Goal: Task Accomplishment & Management: Use online tool/utility

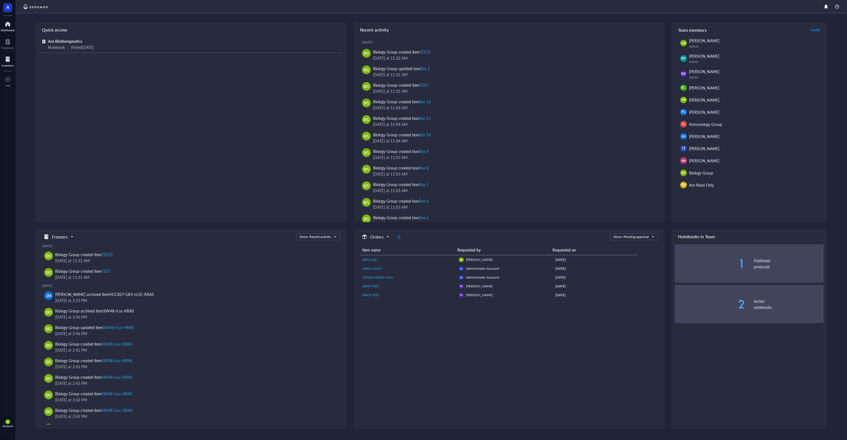
click at [11, 62] on div at bounding box center [8, 59] width 12 height 9
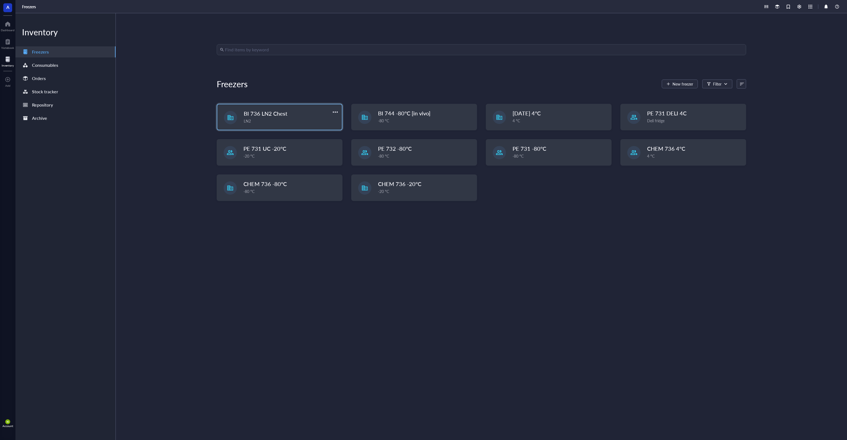
click at [284, 121] on div "LN2" at bounding box center [291, 121] width 95 height 6
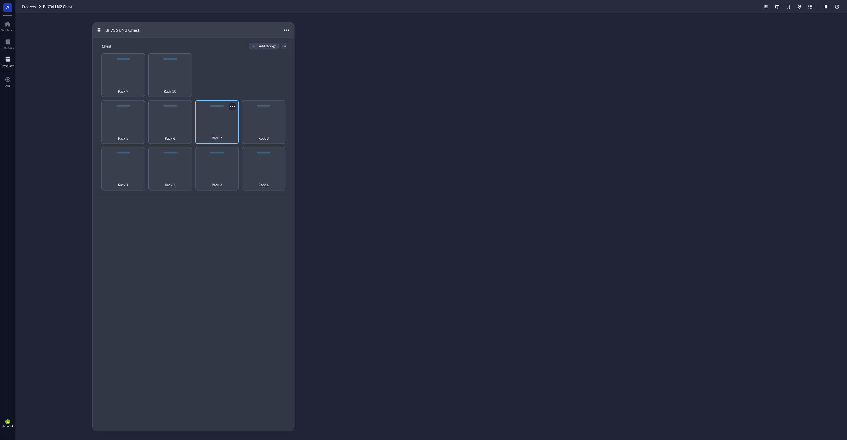
click at [226, 130] on div "Rack 7" at bounding box center [217, 135] width 38 height 12
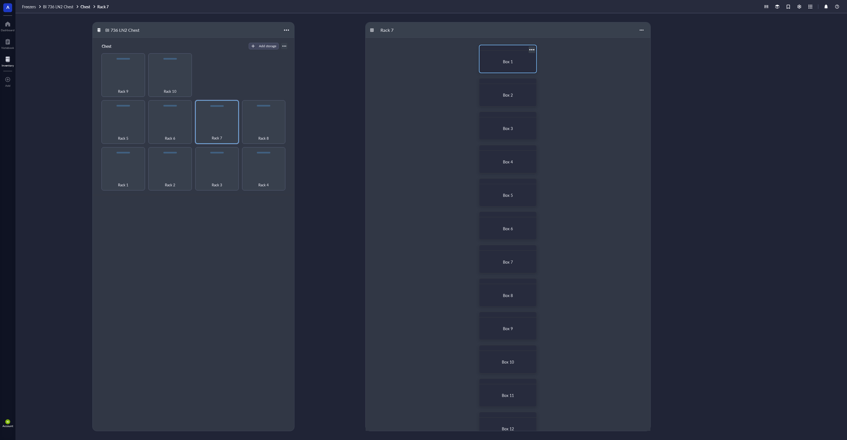
click at [506, 63] on span "Box 1" at bounding box center [508, 62] width 10 height 6
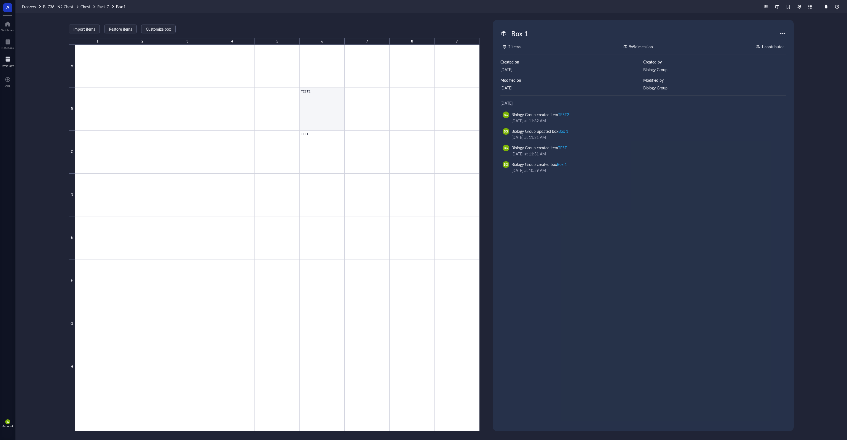
click at [328, 110] on div at bounding box center [277, 238] width 404 height 386
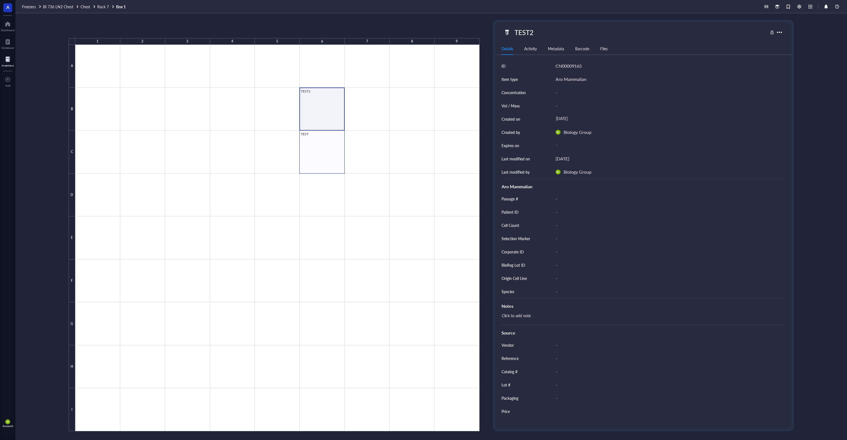
click at [332, 150] on div at bounding box center [277, 238] width 404 height 386
click at [201, 31] on span "Archive selected" at bounding box center [195, 29] width 34 height 4
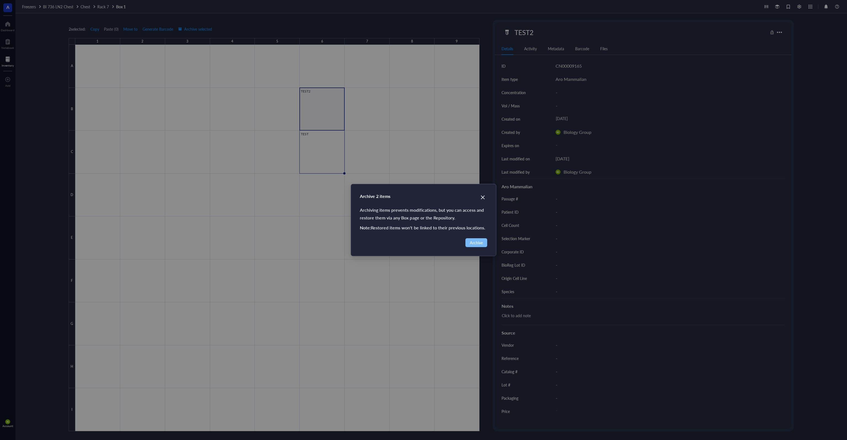
click at [472, 244] on span "Archive" at bounding box center [476, 242] width 13 height 6
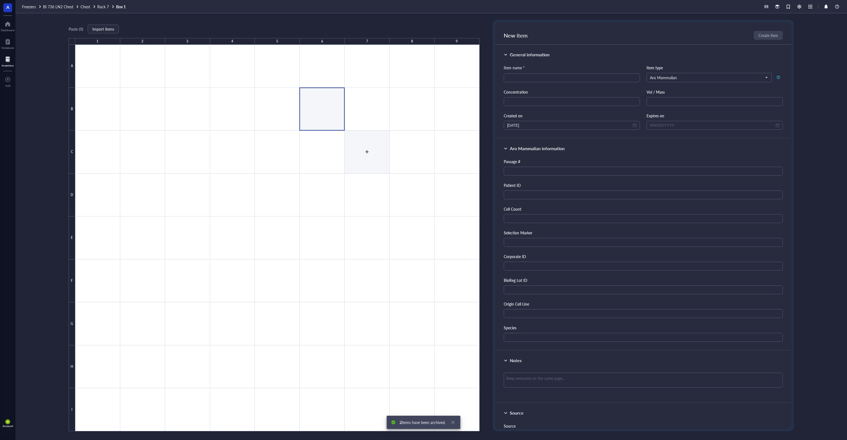
click at [377, 148] on div at bounding box center [277, 238] width 404 height 386
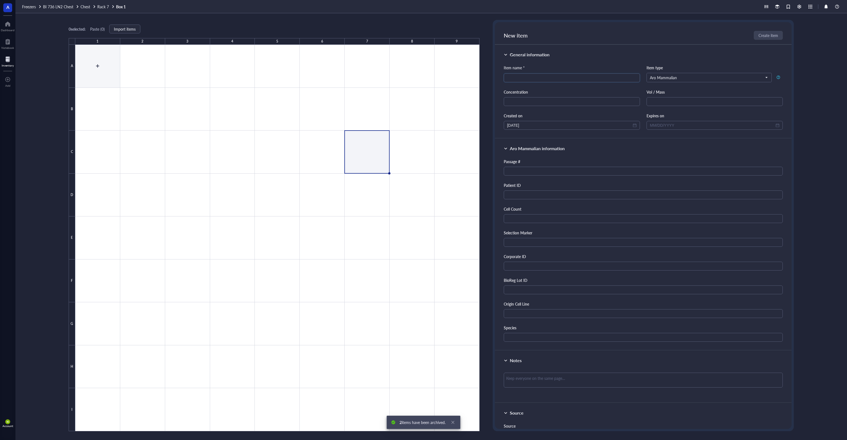
click at [98, 73] on div at bounding box center [277, 238] width 404 height 386
click at [205, 22] on div "0 selected: Paste ( 0 ) Import items 1 2 3 4 5 6 7 8 9 A B C D E F G H I" at bounding box center [274, 225] width 411 height 411
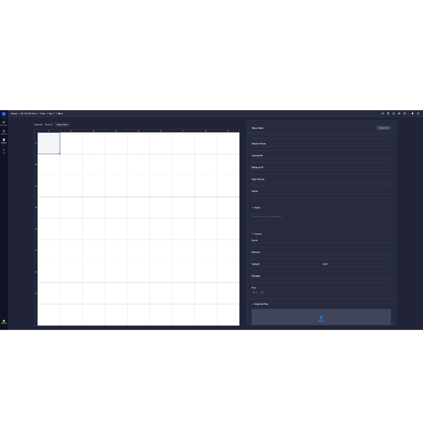
scroll to position [199, 0]
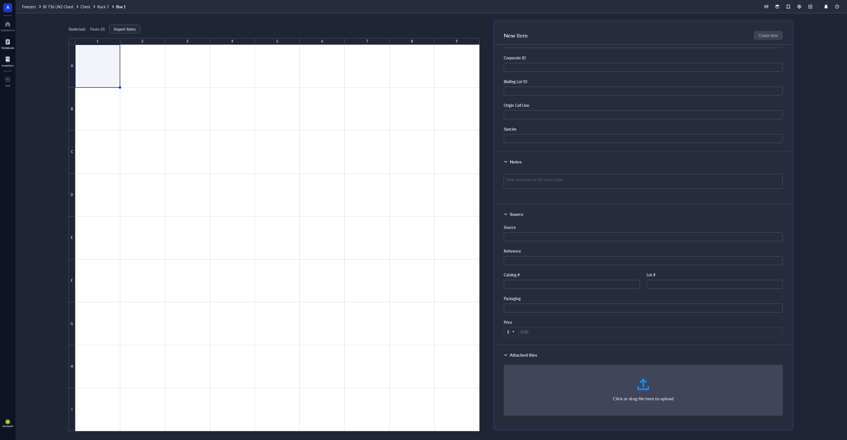
click at [7, 45] on div at bounding box center [7, 41] width 13 height 9
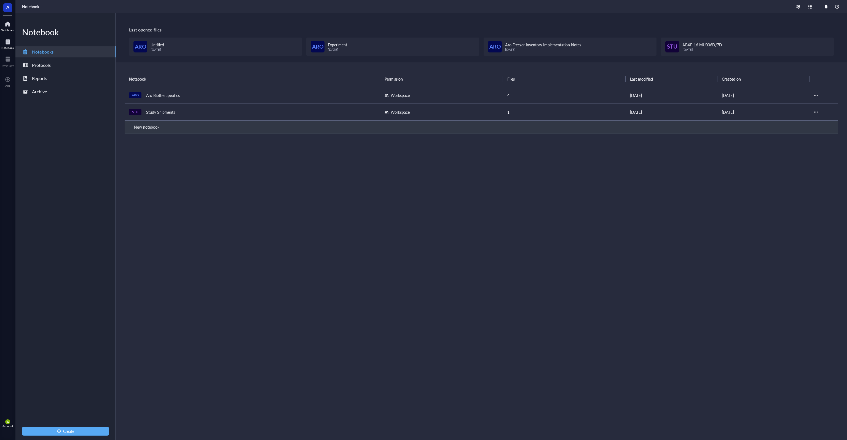
click at [6, 39] on div at bounding box center [7, 41] width 13 height 9
click at [6, 27] on div at bounding box center [8, 24] width 14 height 9
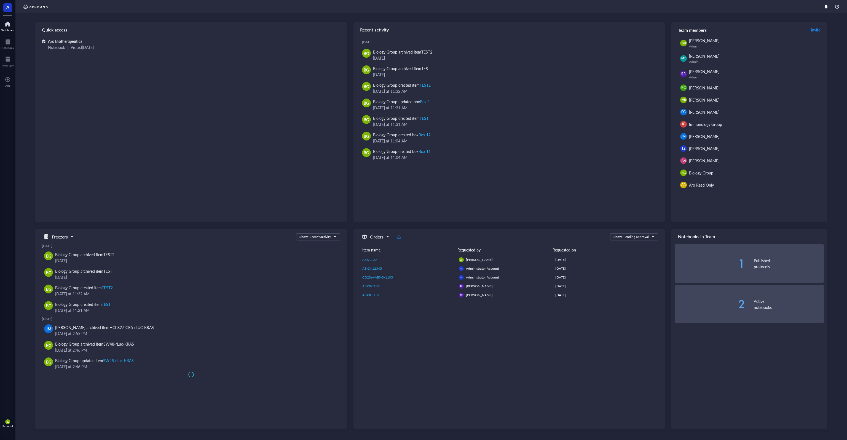
click at [10, 9] on span "A" at bounding box center [7, 7] width 9 height 9
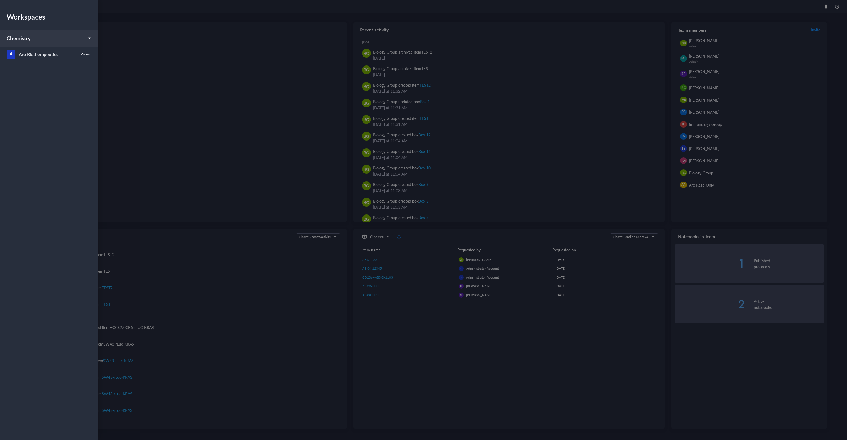
click at [89, 40] on div "Chemistry" at bounding box center [49, 38] width 98 height 17
click at [89, 40] on icon at bounding box center [90, 38] width 4 height 4
click at [126, 70] on div at bounding box center [423, 220] width 847 height 440
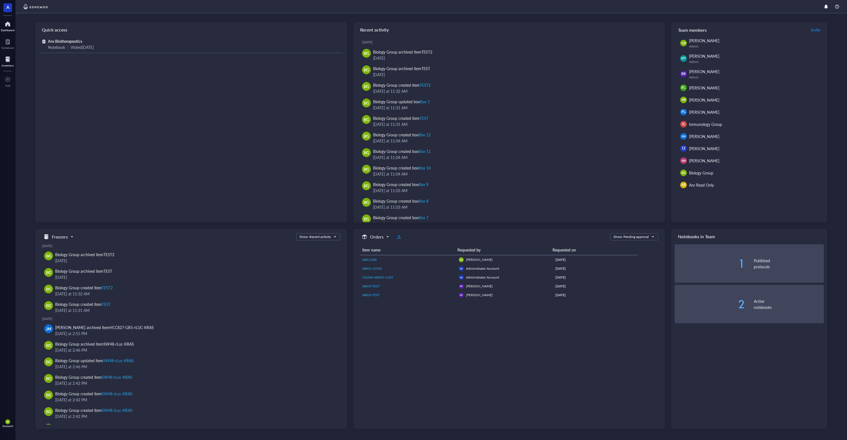
click at [7, 58] on div at bounding box center [8, 59] width 12 height 9
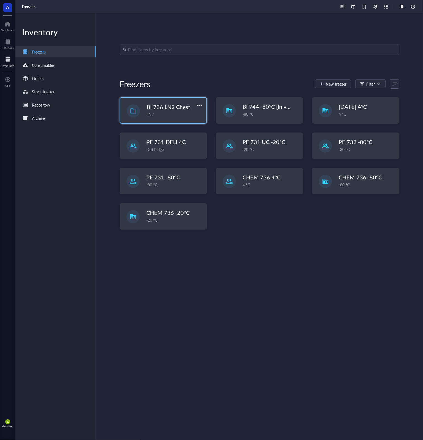
click at [180, 108] on span "BI 736 LN2 Chest" at bounding box center [169, 107] width 44 height 8
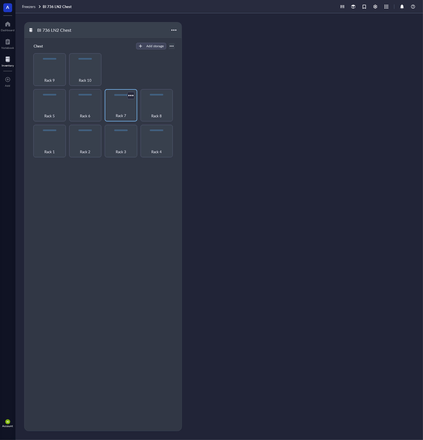
click at [117, 109] on div "Rack 7" at bounding box center [121, 112] width 27 height 12
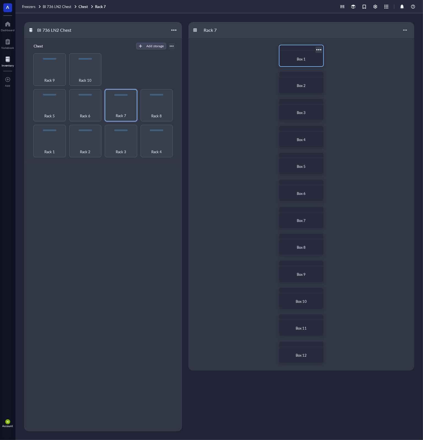
click at [300, 58] on span "Box 1" at bounding box center [301, 58] width 9 height 5
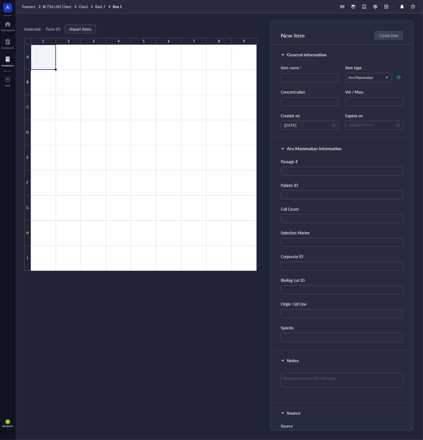
click at [184, 24] on div "0 selected: Paste ( 0 ) Import items 1 2 3 4 5 6 7 8 9 A B C D E F G H I" at bounding box center [140, 225] width 233 height 411
click at [57, 5] on span "BI 736 LN2 Chest" at bounding box center [57, 6] width 29 height 5
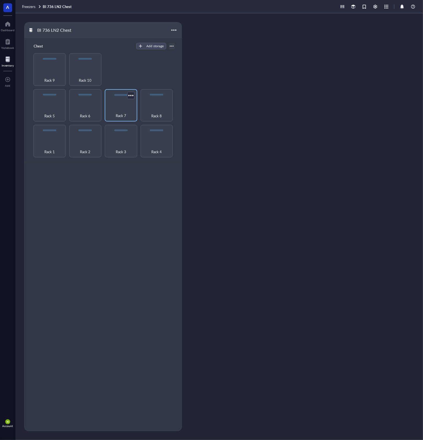
click at [120, 108] on div "Rack 7" at bounding box center [121, 112] width 27 height 12
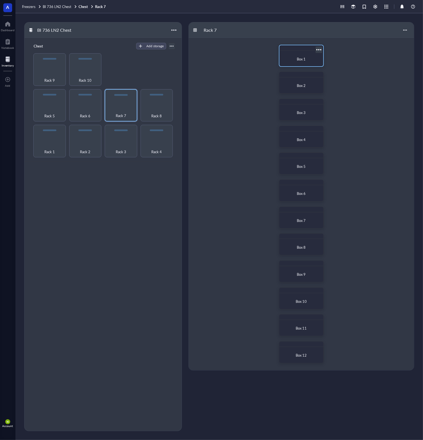
click at [302, 55] on div "Box 1" at bounding box center [301, 59] width 39 height 12
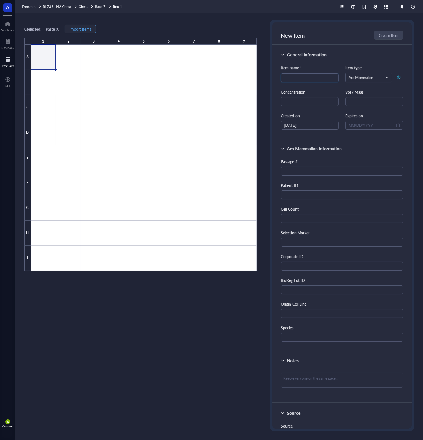
click at [86, 30] on span "Import items" at bounding box center [81, 29] width 22 height 4
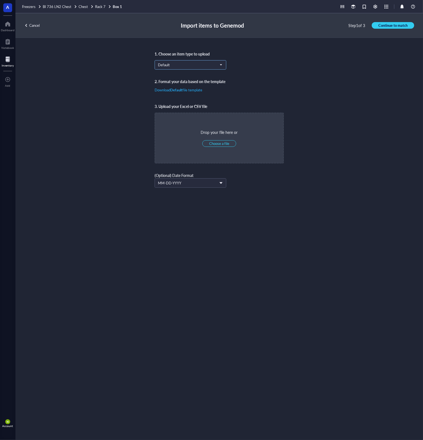
click at [181, 65] on span "Default" at bounding box center [190, 64] width 64 height 5
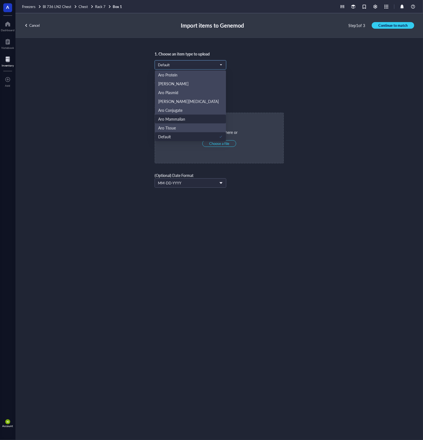
click at [184, 118] on div "Aro Mammalian" at bounding box center [171, 119] width 27 height 6
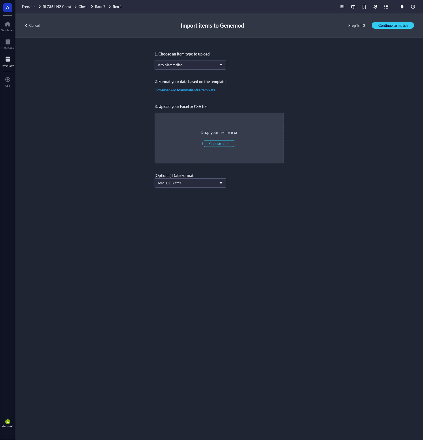
click at [4, 421] on div "BG Account" at bounding box center [7, 422] width 15 height 15
click at [38, 411] on link "Framework" at bounding box center [37, 413] width 32 height 10
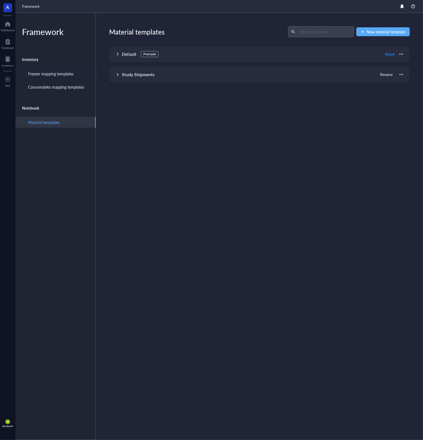
click at [57, 76] on div "Freezer mapping templates" at bounding box center [51, 74] width 46 height 6
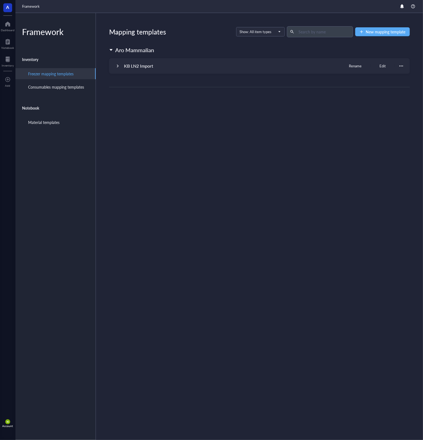
click at [146, 65] on div "KB LN2 Import" at bounding box center [138, 66] width 29 height 7
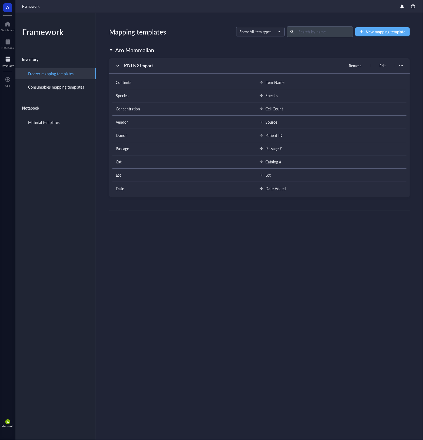
click at [13, 64] on div "Inventory" at bounding box center [8, 65] width 12 height 3
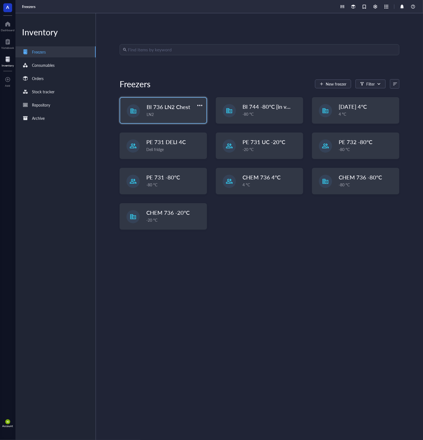
click at [169, 115] on div "LN2" at bounding box center [175, 114] width 57 height 6
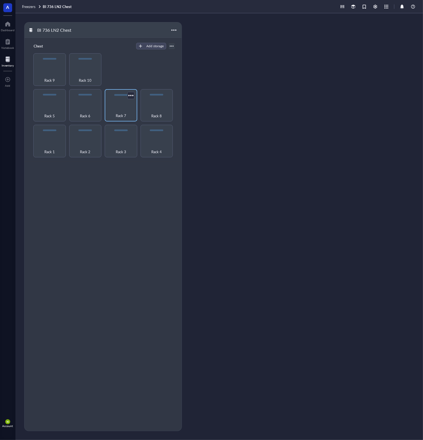
click at [122, 111] on div "Rack 7" at bounding box center [121, 112] width 27 height 12
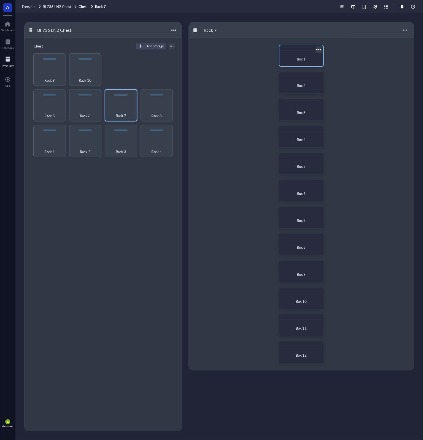
click at [301, 56] on span "Box 1" at bounding box center [301, 58] width 9 height 5
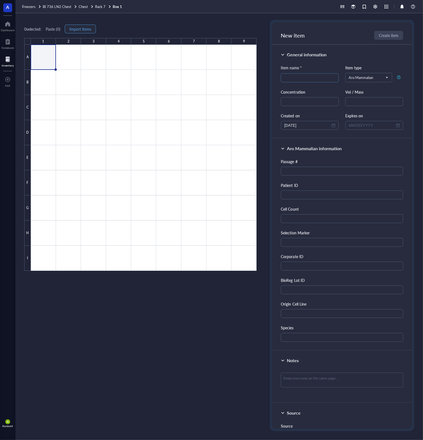
click at [83, 27] on span "Import items" at bounding box center [81, 29] width 22 height 4
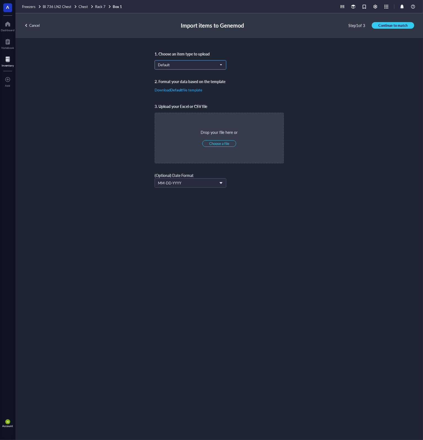
click at [184, 61] on input "search" at bounding box center [188, 65] width 60 height 8
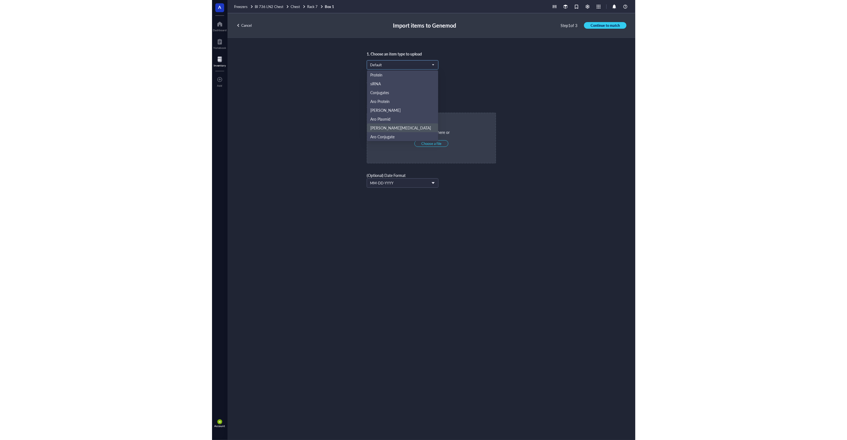
scroll to position [26, 0]
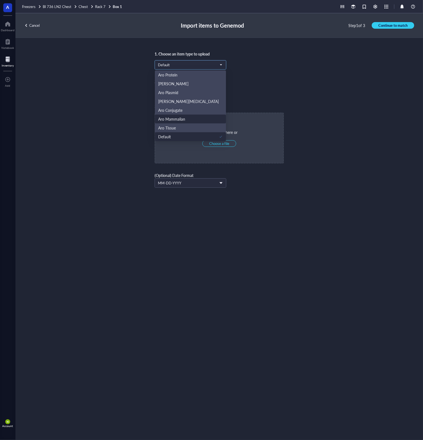
click at [190, 119] on div "Aro Mammalian" at bounding box center [190, 119] width 65 height 6
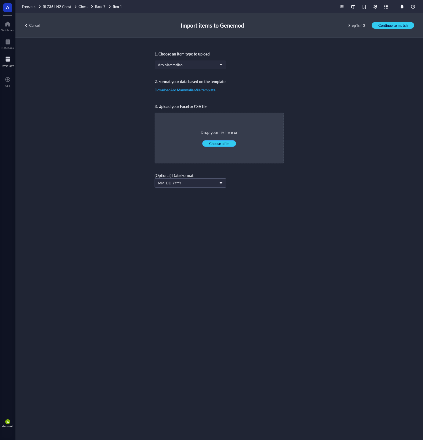
click at [222, 144] on span "Choose a file" at bounding box center [219, 143] width 20 height 5
type input "C:\fakepath\R7B1.xlsx"
click at [387, 26] on span "Continue to match" at bounding box center [393, 25] width 29 height 5
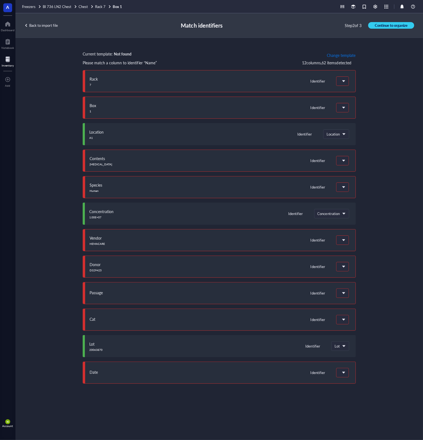
click at [338, 55] on span "Change template" at bounding box center [341, 55] width 29 height 4
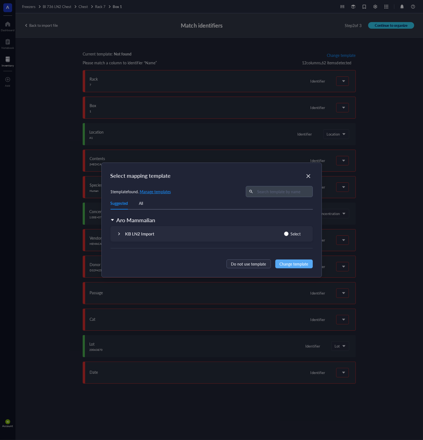
click at [149, 234] on div "KB LN2 Import" at bounding box center [139, 233] width 29 height 7
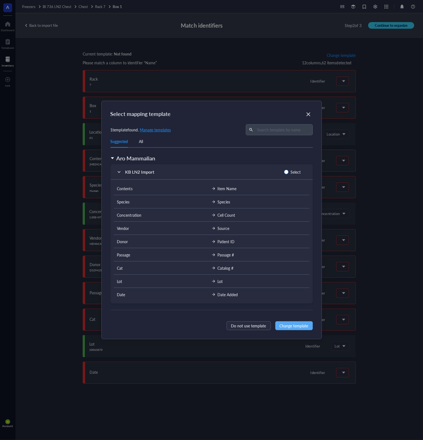
drag, startPoint x: 288, startPoint y: 172, endPoint x: 289, endPoint y: 175, distance: 3.3
click at [287, 172] on input "Select" at bounding box center [286, 172] width 4 height 4
radio input "true"
click at [305, 322] on span "Change template" at bounding box center [294, 325] width 29 height 6
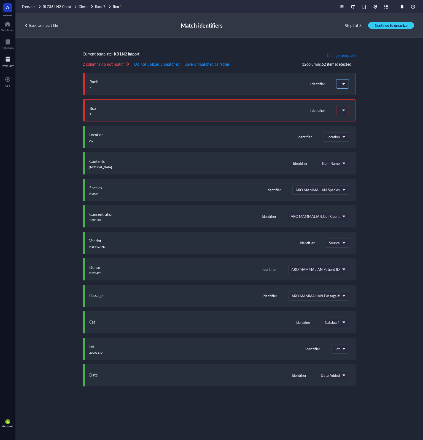
click at [344, 84] on span at bounding box center [342, 83] width 5 height 5
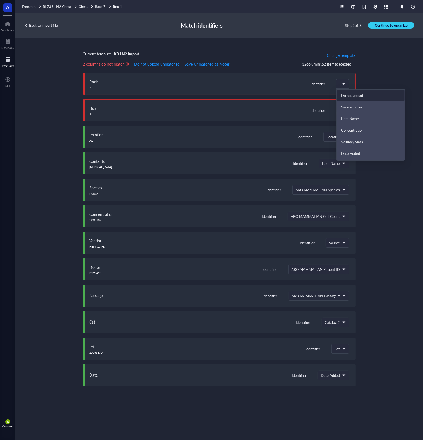
click at [362, 95] on div "Do not upload" at bounding box center [370, 95] width 59 height 5
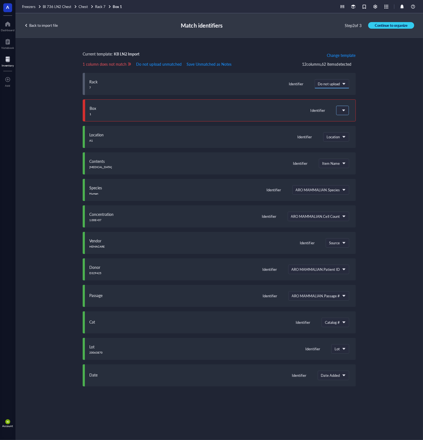
click at [348, 111] on div at bounding box center [343, 110] width 12 height 9
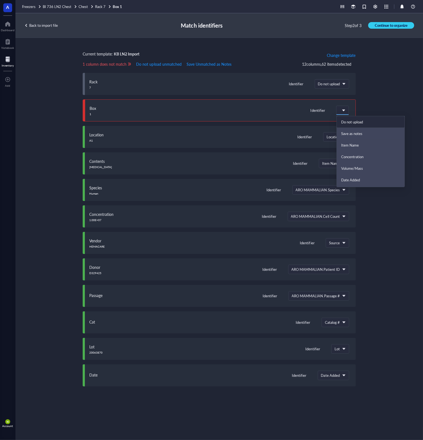
click at [356, 124] on div "Do not upload" at bounding box center [371, 122] width 68 height 12
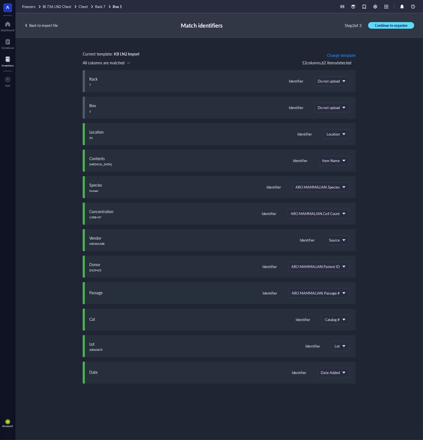
click at [396, 27] on span "Continue to organize" at bounding box center [391, 25] width 33 height 5
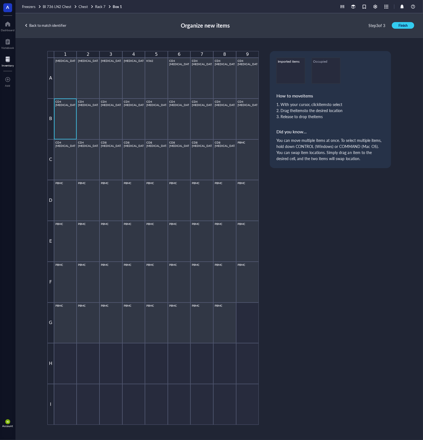
click at [65, 119] on div "CD4 [MEDICAL_DATA]" at bounding box center [65, 119] width 20 height 38
click at [72, 314] on div "PBMC" at bounding box center [65, 323] width 20 height 38
drag, startPoint x: 66, startPoint y: 317, endPoint x: 68, endPoint y: 379, distance: 61.8
click at [68, 380] on div "1 2 3 4 5 6 7 8 9 A T Cell T Cell T Cell T Cell K562 CD4 T Cell CD4 T Cell CD4 …" at bounding box center [153, 237] width 212 height 373
click at [250, 317] on div at bounding box center [247, 322] width 23 height 41
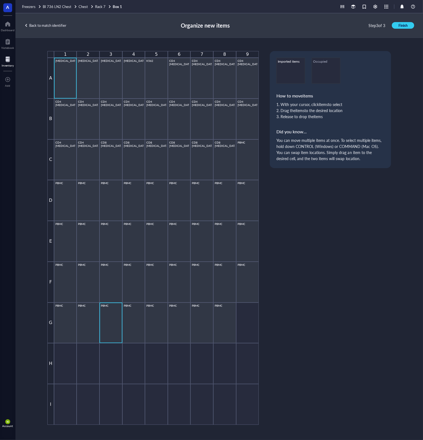
click at [73, 64] on div "[MEDICAL_DATA]" at bounding box center [65, 78] width 20 height 38
click at [65, 307] on div "PBMC" at bounding box center [65, 323] width 20 height 38
click at [90, 322] on div "PBMC" at bounding box center [88, 323] width 20 height 38
click at [74, 326] on div "PBMC" at bounding box center [65, 323] width 20 height 38
drag, startPoint x: 67, startPoint y: 318, endPoint x: 69, endPoint y: 370, distance: 52.7
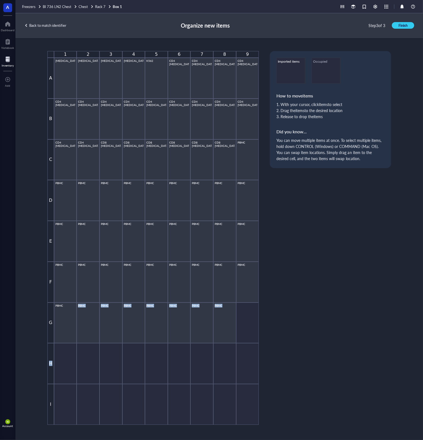
click at [69, 370] on div "1 2 3 4 5 6 7 8 9 A T Cell T Cell T Cell T Cell K562 CD4 T Cell CD4 T Cell CD4 …" at bounding box center [153, 237] width 212 height 373
click at [68, 310] on div "PBMC" at bounding box center [65, 323] width 20 height 38
click at [95, 317] on div "PBMC" at bounding box center [88, 323] width 20 height 38
click at [64, 325] on div "PBMC" at bounding box center [65, 323] width 20 height 38
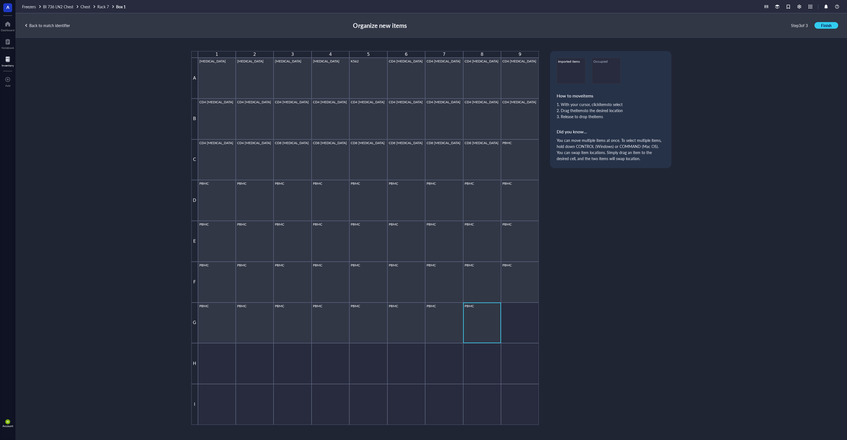
click at [481, 321] on div "PBMC" at bounding box center [482, 323] width 35 height 38
drag, startPoint x: 488, startPoint y: 318, endPoint x: 429, endPoint y: 415, distance: 113.7
click at [429, 415] on div "1 2 3 4 5 6 7 8 9 A T Cell T Cell T Cell T Cell K562 CD4 T Cell CD4 T Cell CD4 …" at bounding box center [365, 237] width 348 height 373
click at [534, 320] on div at bounding box center [520, 322] width 38 height 41
click at [483, 319] on div "PBMC" at bounding box center [482, 323] width 35 height 38
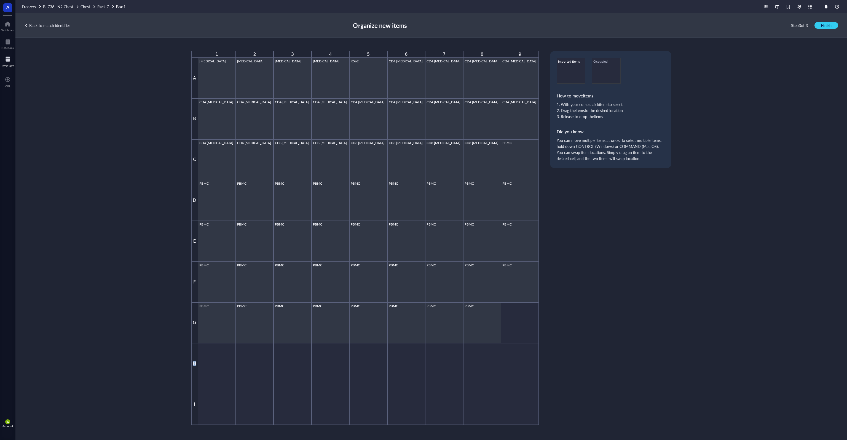
drag, startPoint x: 489, startPoint y: 312, endPoint x: 396, endPoint y: 365, distance: 107.5
click at [399, 365] on div "1 2 3 4 5 6 7 8 9 A T Cell T Cell T Cell T Cell K562 CD4 T Cell CD4 T Cell CD4 …" at bounding box center [365, 237] width 348 height 373
click at [469, 324] on div "PBMC" at bounding box center [482, 323] width 35 height 38
drag, startPoint x: 479, startPoint y: 322, endPoint x: 479, endPoint y: 365, distance: 43.6
click at [479, 366] on div "1 2 3 4 5 6 7 8 9 A T Cell T Cell T Cell T Cell K562 CD4 T Cell CD4 T Cell CD4 …" at bounding box center [365, 237] width 348 height 373
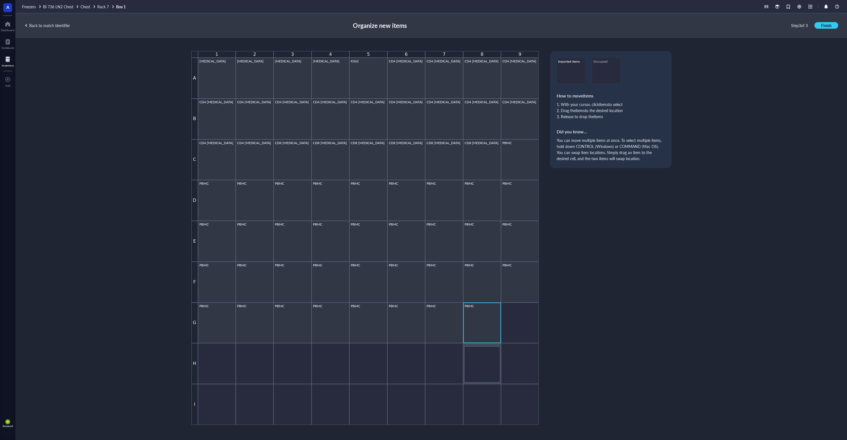
drag, startPoint x: 482, startPoint y: 323, endPoint x: 482, endPoint y: 365, distance: 42.2
click at [451, 323] on div "PBMC" at bounding box center [444, 323] width 35 height 38
drag, startPoint x: 442, startPoint y: 318, endPoint x: 445, endPoint y: 360, distance: 41.7
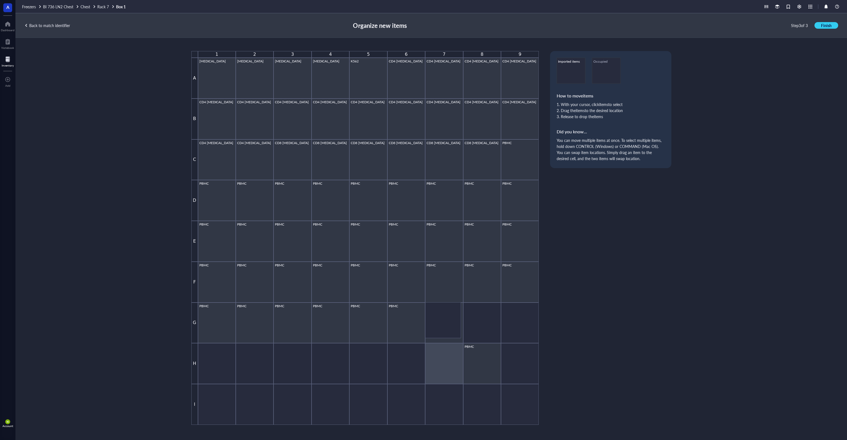
click at [445, 360] on div "1 2 3 4 5 6 7 8 9 A T Cell T Cell T Cell T Cell K562 CD4 T Cell CD4 T Cell CD4 …" at bounding box center [365, 237] width 348 height 373
click at [404, 317] on div "PBMC" at bounding box center [406, 323] width 35 height 38
drag, startPoint x: 414, startPoint y: 314, endPoint x: 360, endPoint y: 362, distance: 72.3
click at [361, 363] on div "1 2 3 4 5 6 7 8 9 A T Cell T Cell T Cell T Cell K562 CD4 T Cell CD4 T Cell CD4 …" at bounding box center [365, 237] width 348 height 373
click at [406, 325] on div "PBMC" at bounding box center [406, 323] width 35 height 38
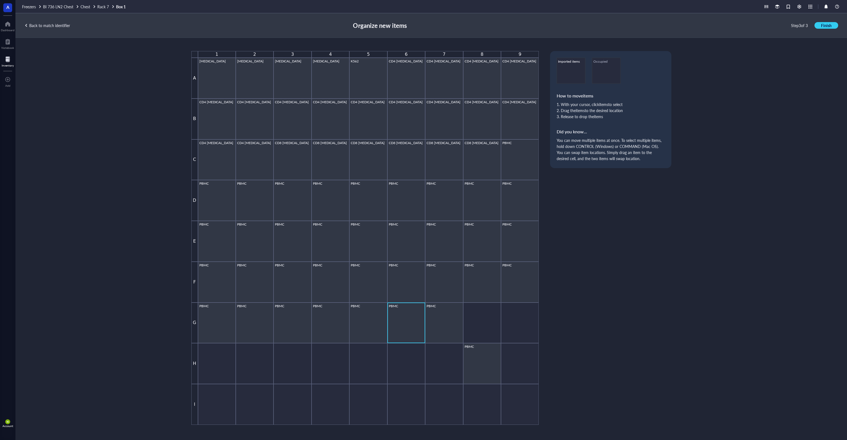
drag, startPoint x: 409, startPoint y: 318, endPoint x: 410, endPoint y: 335, distance: 16.6
click at [410, 335] on div "PBMC" at bounding box center [406, 323] width 35 height 38
drag, startPoint x: 408, startPoint y: 321, endPoint x: 403, endPoint y: 327, distance: 7.4
click at [407, 357] on div "1 2 3 4 5 6 7 8 9 A T Cell T Cell T Cell T Cell K562 CD4 T Cell CD4 T Cell CD4 …" at bounding box center [365, 237] width 348 height 373
drag, startPoint x: 403, startPoint y: 326, endPoint x: 409, endPoint y: 332, distance: 8.8
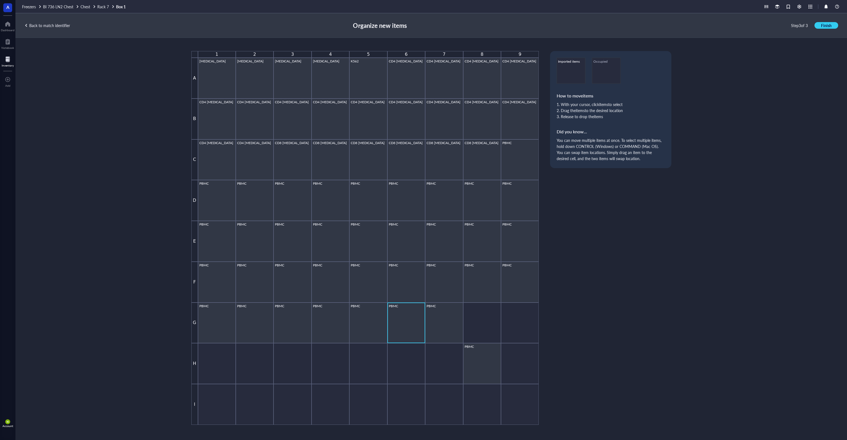
click at [406, 339] on div "PBMC" at bounding box center [406, 323] width 35 height 38
drag, startPoint x: 472, startPoint y: 358, endPoint x: 482, endPoint y: 332, distance: 28.6
click at [477, 328] on div "1 2 3 4 5 6 7 8 9 A T Cell T Cell T Cell T Cell K562 CD4 T Cell CD4 T Cell CD4 …" at bounding box center [365, 237] width 348 height 373
drag, startPoint x: 483, startPoint y: 352, endPoint x: 484, endPoint y: 321, distance: 30.6
click at [484, 321] on div "1 2 3 4 5 6 7 8 9 A T Cell T Cell T Cell T Cell K562 CD4 T Cell CD4 T Cell CD4 …" at bounding box center [365, 237] width 348 height 373
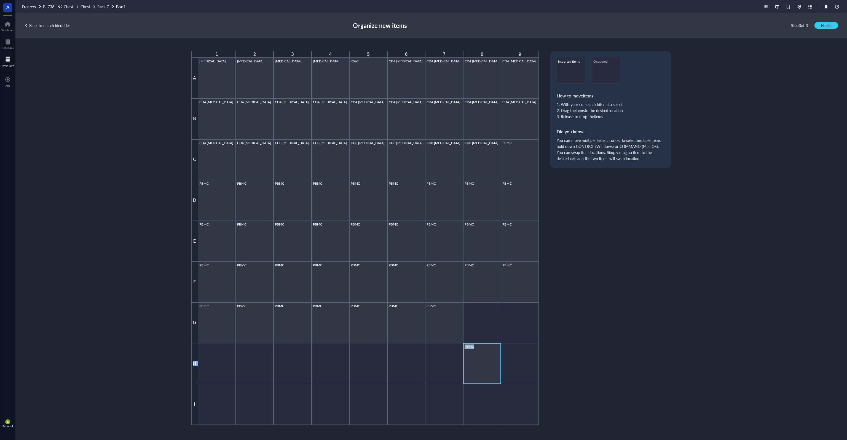
click at [486, 359] on div "PBMC" at bounding box center [482, 363] width 35 height 38
click at [481, 351] on div "PBMC" at bounding box center [482, 363] width 35 height 38
drag, startPoint x: 482, startPoint y: 361, endPoint x: 482, endPoint y: 317, distance: 44.1
click at [599, 301] on div "1 2 3 4 5 6 7 8 9 A T Cell T Cell T Cell T Cell K562 CD4 T Cell CD4 T Cell CD4 …" at bounding box center [431, 237] width 480 height 373
click at [443, 317] on div "PBMC" at bounding box center [444, 323] width 35 height 38
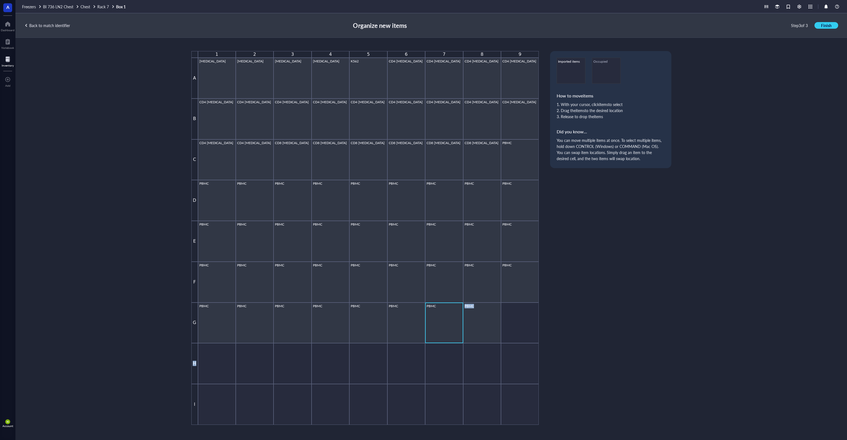
drag, startPoint x: 450, startPoint y: 318, endPoint x: 447, endPoint y: 335, distance: 17.7
click at [446, 340] on div "PBMC" at bounding box center [444, 323] width 35 height 38
drag, startPoint x: 446, startPoint y: 319, endPoint x: 437, endPoint y: 339, distance: 21.8
click at [437, 343] on div "1 2 3 4 5 6 7 8 9 A T Cell T Cell T Cell T Cell K562 CD4 T Cell CD4 T Cell CD4 …" at bounding box center [365, 237] width 348 height 373
drag, startPoint x: 443, startPoint y: 324, endPoint x: 407, endPoint y: 363, distance: 53.3
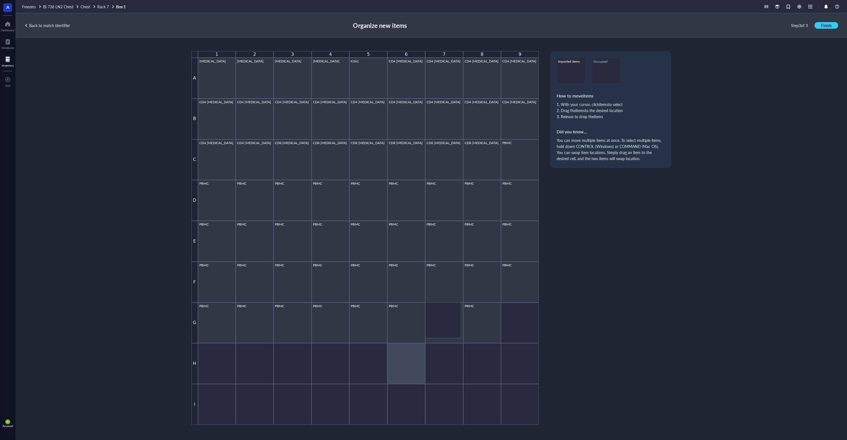
click at [409, 363] on div "1 2 3 4 5 6 7 8 9 A T Cell T Cell T Cell T Cell K562 CD4 T Cell CD4 T Cell CD4 …" at bounding box center [365, 237] width 348 height 373
click at [535, 318] on div at bounding box center [520, 322] width 38 height 41
click at [706, 261] on div "1 2 3 4 5 6 7 8 9 A T Cell T Cell T Cell T Cell K562 CD4 T Cell CD4 T Cell CD4 …" at bounding box center [431, 239] width 832 height 402
click at [102, 8] on span "Rack 7" at bounding box center [103, 7] width 12 height 6
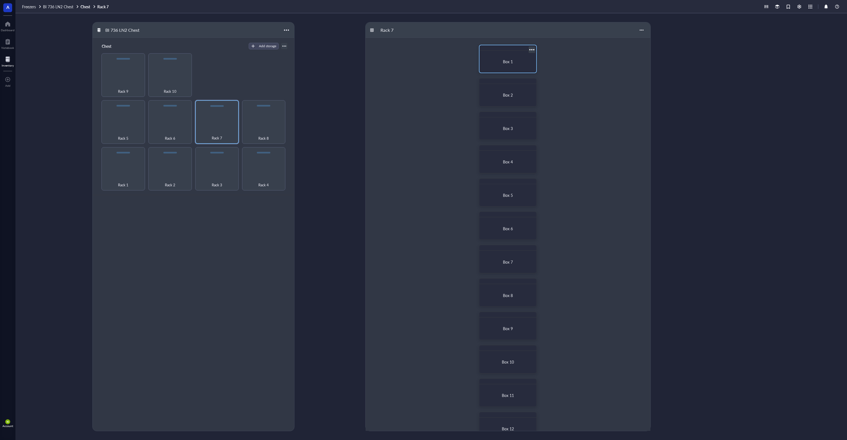
click at [503, 58] on div "Box 1" at bounding box center [508, 61] width 52 height 17
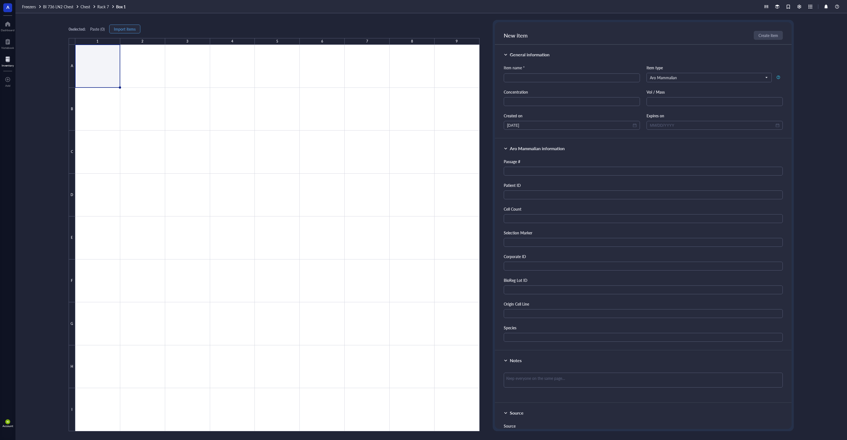
click at [132, 29] on span "Import items" at bounding box center [125, 29] width 22 height 4
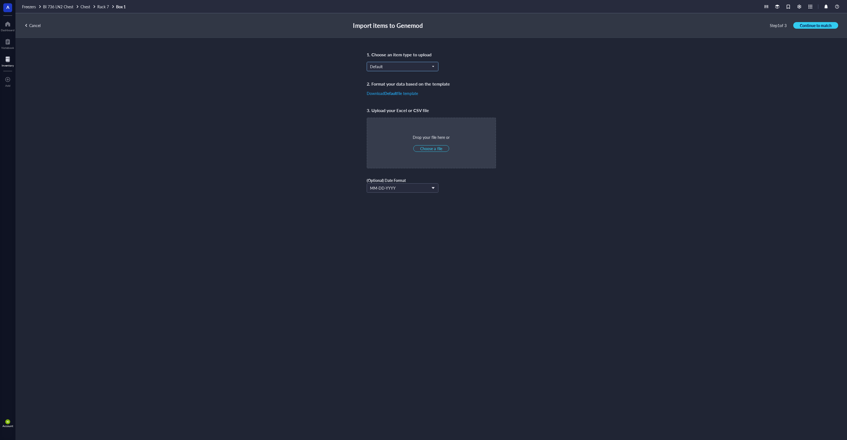
click at [415, 67] on span "Default" at bounding box center [402, 66] width 64 height 5
click at [397, 120] on div "Aro Mammalian" at bounding box center [383, 120] width 27 height 6
click at [435, 147] on span "Choose a file" at bounding box center [431, 148] width 22 height 5
type input "C:\fakepath\R7B1.xlsx"
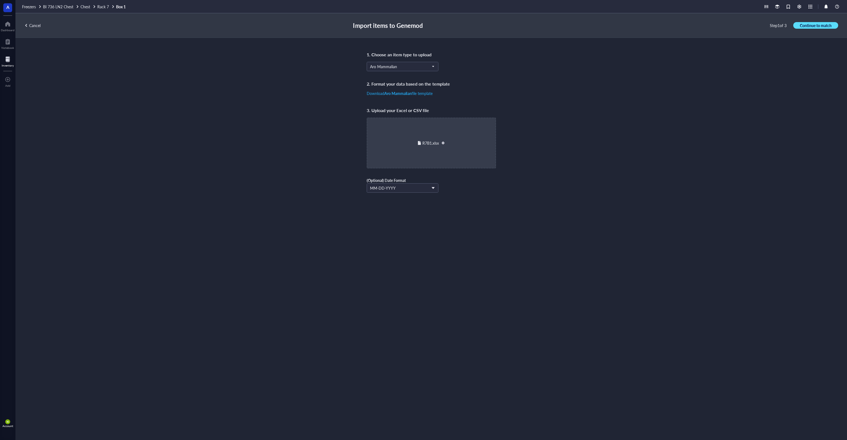
click at [814, 26] on span "Continue to match" at bounding box center [816, 25] width 32 height 5
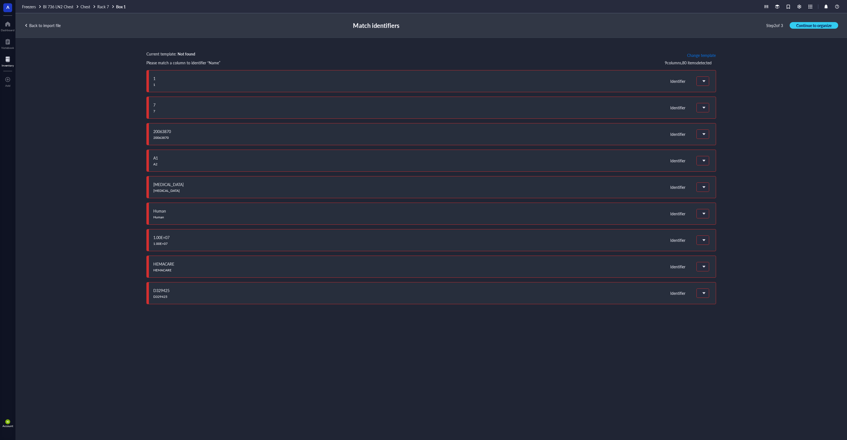
click at [699, 56] on span "Change template" at bounding box center [701, 55] width 29 height 4
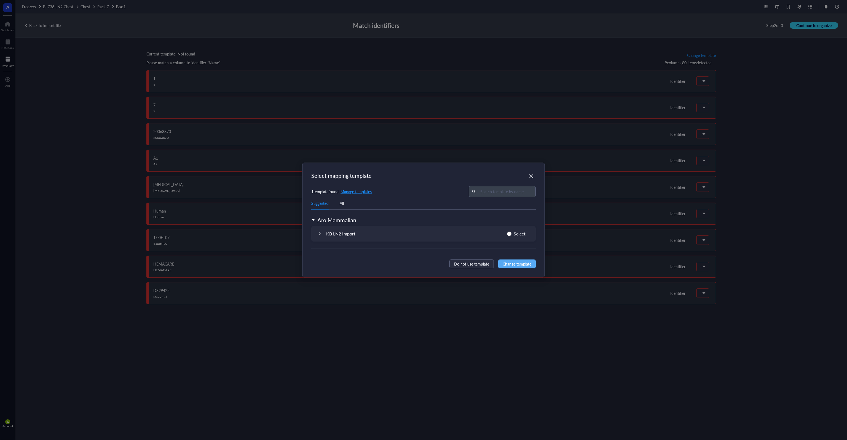
click at [357, 232] on div "KB LN2 Import Select" at bounding box center [423, 233] width 225 height 15
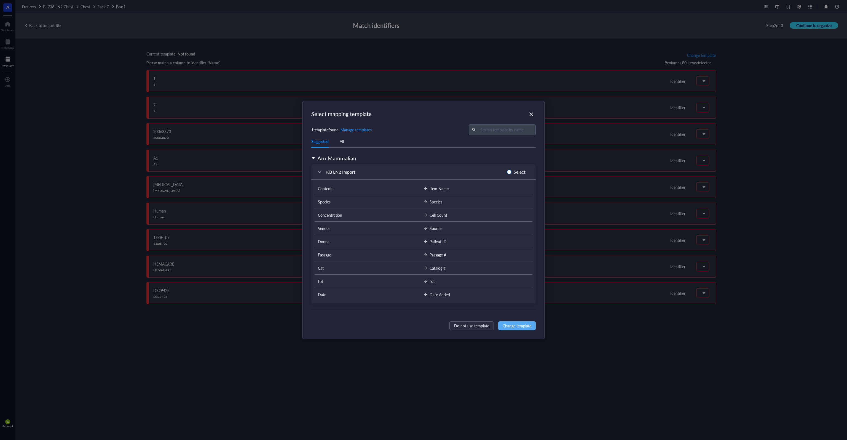
click at [511, 171] on input "Select" at bounding box center [509, 172] width 4 height 4
radio input "true"
click at [517, 325] on span "Change template" at bounding box center [517, 325] width 29 height 6
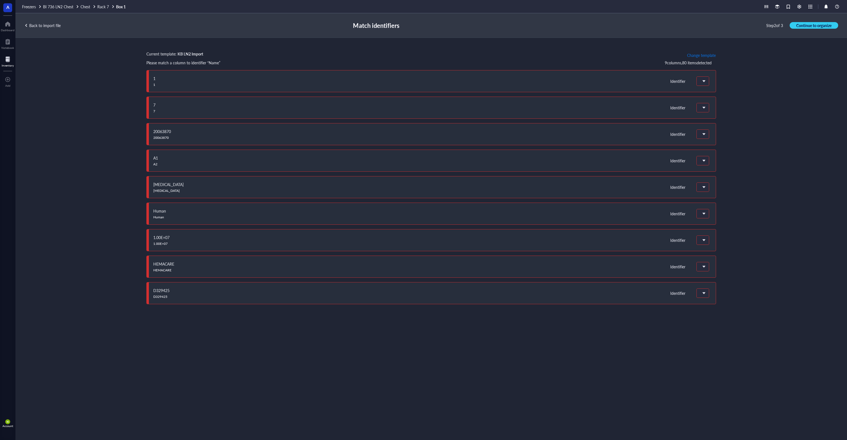
click at [692, 55] on span "Change template" at bounding box center [701, 55] width 29 height 4
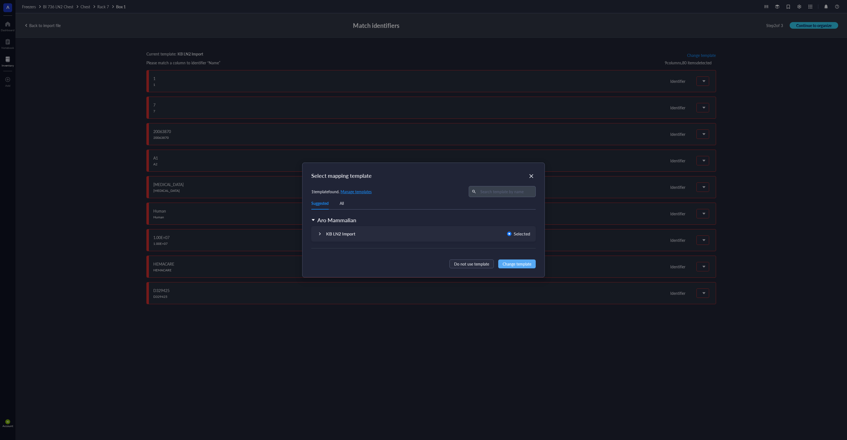
click at [354, 232] on div "KB LN2 Import" at bounding box center [340, 233] width 29 height 7
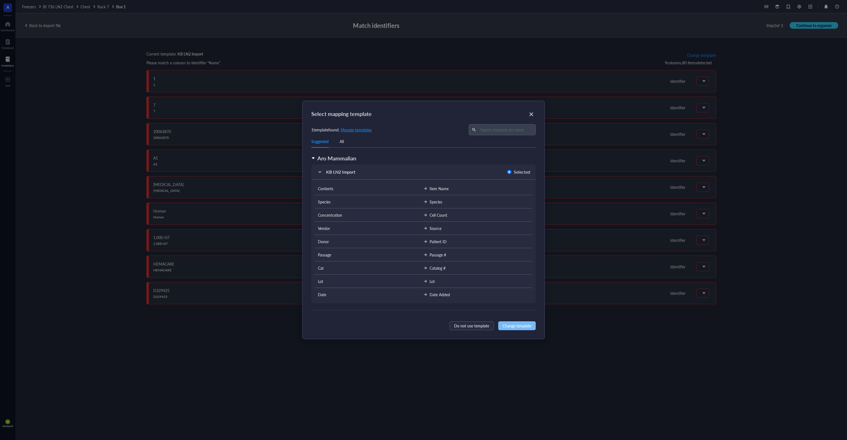
click at [512, 327] on span "Change template" at bounding box center [517, 325] width 29 height 6
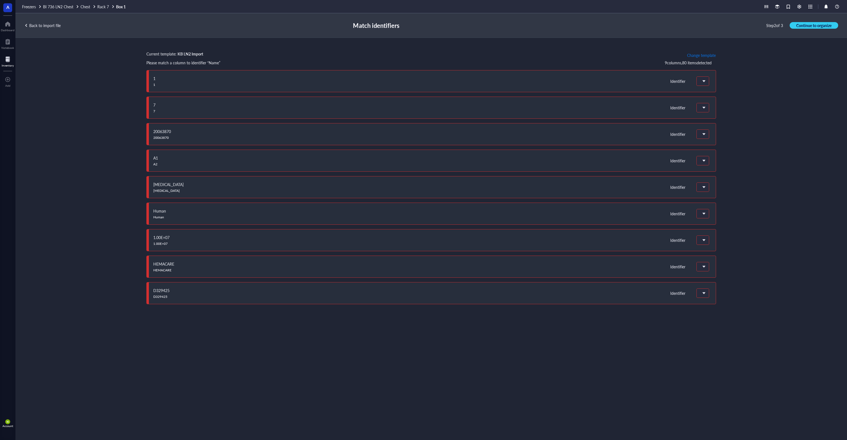
click at [699, 54] on span "Change template" at bounding box center [701, 55] width 29 height 4
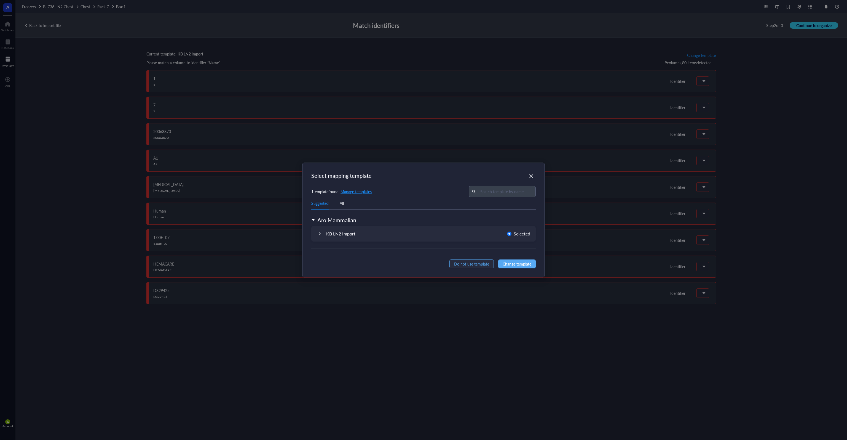
drag, startPoint x: 478, startPoint y: 264, endPoint x: 472, endPoint y: 231, distance: 33.9
click at [478, 264] on span "Do not use template" at bounding box center [471, 264] width 35 height 6
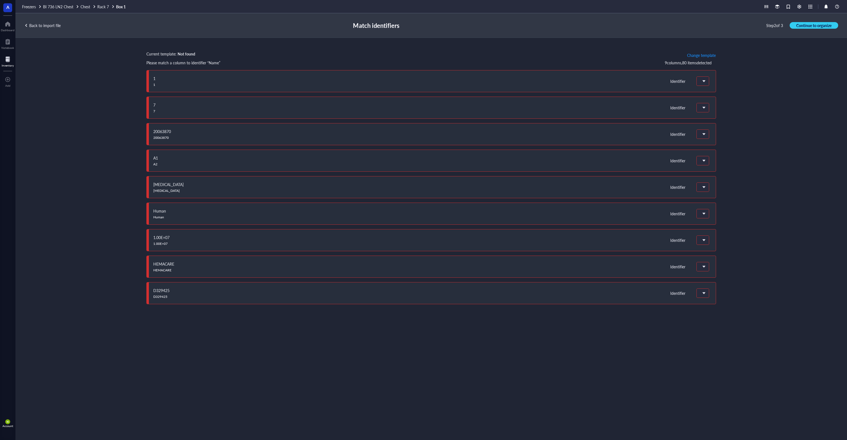
click at [51, 26] on div "Back to import file" at bounding box center [42, 25] width 36 height 5
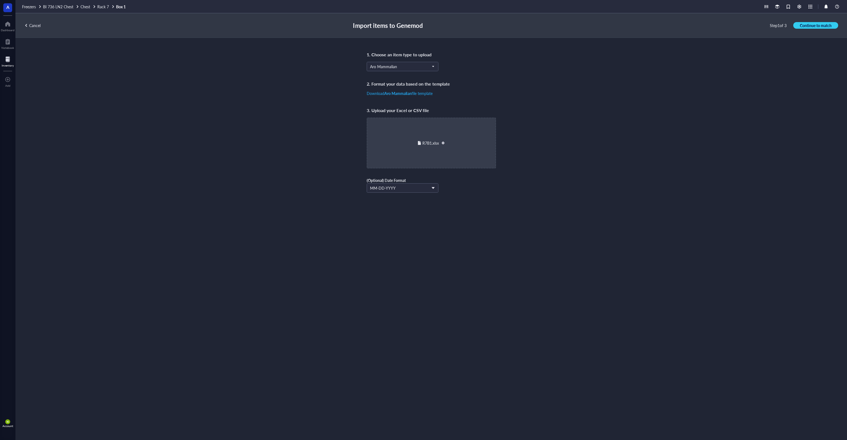
click at [443, 142] on div at bounding box center [443, 143] width 4 height 4
click at [436, 150] on span "Choose a file" at bounding box center [431, 148] width 22 height 5
type input "C:\fakepath\R7B1.xlsx"
click at [806, 23] on span "Continue to match" at bounding box center [816, 25] width 32 height 5
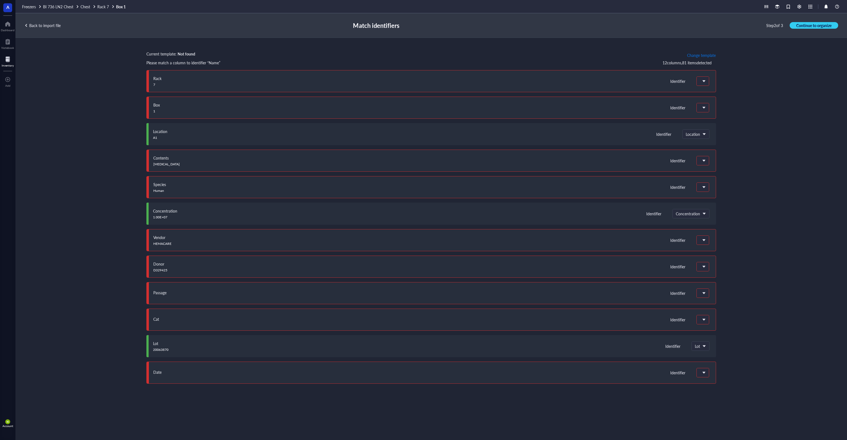
click at [709, 55] on span "Change template" at bounding box center [701, 55] width 29 height 4
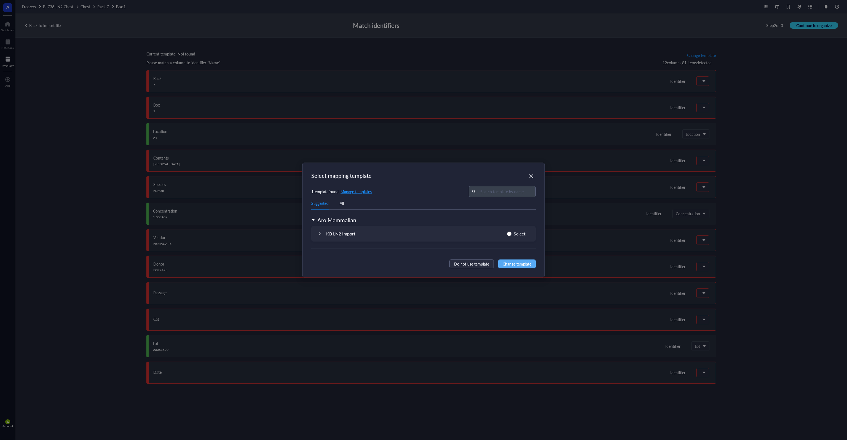
click at [372, 234] on div "KB LN2 Import Select" at bounding box center [423, 233] width 225 height 15
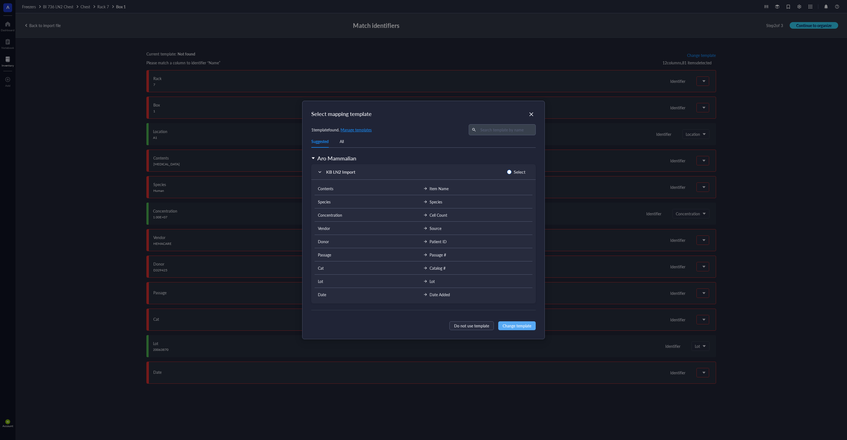
click at [511, 171] on input "Select" at bounding box center [509, 172] width 4 height 4
radio input "true"
click at [514, 327] on span "Change template" at bounding box center [517, 325] width 29 height 6
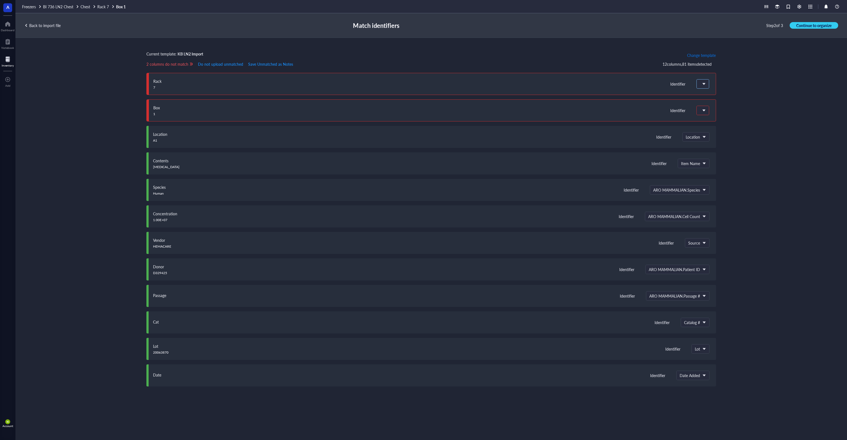
click at [707, 82] on div at bounding box center [703, 83] width 12 height 9
click at [720, 96] on div "Do not upload" at bounding box center [733, 95] width 63 height 5
click at [704, 107] on span at bounding box center [703, 110] width 6 height 8
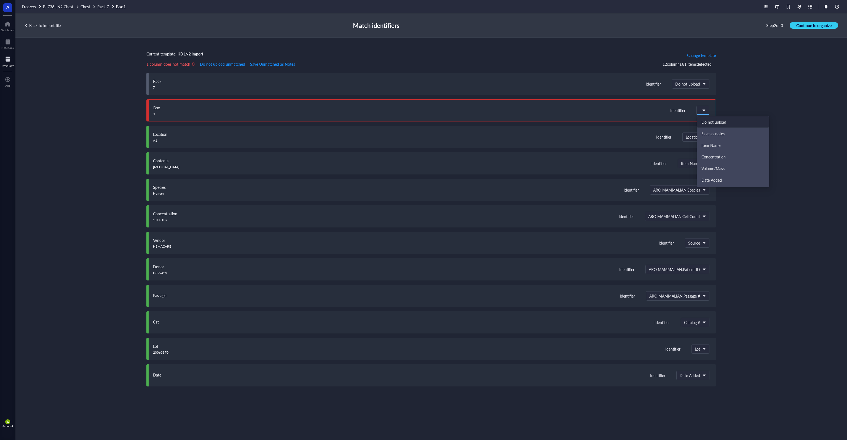
click at [714, 119] on div "Do not upload" at bounding box center [733, 121] width 63 height 5
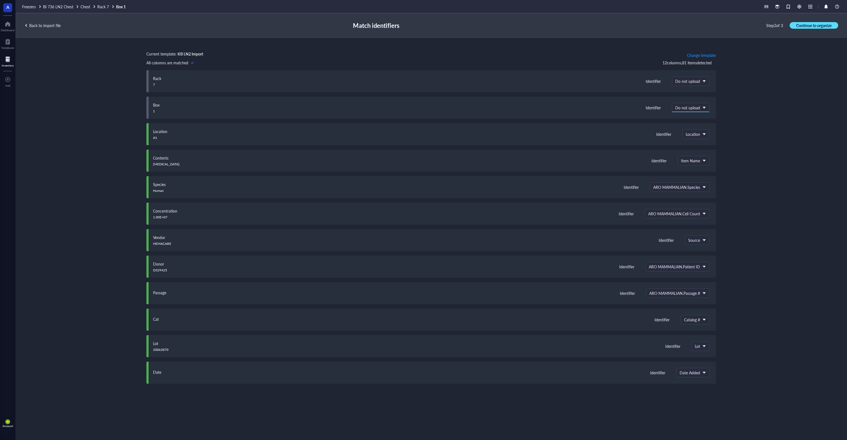
click at [806, 27] on span "Continue to organize" at bounding box center [814, 25] width 35 height 5
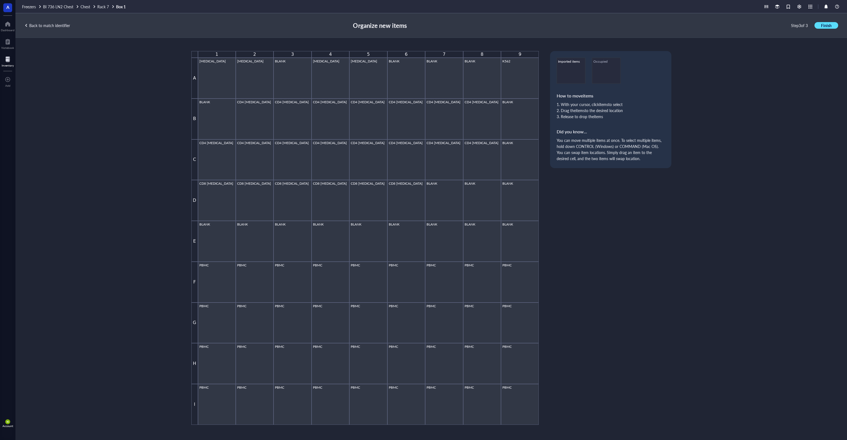
click at [828, 25] on span "Finish" at bounding box center [826, 25] width 10 height 5
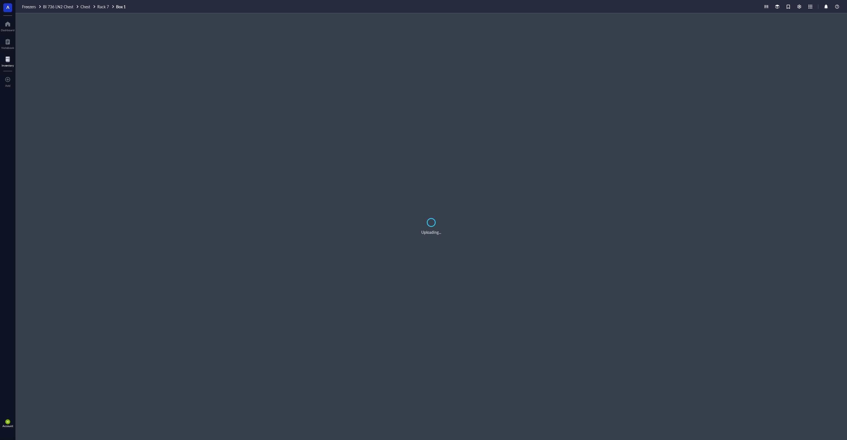
click at [86, 132] on div "Uploading..." at bounding box center [431, 226] width 832 height 426
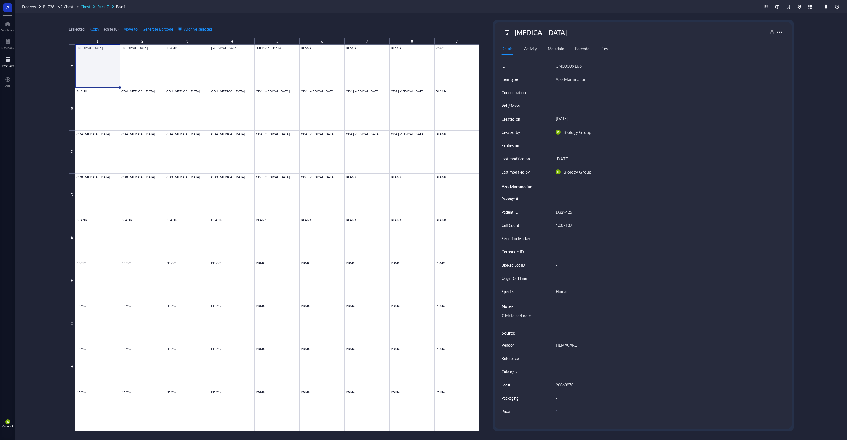
click at [103, 6] on span "Rack 7" at bounding box center [103, 7] width 12 height 6
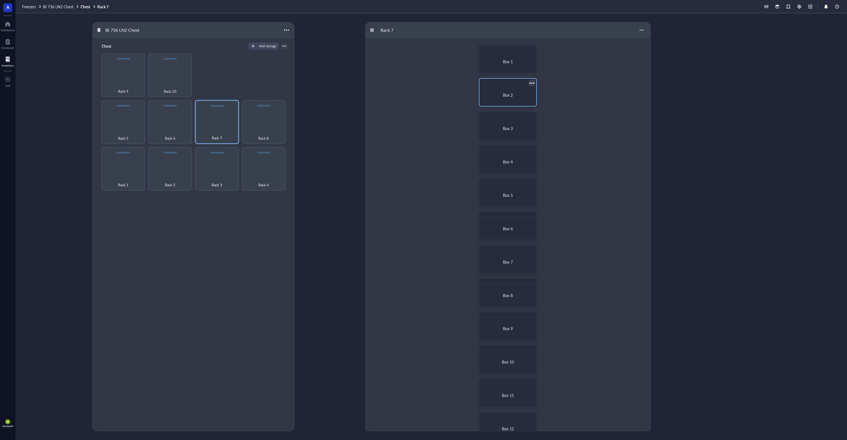
click at [509, 92] on span "Box 2" at bounding box center [508, 95] width 10 height 6
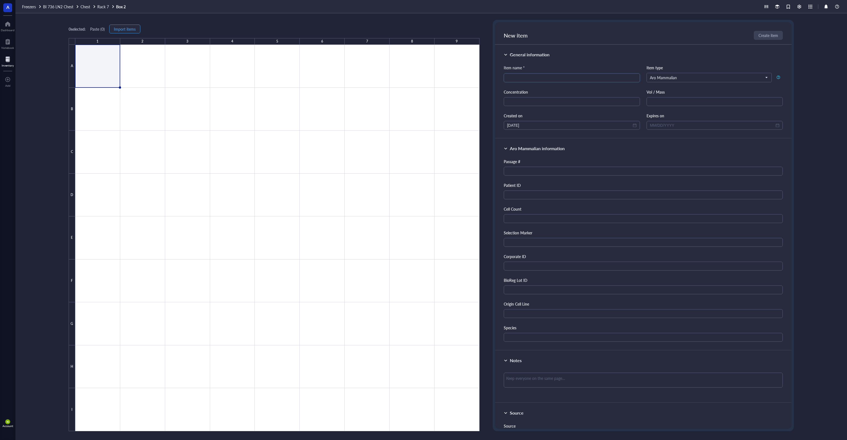
click at [136, 27] on span "Import items" at bounding box center [125, 29] width 22 height 4
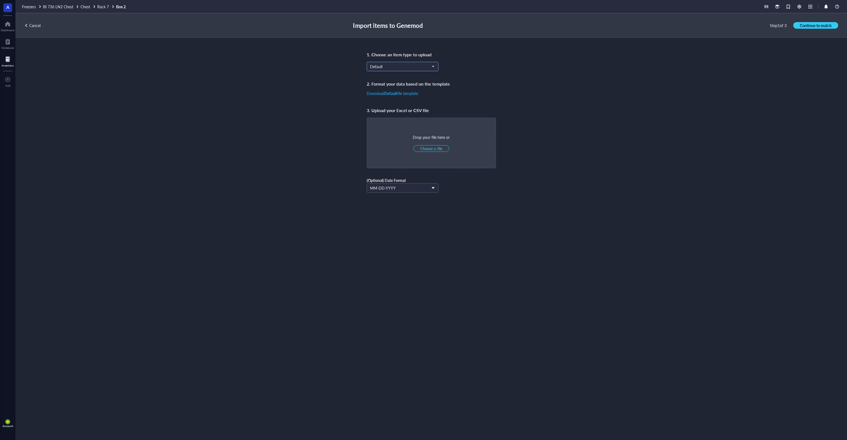
click at [416, 66] on span "Default" at bounding box center [402, 66] width 64 height 5
click at [399, 121] on div "Aro Mammalian" at bounding box center [402, 120] width 65 height 6
click at [436, 146] on span "Choose a file" at bounding box center [431, 148] width 22 height 5
type input "C:\fakepath\R7B1.xlsx"
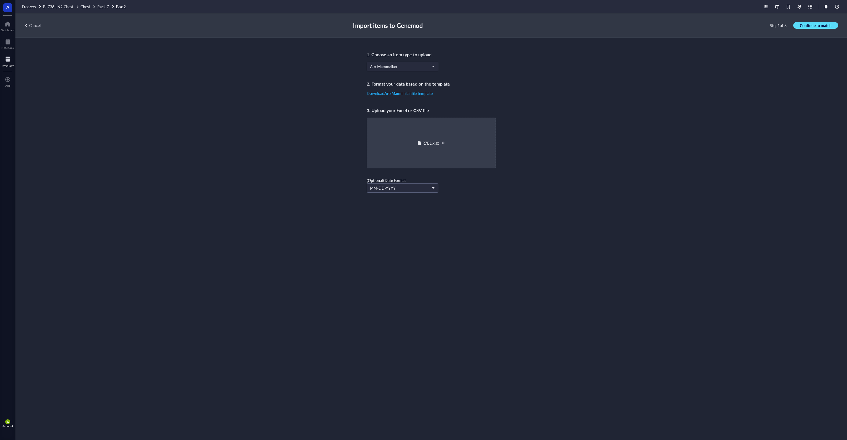
click at [811, 27] on span "Continue to match" at bounding box center [816, 25] width 32 height 5
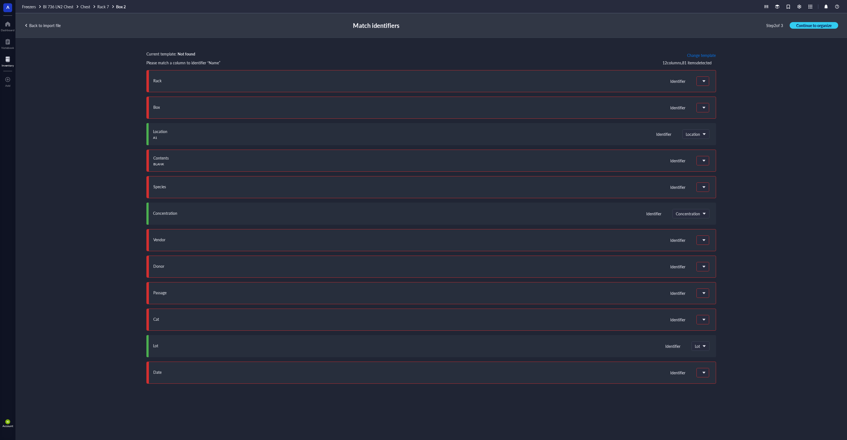
click at [699, 56] on span "Change template" at bounding box center [701, 55] width 29 height 4
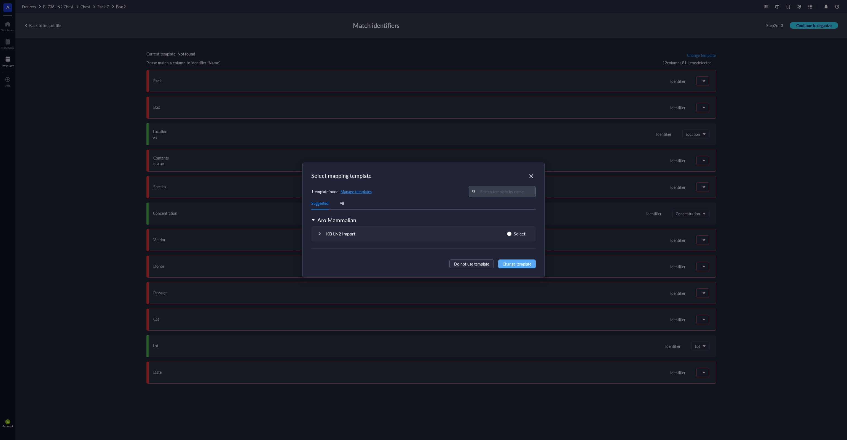
click at [368, 237] on div "KB LN2 Import Select" at bounding box center [423, 233] width 225 height 15
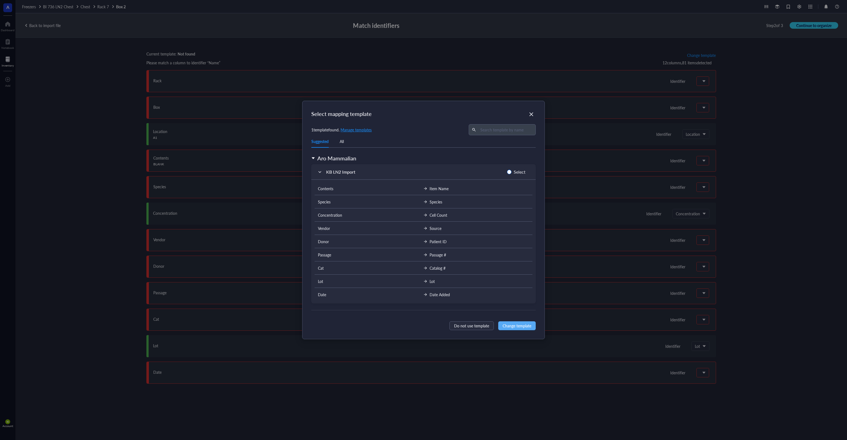
click at [512, 170] on span "Select" at bounding box center [520, 171] width 16 height 7
click at [512, 170] on input "Select" at bounding box center [509, 172] width 4 height 4
radio input "true"
click at [527, 325] on span "Change template" at bounding box center [517, 325] width 29 height 6
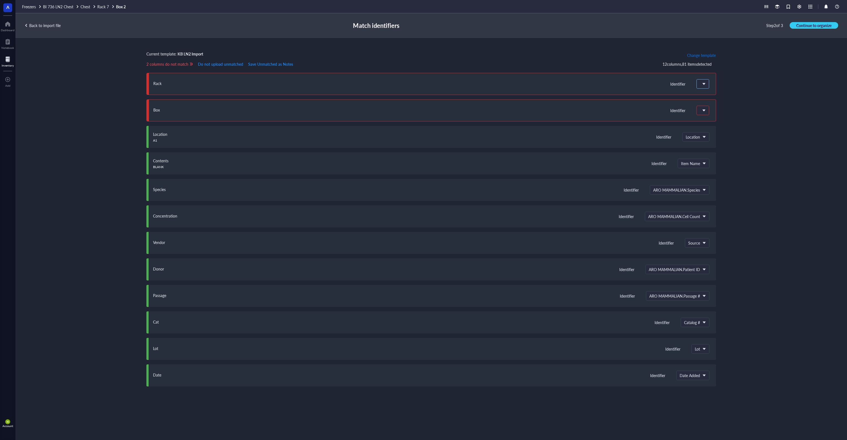
click at [702, 84] on span at bounding box center [702, 83] width 5 height 5
click at [714, 95] on div "Do not upload" at bounding box center [733, 95] width 63 height 5
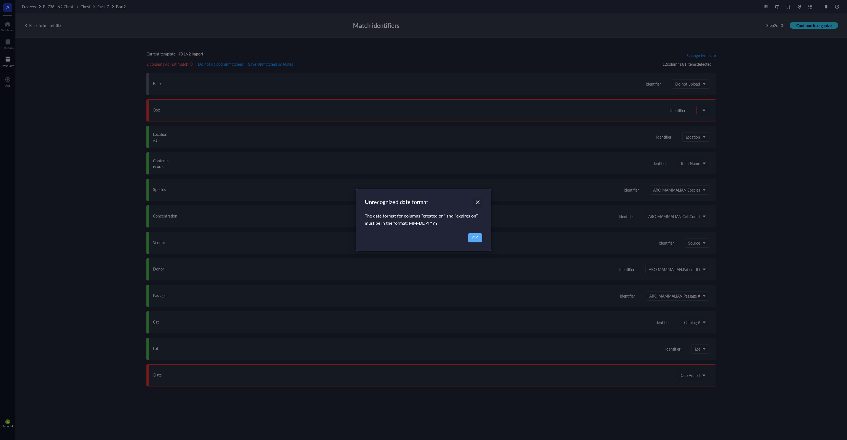
click at [479, 201] on icon "Close" at bounding box center [478, 202] width 4 height 4
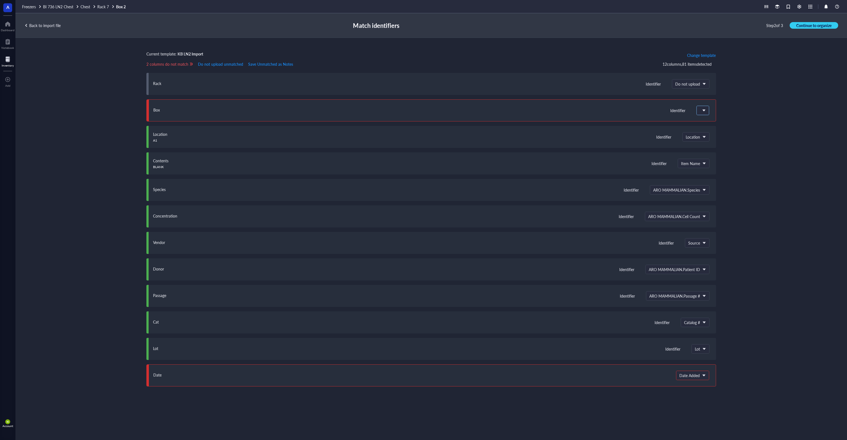
click at [706, 112] on span at bounding box center [703, 110] width 6 height 8
click at [715, 123] on div "Do not upload" at bounding box center [733, 121] width 63 height 5
click at [694, 376] on span "Date Added" at bounding box center [692, 375] width 25 height 5
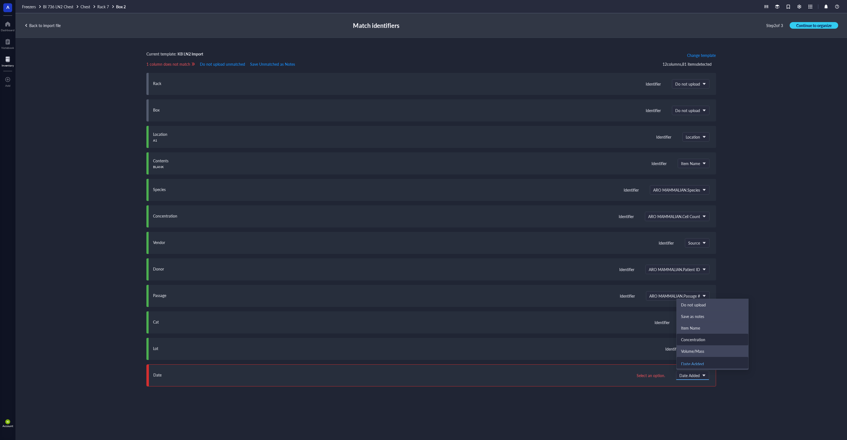
scroll to position [28, 0]
click at [721, 337] on div "Date Added" at bounding box center [712, 334] width 63 height 5
click at [756, 345] on div "Current template: KB LN2 Import Change template 1 column does not match Do not …" at bounding box center [431, 232] width 832 height 389
click at [693, 375] on span "Date Added" at bounding box center [692, 375] width 25 height 5
click at [707, 337] on div "Date Added" at bounding box center [712, 334] width 63 height 5
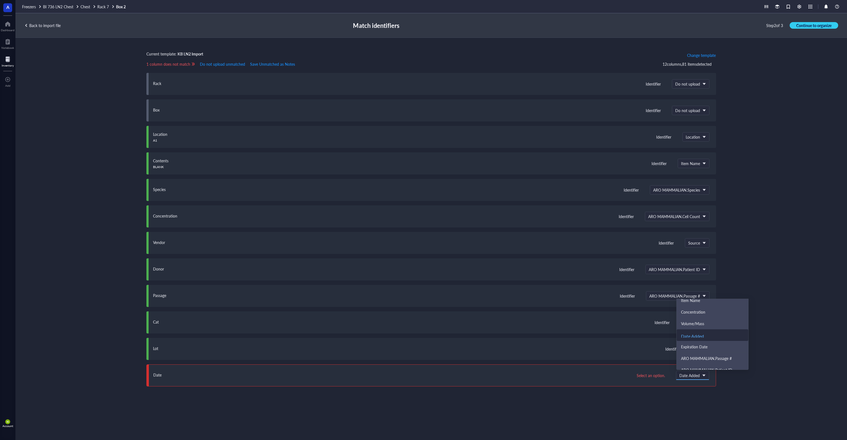
click at [702, 374] on span "Date Added" at bounding box center [692, 375] width 25 height 5
click at [718, 305] on div "Do not upload" at bounding box center [712, 304] width 63 height 5
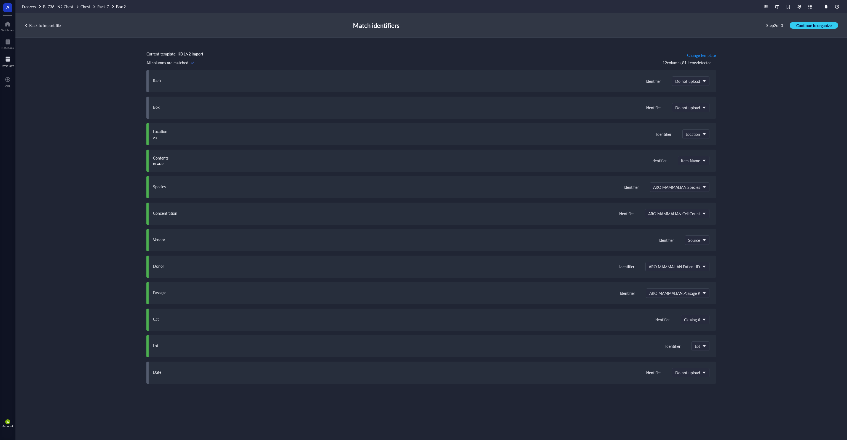
click at [85, 265] on div "Current template: KB LN2 Import Change template All columns are matched 12 colu…" at bounding box center [431, 232] width 832 height 389
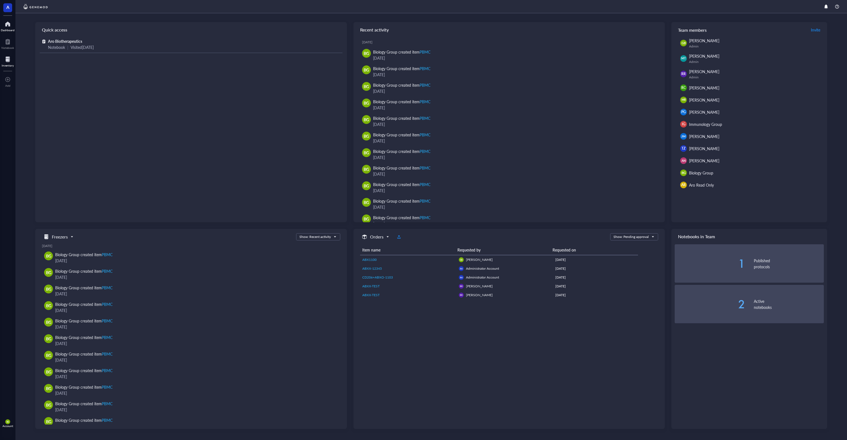
click at [7, 59] on div at bounding box center [8, 59] width 12 height 9
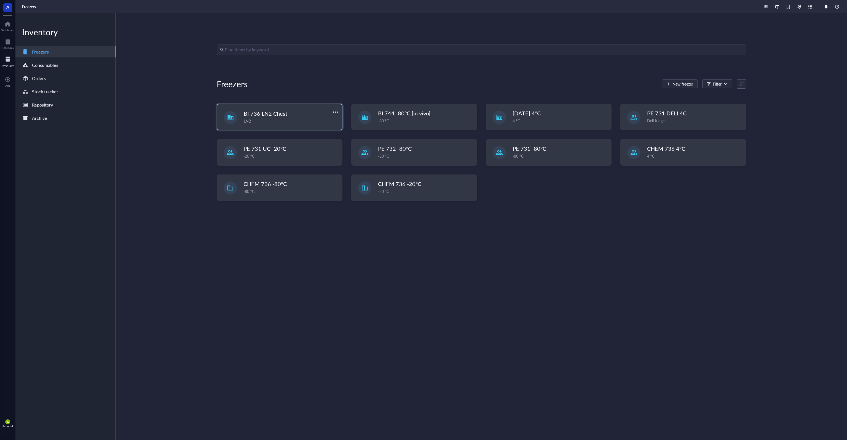
click at [289, 121] on div "LN2" at bounding box center [291, 121] width 95 height 6
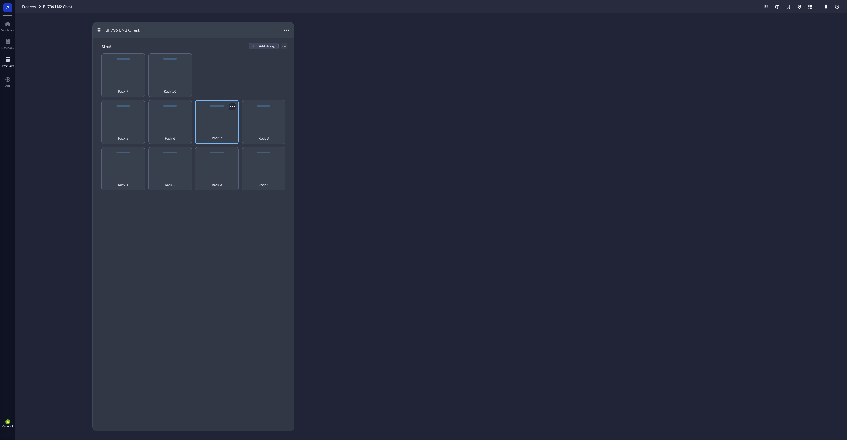
click at [218, 129] on div "Rack 7" at bounding box center [217, 135] width 38 height 12
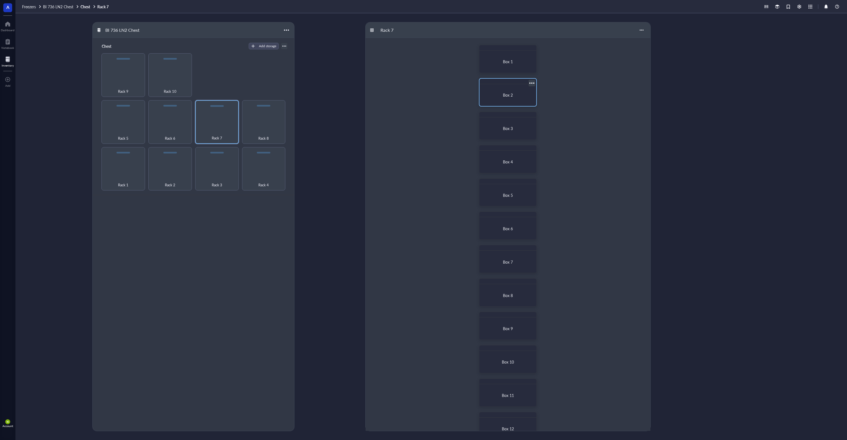
click at [514, 97] on div "Box 2" at bounding box center [508, 94] width 44 height 5
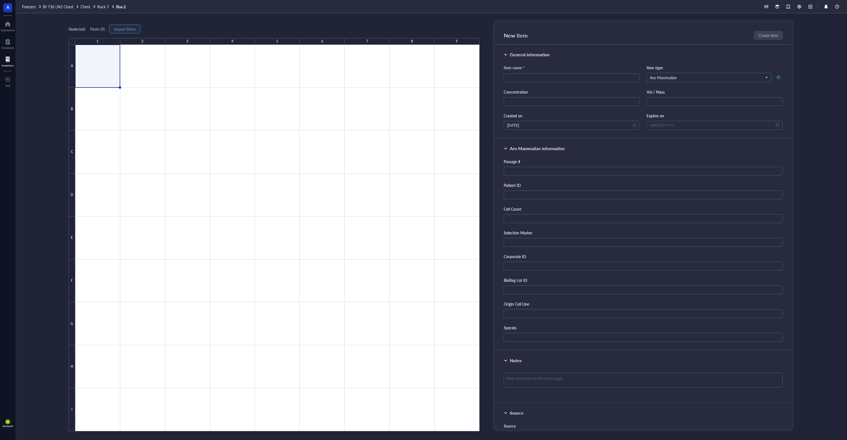
click at [124, 27] on span "Import items" at bounding box center [125, 29] width 22 height 4
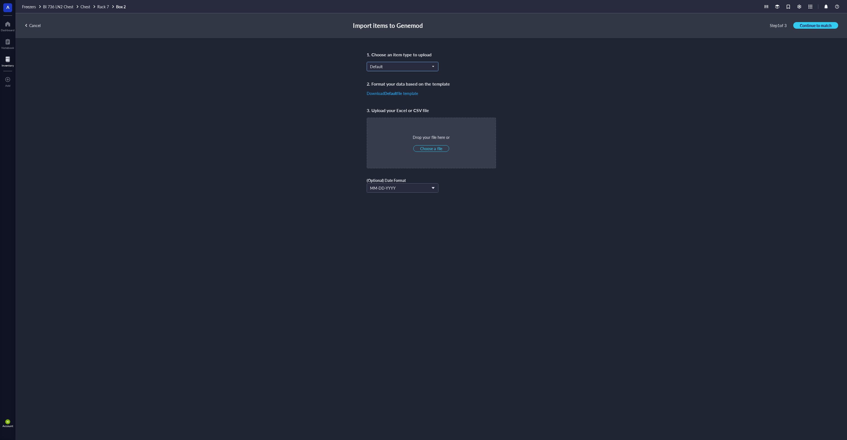
click at [426, 70] on input "search" at bounding box center [400, 66] width 60 height 8
click at [403, 121] on div "Aro Mammalian" at bounding box center [402, 120] width 65 height 6
click at [434, 148] on span "Choose a file" at bounding box center [431, 148] width 22 height 5
type input "C:\fakepath\R7B1.xlsx"
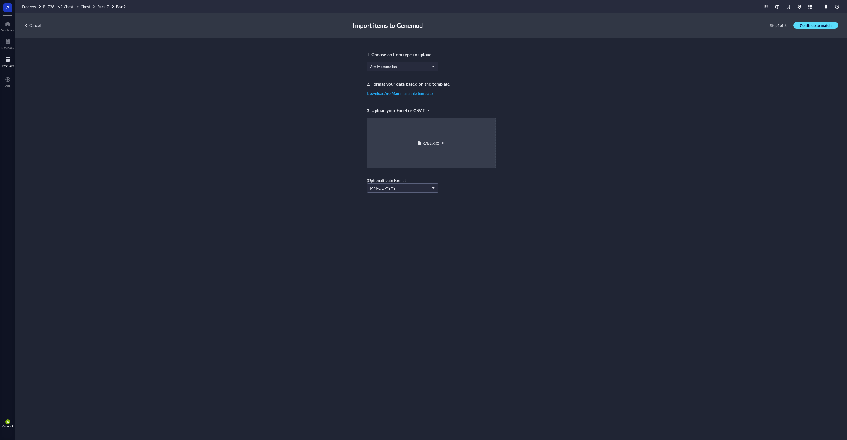
click at [826, 25] on span "Continue to match" at bounding box center [816, 25] width 32 height 5
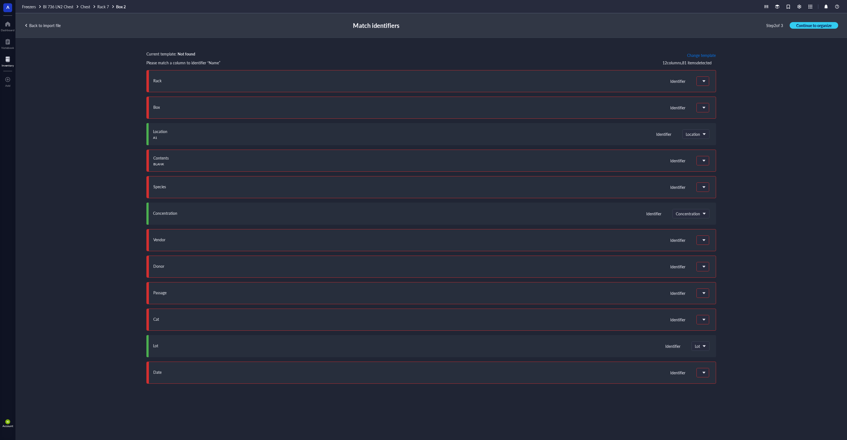
click at [698, 54] on span "Change template" at bounding box center [701, 55] width 29 height 4
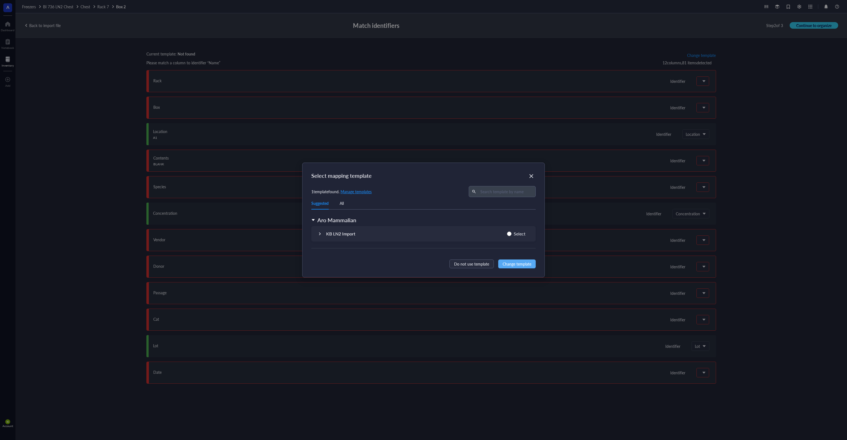
click at [393, 240] on div "KB LN2 Import Select" at bounding box center [423, 233] width 225 height 15
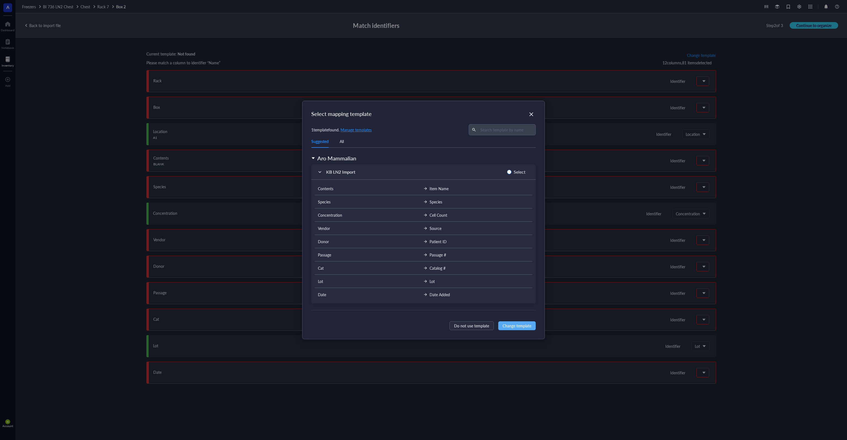
click at [515, 171] on span "Select" at bounding box center [520, 171] width 16 height 7
click at [512, 171] on input "Select" at bounding box center [509, 172] width 4 height 4
radio input "true"
click at [531, 324] on span "Change template" at bounding box center [517, 325] width 29 height 6
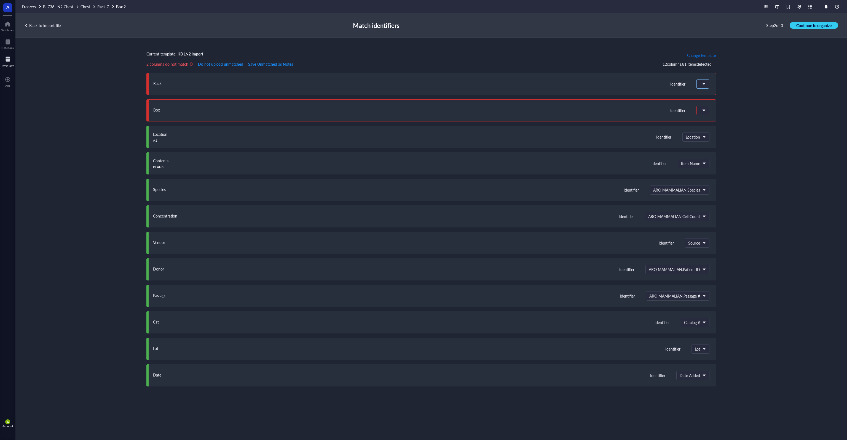
click at [705, 84] on span at bounding box center [703, 84] width 6 height 8
click at [726, 95] on div "Do not upload" at bounding box center [733, 95] width 63 height 5
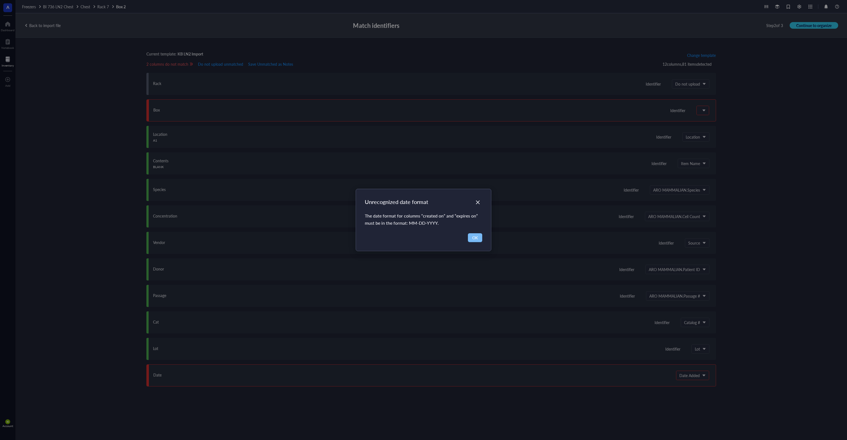
click at [473, 236] on span "OK" at bounding box center [475, 237] width 6 height 6
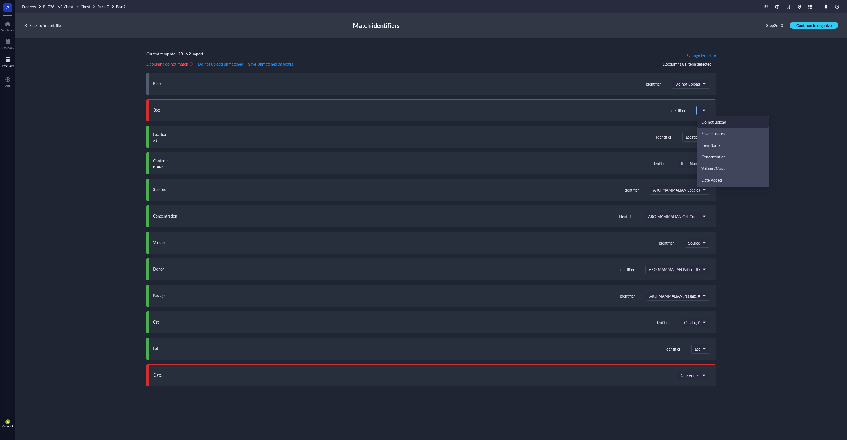
click at [702, 111] on span at bounding box center [702, 110] width 5 height 5
click at [715, 121] on div "Do not upload" at bounding box center [733, 121] width 63 height 5
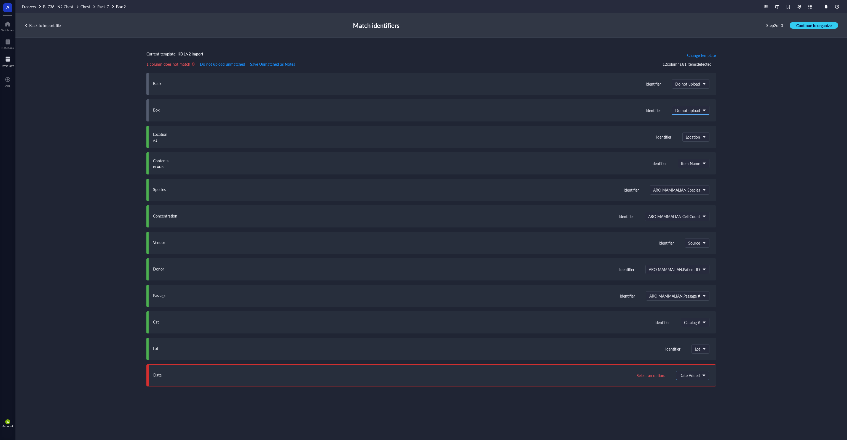
click at [699, 376] on span "Date Added" at bounding box center [692, 375] width 25 height 5
click at [699, 306] on div "Do not upload" at bounding box center [712, 304] width 63 height 5
click at [814, 26] on span "Continue to organize" at bounding box center [814, 25] width 35 height 5
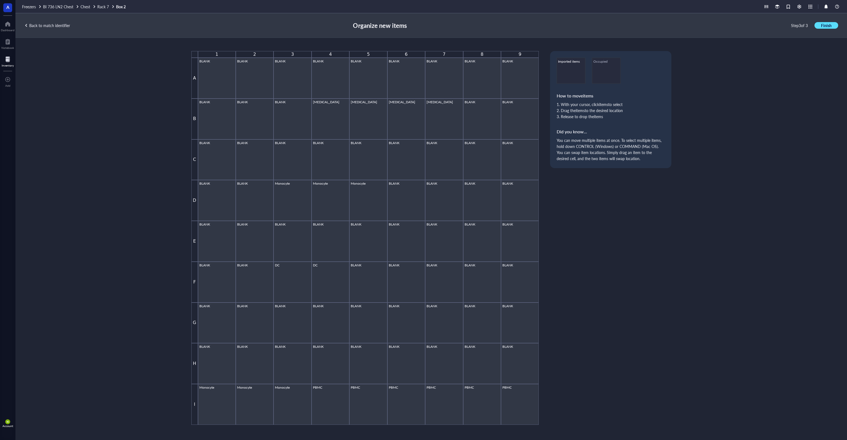
click at [828, 25] on span "Finish" at bounding box center [826, 25] width 10 height 5
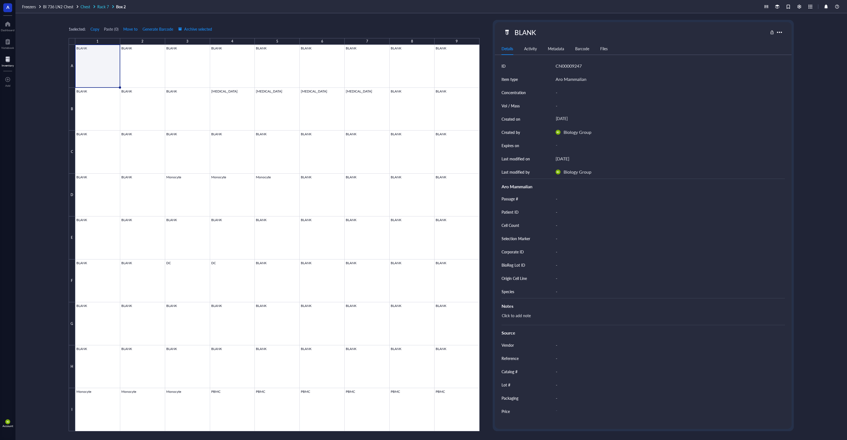
click at [104, 7] on span "Rack 7" at bounding box center [103, 7] width 12 height 6
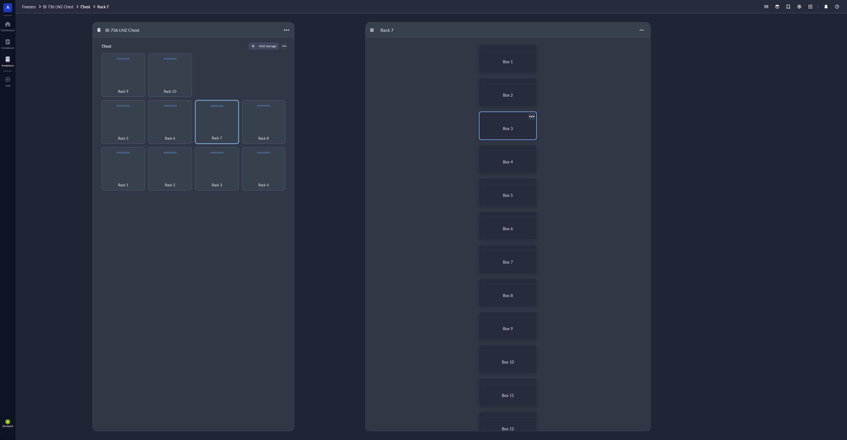
click at [506, 131] on div "Box 3" at bounding box center [508, 128] width 52 height 17
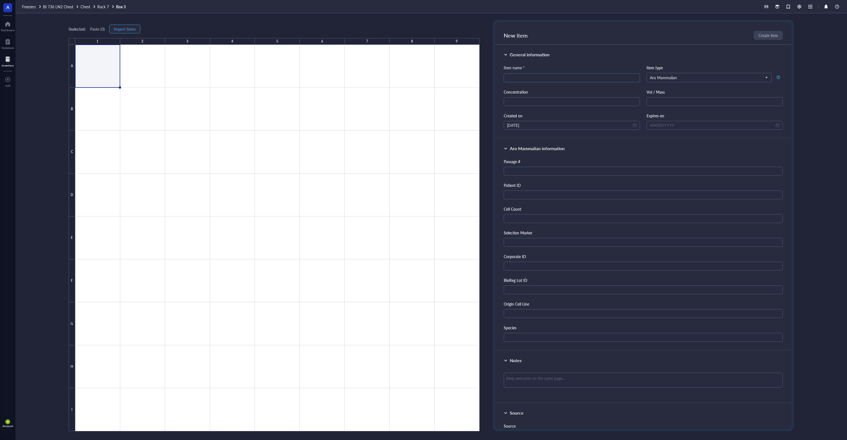
click at [125, 28] on span "Import items" at bounding box center [125, 29] width 22 height 4
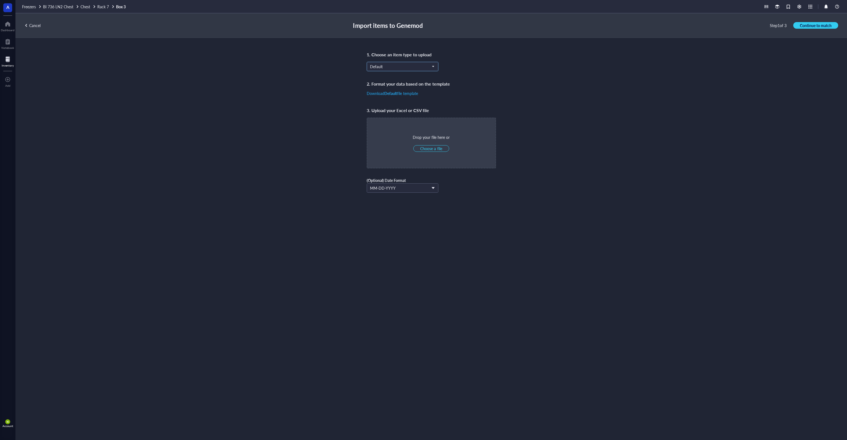
click at [385, 66] on span "Default" at bounding box center [402, 66] width 64 height 5
click at [403, 117] on div "Aro Mammalian" at bounding box center [402, 120] width 65 height 6
click at [432, 145] on div "Drop your file here or Choose a file" at bounding box center [431, 143] width 37 height 18
click at [436, 148] on span "Choose a file" at bounding box center [431, 148] width 22 height 5
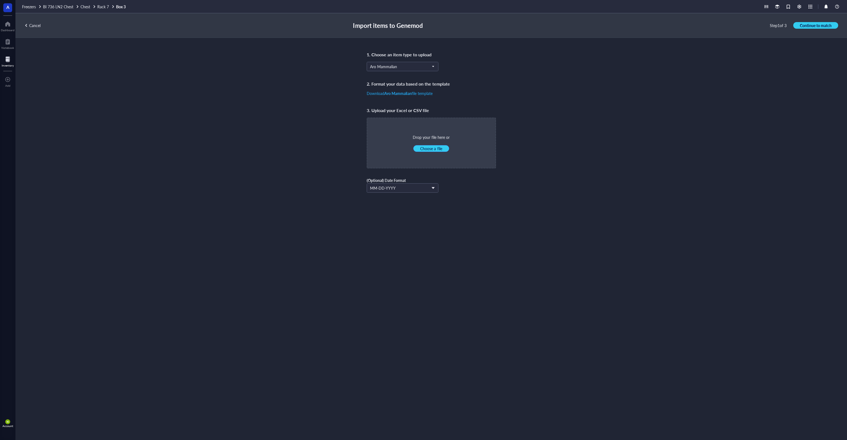
type input "C:\fakepath\R7B1.xlsx"
click at [809, 26] on span "Continue to match" at bounding box center [816, 25] width 32 height 5
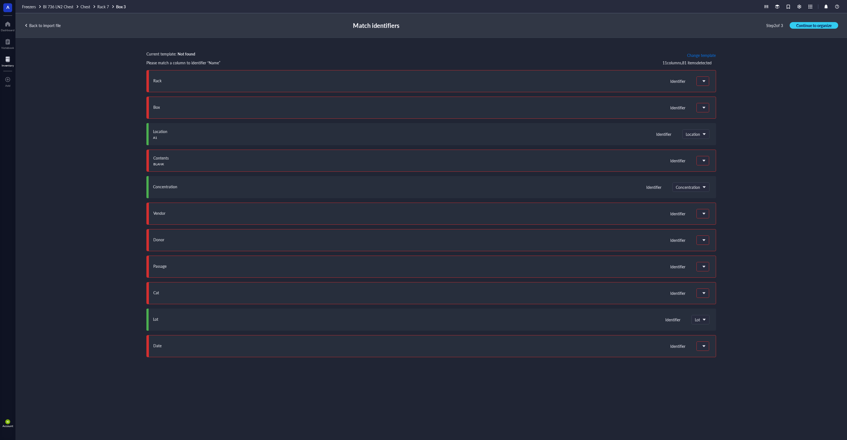
click at [696, 55] on span "Change template" at bounding box center [701, 55] width 29 height 4
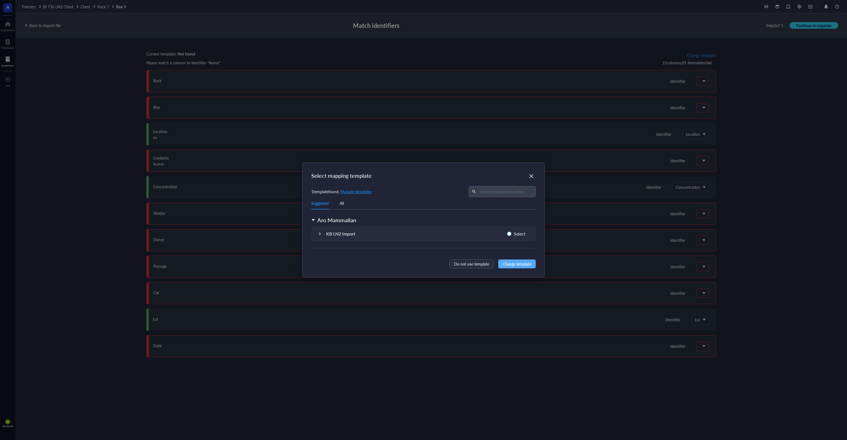
click at [509, 234] on input "Select" at bounding box center [509, 233] width 4 height 4
radio input "true"
click at [520, 264] on span "Change template" at bounding box center [517, 264] width 29 height 6
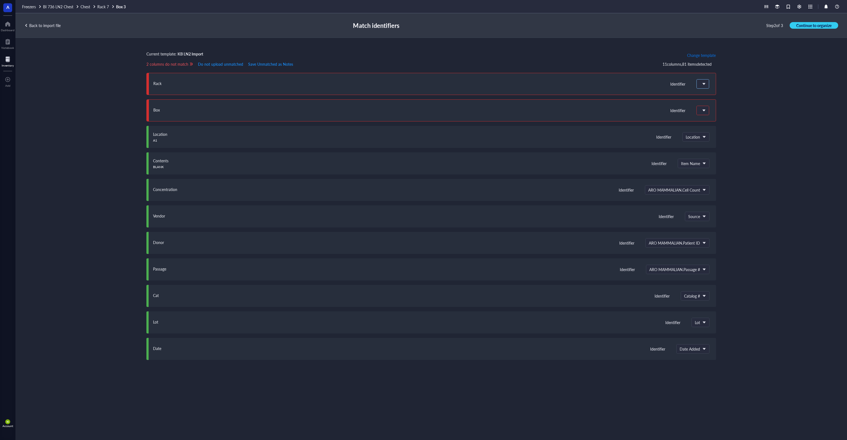
click at [708, 84] on div at bounding box center [703, 83] width 12 height 9
click at [718, 98] on div "Do not upload" at bounding box center [733, 96] width 72 height 12
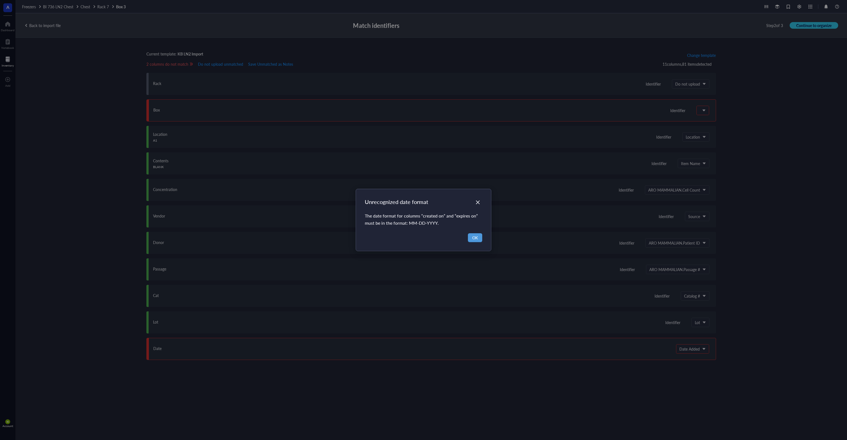
drag, startPoint x: 477, startPoint y: 236, endPoint x: 483, endPoint y: 229, distance: 9.4
click at [477, 235] on span "OK" at bounding box center [475, 237] width 6 height 6
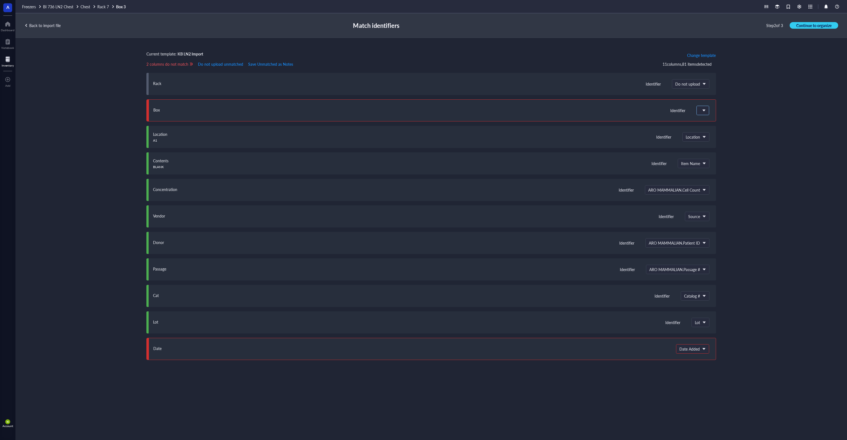
click at [705, 111] on span at bounding box center [703, 110] width 6 height 8
click at [706, 123] on div "Do not upload" at bounding box center [733, 121] width 63 height 5
click at [696, 346] on input "search" at bounding box center [691, 348] width 22 height 8
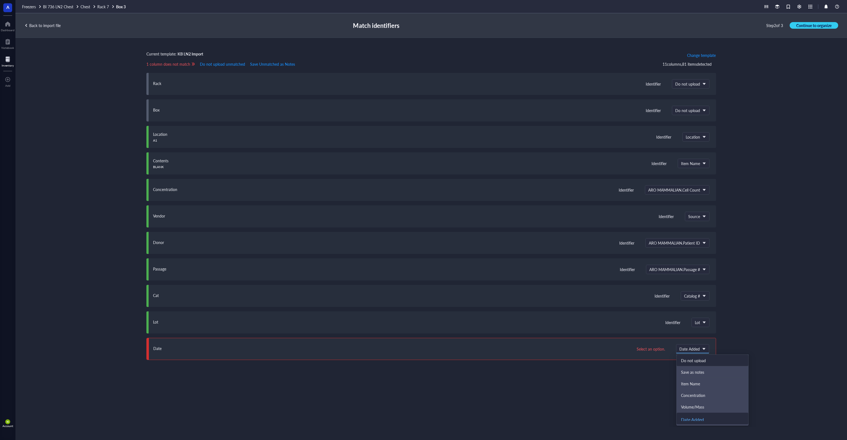
click at [703, 359] on div "Do not upload" at bounding box center [712, 360] width 63 height 5
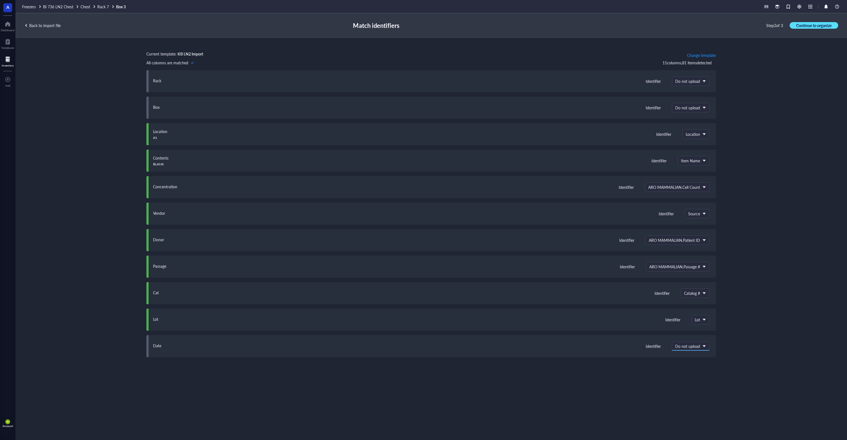
click at [807, 26] on span "Continue to organize" at bounding box center [814, 25] width 35 height 5
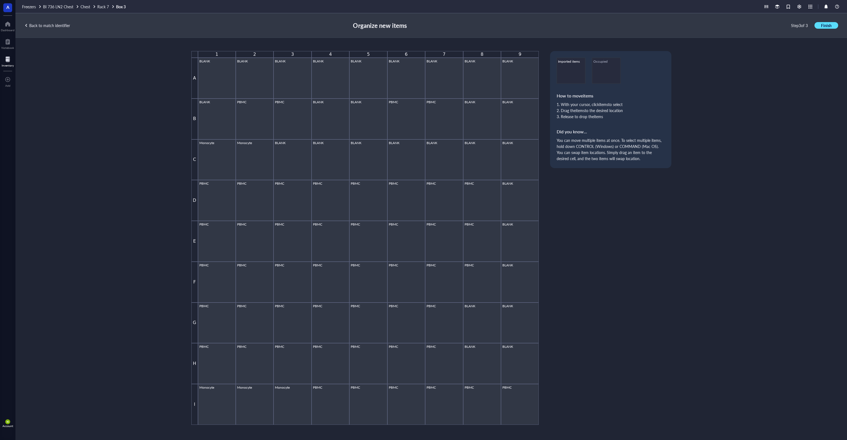
click at [823, 26] on span "Finish" at bounding box center [826, 25] width 10 height 5
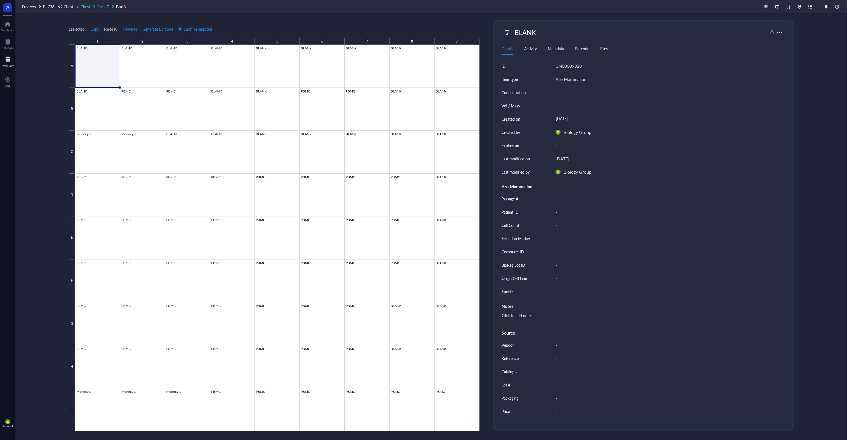
click at [104, 7] on span "Rack 7" at bounding box center [103, 7] width 12 height 6
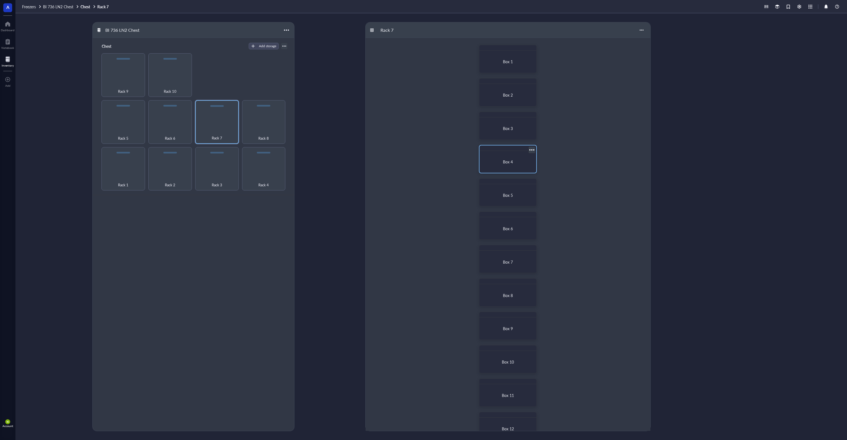
click at [504, 159] on div "Box 4" at bounding box center [508, 161] width 52 height 17
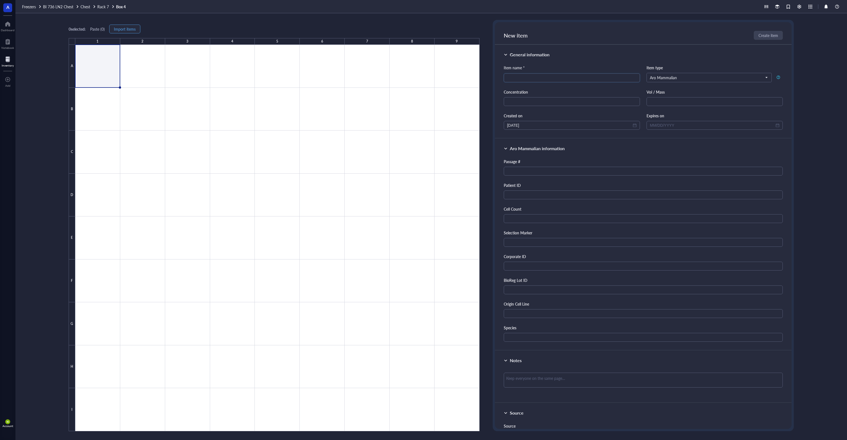
click at [135, 29] on span "Import items" at bounding box center [125, 29] width 22 height 4
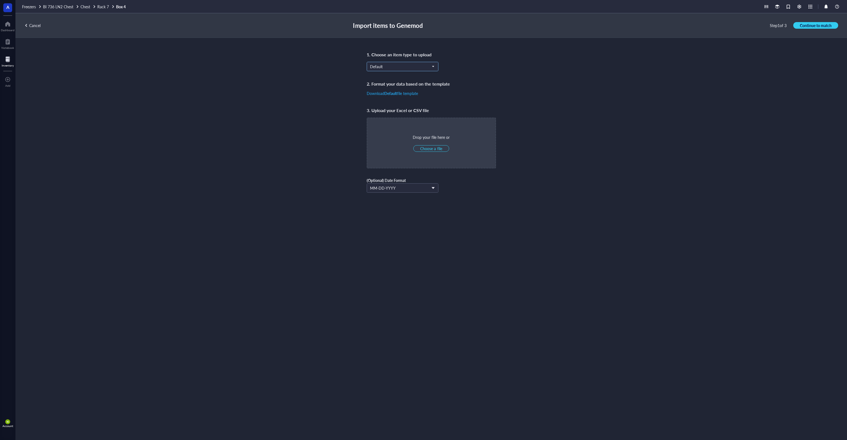
click at [406, 66] on span "Default" at bounding box center [402, 66] width 64 height 5
click at [400, 119] on div "Aro Mammalian" at bounding box center [402, 120] width 65 height 6
click at [437, 146] on span "Choose a file" at bounding box center [431, 148] width 22 height 5
type input "C:\fakepath\R7B1.xlsx"
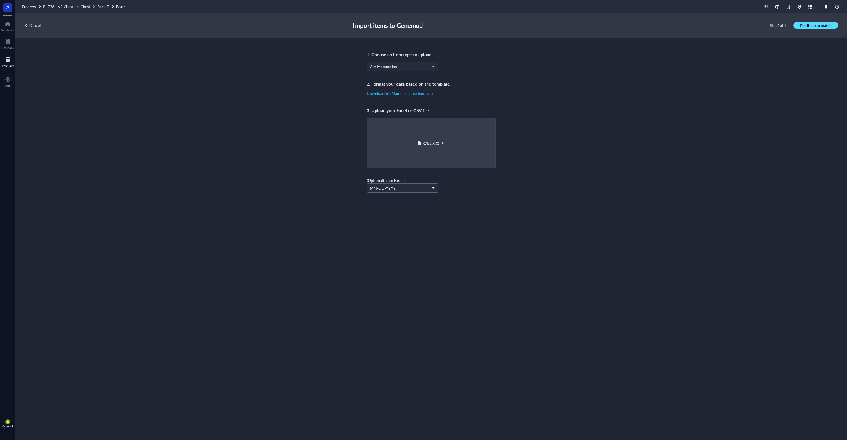
click at [826, 25] on span "Continue to match" at bounding box center [816, 25] width 32 height 5
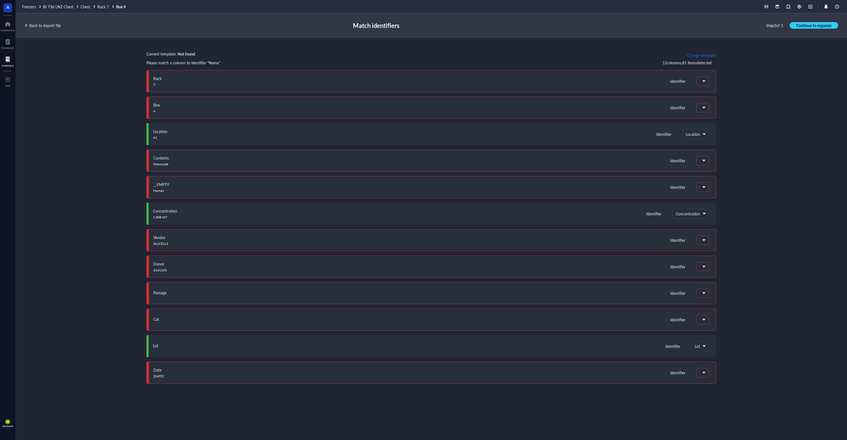
click at [701, 54] on span "Change template" at bounding box center [701, 55] width 29 height 4
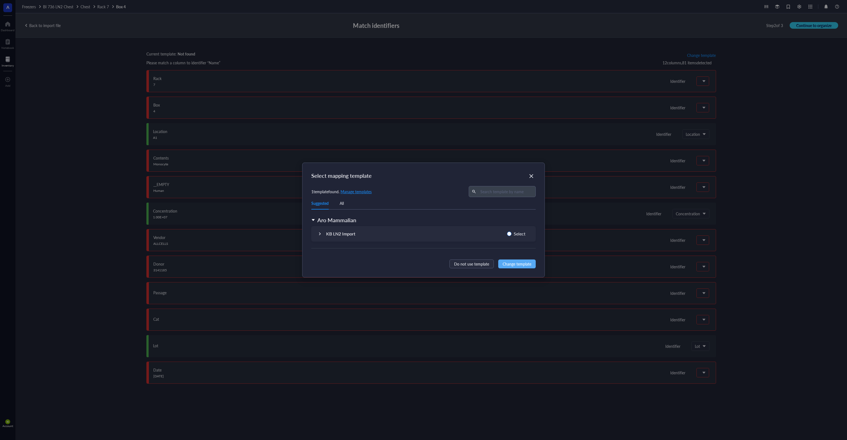
click at [522, 233] on span "Select" at bounding box center [520, 233] width 16 height 7
click at [512, 233] on input "Select" at bounding box center [509, 233] width 4 height 4
radio input "true"
click at [522, 262] on span "Change template" at bounding box center [517, 264] width 29 height 6
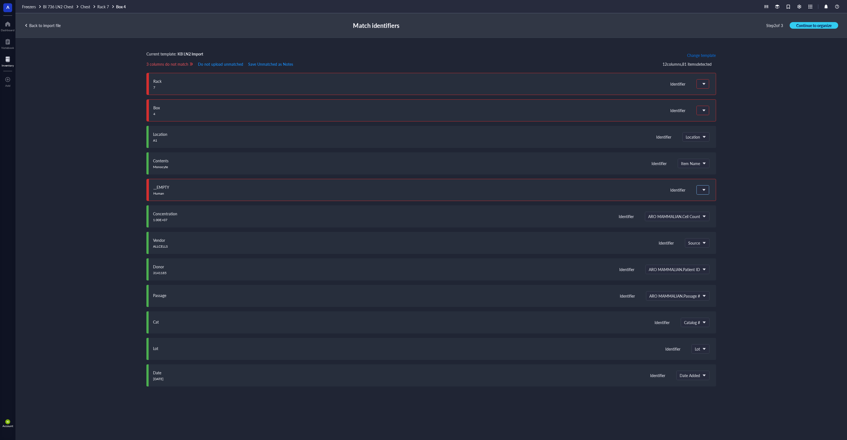
click at [700, 189] on div at bounding box center [703, 189] width 12 height 9
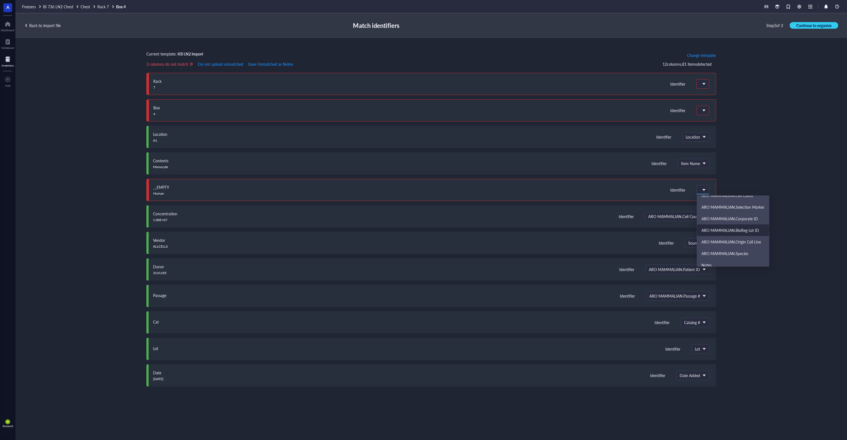
scroll to position [138, 0]
click at [740, 226] on div "ARO MAMMALIAN.Species" at bounding box center [733, 225] width 63 height 5
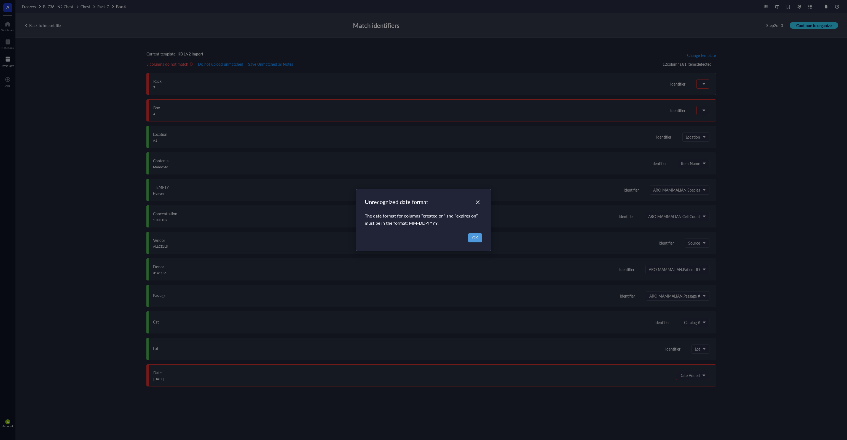
drag, startPoint x: 474, startPoint y: 239, endPoint x: 598, endPoint y: 189, distance: 133.2
click at [474, 239] on span "OK" at bounding box center [475, 237] width 6 height 6
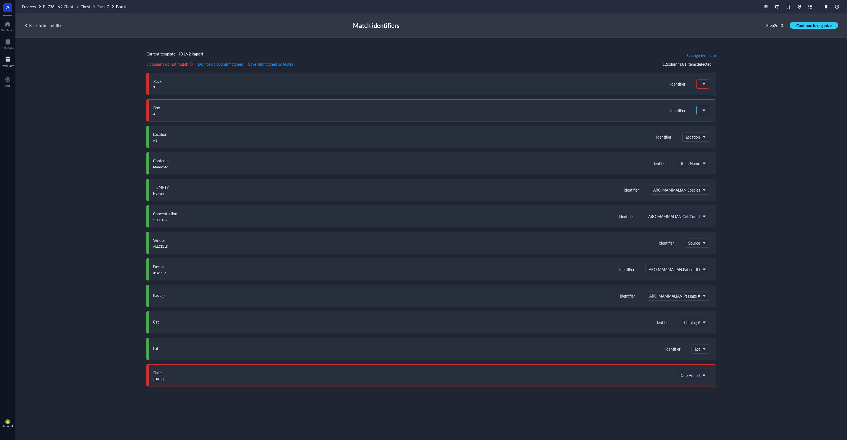
click at [705, 114] on div at bounding box center [703, 110] width 13 height 9
click at [705, 110] on span at bounding box center [703, 110] width 6 height 8
drag, startPoint x: 714, startPoint y: 121, endPoint x: 714, endPoint y: 108, distance: 12.4
click at [714, 121] on div "Do not upload" at bounding box center [733, 121] width 63 height 5
click at [704, 83] on span at bounding box center [702, 83] width 5 height 5
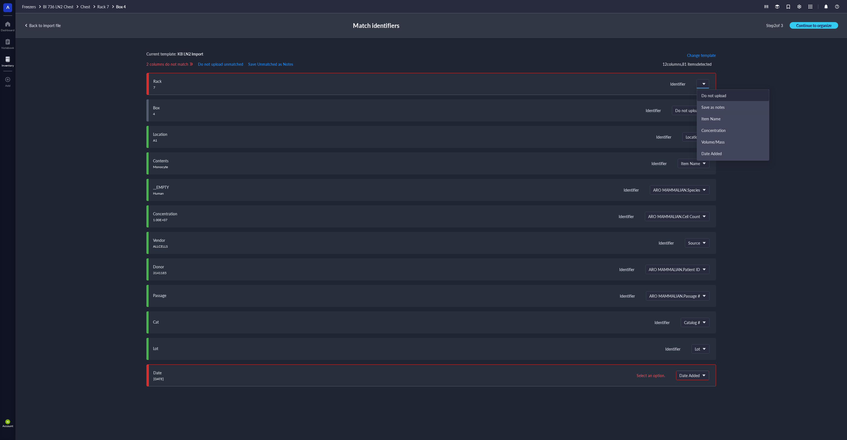
click at [712, 95] on div "Do not upload" at bounding box center [733, 95] width 63 height 5
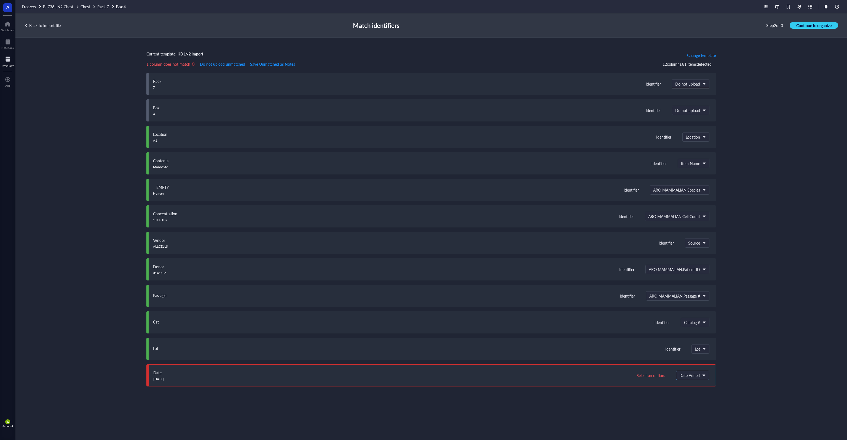
click at [699, 373] on span "Date Added" at bounding box center [692, 375] width 25 height 5
click at [704, 305] on div "Do not upload" at bounding box center [712, 304] width 63 height 5
click at [811, 26] on span "Continue to organize" at bounding box center [814, 25] width 35 height 5
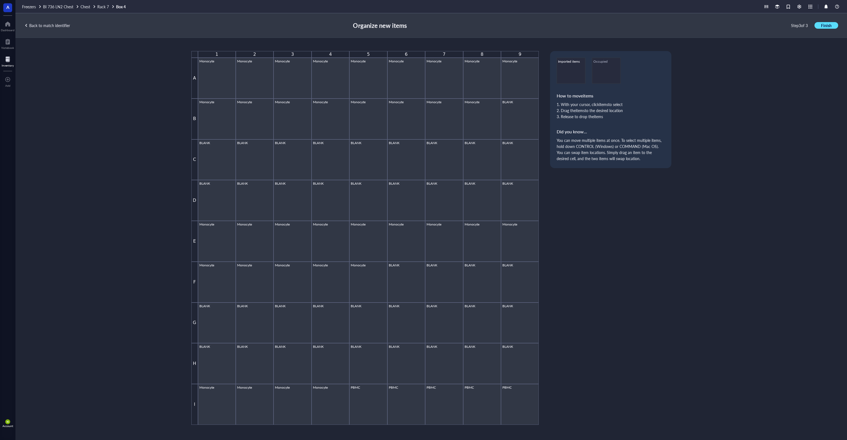
click at [827, 25] on span "Finish" at bounding box center [826, 25] width 10 height 5
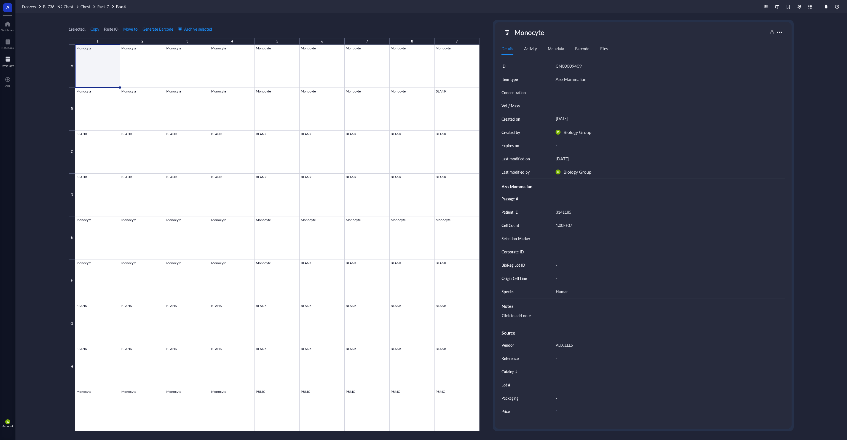
drag, startPoint x: 104, startPoint y: 71, endPoint x: 153, endPoint y: 130, distance: 77.8
click at [104, 71] on div at bounding box center [277, 238] width 404 height 386
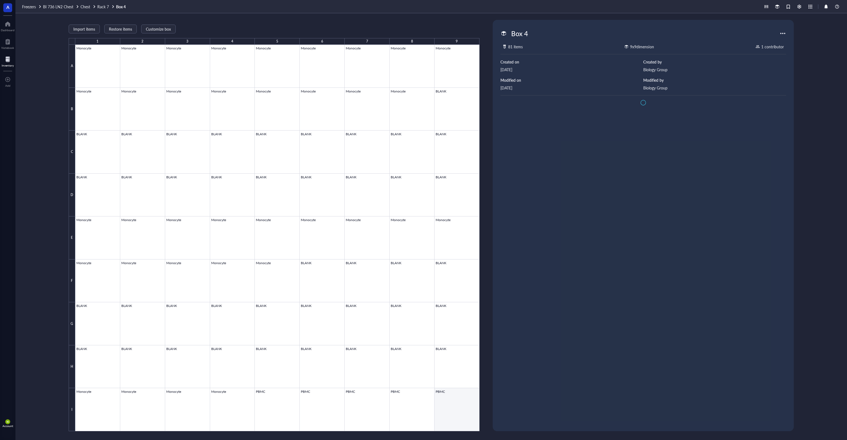
click at [448, 405] on div at bounding box center [277, 238] width 404 height 386
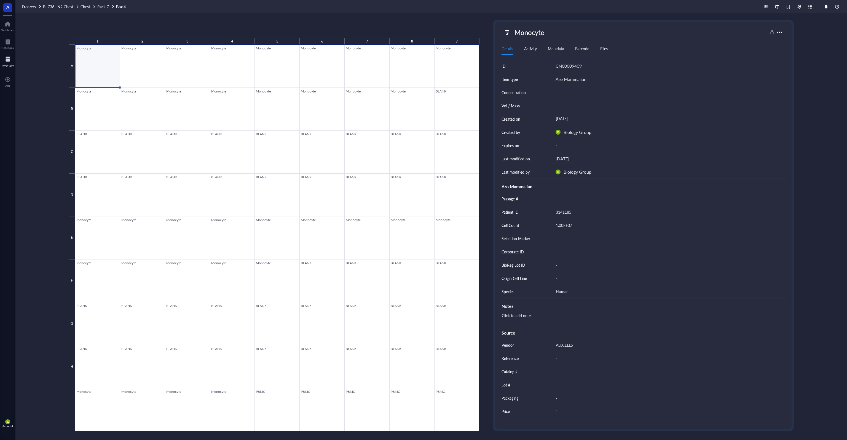
drag, startPoint x: 109, startPoint y: 66, endPoint x: 452, endPoint y: 413, distance: 487.6
click at [452, 413] on div at bounding box center [277, 238] width 404 height 386
click at [206, 26] on button "Archive selected" at bounding box center [197, 29] width 34 height 9
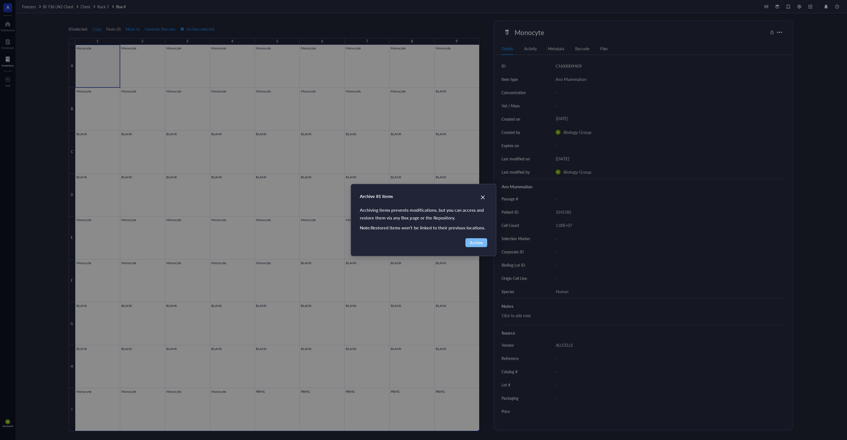
click at [480, 241] on span "Archive" at bounding box center [476, 242] width 13 height 6
click at [477, 243] on span "Archive" at bounding box center [476, 242] width 13 height 6
click at [475, 243] on span "Archive" at bounding box center [476, 242] width 13 height 6
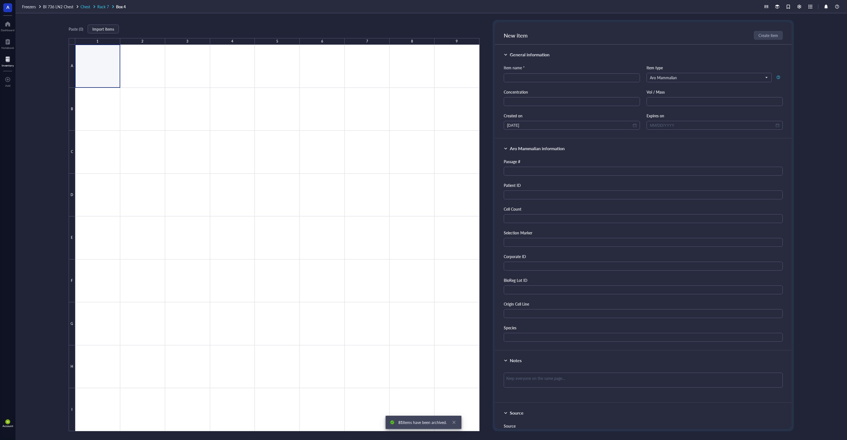
click at [105, 6] on span "Rack 7" at bounding box center [103, 7] width 12 height 6
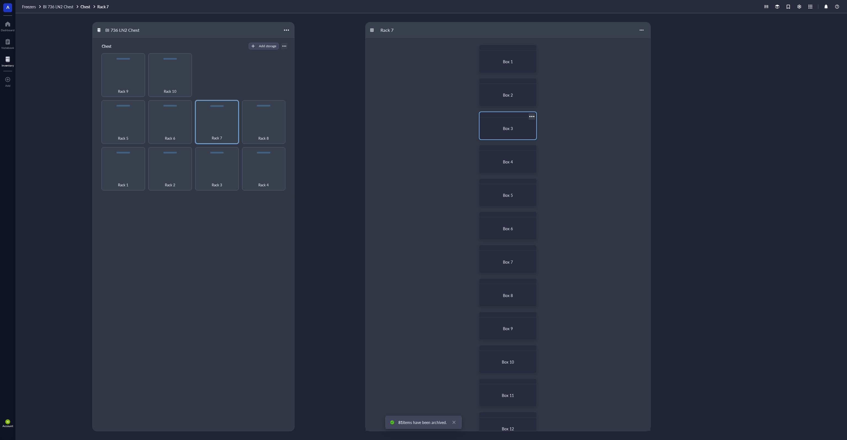
click at [502, 127] on div "Box 3" at bounding box center [508, 128] width 44 height 5
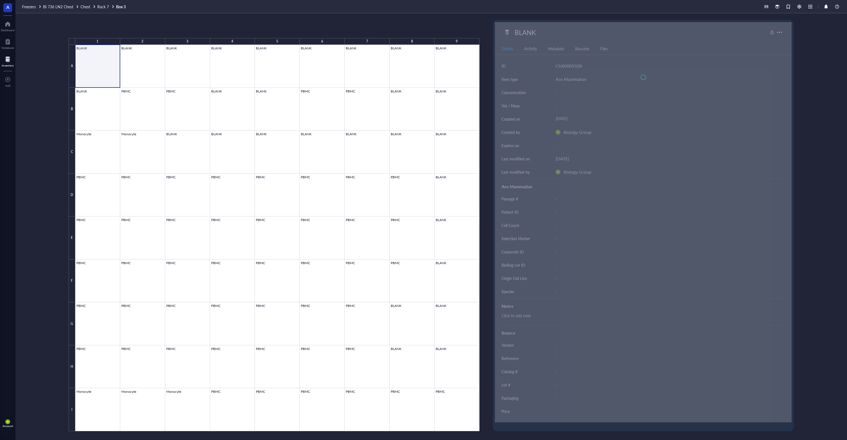
drag, startPoint x: 153, startPoint y: 102, endPoint x: 155, endPoint y: 105, distance: 3.7
click at [180, 129] on div at bounding box center [277, 238] width 404 height 386
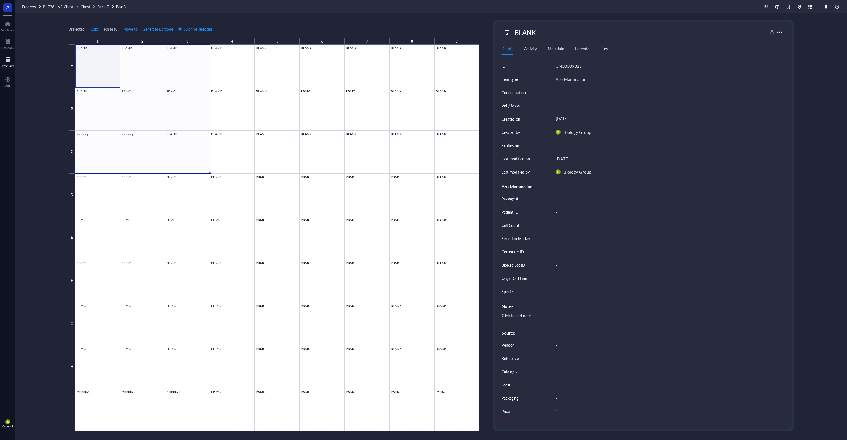
click at [73, 42] on div at bounding box center [72, 41] width 7 height 7
drag, startPoint x: 90, startPoint y: 60, endPoint x: 433, endPoint y: 353, distance: 450.7
click at [447, 413] on div at bounding box center [277, 238] width 404 height 386
click at [199, 29] on span "Archive selected" at bounding box center [197, 29] width 34 height 4
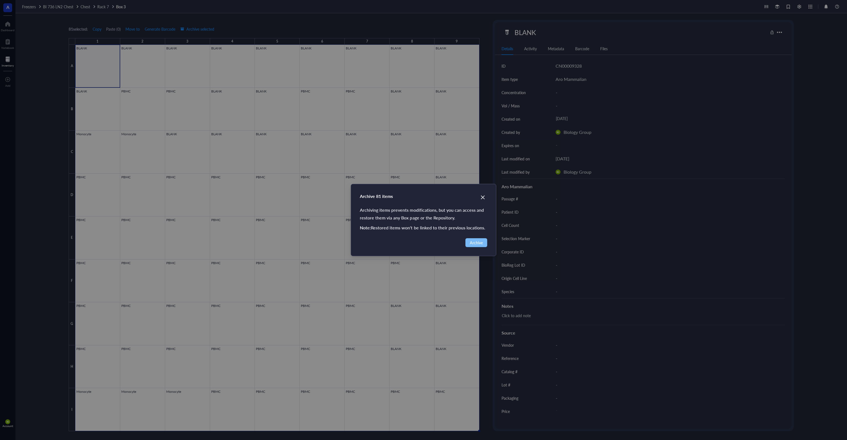
click at [477, 241] on span "Archive" at bounding box center [476, 242] width 13 height 6
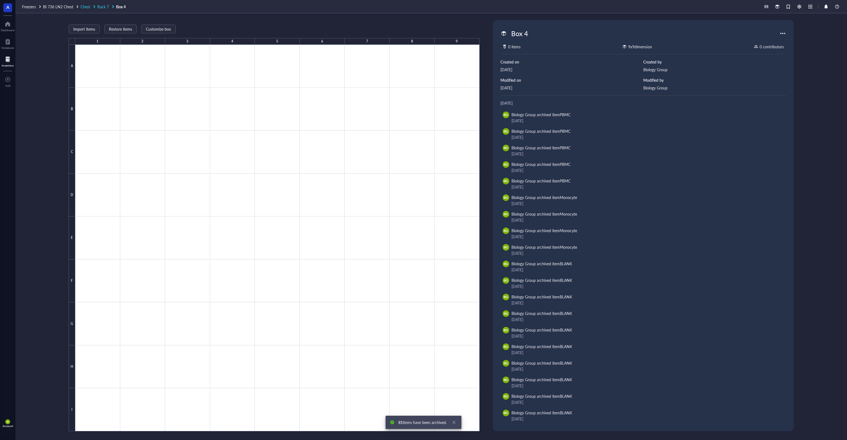
click at [103, 7] on span "Rack 7" at bounding box center [103, 7] width 12 height 6
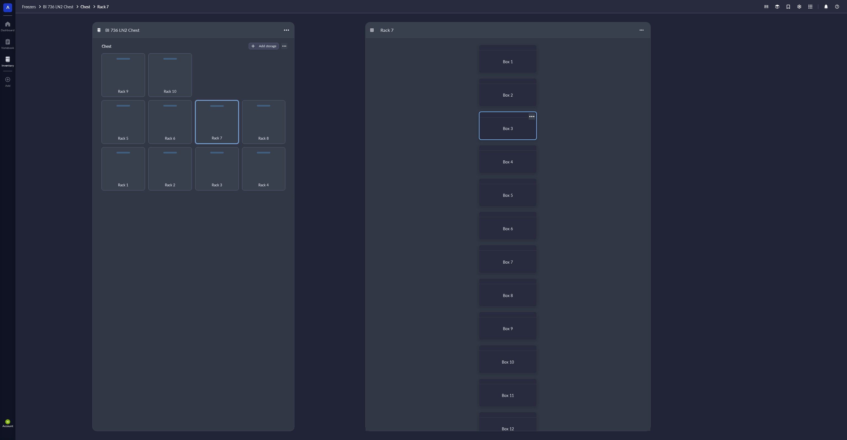
click at [508, 129] on span "Box 3" at bounding box center [508, 128] width 10 height 6
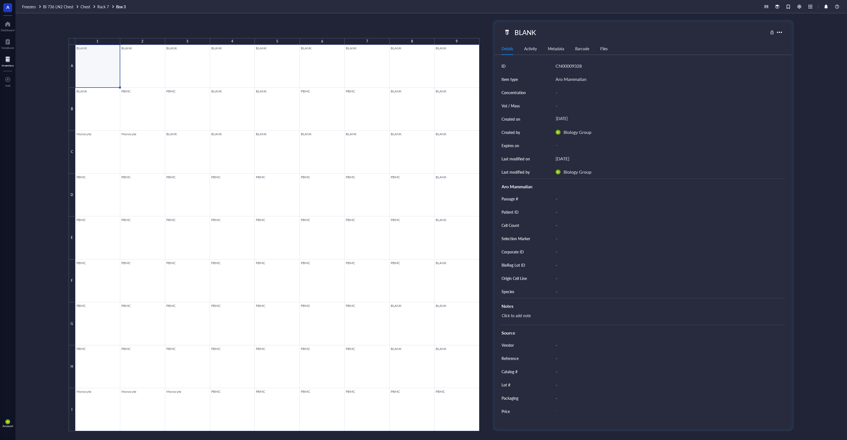
drag, startPoint x: 104, startPoint y: 66, endPoint x: 441, endPoint y: 390, distance: 467.2
click at [451, 410] on div at bounding box center [277, 238] width 404 height 386
click at [192, 29] on span "Archive selected" at bounding box center [197, 29] width 34 height 4
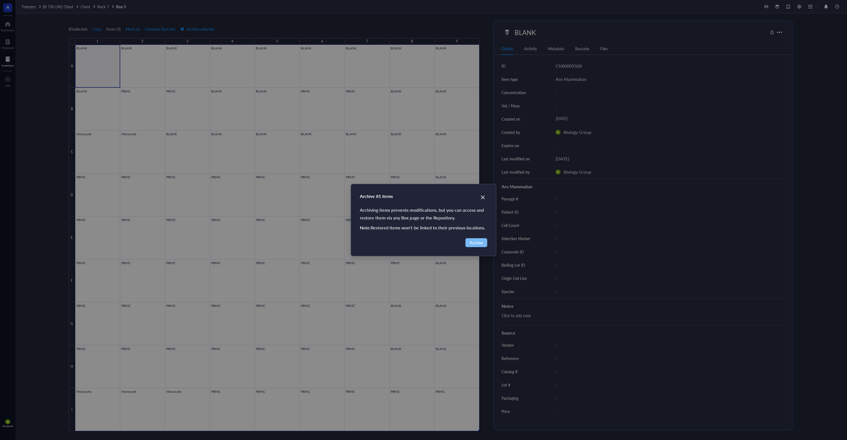
click at [477, 243] on div "Archive 81 items Archiving items prevents modifications, but you can access and…" at bounding box center [423, 220] width 847 height 440
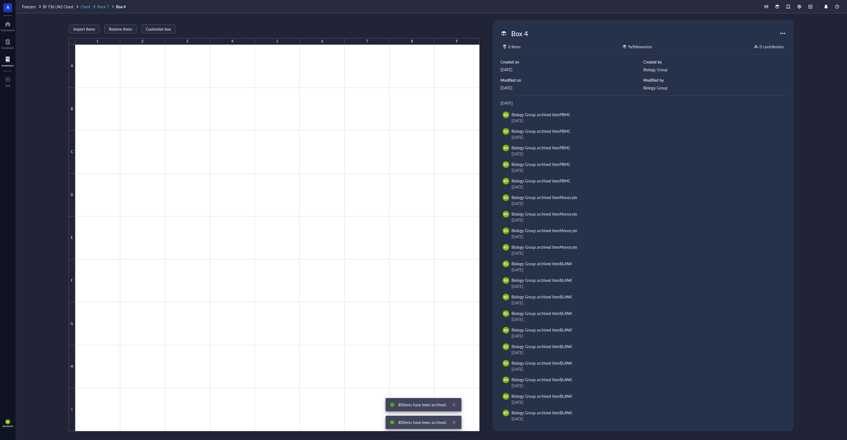
click at [108, 9] on span "Rack 7" at bounding box center [103, 7] width 12 height 6
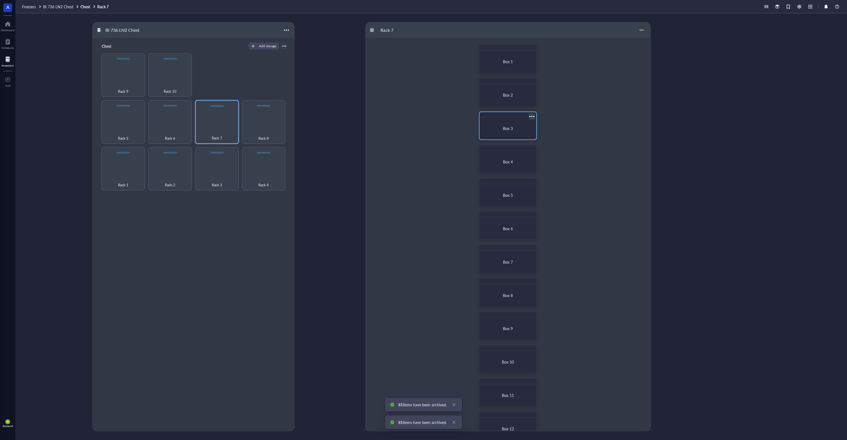
click at [504, 125] on div "Box 3" at bounding box center [508, 128] width 52 height 17
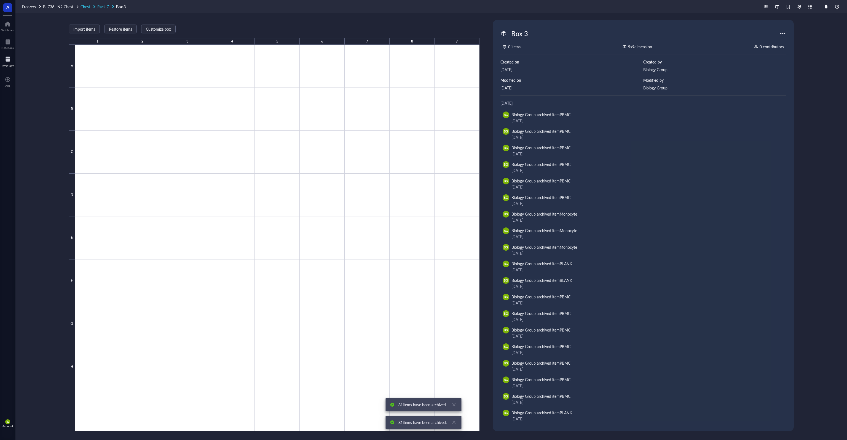
click at [108, 7] on span "Rack 7" at bounding box center [103, 7] width 12 height 6
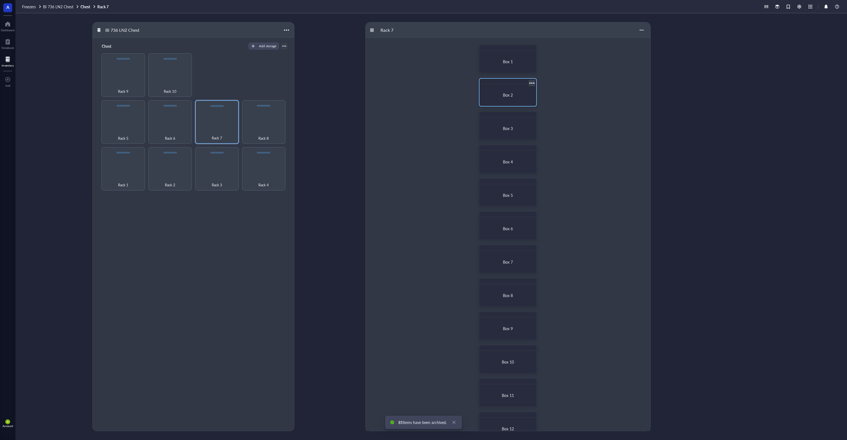
click at [491, 97] on div "Box 2" at bounding box center [508, 94] width 44 height 5
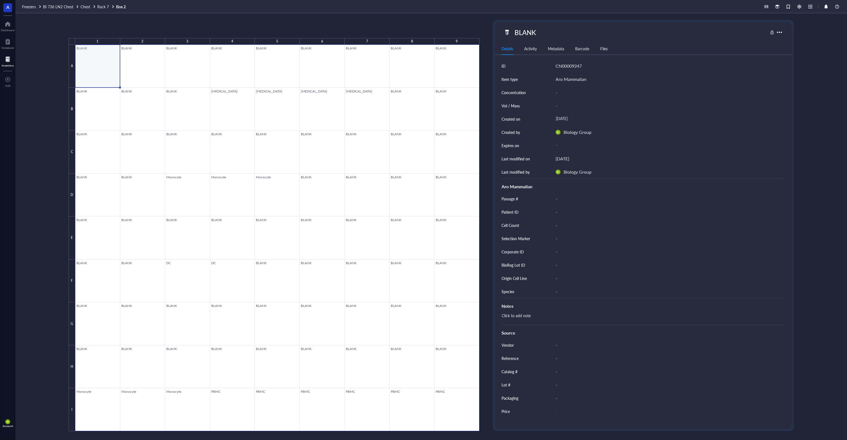
drag, startPoint x: 349, startPoint y: 273, endPoint x: 238, endPoint y: 138, distance: 174.2
click at [450, 403] on div at bounding box center [277, 238] width 404 height 386
click at [199, 29] on span "Archive selected" at bounding box center [197, 29] width 34 height 4
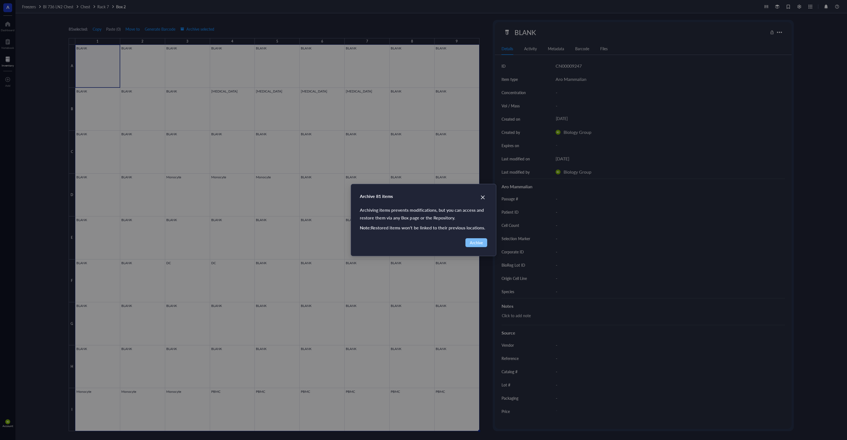
click at [477, 241] on span "Archive" at bounding box center [476, 242] width 13 height 6
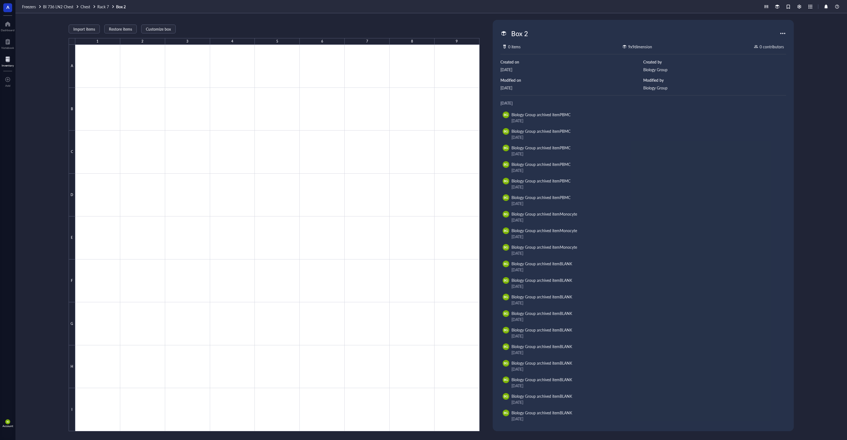
click at [216, 20] on div "Import items Restore items Customize box 1 2 3 4 5 6 7 8 9 A B C D E F G H I" at bounding box center [274, 225] width 411 height 411
click at [90, 28] on span "Import items" at bounding box center [84, 29] width 22 height 4
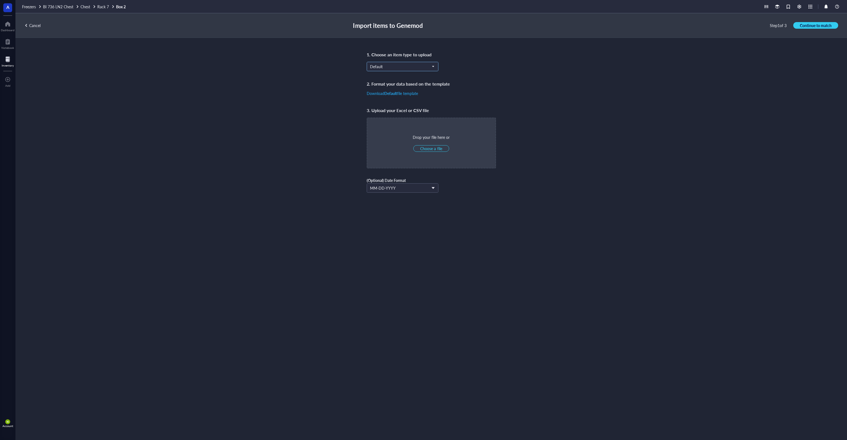
click at [404, 68] on span "Default" at bounding box center [402, 66] width 64 height 5
click at [397, 119] on div "Aro Mammalian" at bounding box center [402, 120] width 65 height 6
click at [437, 147] on span "Choose a file" at bounding box center [431, 148] width 22 height 5
type input "C:\fakepath\R7B1.xlsx"
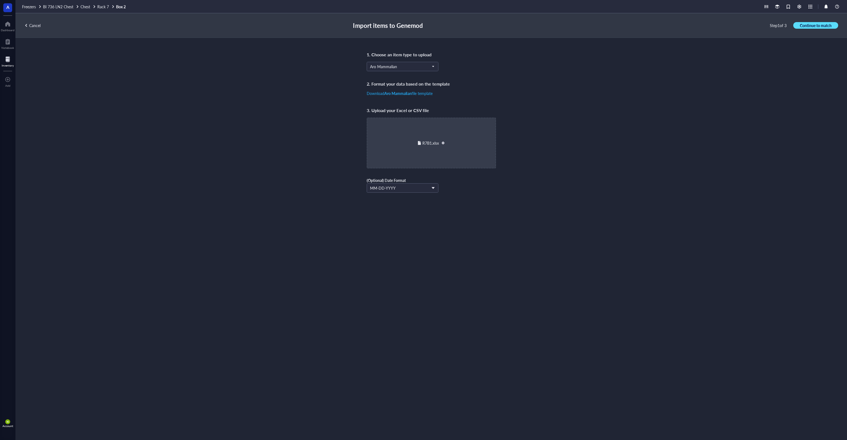
click at [804, 23] on span "Continue to match" at bounding box center [816, 25] width 32 height 5
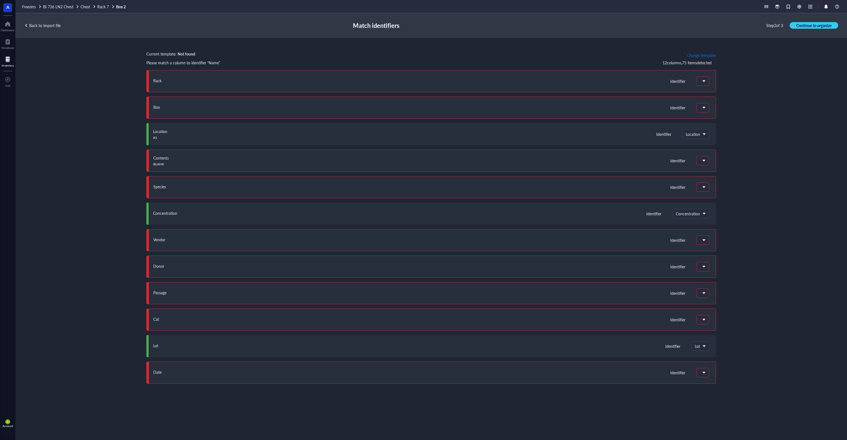
click at [697, 56] on span "Change template" at bounding box center [701, 55] width 29 height 4
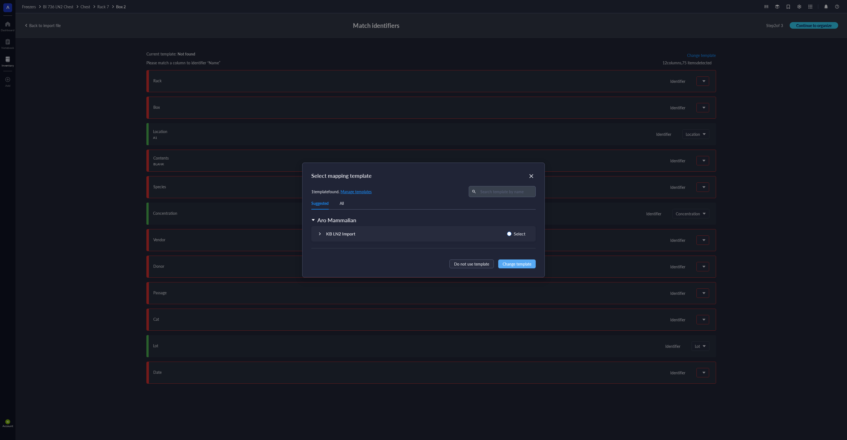
click at [515, 231] on span "Select" at bounding box center [520, 233] width 16 height 7
click at [512, 231] on input "Select" at bounding box center [509, 233] width 4 height 4
radio input "true"
click at [526, 262] on span "Change template" at bounding box center [517, 264] width 29 height 6
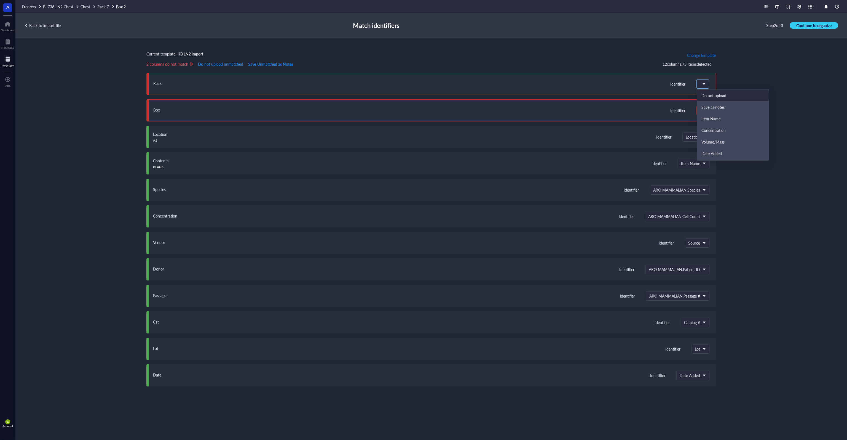
click at [703, 85] on span at bounding box center [702, 83] width 5 height 5
click at [710, 93] on div "Do not upload" at bounding box center [733, 95] width 63 height 5
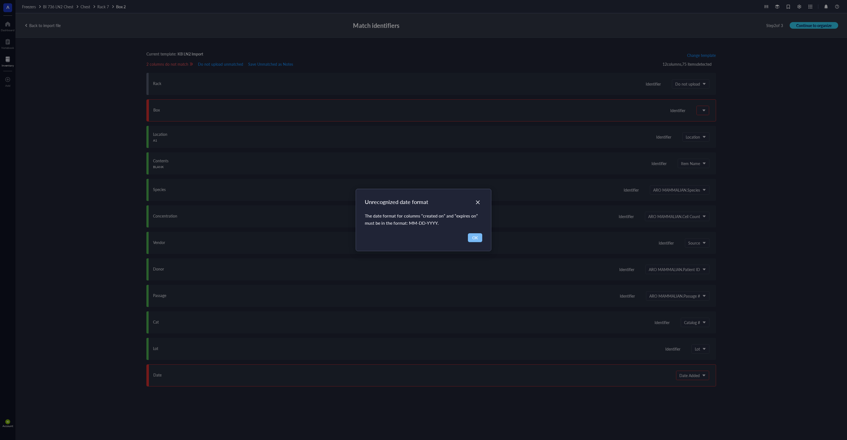
click at [474, 233] on button "OK" at bounding box center [475, 237] width 14 height 9
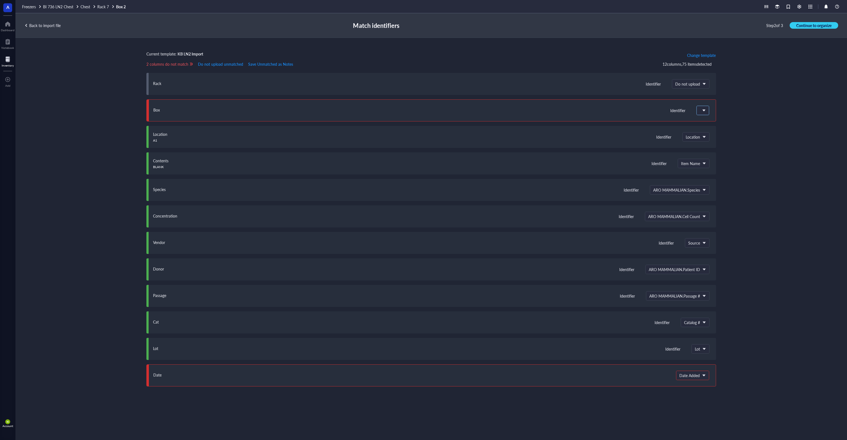
click at [703, 111] on span at bounding box center [702, 110] width 5 height 5
click at [706, 119] on div "Do not upload" at bounding box center [733, 121] width 63 height 5
click at [695, 374] on span "Date Added" at bounding box center [692, 375] width 25 height 5
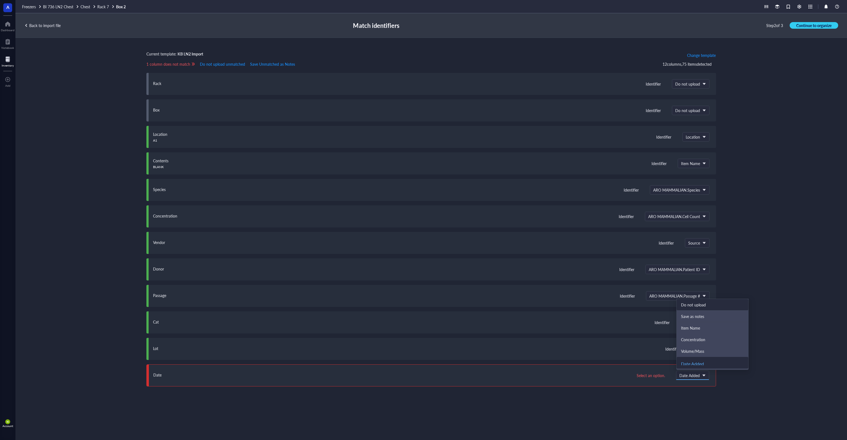
click at [704, 301] on div "Do not upload" at bounding box center [713, 305] width 72 height 12
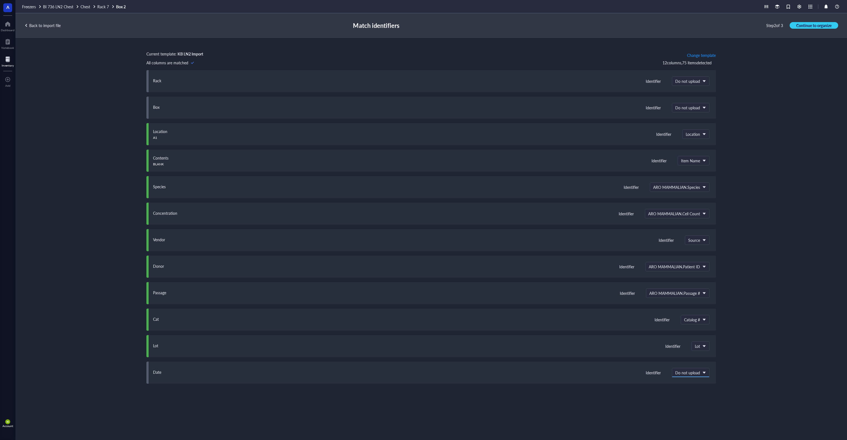
click at [801, 25] on span "Continue to organize" at bounding box center [814, 25] width 35 height 5
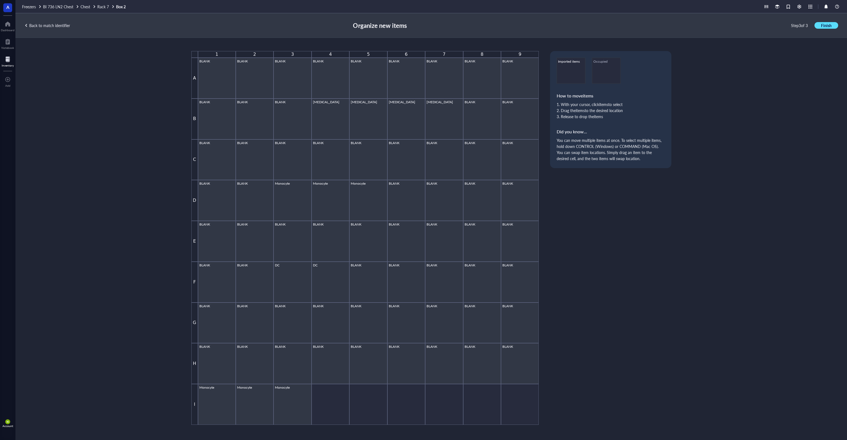
click at [825, 24] on span "Finish" at bounding box center [826, 25] width 10 height 5
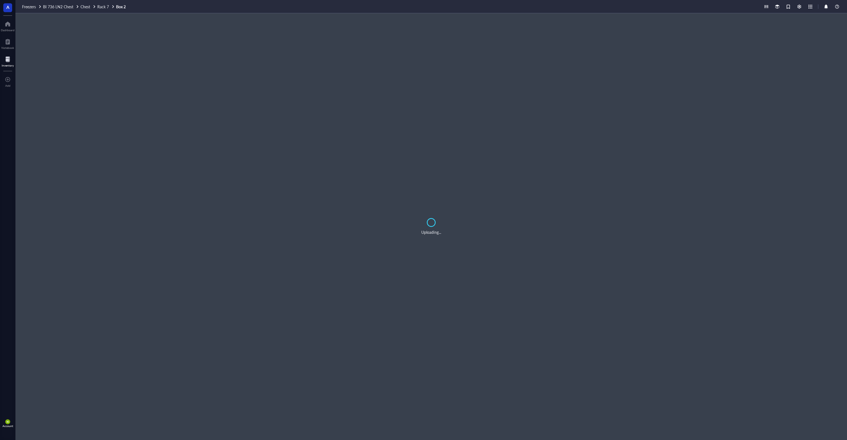
click at [151, 138] on div "Uploading..." at bounding box center [431, 226] width 832 height 426
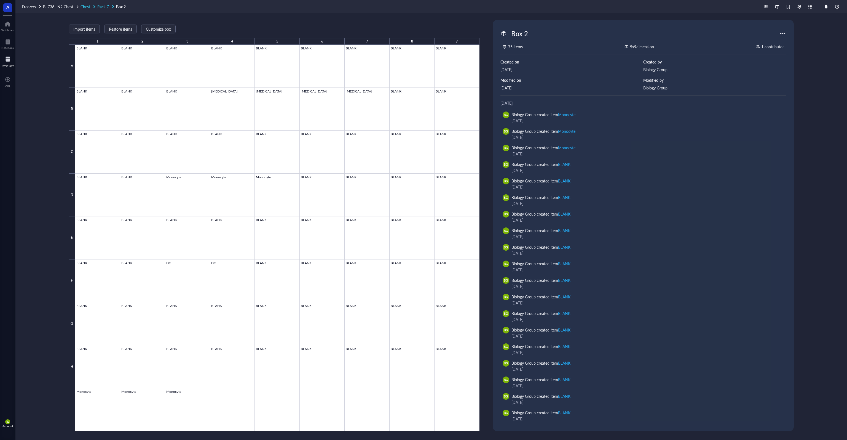
click at [105, 6] on span "Rack 7" at bounding box center [103, 7] width 12 height 6
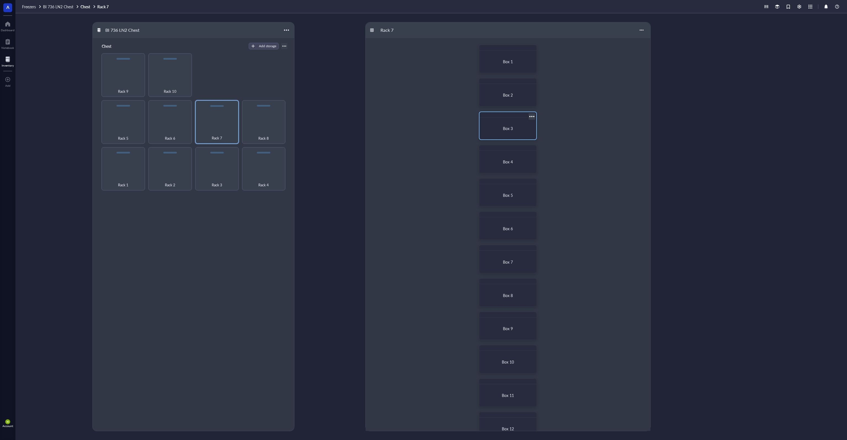
click at [499, 124] on div "Box 3" at bounding box center [508, 128] width 52 height 17
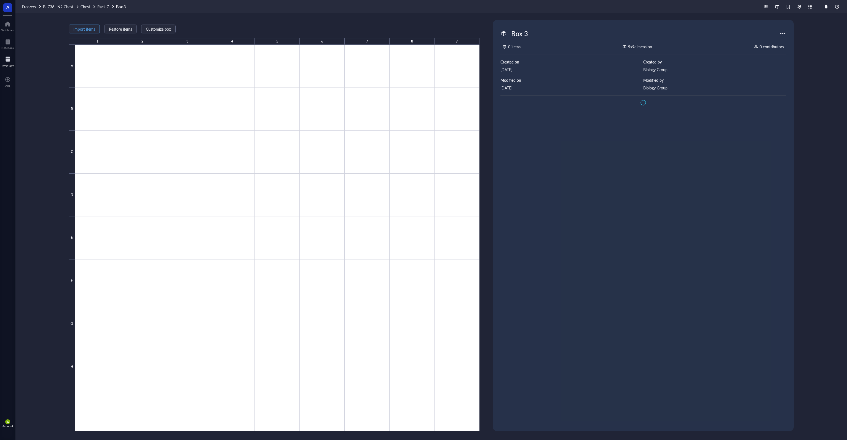
click at [84, 26] on button "Import items" at bounding box center [84, 29] width 31 height 9
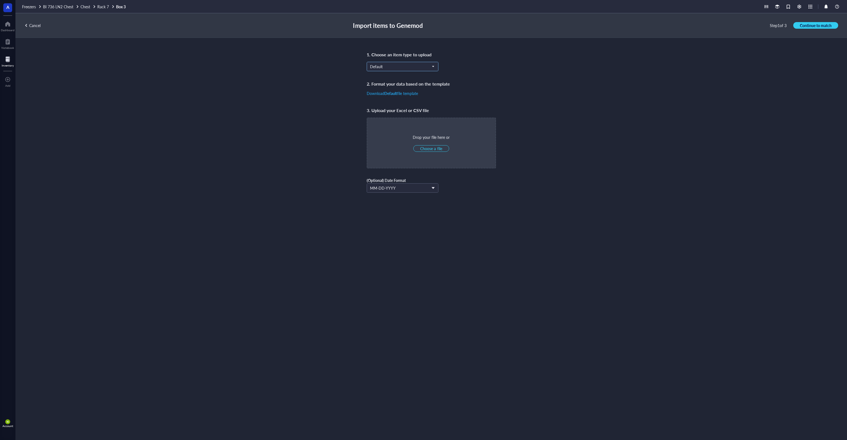
click at [419, 68] on span "Default" at bounding box center [402, 66] width 64 height 5
click at [402, 121] on div "Aro Mammalian" at bounding box center [402, 120] width 65 height 6
click at [436, 148] on span "Choose a file" at bounding box center [431, 148] width 22 height 5
type input "C:\fakepath\R7B1.xlsx"
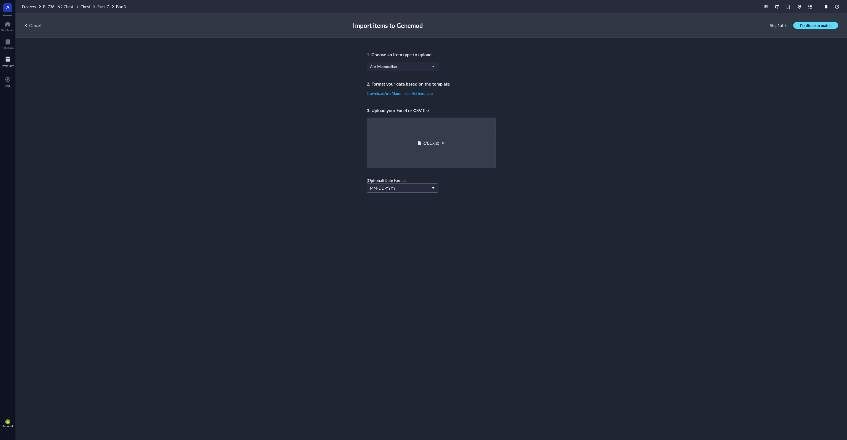
click at [815, 27] on span "Continue to match" at bounding box center [816, 25] width 32 height 5
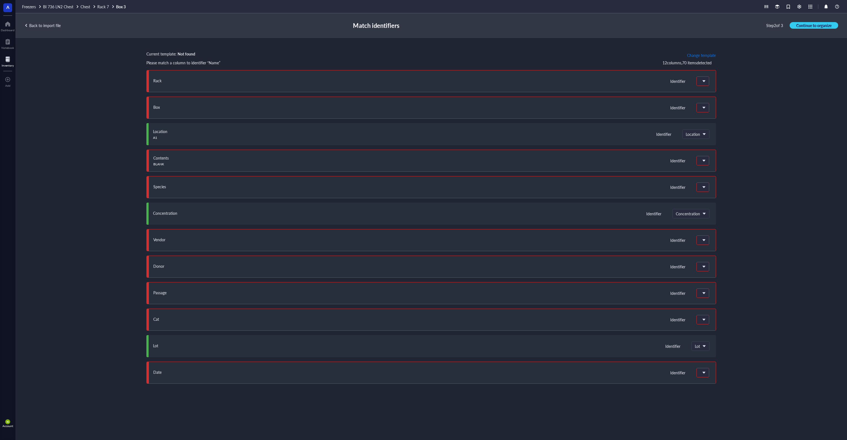
click at [701, 56] on span "Change template" at bounding box center [701, 55] width 29 height 4
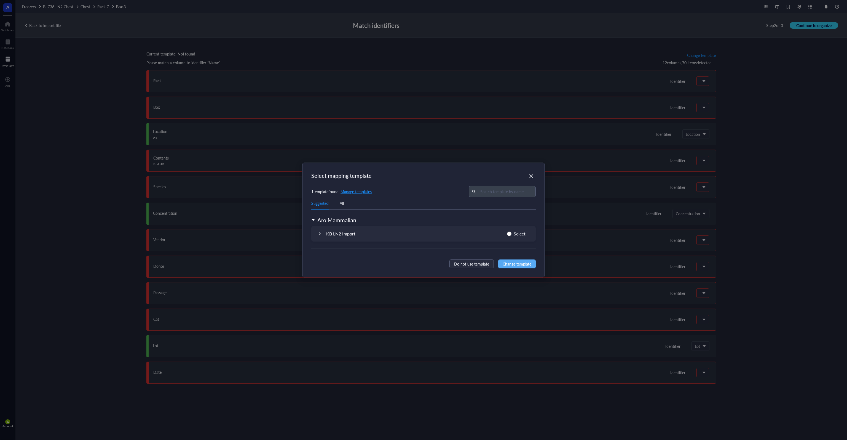
drag, startPoint x: 520, startPoint y: 234, endPoint x: 520, endPoint y: 239, distance: 4.7
click at [520, 234] on span "Select" at bounding box center [520, 233] width 16 height 7
click at [512, 234] on input "Select" at bounding box center [509, 233] width 4 height 4
radio input "true"
click at [520, 260] on button "Change template" at bounding box center [517, 263] width 38 height 9
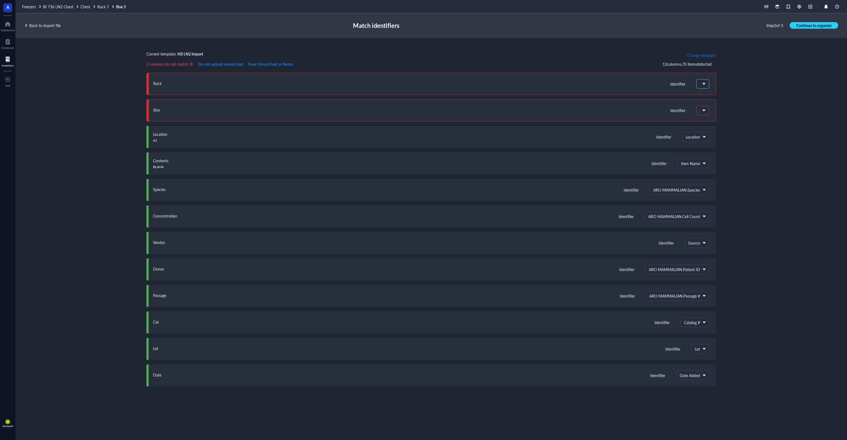
click at [701, 85] on span at bounding box center [702, 83] width 5 height 5
click at [707, 99] on div "Do not upload" at bounding box center [733, 96] width 72 height 12
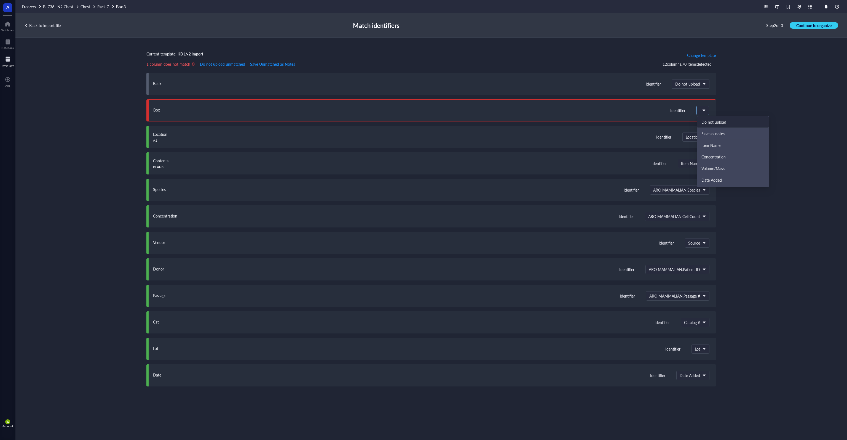
click at [706, 106] on div at bounding box center [703, 110] width 12 height 9
click at [703, 121] on div "Do not upload" at bounding box center [733, 121] width 63 height 5
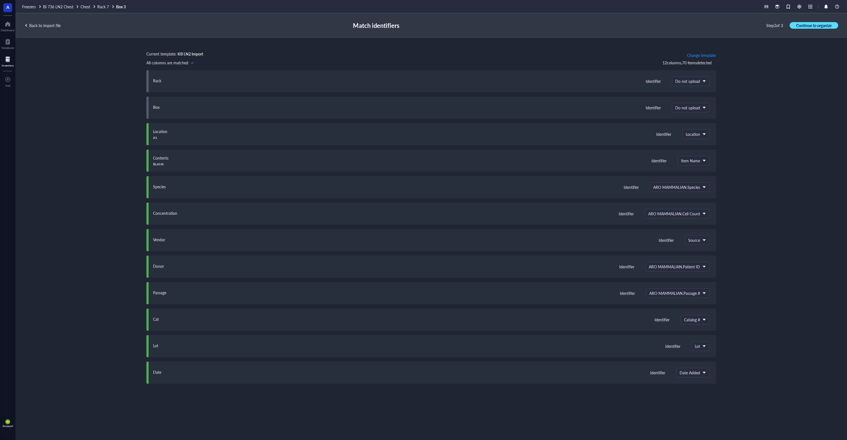
click at [819, 26] on span "Continue to organize" at bounding box center [814, 25] width 35 height 5
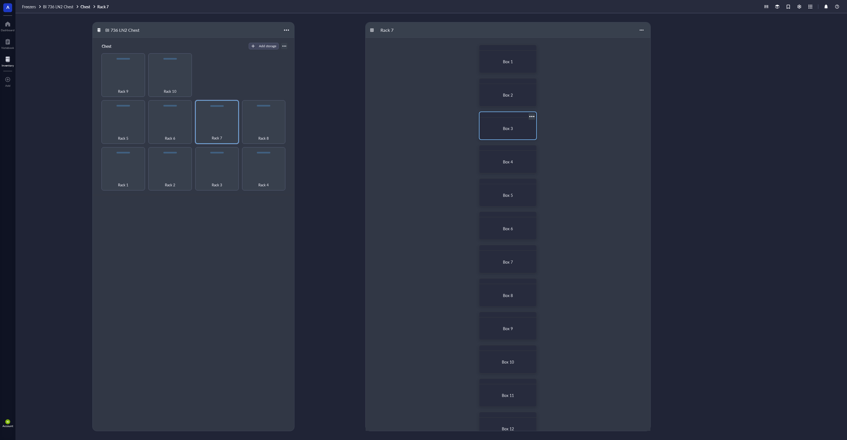
click at [511, 127] on span "Box 3" at bounding box center [508, 128] width 10 height 6
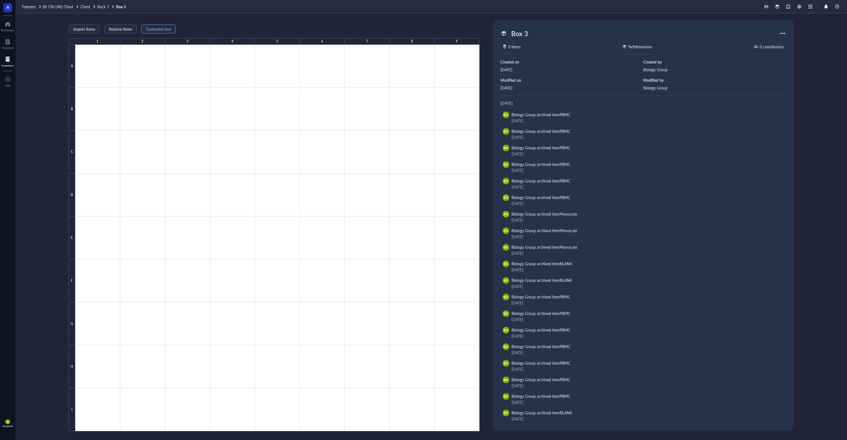
click at [194, 26] on div "Import items Restore items Customize box" at bounding box center [274, 28] width 411 height 5
click at [77, 29] on span "Import items" at bounding box center [84, 29] width 22 height 4
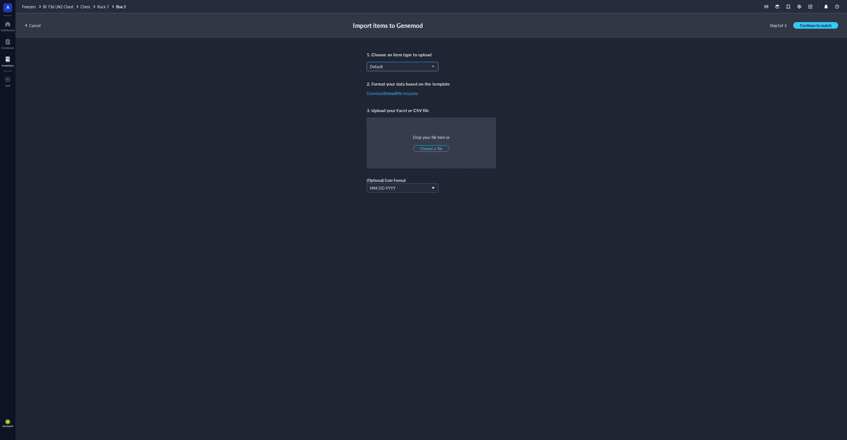
click at [375, 66] on span "Default" at bounding box center [402, 66] width 64 height 5
click at [396, 120] on div "Aro Mammalian" at bounding box center [383, 120] width 27 height 6
click at [439, 149] on span "Choose a file" at bounding box center [431, 148] width 22 height 5
type input "C:\fakepath\R7B1.xlsx"
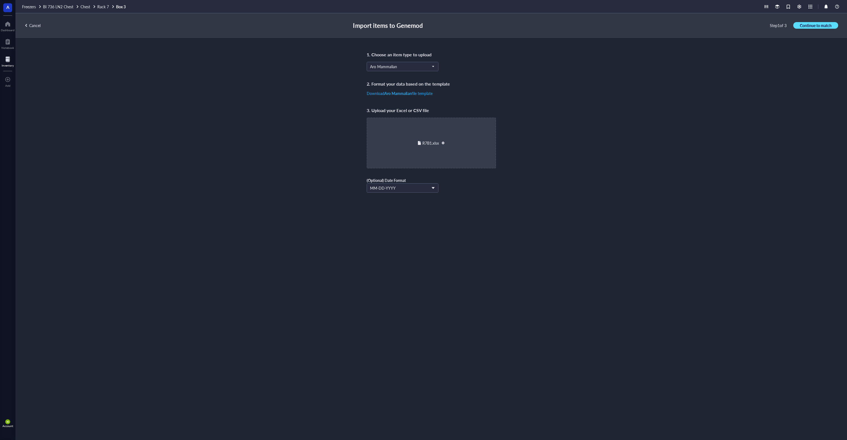
click at [821, 27] on span "Continue to match" at bounding box center [816, 25] width 32 height 5
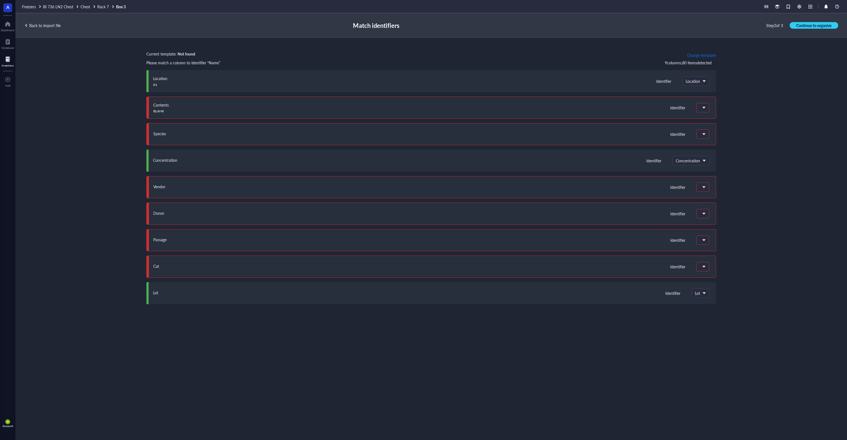
click at [701, 54] on span "Change template" at bounding box center [701, 55] width 29 height 4
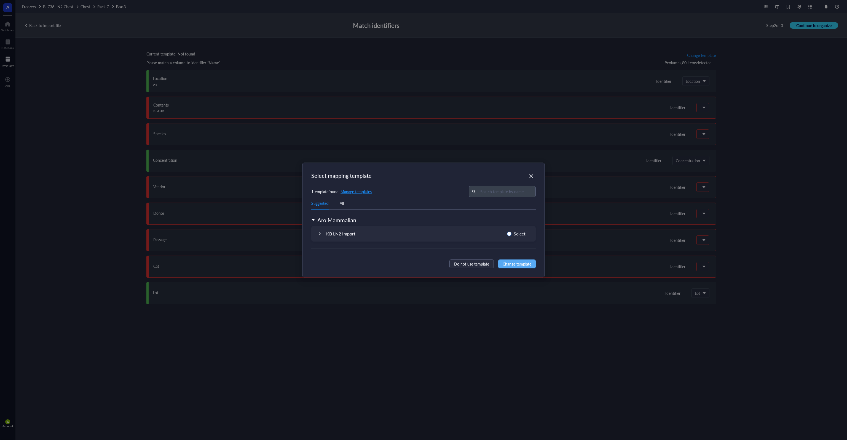
click at [514, 236] on span "Select" at bounding box center [520, 233] width 16 height 7
click at [512, 236] on input "Select" at bounding box center [509, 233] width 4 height 4
radio input "true"
click at [525, 263] on span "Change template" at bounding box center [517, 264] width 29 height 6
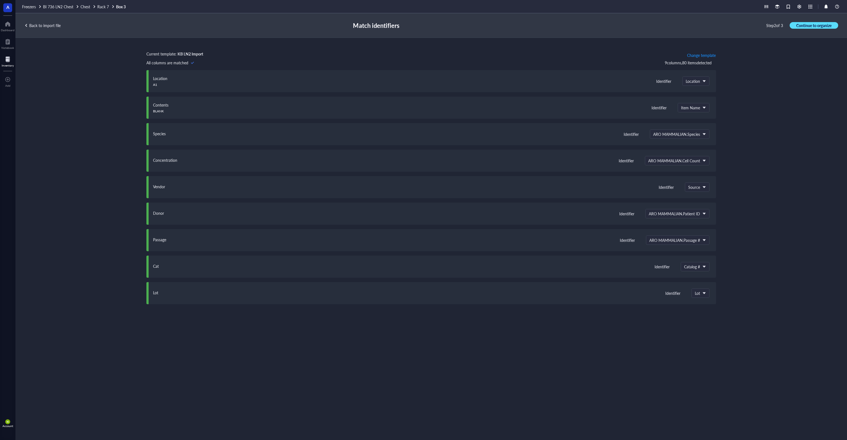
click at [805, 25] on span "Continue to organize" at bounding box center [814, 25] width 35 height 5
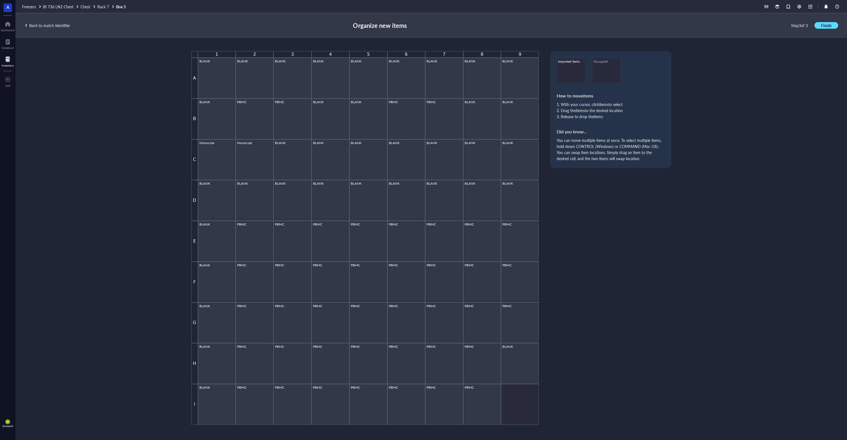
click at [825, 25] on span "Finish" at bounding box center [826, 25] width 10 height 5
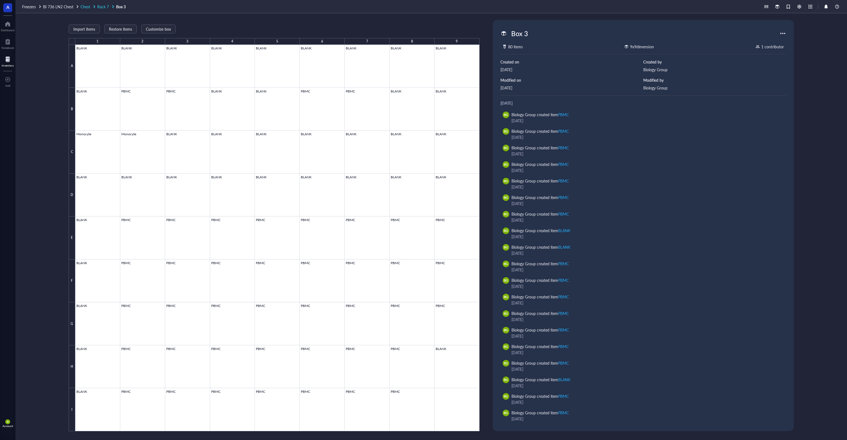
click at [109, 7] on div "Rack 7" at bounding box center [106, 6] width 18 height 5
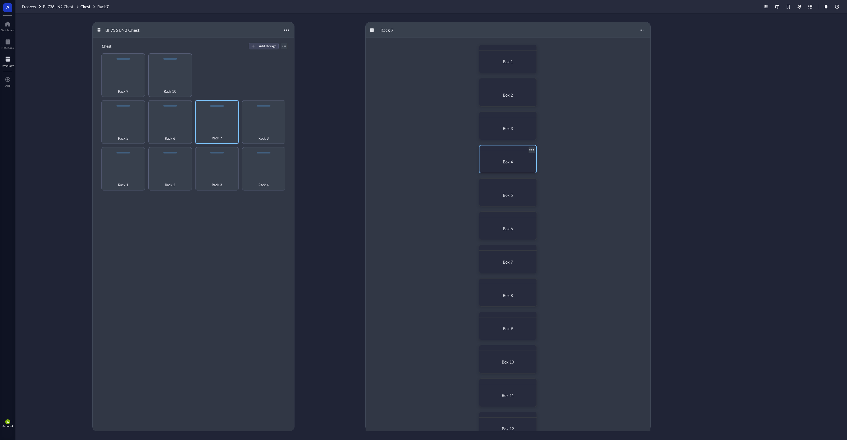
click at [505, 158] on div "Box 4" at bounding box center [508, 161] width 52 height 17
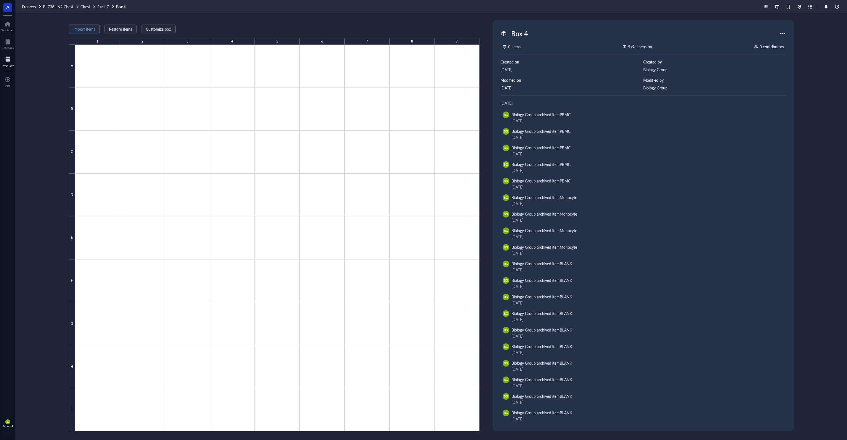
click at [88, 30] on span "Import items" at bounding box center [84, 29] width 22 height 4
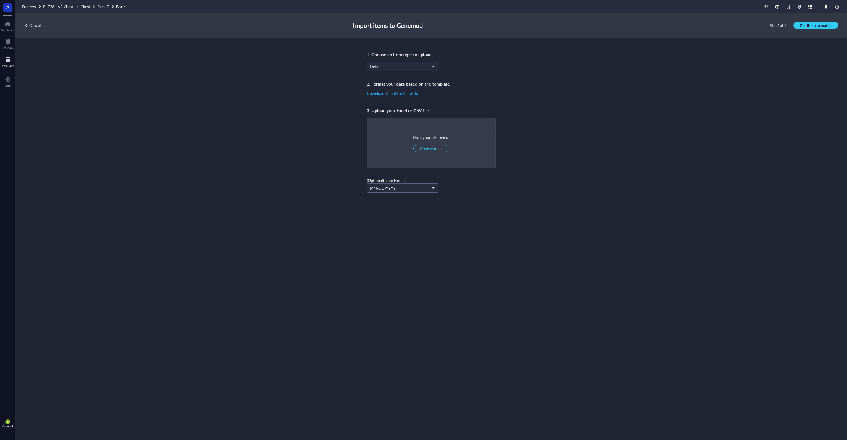
click at [405, 66] on span "Default" at bounding box center [402, 66] width 64 height 5
click at [398, 119] on div "Aro Mammalian" at bounding box center [402, 120] width 65 height 6
click at [428, 148] on span "Choose a file" at bounding box center [431, 148] width 22 height 5
type input "C:\fakepath\R7B1.xlsx"
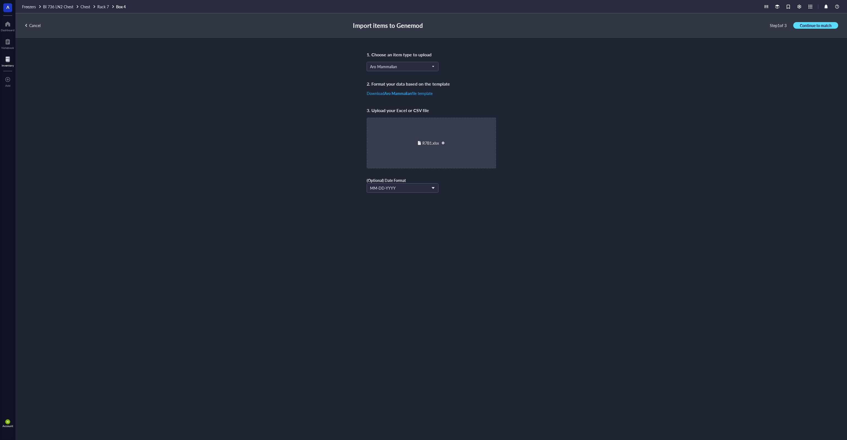
click at [813, 26] on span "Continue to match" at bounding box center [816, 25] width 32 height 5
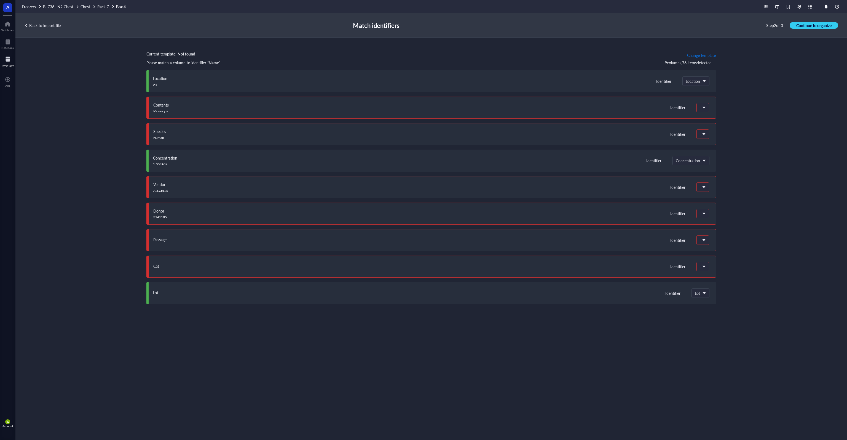
click at [702, 53] on span "Change template" at bounding box center [701, 55] width 29 height 4
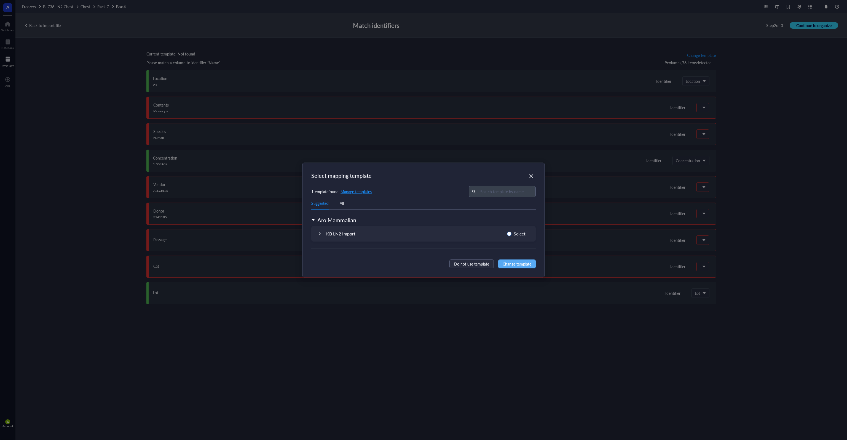
click at [516, 232] on span "Select" at bounding box center [520, 233] width 16 height 7
click at [512, 232] on input "Select" at bounding box center [509, 233] width 4 height 4
radio input "true"
click at [519, 261] on span "Change template" at bounding box center [517, 264] width 29 height 6
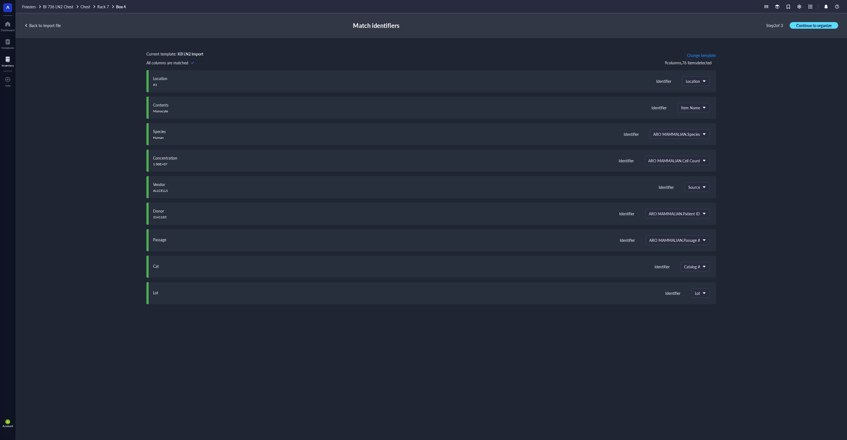
click at [806, 25] on span "Continue to organize" at bounding box center [814, 25] width 35 height 5
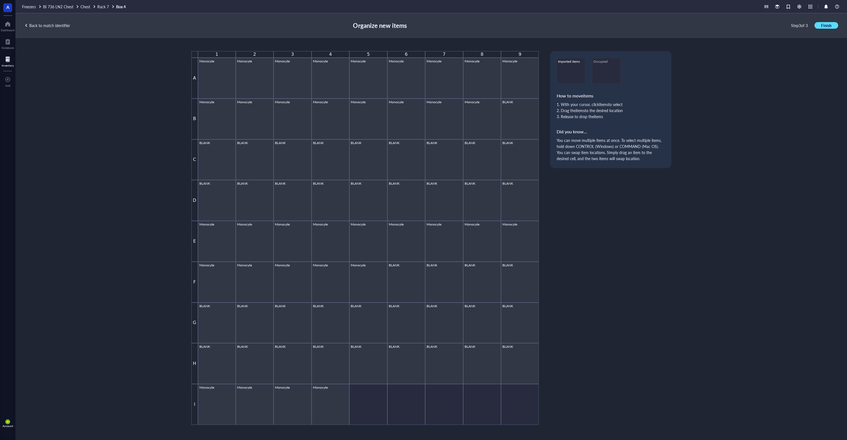
click at [820, 26] on button "Finish" at bounding box center [827, 25] width 24 height 7
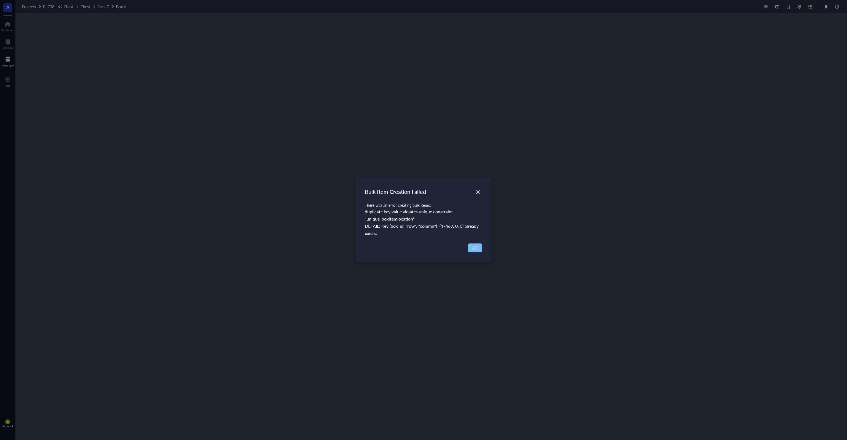
click at [474, 247] on span "OK" at bounding box center [475, 248] width 6 height 6
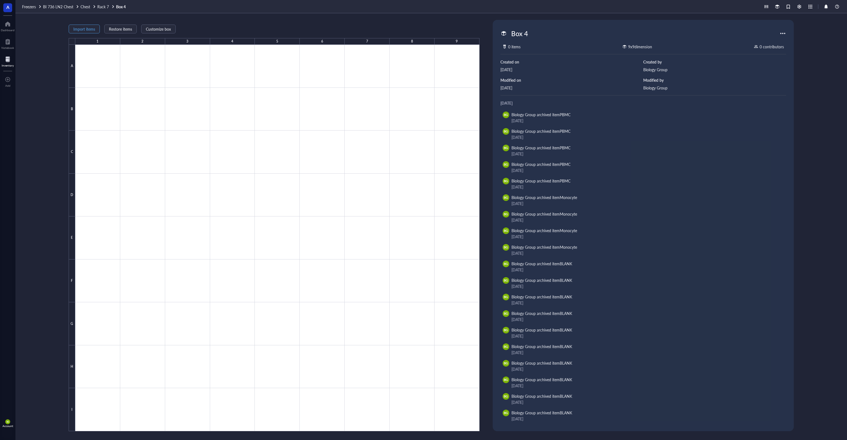
click at [89, 30] on span "Import items" at bounding box center [84, 29] width 22 height 4
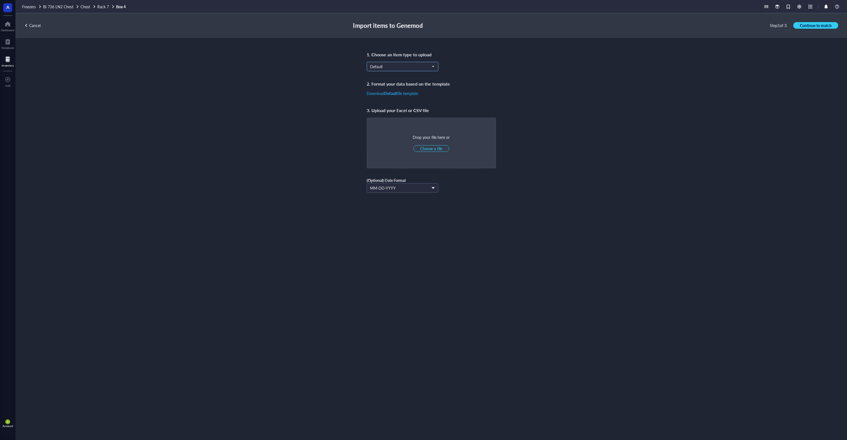
click at [408, 66] on span "Default" at bounding box center [402, 66] width 64 height 5
click at [395, 120] on div "Aro Mammalian" at bounding box center [383, 120] width 27 height 6
click at [437, 148] on span "Choose a file" at bounding box center [431, 148] width 22 height 5
type input "C:\fakepath\R7B1.xlsx"
click at [819, 22] on button "Continue to match" at bounding box center [815, 25] width 45 height 7
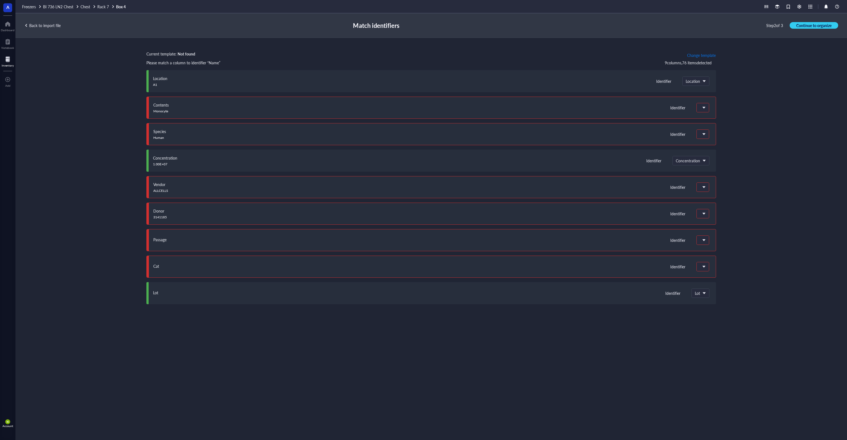
click at [704, 55] on span "Change template" at bounding box center [701, 55] width 29 height 4
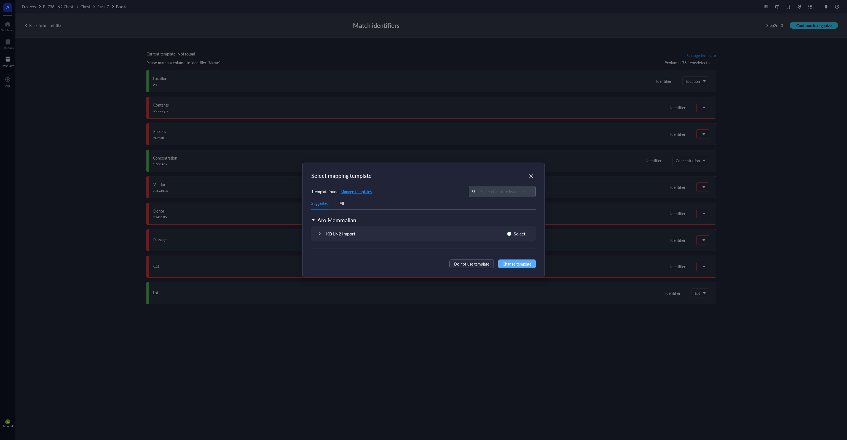
click at [520, 232] on span "Select" at bounding box center [520, 233] width 16 height 7
click at [512, 232] on input "Select" at bounding box center [509, 233] width 4 height 4
radio input "true"
click at [522, 267] on button "Change template" at bounding box center [517, 263] width 38 height 9
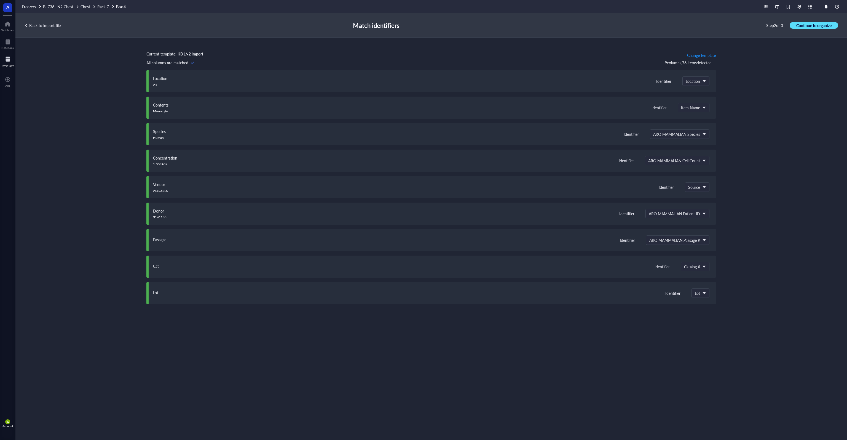
click at [813, 26] on span "Continue to organize" at bounding box center [814, 25] width 35 height 5
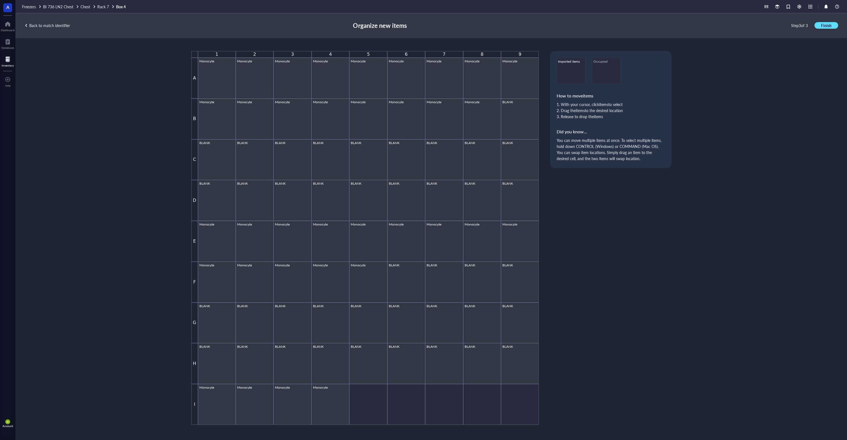
click at [828, 26] on span "Finish" at bounding box center [826, 25] width 10 height 5
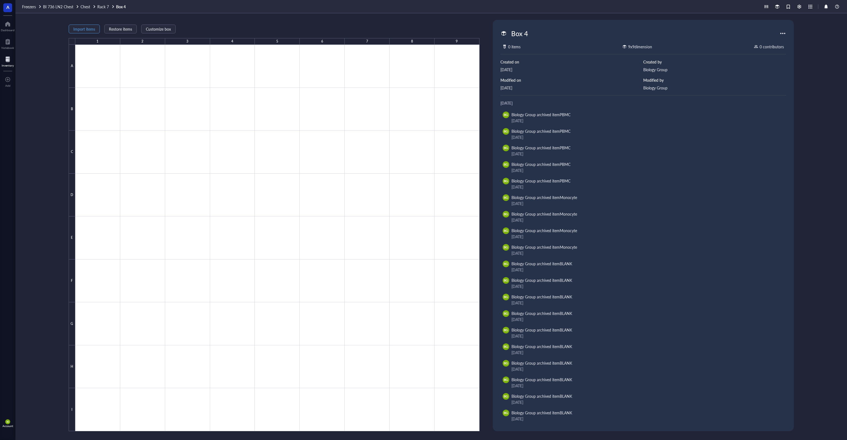
drag, startPoint x: 80, startPoint y: 25, endPoint x: 82, endPoint y: 27, distance: 2.9
click at [82, 27] on button "Import items" at bounding box center [84, 29] width 31 height 9
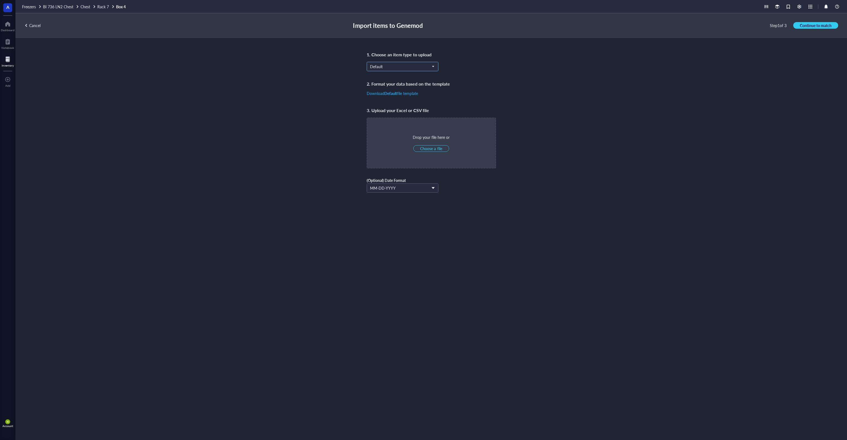
click at [390, 70] on input "search" at bounding box center [400, 66] width 60 height 8
click at [400, 121] on div "Aro Mammalian" at bounding box center [402, 120] width 65 height 6
click at [442, 150] on span "Choose a file" at bounding box center [431, 148] width 22 height 5
type input "C:\fakepath\R7B1.xlsx"
click at [814, 23] on span "Continue to match" at bounding box center [816, 25] width 32 height 5
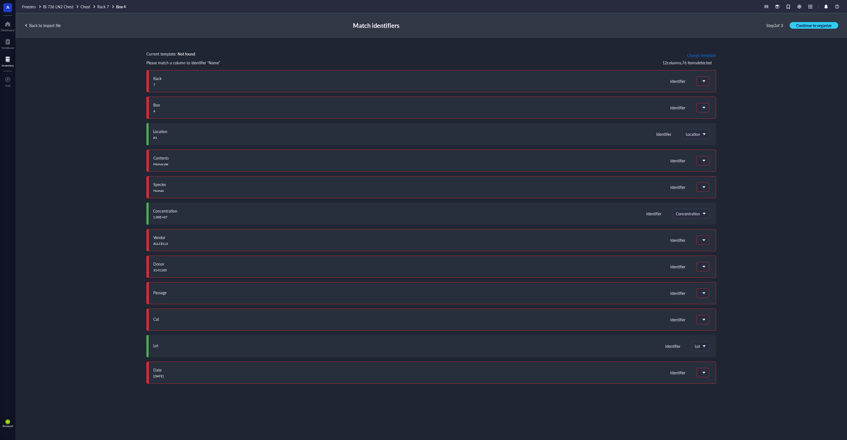
click at [699, 56] on span "Change template" at bounding box center [701, 55] width 29 height 4
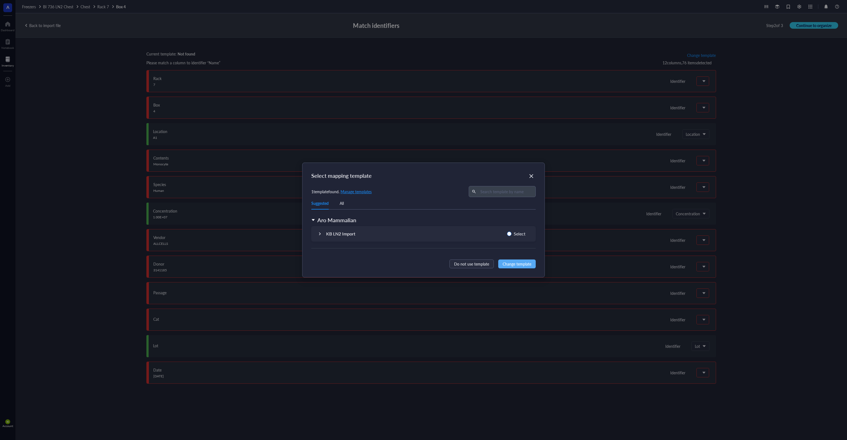
click at [511, 233] on input "Select" at bounding box center [509, 233] width 4 height 4
radio input "true"
click at [519, 265] on span "Change template" at bounding box center [517, 264] width 29 height 6
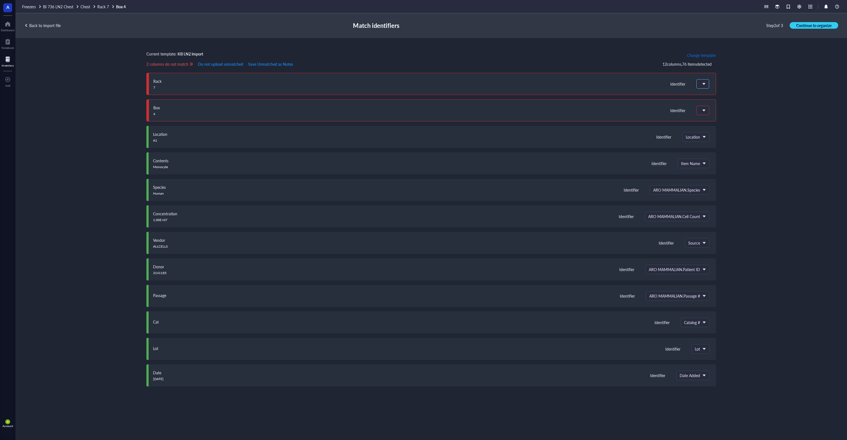
click at [700, 85] on div at bounding box center [703, 83] width 12 height 9
click at [717, 98] on div "Do not upload" at bounding box center [733, 96] width 72 height 12
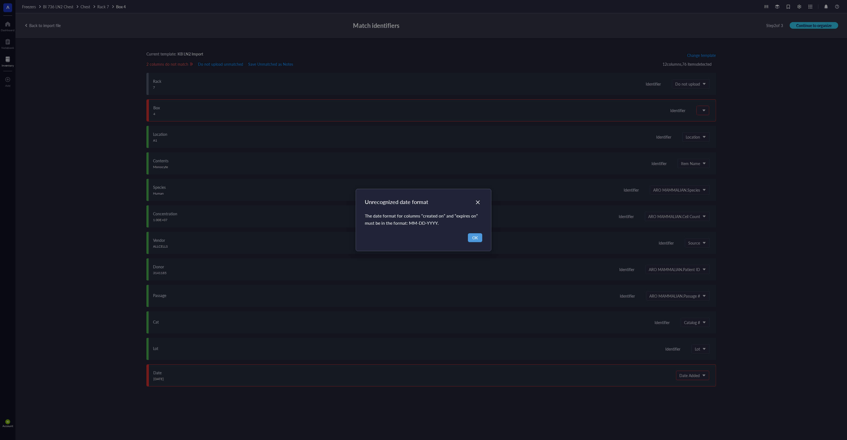
drag, startPoint x: 476, startPoint y: 237, endPoint x: 531, endPoint y: 197, distance: 67.7
click at [476, 237] on span "OK" at bounding box center [475, 237] width 6 height 6
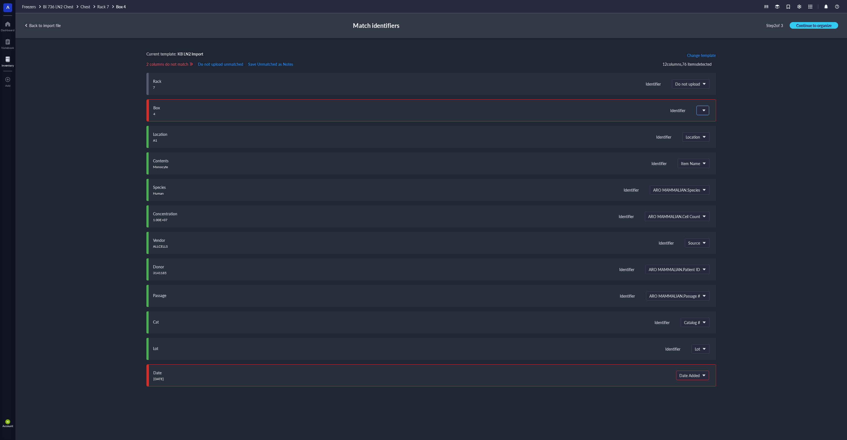
click at [701, 113] on span at bounding box center [702, 110] width 5 height 5
click at [708, 122] on div "Do not upload" at bounding box center [733, 121] width 63 height 5
click at [701, 373] on span "Date Added" at bounding box center [692, 375] width 25 height 5
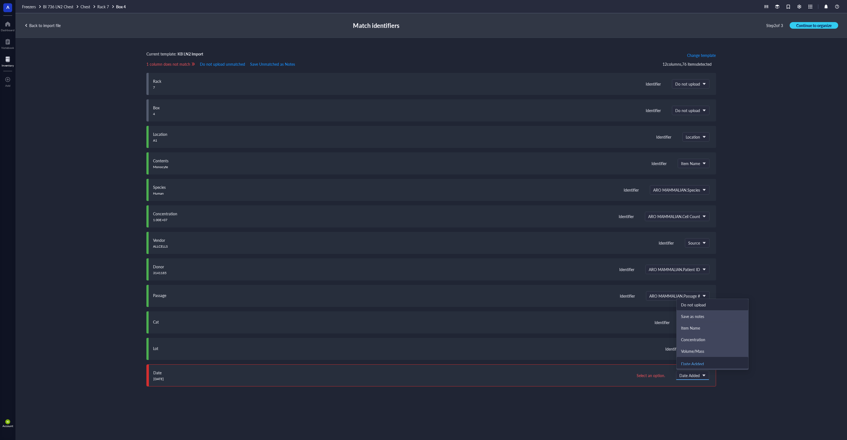
click at [712, 304] on div "Do not upload" at bounding box center [712, 304] width 63 height 5
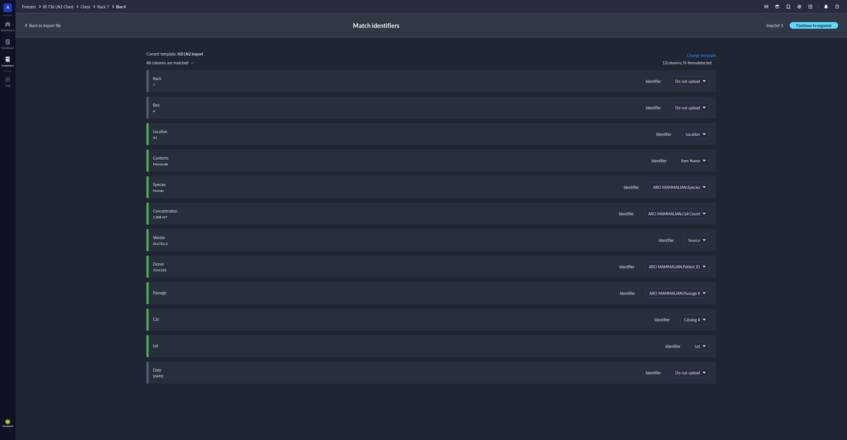
click at [825, 23] on span "Continue to organize" at bounding box center [814, 25] width 35 height 5
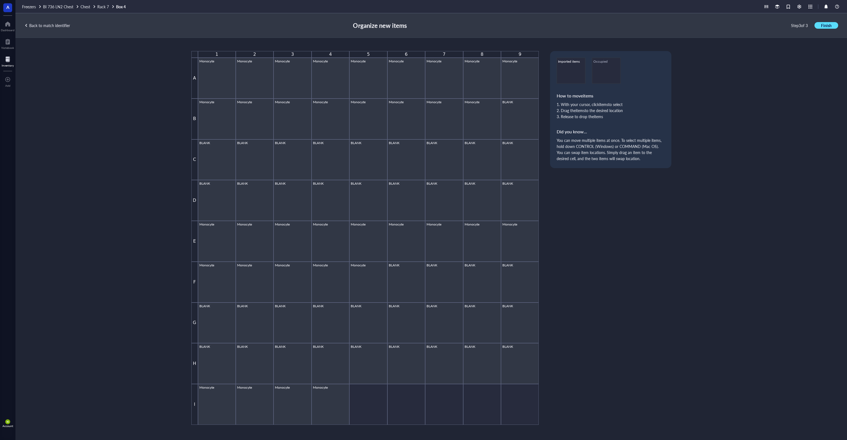
click at [827, 27] on span "Finish" at bounding box center [826, 25] width 10 height 5
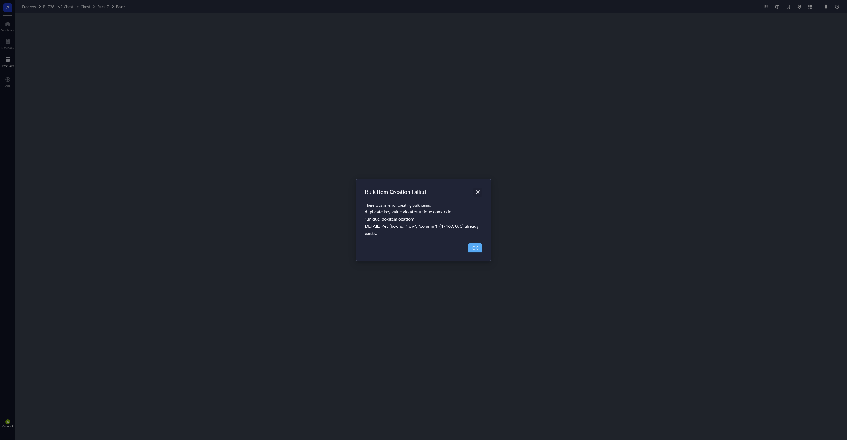
click at [479, 191] on icon "Close" at bounding box center [478, 192] width 4 height 4
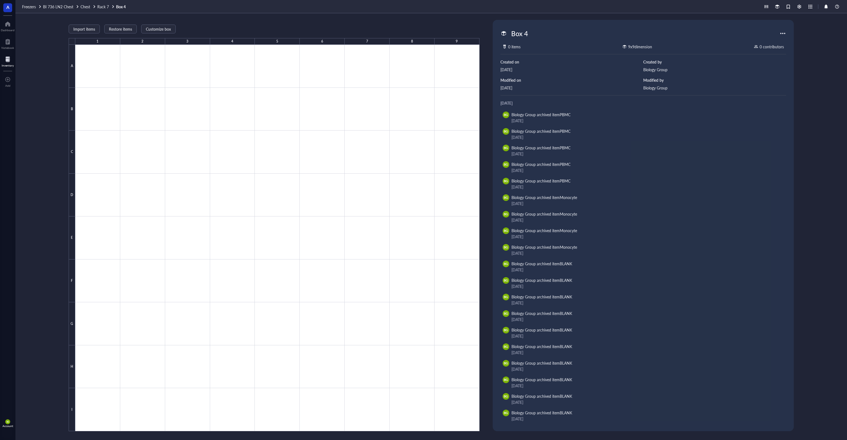
click at [181, 23] on div "Import items Restore items Customize box 1 2 3 4 5 6 7 8 9 A B C D E F G H I" at bounding box center [274, 225] width 411 height 411
click at [124, 30] on span "Restore items" at bounding box center [120, 29] width 23 height 4
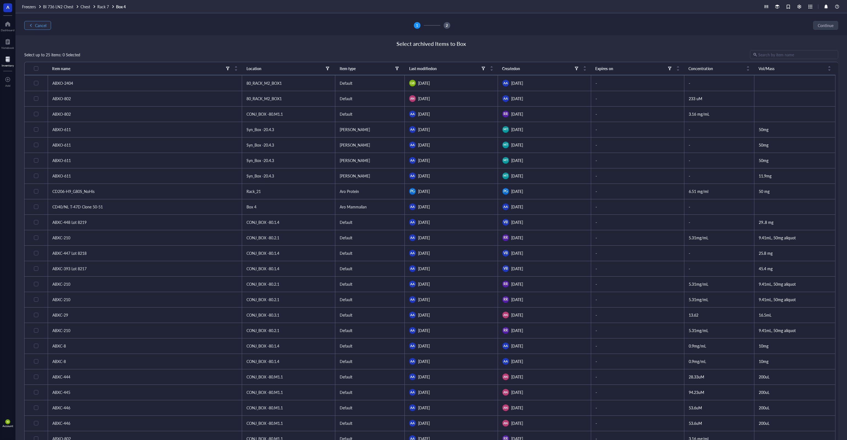
click at [40, 25] on span "Cancel" at bounding box center [40, 25] width 11 height 4
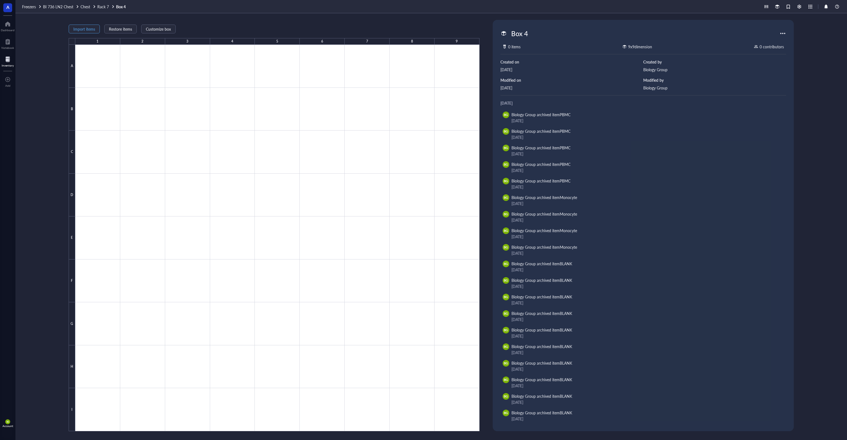
click at [84, 28] on span "Import items" at bounding box center [84, 29] width 22 height 4
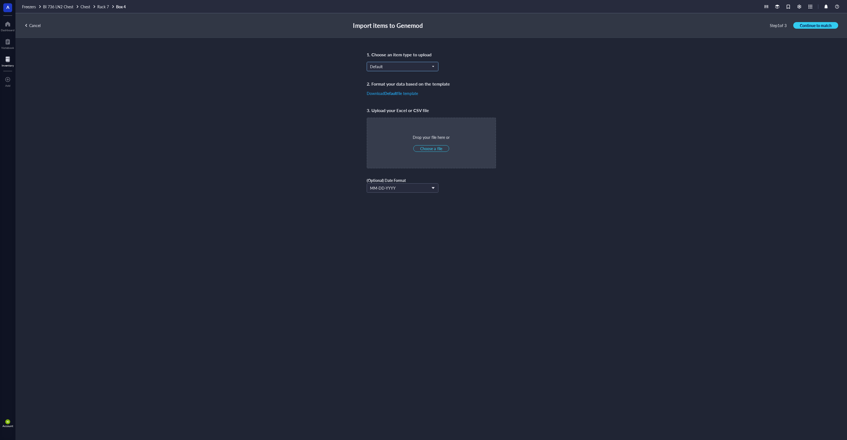
click at [426, 69] on input "search" at bounding box center [400, 66] width 60 height 8
click at [392, 117] on div "Aro Mammalian" at bounding box center [383, 120] width 27 height 6
click at [433, 147] on span "Choose a file" at bounding box center [431, 148] width 22 height 5
type input "C:\fakepath\R7B1.xlsx"
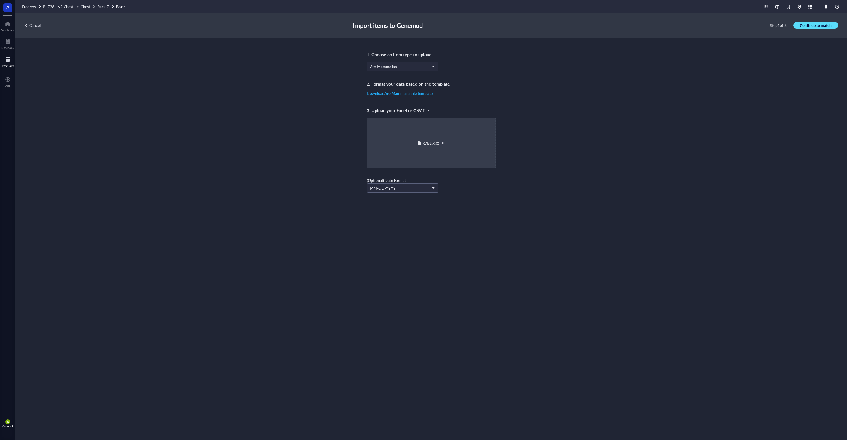
click at [813, 23] on span "Continue to match" at bounding box center [816, 25] width 32 height 5
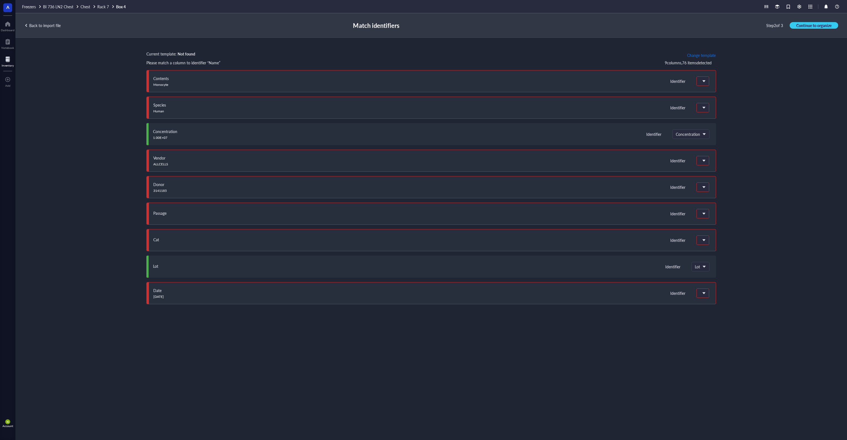
click at [702, 55] on span "Change template" at bounding box center [701, 55] width 29 height 4
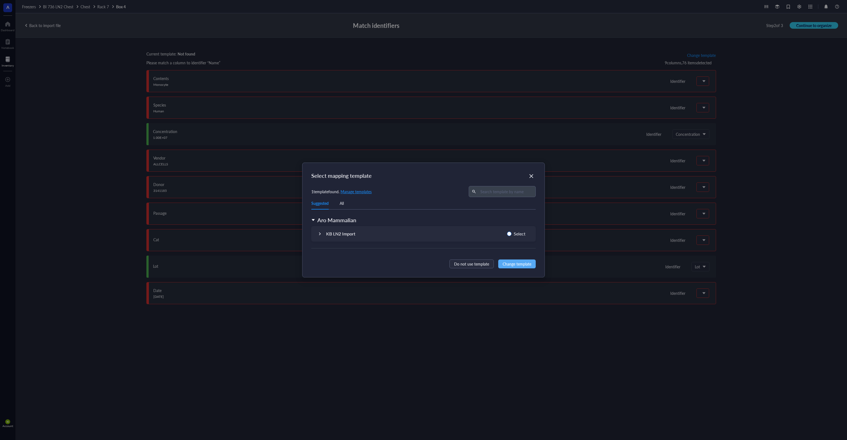
click at [515, 234] on span "Select" at bounding box center [520, 233] width 16 height 7
click at [512, 234] on input "Select" at bounding box center [509, 233] width 4 height 4
radio input "true"
click at [524, 268] on button "Change template" at bounding box center [517, 263] width 38 height 9
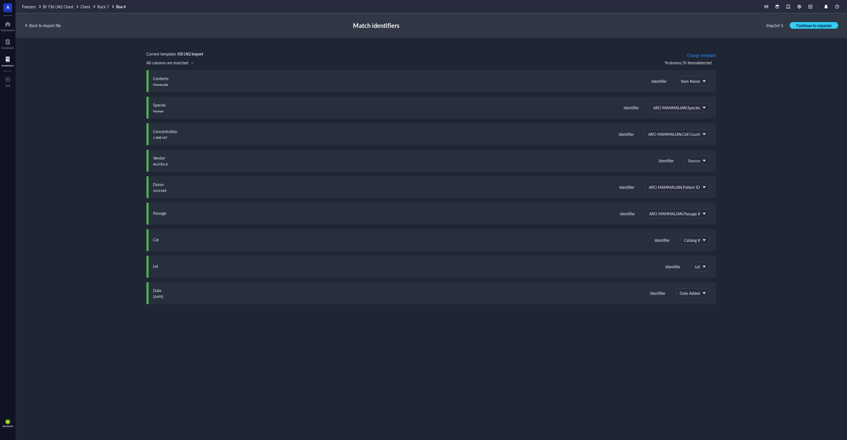
click at [803, 92] on div "Current template: KB LN2 Import Change template All columns are matched 9 colum…" at bounding box center [431, 232] width 832 height 389
click at [814, 26] on span "Continue to organize" at bounding box center [814, 25] width 35 height 5
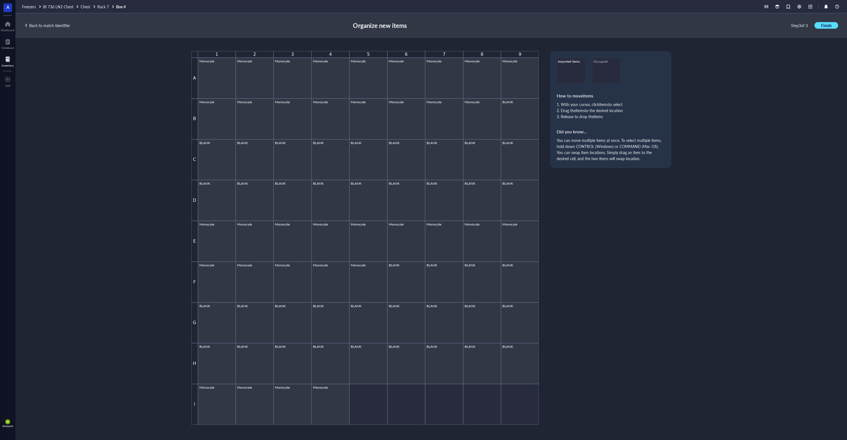
click at [819, 25] on button "Finish" at bounding box center [827, 25] width 24 height 7
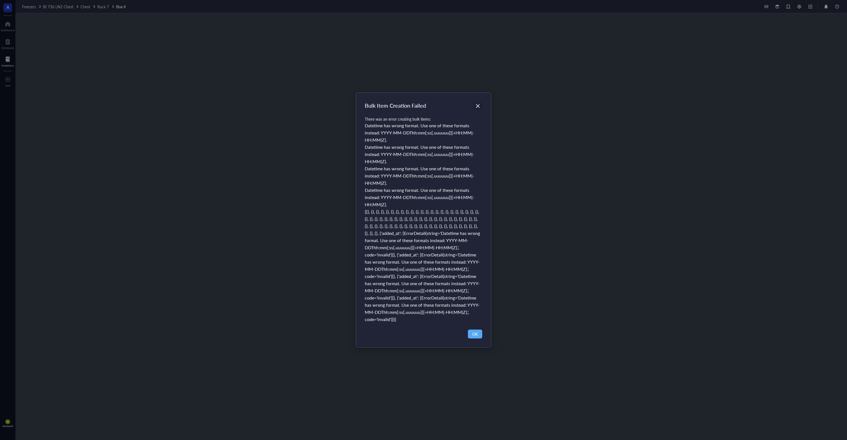
click at [478, 104] on icon "Close" at bounding box center [477, 105] width 5 height 5
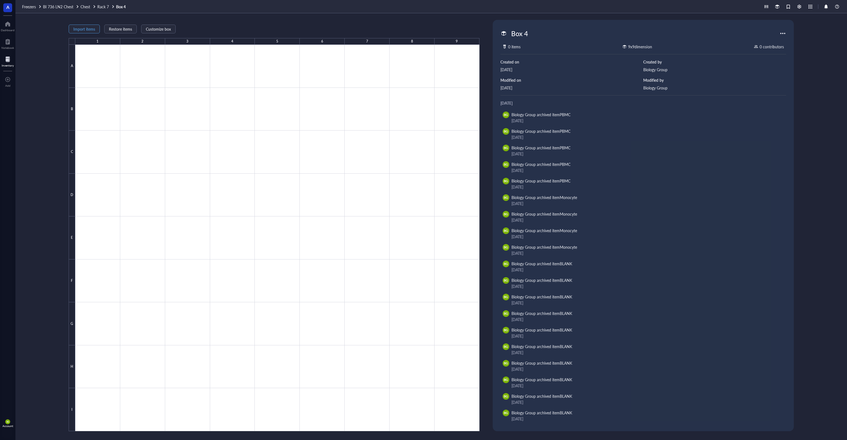
click at [86, 27] on span "Import items" at bounding box center [84, 29] width 22 height 4
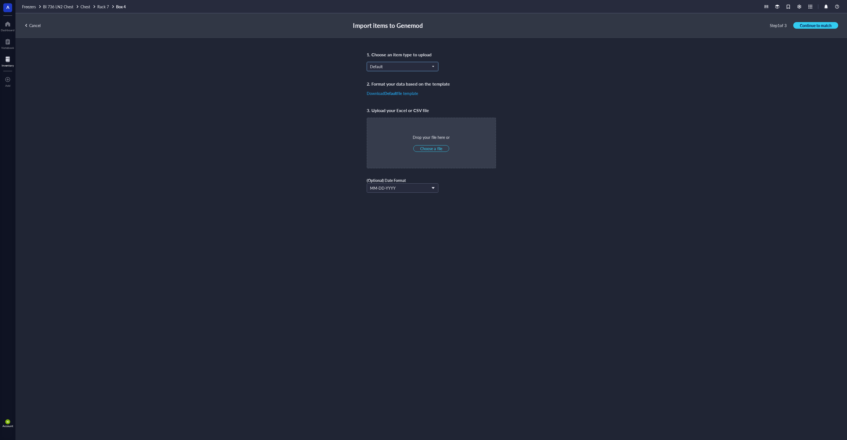
click at [387, 67] on span "Default" at bounding box center [402, 66] width 64 height 5
click at [396, 120] on div "Aro Mammalian" at bounding box center [383, 120] width 27 height 6
click at [434, 146] on span "Choose a file" at bounding box center [431, 148] width 22 height 5
type input "C:\fakepath\R7B1.xlsx"
drag, startPoint x: 824, startPoint y: 27, endPoint x: 771, endPoint y: 34, distance: 52.9
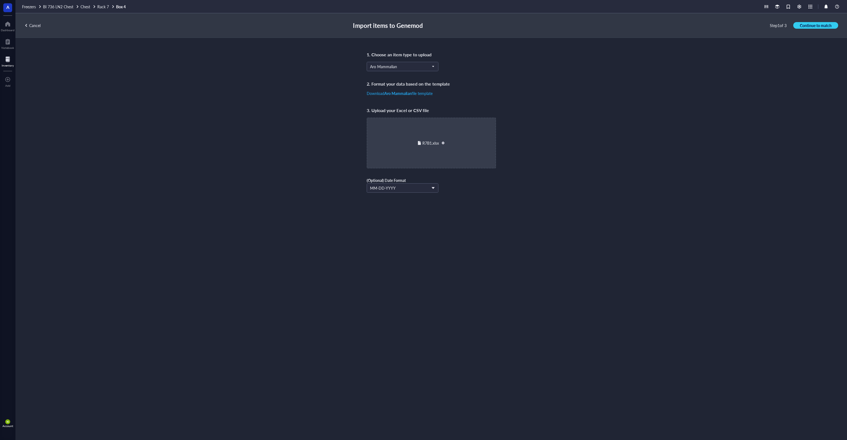
click at [823, 27] on span "Continue to match" at bounding box center [816, 25] width 32 height 5
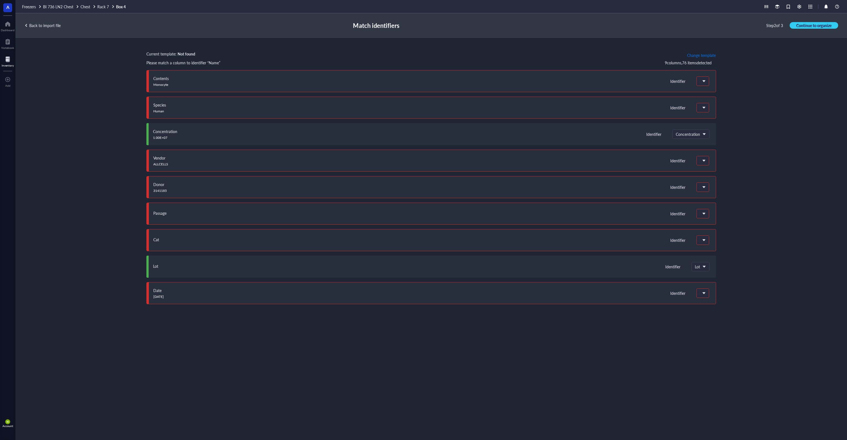
click at [697, 57] on span "Change template" at bounding box center [701, 55] width 29 height 4
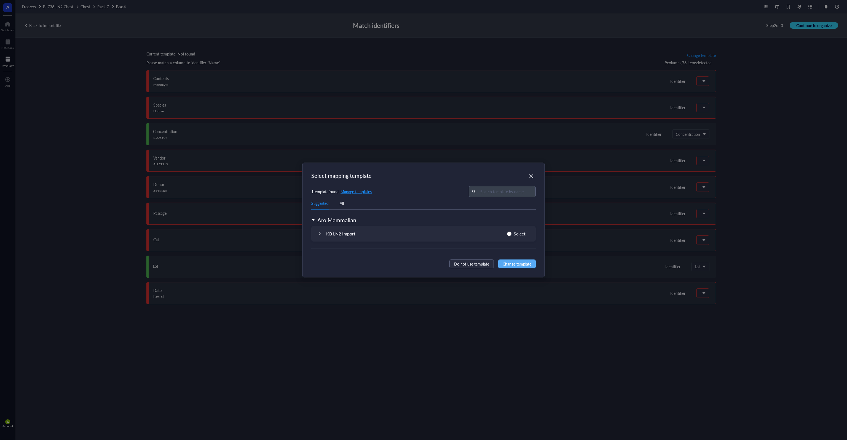
drag, startPoint x: 515, startPoint y: 232, endPoint x: 520, endPoint y: 245, distance: 14.4
click at [515, 232] on span "Select" at bounding box center [520, 233] width 16 height 7
click at [512, 232] on input "Select" at bounding box center [509, 233] width 4 height 4
radio input "true"
click at [522, 261] on span "Change template" at bounding box center [517, 264] width 29 height 6
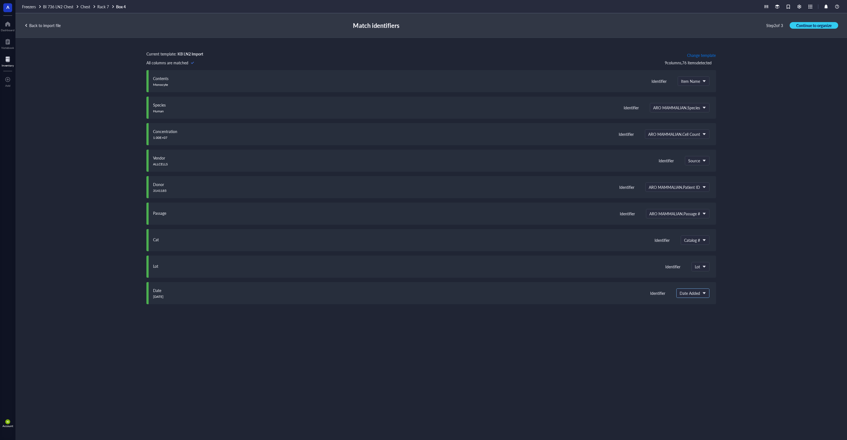
click at [699, 291] on span "Date Added" at bounding box center [692, 292] width 25 height 5
click at [705, 304] on div "Do not upload" at bounding box center [713, 304] width 63 height 5
click at [776, 121] on div "Current template: KB LN2 Import Change template All columns are matched 9 colum…" at bounding box center [431, 232] width 832 height 389
click at [817, 26] on span "Continue to organize" at bounding box center [814, 25] width 35 height 5
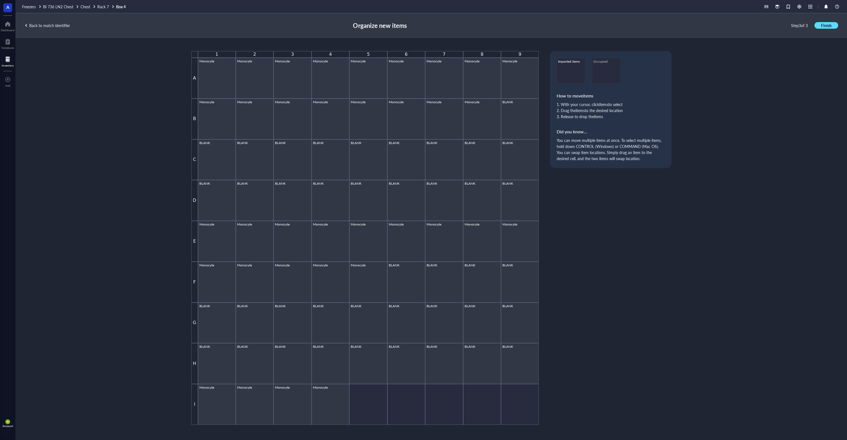
click at [822, 26] on span "Finish" at bounding box center [826, 25] width 10 height 5
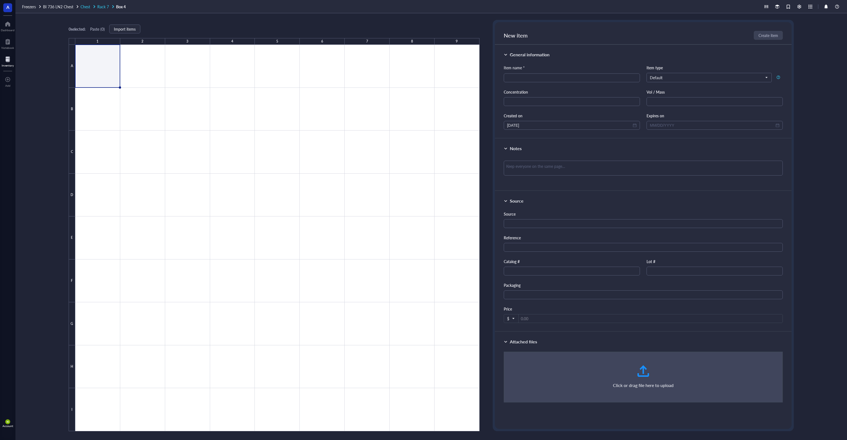
click at [106, 7] on span "Rack 7" at bounding box center [103, 7] width 12 height 6
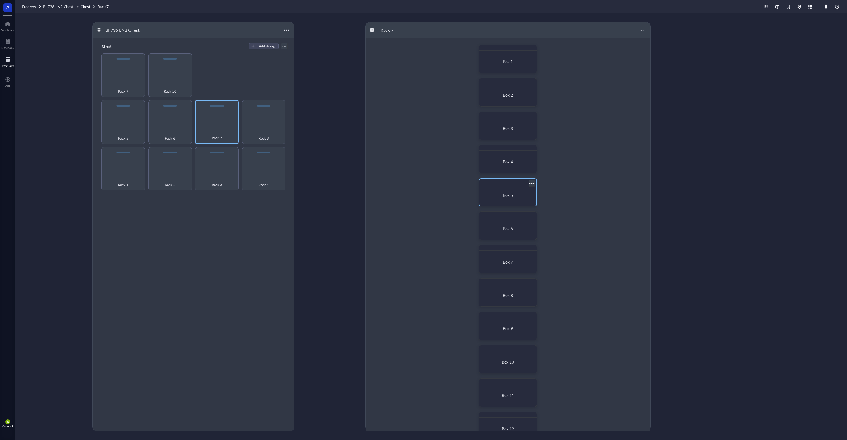
click at [511, 198] on div "Box 5" at bounding box center [508, 194] width 52 height 17
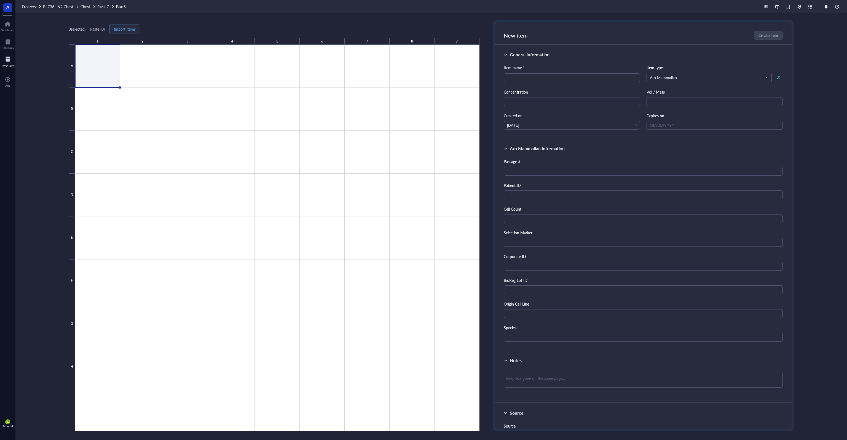
click at [134, 31] on span "Import items" at bounding box center [125, 29] width 22 height 4
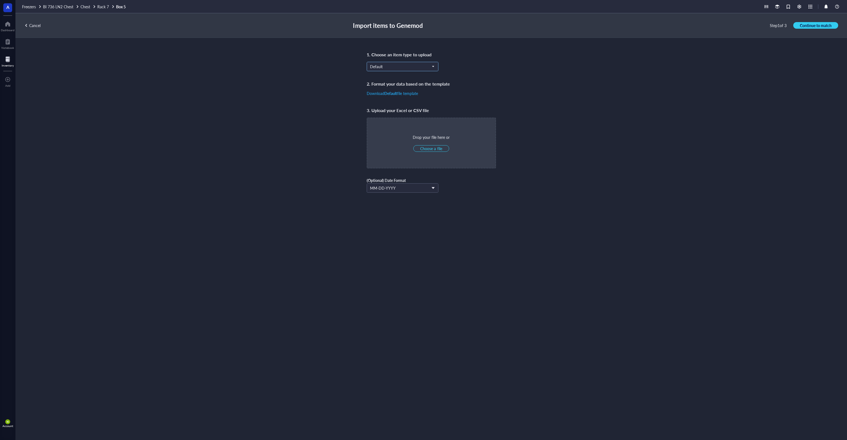
click at [421, 63] on input "search" at bounding box center [400, 66] width 60 height 8
click at [399, 119] on div "Aro Mammalian" at bounding box center [402, 120] width 65 height 6
click at [432, 146] on span "Choose a file" at bounding box center [431, 148] width 22 height 5
type input "C:\fakepath\R7B1.xlsx"
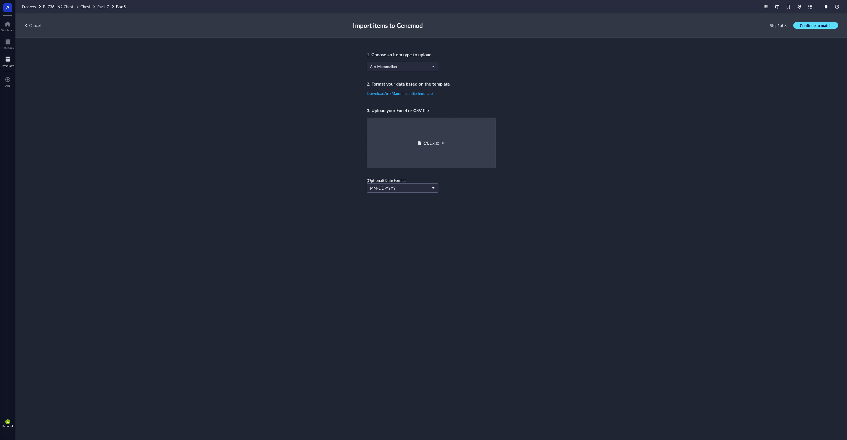
click at [805, 25] on span "Continue to match" at bounding box center [816, 25] width 32 height 5
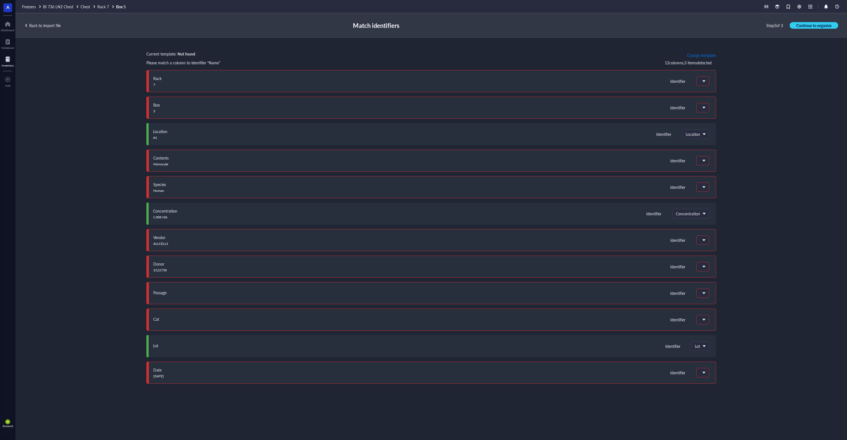
click at [713, 56] on span "Change template" at bounding box center [701, 55] width 29 height 4
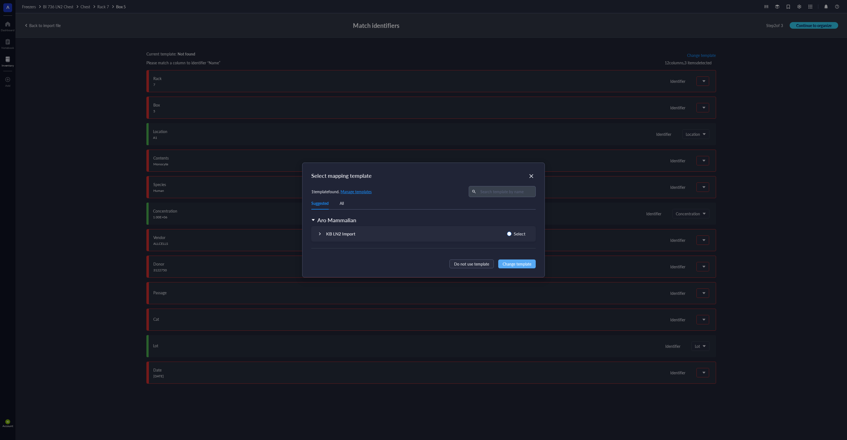
click at [512, 232] on span "Select" at bounding box center [520, 233] width 16 height 7
click at [512, 232] on input "Select" at bounding box center [509, 233] width 4 height 4
radio input "true"
click at [519, 265] on span "Change template" at bounding box center [517, 264] width 29 height 6
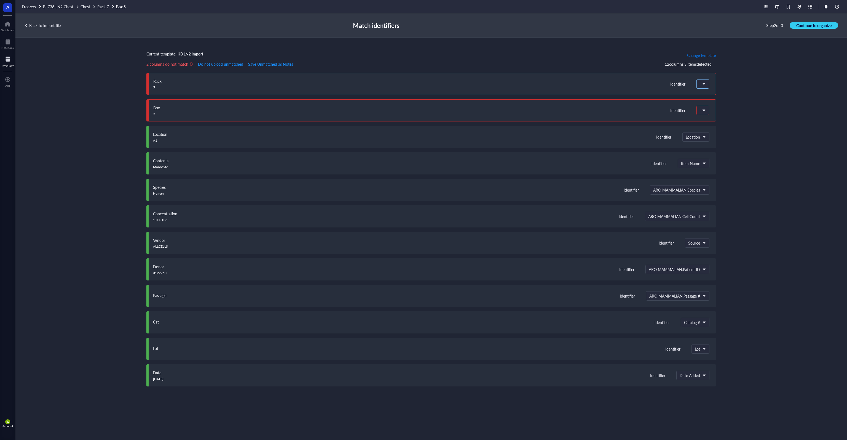
click at [707, 83] on div at bounding box center [703, 83] width 12 height 9
click at [714, 95] on div "Do not upload" at bounding box center [733, 95] width 63 height 5
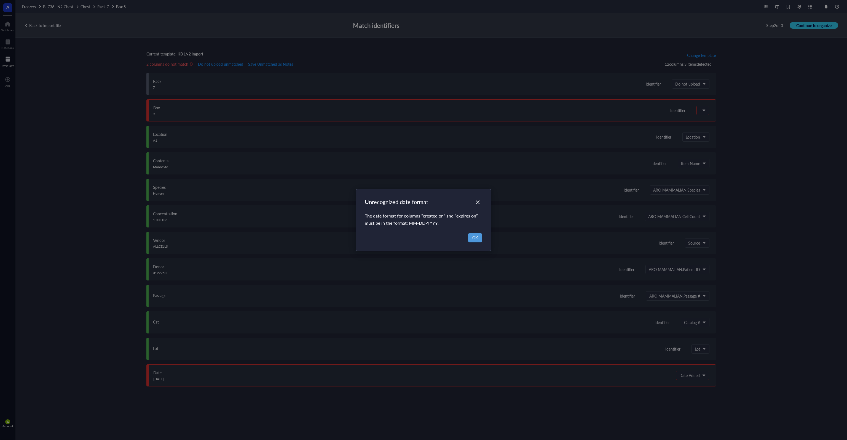
click at [475, 239] on span "OK" at bounding box center [475, 237] width 6 height 6
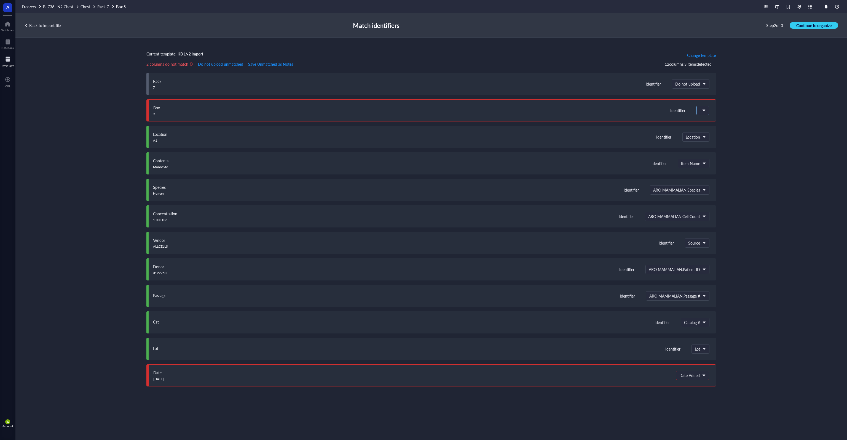
click at [704, 110] on span at bounding box center [702, 110] width 5 height 5
click at [707, 119] on div "Do not upload" at bounding box center [733, 121] width 63 height 5
click at [695, 376] on span "Date Added" at bounding box center [692, 375] width 25 height 5
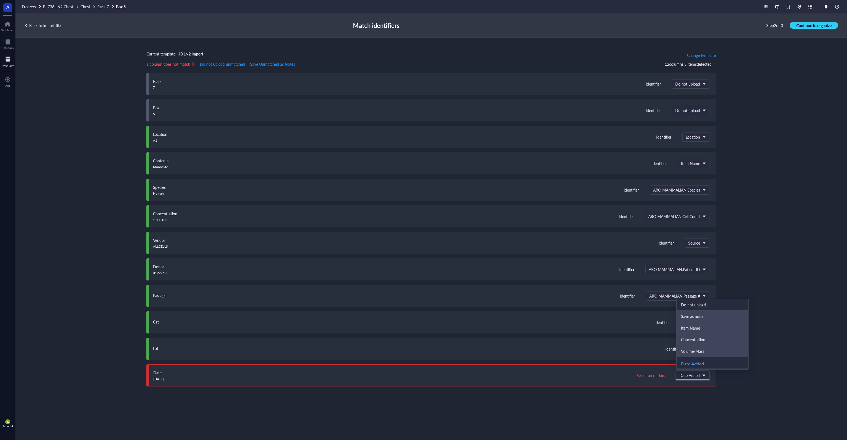
click at [697, 303] on div "Do not upload" at bounding box center [712, 304] width 63 height 5
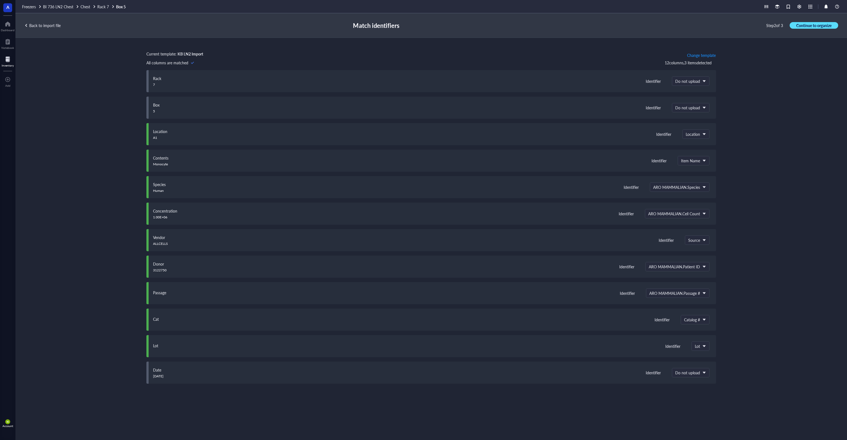
click at [818, 27] on span "Continue to organize" at bounding box center [814, 25] width 35 height 5
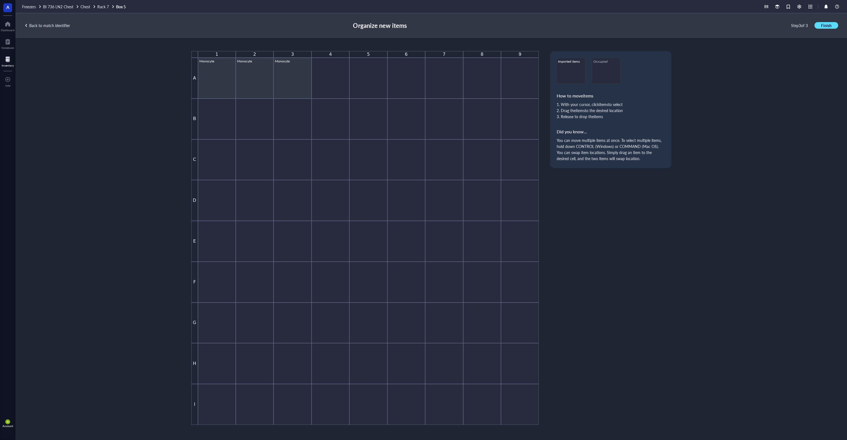
click at [830, 27] on span "Finish" at bounding box center [826, 25] width 10 height 5
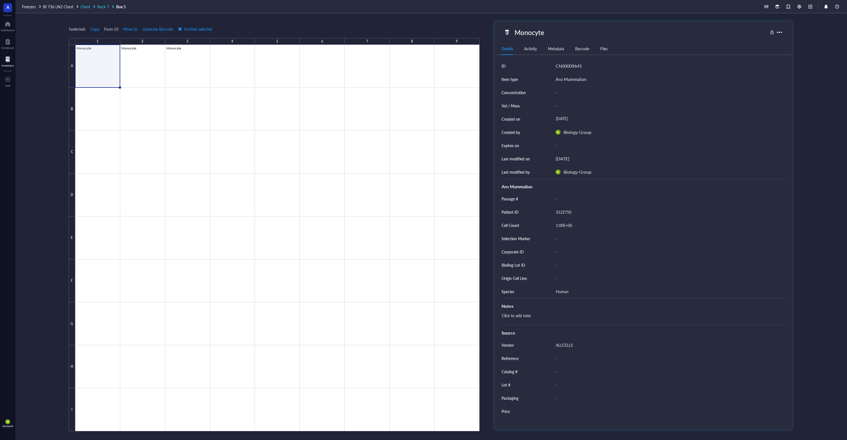
click at [105, 6] on span "Rack 7" at bounding box center [103, 7] width 12 height 6
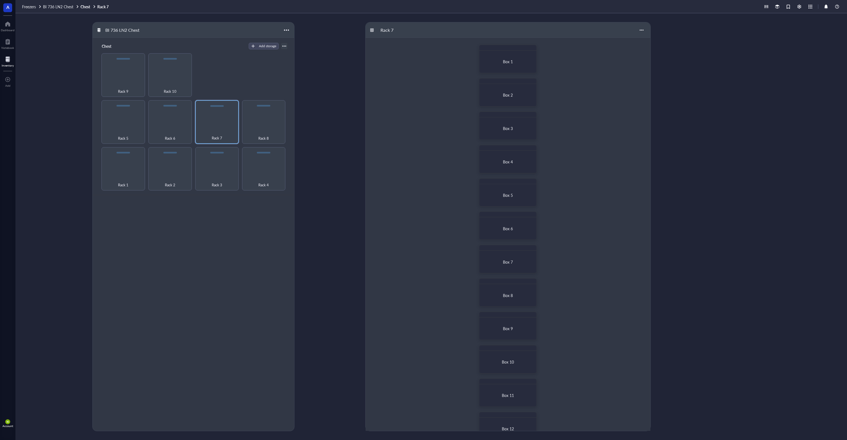
click at [241, 79] on div "Rack 1 Rack 2 Rack 3 Rack 4 Rack 5 Rack 6 Rack 7 Rack 8 Rack 9 Rack 10" at bounding box center [193, 121] width 188 height 137
click at [512, 226] on span "Box 6" at bounding box center [508, 229] width 10 height 6
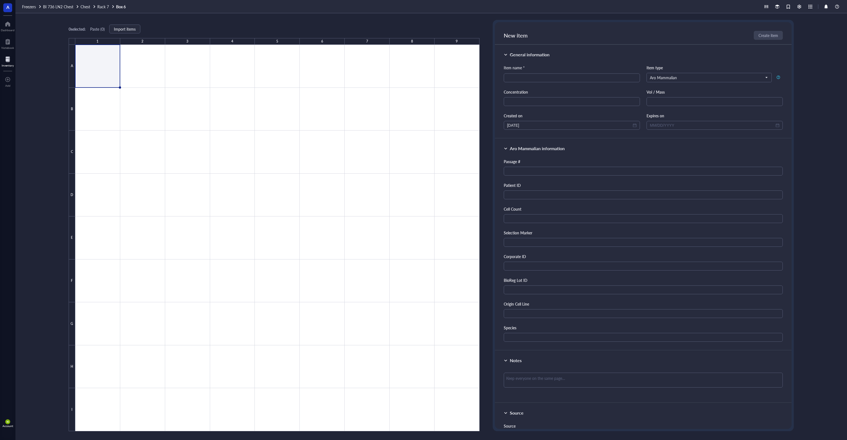
click at [169, 23] on div "0 selected: Paste ( 0 ) Import items 1 2 3 4 5 6 7 8 9 A B C D E F G H I" at bounding box center [274, 225] width 411 height 411
click at [122, 28] on span "Import items" at bounding box center [125, 29] width 22 height 4
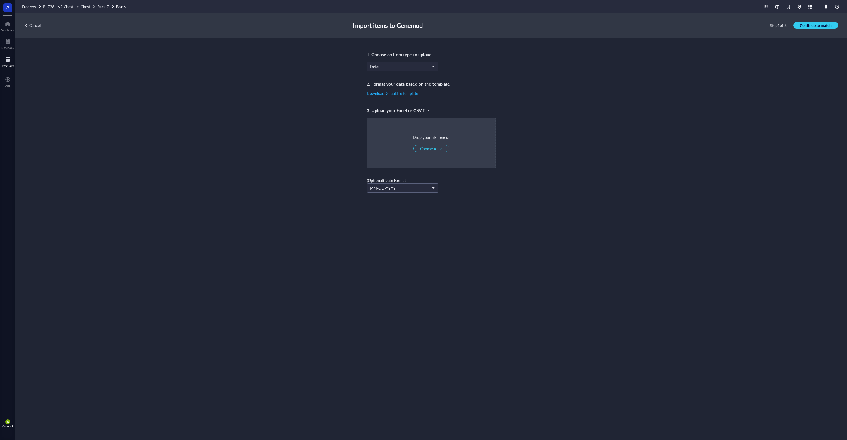
click at [393, 67] on span "Default" at bounding box center [402, 66] width 64 height 5
click at [408, 118] on div "Aro Mammalian" at bounding box center [402, 120] width 65 height 6
click at [432, 148] on span "Choose a file" at bounding box center [431, 148] width 22 height 5
type input "C:\fakepath\R7B1.xlsx"
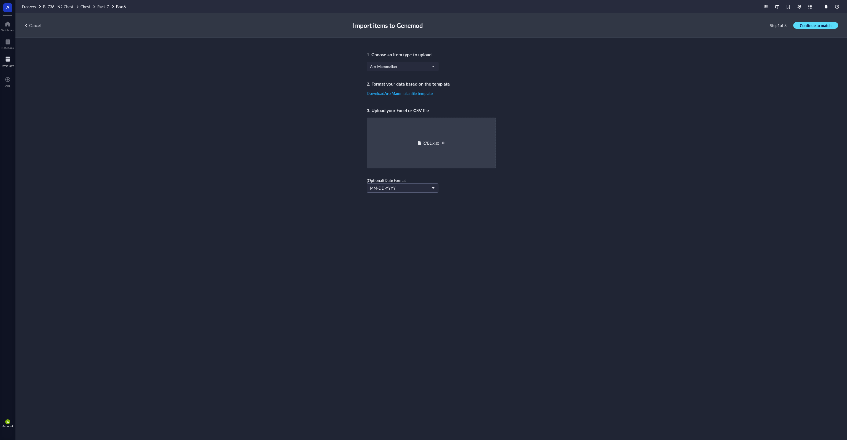
click at [806, 24] on span "Continue to match" at bounding box center [816, 25] width 32 height 5
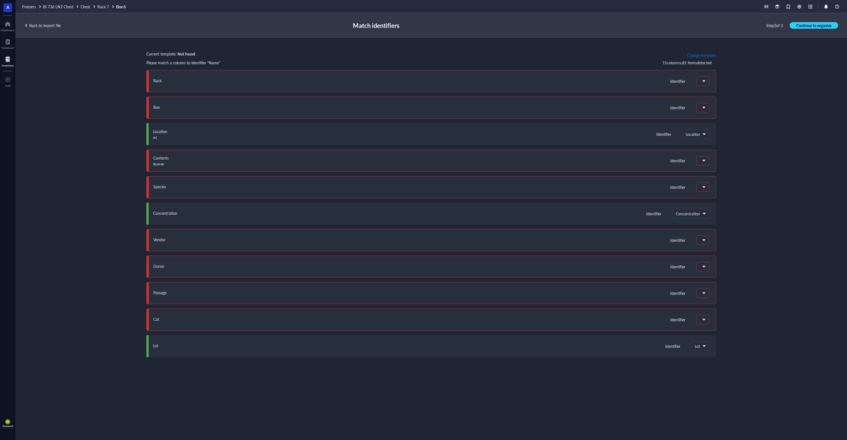
click at [689, 55] on span "Change template" at bounding box center [701, 55] width 29 height 4
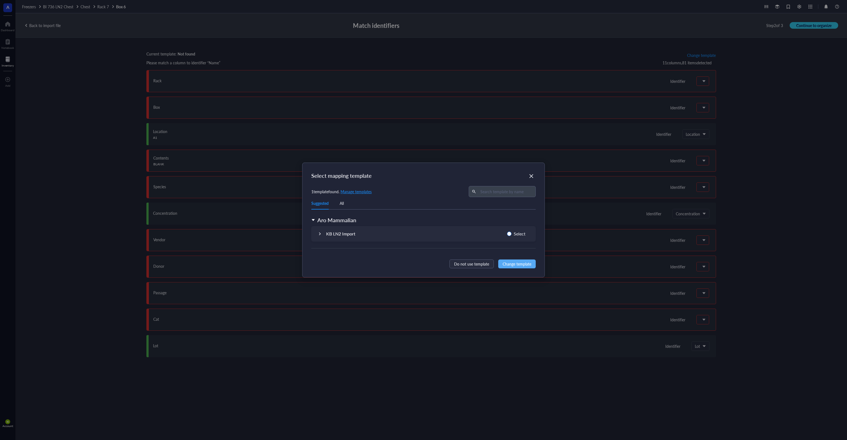
click at [516, 232] on span "Select" at bounding box center [520, 233] width 16 height 7
click at [512, 232] on input "Select" at bounding box center [509, 233] width 4 height 4
radio input "true"
click at [524, 266] on span "Change template" at bounding box center [517, 264] width 29 height 6
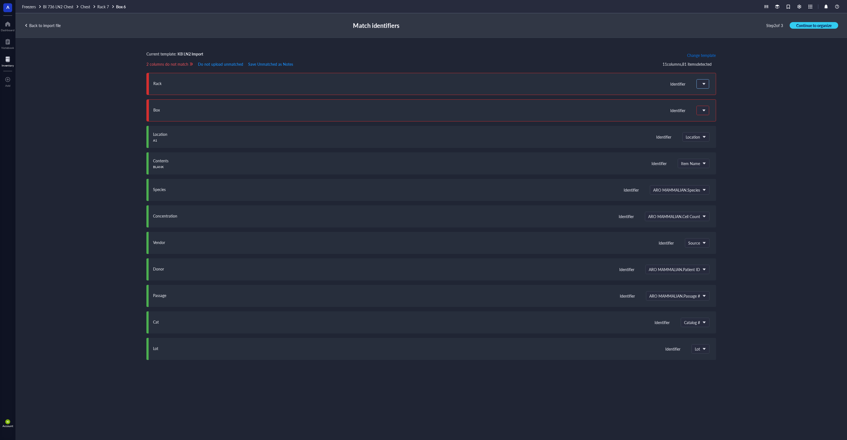
click at [705, 82] on span at bounding box center [703, 84] width 6 height 8
click at [715, 94] on div "Do not upload" at bounding box center [733, 95] width 63 height 5
click at [705, 108] on span at bounding box center [703, 110] width 6 height 8
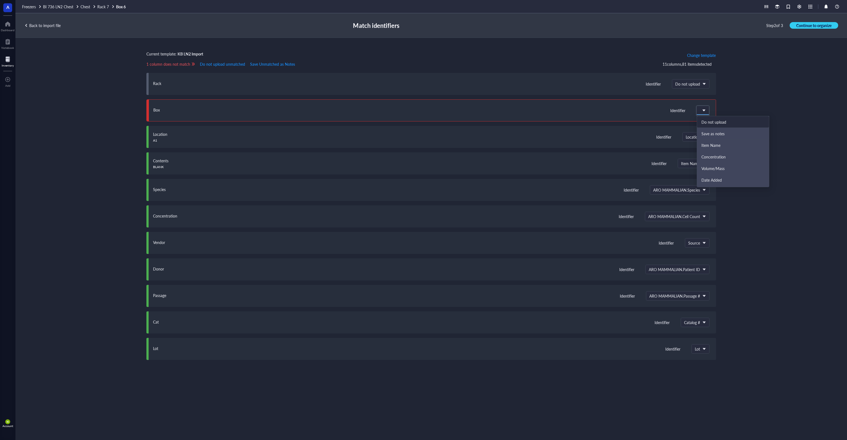
click at [706, 119] on div "Do not upload" at bounding box center [733, 122] width 72 height 12
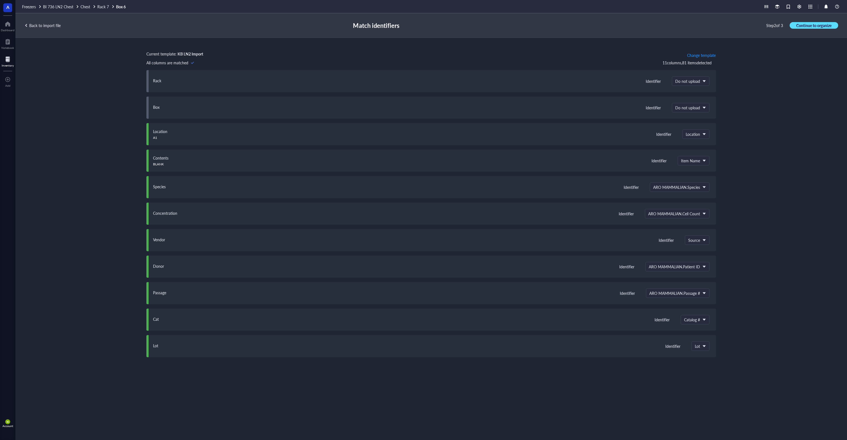
click at [811, 26] on span "Continue to organize" at bounding box center [814, 25] width 35 height 5
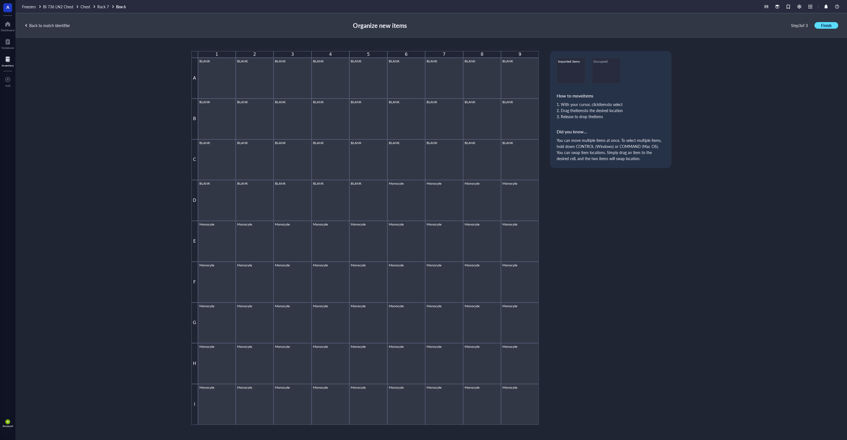
click at [827, 26] on span "Finish" at bounding box center [826, 25] width 10 height 5
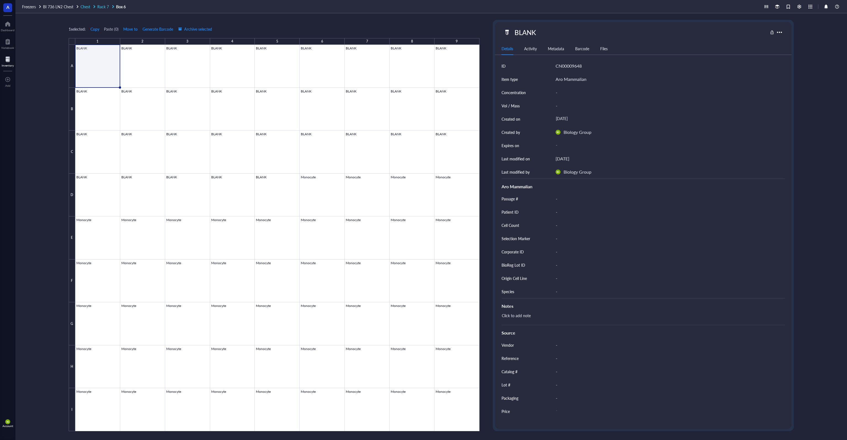
click at [105, 7] on span "Rack 7" at bounding box center [103, 7] width 12 height 6
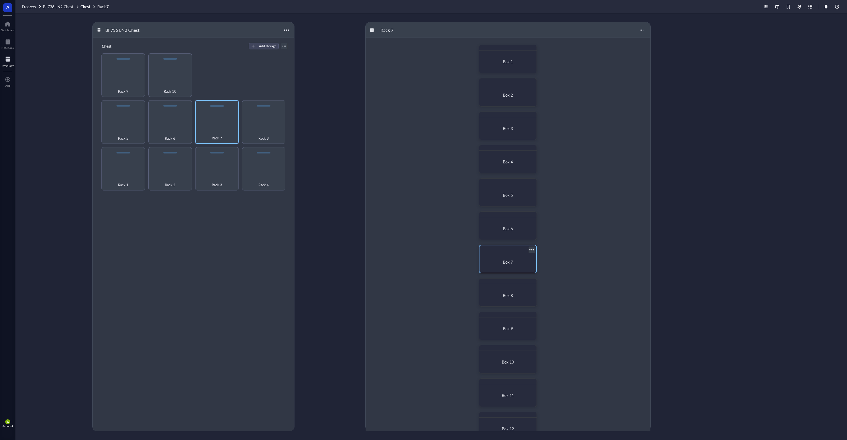
click at [510, 261] on span "Box 7" at bounding box center [508, 262] width 10 height 6
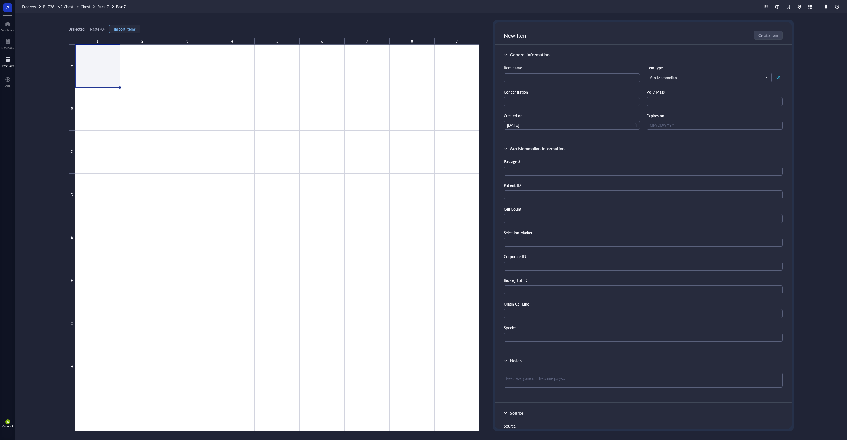
drag, startPoint x: 156, startPoint y: 22, endPoint x: 129, endPoint y: 25, distance: 27.2
click at [156, 22] on div "0 selected: Paste ( 0 ) Import items 1 2 3 4 5 6 7 8 9 A B C D E F G H I" at bounding box center [274, 225] width 411 height 411
click at [122, 27] on span "Import items" at bounding box center [125, 29] width 22 height 4
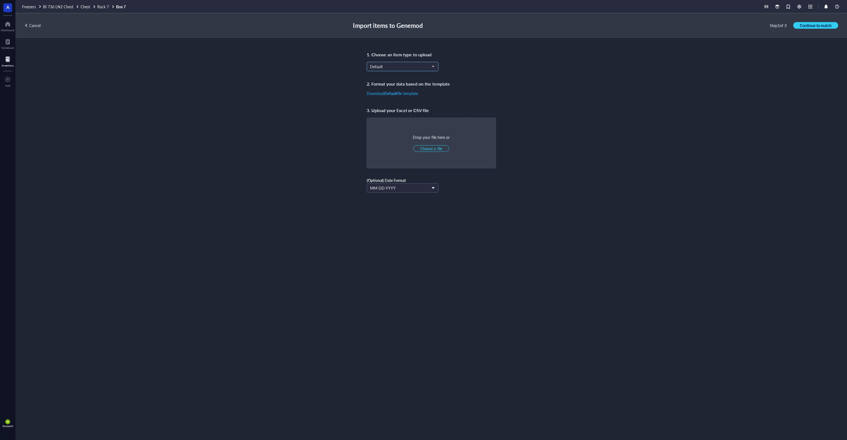
click at [396, 67] on span "Default" at bounding box center [402, 66] width 64 height 5
click at [416, 119] on div "Aro Mammalian" at bounding box center [402, 120] width 65 height 6
click at [431, 146] on span "Choose a file" at bounding box center [431, 148] width 22 height 5
type input "C:\fakepath\R7B1.xlsx"
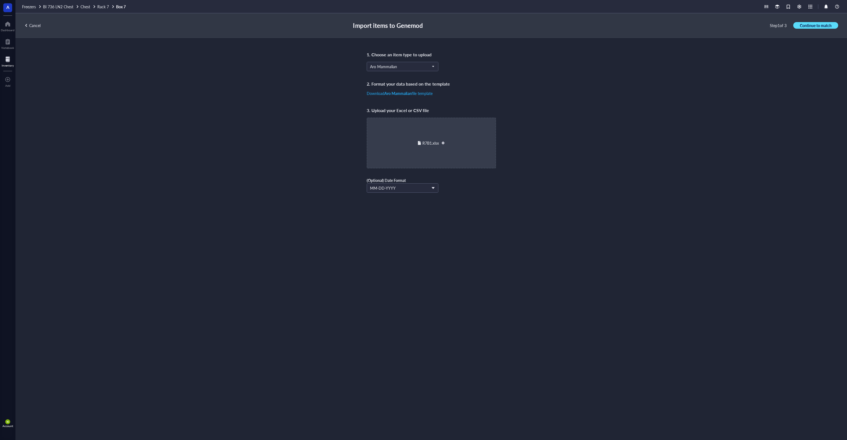
click at [825, 24] on span "Continue to match" at bounding box center [816, 25] width 32 height 5
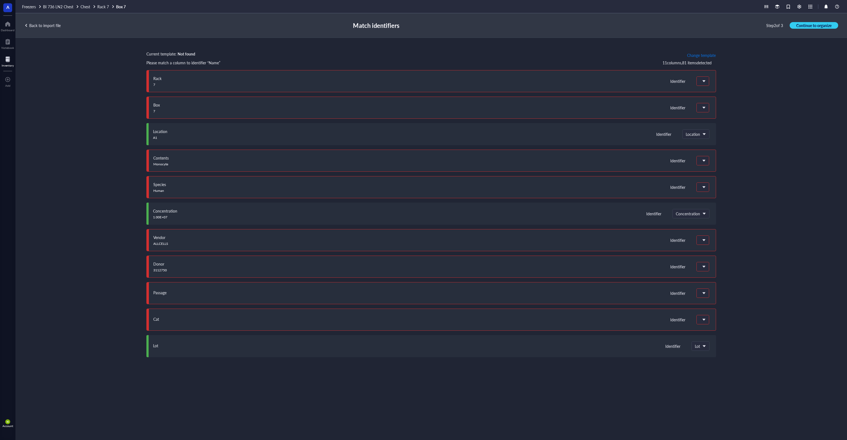
click at [698, 58] on button "Change template" at bounding box center [701, 55] width 29 height 9
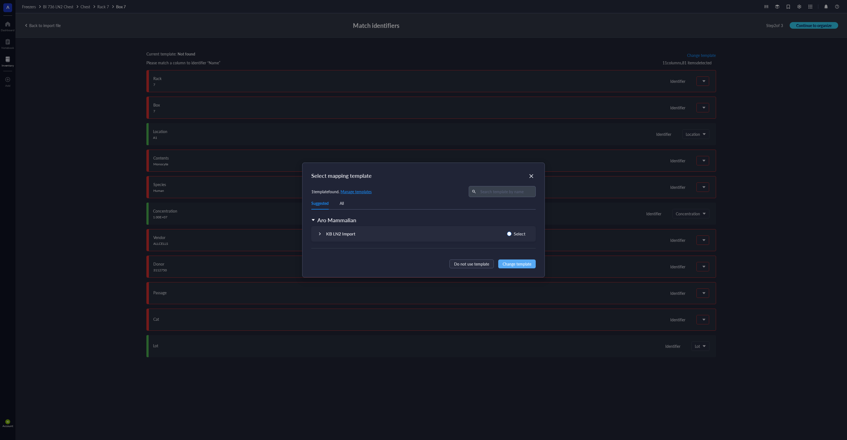
click at [520, 232] on span "Select" at bounding box center [520, 233] width 16 height 7
click at [512, 232] on input "Select" at bounding box center [509, 233] width 4 height 4
radio input "true"
click at [515, 262] on span "Change template" at bounding box center [517, 264] width 29 height 6
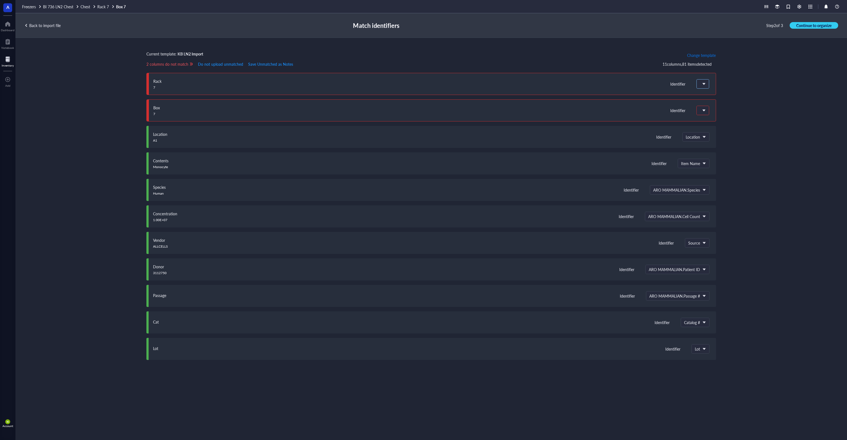
click at [707, 86] on div at bounding box center [703, 83] width 12 height 9
click at [717, 94] on div "Do not upload" at bounding box center [733, 95] width 63 height 5
click at [706, 107] on span at bounding box center [703, 110] width 6 height 8
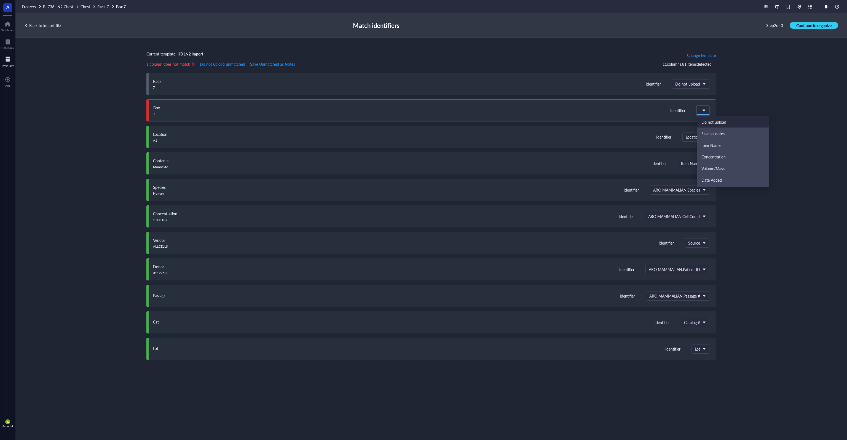
click at [716, 121] on div "Do not upload" at bounding box center [733, 121] width 63 height 5
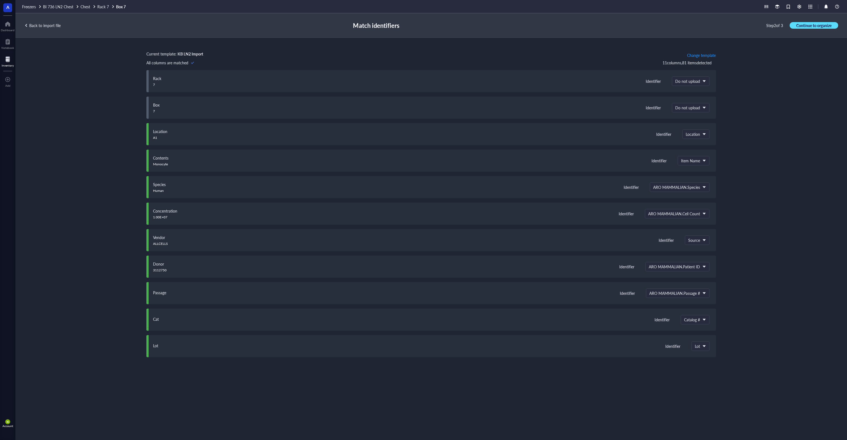
click at [810, 27] on span "Continue to organize" at bounding box center [814, 25] width 35 height 5
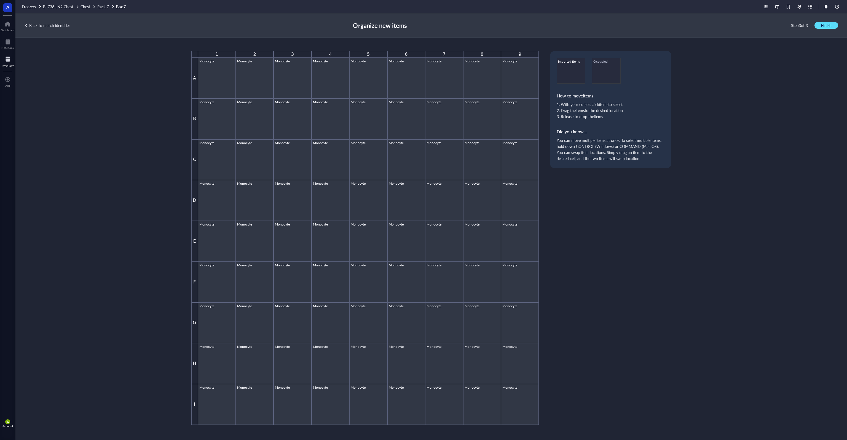
click at [823, 26] on span "Finish" at bounding box center [826, 25] width 10 height 5
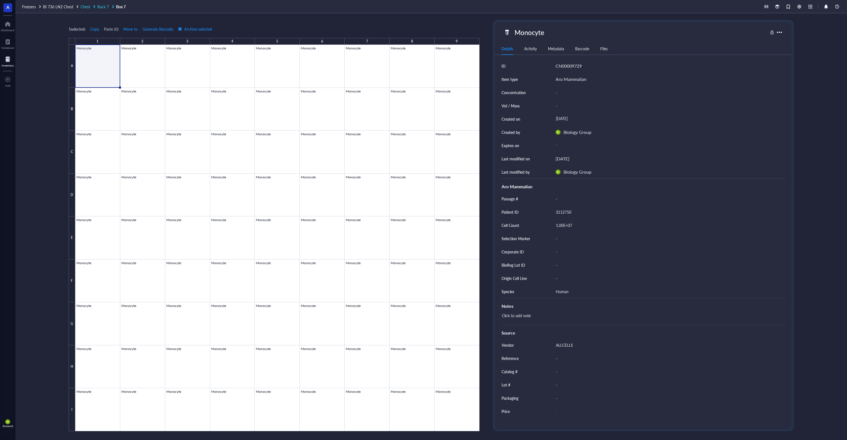
click at [104, 6] on span "Rack 7" at bounding box center [103, 7] width 12 height 6
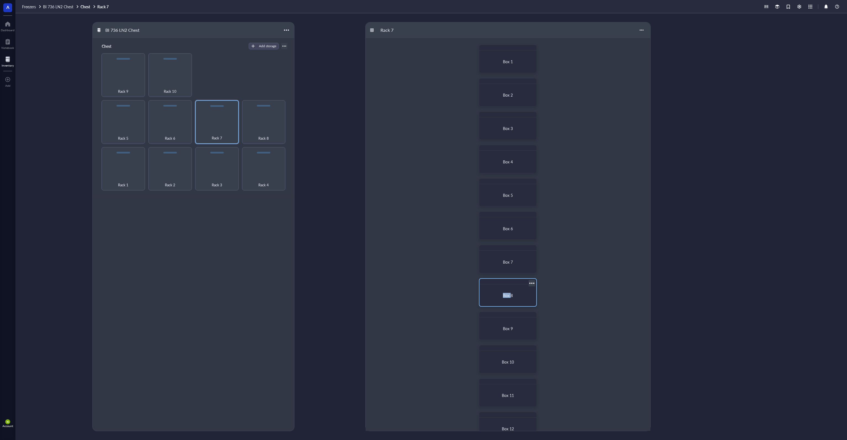
click at [511, 293] on div "Box 8" at bounding box center [508, 294] width 52 height 17
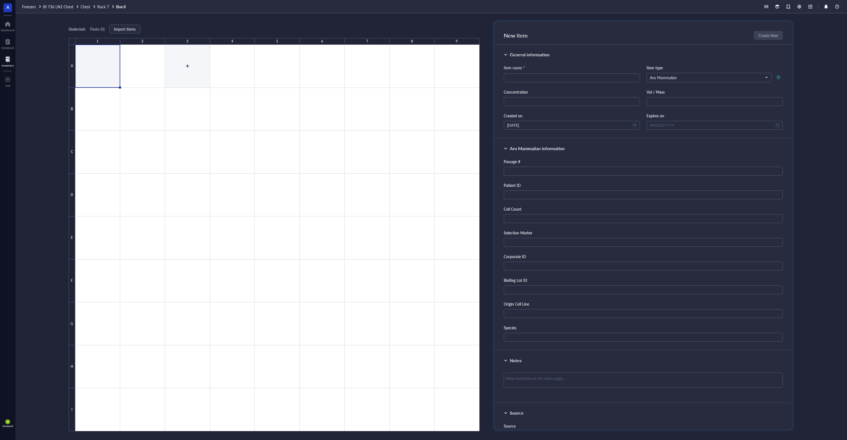
click at [154, 16] on div "0 selected: Paste ( 0 ) Import items 1 2 3 4 5 6 7 8 9 A B C D E F G H I Box 8 …" at bounding box center [431, 226] width 832 height 426
click at [130, 28] on span "Import items" at bounding box center [125, 29] width 22 height 4
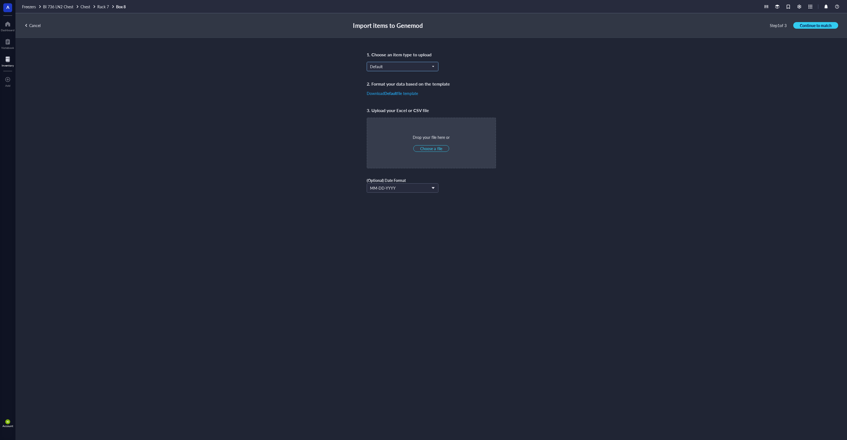
click at [397, 64] on span "Default" at bounding box center [402, 66] width 64 height 5
click at [404, 121] on div "Aro Mammalian" at bounding box center [402, 120] width 65 height 6
click at [434, 148] on span "Choose a file" at bounding box center [431, 148] width 22 height 5
type input "C:\fakepath\R7B1.xlsx"
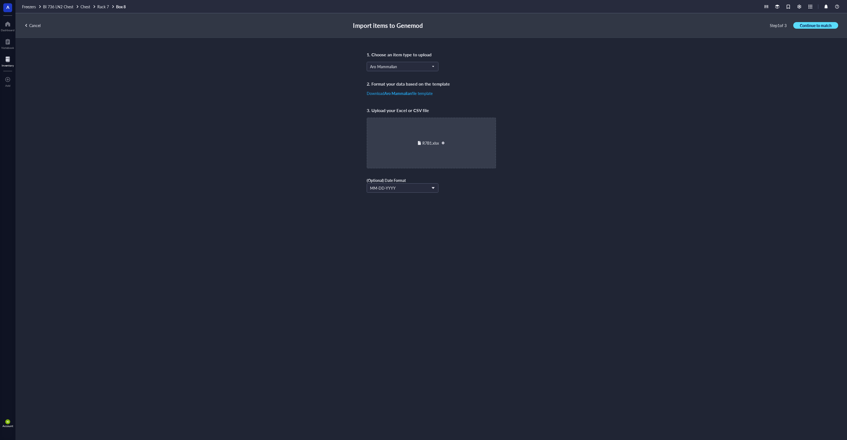
click at [813, 27] on span "Continue to match" at bounding box center [816, 25] width 32 height 5
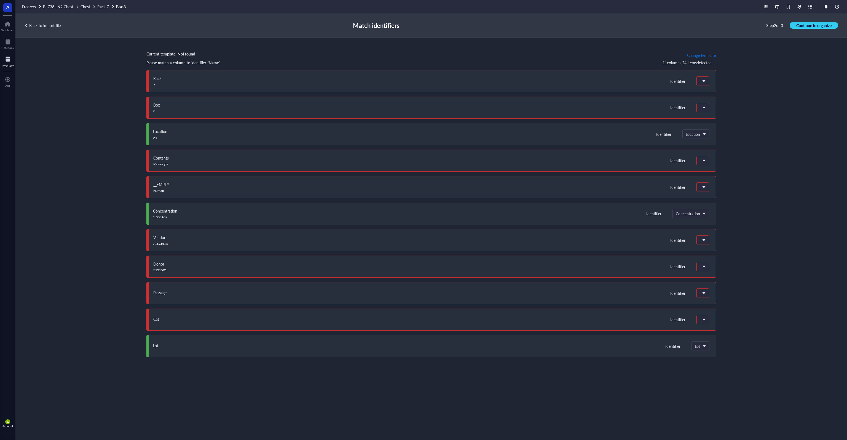
click at [707, 54] on span "Change template" at bounding box center [701, 55] width 29 height 4
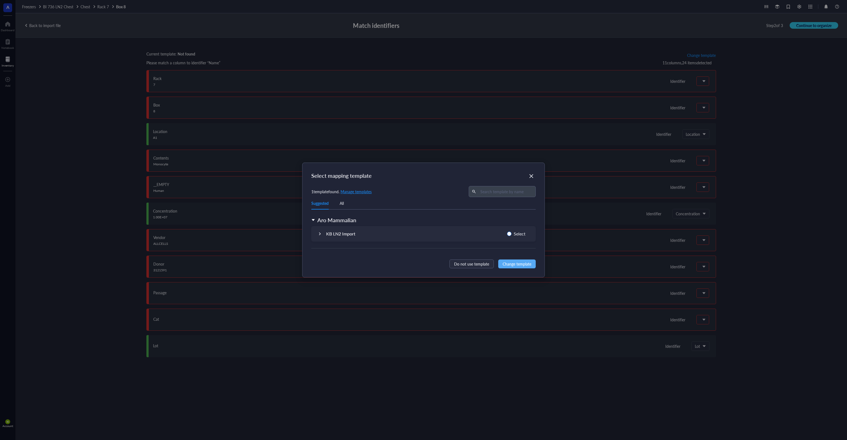
click at [515, 231] on span "Select" at bounding box center [520, 233] width 16 height 7
click at [512, 231] on input "Select" at bounding box center [509, 233] width 4 height 4
radio input "true"
click at [520, 263] on span "Change template" at bounding box center [517, 264] width 29 height 6
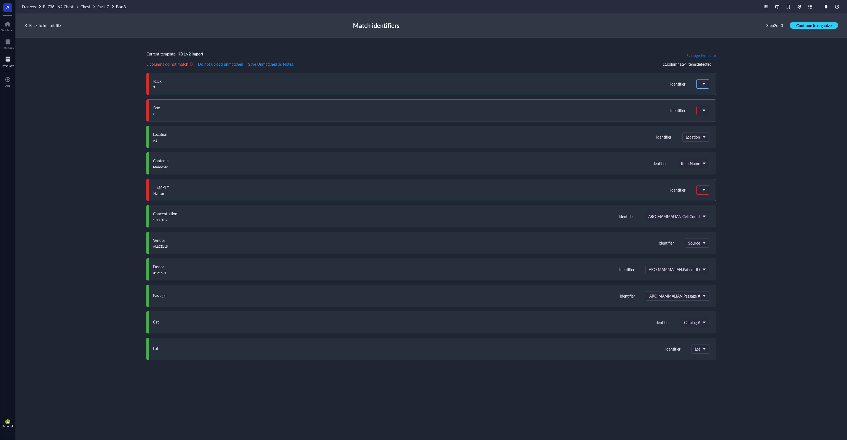
click at [705, 85] on span at bounding box center [703, 84] width 6 height 8
click at [718, 97] on div "Do not upload" at bounding box center [733, 95] width 63 height 5
click at [707, 107] on div at bounding box center [703, 110] width 12 height 9
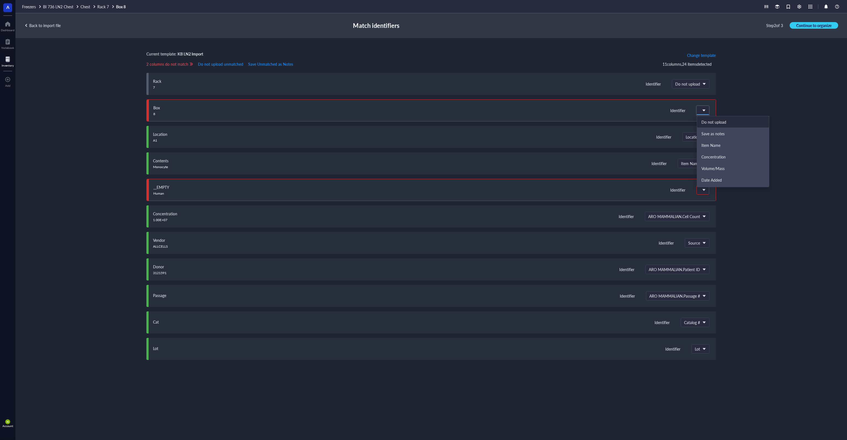
click at [716, 122] on div "Do not upload" at bounding box center [733, 121] width 63 height 5
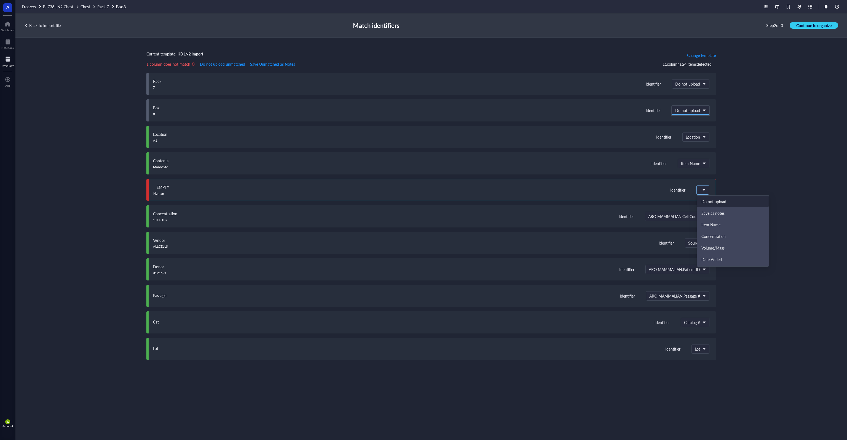
drag, startPoint x: 702, startPoint y: 187, endPoint x: 709, endPoint y: 197, distance: 12.7
click at [702, 187] on span at bounding box center [703, 190] width 6 height 8
click at [739, 224] on div "ARO MAMMALIAN.Species" at bounding box center [733, 223] width 63 height 5
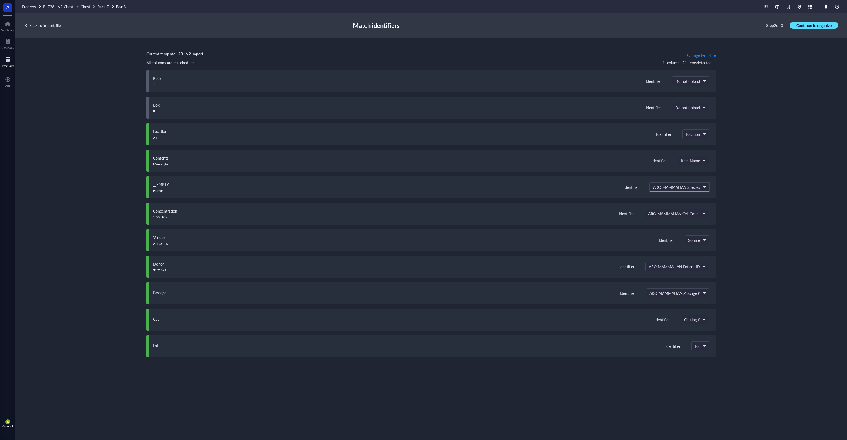
click at [816, 26] on span "Continue to organize" at bounding box center [814, 25] width 35 height 5
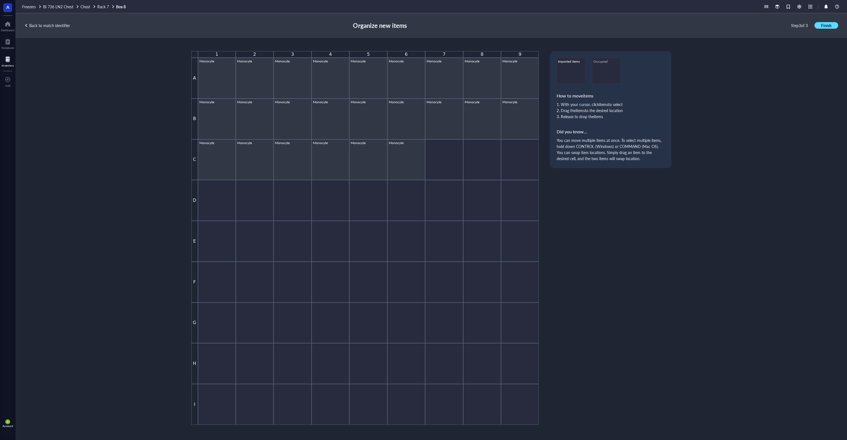
click at [825, 26] on span "Finish" at bounding box center [826, 25] width 10 height 5
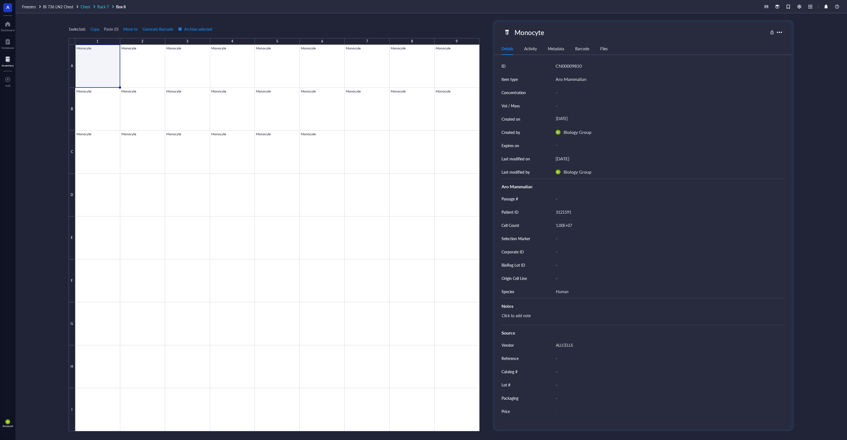
click at [105, 6] on span "Rack 7" at bounding box center [103, 7] width 12 height 6
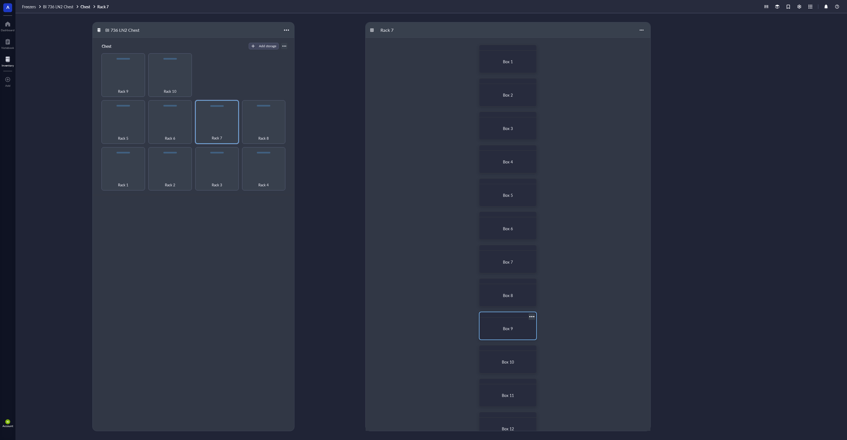
click at [506, 332] on div "Box 9" at bounding box center [508, 328] width 52 height 17
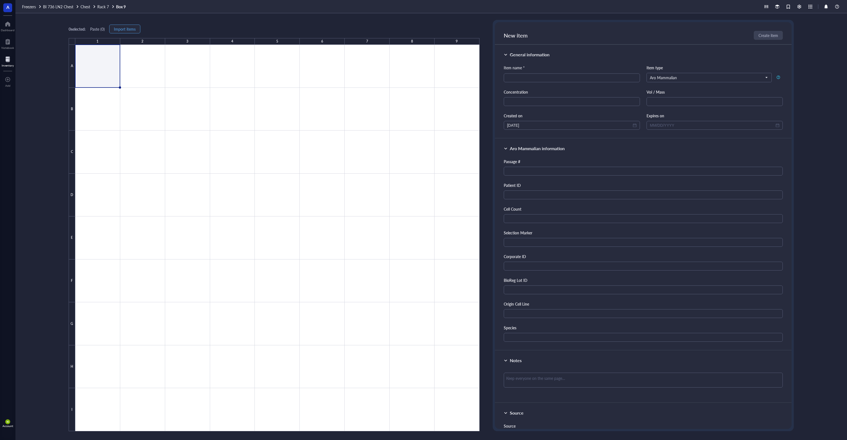
click at [119, 30] on span "Import items" at bounding box center [125, 29] width 22 height 4
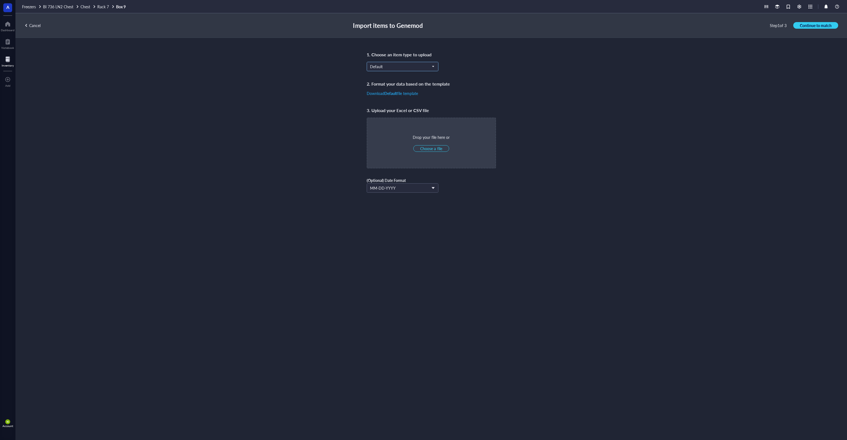
click at [406, 67] on span "Default" at bounding box center [402, 66] width 64 height 5
click at [407, 121] on div "Aro Mammalian" at bounding box center [402, 120] width 65 height 6
click at [438, 147] on span "Choose a file" at bounding box center [431, 148] width 22 height 5
type input "C:\fakepath\R7B1.xlsx"
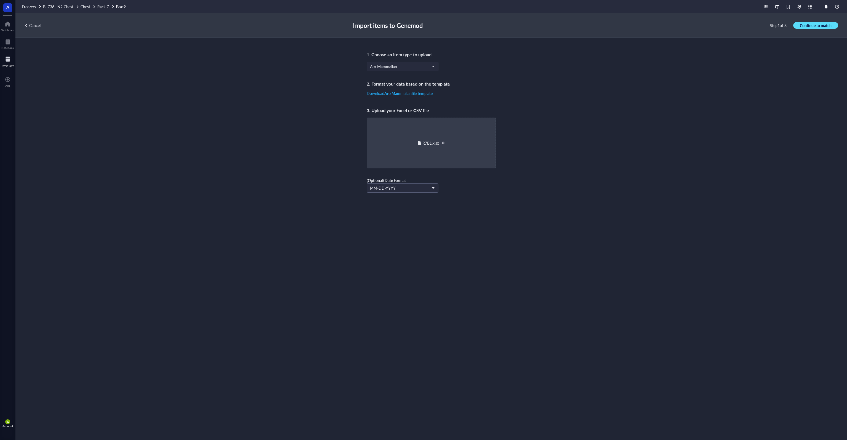
click at [824, 22] on button "Continue to match" at bounding box center [815, 25] width 45 height 7
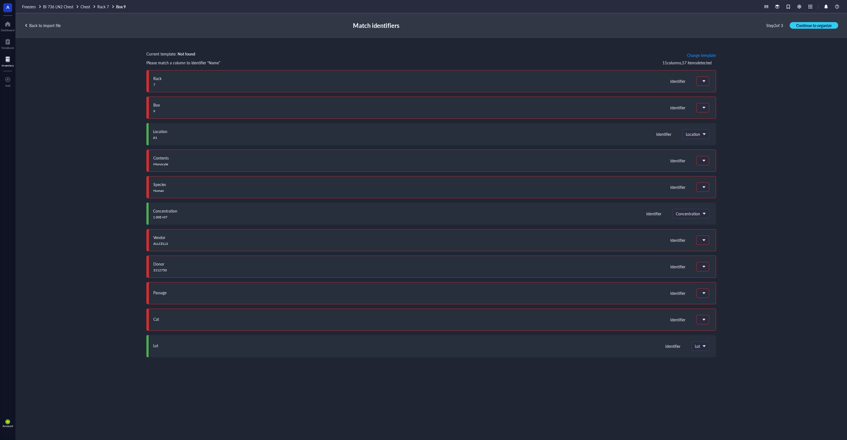
click at [717, 52] on div "Current template: Not found Change template Please match a column to identifier…" at bounding box center [431, 232] width 832 height 389
click at [714, 54] on span "Change template" at bounding box center [701, 55] width 29 height 4
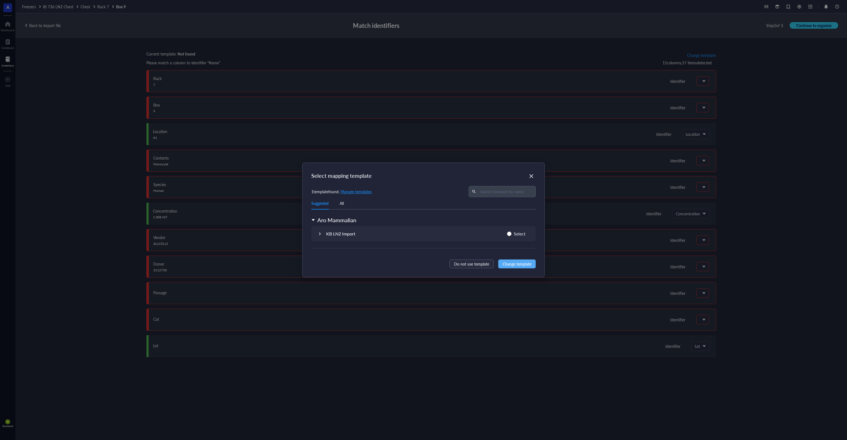
drag, startPoint x: 517, startPoint y: 235, endPoint x: 520, endPoint y: 248, distance: 13.3
click at [517, 235] on span "Select" at bounding box center [520, 233] width 16 height 7
click at [512, 235] on input "Select" at bounding box center [509, 233] width 4 height 4
radio input "true"
click at [522, 264] on span "Change template" at bounding box center [517, 264] width 29 height 6
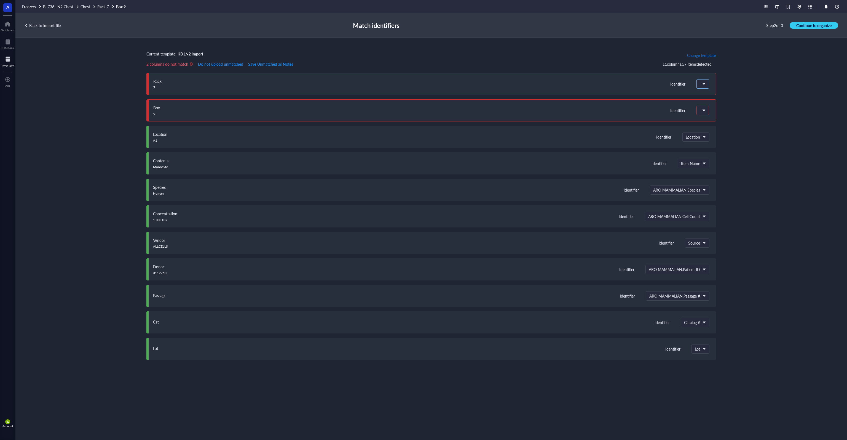
click at [704, 84] on span at bounding box center [702, 83] width 5 height 5
click at [722, 96] on div "Do not upload" at bounding box center [733, 95] width 63 height 5
click at [699, 108] on div at bounding box center [703, 110] width 12 height 9
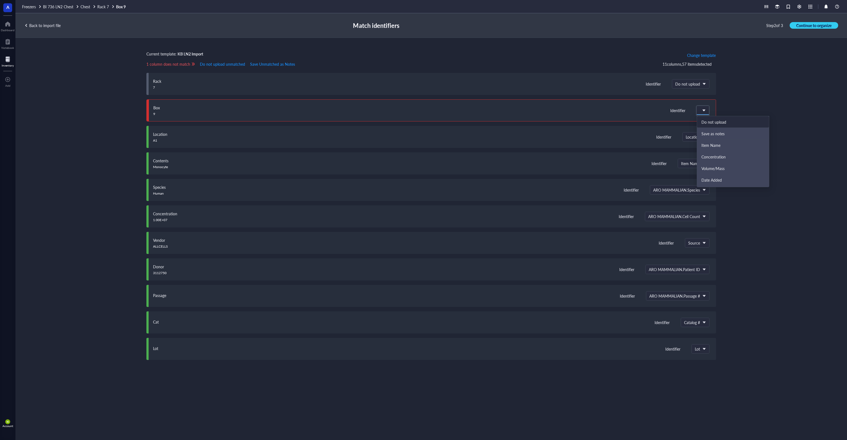
click at [715, 118] on div "Do not upload" at bounding box center [733, 122] width 72 height 12
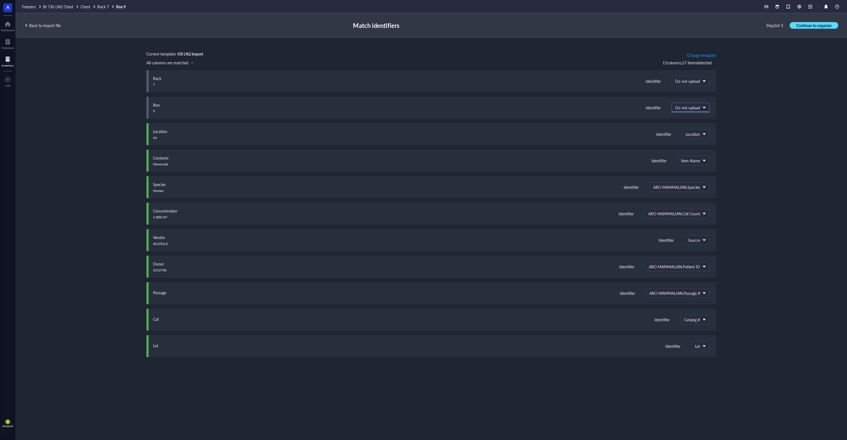
click at [814, 25] on span "Continue to organize" at bounding box center [814, 25] width 35 height 5
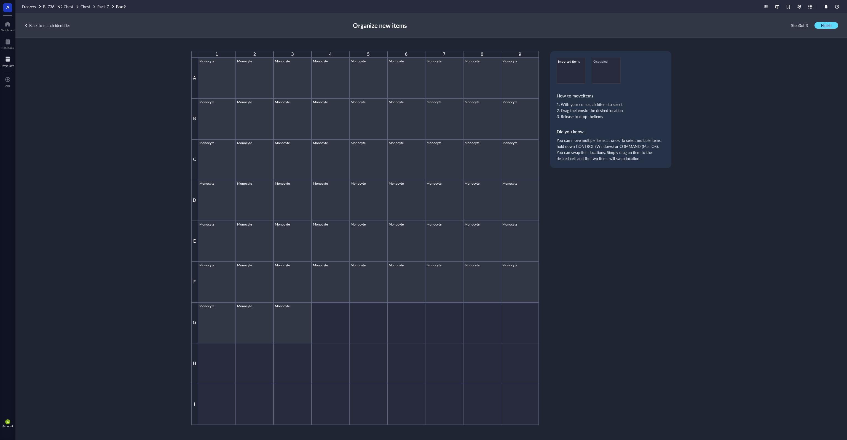
click at [824, 25] on span "Finish" at bounding box center [826, 25] width 10 height 5
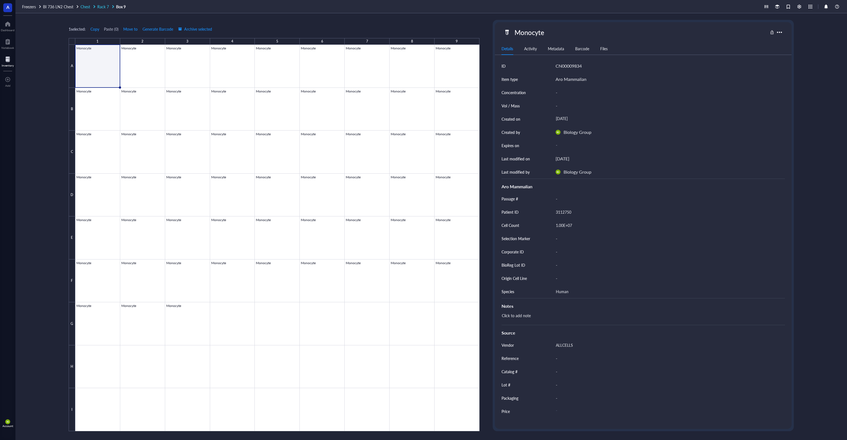
click at [103, 8] on span "Rack 7" at bounding box center [103, 7] width 12 height 6
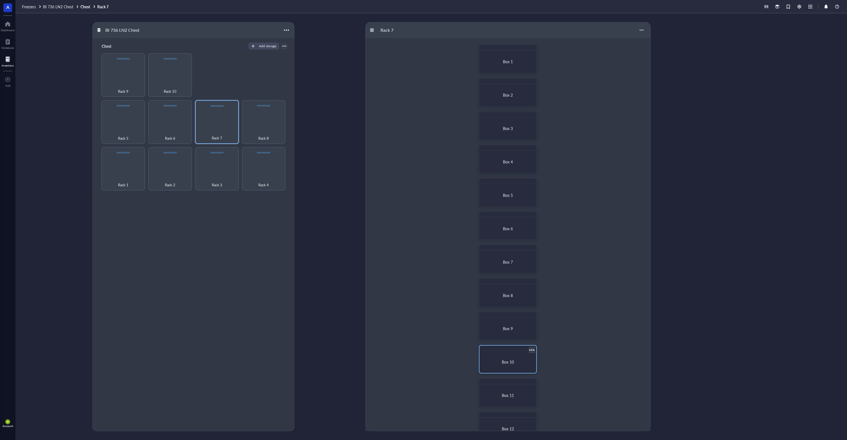
click at [494, 358] on div "Box 10" at bounding box center [508, 361] width 52 height 17
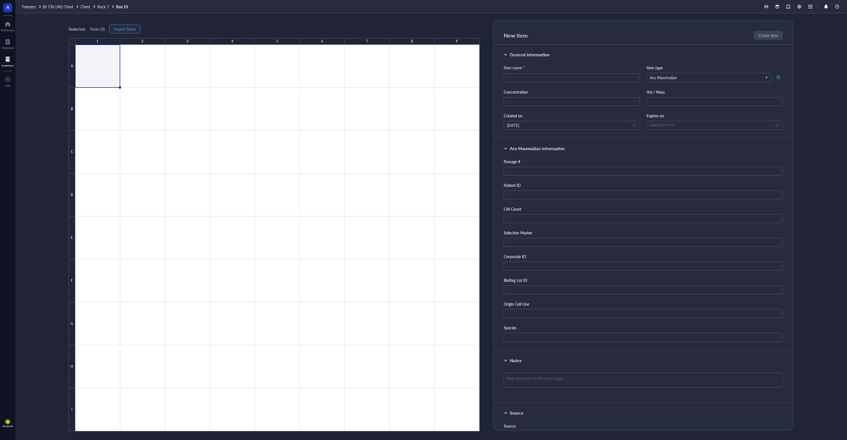
click at [123, 29] on span "Import items" at bounding box center [125, 29] width 22 height 4
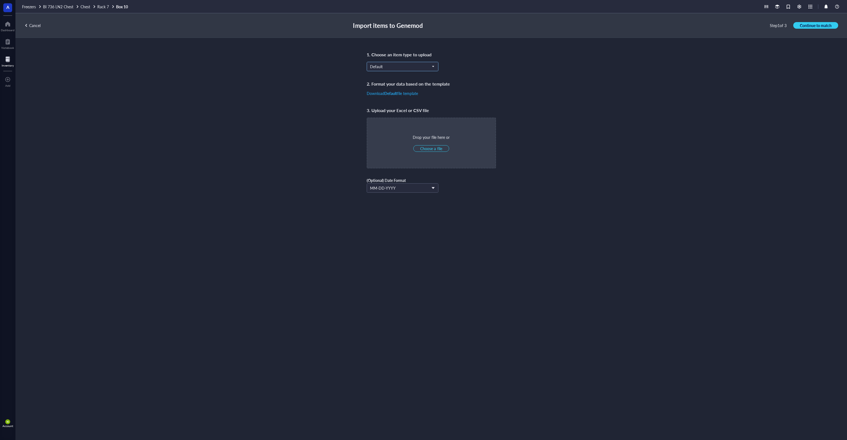
drag, startPoint x: 414, startPoint y: 72, endPoint x: 408, endPoint y: 68, distance: 7.3
click at [414, 72] on div "Default" at bounding box center [431, 71] width 129 height 18
click at [408, 68] on span "Default" at bounding box center [402, 66] width 64 height 5
click at [398, 121] on div "Aro Mammalian" at bounding box center [402, 120] width 65 height 6
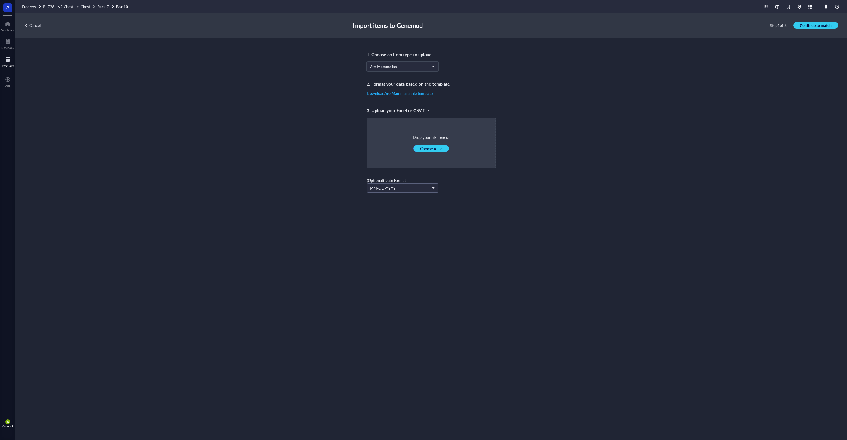
click at [439, 148] on span "Choose a file" at bounding box center [431, 148] width 22 height 5
type input "C:\fakepath\R7B1.xlsx"
drag, startPoint x: 806, startPoint y: 22, endPoint x: 791, endPoint y: 27, distance: 16.4
click at [806, 22] on div "Cancel Import items to Genemod Step 1 of 3 Continue to match" at bounding box center [431, 25] width 832 height 25
click at [801, 27] on span "Continue to match" at bounding box center [816, 25] width 32 height 5
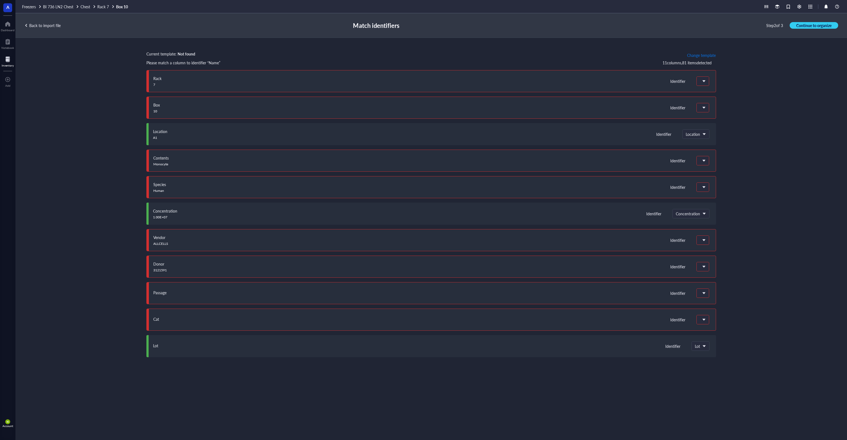
click at [699, 55] on span "Change template" at bounding box center [701, 55] width 29 height 4
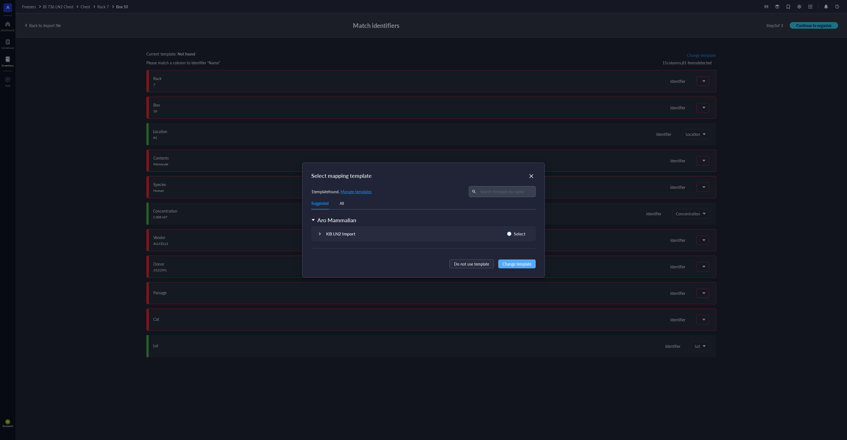
click at [521, 232] on span "Select" at bounding box center [520, 233] width 16 height 7
click at [512, 232] on input "Select" at bounding box center [509, 233] width 4 height 4
radio input "true"
drag, startPoint x: 520, startPoint y: 265, endPoint x: 569, endPoint y: 212, distance: 72.6
click at [520, 265] on span "Change template" at bounding box center [517, 264] width 29 height 6
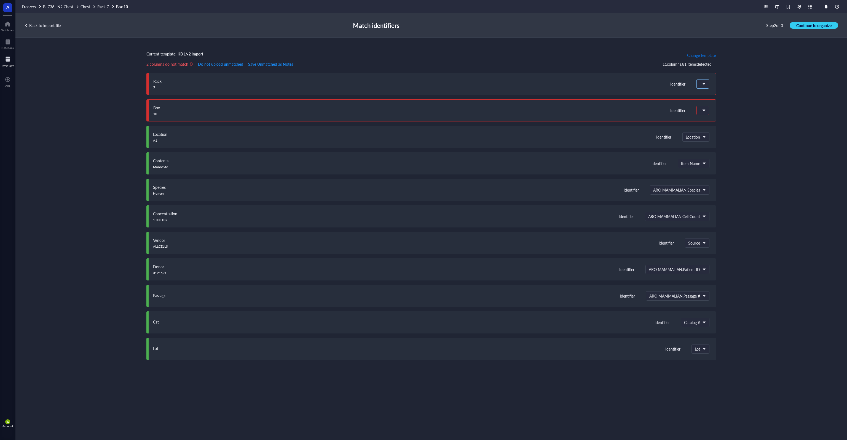
click at [706, 86] on div at bounding box center [703, 83] width 12 height 9
click at [712, 93] on div "Do not upload" at bounding box center [733, 95] width 63 height 5
click at [703, 111] on span at bounding box center [702, 110] width 5 height 5
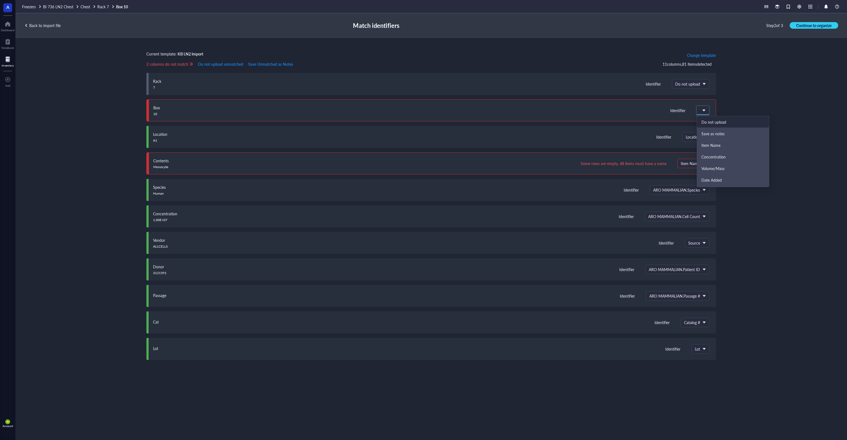
click at [708, 119] on div "Do not upload" at bounding box center [733, 122] width 72 height 12
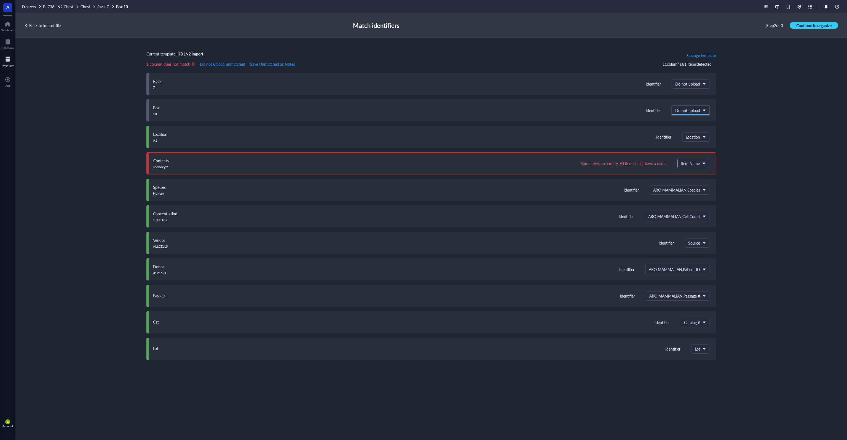
click at [694, 164] on span "Item Name" at bounding box center [693, 163] width 24 height 5
click at [781, 205] on div "Current template: KB LN2 Import Change template 1 column does not match Do not …" at bounding box center [431, 232] width 832 height 389
drag, startPoint x: 46, startPoint y: 26, endPoint x: 52, endPoint y: 27, distance: 6.7
click at [46, 26] on div "Back to import file" at bounding box center [42, 25] width 36 height 5
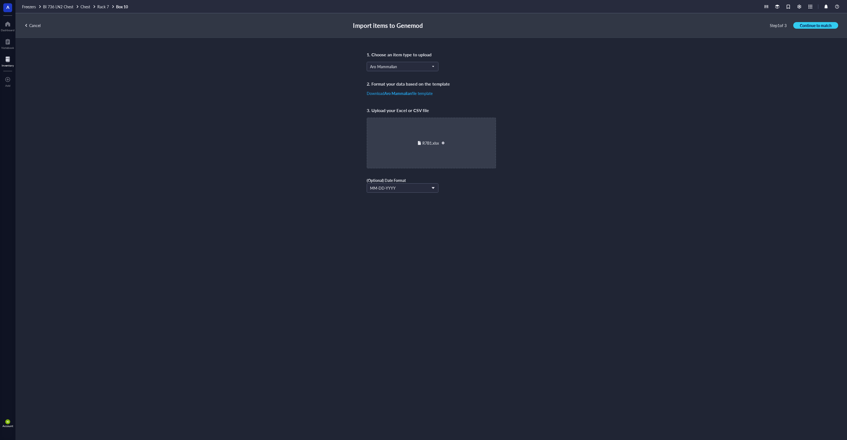
click at [443, 142] on div at bounding box center [443, 143] width 4 height 4
click at [428, 147] on span "Choose a file" at bounding box center [431, 148] width 22 height 5
type input "C:\fakepath\R7B1.xlsx"
click at [804, 27] on span "Continue to match" at bounding box center [816, 25] width 32 height 5
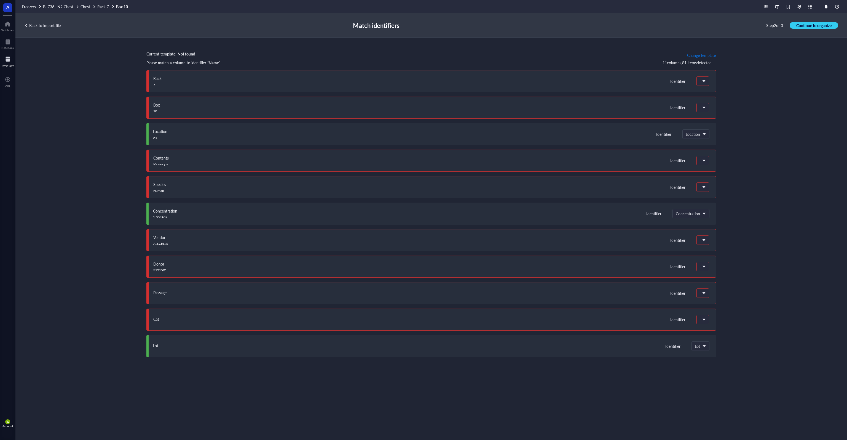
click at [701, 55] on span "Change template" at bounding box center [701, 55] width 29 height 4
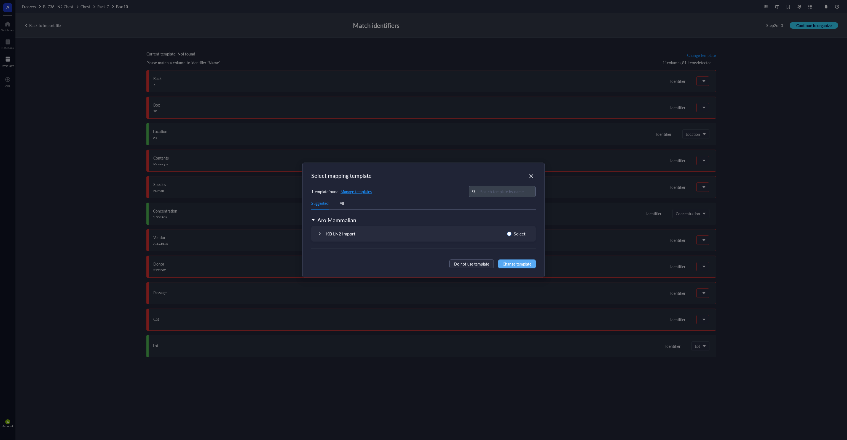
click at [526, 232] on span "Select" at bounding box center [520, 233] width 16 height 7
click at [512, 232] on input "Select" at bounding box center [509, 233] width 4 height 4
radio input "true"
click at [523, 264] on span "Change template" at bounding box center [517, 264] width 29 height 6
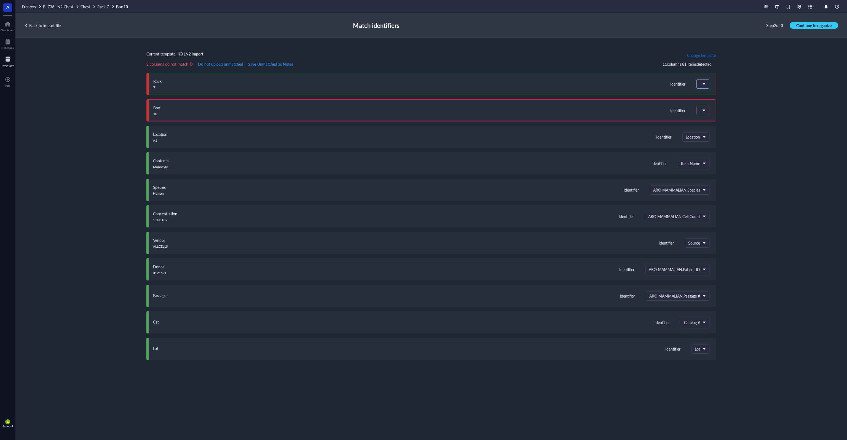
click at [699, 84] on div at bounding box center [703, 83] width 12 height 9
click at [719, 95] on div "Do not upload" at bounding box center [733, 95] width 63 height 5
click at [702, 107] on span at bounding box center [703, 110] width 6 height 8
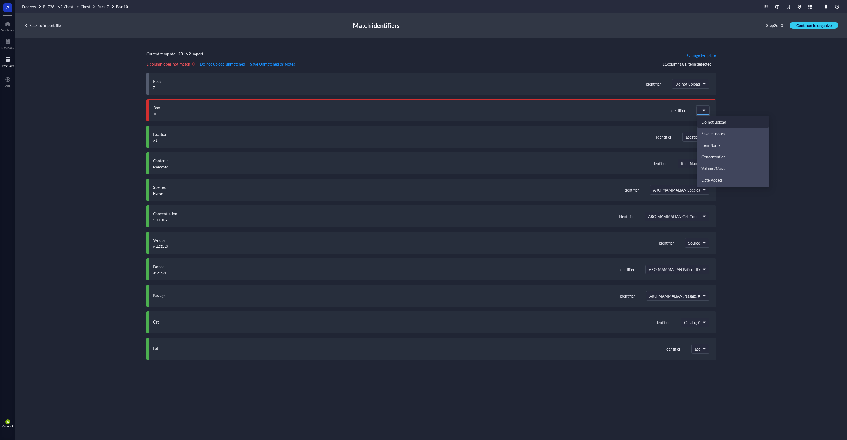
drag, startPoint x: 720, startPoint y: 120, endPoint x: 719, endPoint y: 115, distance: 4.7
click at [722, 118] on div "Do not upload" at bounding box center [733, 122] width 72 height 12
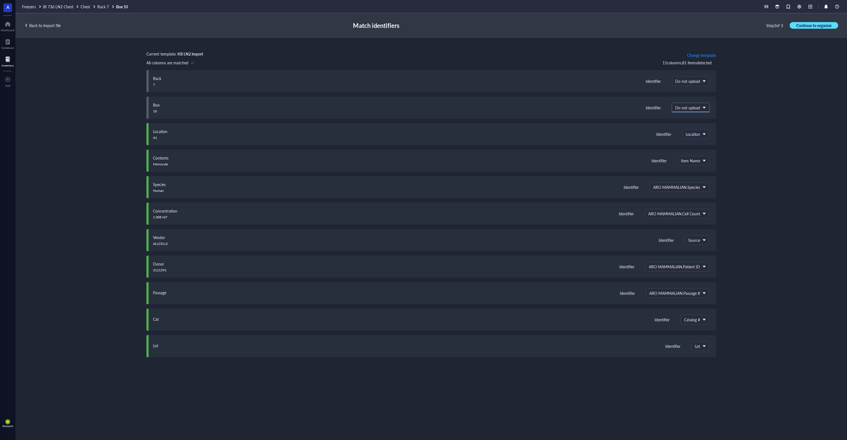
click at [808, 27] on span "Continue to organize" at bounding box center [814, 25] width 35 height 5
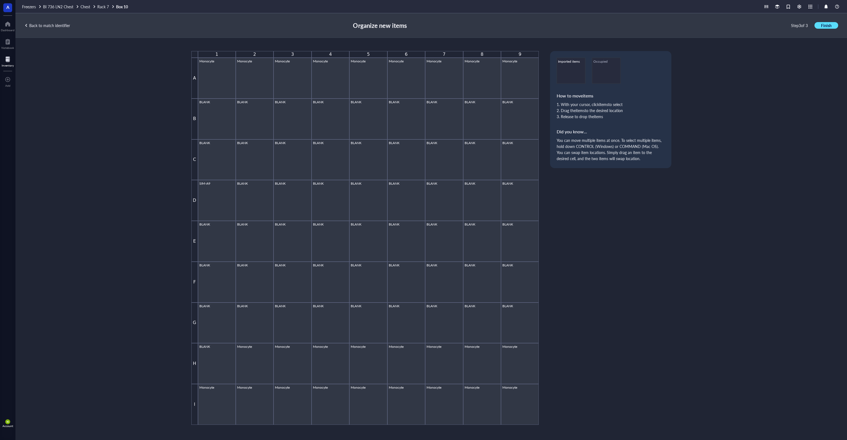
click at [824, 26] on span "Finish" at bounding box center [826, 25] width 10 height 5
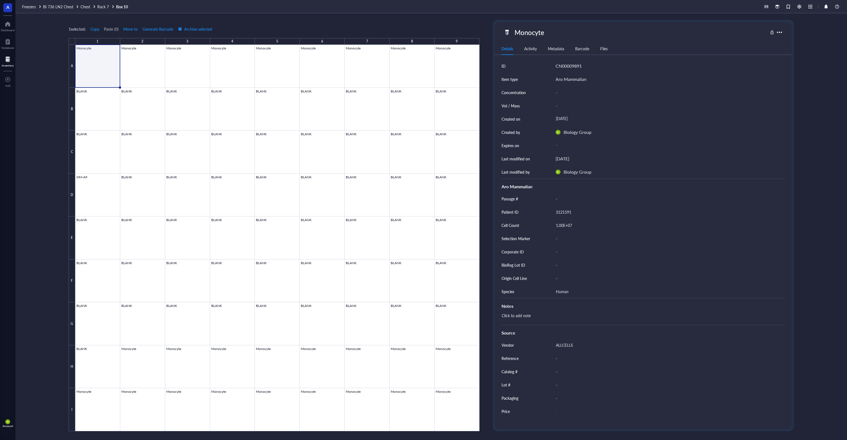
drag, startPoint x: 159, startPoint y: 15, endPoint x: 133, endPoint y: 14, distance: 26.0
click at [159, 15] on div "1 selected: Copy Paste ( 0 ) Move to Generate Barcode Archive selected 1 2 3 4 …" at bounding box center [431, 226] width 832 height 426
click at [34, 99] on div "1 selected: Copy Paste ( 0 ) Move to Generate Barcode Archive selected 1 2 3 4 …" at bounding box center [431, 226] width 832 height 426
click at [106, 6] on span "Rack 7" at bounding box center [103, 7] width 12 height 6
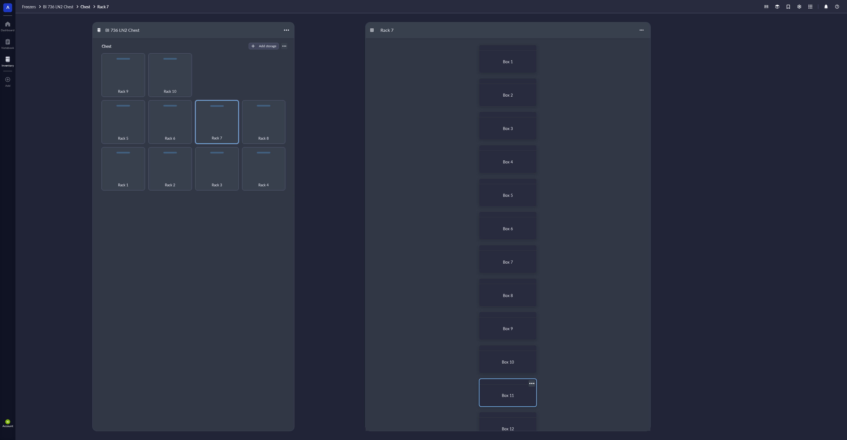
click at [509, 394] on span "Box 11" at bounding box center [508, 395] width 12 height 6
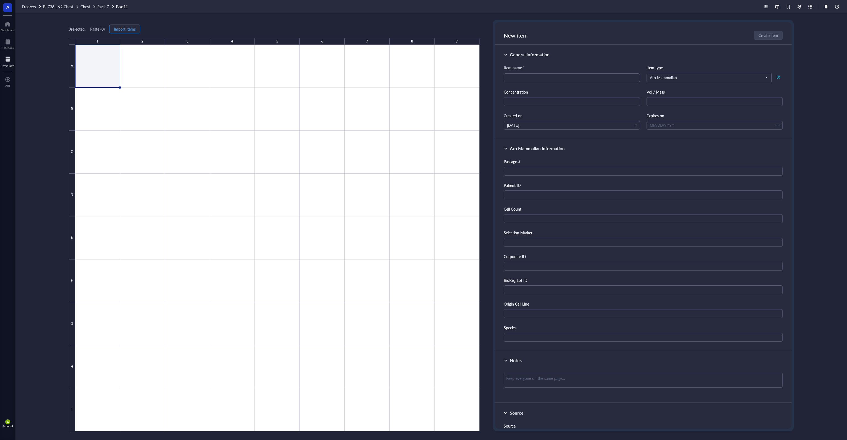
click at [127, 27] on span "Import items" at bounding box center [125, 29] width 22 height 4
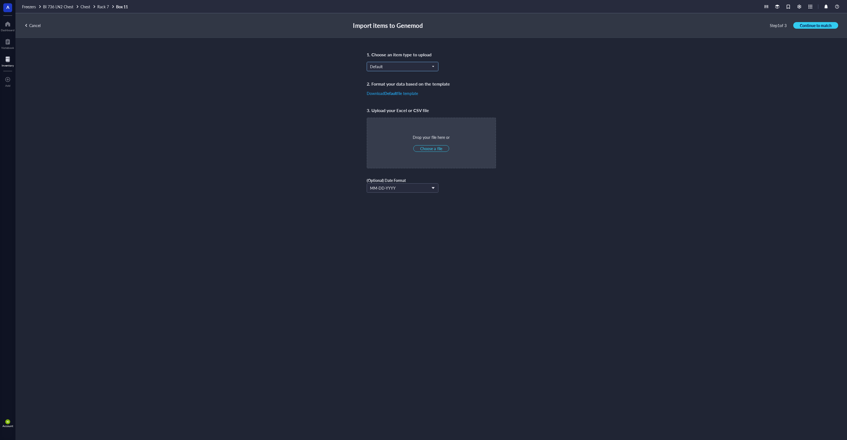
click at [397, 66] on span "Default" at bounding box center [402, 66] width 64 height 5
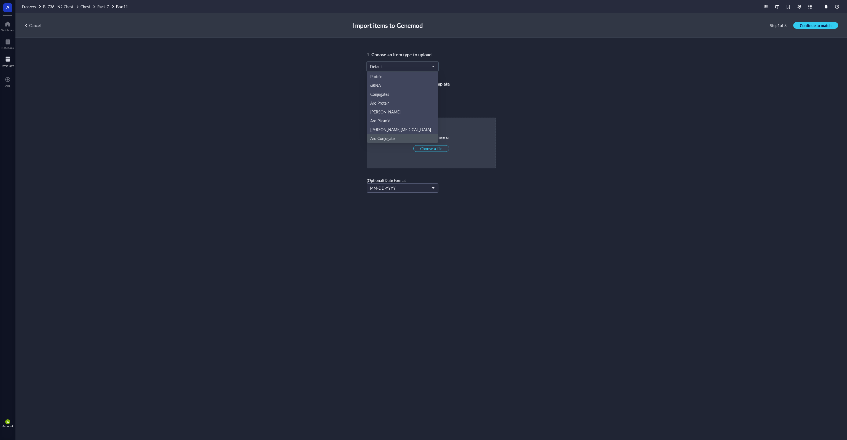
scroll to position [26, 0]
click at [416, 121] on div "Aro Mammalian" at bounding box center [402, 120] width 65 height 6
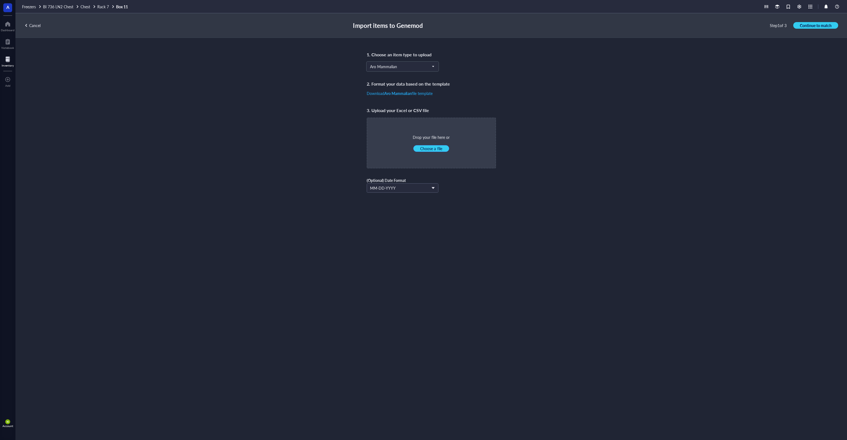
click at [438, 146] on span "Choose a file" at bounding box center [431, 148] width 22 height 5
type input "C:\fakepath\R7B1.xlsx"
click at [803, 22] on button "Continue to match" at bounding box center [815, 25] width 45 height 7
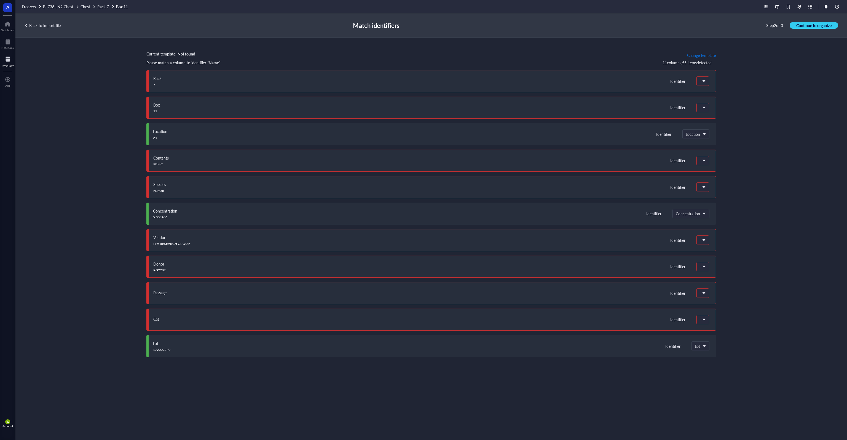
click at [696, 54] on span "Change template" at bounding box center [701, 55] width 29 height 4
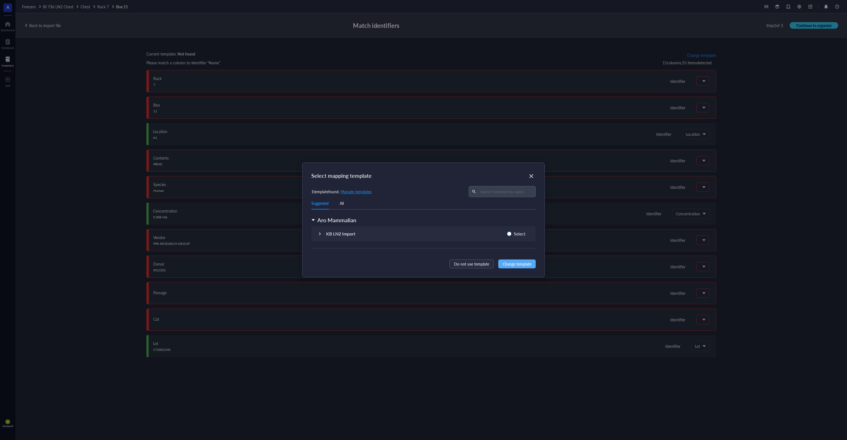
click at [521, 231] on span "Select" at bounding box center [520, 233] width 16 height 7
click at [512, 231] on input "Select" at bounding box center [509, 233] width 4 height 4
radio input "true"
click at [517, 263] on span "Change template" at bounding box center [517, 264] width 29 height 6
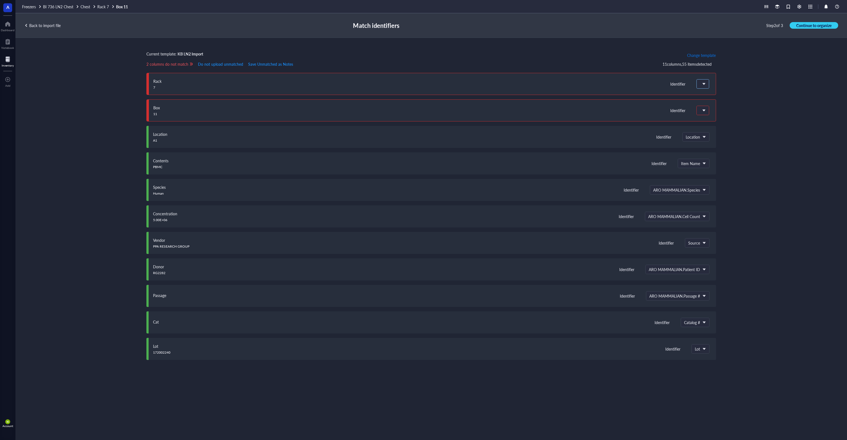
click at [708, 86] on div at bounding box center [703, 83] width 12 height 9
click at [719, 95] on div "Do not upload" at bounding box center [733, 95] width 63 height 5
click at [703, 107] on span at bounding box center [703, 110] width 6 height 8
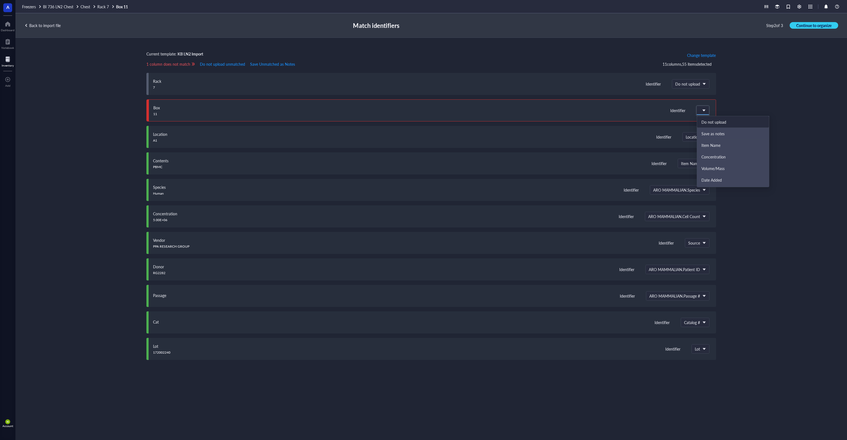
drag, startPoint x: 718, startPoint y: 119, endPoint x: 723, endPoint y: 120, distance: 5.4
click at [720, 119] on div "Do not upload" at bounding box center [733, 122] width 72 height 12
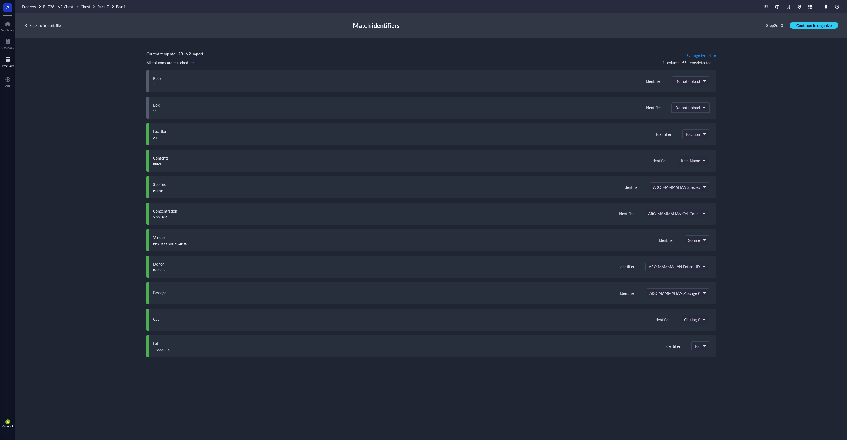
click at [809, 26] on span "Continue to organize" at bounding box center [814, 25] width 35 height 5
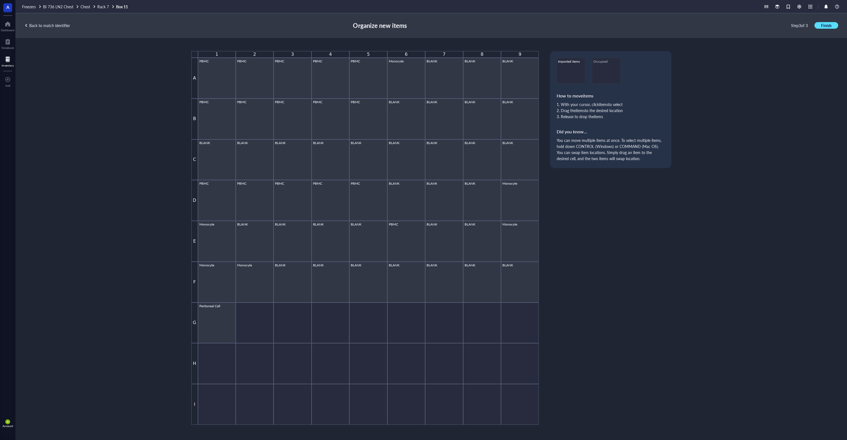
click at [826, 26] on span "Finish" at bounding box center [826, 25] width 10 height 5
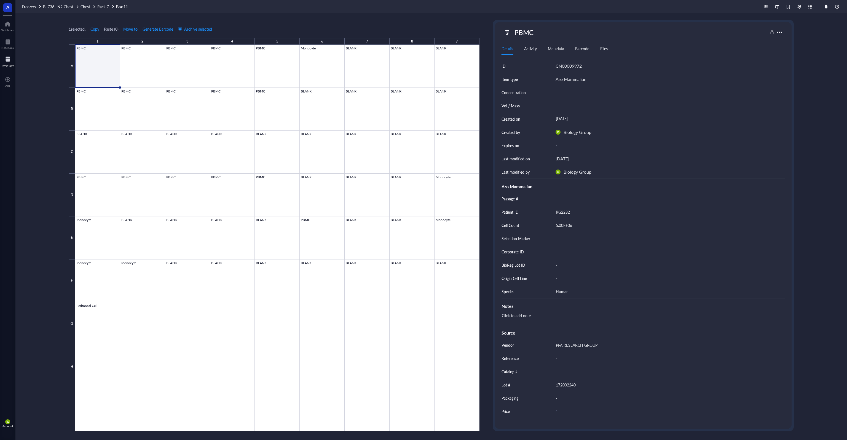
click at [138, 14] on div "1 selected: Copy Paste ( 0 ) Move to Generate Barcode Archive selected 1 2 3 4 …" at bounding box center [431, 226] width 832 height 426
click at [108, 5] on span "Rack 7" at bounding box center [103, 7] width 12 height 6
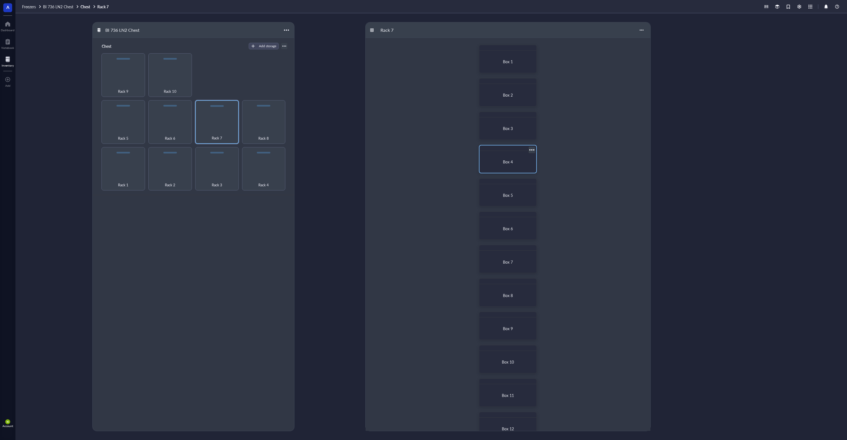
click at [506, 159] on span "Box 4" at bounding box center [508, 162] width 10 height 6
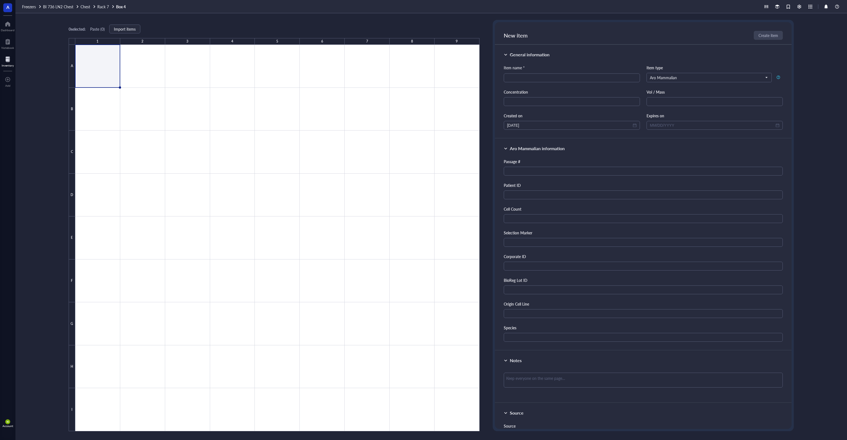
click at [133, 24] on div "0 selected: Paste ( 0 ) Import items 1 2 3 4 5 6 7 8 9 A B C D E F G H I" at bounding box center [274, 225] width 411 height 411
click at [127, 32] on button "Import items" at bounding box center [124, 29] width 31 height 9
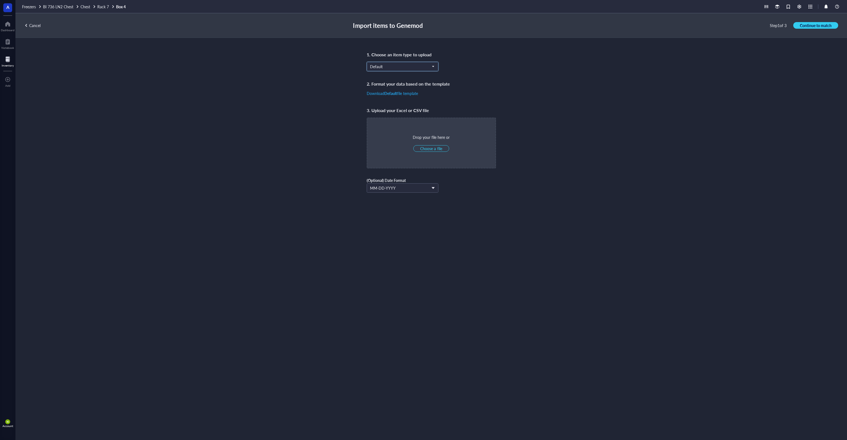
click at [396, 69] on input "search" at bounding box center [400, 66] width 60 height 8
click at [414, 123] on div "Aro Mammalian" at bounding box center [402, 120] width 65 height 6
click at [438, 148] on span "Choose a file" at bounding box center [431, 148] width 22 height 5
type input "C:\fakepath\R7B1.xlsx"
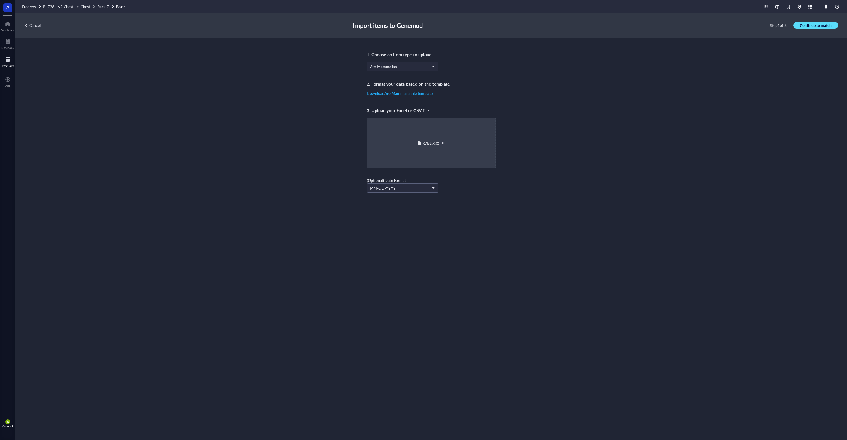
click at [812, 24] on span "Continue to match" at bounding box center [816, 25] width 32 height 5
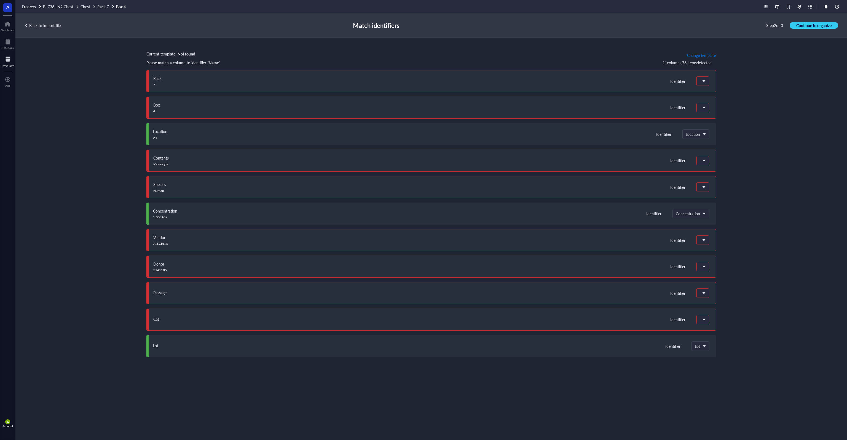
click at [699, 54] on span "Change template" at bounding box center [701, 55] width 29 height 4
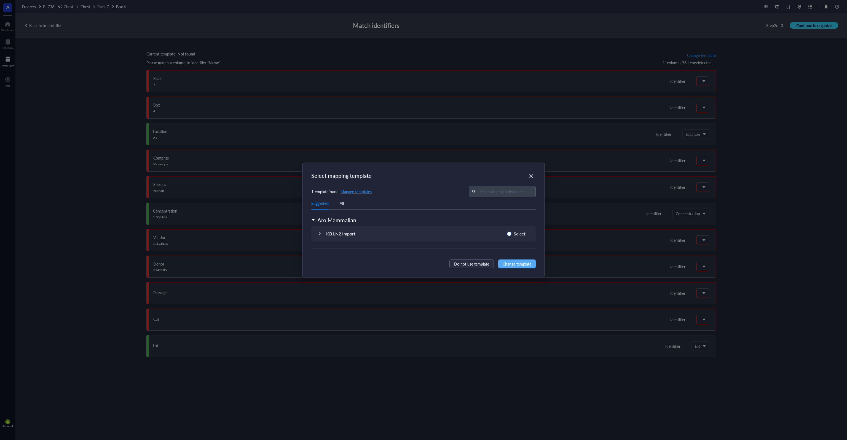
click at [517, 233] on span "Select" at bounding box center [520, 233] width 16 height 7
click at [512, 233] on input "Select" at bounding box center [509, 233] width 4 height 4
radio input "true"
click at [525, 262] on span "Change template" at bounding box center [517, 264] width 29 height 6
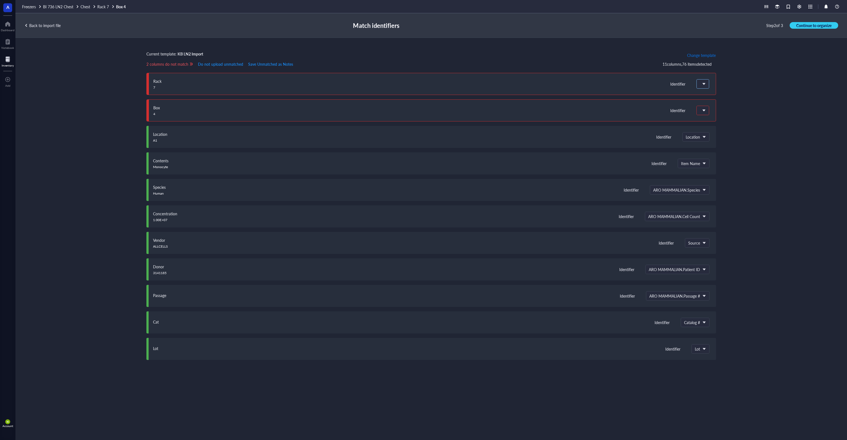
click at [704, 86] on span at bounding box center [702, 83] width 5 height 5
click at [715, 96] on div "Do not upload" at bounding box center [733, 95] width 63 height 5
click at [707, 111] on div at bounding box center [703, 110] width 12 height 9
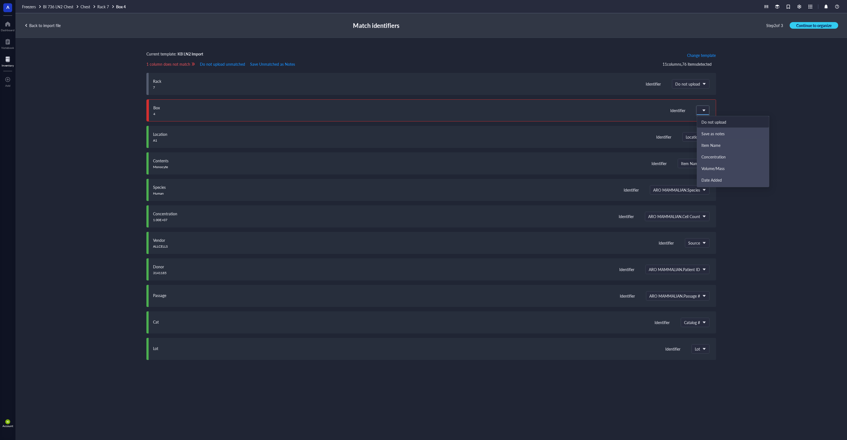
drag, startPoint x: 722, startPoint y: 121, endPoint x: 725, endPoint y: 123, distance: 3.8
click at [723, 121] on div "Do not upload" at bounding box center [733, 121] width 63 height 5
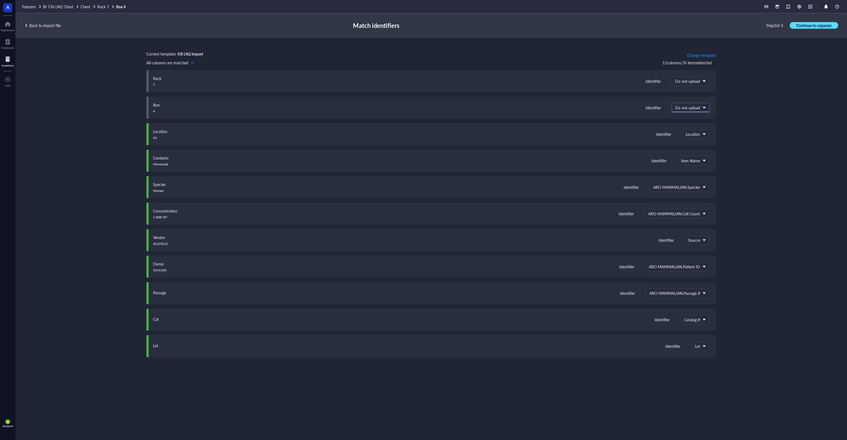
click at [815, 28] on button "Continue to organize" at bounding box center [814, 25] width 49 height 7
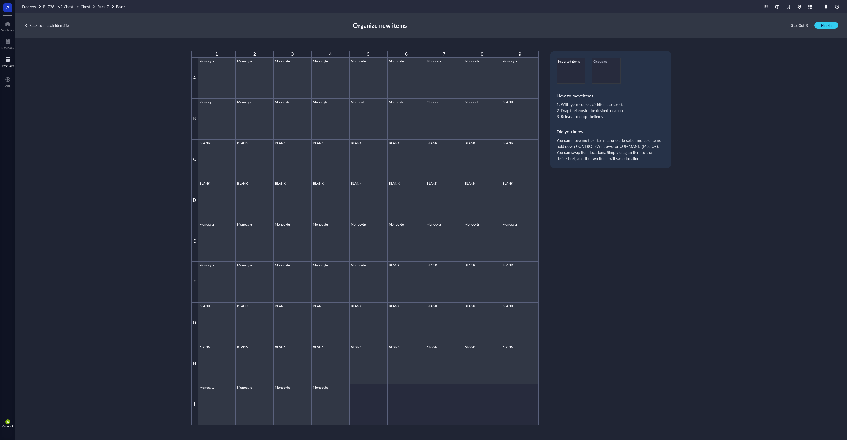
click at [720, 202] on div "1 2 3 4 5 6 7 8 9 A Monocyte Monocyte Monocyte Monocyte Monocyte Monocyte Monoc…" at bounding box center [431, 239] width 832 height 402
click at [826, 25] on span "Finish" at bounding box center [826, 25] width 10 height 5
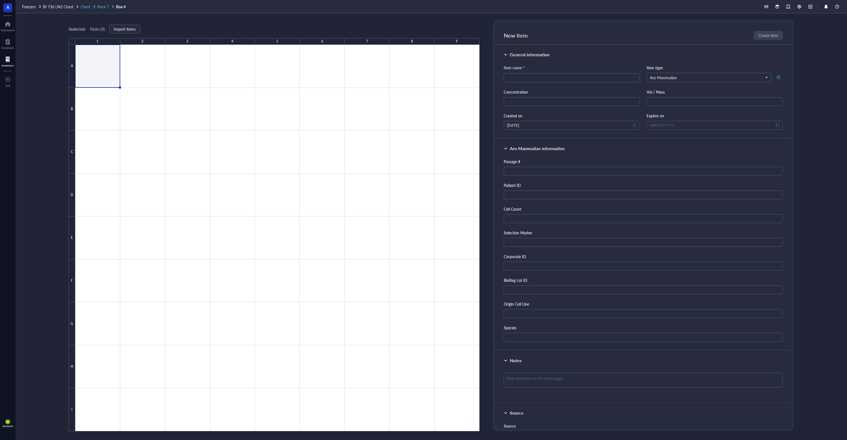
click at [105, 5] on span "Rack 7" at bounding box center [103, 7] width 12 height 6
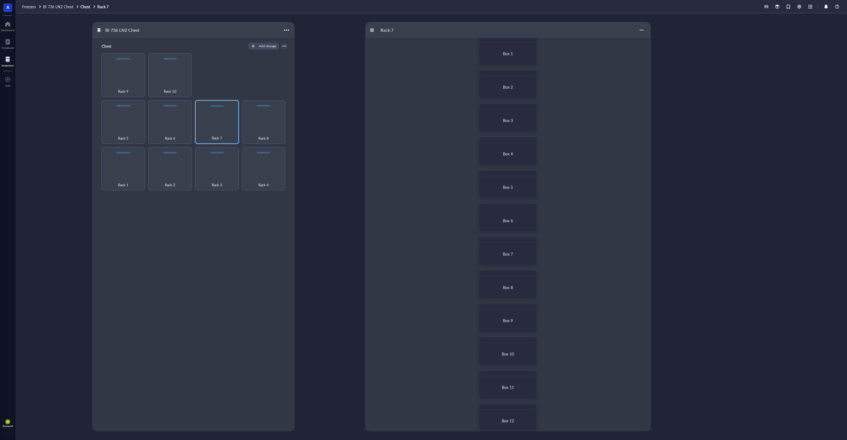
scroll to position [16, 0]
click at [269, 126] on div "Rack 8" at bounding box center [264, 122] width 44 height 44
click at [223, 128] on div "Rack 7" at bounding box center [217, 122] width 44 height 44
click at [497, 161] on div "Box 4" at bounding box center [508, 161] width 44 height 5
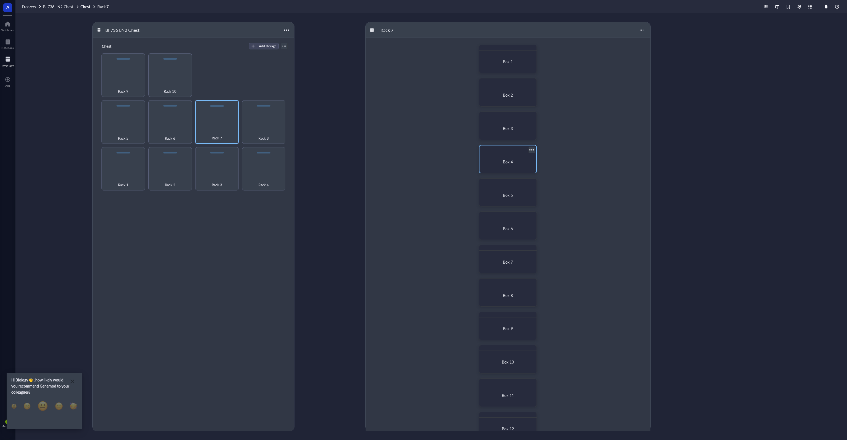
click at [532, 149] on div at bounding box center [532, 150] width 8 height 8
click at [564, 139] on div "Box 1 Box 2 Box 3 Box 4 Box 5 Box 6 Box 7 Box 8 Box 9 Box 10 Box 11 Box 12 Move…" at bounding box center [508, 242] width 285 height 409
click at [566, 139] on div "Box 1 Box 2 Box 3 Box 4 Box 5 Box 6 Box 7 Box 8 Box 9 Box 10 Box 11 Box 12 Move…" at bounding box center [508, 242] width 285 height 409
click at [511, 162] on span "Box 4" at bounding box center [508, 162] width 10 height 6
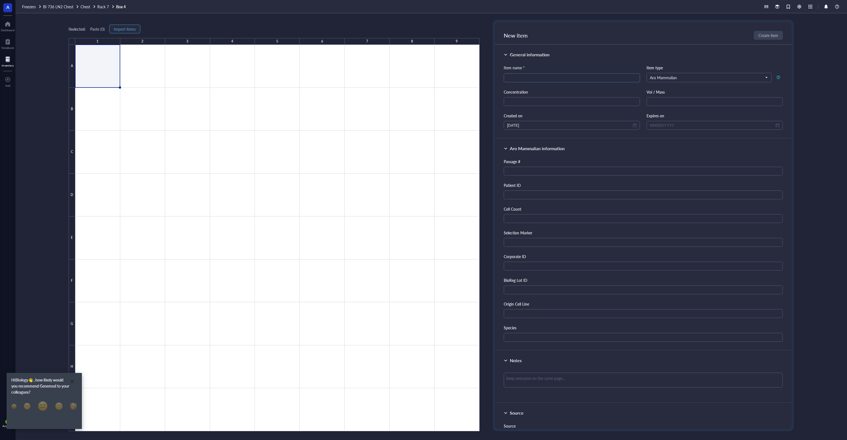
click at [129, 29] on span "Import items" at bounding box center [125, 29] width 22 height 4
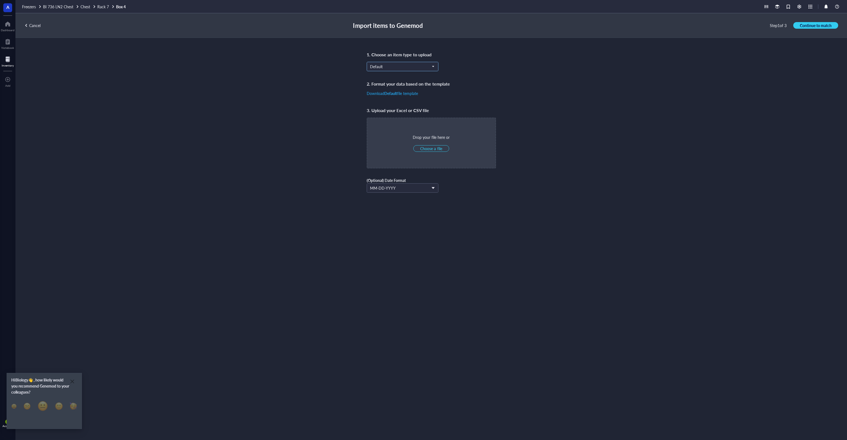
click at [412, 68] on span "Default" at bounding box center [402, 66] width 64 height 5
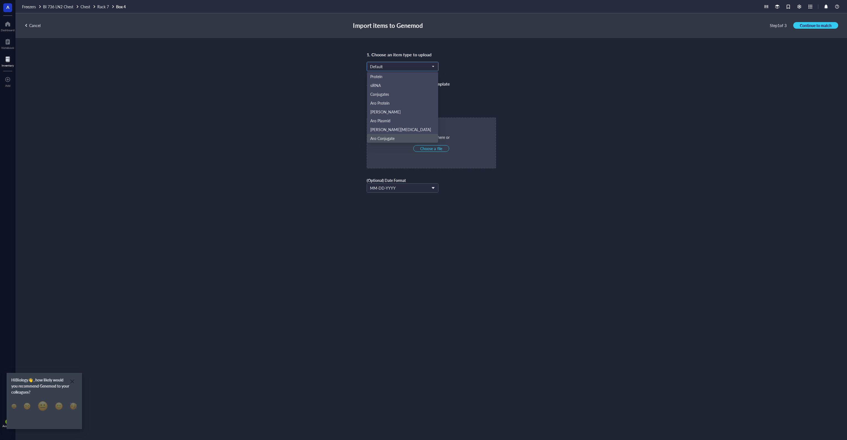
scroll to position [26, 0]
click at [405, 117] on div "Aro Mammalian" at bounding box center [402, 120] width 65 height 6
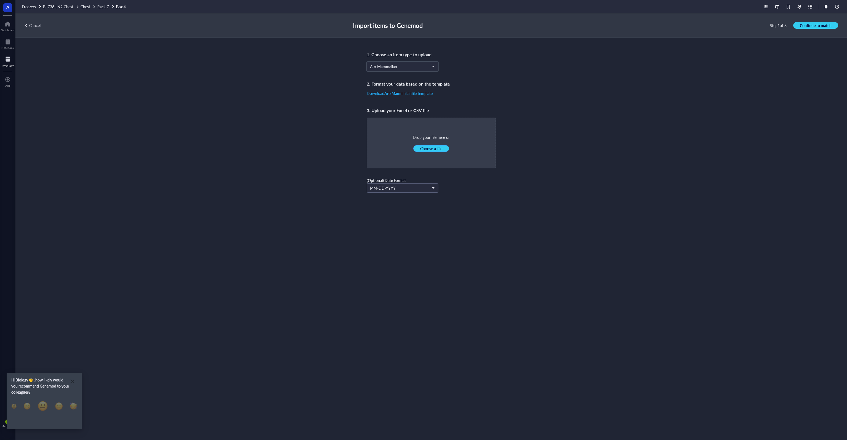
click at [432, 148] on span "Choose a file" at bounding box center [431, 148] width 22 height 5
type input "C:\fakepath\R7B1.xlsx"
click at [833, 28] on button "Continue to match" at bounding box center [815, 25] width 45 height 7
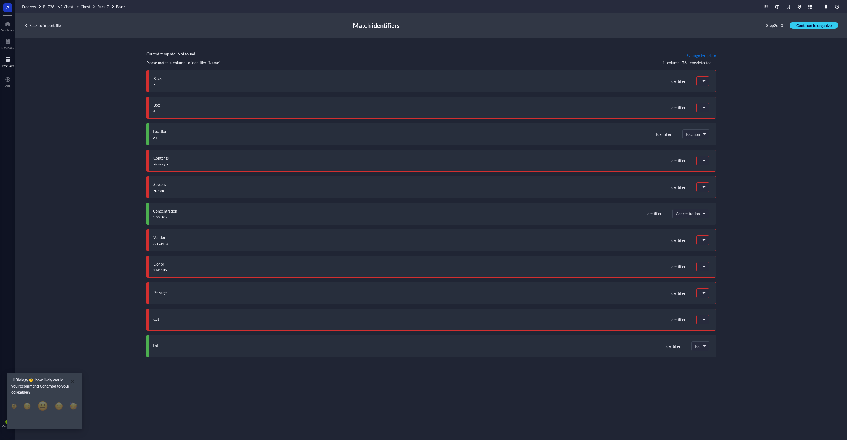
click at [705, 56] on span "Change template" at bounding box center [701, 55] width 29 height 4
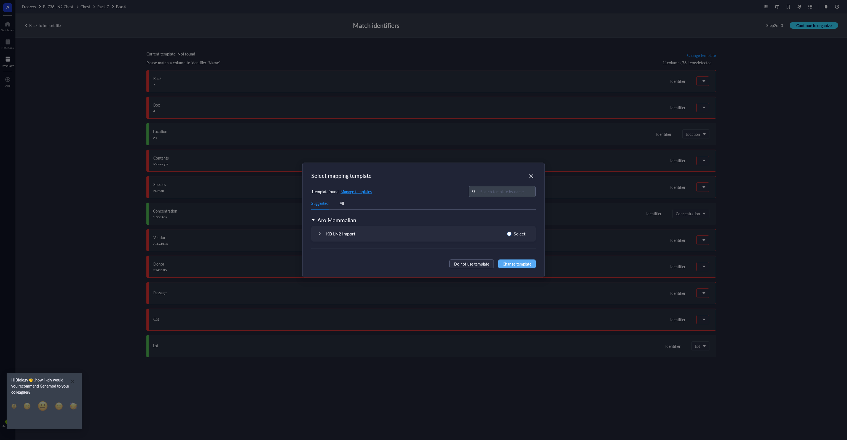
click at [519, 233] on span "Select" at bounding box center [520, 233] width 16 height 7
click at [512, 233] on input "Select" at bounding box center [509, 233] width 4 height 4
radio input "true"
click at [525, 267] on button "Change template" at bounding box center [517, 263] width 38 height 9
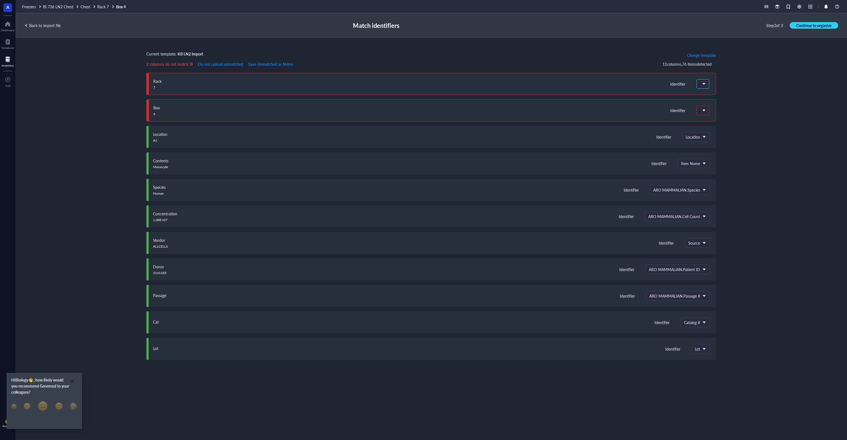
click at [709, 83] on div at bounding box center [703, 83] width 13 height 9
click at [704, 85] on span at bounding box center [702, 83] width 5 height 5
click at [719, 97] on div "Do not upload" at bounding box center [733, 95] width 63 height 5
click at [704, 109] on span at bounding box center [702, 110] width 5 height 5
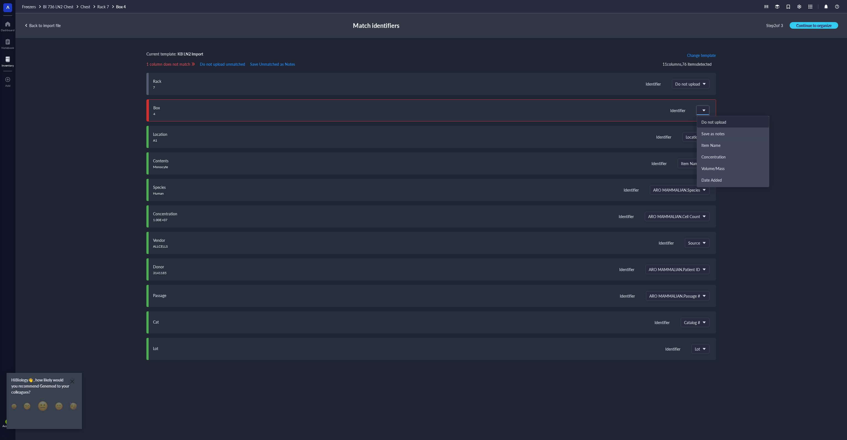
click at [719, 119] on div "Do not upload" at bounding box center [733, 122] width 72 height 12
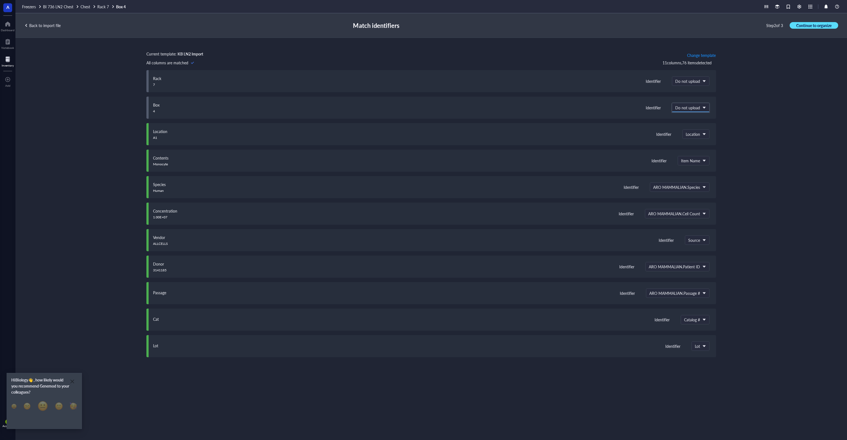
click at [806, 23] on span "Continue to organize" at bounding box center [814, 25] width 35 height 5
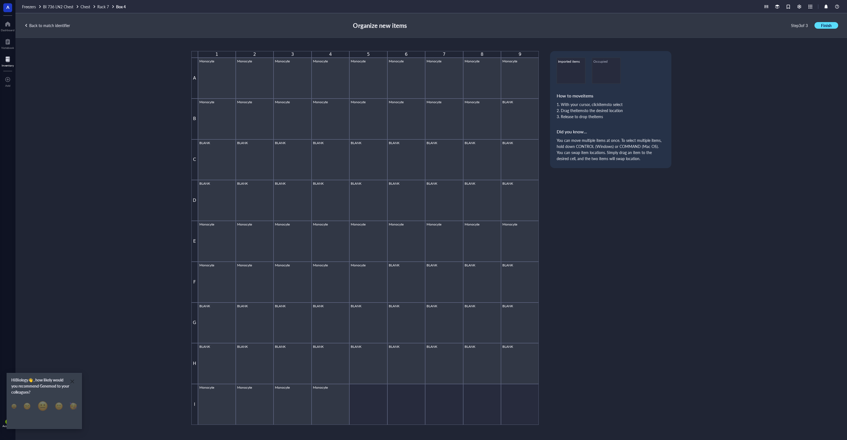
click at [828, 26] on span "Finish" at bounding box center [826, 25] width 10 height 5
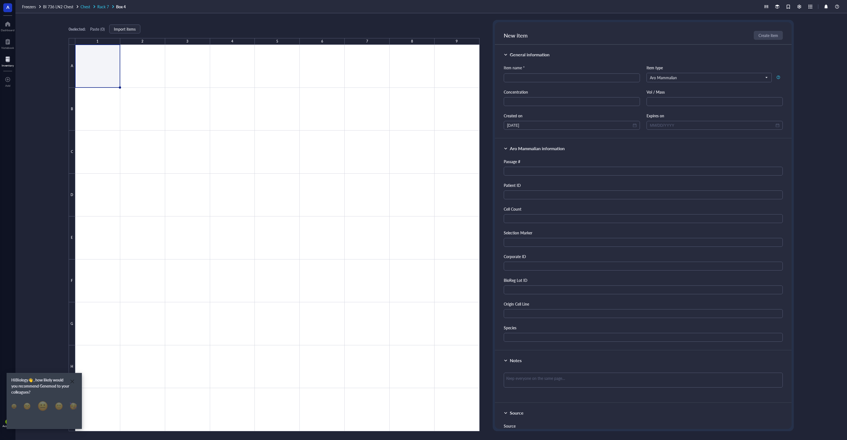
click at [100, 6] on span "Rack 7" at bounding box center [103, 7] width 12 height 6
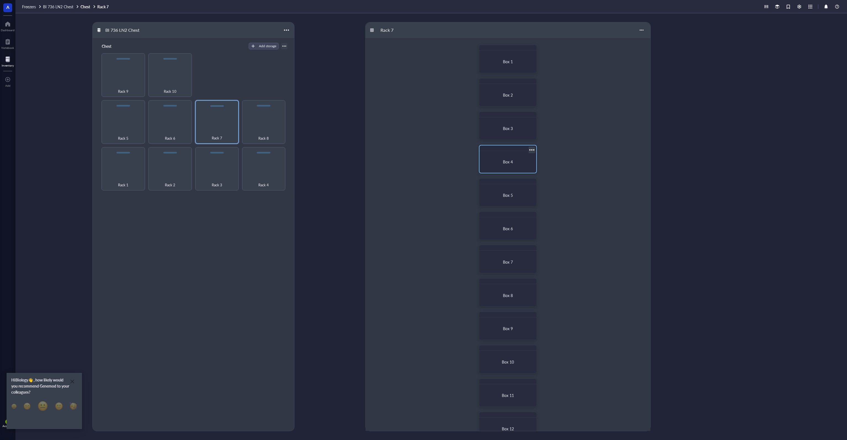
click at [512, 160] on span "Box 4" at bounding box center [508, 162] width 10 height 6
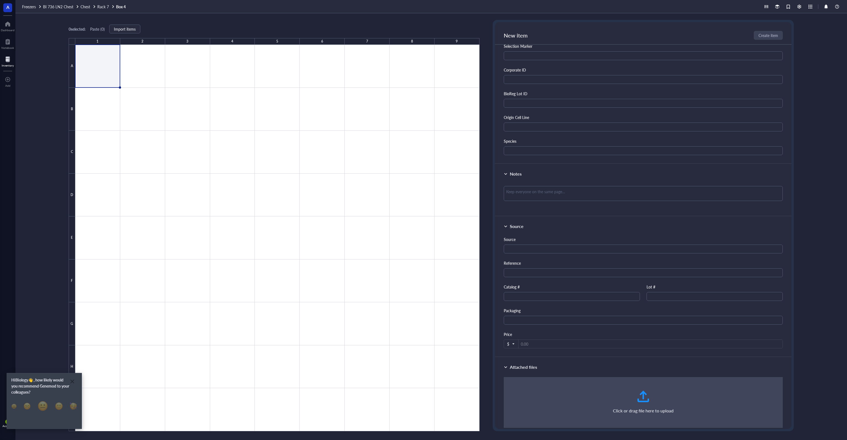
scroll to position [199, 0]
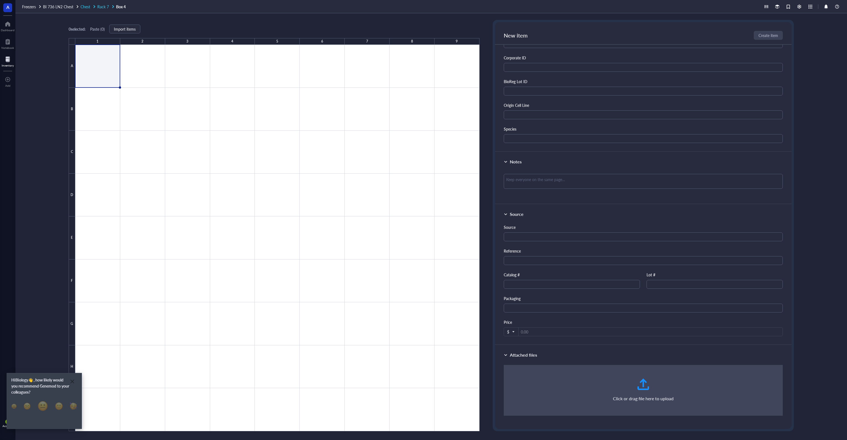
click at [104, 8] on span "Rack 7" at bounding box center [103, 7] width 12 height 6
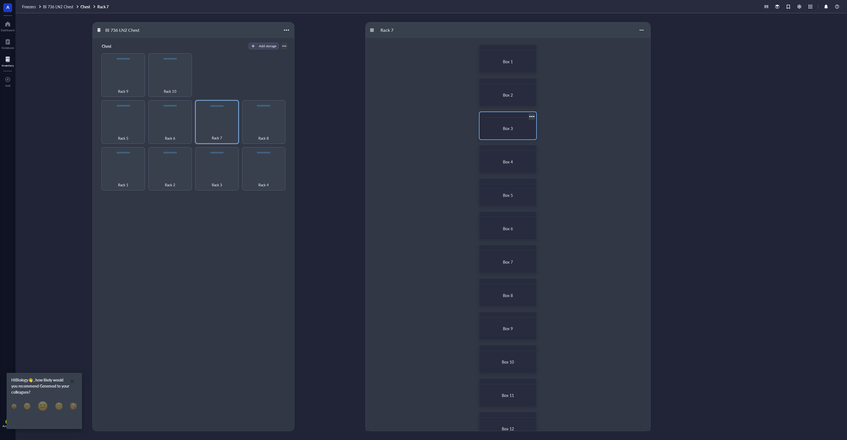
click at [497, 126] on div "Box 3" at bounding box center [508, 128] width 44 height 5
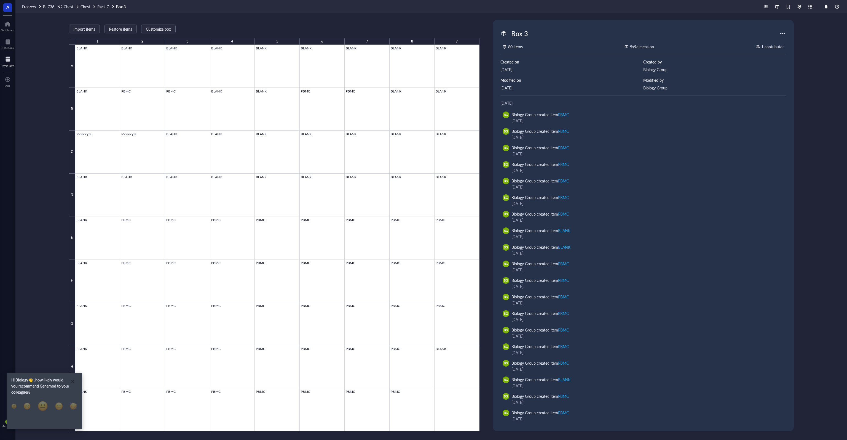
click at [104, 3] on div "Freezers BI 736 LN2 Chest Chest Rack 7 Box 3" at bounding box center [431, 6] width 832 height 13
click at [103, 9] on span "Rack 7" at bounding box center [103, 7] width 12 height 6
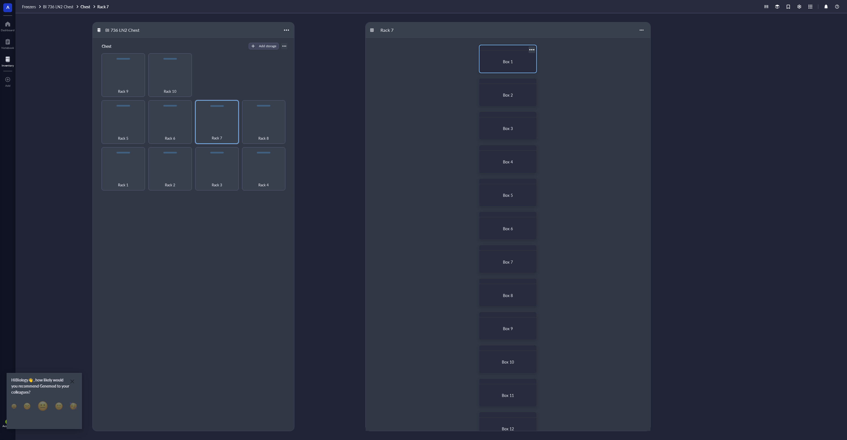
click at [498, 59] on div "Box 1" at bounding box center [508, 61] width 44 height 5
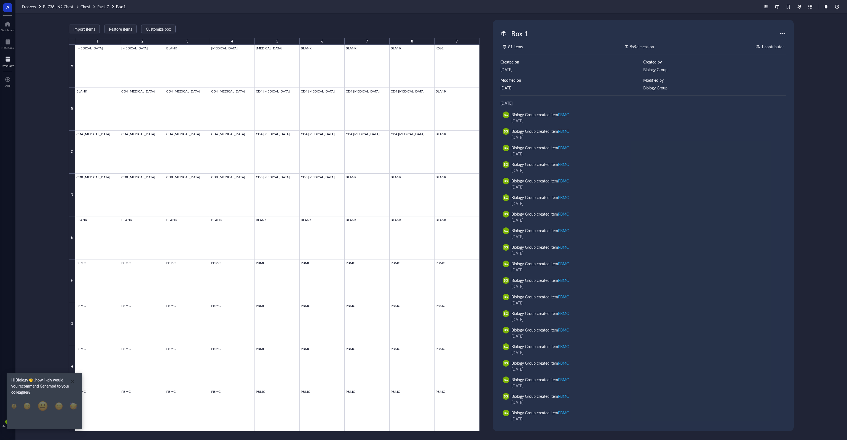
click at [785, 33] on div at bounding box center [783, 33] width 9 height 9
click at [815, 28] on div "Import items Restore items Customize box 1 2 3 4 5 6 7 8 9 A B C D E F G H I T …" at bounding box center [431, 226] width 832 height 426
click at [195, 67] on div at bounding box center [277, 238] width 404 height 386
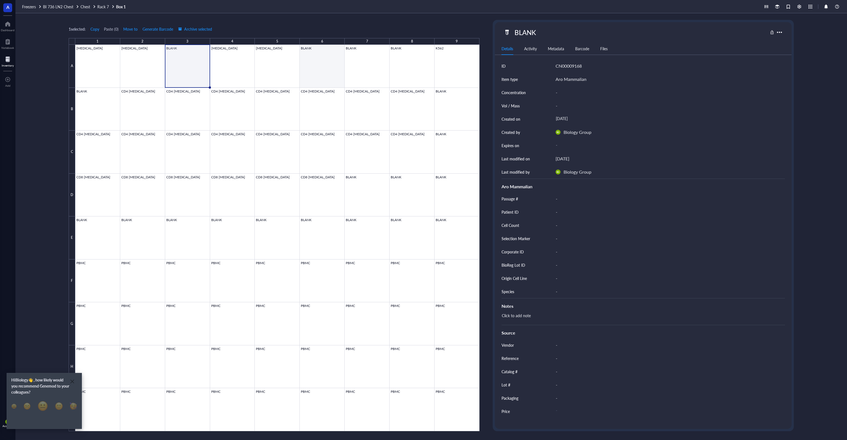
click at [311, 67] on div at bounding box center [277, 238] width 404 height 386
click at [353, 65] on div at bounding box center [277, 238] width 404 height 386
click at [181, 62] on div at bounding box center [277, 238] width 404 height 386
click at [186, 63] on div at bounding box center [277, 238] width 404 height 386
click at [312, 59] on div at bounding box center [277, 238] width 404 height 386
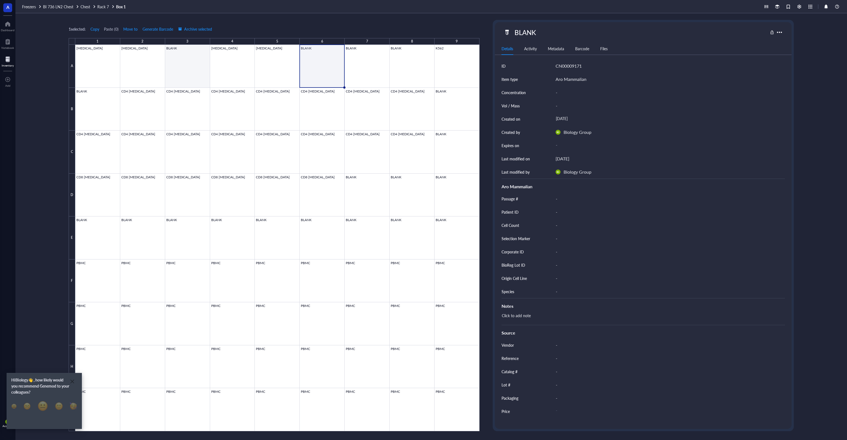
click at [183, 61] on div at bounding box center [277, 238] width 404 height 386
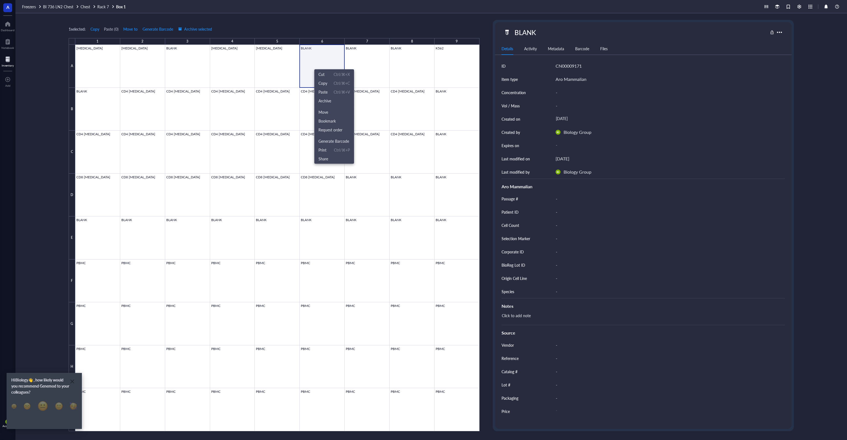
click at [316, 58] on div at bounding box center [277, 238] width 404 height 386
click at [297, 23] on div "1 selected: Copy Paste ( 0 ) Move to Generate Barcode Archive selected 1 2 3 4 …" at bounding box center [274, 225] width 411 height 411
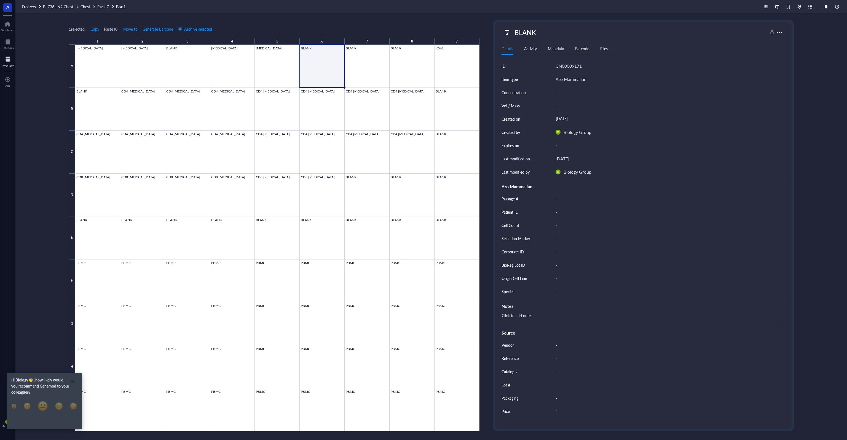
click at [9, 65] on div "Inventory" at bounding box center [8, 65] width 12 height 3
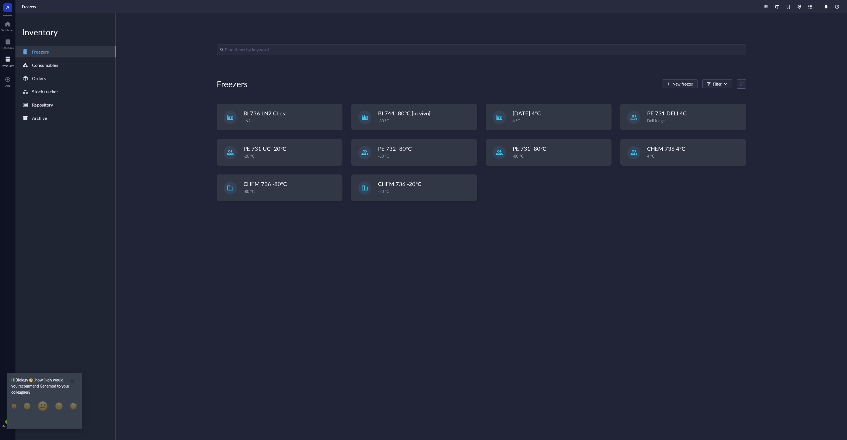
click at [254, 50] on input "search" at bounding box center [484, 49] width 518 height 10
type input "blank"
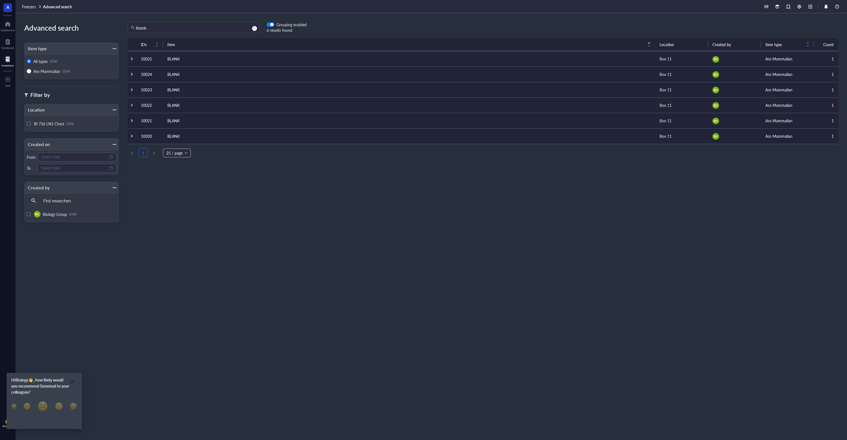
click at [132, 59] on div at bounding box center [132, 59] width 4 height 4
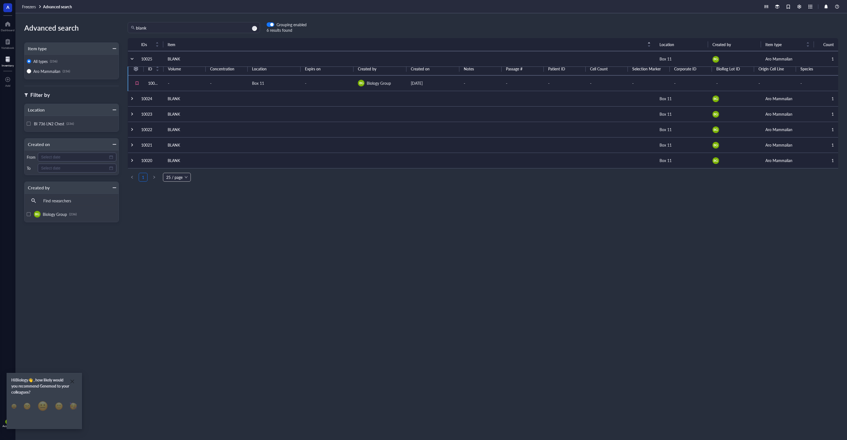
click at [132, 58] on div at bounding box center [132, 59] width 4 height 4
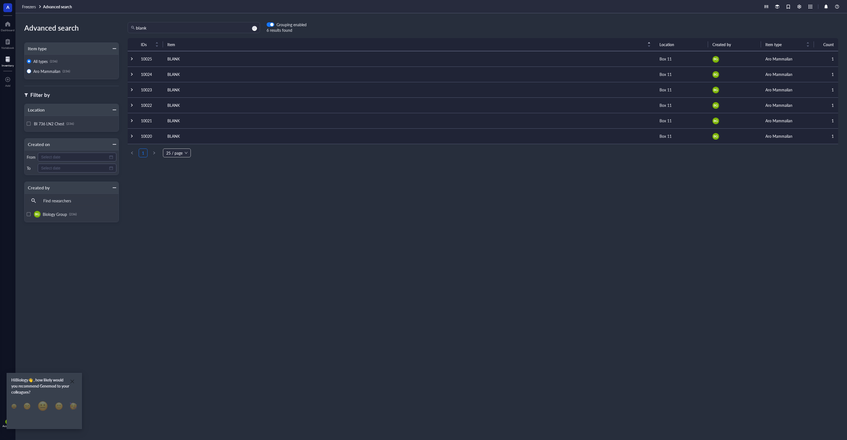
click at [52, 70] on span "Aro Mammalian" at bounding box center [46, 71] width 27 height 6
click at [31, 70] on input "Aro Mammalian (236)" at bounding box center [29, 71] width 4 height 4
radio input "true"
click at [183, 164] on span "25 / page" at bounding box center [176, 162] width 21 height 8
click at [183, 189] on div "100 / page" at bounding box center [176, 191] width 19 height 6
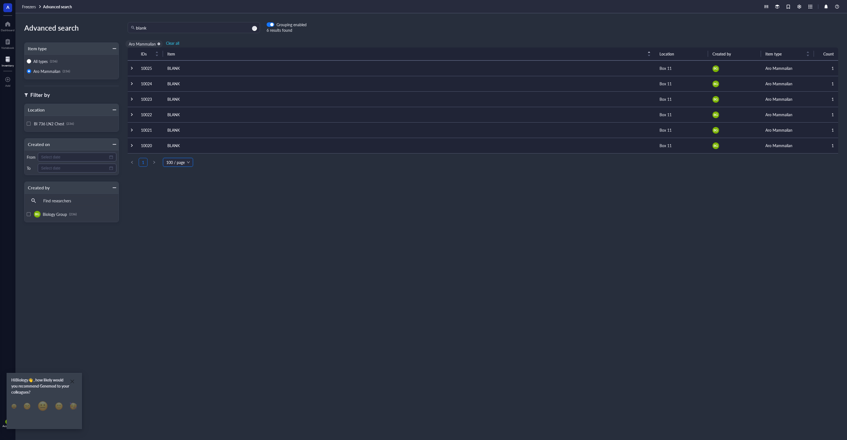
click at [204, 192] on div "IDs Item Location Created by Item type Count 10025 BLANK Box 11 BG Aro Mammalia…" at bounding box center [483, 238] width 728 height 382
click at [6, 27] on div at bounding box center [8, 24] width 14 height 9
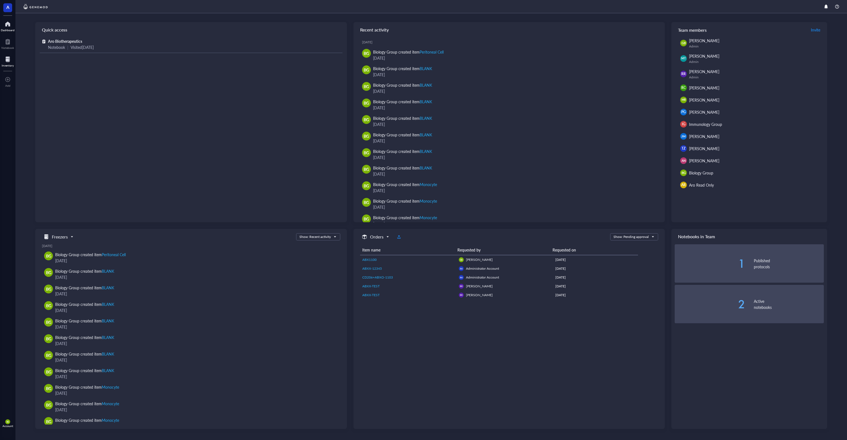
click at [14, 68] on div "Inventory" at bounding box center [7, 60] width 15 height 15
click at [9, 61] on div at bounding box center [8, 59] width 12 height 9
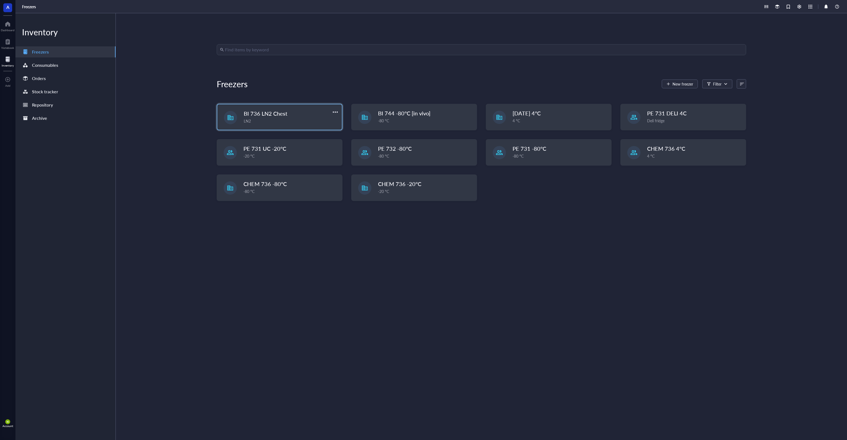
click at [304, 121] on div "LN2" at bounding box center [291, 121] width 95 height 6
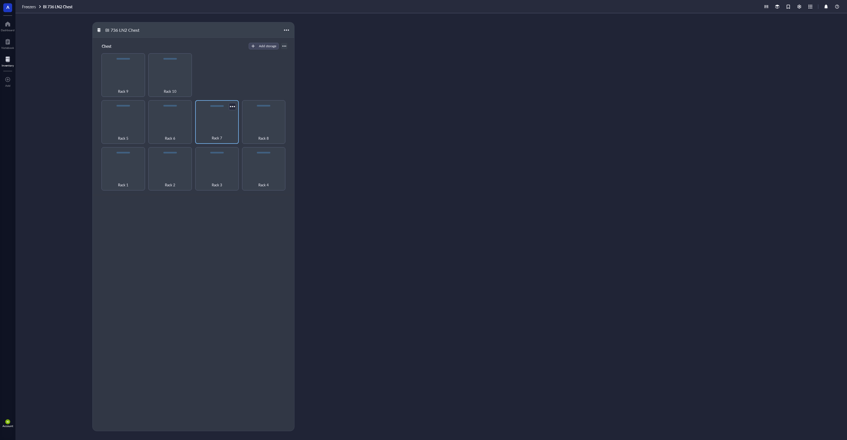
click at [223, 132] on div "Rack 7" at bounding box center [217, 135] width 38 height 12
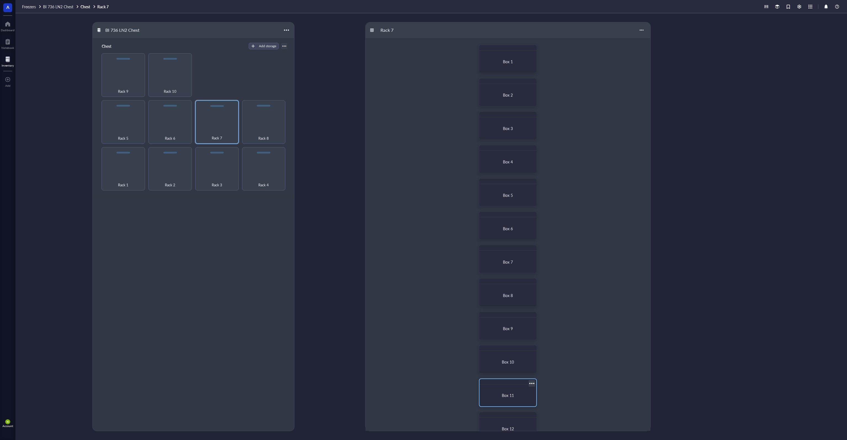
click at [509, 397] on span "Box 11" at bounding box center [508, 395] width 12 height 6
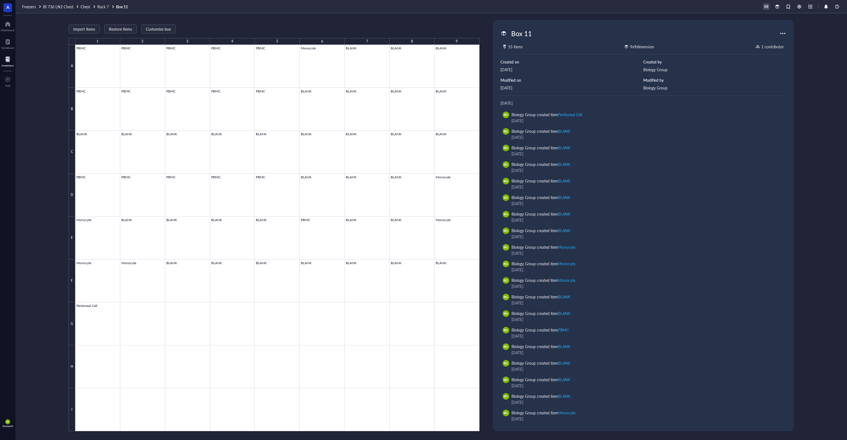
click at [766, 5] on div at bounding box center [766, 7] width 6 height 6
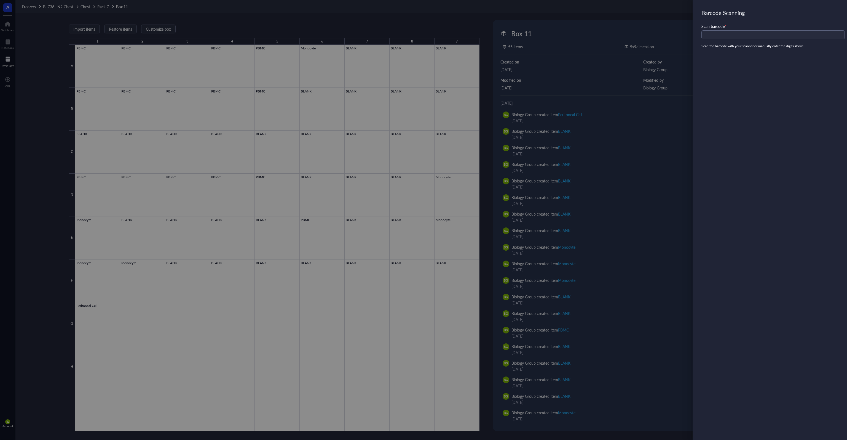
drag, startPoint x: 658, startPoint y: 24, endPoint x: 670, endPoint y: 20, distance: 12.7
click at [659, 24] on div at bounding box center [423, 220] width 847 height 440
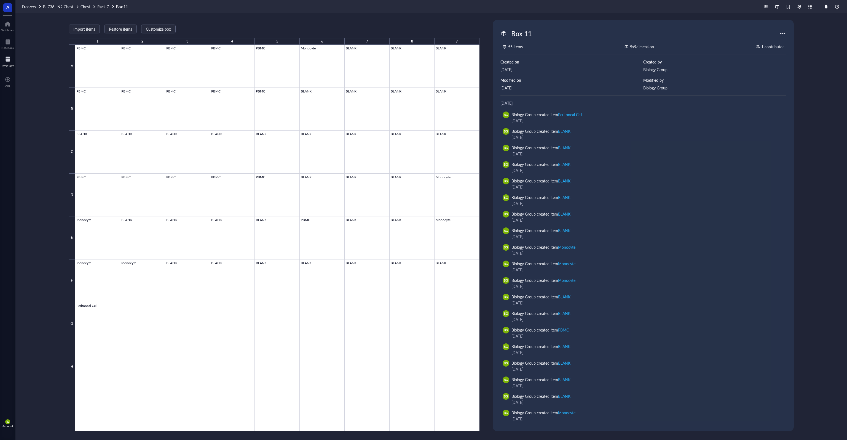
click at [7, 63] on div at bounding box center [8, 59] width 12 height 9
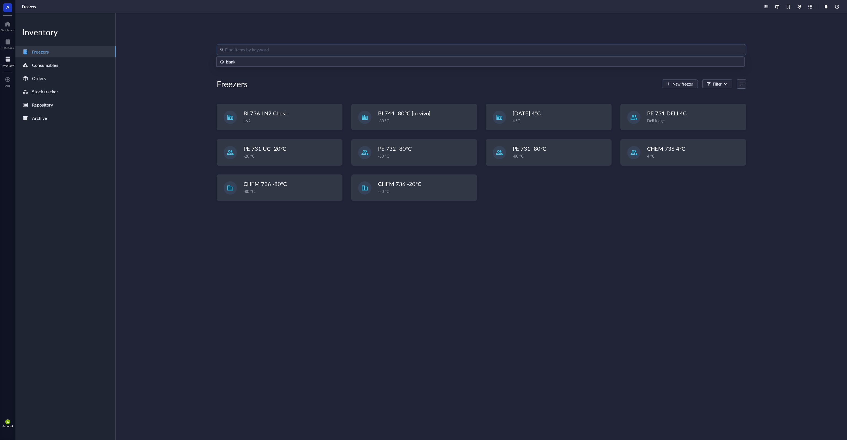
click at [250, 47] on input "search" at bounding box center [484, 49] width 518 height 10
type input "b"
type input "BLANK"
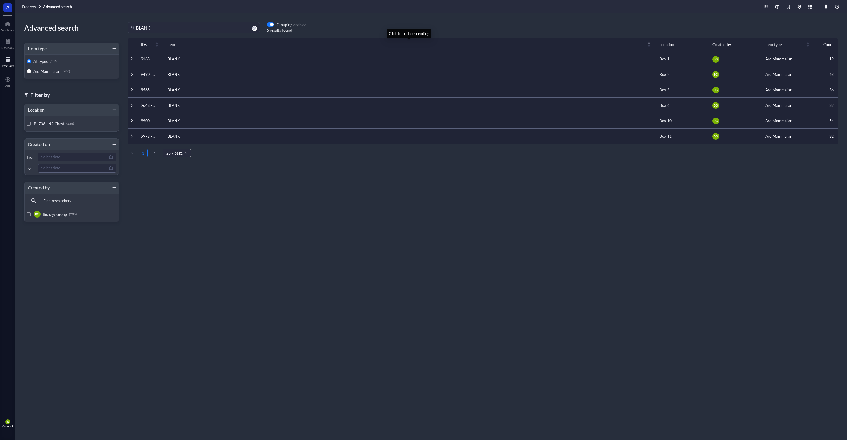
drag, startPoint x: 163, startPoint y: 44, endPoint x: 188, endPoint y: 46, distance: 25.4
click at [188, 46] on div "Item" at bounding box center [408, 44] width 483 height 7
click at [131, 58] on div at bounding box center [132, 59] width 4 height 4
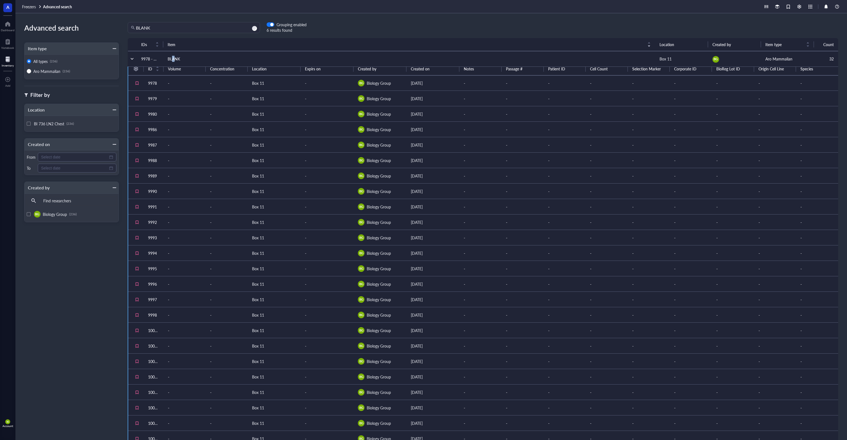
drag, startPoint x: 177, startPoint y: 59, endPoint x: 173, endPoint y: 58, distance: 3.4
click at [173, 58] on td "BLANK" at bounding box center [409, 58] width 492 height 15
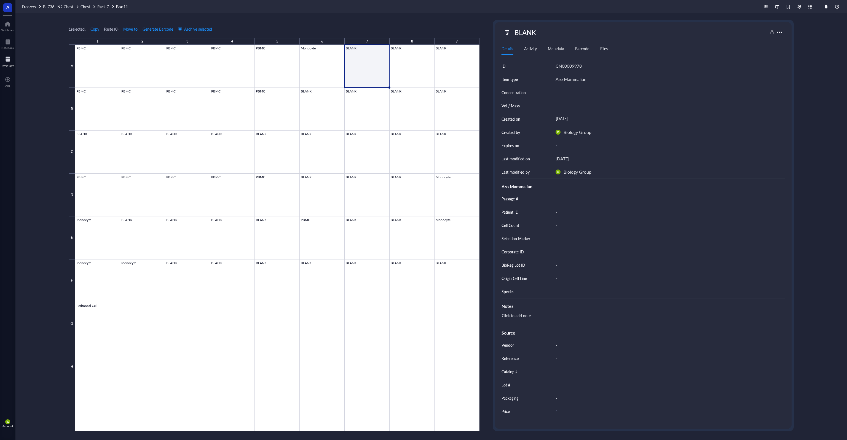
drag, startPoint x: 296, startPoint y: 30, endPoint x: 295, endPoint y: 27, distance: 3.2
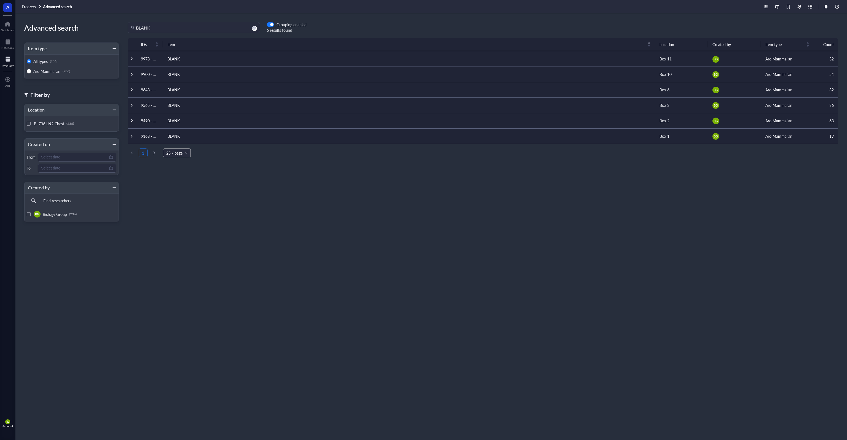
click at [191, 135] on td "BLANK" at bounding box center [409, 135] width 492 height 15
drag, startPoint x: 810, startPoint y: 60, endPoint x: 811, endPoint y: 77, distance: 17.1
click at [811, 77] on tbody "9978 - 10025 BLANK Box 11 [PERSON_NAME] Mammalian 32 9900 - 9954 BLANK Box 10 […" at bounding box center [483, 97] width 711 height 93
click at [551, 28] on div "BLANK Grouping enabled 6 results found" at bounding box center [483, 27] width 728 height 11
click at [131, 59] on div at bounding box center [132, 59] width 4 height 4
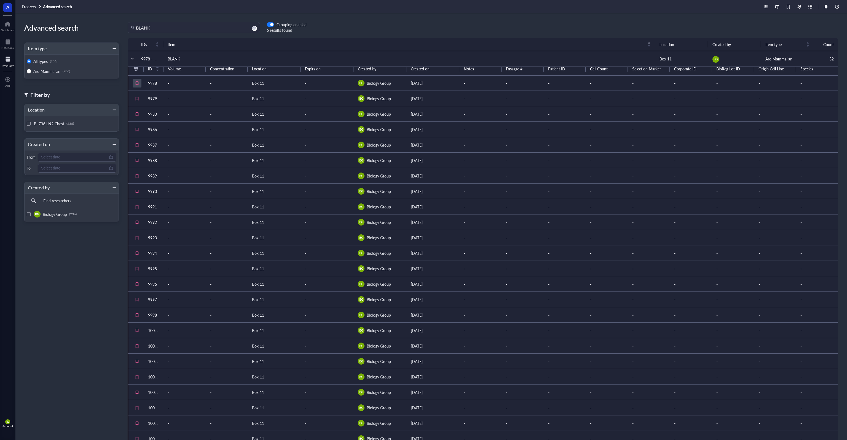
click at [137, 83] on div at bounding box center [137, 83] width 9 height 9
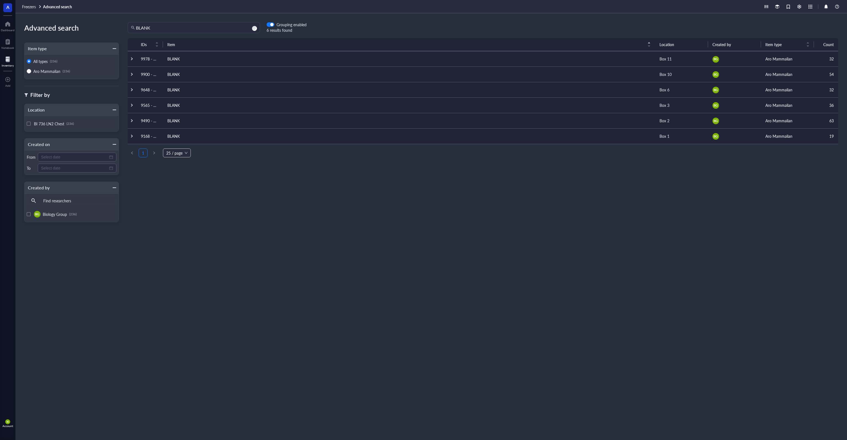
click at [131, 59] on div at bounding box center [132, 59] width 4 height 4
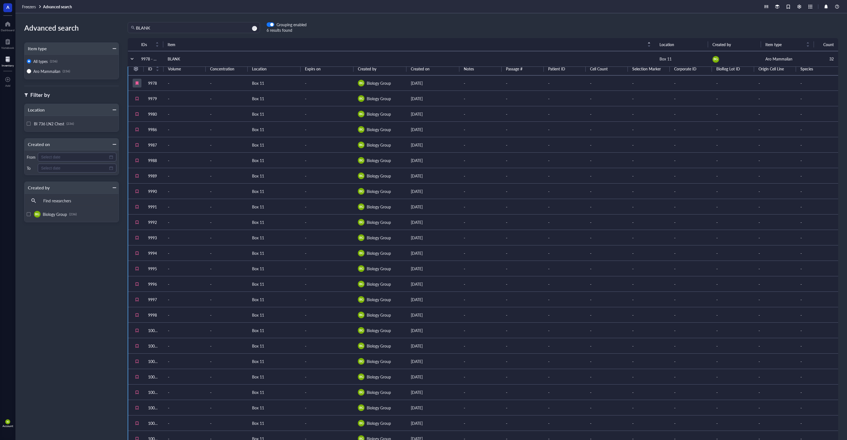
click at [137, 83] on div at bounding box center [137, 83] width 9 height 9
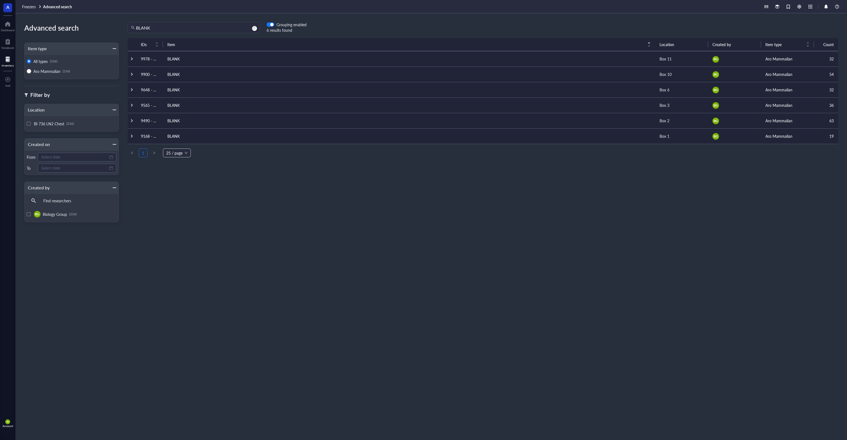
click at [132, 59] on div at bounding box center [132, 59] width 4 height 4
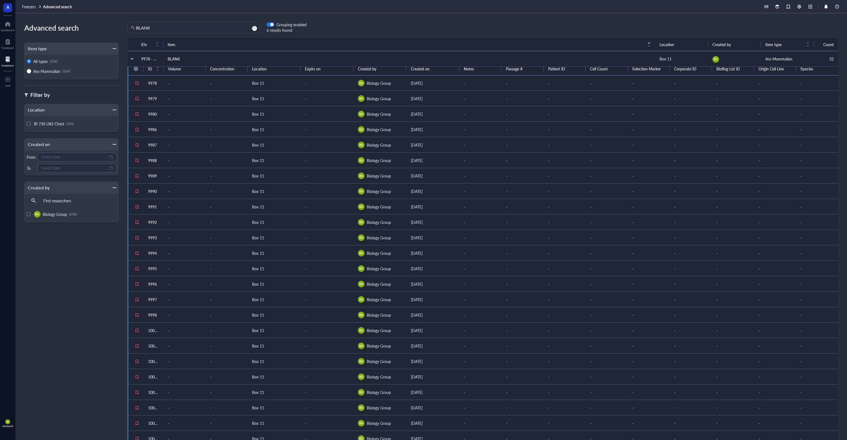
scroll to position [135, 0]
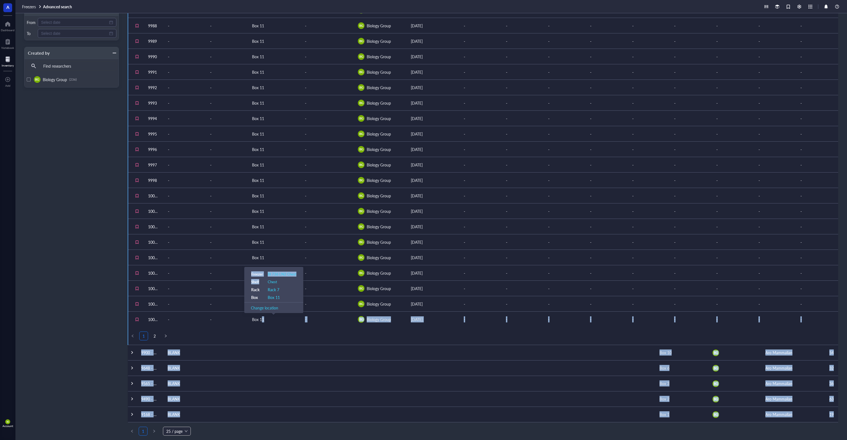
drag, startPoint x: 261, startPoint y: 319, endPoint x: 267, endPoint y: 282, distance: 36.6
click at [267, 284] on body "A Dashboard Notebook Inventory To pick up a draggable item, press the space bar…" at bounding box center [423, 220] width 847 height 440
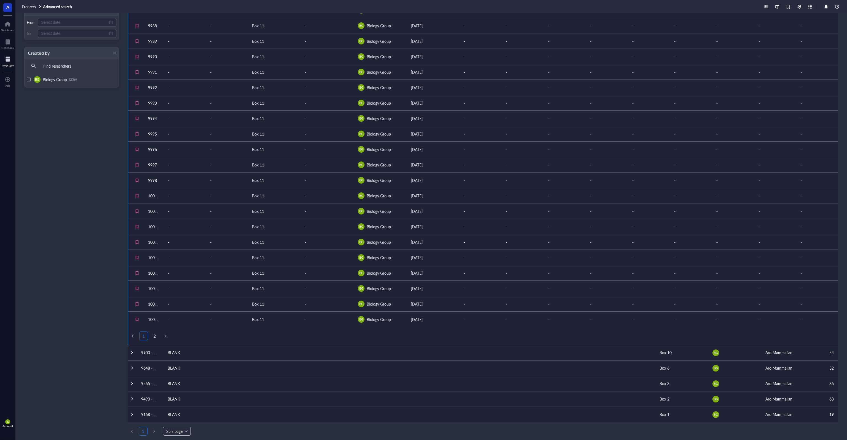
click at [96, 256] on div "Advanced search Item type All types (236) Aro Mammalian (236) Filter by Locatio…" at bounding box center [66, 91] width 103 height 409
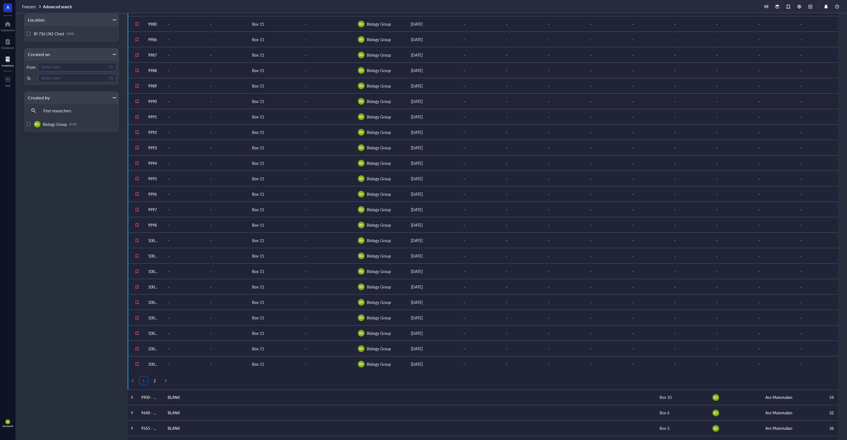
scroll to position [0, 0]
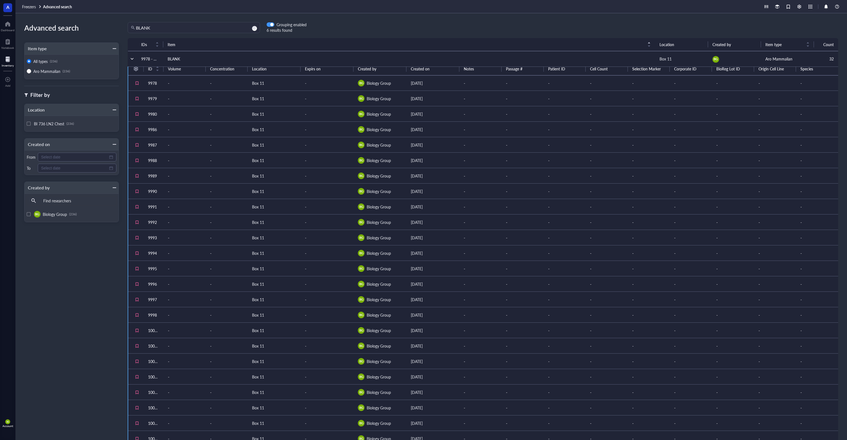
click at [272, 25] on div "button" at bounding box center [271, 24] width 3 height 3
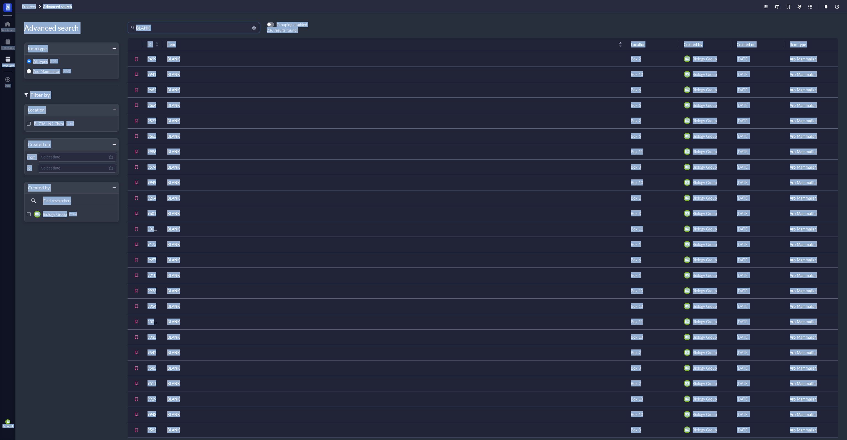
click at [213, 32] on input "BLANK" at bounding box center [196, 27] width 121 height 10
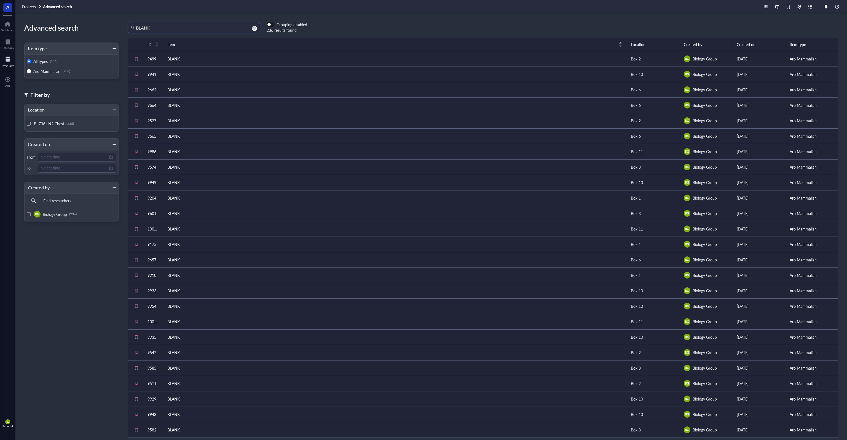
click at [269, 24] on div "button" at bounding box center [269, 24] width 3 height 3
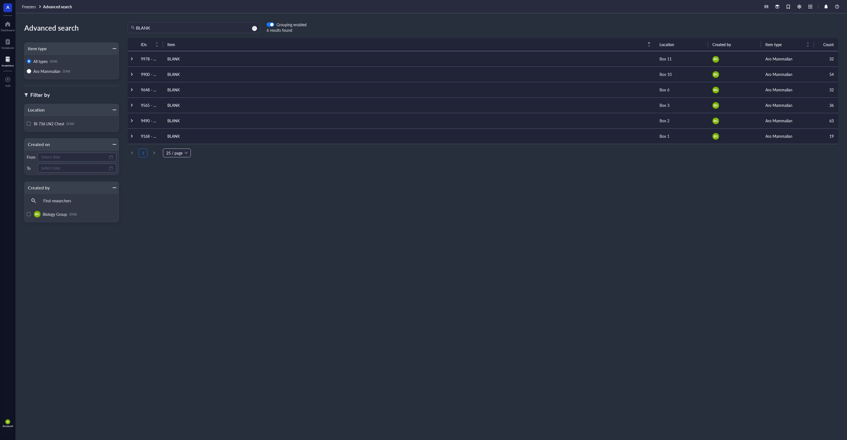
click at [9, 61] on div at bounding box center [8, 59] width 12 height 9
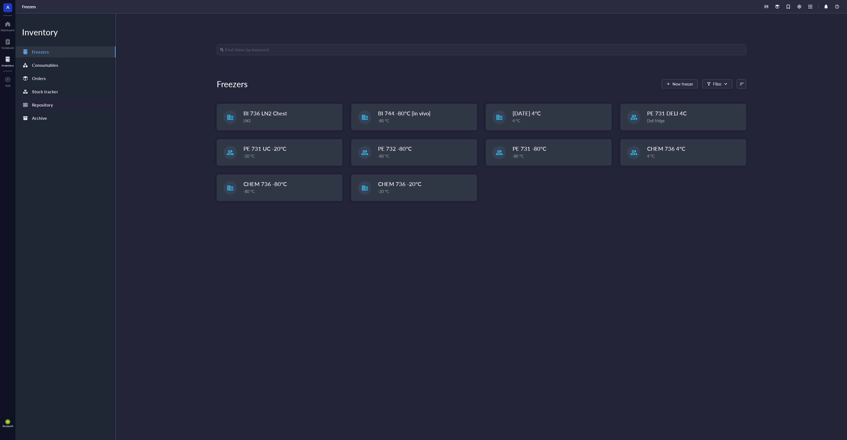
click at [49, 106] on div "Repository" at bounding box center [42, 105] width 21 height 8
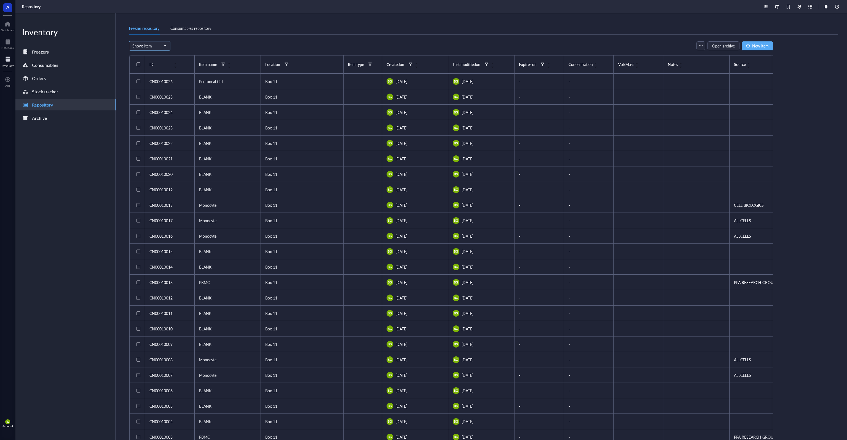
click at [147, 46] on span "Show: Item" at bounding box center [149, 45] width 34 height 5
click at [158, 46] on span "Show: Item" at bounding box center [149, 45] width 34 height 5
click at [223, 64] on div at bounding box center [223, 64] width 4 height 4
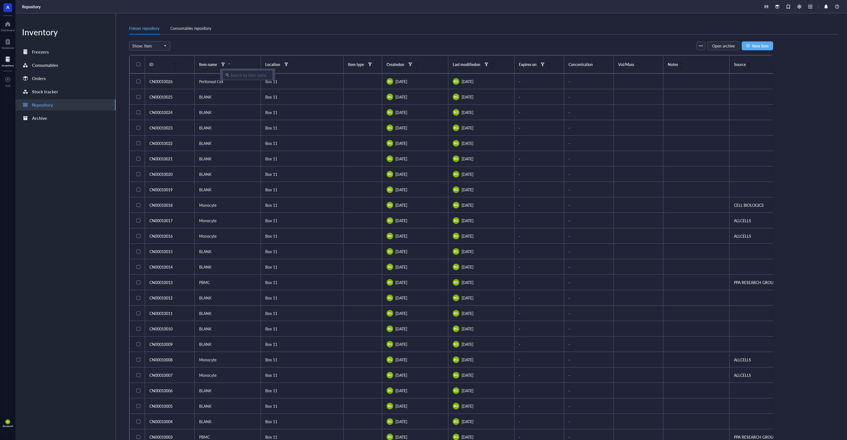
click at [241, 74] on input "search" at bounding box center [250, 75] width 39 height 8
type input "BLANK"
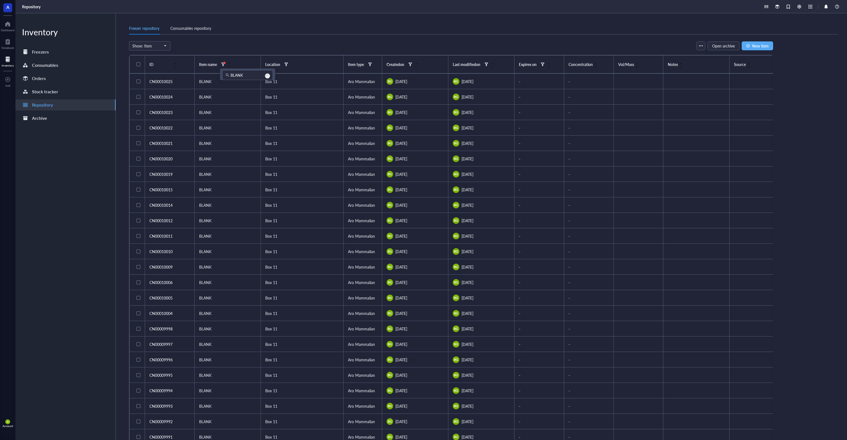
click at [247, 44] on div "Show: Item Freezer Shelf Rack Category Box Item Group Item Open archive New item" at bounding box center [451, 45] width 644 height 9
click at [138, 63] on div at bounding box center [139, 64] width 4 height 4
click at [704, 46] on button "button" at bounding box center [701, 45] width 9 height 9
click at [719, 45] on span "Open archive" at bounding box center [723, 46] width 23 height 4
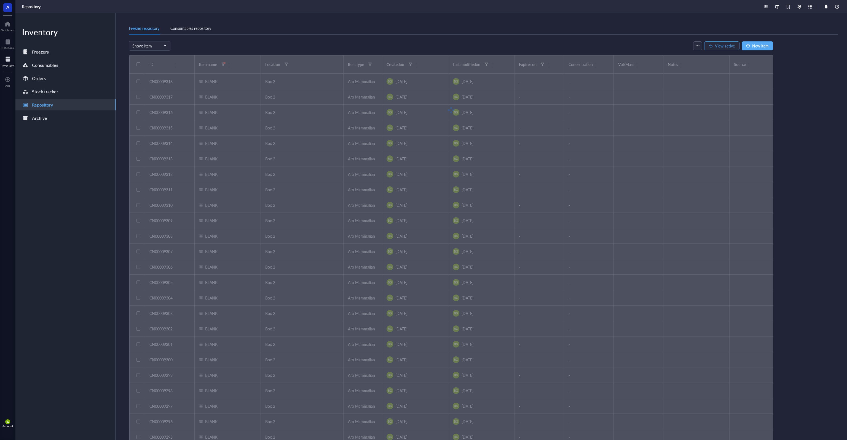
click at [721, 44] on span "View active" at bounding box center [725, 46] width 20 height 4
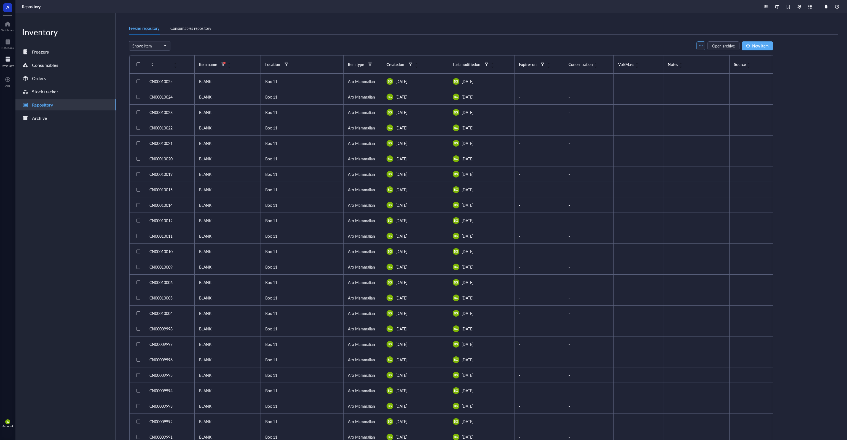
click at [702, 43] on button "button" at bounding box center [701, 45] width 9 height 9
click at [701, 43] on button "button" at bounding box center [701, 45] width 9 height 9
click at [138, 81] on div at bounding box center [139, 81] width 4 height 4
click at [137, 63] on div at bounding box center [138, 64] width 2 height 2
click at [314, 46] on span "Archive" at bounding box center [312, 46] width 13 height 4
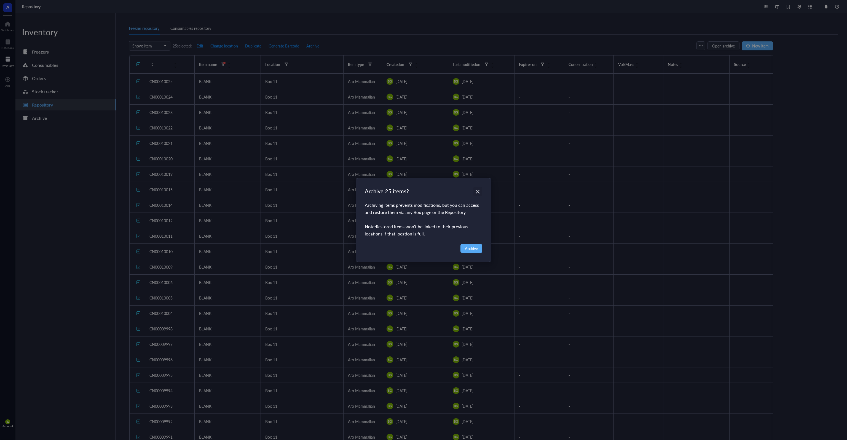
click at [479, 192] on icon "Close" at bounding box center [477, 191] width 5 height 5
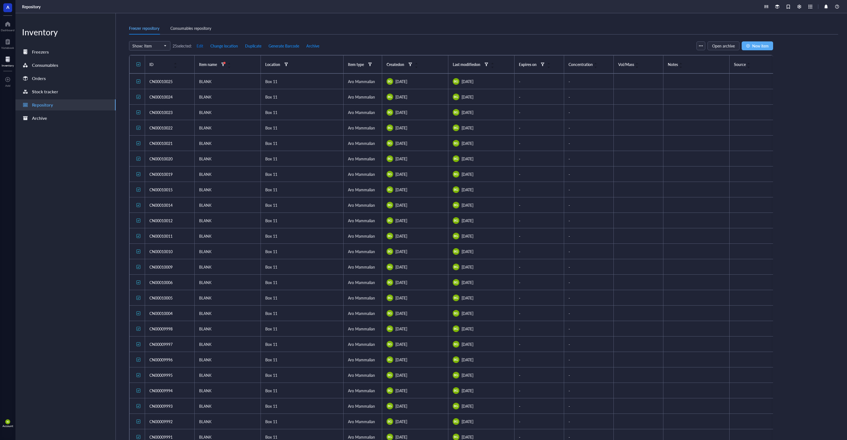
click at [201, 46] on span "Edit" at bounding box center [200, 46] width 7 height 4
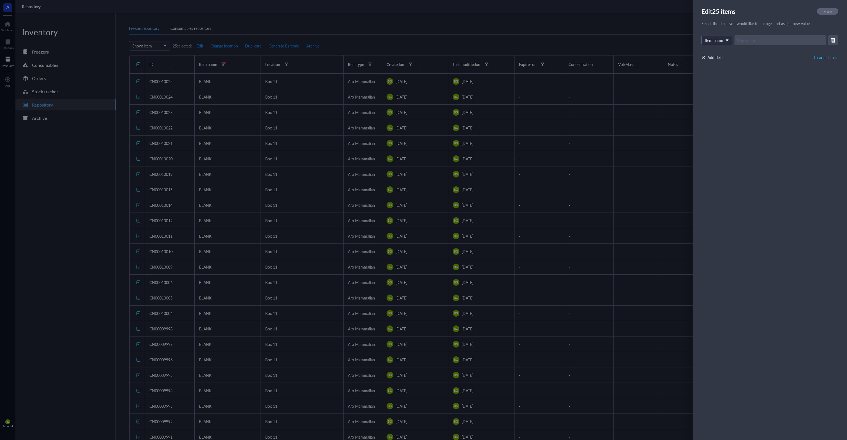
click at [342, 34] on div at bounding box center [423, 220] width 847 height 440
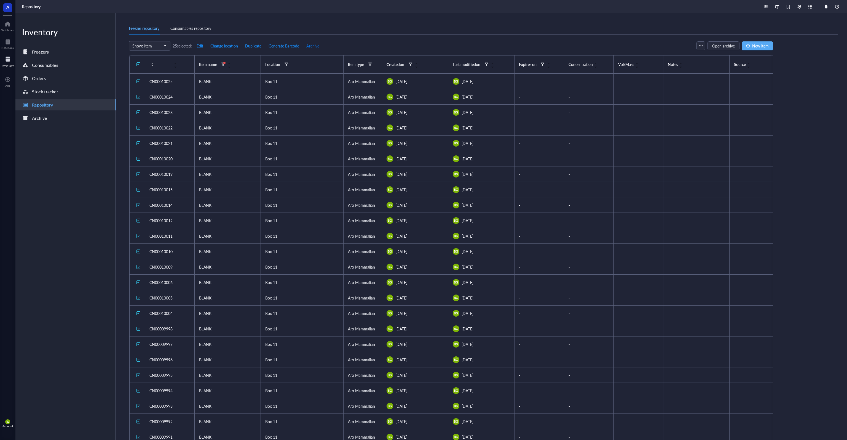
click at [314, 45] on span "Archive" at bounding box center [312, 46] width 13 height 4
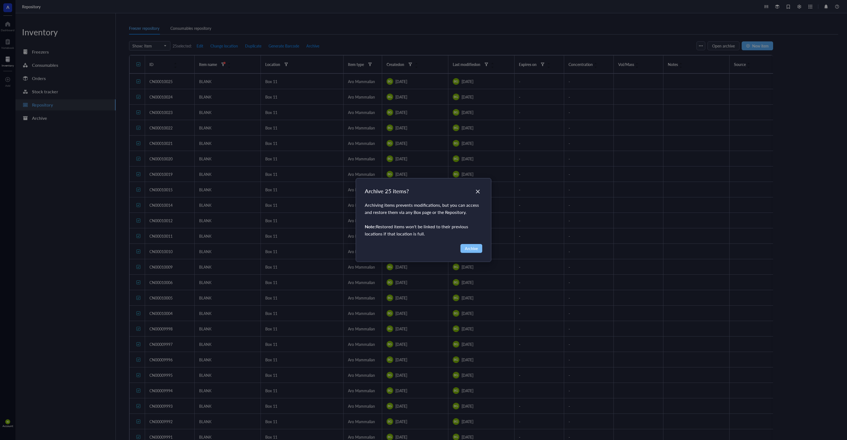
click at [474, 250] on span "Archive" at bounding box center [471, 248] width 13 height 6
click at [465, 248] on button "Archive" at bounding box center [472, 248] width 22 height 9
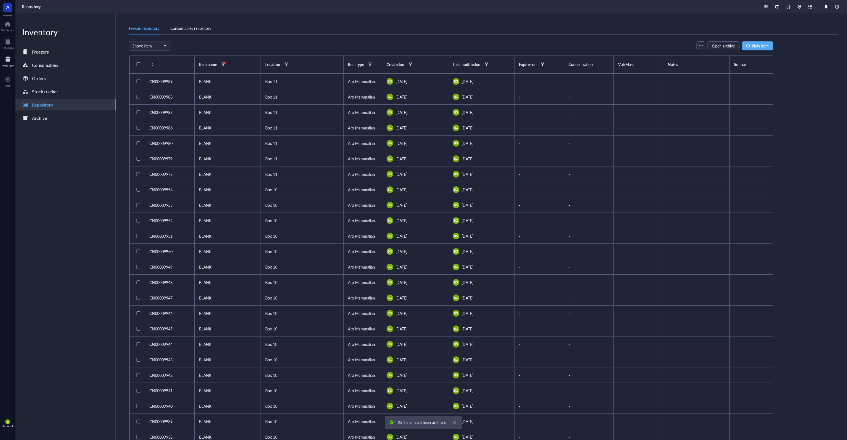
click at [139, 64] on div at bounding box center [139, 64] width 4 height 4
click at [310, 47] on span "Archive" at bounding box center [312, 46] width 13 height 4
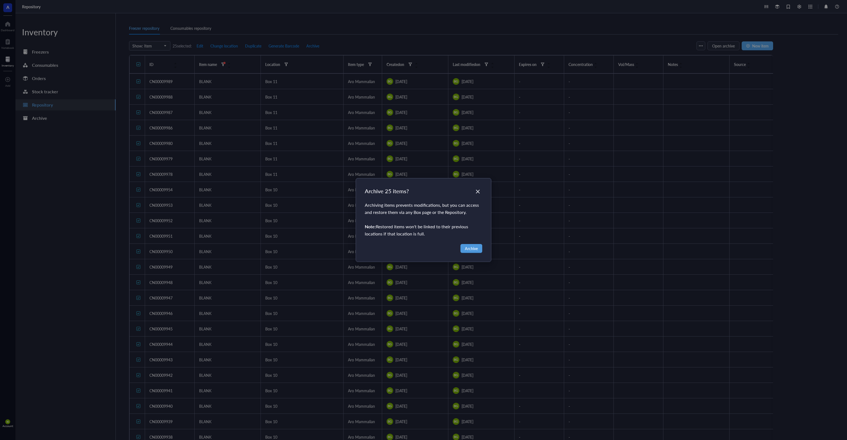
drag, startPoint x: 468, startPoint y: 246, endPoint x: 465, endPoint y: 242, distance: 4.7
click at [469, 246] on span "Archive" at bounding box center [471, 248] width 13 height 6
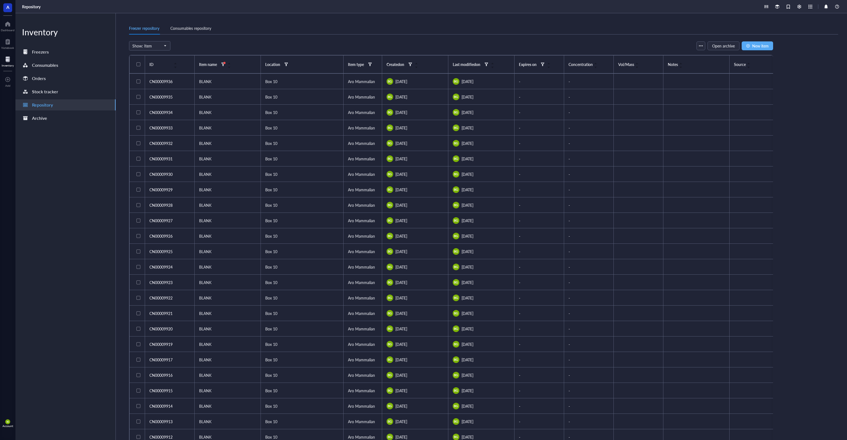
click at [139, 65] on div at bounding box center [139, 64] width 4 height 4
click at [310, 46] on span "Archive" at bounding box center [312, 46] width 13 height 4
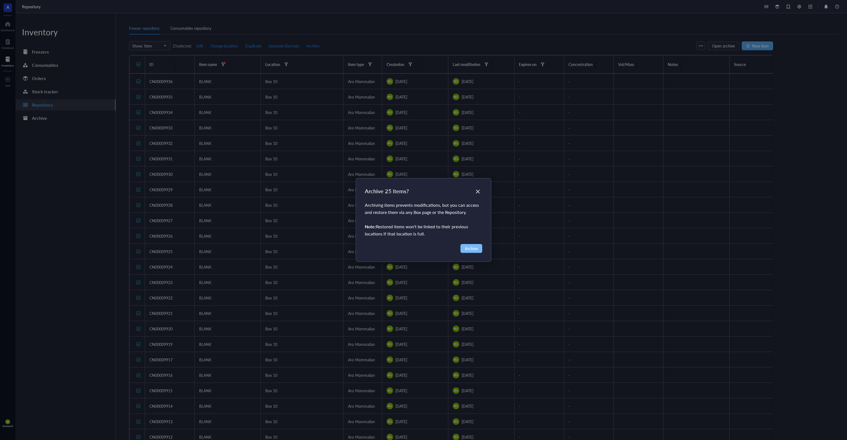
click at [467, 246] on span "Archive" at bounding box center [471, 248] width 13 height 6
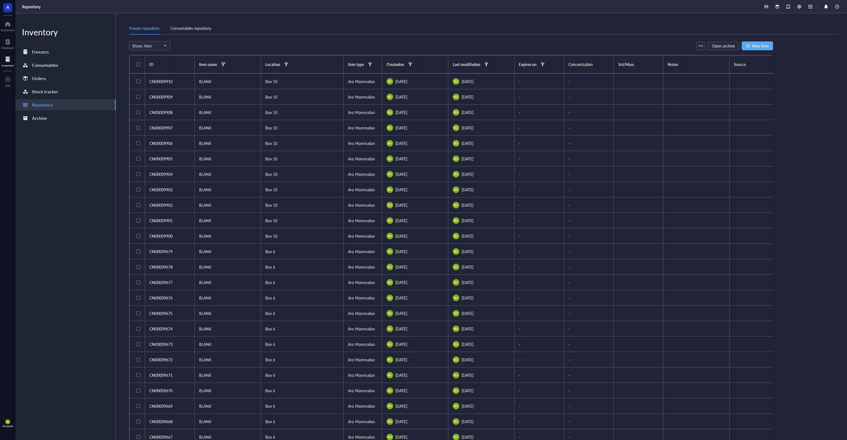
click at [139, 65] on div at bounding box center [139, 64] width 4 height 4
click at [314, 47] on span "Archive" at bounding box center [312, 46] width 13 height 4
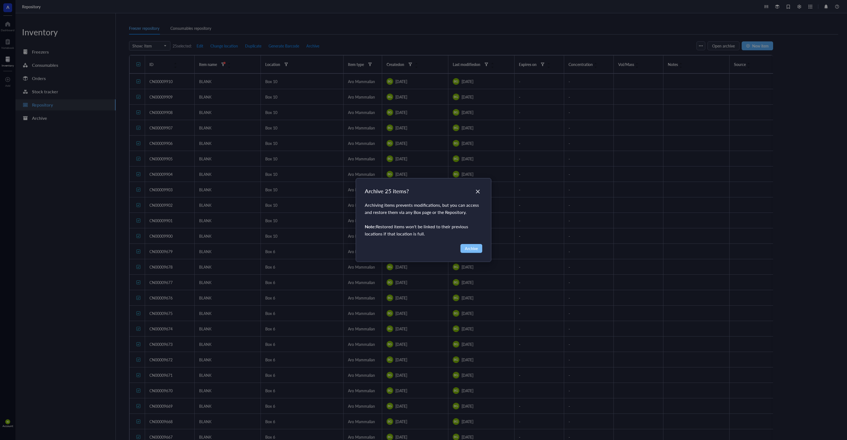
click at [475, 246] on span "Archive" at bounding box center [471, 248] width 13 height 6
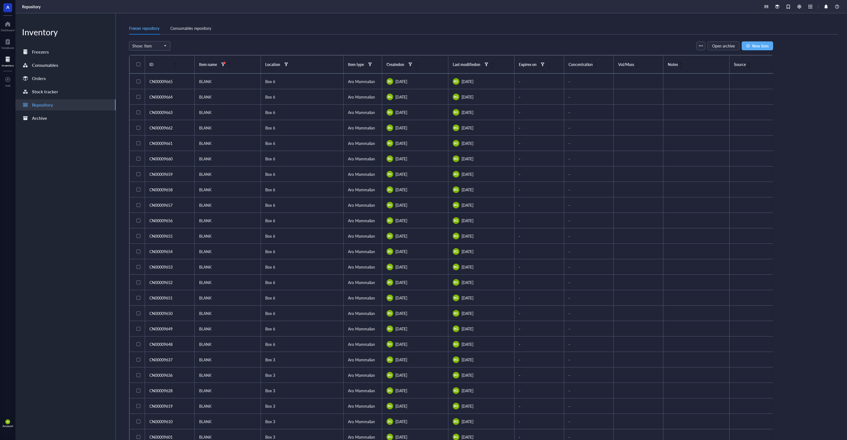
click at [138, 64] on div at bounding box center [139, 64] width 4 height 4
click at [313, 46] on span "Archive" at bounding box center [312, 46] width 13 height 4
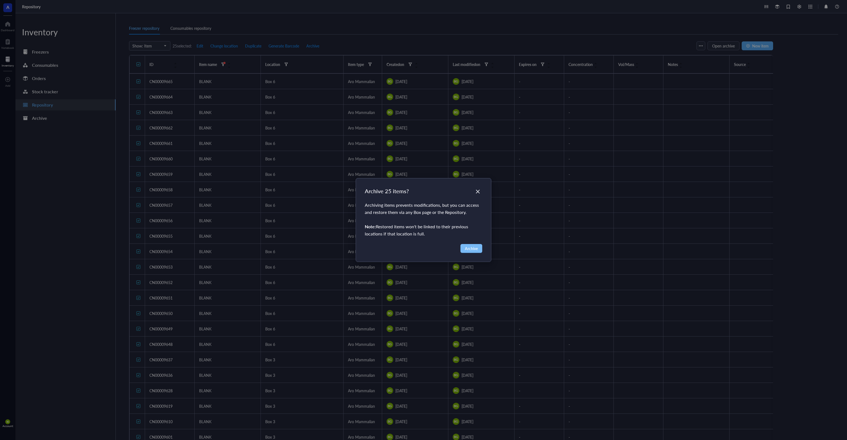
click at [479, 247] on button "Archive" at bounding box center [472, 248] width 22 height 9
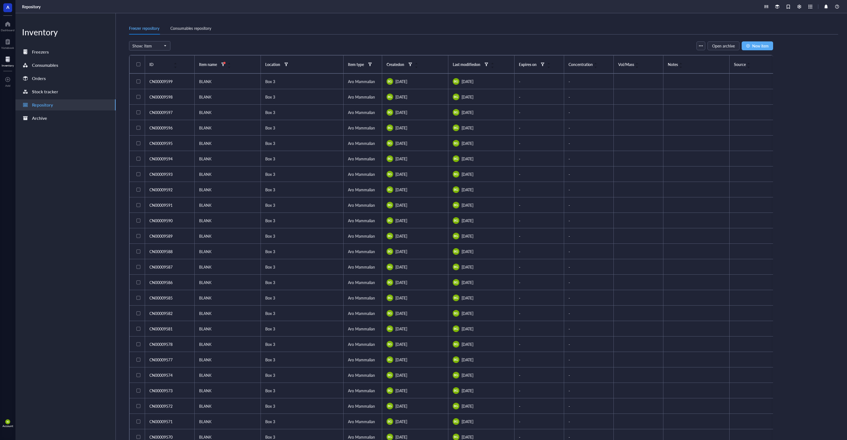
click at [137, 63] on div at bounding box center [139, 64] width 4 height 4
click at [317, 46] on span "Archive" at bounding box center [312, 46] width 13 height 4
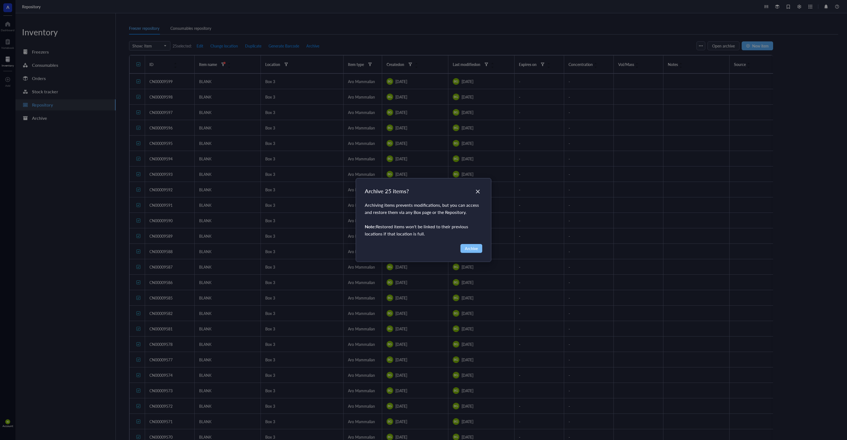
click at [474, 247] on span "Archive" at bounding box center [471, 248] width 13 height 6
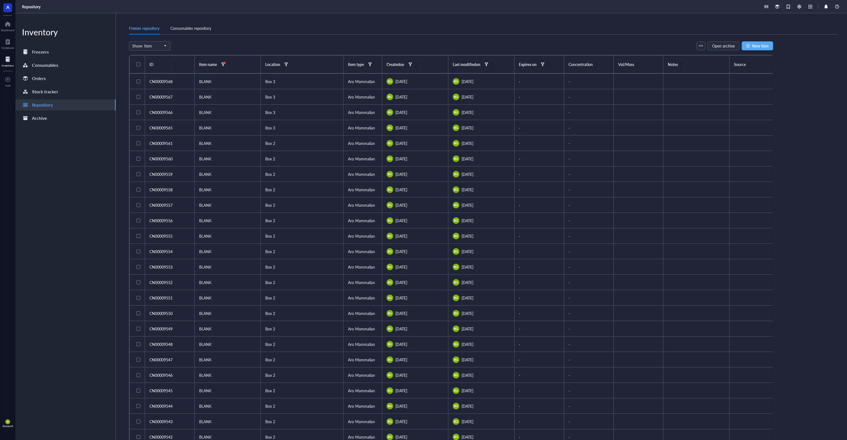
click at [138, 64] on div at bounding box center [139, 64] width 4 height 4
click at [312, 46] on span "Archive" at bounding box center [312, 46] width 13 height 4
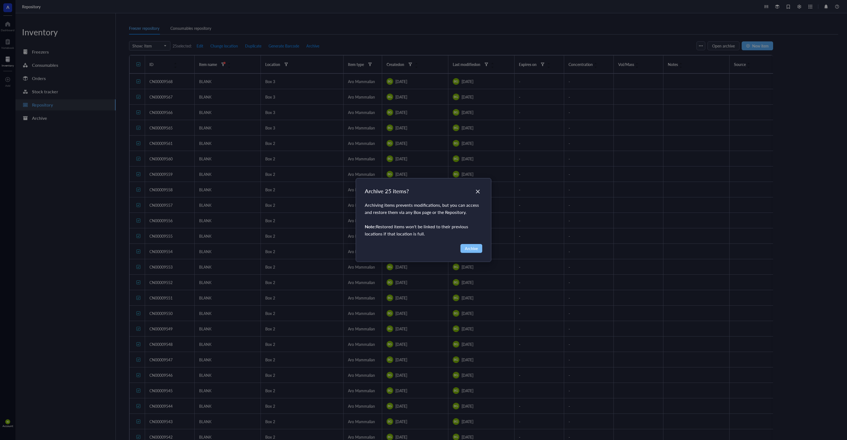
click at [470, 250] on span "Archive" at bounding box center [471, 248] width 13 height 6
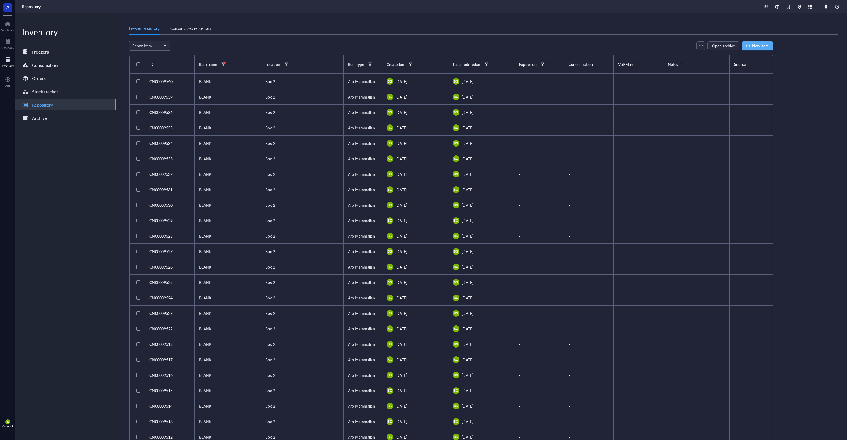
click at [138, 65] on div at bounding box center [139, 64] width 4 height 4
click at [315, 46] on span "Archive" at bounding box center [312, 46] width 13 height 4
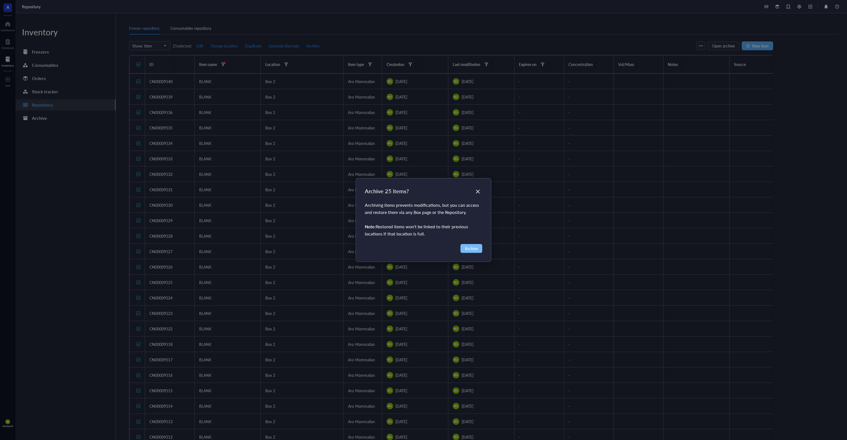
click at [472, 249] on span "Archive" at bounding box center [471, 248] width 13 height 6
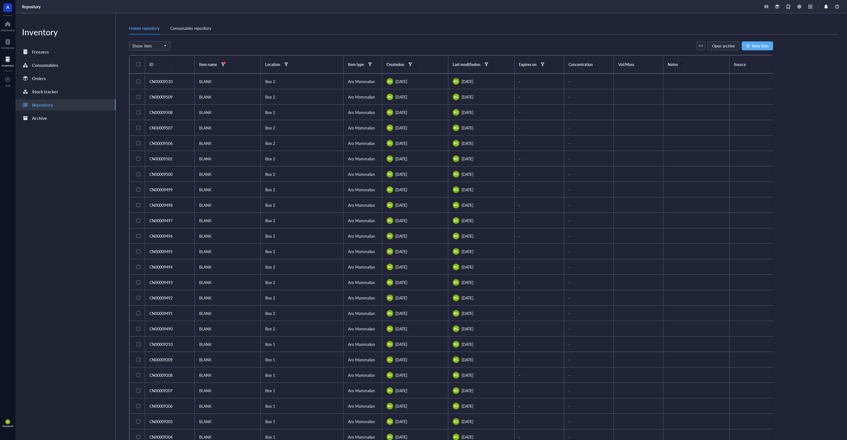
click at [137, 63] on div at bounding box center [139, 64] width 4 height 4
click at [312, 45] on span "Archive" at bounding box center [312, 46] width 13 height 4
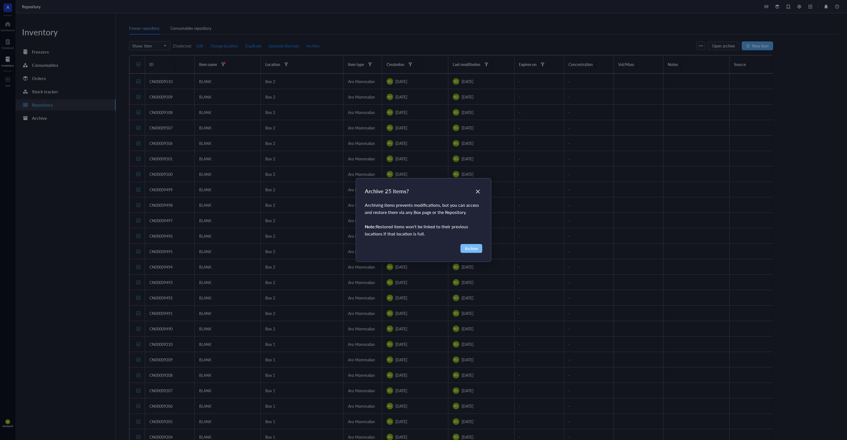
click at [476, 250] on span "Archive" at bounding box center [471, 248] width 13 height 6
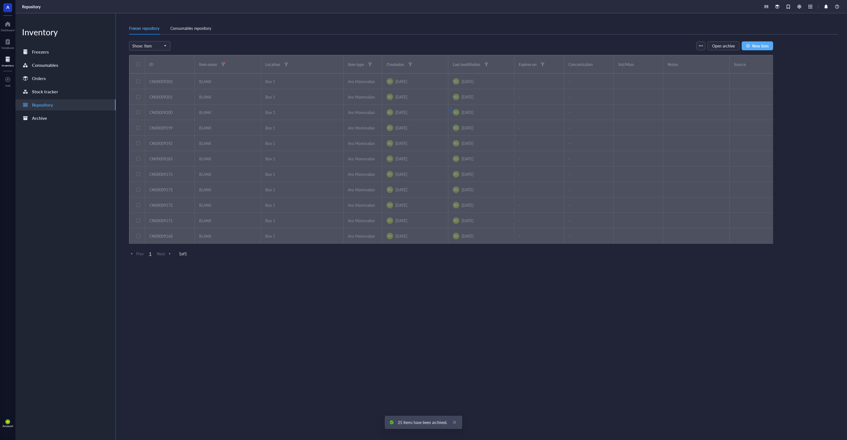
click at [138, 64] on div at bounding box center [451, 110] width 644 height 110
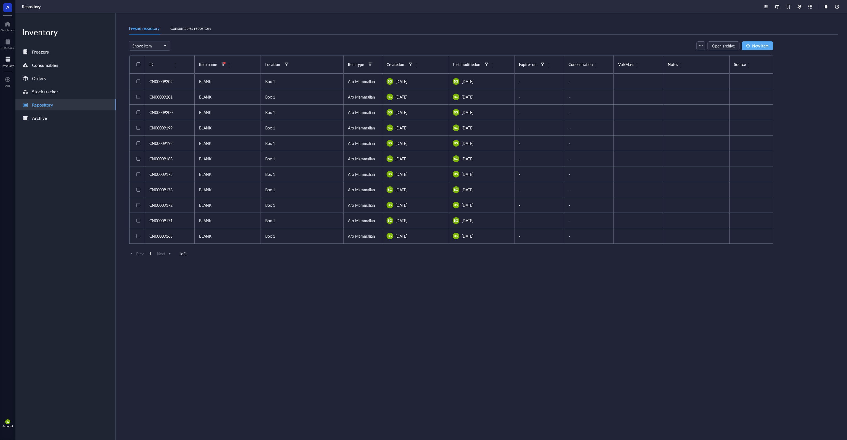
click at [138, 64] on div at bounding box center [139, 64] width 4 height 4
click at [314, 46] on span "Archive" at bounding box center [312, 46] width 13 height 4
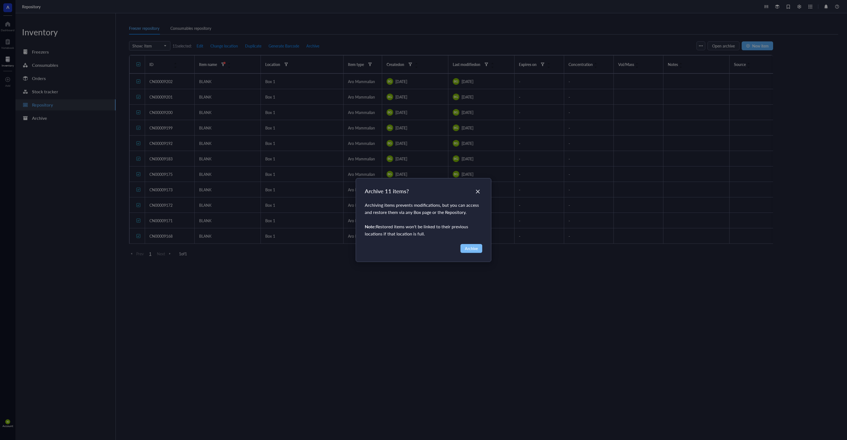
click at [476, 251] on span "Archive" at bounding box center [471, 248] width 13 height 6
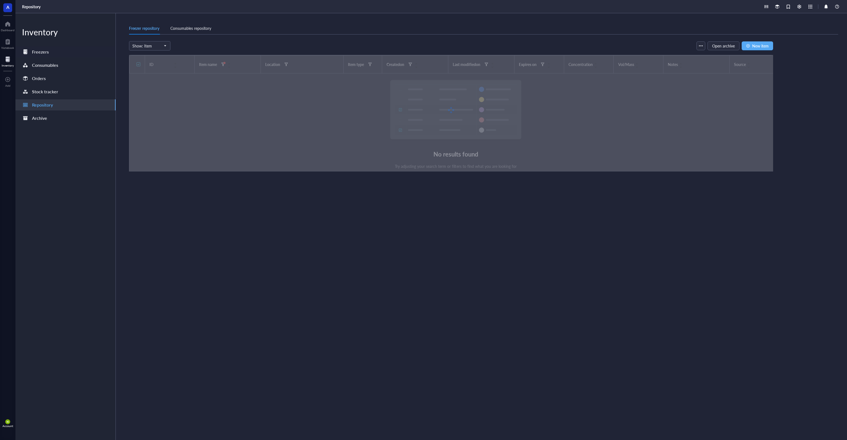
click at [45, 54] on div "Freezers" at bounding box center [40, 52] width 17 height 8
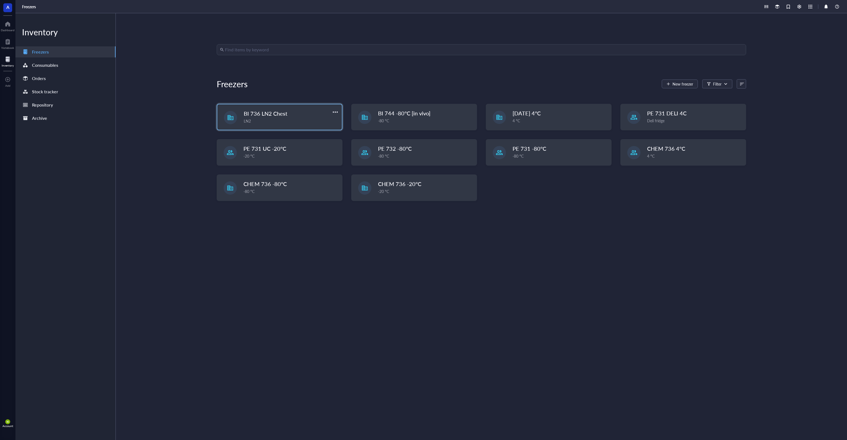
click at [302, 118] on div "LN2" at bounding box center [291, 121] width 95 height 6
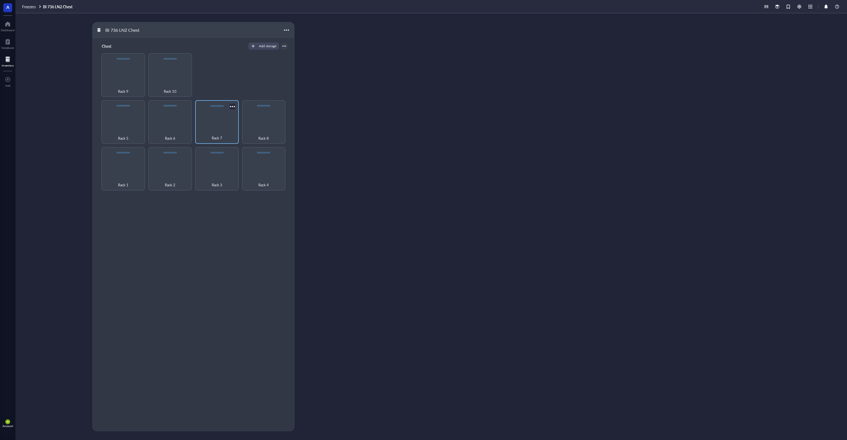
click at [223, 131] on div "Rack 7" at bounding box center [217, 135] width 38 height 12
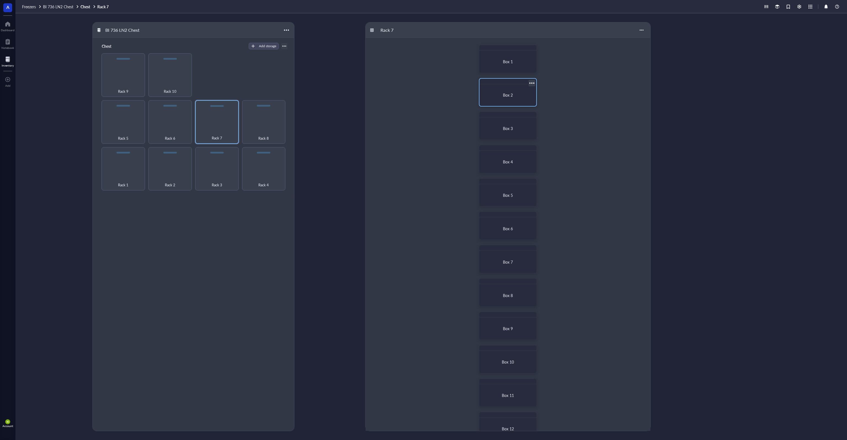
click at [511, 95] on span "Box 2" at bounding box center [508, 95] width 10 height 6
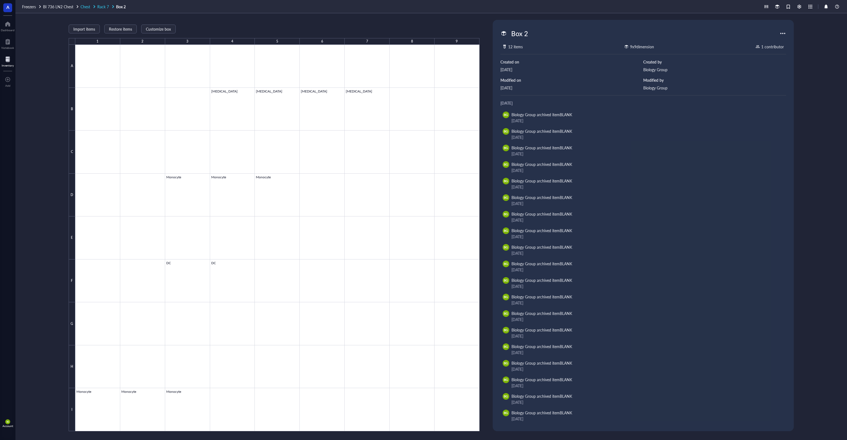
click at [105, 7] on span "Rack 7" at bounding box center [103, 7] width 12 height 6
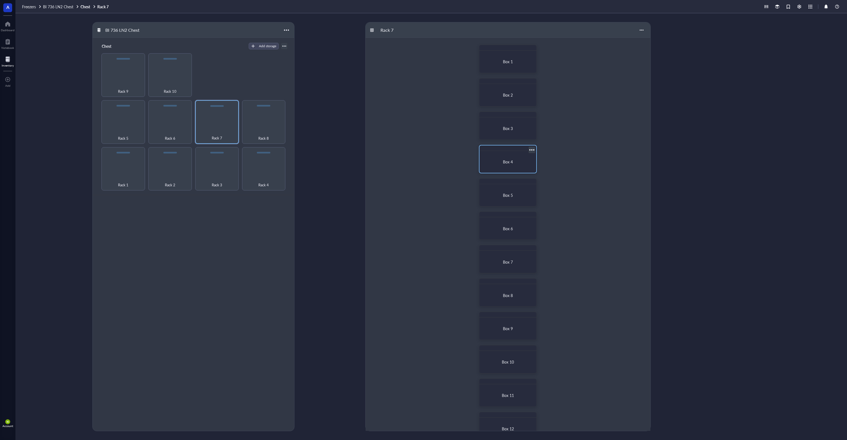
click at [513, 167] on div "Box 4" at bounding box center [508, 161] width 52 height 17
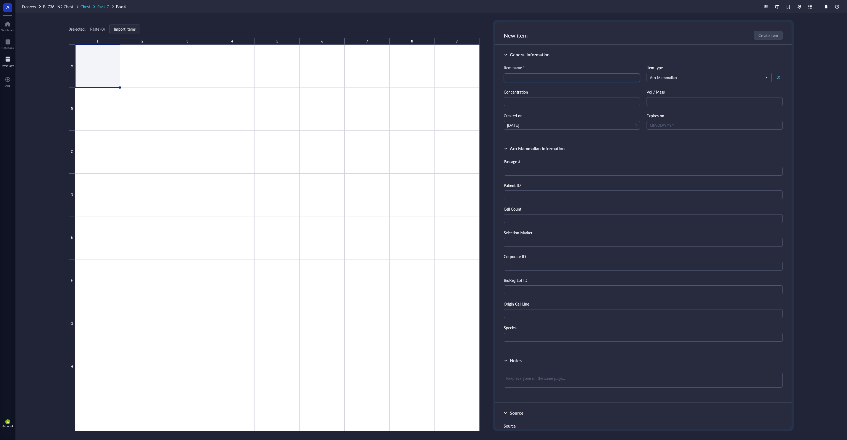
click at [105, 4] on span "Rack 7" at bounding box center [103, 7] width 12 height 6
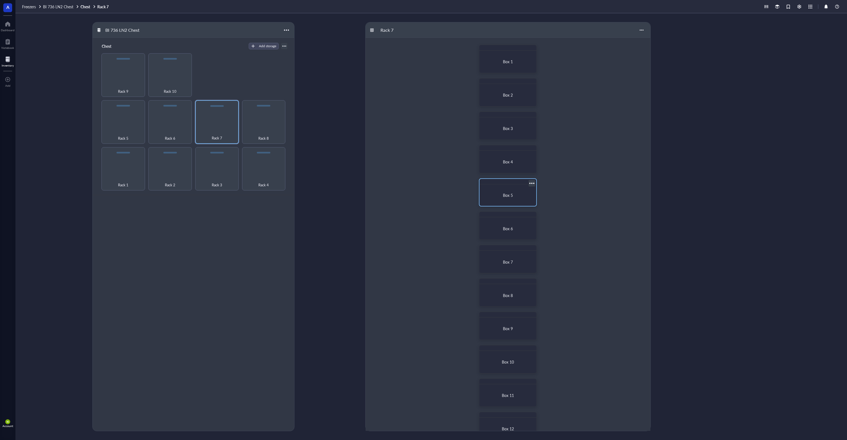
click at [501, 197] on div "Box 5" at bounding box center [508, 195] width 44 height 5
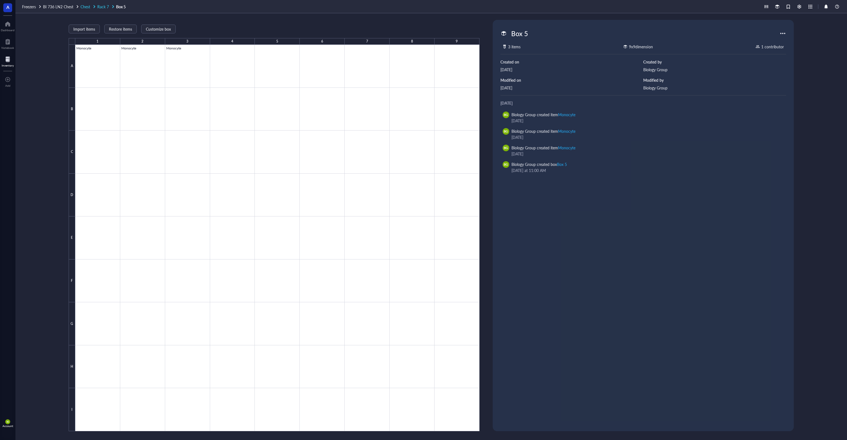
click at [106, 7] on span "Rack 7" at bounding box center [103, 7] width 12 height 6
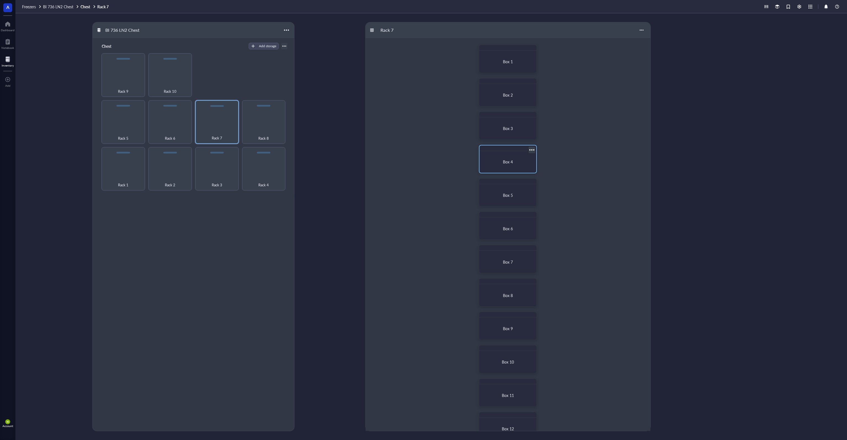
click at [512, 164] on span "Box 4" at bounding box center [508, 162] width 10 height 6
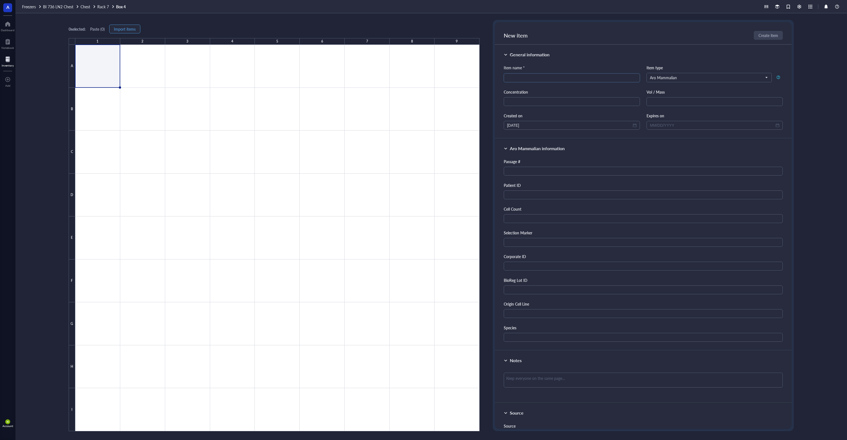
click at [118, 29] on span "Import items" at bounding box center [125, 29] width 22 height 4
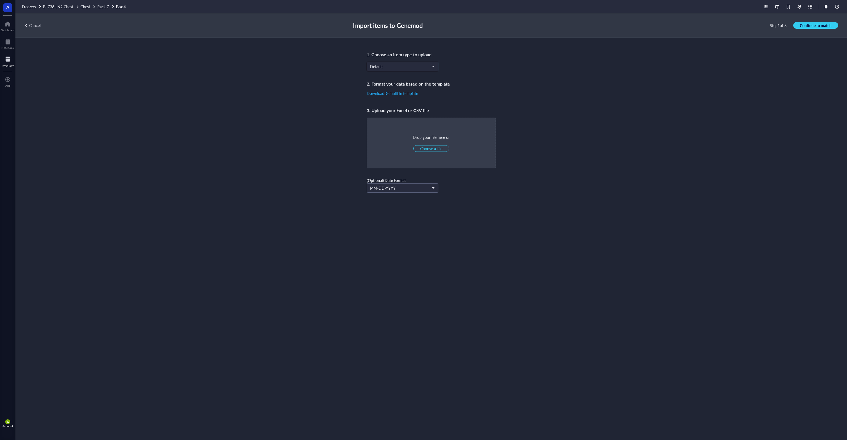
click at [386, 62] on input "search" at bounding box center [400, 66] width 60 height 8
click at [408, 121] on div "Aro Mammalian" at bounding box center [402, 120] width 65 height 6
click at [441, 151] on button "Choose a file" at bounding box center [431, 148] width 36 height 7
type input "C:\fakepath\R7B1.xlsx"
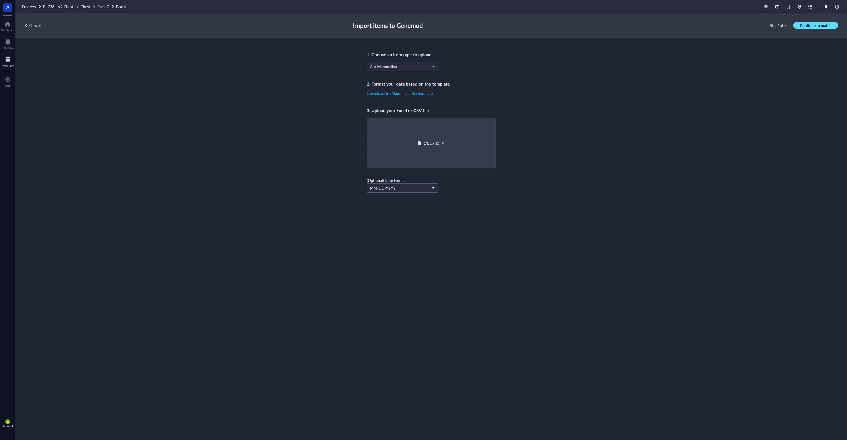
click at [822, 27] on span "Continue to match" at bounding box center [816, 25] width 32 height 5
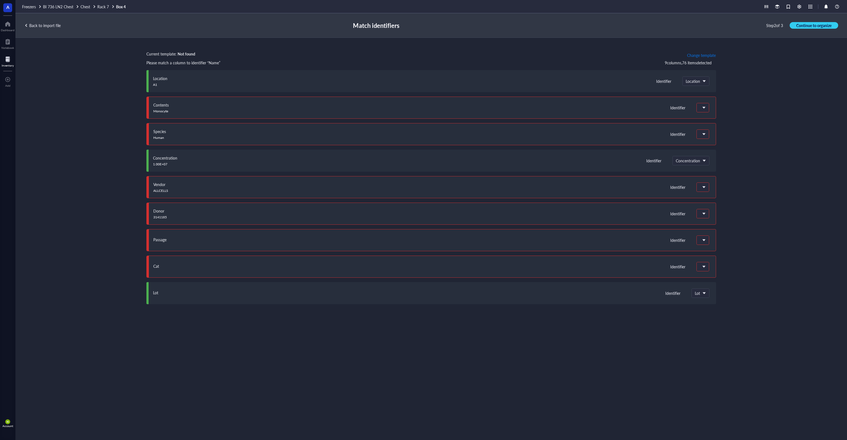
click at [707, 56] on span "Change template" at bounding box center [701, 55] width 29 height 4
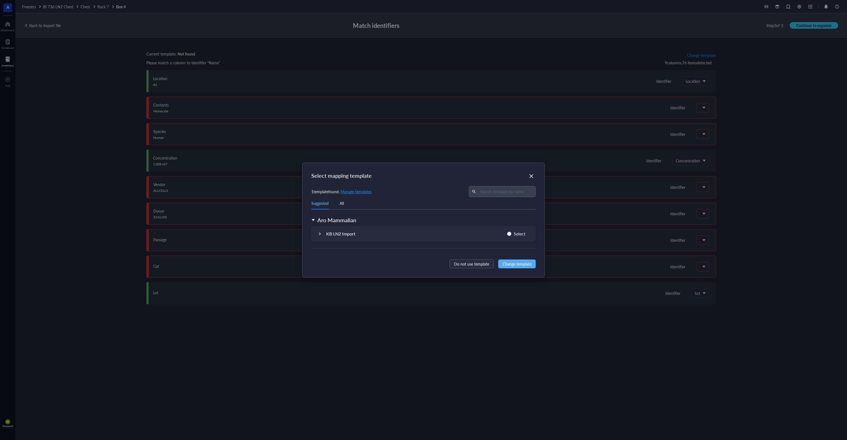
click at [517, 233] on span "Select" at bounding box center [520, 233] width 16 height 7
click at [512, 233] on input "Select" at bounding box center [509, 233] width 4 height 4
radio input "true"
click at [521, 261] on span "Change template" at bounding box center [517, 264] width 29 height 6
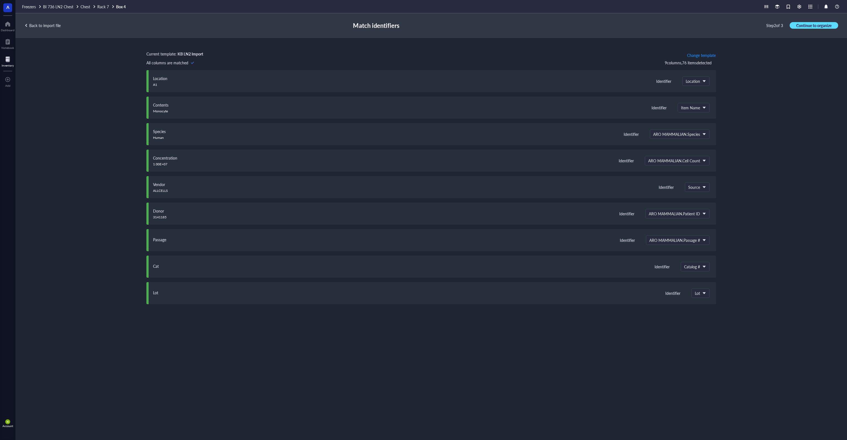
click at [817, 26] on span "Continue to organize" at bounding box center [814, 25] width 35 height 5
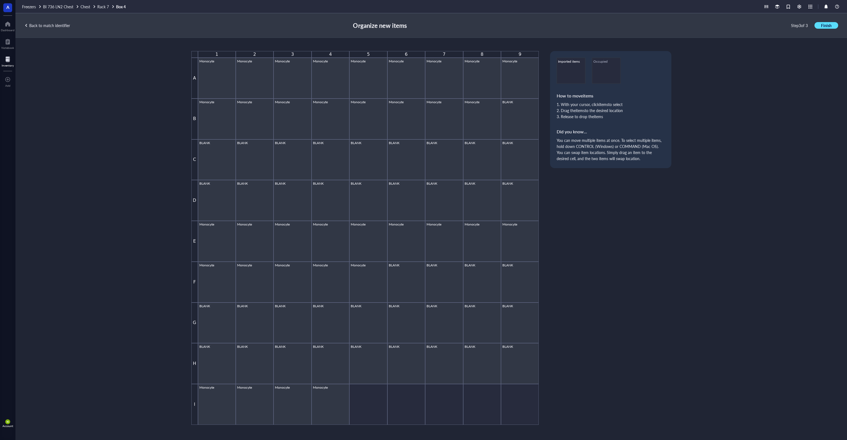
click at [827, 26] on span "Finish" at bounding box center [826, 25] width 10 height 5
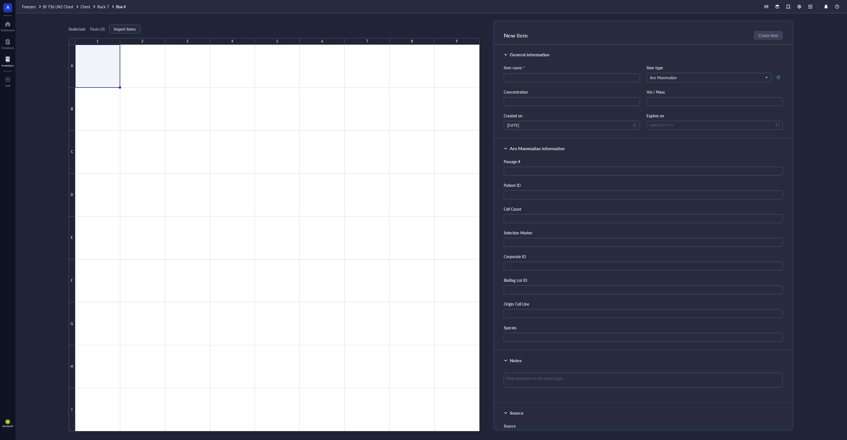
click at [480, 192] on div "0 selected: Paste ( 0 ) Import items 1 2 3 4 5 6 7 8 9 A B C D E F G H I Box 4 …" at bounding box center [431, 226] width 832 height 426
click at [164, 24] on div "0 selected: Paste ( 0 ) Import items 1 2 3 4 5 6 7 8 9 A B C D E F G H I" at bounding box center [274, 225] width 411 height 411
click at [133, 27] on span "Import items" at bounding box center [125, 29] width 22 height 4
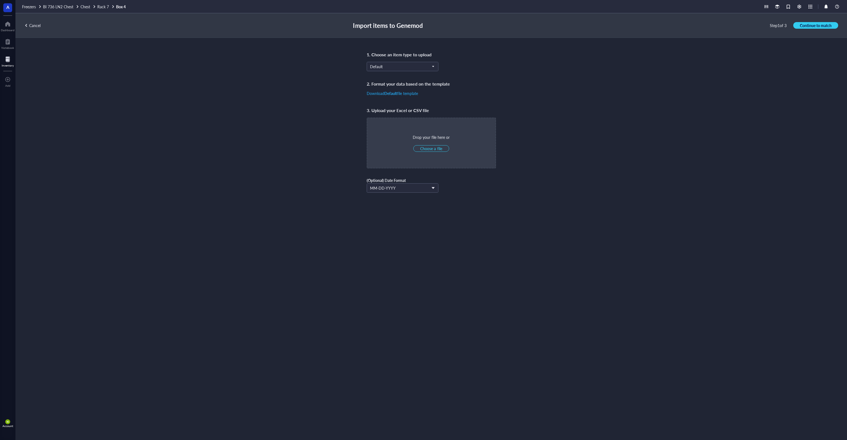
click at [31, 27] on div "Cancel" at bounding box center [32, 25] width 16 height 5
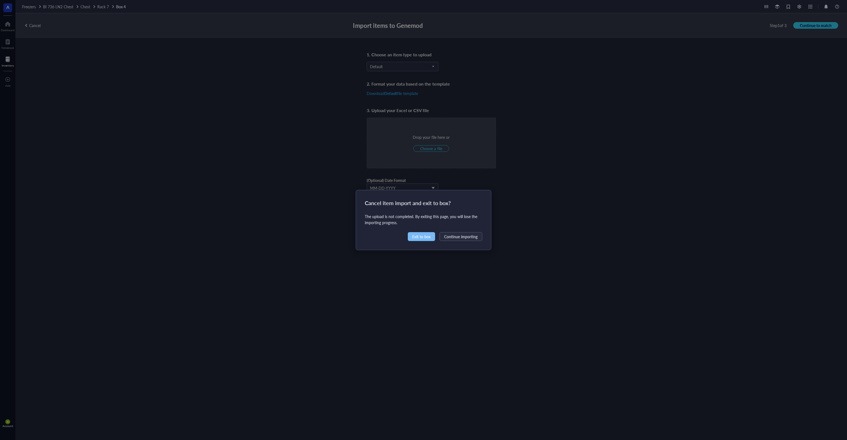
click at [428, 238] on span "Exit to box" at bounding box center [421, 236] width 18 height 6
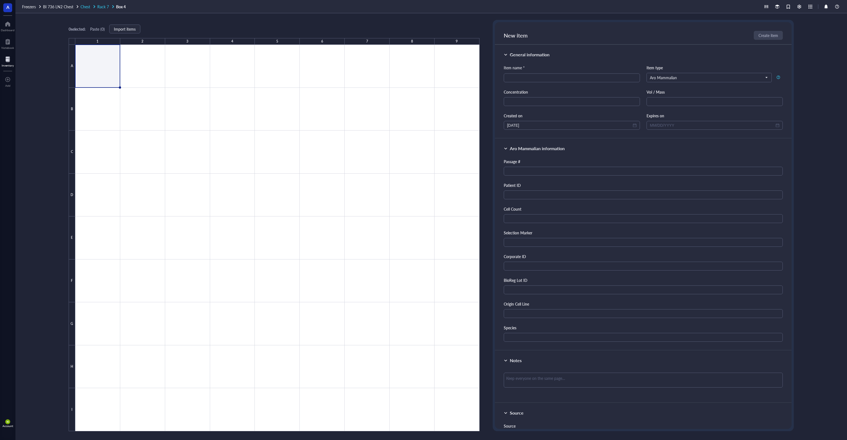
click at [100, 9] on span "Rack 7" at bounding box center [103, 7] width 12 height 6
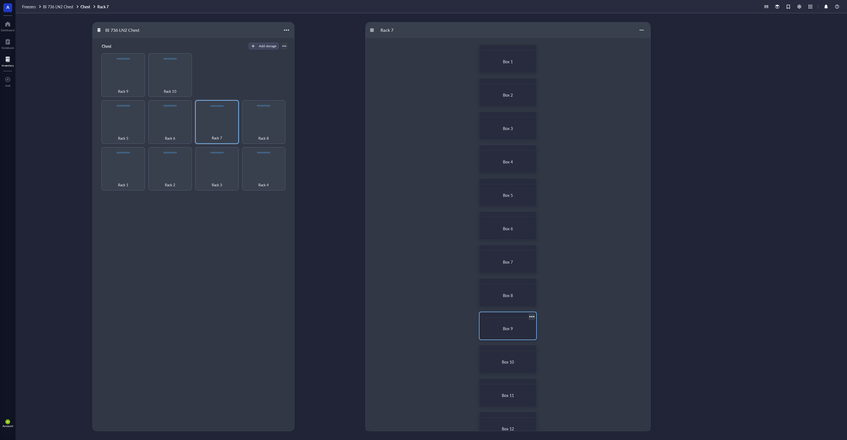
click at [508, 322] on div "Box 9" at bounding box center [508, 328] width 52 height 17
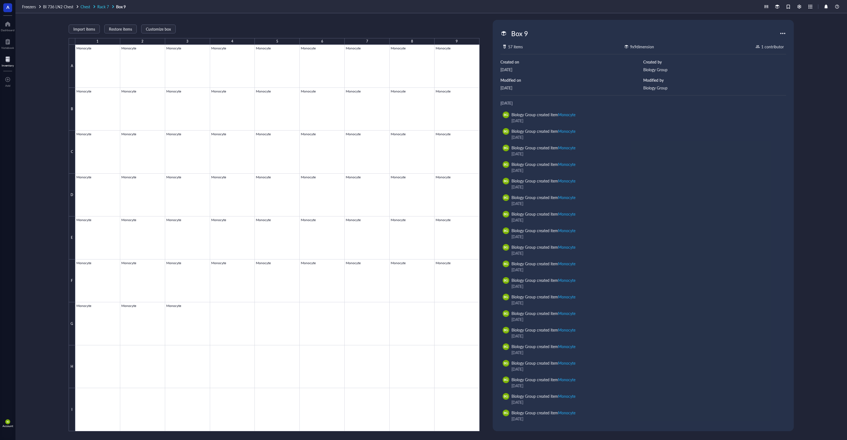
click at [108, 5] on span "Rack 7" at bounding box center [103, 7] width 12 height 6
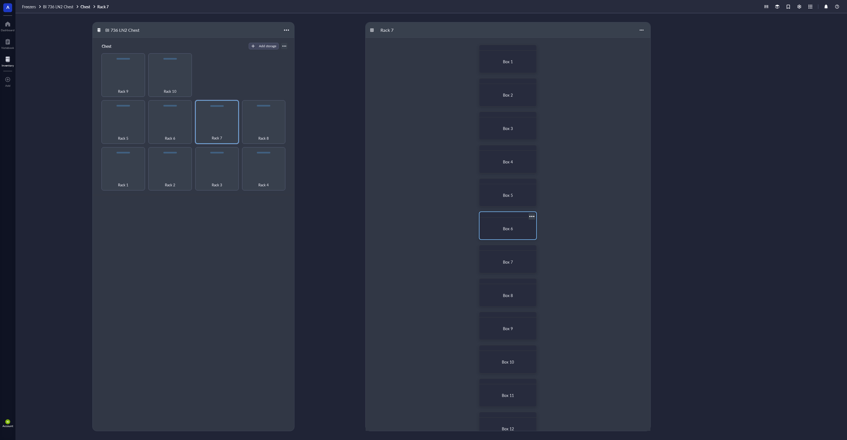
click at [512, 232] on div "Box 6" at bounding box center [508, 228] width 52 height 17
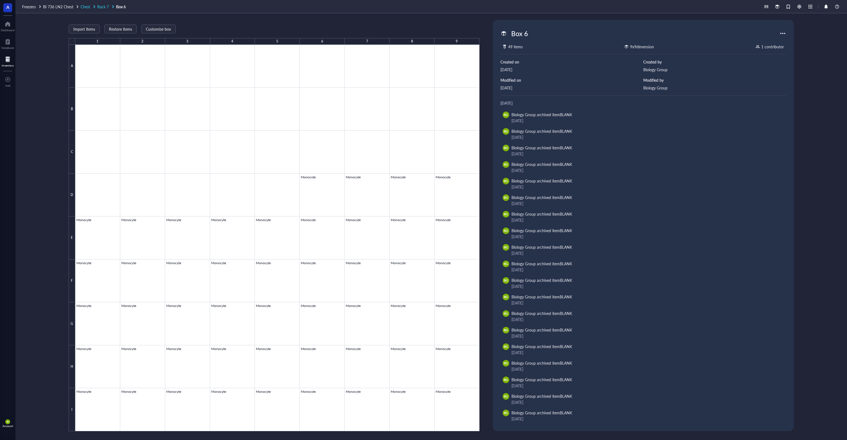
click at [105, 7] on span "Rack 7" at bounding box center [103, 7] width 12 height 6
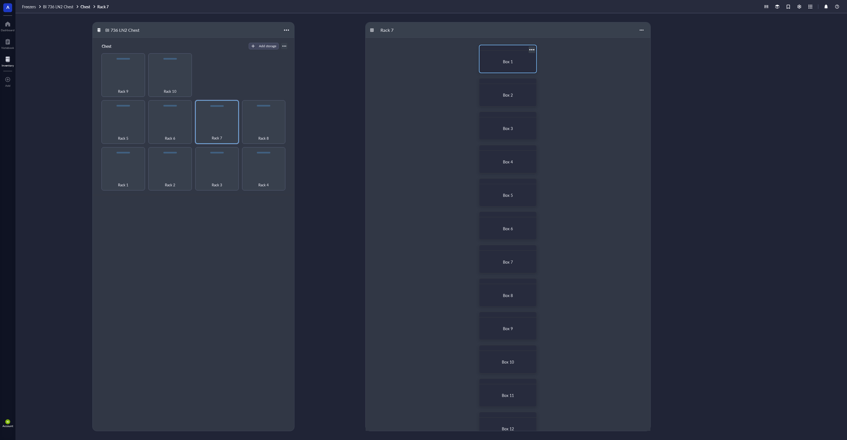
click at [494, 59] on div "Box 1" at bounding box center [508, 61] width 44 height 5
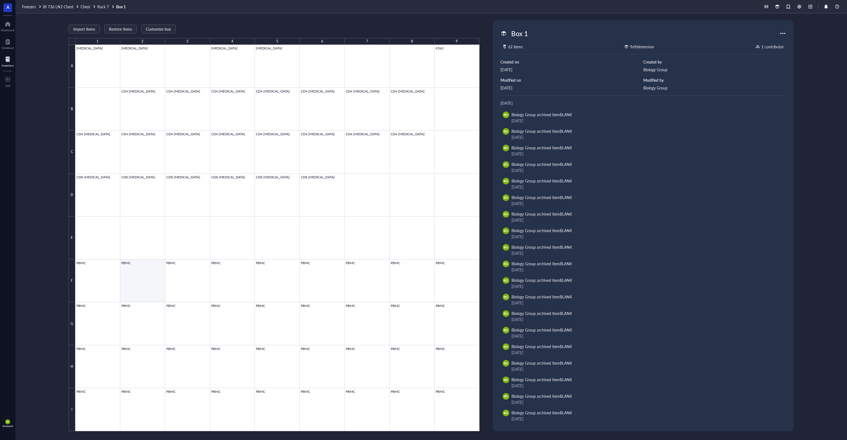
click at [146, 272] on div at bounding box center [277, 238] width 404 height 386
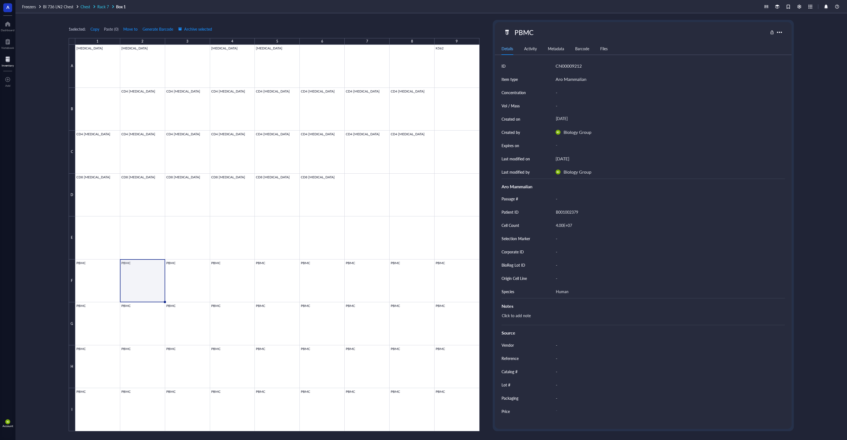
click at [103, 7] on span "Rack 7" at bounding box center [103, 7] width 12 height 6
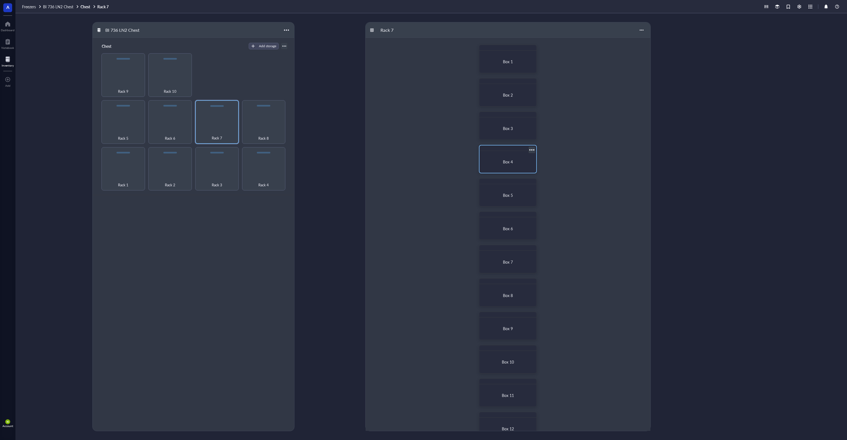
click at [515, 163] on div "Box 4" at bounding box center [508, 161] width 44 height 5
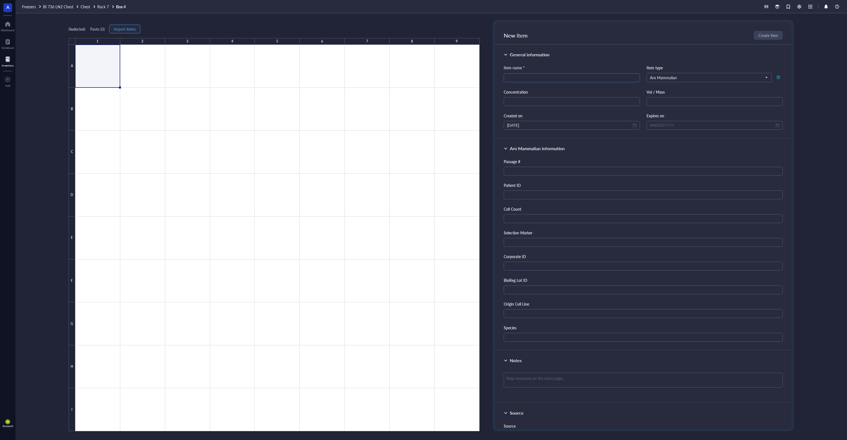
click at [123, 27] on span "Import items" at bounding box center [125, 29] width 22 height 4
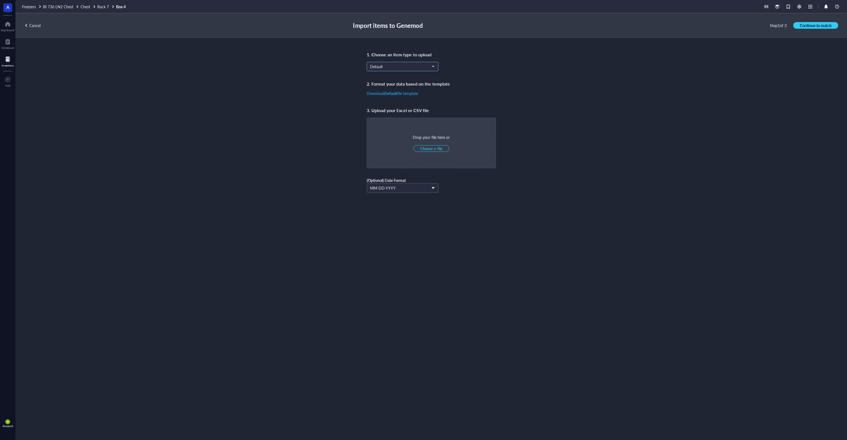
click at [376, 68] on span "Default" at bounding box center [402, 66] width 64 height 5
click at [394, 123] on div "Aro Mammalian" at bounding box center [383, 120] width 27 height 6
click at [433, 148] on span "Choose a file" at bounding box center [431, 148] width 22 height 5
type input "C:\fakepath\R7B1.xlsx"
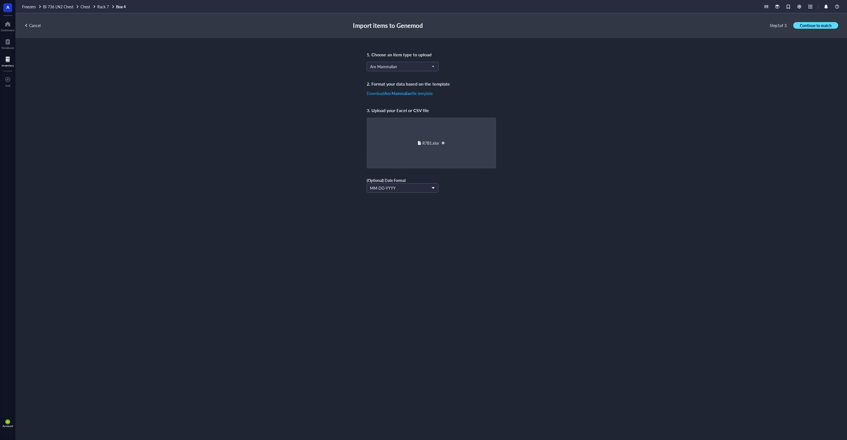
click at [805, 25] on span "Continue to match" at bounding box center [816, 25] width 32 height 5
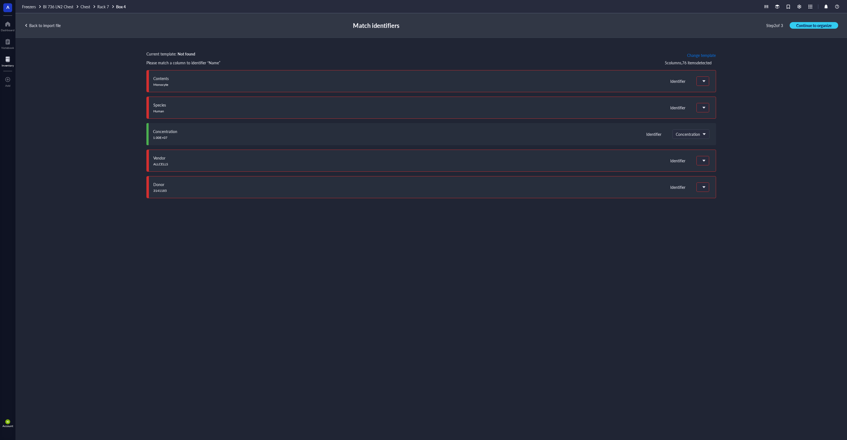
click at [697, 55] on span "Change template" at bounding box center [701, 55] width 29 height 4
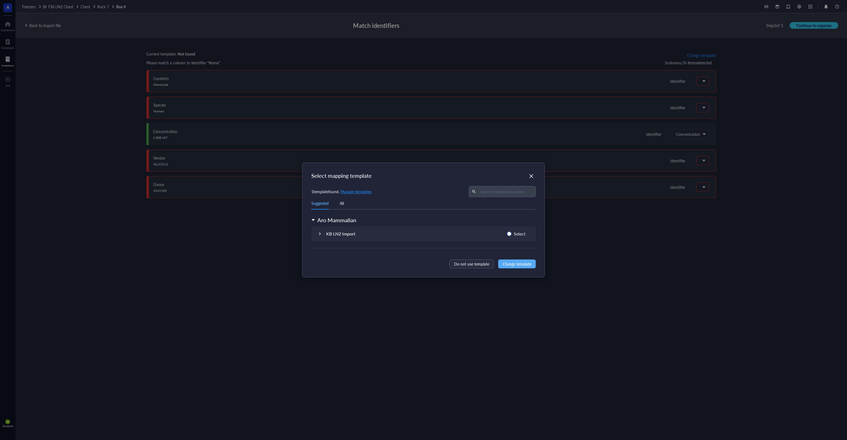
click at [514, 235] on span "Select" at bounding box center [520, 233] width 16 height 7
click at [512, 235] on input "Select" at bounding box center [509, 233] width 4 height 4
radio input "true"
click at [519, 261] on span "Change template" at bounding box center [517, 264] width 29 height 6
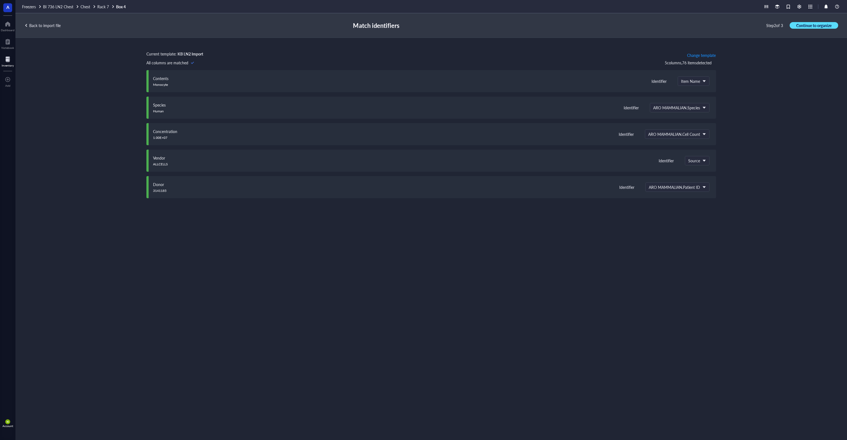
click at [805, 25] on span "Continue to organize" at bounding box center [814, 25] width 35 height 5
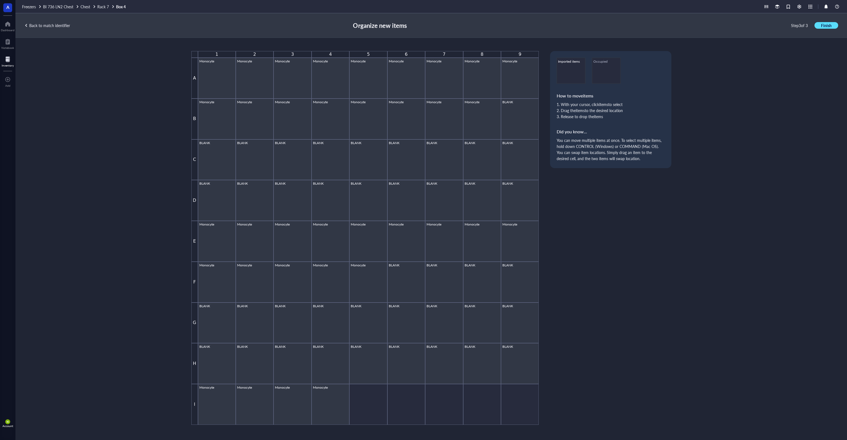
click at [829, 26] on span "Finish" at bounding box center [826, 25] width 10 height 5
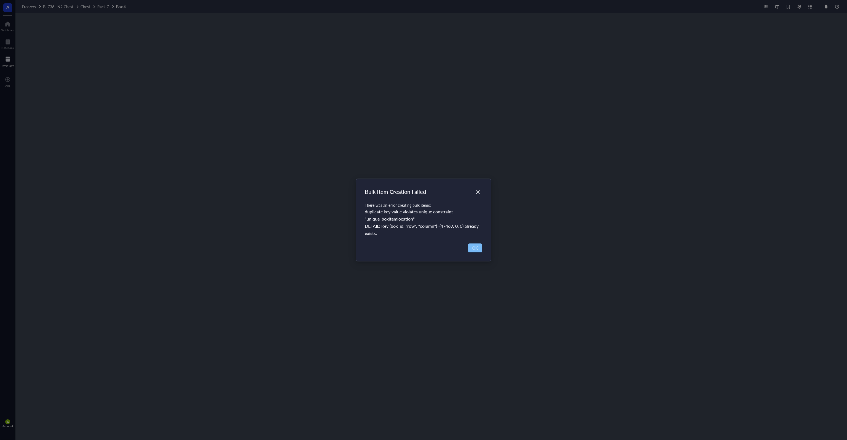
click at [478, 251] on button "OK" at bounding box center [475, 247] width 14 height 9
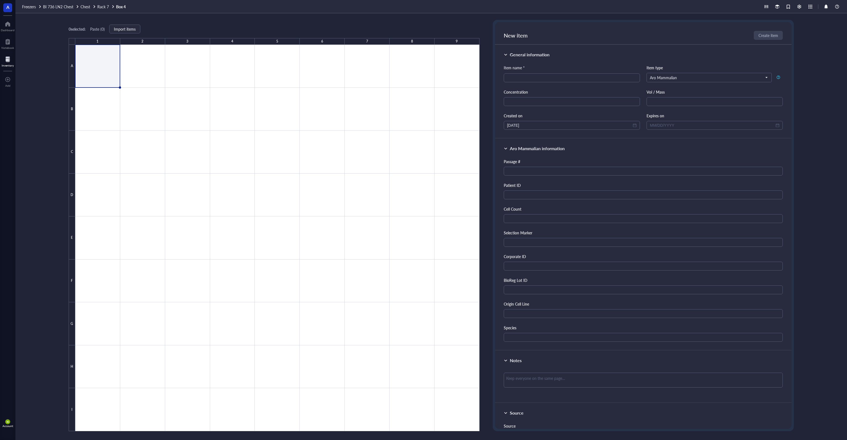
click at [123, 6] on link "Box 4" at bounding box center [121, 6] width 11 height 5
click at [105, 6] on span "Rack 7" at bounding box center [103, 7] width 12 height 6
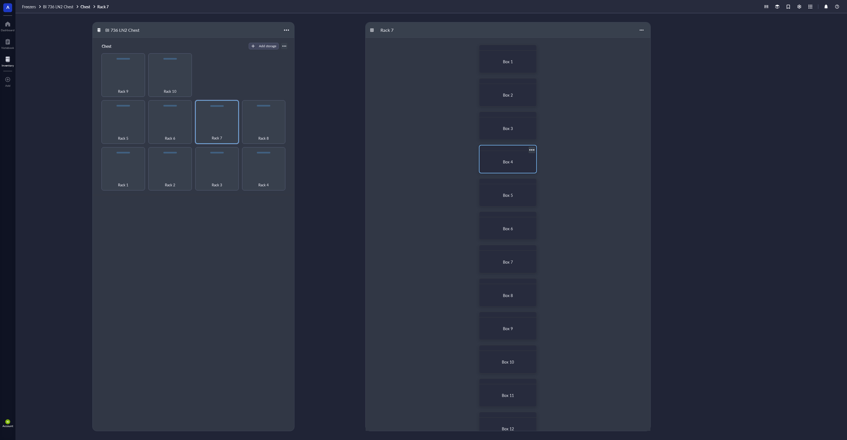
click at [534, 151] on div at bounding box center [532, 150] width 8 height 8
click at [556, 209] on div "Settings" at bounding box center [551, 207] width 37 height 5
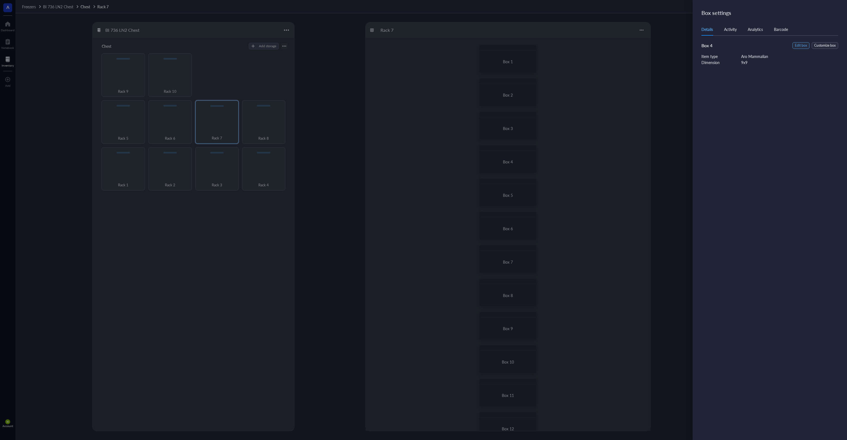
click at [800, 47] on span "Edit box" at bounding box center [801, 45] width 12 height 5
click at [726, 38] on input "Box 4" at bounding box center [773, 38] width 143 height 9
click at [704, 38] on input "Box 4" at bounding box center [773, 38] width 143 height 9
type input "R7: Box 4"
click at [836, 13] on span "Save" at bounding box center [837, 13] width 8 height 4
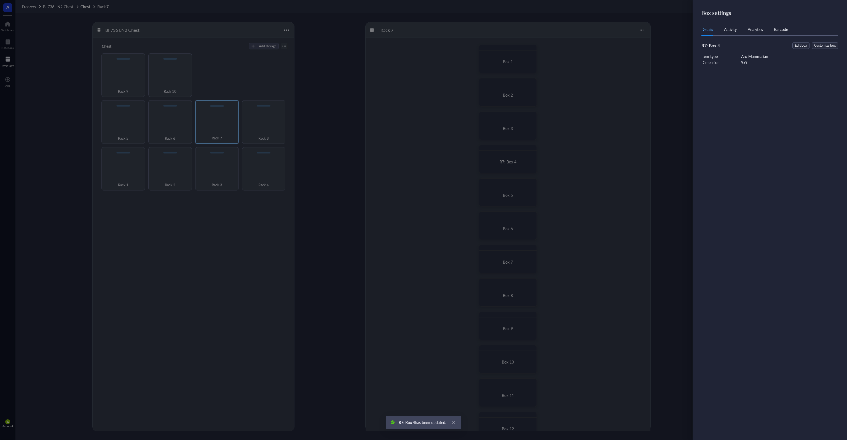
click at [659, 88] on div at bounding box center [423, 220] width 847 height 440
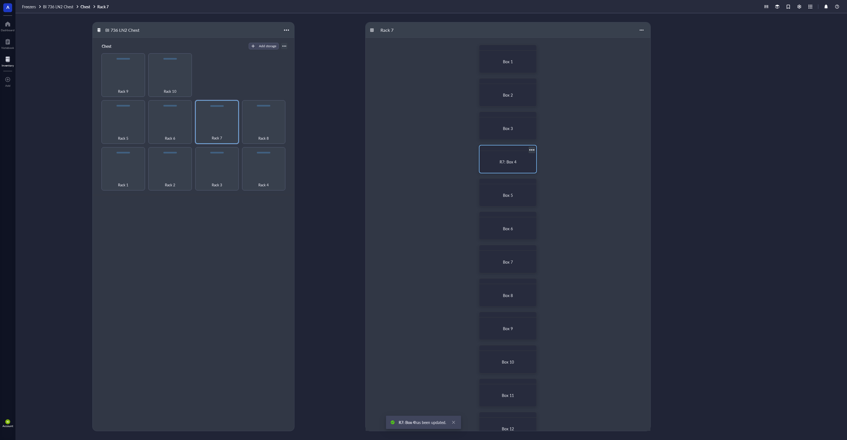
click at [515, 161] on span "R7: Box 4" at bounding box center [508, 162] width 17 height 6
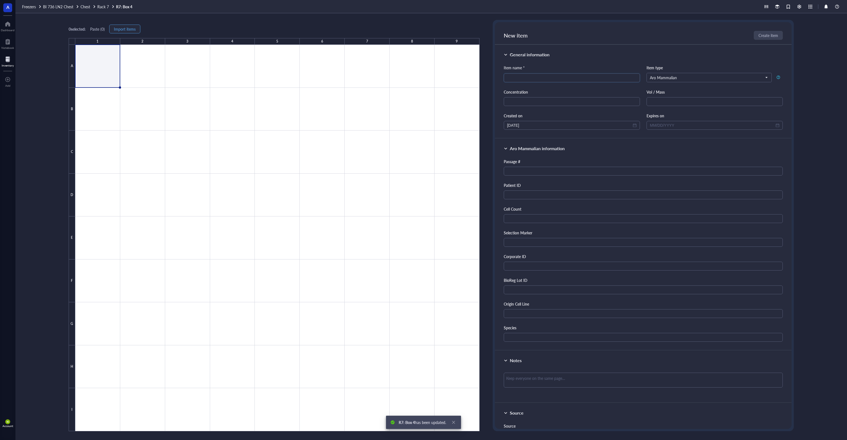
click at [133, 29] on span "Import items" at bounding box center [125, 29] width 22 height 4
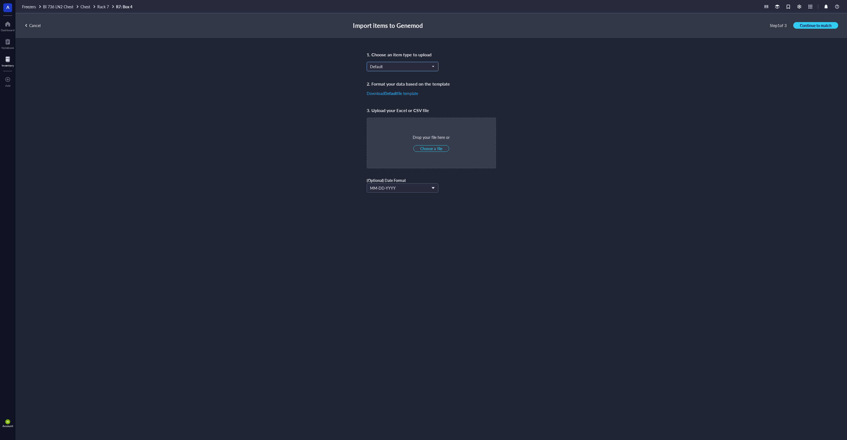
click at [398, 68] on span "Default" at bounding box center [402, 66] width 64 height 5
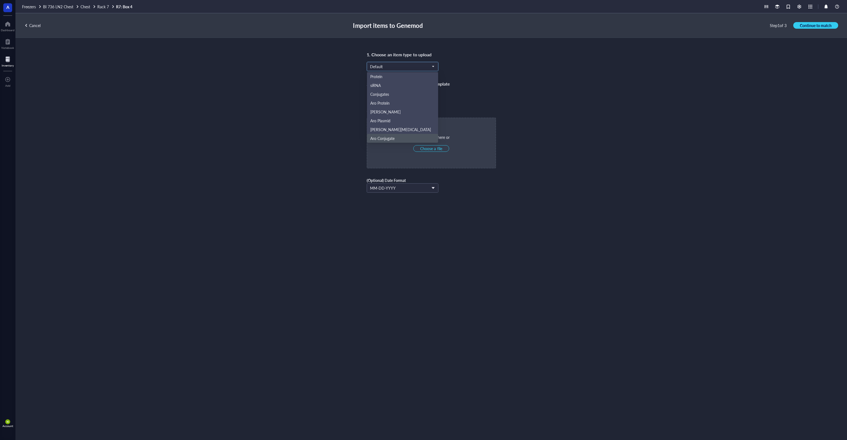
scroll to position [26, 0]
click at [413, 123] on div "Aro Mammalian" at bounding box center [402, 120] width 65 height 6
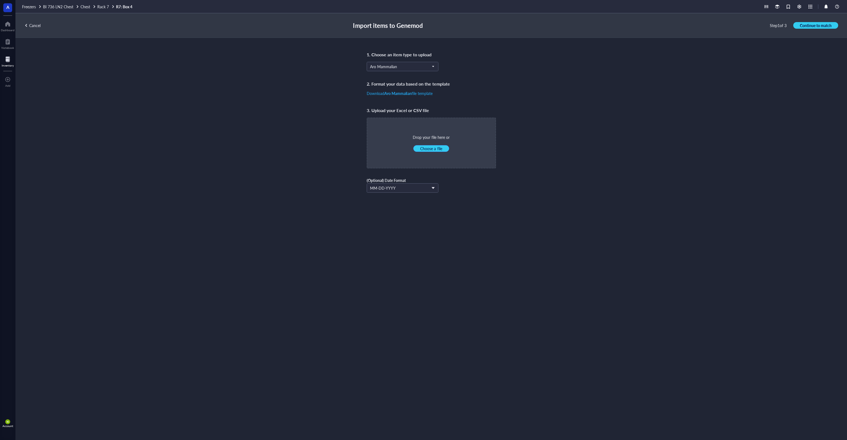
click at [433, 147] on span "Choose a file" at bounding box center [431, 148] width 22 height 5
type input "C:\fakepath\R7B1.xlsx"
click at [822, 25] on span "Continue to match" at bounding box center [816, 25] width 32 height 5
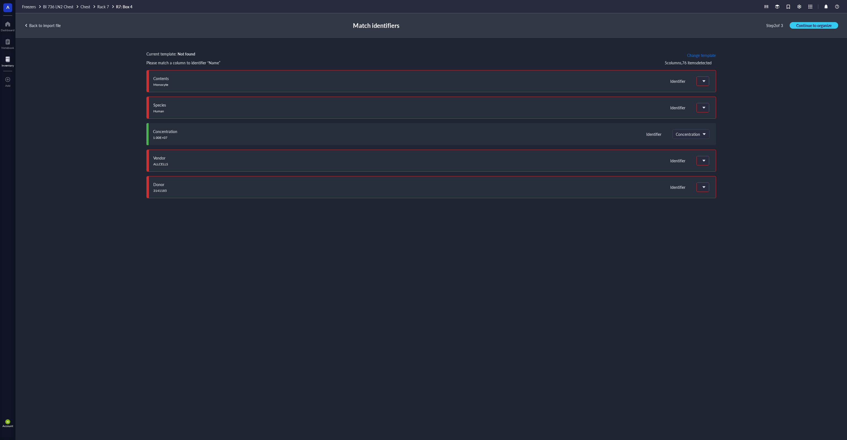
click at [697, 54] on span "Change template" at bounding box center [701, 55] width 29 height 4
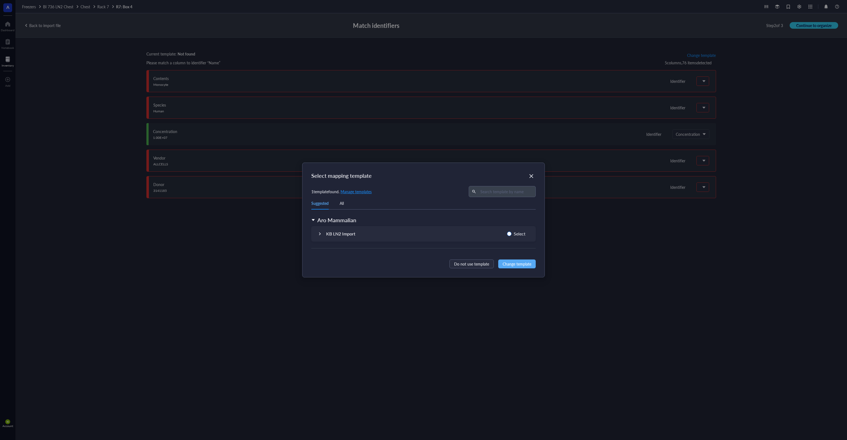
click at [521, 231] on span "Select" at bounding box center [520, 233] width 16 height 7
click at [512, 231] on input "Select" at bounding box center [509, 233] width 4 height 4
radio input "true"
click at [517, 262] on span "Change template" at bounding box center [517, 264] width 29 height 6
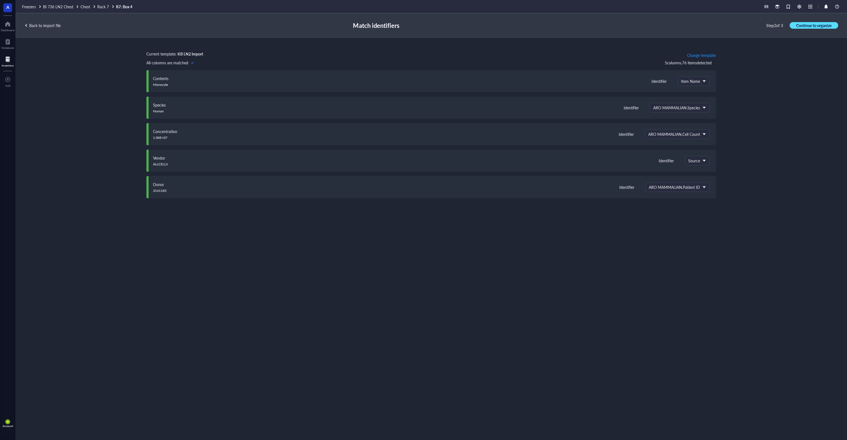
click at [816, 24] on span "Continue to organize" at bounding box center [814, 25] width 35 height 5
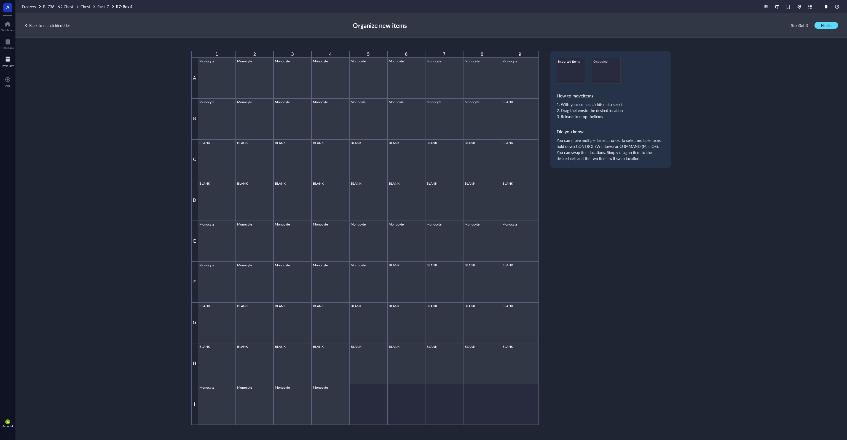
click at [825, 25] on span "Finish" at bounding box center [826, 25] width 10 height 5
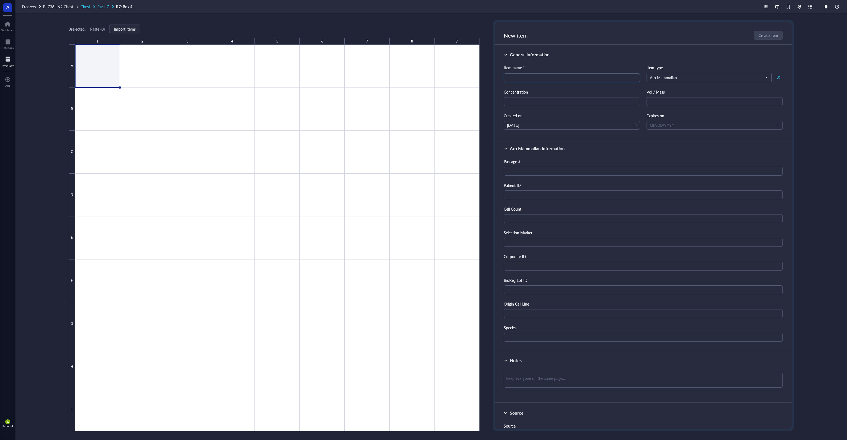
click at [104, 6] on span "Rack 7" at bounding box center [103, 7] width 12 height 6
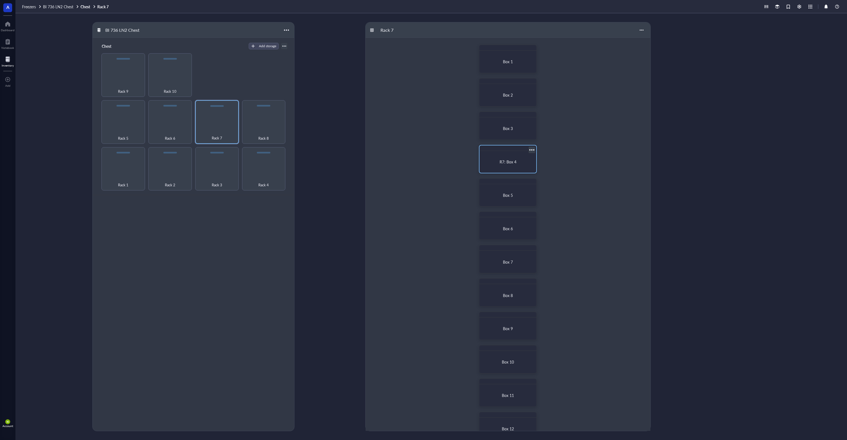
click at [531, 149] on div at bounding box center [532, 150] width 8 height 8
click at [551, 208] on div "Settings" at bounding box center [546, 207] width 14 height 5
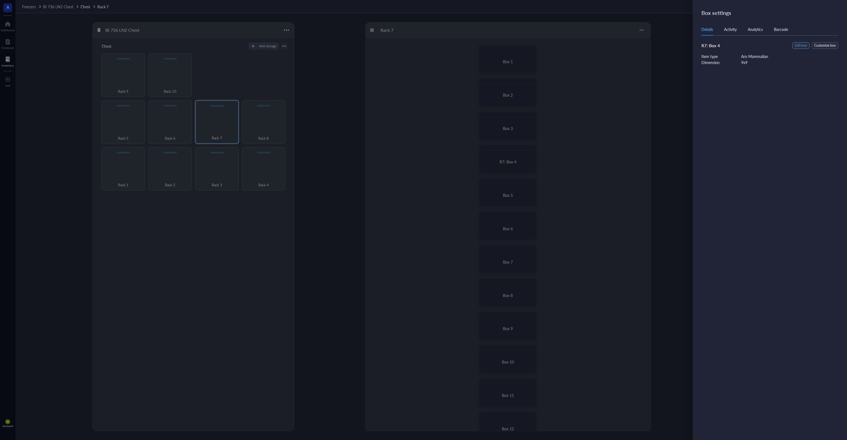
click at [796, 45] on span "Edit box" at bounding box center [801, 45] width 12 height 5
drag, startPoint x: 713, startPoint y: 38, endPoint x: 675, endPoint y: 37, distance: 37.5
click at [675, 37] on div "Edit box Cancel Save Box name R7: Box 4 Item type Aro Mammalian" at bounding box center [423, 220] width 847 height 440
type input "Box 4"
click at [833, 14] on span "Save" at bounding box center [837, 13] width 8 height 4
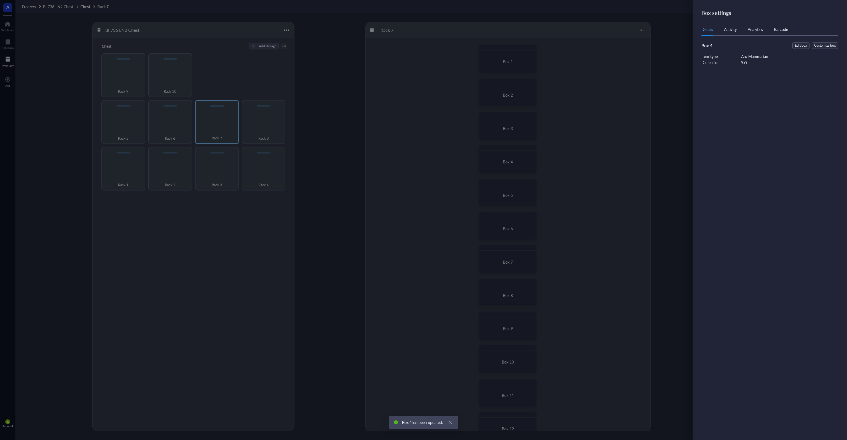
click at [737, 27] on div "Activity" at bounding box center [730, 29] width 13 height 6
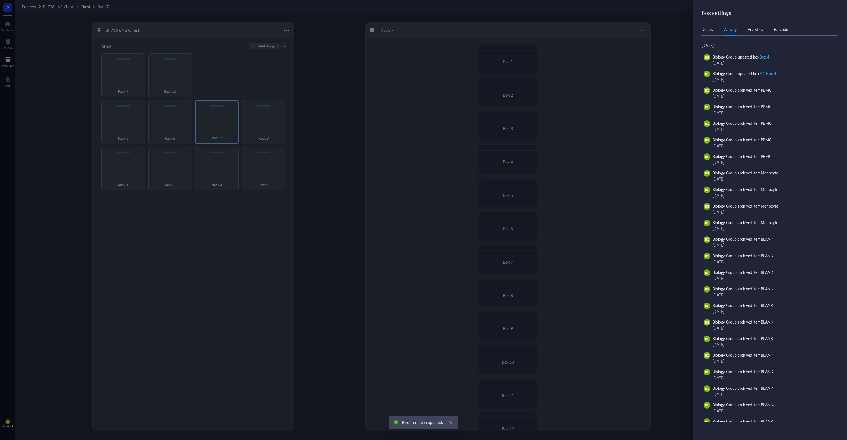
click at [753, 29] on div "Analytics" at bounding box center [755, 29] width 15 height 6
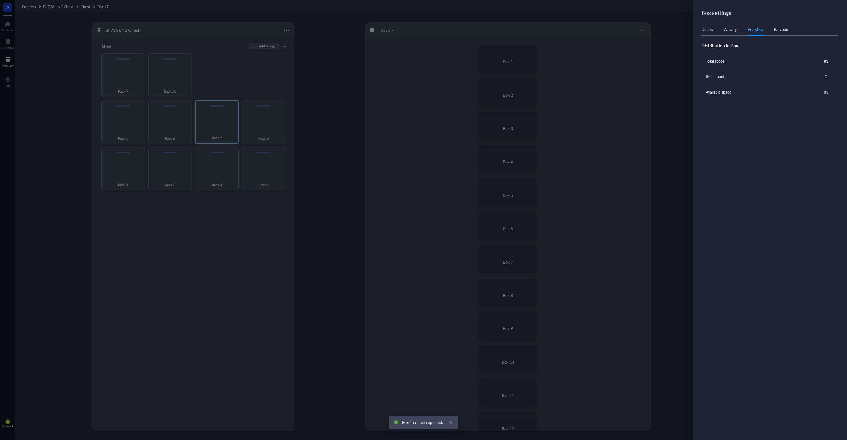
click at [729, 27] on div "Activity" at bounding box center [730, 29] width 13 height 6
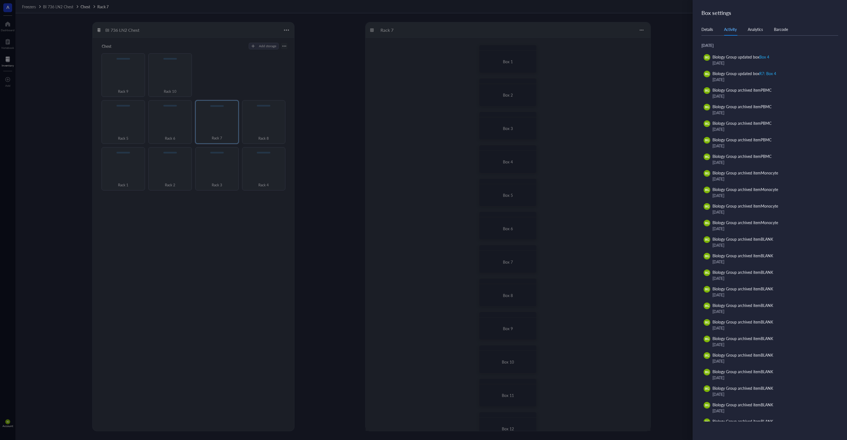
click at [762, 30] on div "Analytics" at bounding box center [755, 29] width 15 height 6
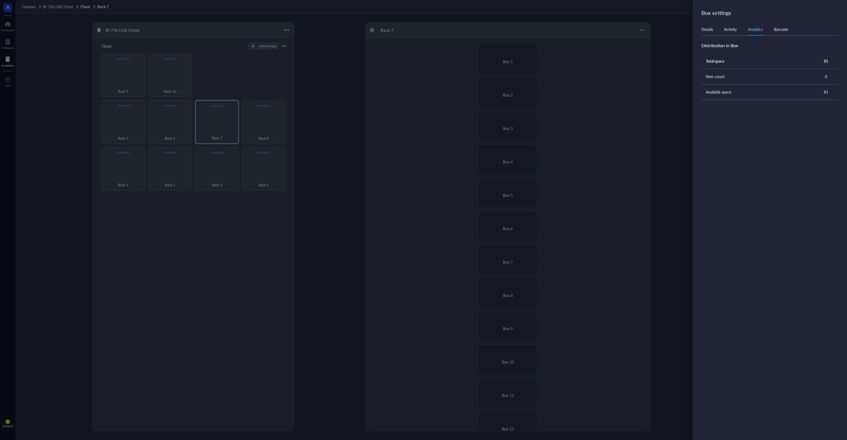
click at [783, 30] on div "Barcode" at bounding box center [781, 29] width 14 height 6
drag, startPoint x: 707, startPoint y: 28, endPoint x: 712, endPoint y: 27, distance: 4.5
click at [710, 27] on div "Details" at bounding box center [708, 29] width 12 height 6
click at [667, 47] on div at bounding box center [423, 220] width 847 height 440
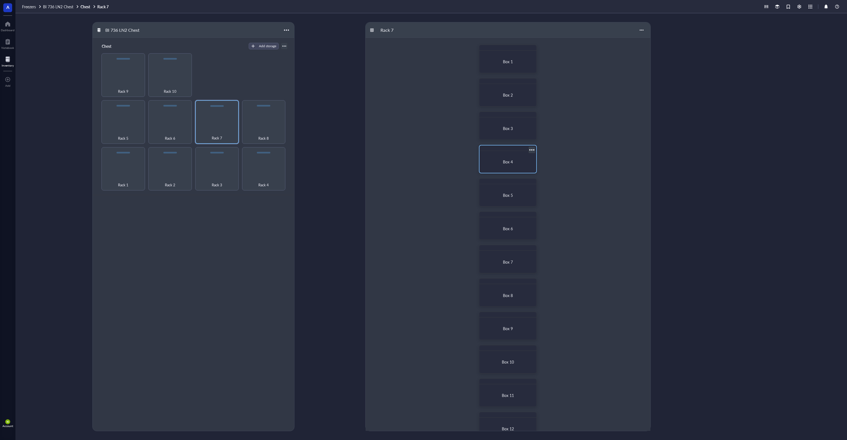
click at [507, 160] on span "Box 4" at bounding box center [508, 162] width 10 height 6
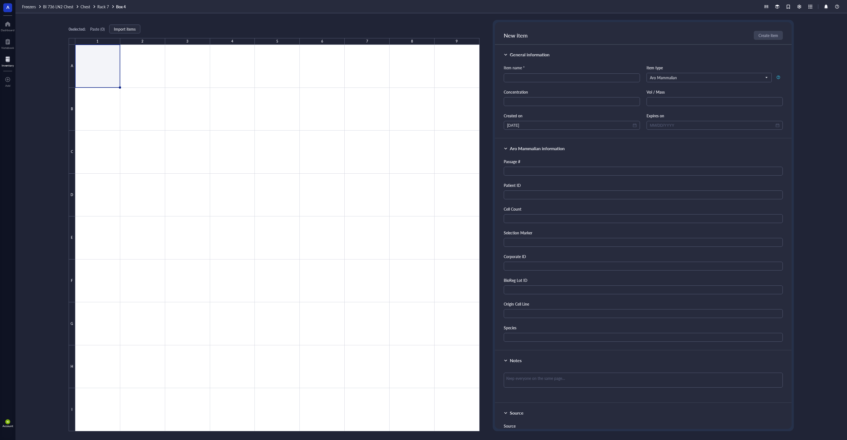
click at [101, 61] on div at bounding box center [277, 238] width 404 height 386
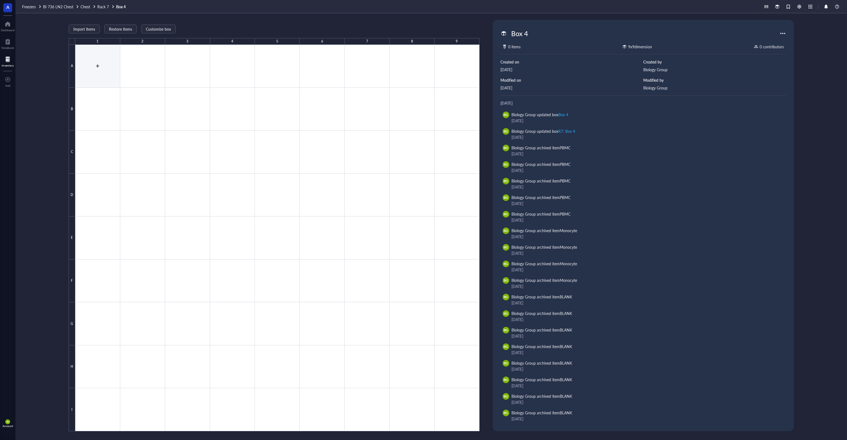
click at [97, 63] on div at bounding box center [277, 238] width 404 height 386
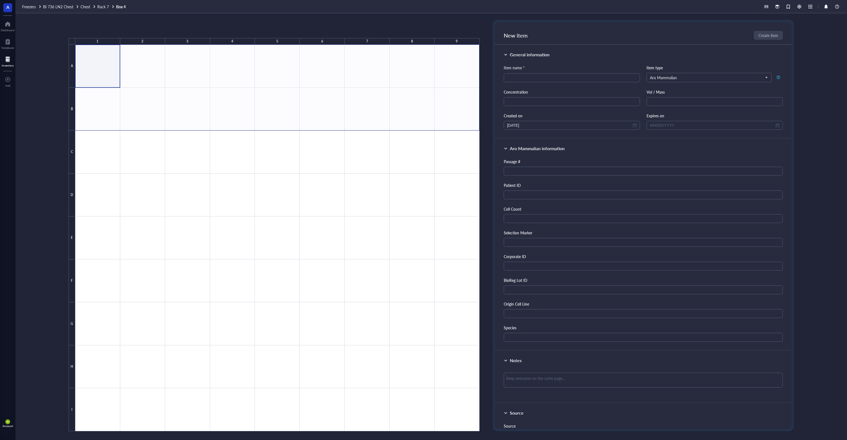
drag, startPoint x: 116, startPoint y: 71, endPoint x: 448, endPoint y: 112, distance: 334.6
click at [454, 116] on div at bounding box center [277, 238] width 404 height 386
click at [536, 78] on input "search" at bounding box center [572, 78] width 130 height 8
type input "Monocyte"
drag, startPoint x: 551, startPoint y: 105, endPoint x: 557, endPoint y: 106, distance: 6.7
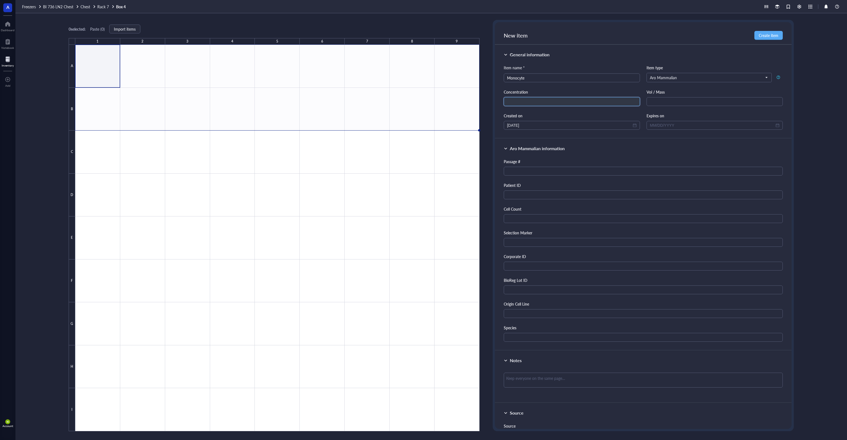
click at [555, 105] on input "text" at bounding box center [572, 101] width 136 height 9
drag, startPoint x: 526, startPoint y: 98, endPoint x: 490, endPoint y: 102, distance: 36.3
click at [489, 102] on div "0 selected: Paste ( 0 ) Import items 1 2 3 4 5 6 7 8 9 A B C D E F G H I Box 4 …" at bounding box center [431, 226] width 832 height 426
type input "10000000"
drag, startPoint x: 533, startPoint y: 100, endPoint x: 494, endPoint y: 101, distance: 38.9
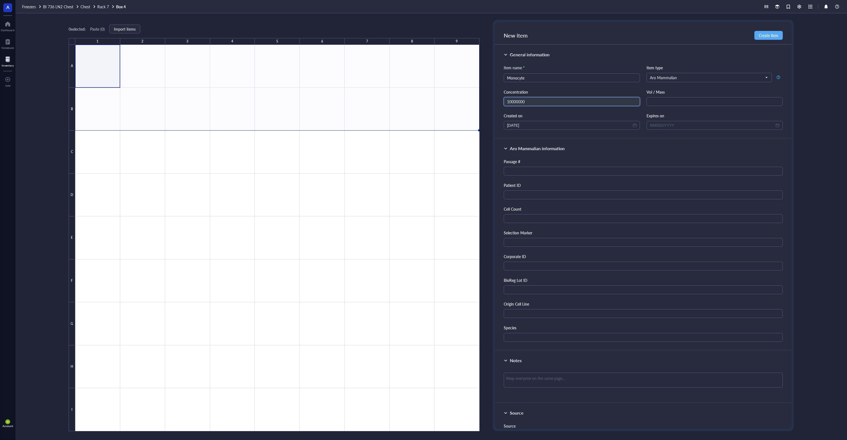
click at [494, 101] on div "New item Create item General information Item name * Monocyte Item type Aro Mam…" at bounding box center [643, 225] width 301 height 411
click at [527, 216] on input "text" at bounding box center [643, 218] width 279 height 9
paste input "10000000"
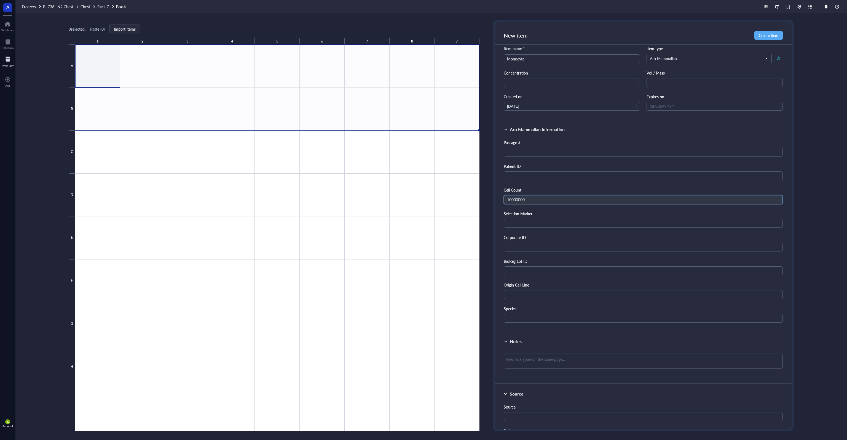
scroll to position [28, 0]
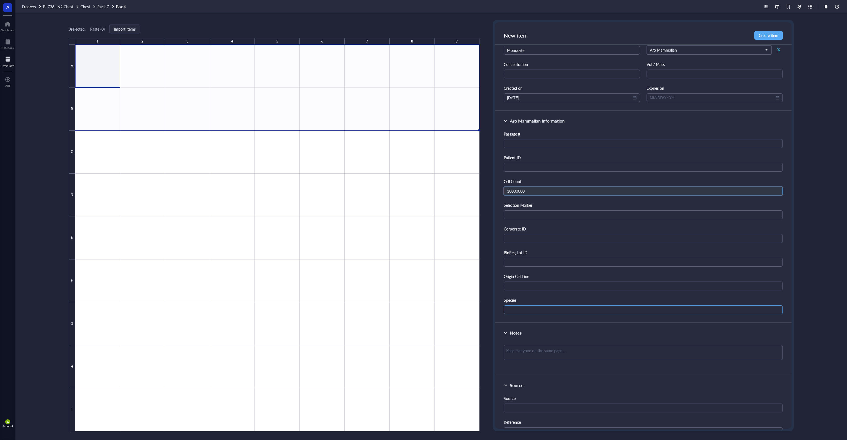
type input "10000000"
click at [525, 306] on input "text" at bounding box center [643, 309] width 279 height 9
type input "Human"
click at [536, 410] on input "text" at bounding box center [643, 407] width 279 height 9
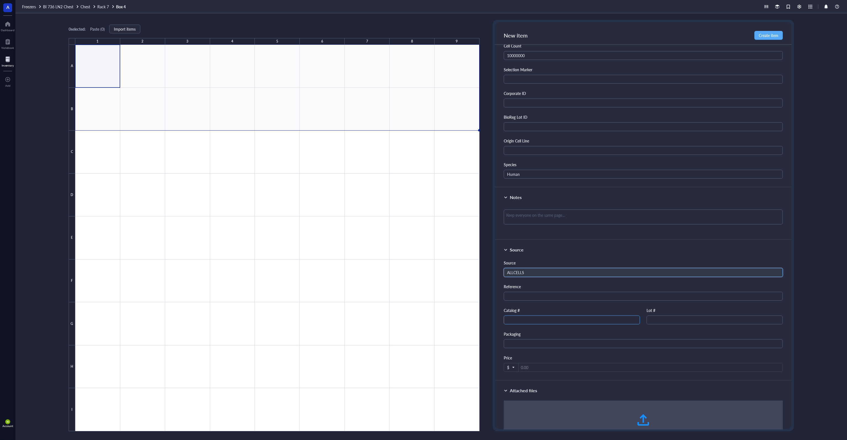
scroll to position [165, 0]
type input "ALLCELLS"
drag, startPoint x: 549, startPoint y: 107, endPoint x: 549, endPoint y: 122, distance: 14.6
click at [549, 107] on div "Passage # Patient ID Cell Count 10000000 Selection Marker Corporate ID BioReg L…" at bounding box center [643, 84] width 279 height 183
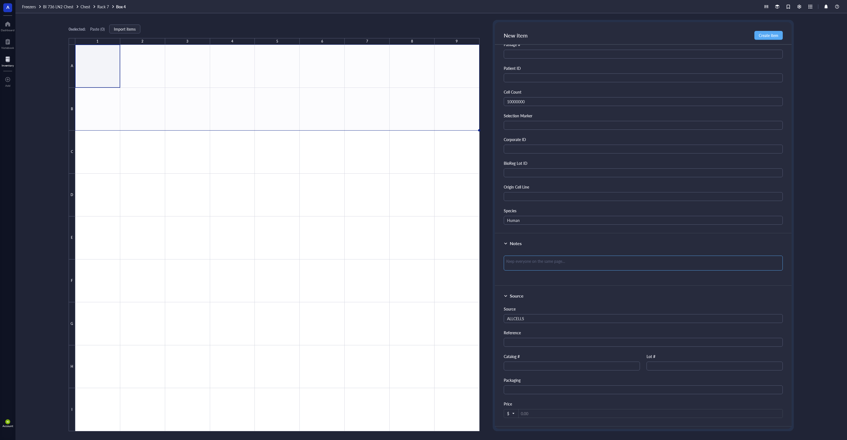
scroll to position [6, 0]
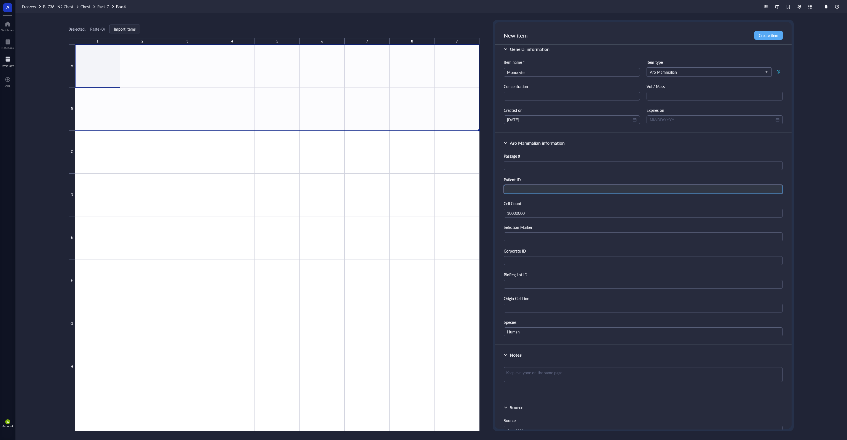
click at [539, 189] on input "text" at bounding box center [643, 189] width 279 height 9
paste input "3141185"
type input "3141185"
click at [604, 140] on div "Aro Mammalian information" at bounding box center [643, 143] width 279 height 7
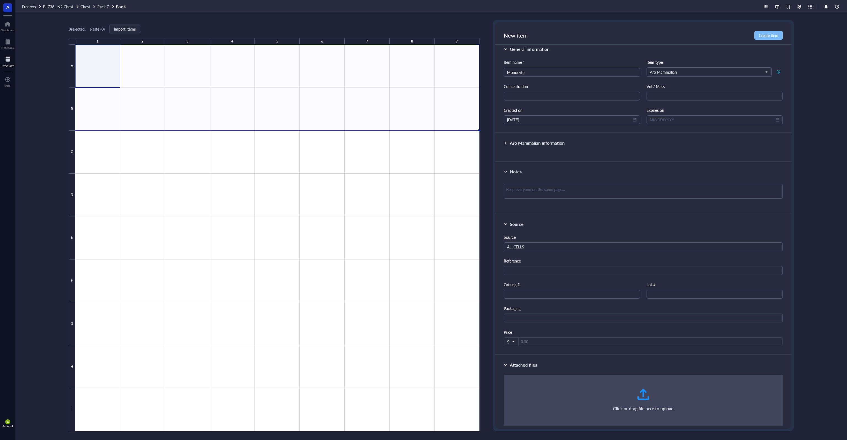
click at [763, 34] on span "Create item" at bounding box center [769, 35] width 20 height 4
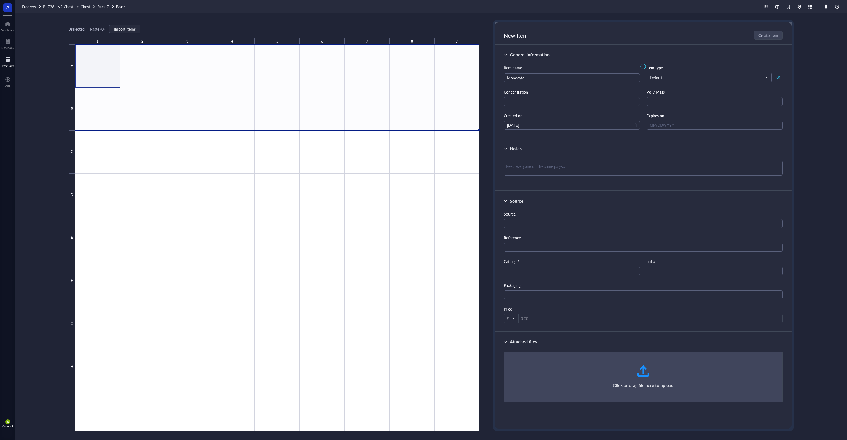
scroll to position [0, 0]
click at [680, 77] on div at bounding box center [643, 77] width 297 height 110
click at [103, 7] on span "Rack 7" at bounding box center [103, 7] width 12 height 6
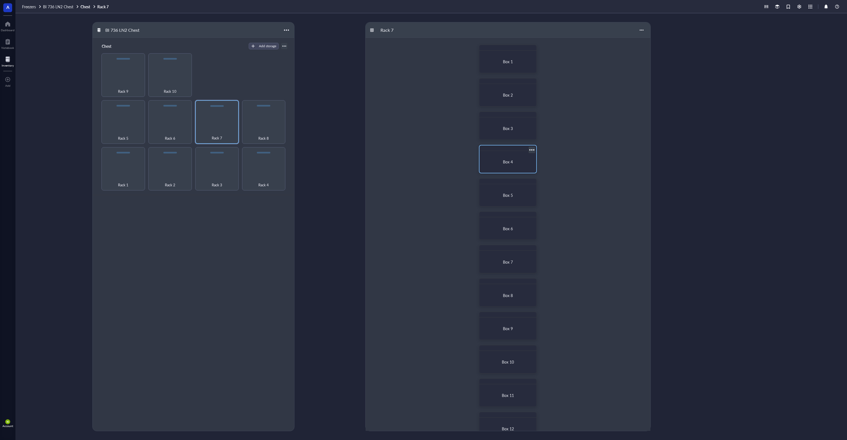
click at [516, 162] on div "Box 4" at bounding box center [508, 161] width 44 height 5
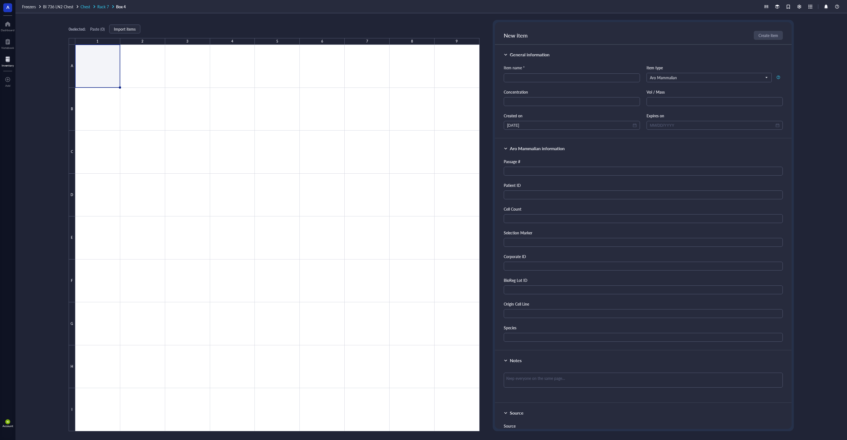
click at [105, 6] on span "Rack 7" at bounding box center [103, 7] width 12 height 6
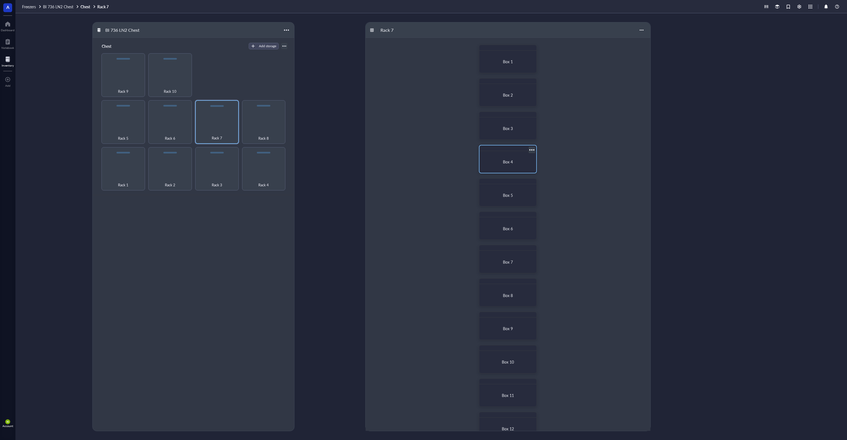
click at [531, 151] on div at bounding box center [532, 150] width 8 height 8
click at [555, 226] on div "Archive" at bounding box center [551, 228] width 37 height 5
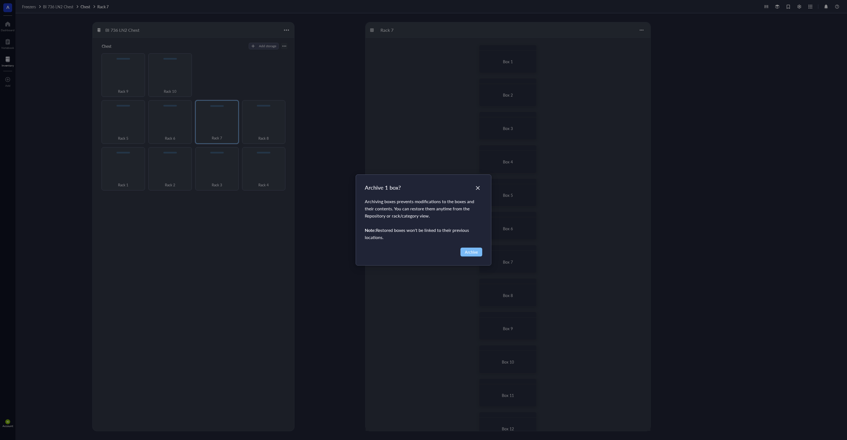
click at [472, 251] on span "Archive" at bounding box center [471, 252] width 13 height 6
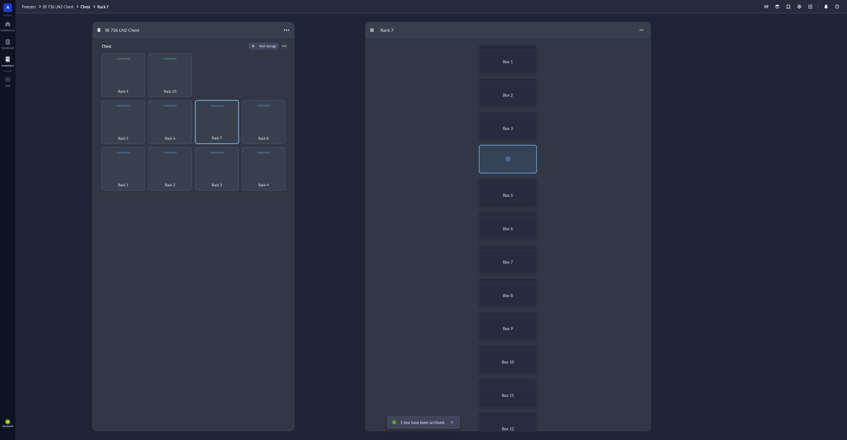
click at [510, 162] on div at bounding box center [508, 158] width 9 height 9
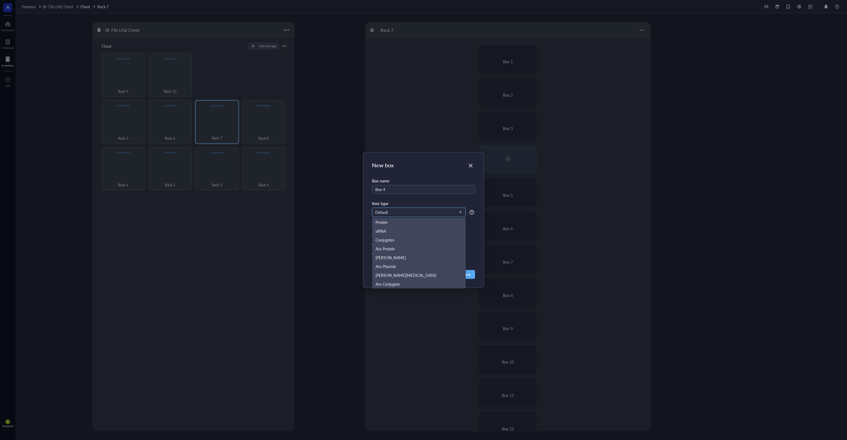
click at [404, 212] on span "Default" at bounding box center [418, 212] width 86 height 5
type input "Box 4"
click at [413, 269] on div "Aro Mammalian" at bounding box center [418, 266] width 93 height 9
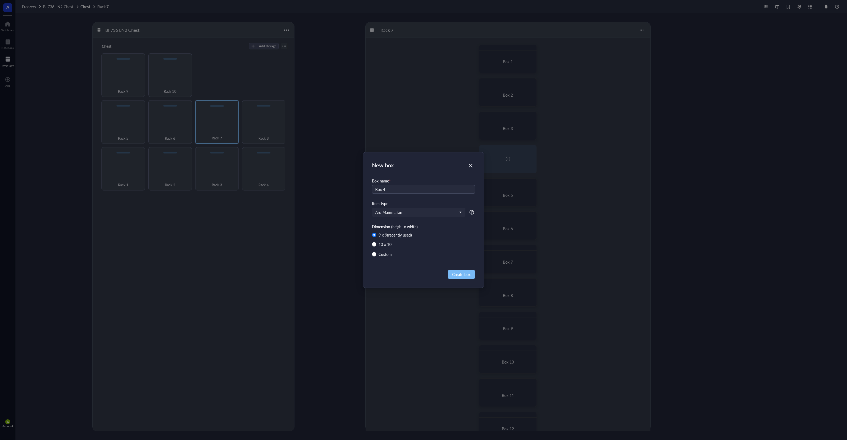
click at [462, 276] on span "Create box" at bounding box center [461, 274] width 18 height 6
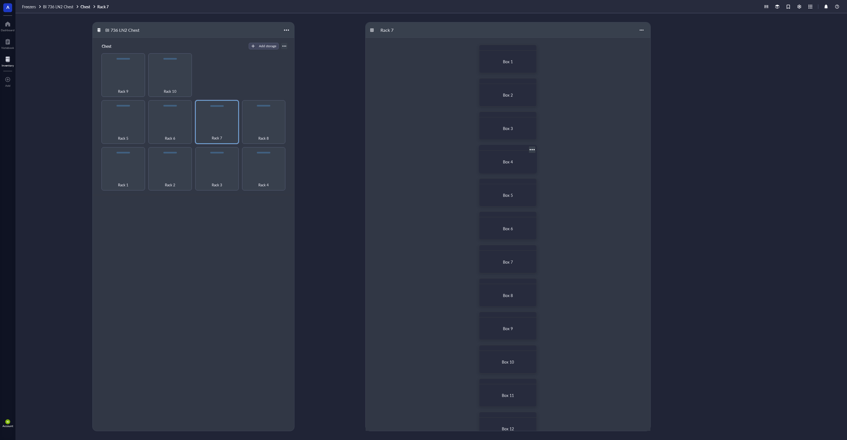
click at [507, 157] on div "Box 4" at bounding box center [508, 162] width 53 height 18
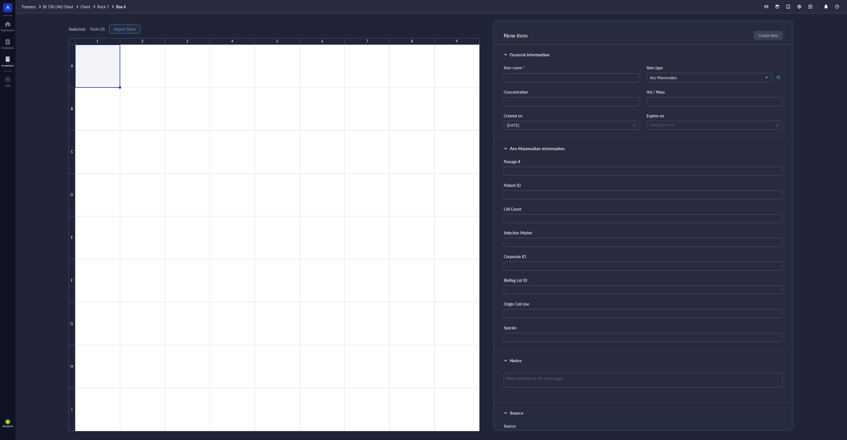
click at [124, 28] on span "Import items" at bounding box center [125, 29] width 22 height 4
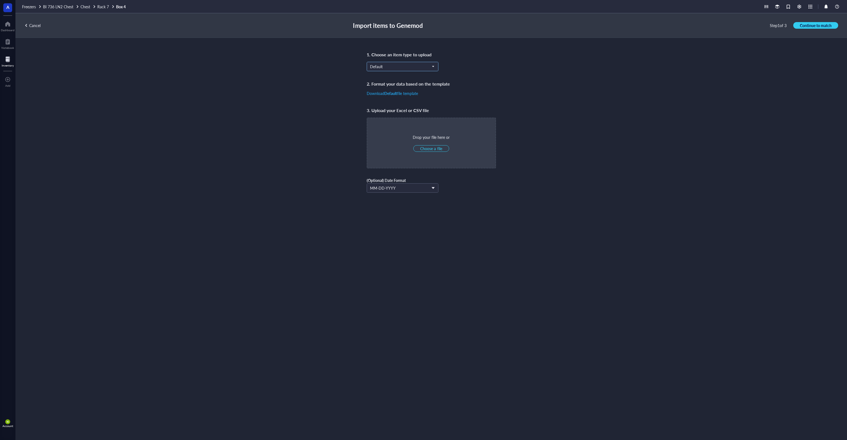
click at [390, 66] on span "Default" at bounding box center [402, 66] width 64 height 5
click at [398, 121] on div "Aro Mammalian" at bounding box center [402, 120] width 65 height 6
click at [434, 146] on button "Choose a file" at bounding box center [431, 148] width 36 height 7
type input "C:\fakepath\R7B1.xlsx"
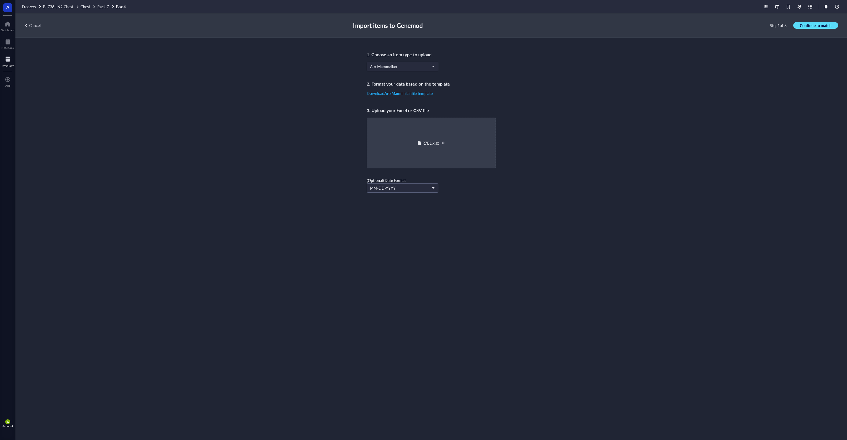
click at [824, 27] on span "Continue to match" at bounding box center [816, 25] width 32 height 5
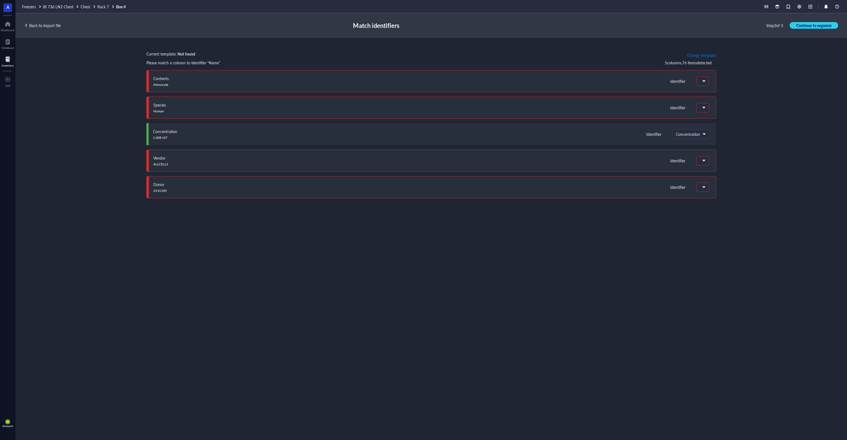
click at [702, 56] on span "Change template" at bounding box center [701, 55] width 29 height 4
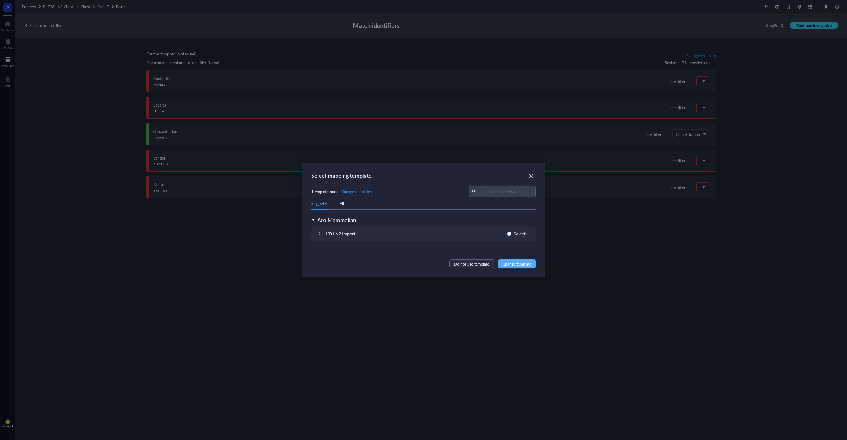
click at [517, 233] on span "Select" at bounding box center [520, 233] width 16 height 7
click at [512, 233] on input "Select" at bounding box center [509, 233] width 4 height 4
radio input "true"
drag, startPoint x: 525, startPoint y: 264, endPoint x: 541, endPoint y: 249, distance: 22.6
click at [524, 264] on span "Change template" at bounding box center [517, 264] width 29 height 6
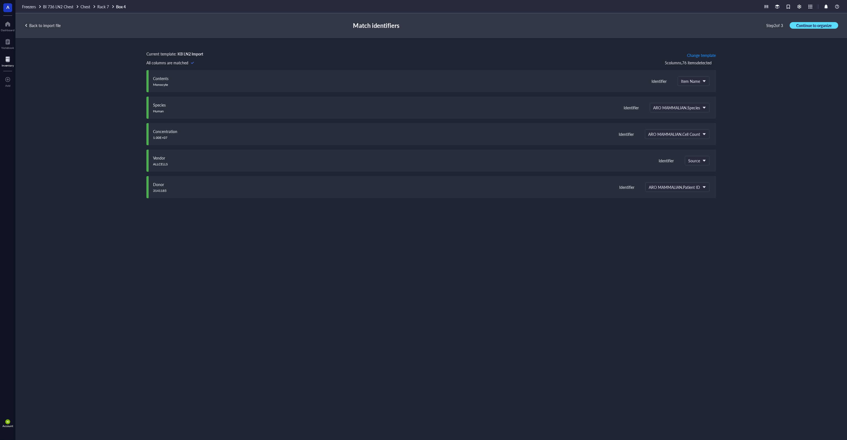
click at [820, 27] on span "Continue to organize" at bounding box center [814, 25] width 35 height 5
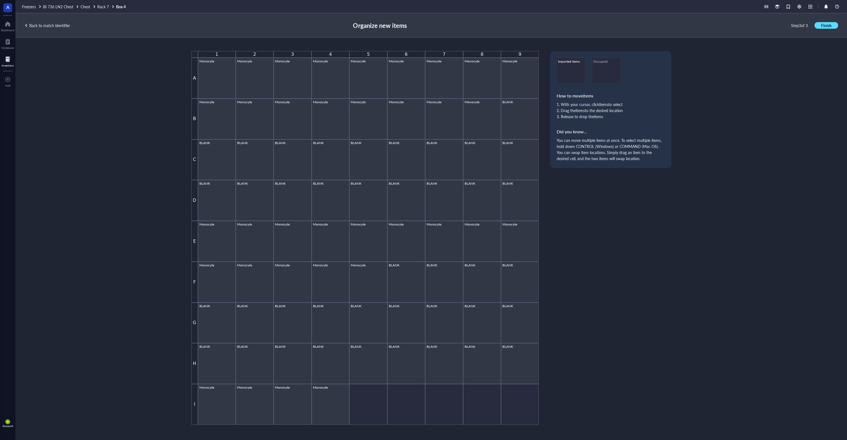
click at [822, 25] on span "Finish" at bounding box center [826, 25] width 10 height 5
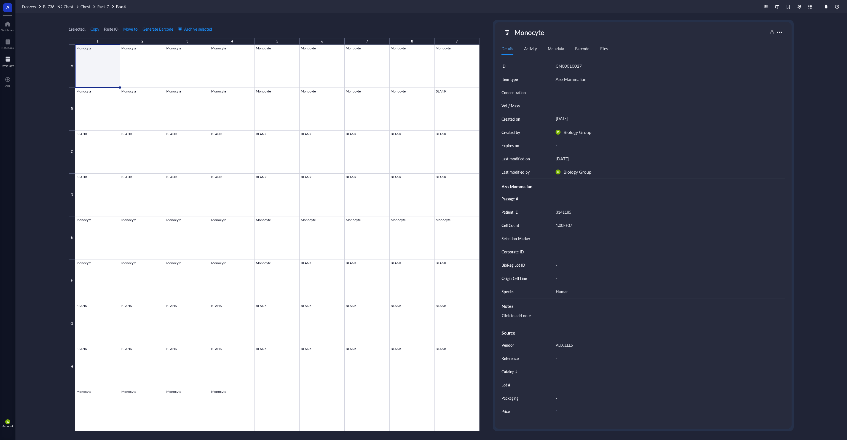
click at [9, 60] on div at bounding box center [8, 59] width 12 height 9
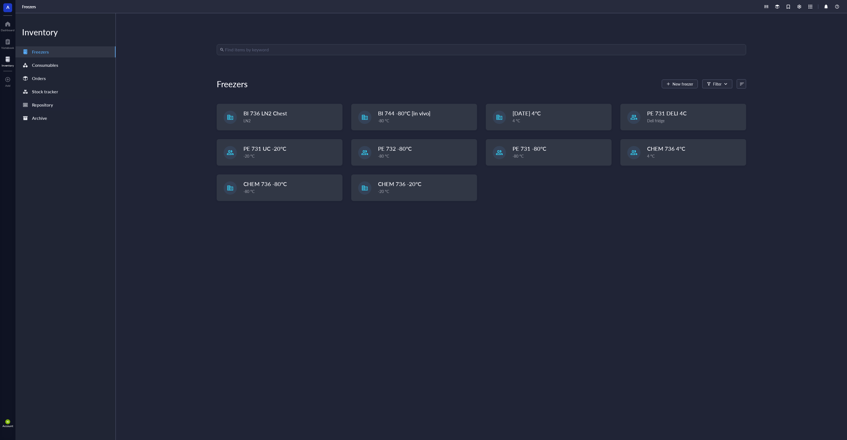
click at [53, 105] on div "Repository" at bounding box center [65, 104] width 100 height 11
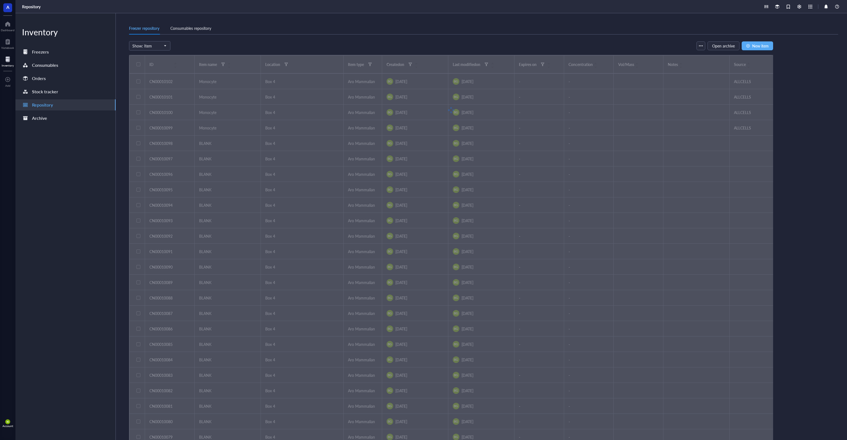
click at [223, 64] on div at bounding box center [451, 110] width 644 height 110
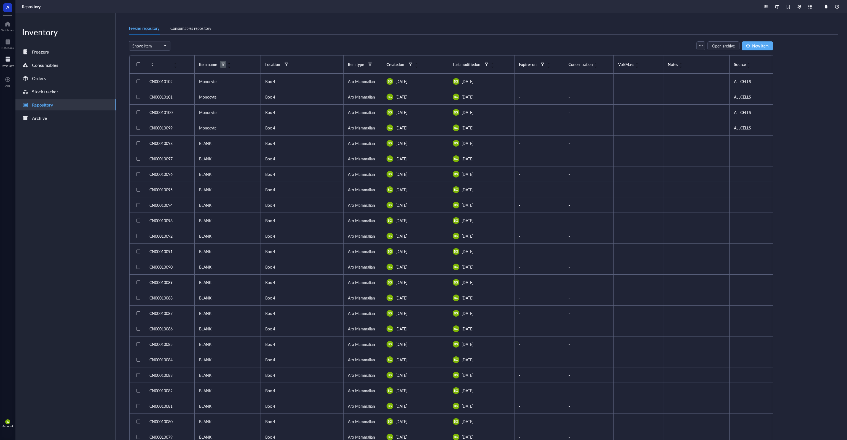
click at [222, 64] on div at bounding box center [223, 64] width 4 height 4
click at [243, 74] on input "search" at bounding box center [250, 75] width 39 height 8
type input "BLANK"
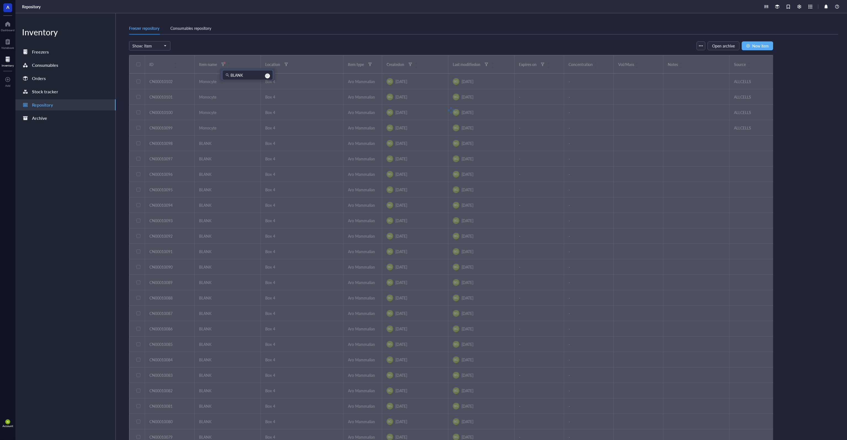
click at [253, 49] on div "Show: Item Open archive New item" at bounding box center [451, 45] width 644 height 9
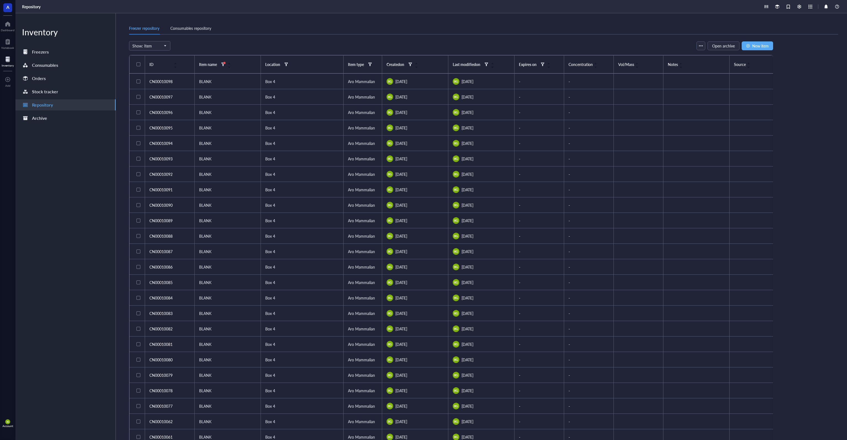
click at [141, 65] on div at bounding box center [138, 64] width 9 height 9
click at [314, 47] on span "Archive" at bounding box center [312, 46] width 13 height 4
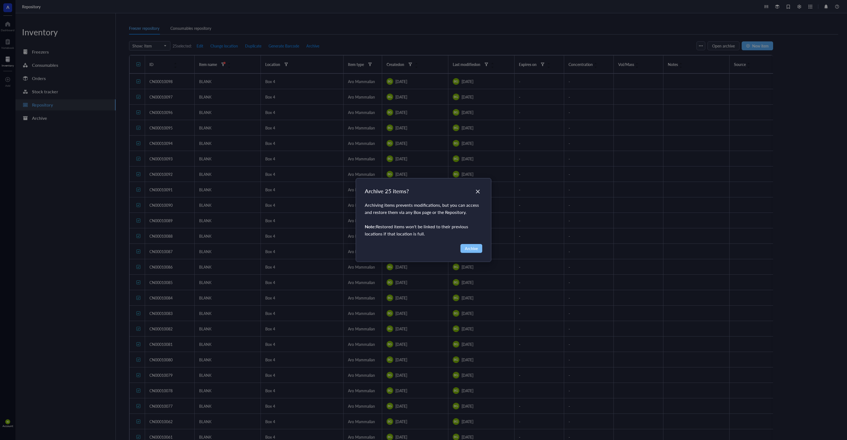
click at [477, 247] on span "Archive" at bounding box center [471, 248] width 13 height 6
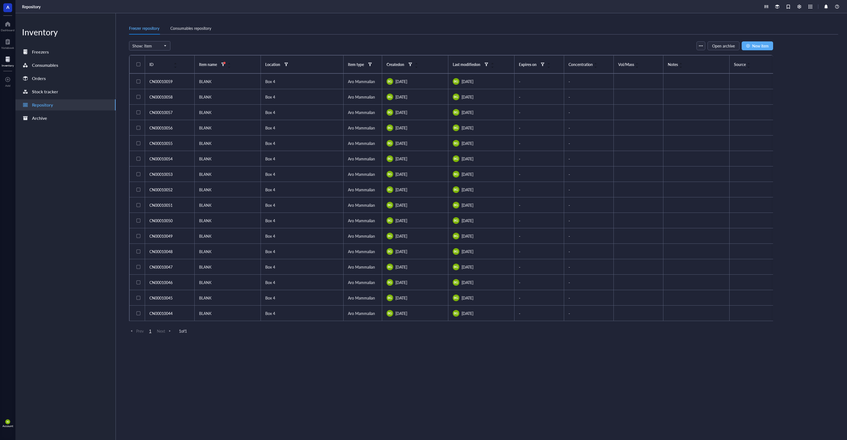
click at [139, 65] on div at bounding box center [139, 64] width 4 height 4
click at [314, 47] on span "Archive" at bounding box center [312, 46] width 13 height 4
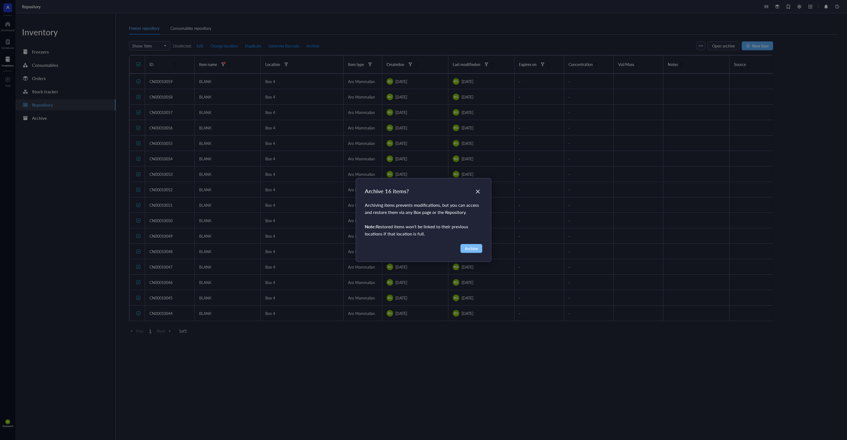
click at [467, 250] on span "Archive" at bounding box center [471, 248] width 13 height 6
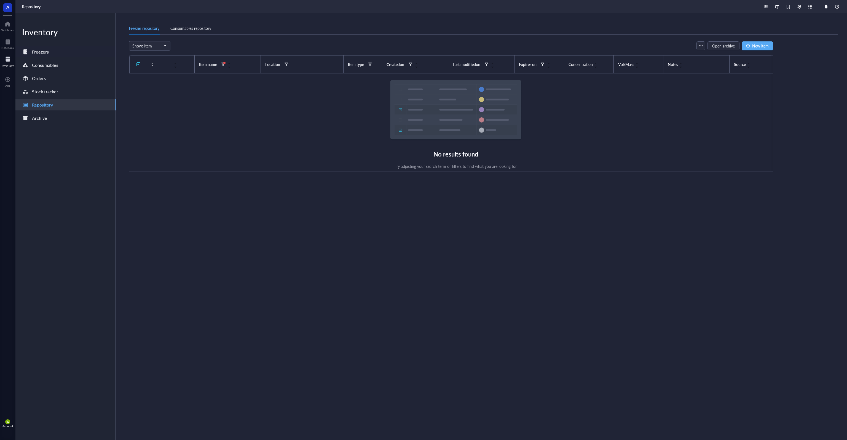
click at [42, 53] on div "Freezers" at bounding box center [40, 52] width 17 height 8
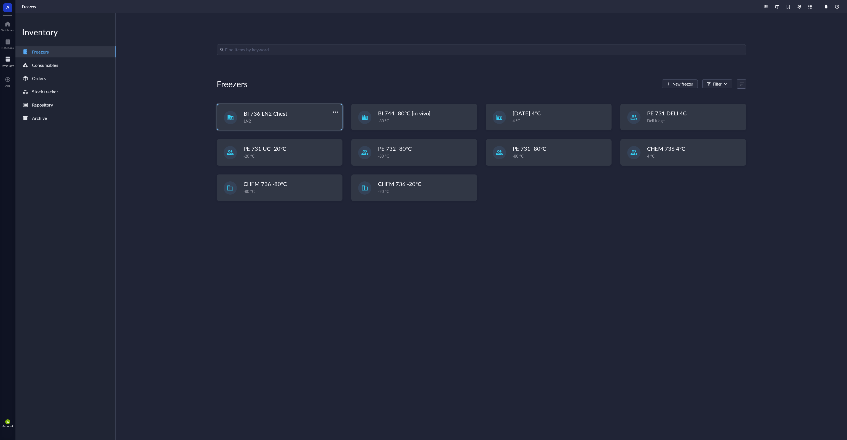
click at [290, 121] on div "LN2" at bounding box center [291, 121] width 95 height 6
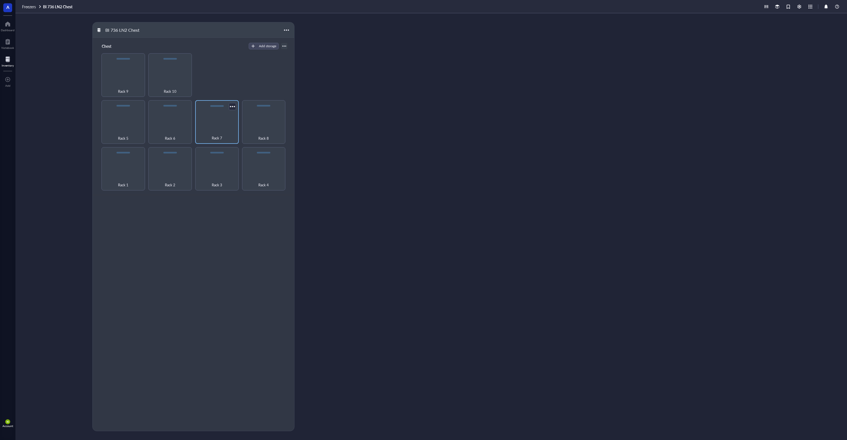
click at [215, 123] on div "Rack 7" at bounding box center [217, 122] width 44 height 44
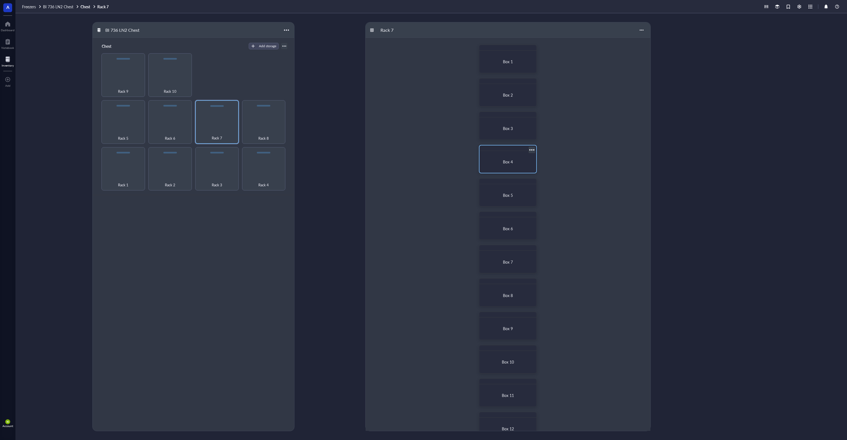
click at [499, 162] on div "Box 4" at bounding box center [508, 161] width 44 height 5
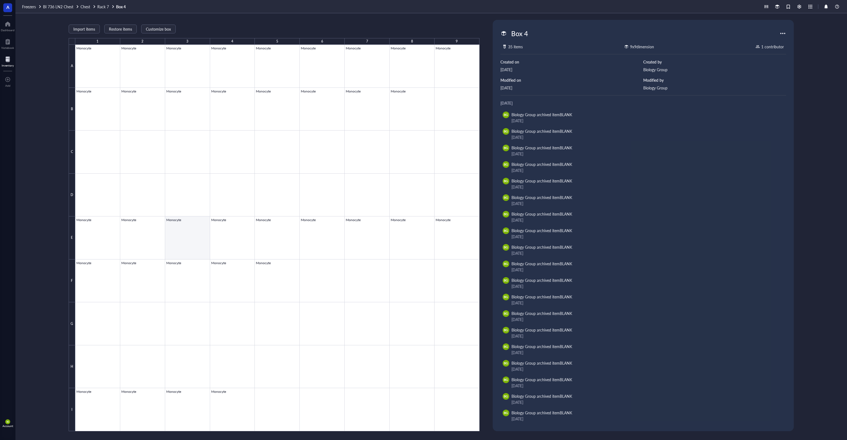
click at [228, 234] on div at bounding box center [277, 238] width 404 height 386
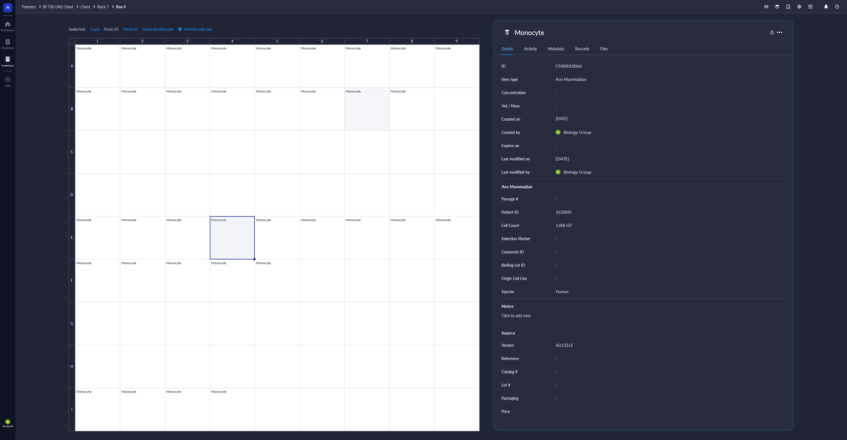
click at [365, 106] on div at bounding box center [277, 238] width 404 height 386
click at [414, 239] on div at bounding box center [277, 238] width 404 height 386
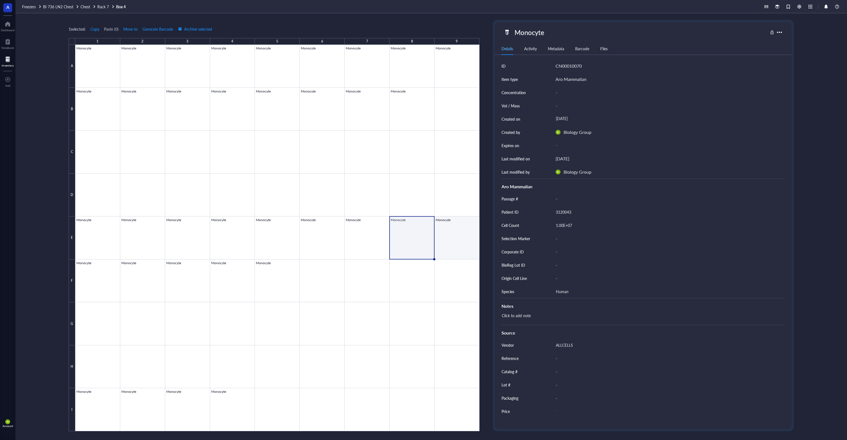
click at [449, 236] on div at bounding box center [277, 238] width 404 height 386
click at [425, 237] on div at bounding box center [277, 238] width 404 height 386
click at [103, 8] on span "Rack 7" at bounding box center [103, 7] width 12 height 6
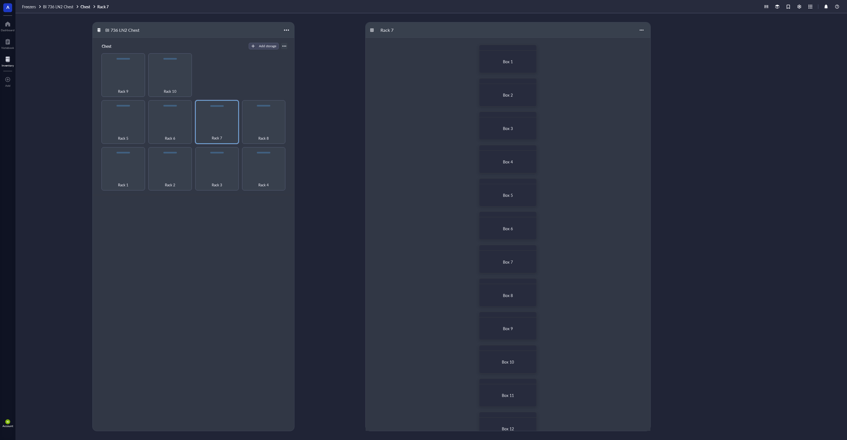
click at [73, 81] on div "BI 736 LN2 Chest Chest Add storage Rack 1 Rack 2 Rack 3 Rack 4 Rack 5 Rack 6 Ra…" at bounding box center [431, 226] width 832 height 426
click at [70, 81] on div "BI 736 LN2 Chest Chest Add storage Rack 1 Rack 2 Rack 3 Rack 4 Rack 5 Rack 6 Ra…" at bounding box center [431, 226] width 832 height 426
click at [264, 127] on div "Rack 8" at bounding box center [264, 122] width 44 height 44
click at [509, 61] on span "Box 1" at bounding box center [508, 62] width 10 height 6
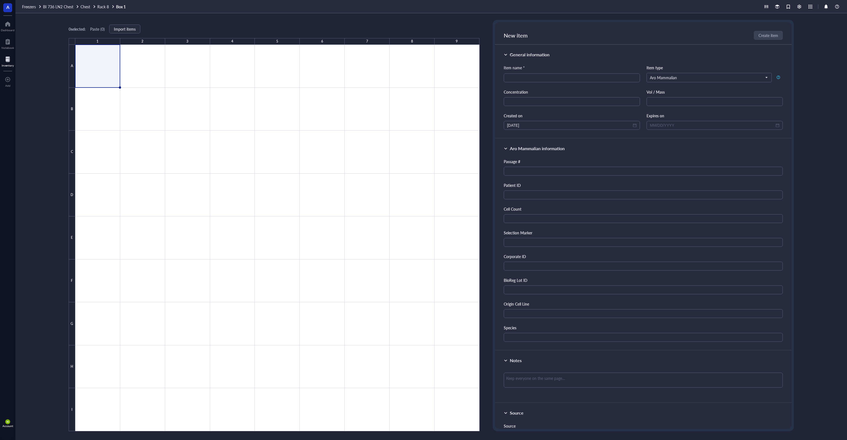
click at [170, 17] on div "0 selected: Paste ( 0 ) Import items 1 2 3 4 5 6 7 8 9 A B C D E F G H I Box 1 …" at bounding box center [431, 226] width 832 height 426
click at [122, 29] on span "Import items" at bounding box center [125, 29] width 22 height 4
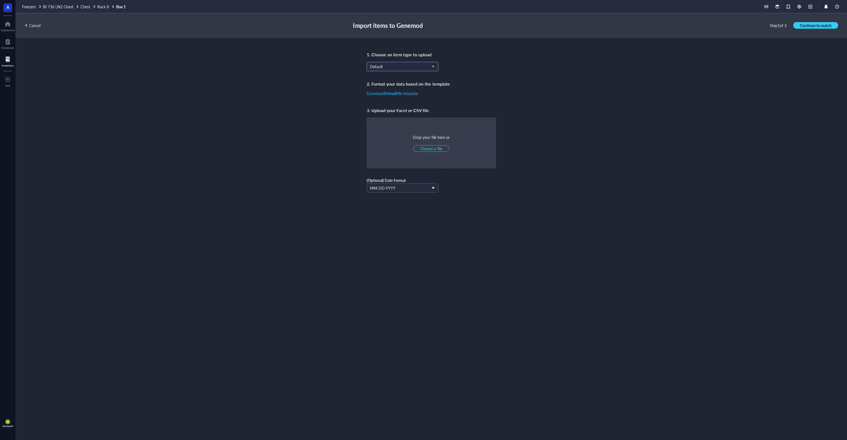
click at [415, 69] on span "Default" at bounding box center [402, 66] width 64 height 5
click at [402, 122] on div "Aro Mammalian" at bounding box center [402, 120] width 65 height 6
click at [432, 148] on span "Choose a file" at bounding box center [431, 148] width 22 height 5
type input "C:\fakepath\R7B1.xlsx"
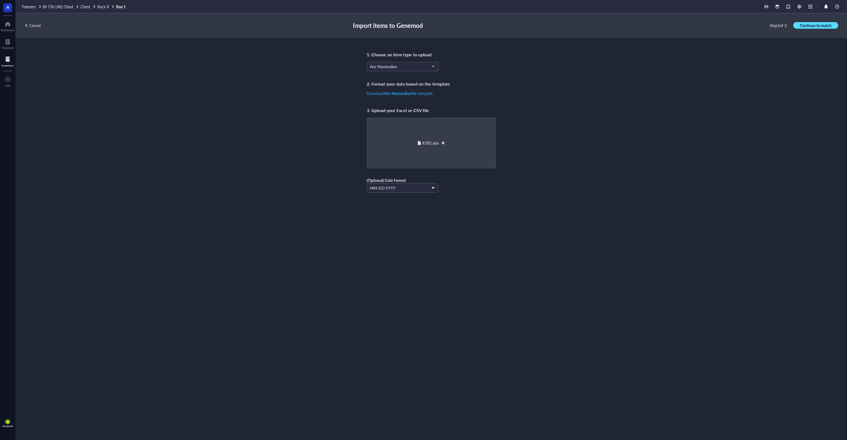
click at [817, 23] on span "Continue to match" at bounding box center [816, 25] width 32 height 5
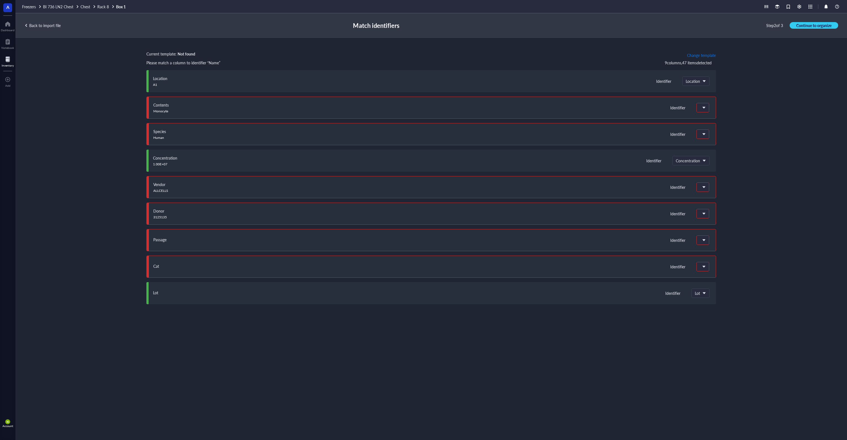
click at [700, 56] on span "Change template" at bounding box center [701, 55] width 29 height 4
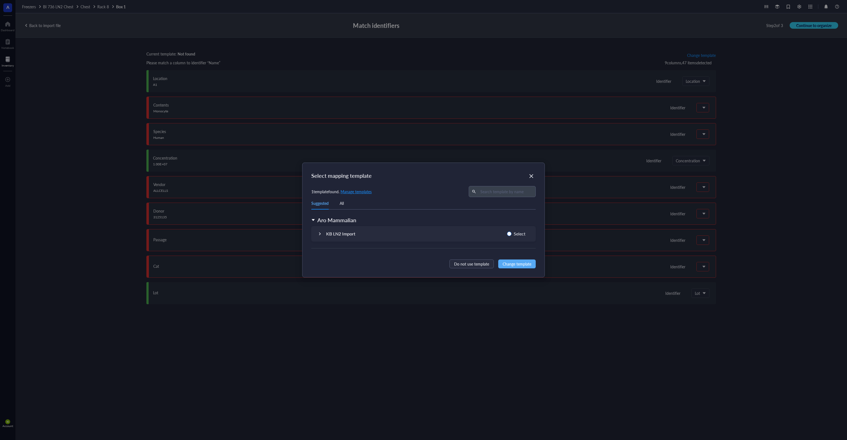
click at [514, 230] on span "Select" at bounding box center [520, 233] width 16 height 7
click at [512, 231] on input "Select" at bounding box center [509, 233] width 4 height 4
radio input "true"
click at [515, 262] on span "Change template" at bounding box center [517, 264] width 29 height 6
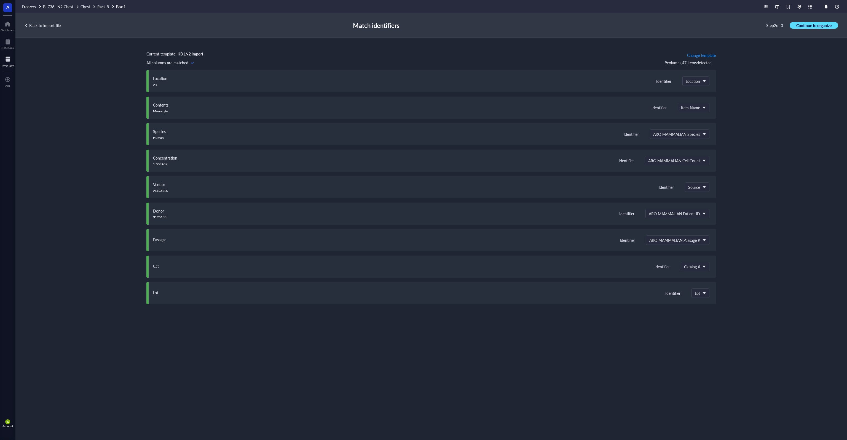
click at [804, 26] on span "Continue to organize" at bounding box center [814, 25] width 35 height 5
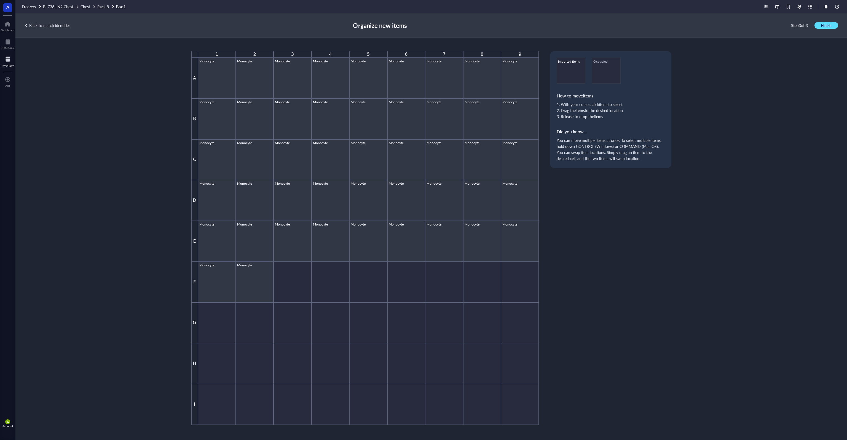
click at [825, 26] on span "Finish" at bounding box center [826, 25] width 10 height 5
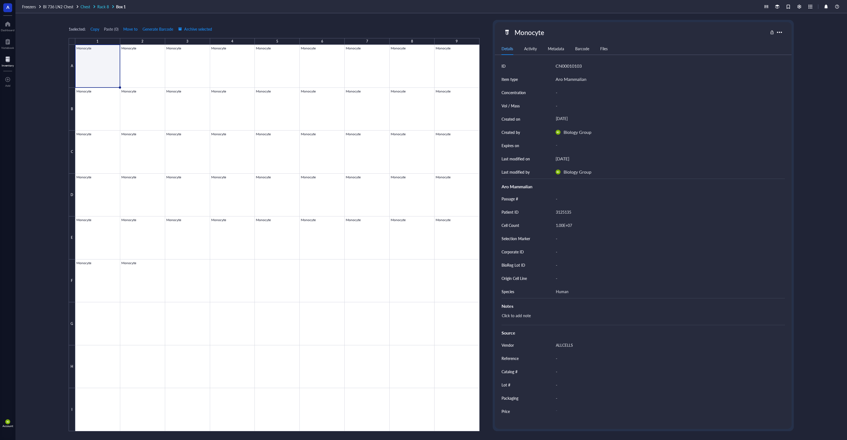
click at [105, 8] on span "Rack 8" at bounding box center [103, 7] width 12 height 6
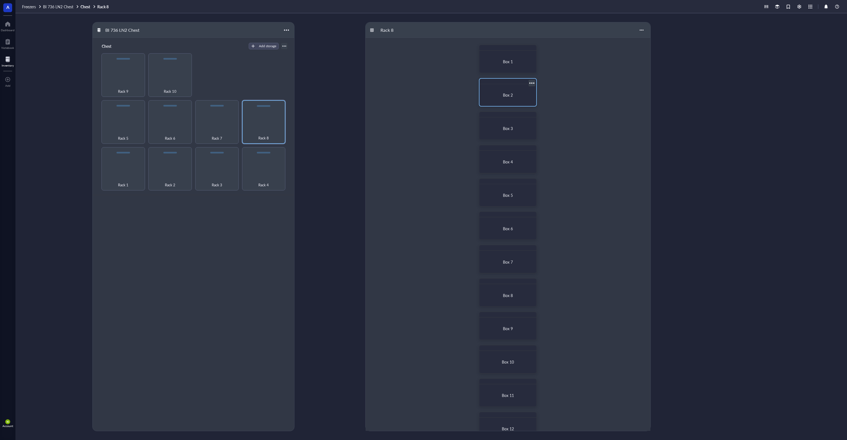
click at [501, 95] on div "Box 2" at bounding box center [508, 94] width 44 height 5
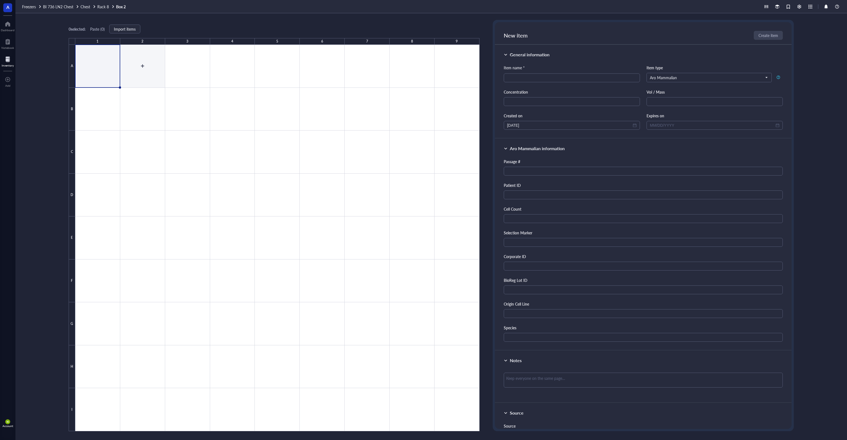
click at [155, 26] on div "0 selected: Paste ( 0 ) Import items 1 2 3 4 5 6 7 8 9 A B C D E F G H I" at bounding box center [274, 225] width 411 height 411
click at [124, 30] on span "Import items" at bounding box center [125, 29] width 22 height 4
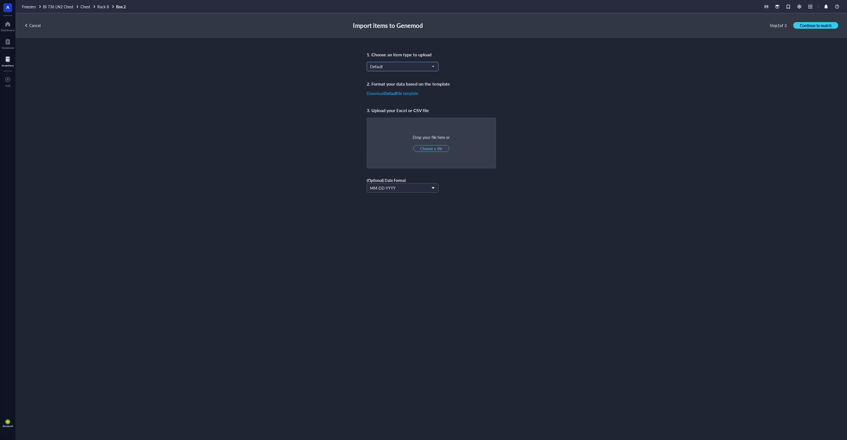
click at [399, 67] on span "Default" at bounding box center [402, 66] width 64 height 5
click at [397, 121] on div "Aro Mammalian" at bounding box center [402, 120] width 65 height 6
click at [438, 148] on span "Choose a file" at bounding box center [431, 148] width 22 height 5
type input "C:\fakepath\R7B1.xlsx"
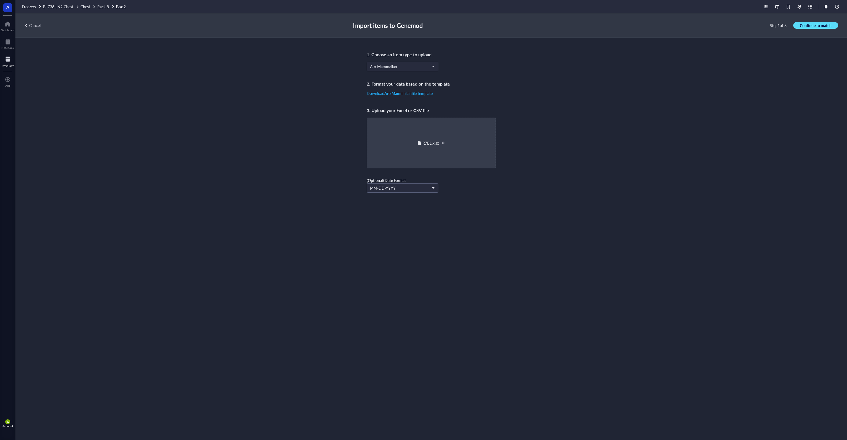
click at [806, 24] on span "Continue to match" at bounding box center [816, 25] width 32 height 5
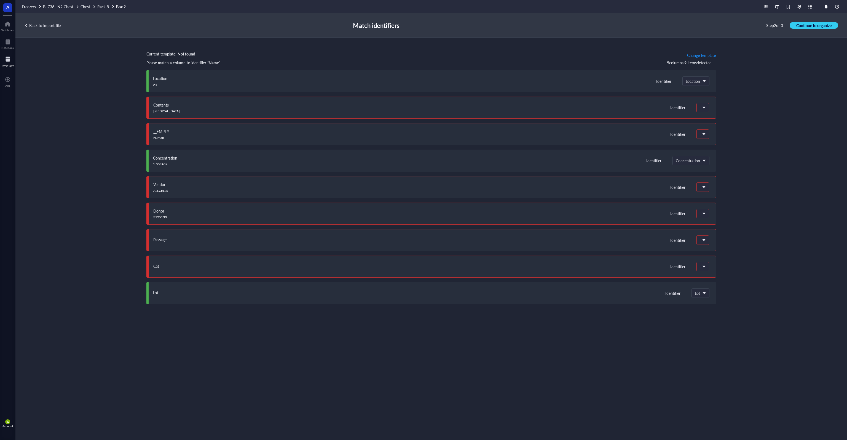
click at [721, 53] on div "Current template: Not found Change template Please match a column to identifier…" at bounding box center [431, 232] width 832 height 389
click at [701, 54] on span "Change template" at bounding box center [701, 55] width 29 height 4
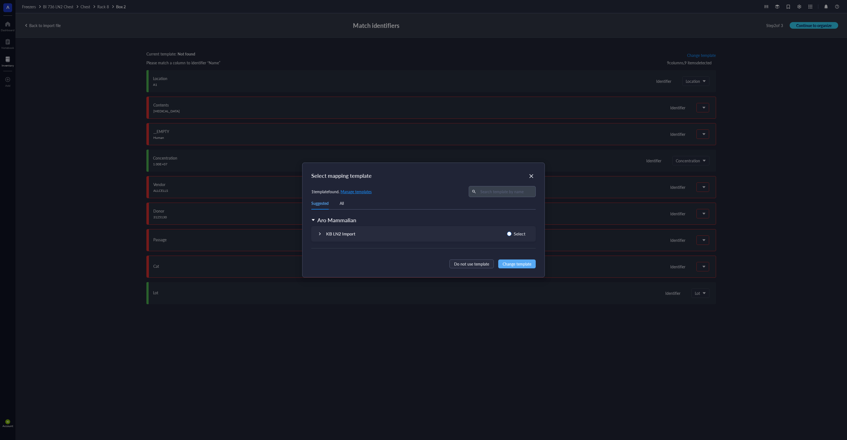
click at [519, 234] on span "Select" at bounding box center [520, 233] width 16 height 7
click at [512, 234] on input "Select" at bounding box center [509, 233] width 4 height 4
radio input "true"
click at [518, 265] on span "Change template" at bounding box center [517, 264] width 29 height 6
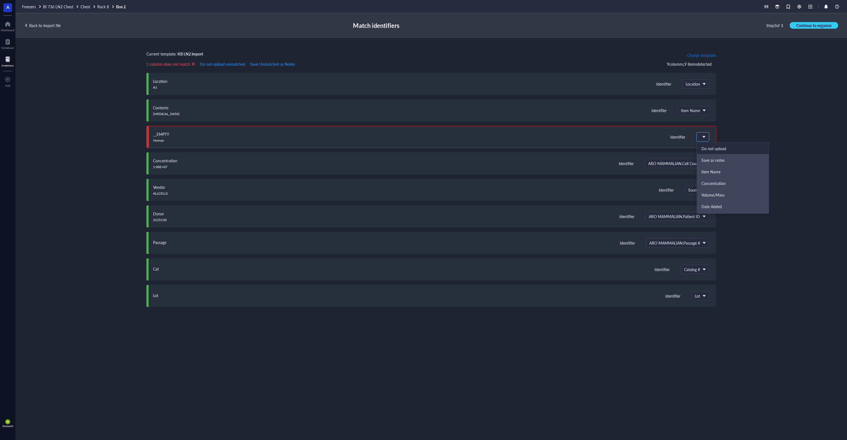
click at [700, 137] on div at bounding box center [703, 136] width 12 height 9
click at [742, 173] on div "ARO MAMMALIAN.Species" at bounding box center [733, 172] width 63 height 5
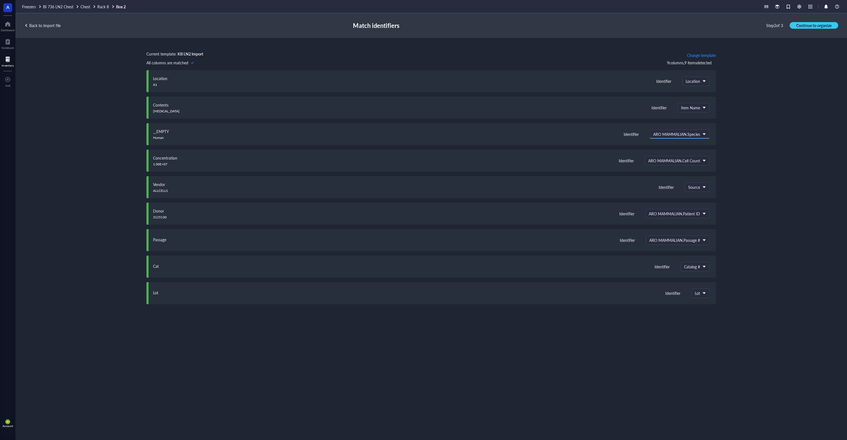
click at [808, 27] on span "Continue to organize" at bounding box center [814, 25] width 35 height 5
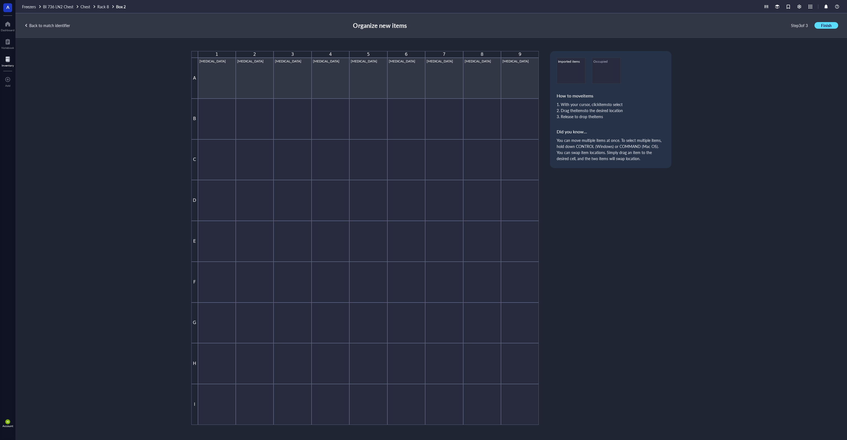
click at [822, 27] on span "Finish" at bounding box center [826, 25] width 10 height 5
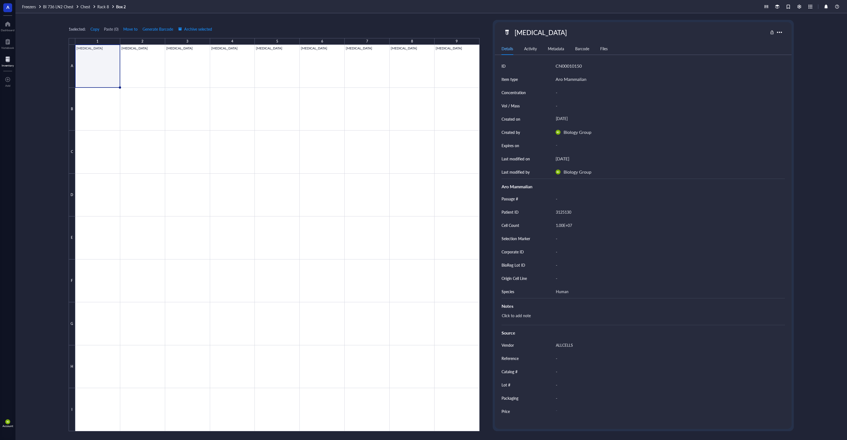
drag, startPoint x: 137, startPoint y: 15, endPoint x: 125, endPoint y: 13, distance: 12.0
click at [136, 15] on div "1 selected: Copy Paste ( 0 ) Move to Generate Barcode Archive selected 1 2 3 4 …" at bounding box center [431, 226] width 832 height 426
click at [103, 8] on span "Rack 8" at bounding box center [103, 7] width 12 height 6
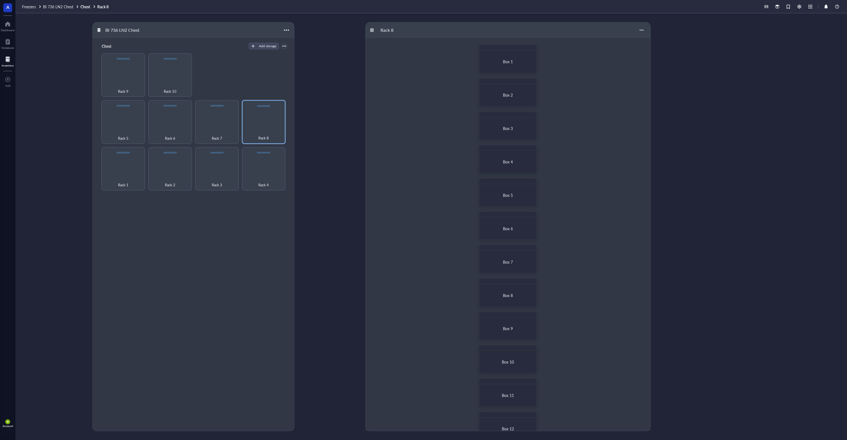
click at [423, 228] on div "Box 1 Box 2 Box 3 Box 4 Box 5 Box 6 Box 7 Box 8 Box 9 Box 10 Box 11 Box 12" at bounding box center [508, 242] width 285 height 409
click at [507, 132] on div "Box 3" at bounding box center [508, 128] width 52 height 17
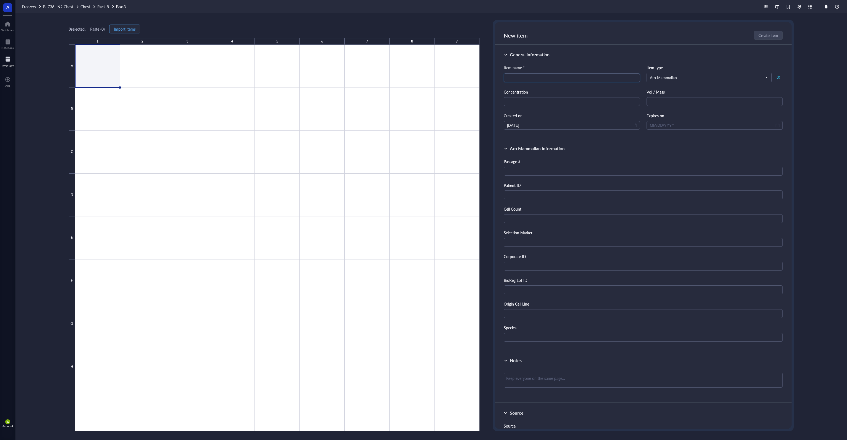
click at [126, 28] on span "Import items" at bounding box center [125, 29] width 22 height 4
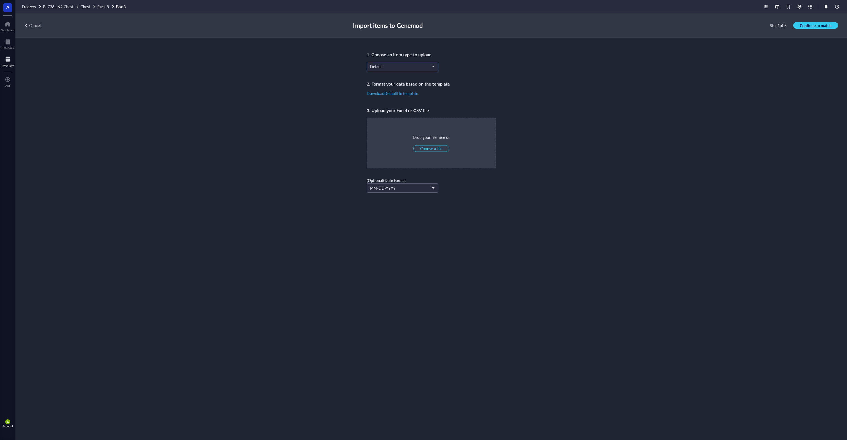
click at [397, 66] on span "Default" at bounding box center [402, 66] width 64 height 5
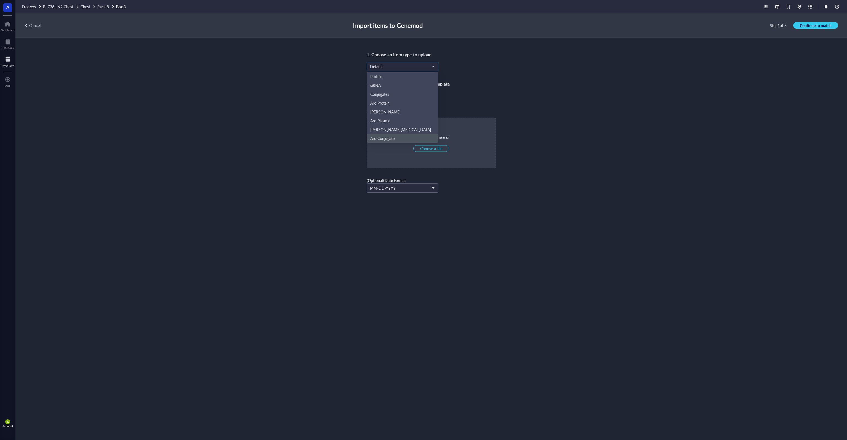
scroll to position [26, 0]
click at [398, 121] on div "Aro Mammalian" at bounding box center [402, 120] width 65 height 6
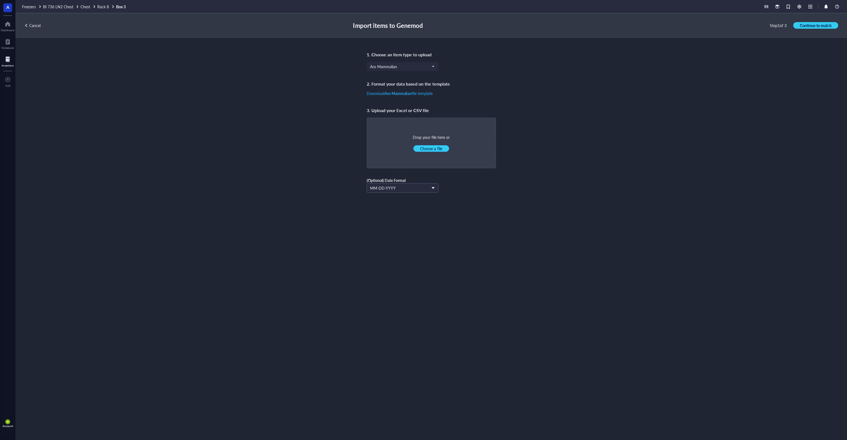
click at [438, 148] on span "Choose a file" at bounding box center [431, 148] width 22 height 5
type input "C:\fakepath\R7B1.xlsx"
click at [819, 24] on span "Continue to match" at bounding box center [816, 25] width 32 height 5
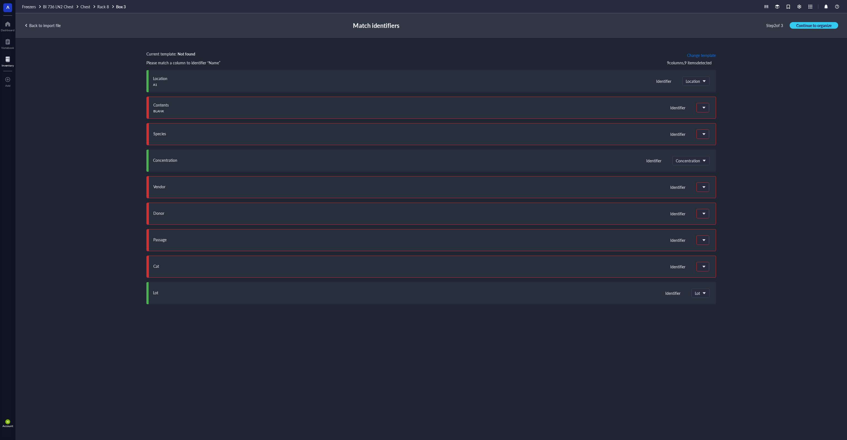
click at [702, 55] on span "Change template" at bounding box center [701, 55] width 29 height 4
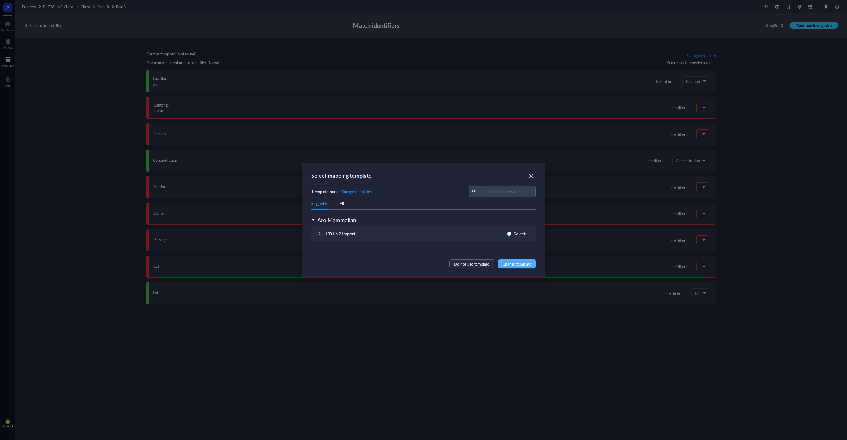
click at [523, 232] on span "Select" at bounding box center [520, 233] width 16 height 7
click at [512, 232] on input "Select" at bounding box center [509, 233] width 4 height 4
radio input "true"
click at [517, 262] on span "Change template" at bounding box center [517, 264] width 29 height 6
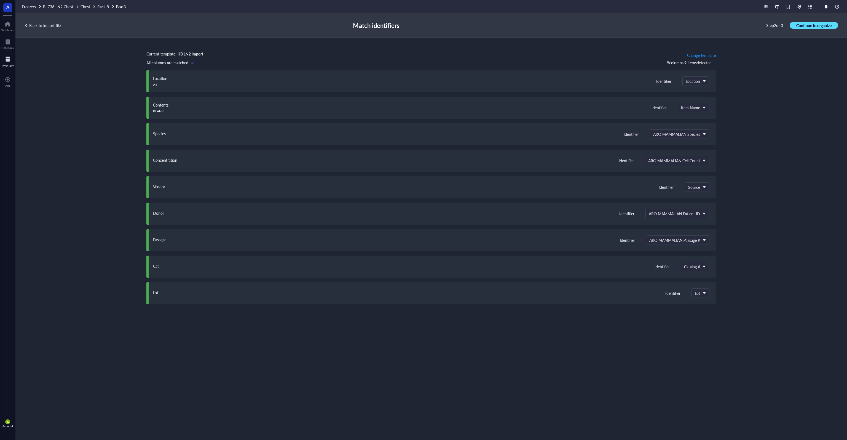
click at [806, 25] on span "Continue to organize" at bounding box center [814, 25] width 35 height 5
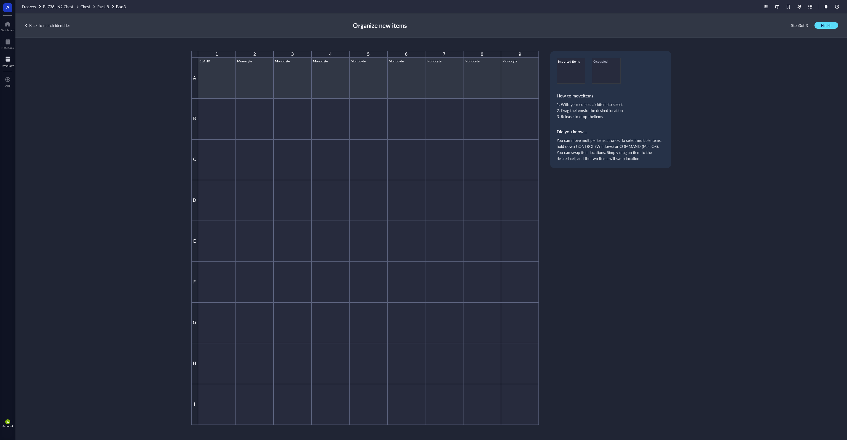
click at [825, 25] on span "Finish" at bounding box center [826, 25] width 10 height 5
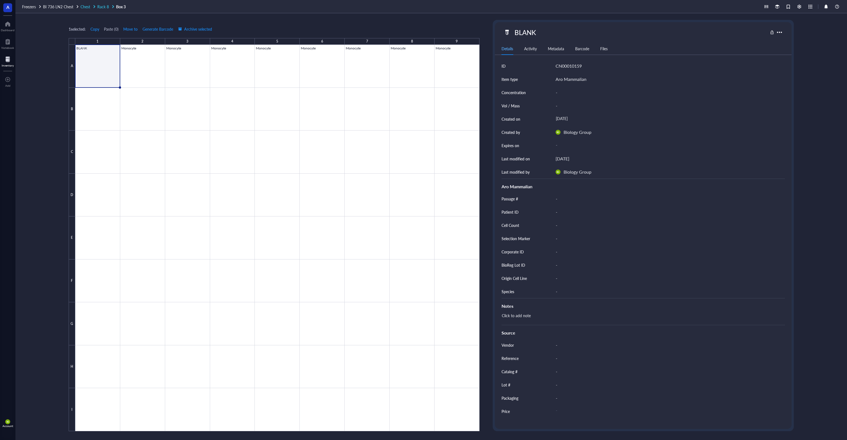
click at [107, 6] on span "Rack 8" at bounding box center [103, 7] width 12 height 6
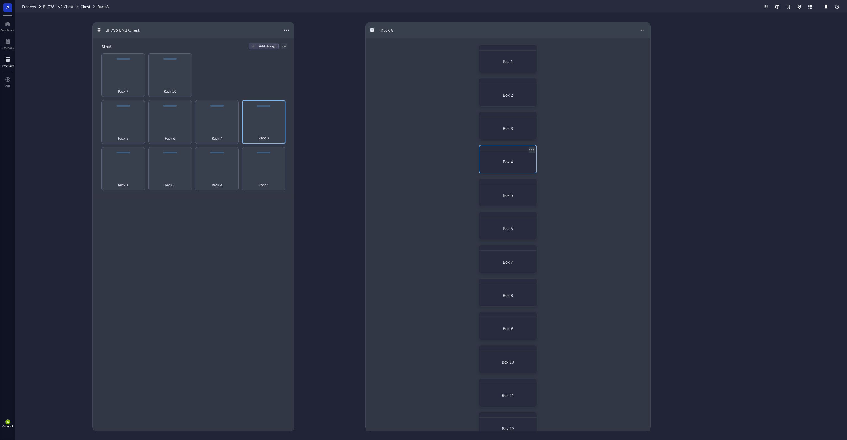
click at [501, 161] on div "Box 4" at bounding box center [508, 161] width 44 height 5
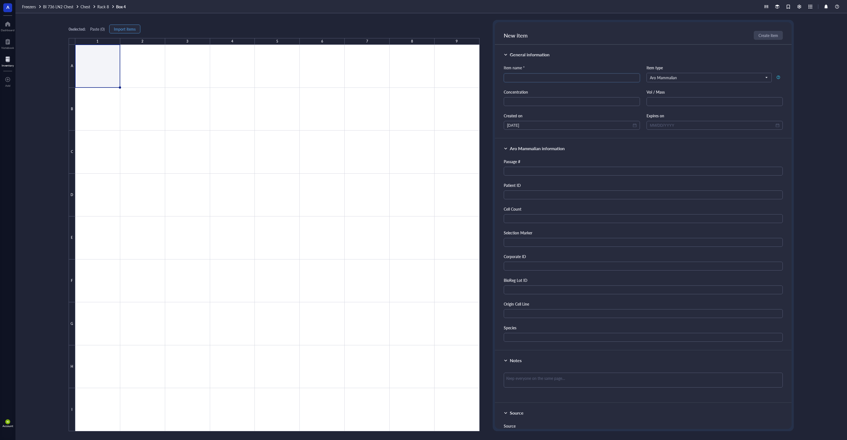
click at [134, 29] on span "Import items" at bounding box center [125, 29] width 22 height 4
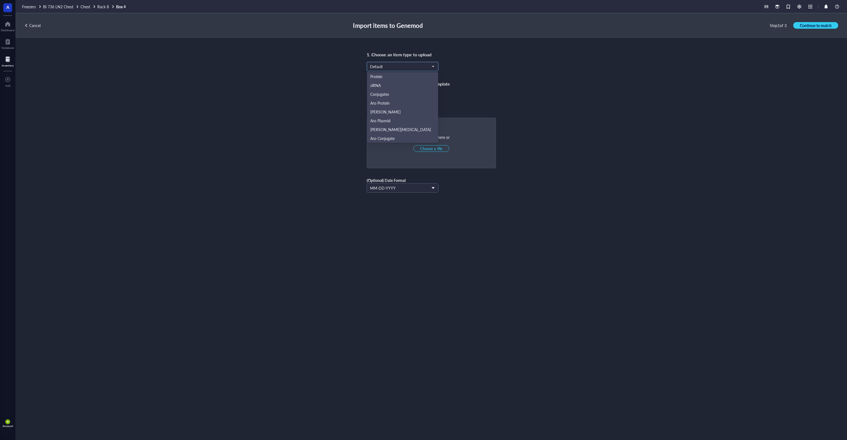
click at [396, 70] on input "search" at bounding box center [400, 66] width 60 height 8
click at [417, 118] on div "Aro Mammalian" at bounding box center [402, 120] width 65 height 6
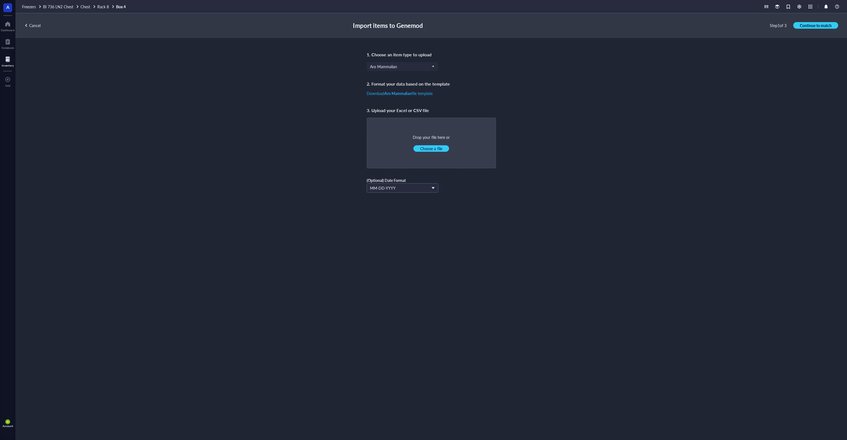
click at [434, 149] on span "Choose a file" at bounding box center [431, 148] width 22 height 5
type input "C:\fakepath\R7B1.xlsx"
click at [804, 23] on span "Continue to match" at bounding box center [816, 25] width 32 height 5
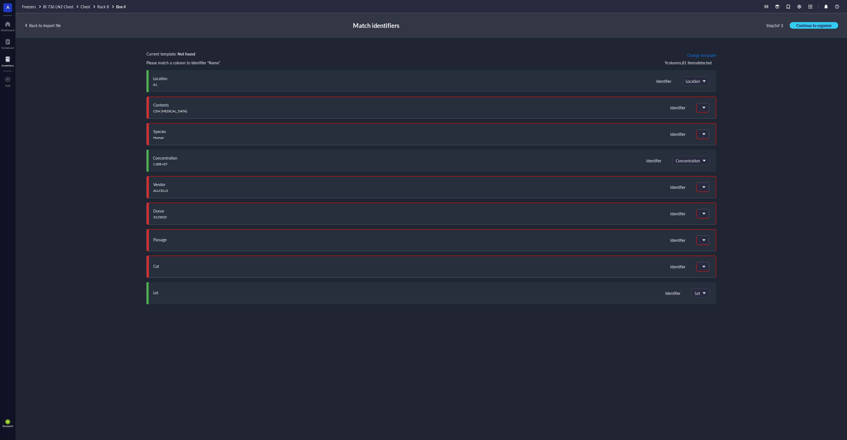
click at [694, 55] on span "Change template" at bounding box center [701, 55] width 29 height 4
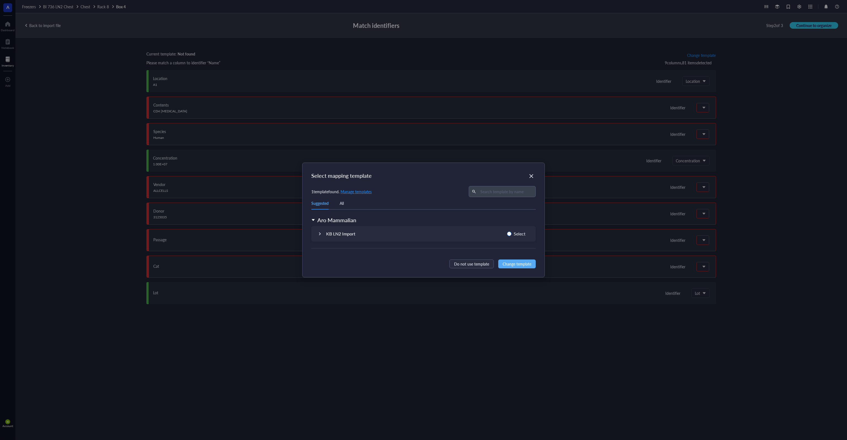
click at [517, 234] on span "Select" at bounding box center [520, 233] width 16 height 7
click at [512, 234] on input "Select" at bounding box center [509, 233] width 4 height 4
radio input "true"
click at [520, 264] on span "Change template" at bounding box center [517, 264] width 29 height 6
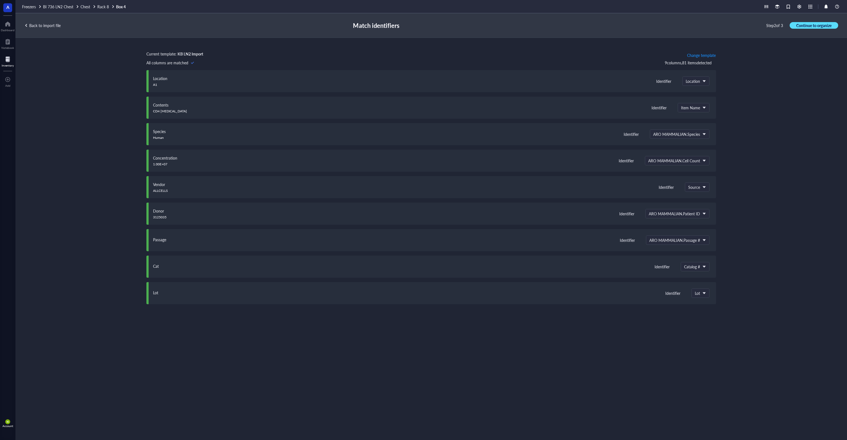
click at [808, 24] on span "Continue to organize" at bounding box center [814, 25] width 35 height 5
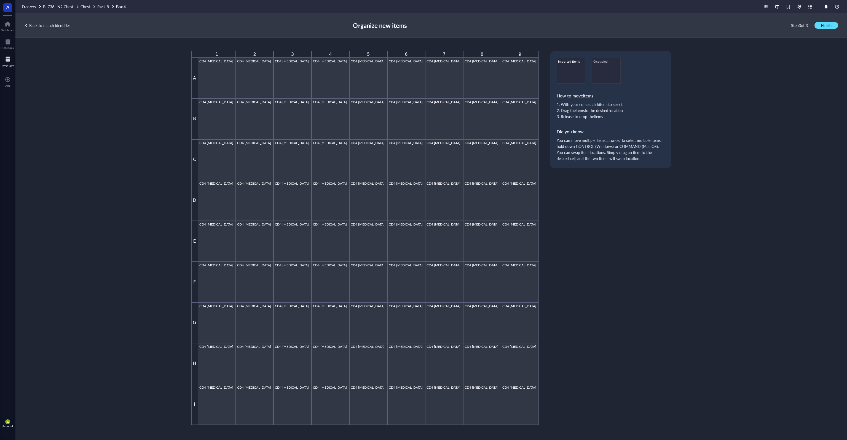
click at [824, 26] on span "Finish" at bounding box center [826, 25] width 10 height 5
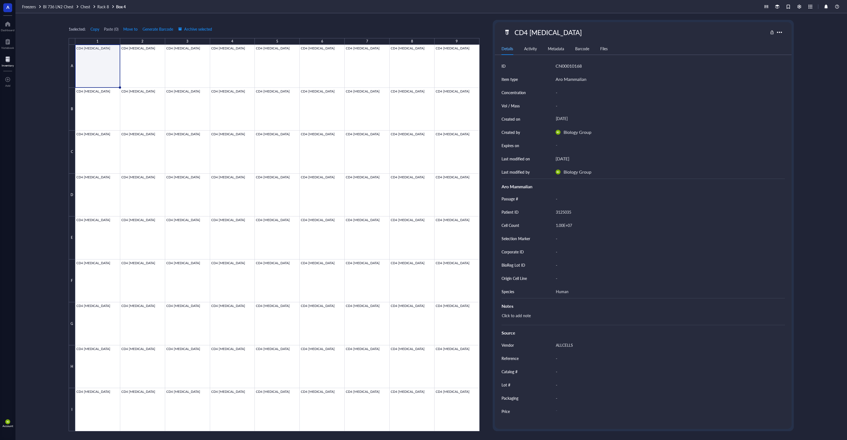
click at [125, 15] on div "1 selected: Copy Paste ( 0 ) Move to Generate Barcode Archive selected 1 2 3 4 …" at bounding box center [431, 226] width 832 height 426
click at [101, 4] on span "Rack 8" at bounding box center [103, 7] width 12 height 6
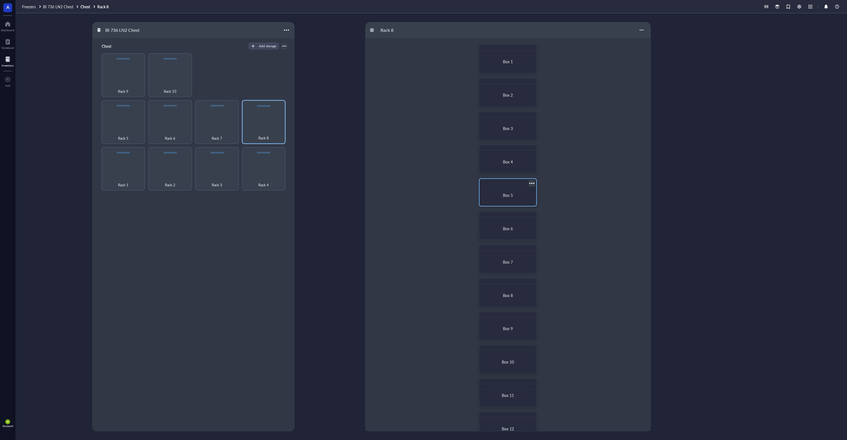
click at [508, 196] on span "Box 5" at bounding box center [508, 195] width 10 height 6
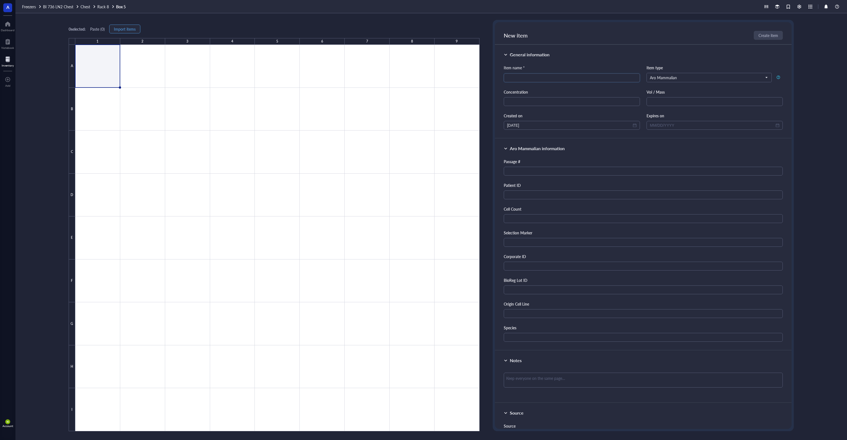
click at [122, 27] on span "Import items" at bounding box center [125, 29] width 22 height 4
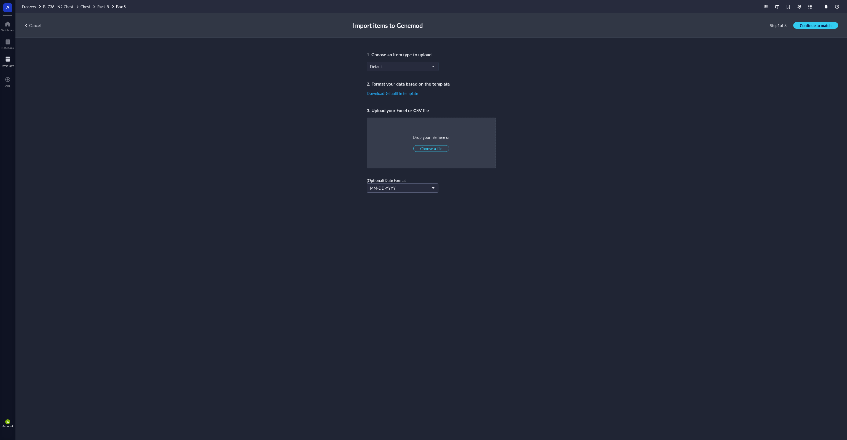
click at [386, 66] on span "Default" at bounding box center [402, 66] width 64 height 5
click at [399, 119] on div "Aro Mammalian" at bounding box center [402, 120] width 65 height 6
click at [428, 148] on span "Choose a file" at bounding box center [431, 148] width 22 height 5
type input "C:\fakepath\R7B1.xlsx"
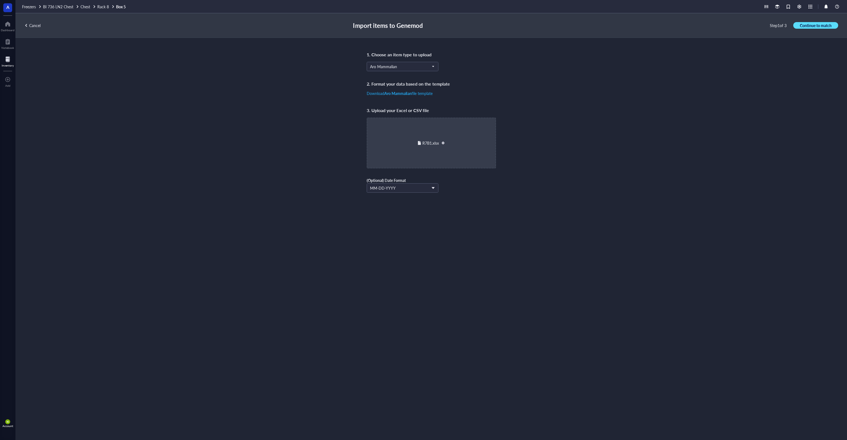
click at [801, 25] on span "Continue to match" at bounding box center [816, 25] width 32 height 5
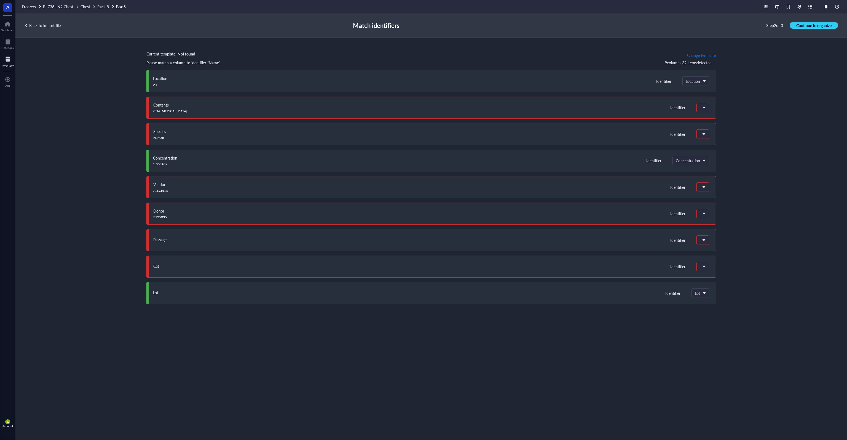
click at [711, 53] on span "Change template" at bounding box center [701, 55] width 29 height 4
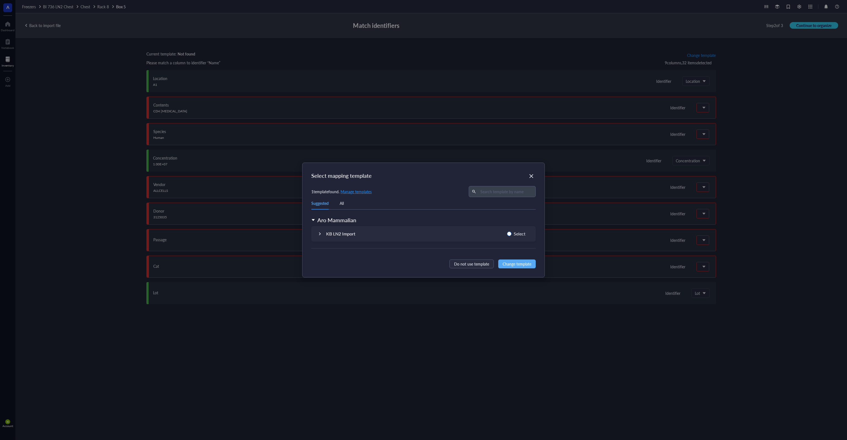
click at [520, 234] on span "Select" at bounding box center [520, 233] width 16 height 7
click at [512, 234] on input "Select" at bounding box center [509, 233] width 4 height 4
radio input "true"
click at [518, 265] on span "Change template" at bounding box center [517, 264] width 29 height 6
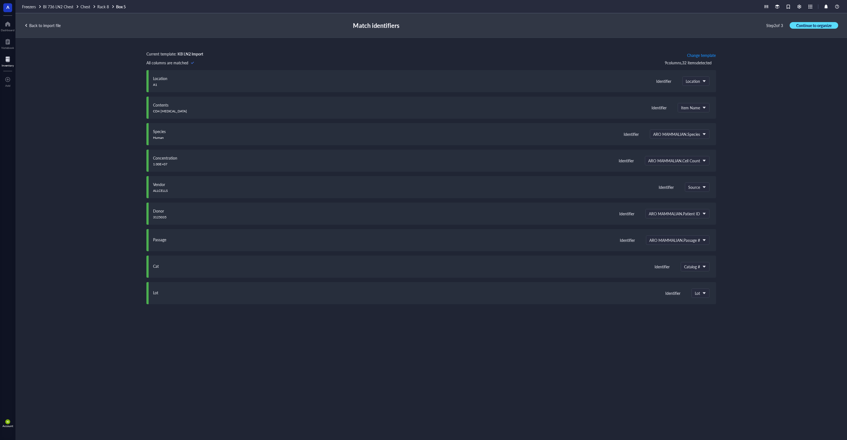
click at [817, 27] on span "Continue to organize" at bounding box center [814, 25] width 35 height 5
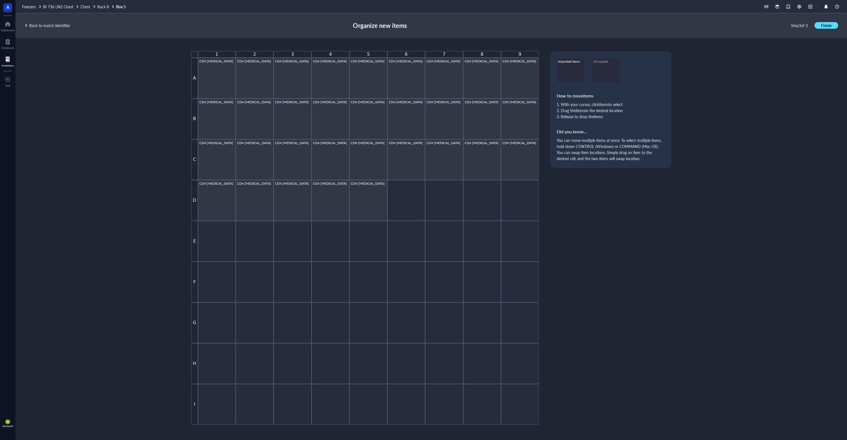
click at [826, 26] on span "Finish" at bounding box center [826, 25] width 10 height 5
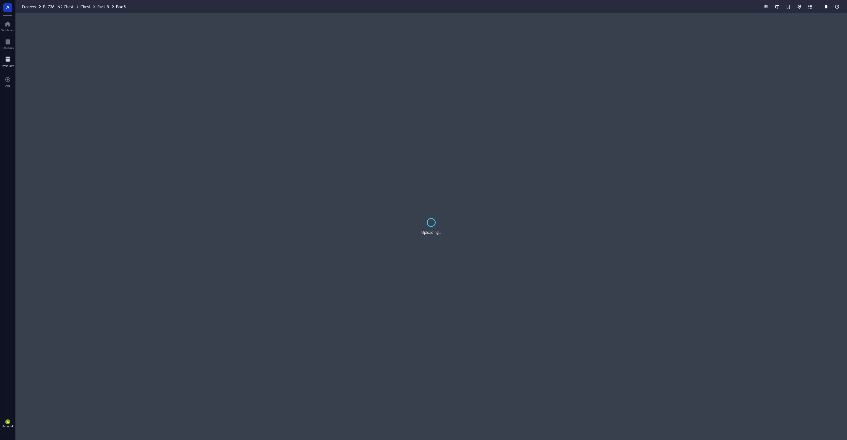
click at [118, 139] on div "Uploading..." at bounding box center [431, 226] width 832 height 426
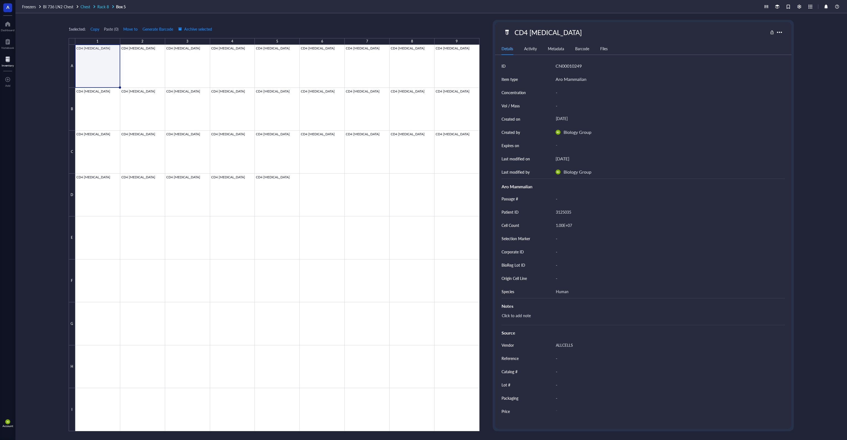
click at [110, 5] on div "Rack 8" at bounding box center [106, 6] width 18 height 5
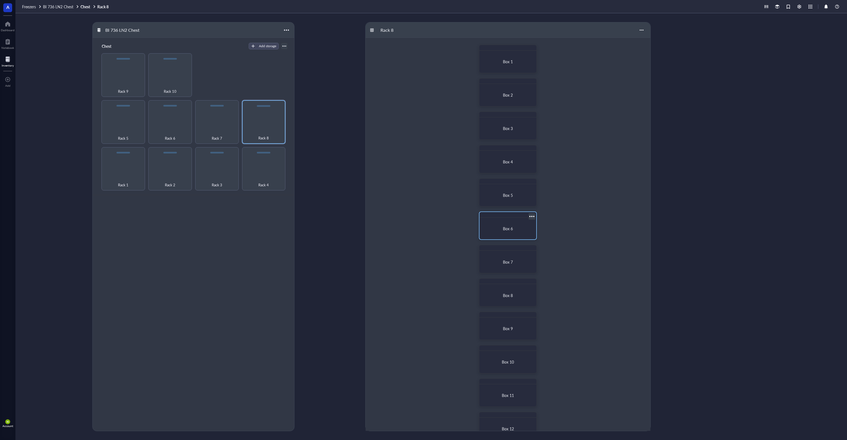
click at [524, 229] on div "Box 6" at bounding box center [508, 228] width 44 height 5
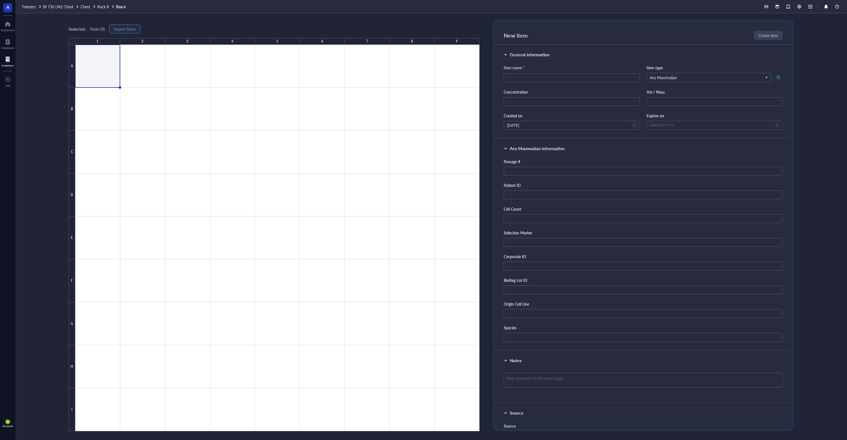
click at [127, 25] on button "Import items" at bounding box center [124, 29] width 31 height 9
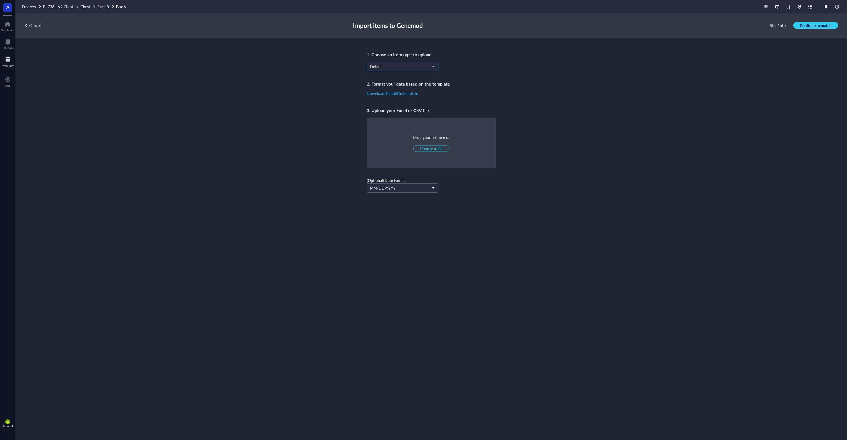
click at [389, 65] on span "Default" at bounding box center [402, 66] width 64 height 5
click at [400, 121] on div "Aro Mammalian" at bounding box center [402, 120] width 65 height 6
click at [438, 148] on span "Choose a file" at bounding box center [431, 148] width 22 height 5
type input "C:\fakepath\R7B1.xlsx"
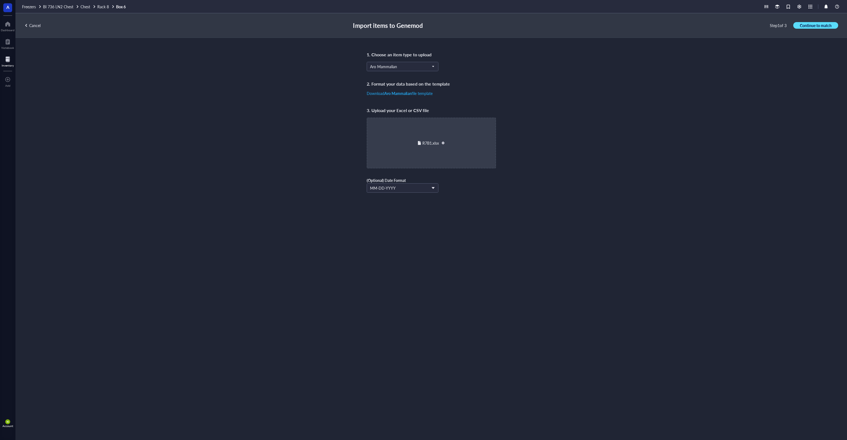
click at [819, 26] on span "Continue to match" at bounding box center [816, 25] width 32 height 5
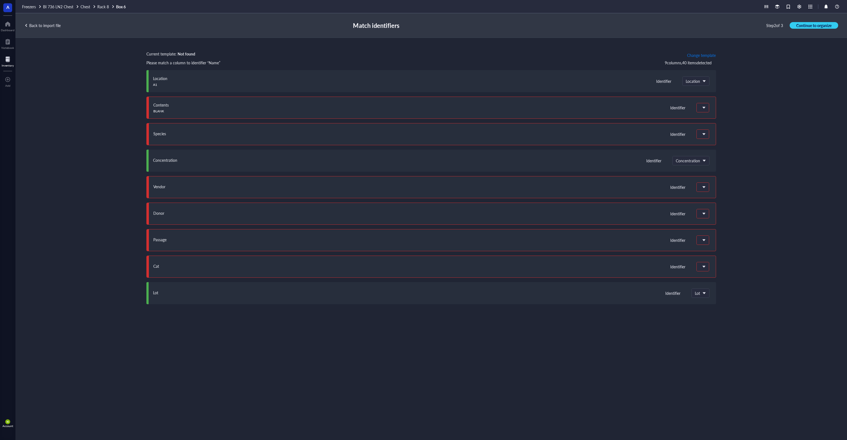
click at [702, 57] on span "Change template" at bounding box center [701, 55] width 29 height 4
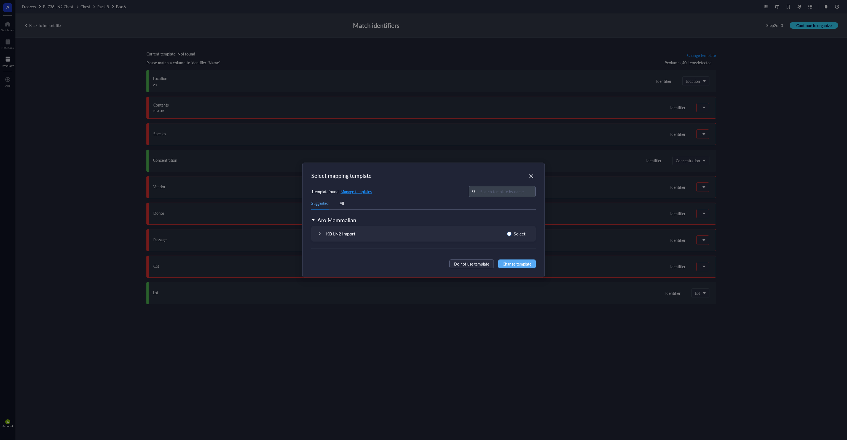
click at [520, 232] on span "Select" at bounding box center [520, 233] width 16 height 7
click at [512, 232] on input "Select" at bounding box center [509, 233] width 4 height 4
radio input "true"
click at [529, 262] on span "Change template" at bounding box center [517, 264] width 29 height 6
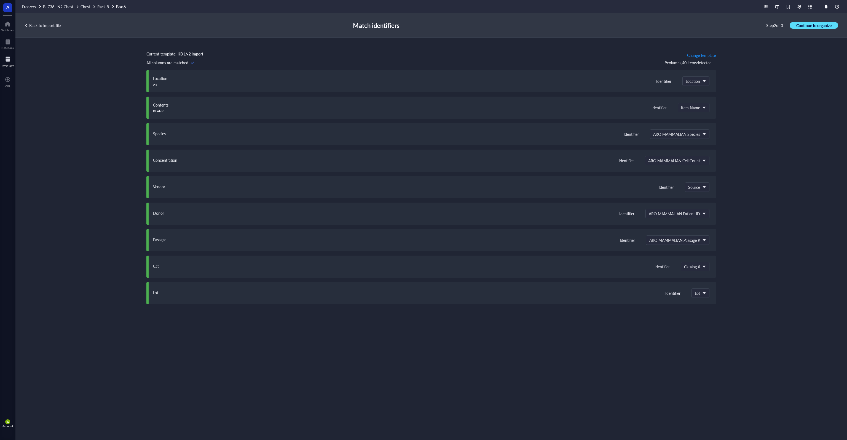
click at [814, 22] on button "Continue to organize" at bounding box center [814, 25] width 49 height 7
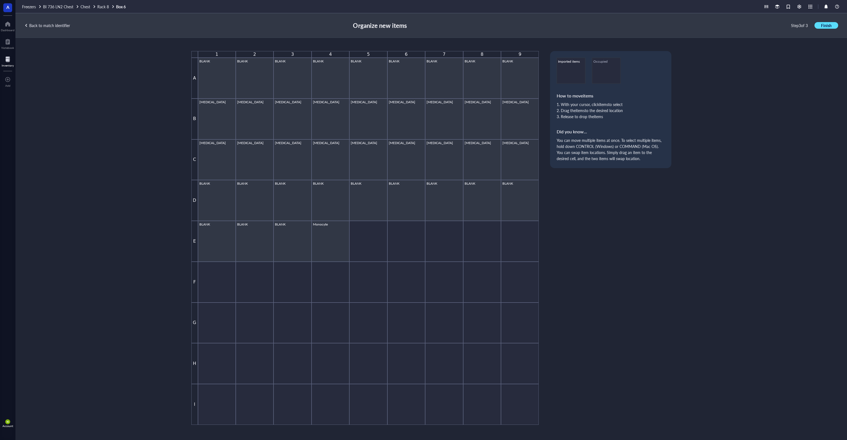
click at [826, 25] on span "Finish" at bounding box center [826, 25] width 10 height 5
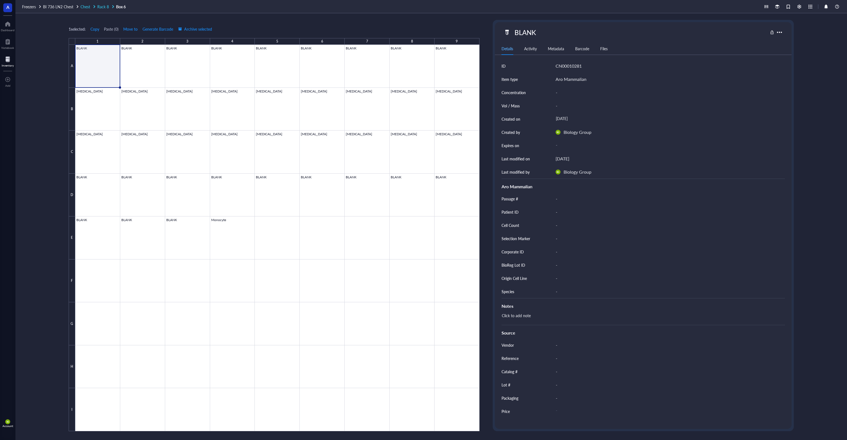
click at [105, 6] on span "Rack 8" at bounding box center [103, 7] width 12 height 6
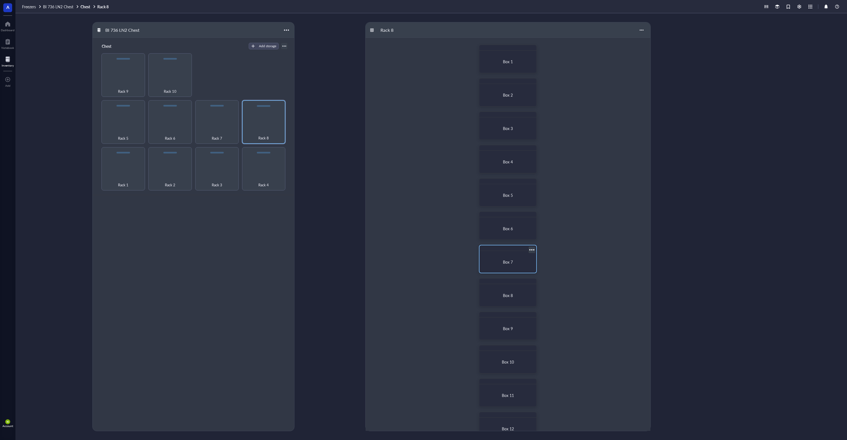
click at [510, 255] on div "Box 7" at bounding box center [508, 261] width 52 height 17
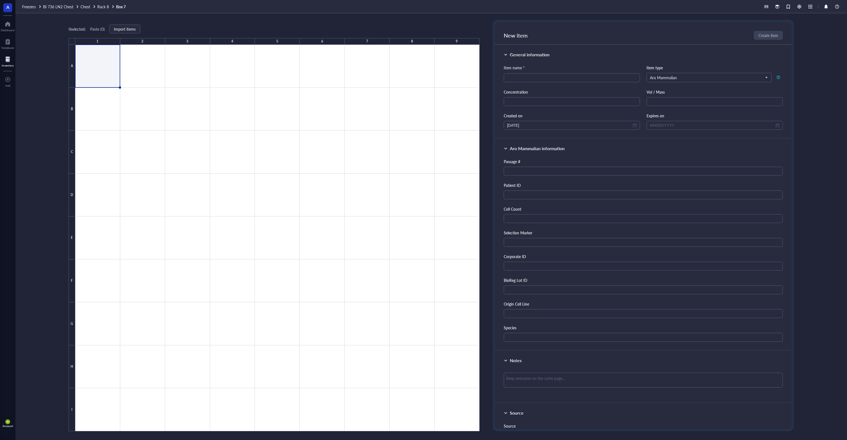
click at [157, 29] on div "0 selected: Paste ( 0 ) Import items" at bounding box center [274, 28] width 411 height 5
click at [124, 28] on span "Import items" at bounding box center [125, 29] width 22 height 4
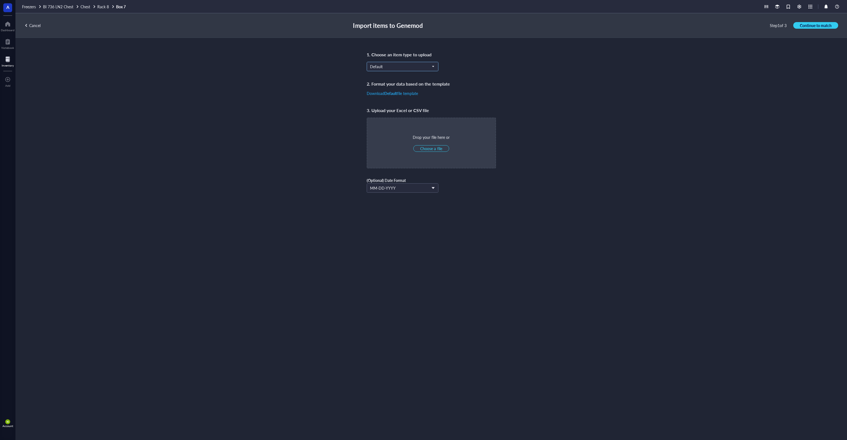
click at [398, 68] on span "Default" at bounding box center [402, 66] width 64 height 5
click at [392, 118] on div "Aro Mammalian" at bounding box center [383, 120] width 27 height 6
click at [438, 150] on span "Choose a file" at bounding box center [431, 148] width 22 height 5
type input "C:\fakepath\R7B1.xlsx"
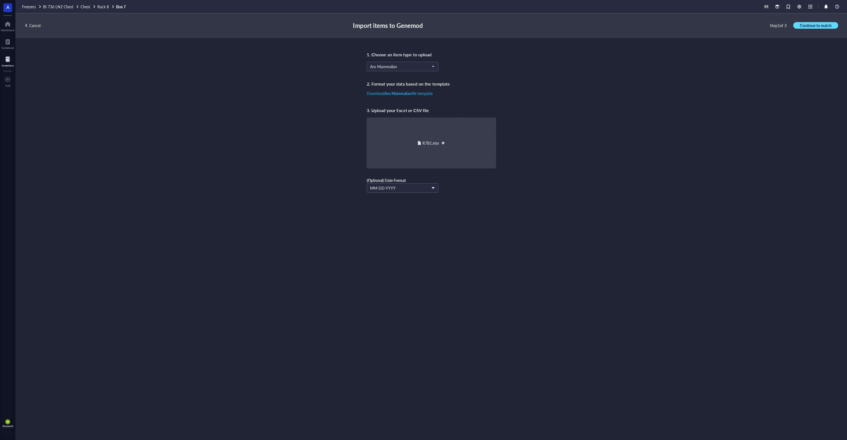
click at [819, 22] on button "Continue to match" at bounding box center [815, 25] width 45 height 7
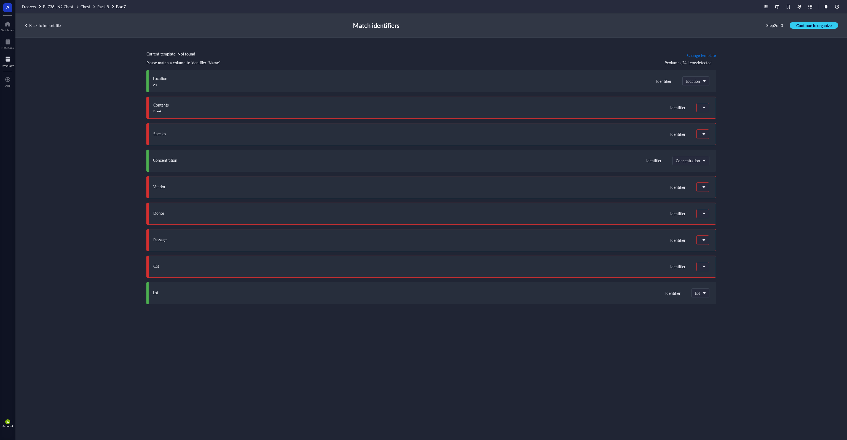
click at [704, 55] on span "Change template" at bounding box center [701, 55] width 29 height 4
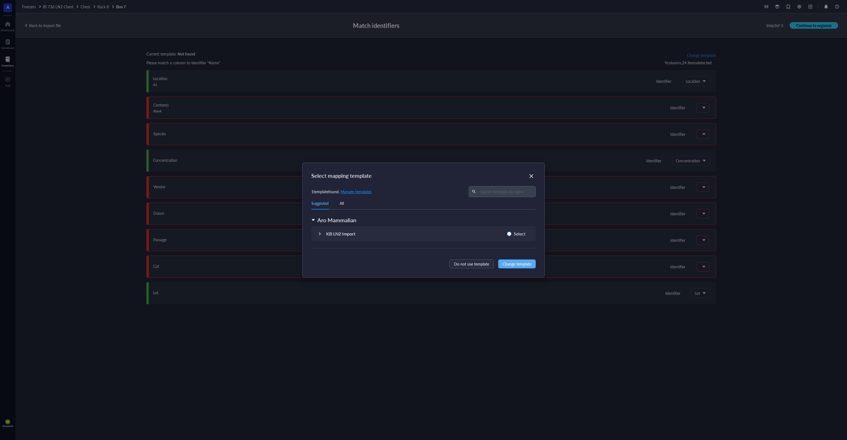
click at [511, 233] on input "Select" at bounding box center [509, 233] width 4 height 4
radio input "true"
click at [518, 260] on button "Change template" at bounding box center [517, 263] width 38 height 9
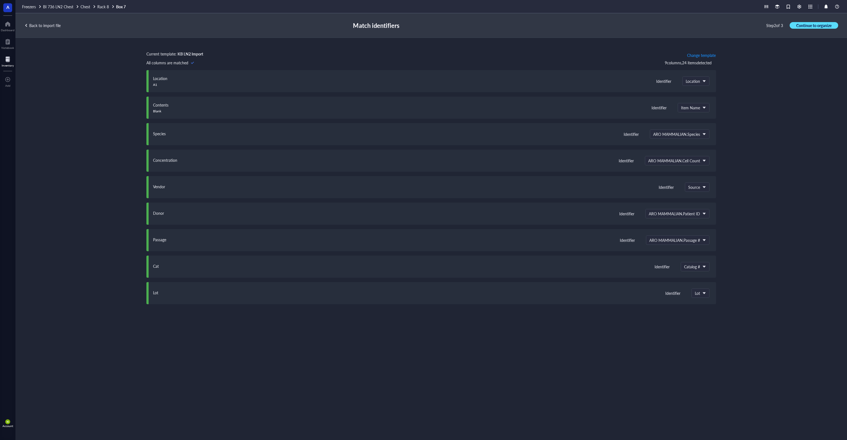
click at [816, 26] on span "Continue to organize" at bounding box center [814, 25] width 35 height 5
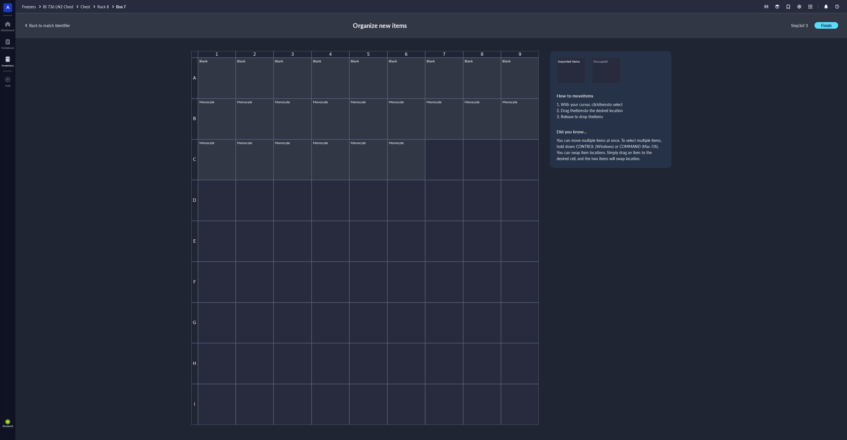
click at [820, 23] on button "Finish" at bounding box center [827, 25] width 24 height 7
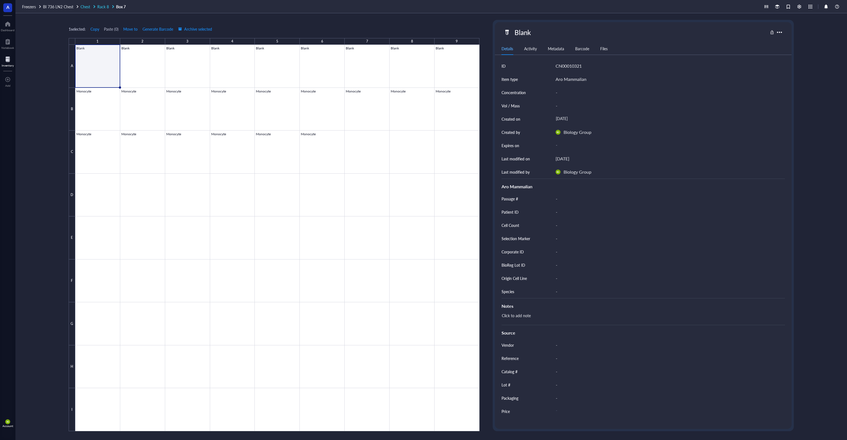
click at [100, 7] on span "Rack 8" at bounding box center [103, 7] width 12 height 6
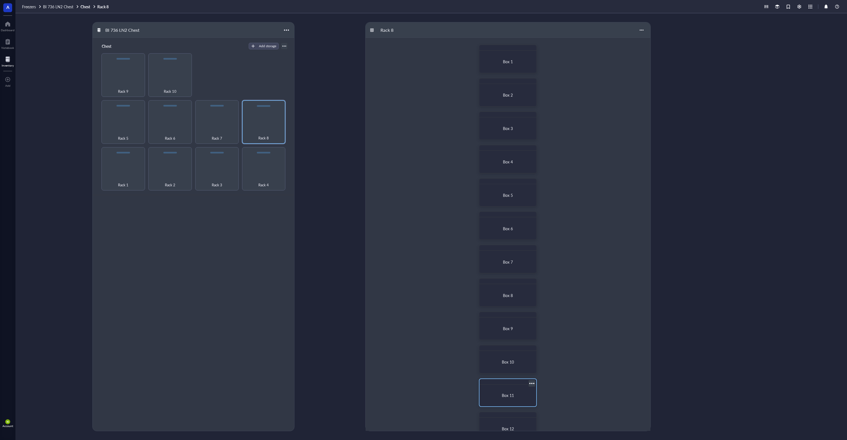
click at [513, 395] on span "Box 11" at bounding box center [508, 395] width 12 height 6
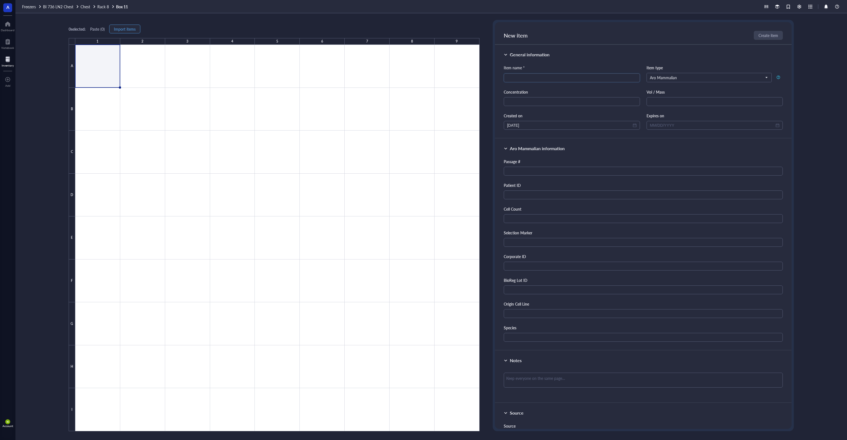
click at [135, 30] on span "Import items" at bounding box center [125, 29] width 22 height 4
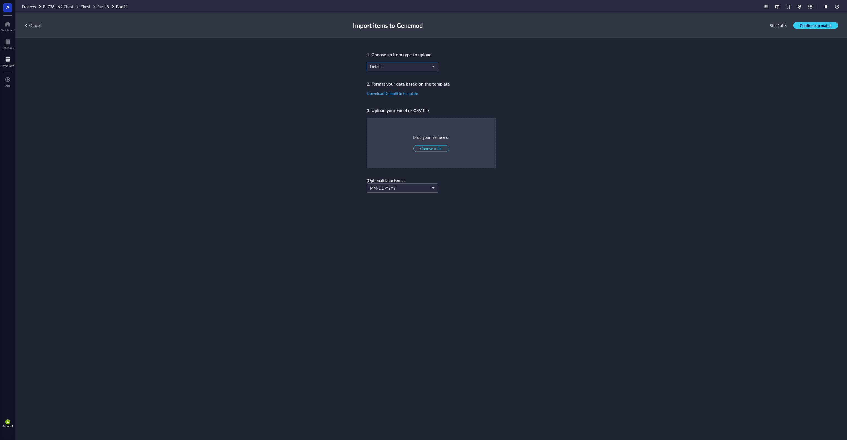
click at [388, 64] on span "Default" at bounding box center [402, 66] width 64 height 5
click at [401, 119] on div "Aro Mammalian" at bounding box center [402, 120] width 65 height 6
click at [433, 147] on span "Choose a file" at bounding box center [431, 148] width 22 height 5
type input "C:\fakepath\R7B1.xlsx"
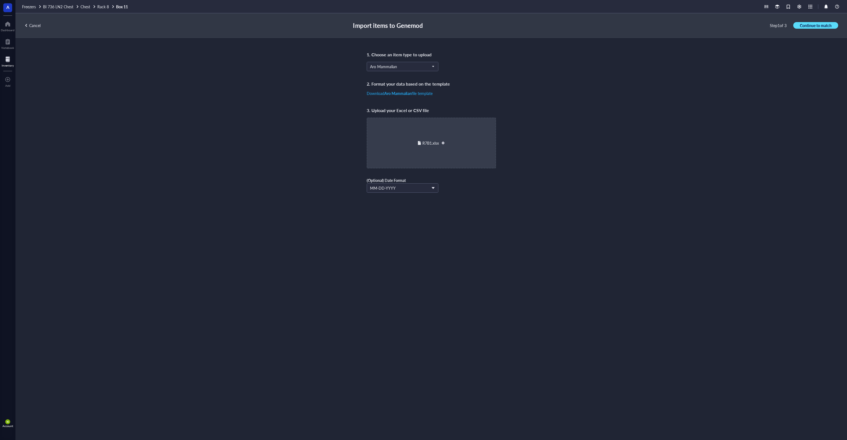
click at [804, 26] on span "Continue to match" at bounding box center [816, 25] width 32 height 5
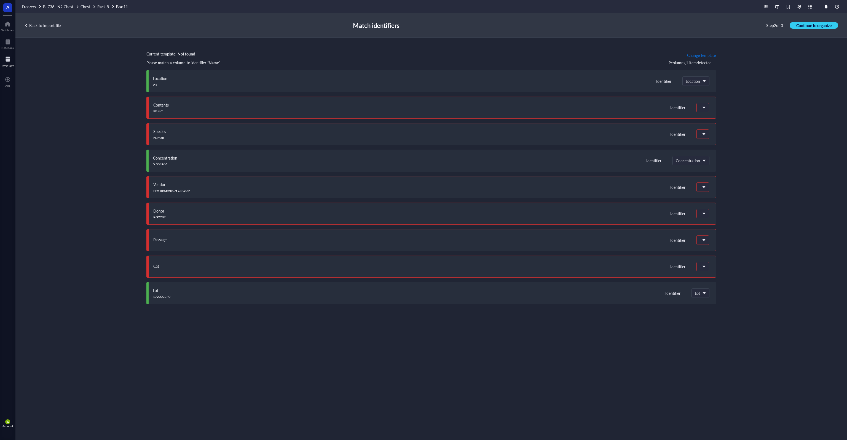
click at [711, 55] on span "Change template" at bounding box center [701, 55] width 29 height 4
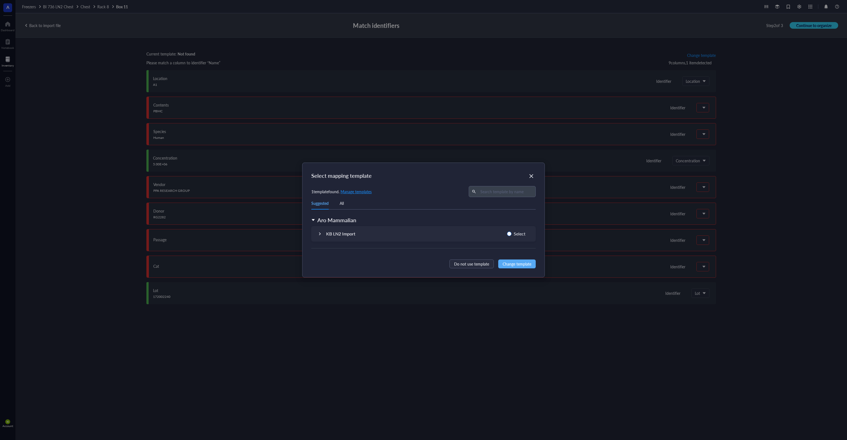
click at [515, 233] on span "Select" at bounding box center [520, 233] width 16 height 7
click at [512, 233] on input "Select" at bounding box center [509, 233] width 4 height 4
radio input "true"
click at [527, 267] on button "Change template" at bounding box center [517, 263] width 38 height 9
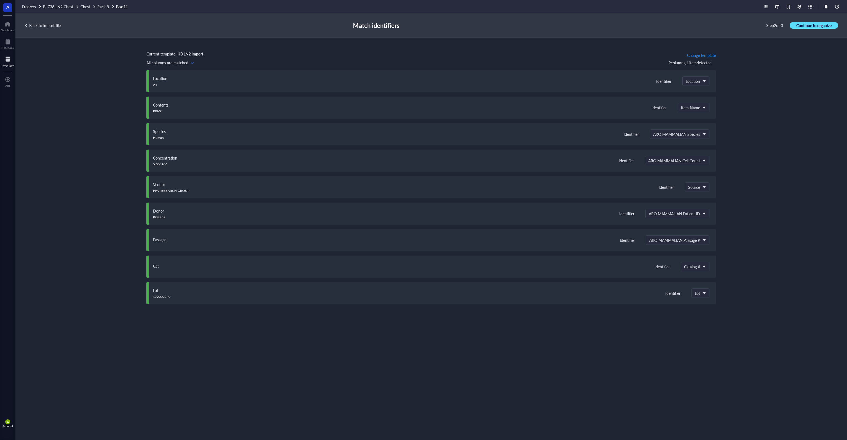
click at [811, 26] on span "Continue to organize" at bounding box center [814, 25] width 35 height 5
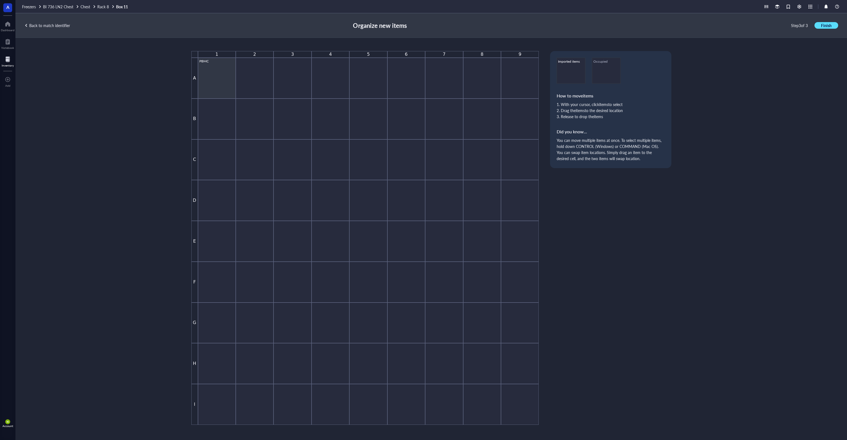
click at [825, 24] on span "Finish" at bounding box center [826, 25] width 10 height 5
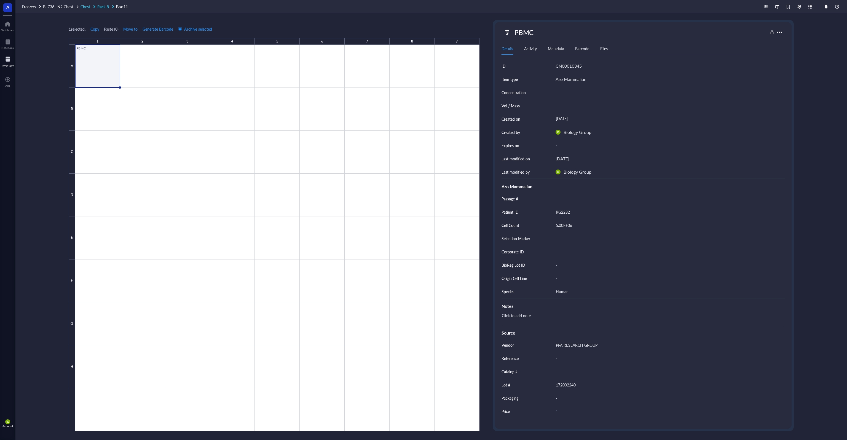
click at [105, 6] on span "Rack 8" at bounding box center [103, 7] width 12 height 6
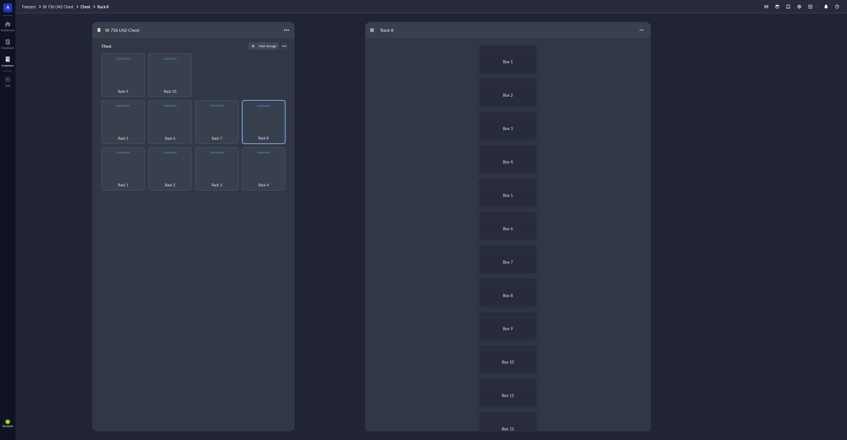
click at [149, 242] on div "Chest Add storage Rack 1 Rack 2 Rack 3 Rack 4 Rack 5 Rack 6 Rack 7 Rack 8 Rack …" at bounding box center [194, 242] width 202 height 408
click at [136, 242] on div "Chest Add storage Rack 1 Rack 2 Rack 3 Rack 4 Rack 5 Rack 6 Rack 7 Rack 8 Rack …" at bounding box center [194, 242] width 202 height 408
click at [115, 116] on div "Rack 5" at bounding box center [123, 122] width 44 height 44
click at [508, 61] on span "Box 1" at bounding box center [508, 62] width 10 height 6
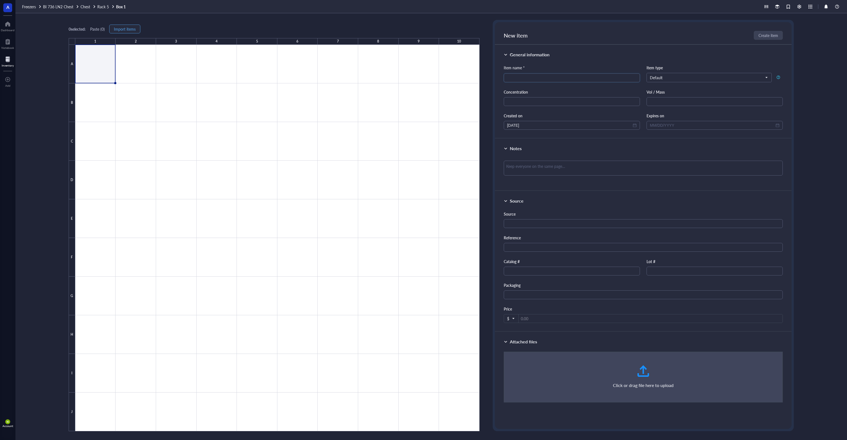
click at [131, 27] on span "Import items" at bounding box center [125, 29] width 22 height 4
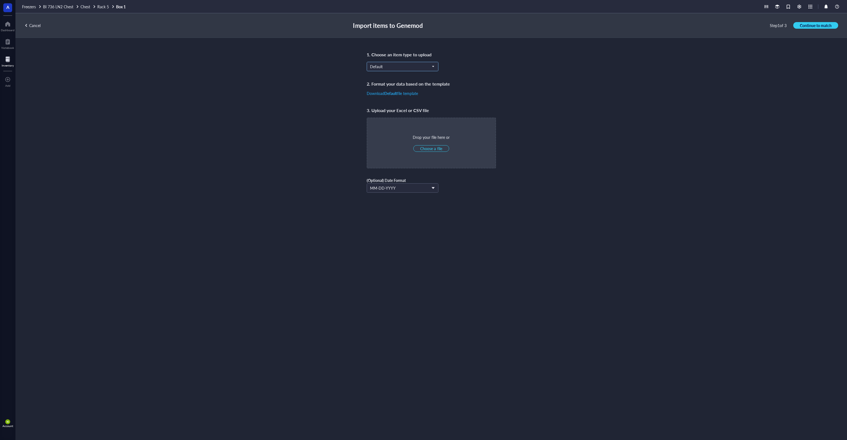
click at [383, 65] on span "Default" at bounding box center [402, 66] width 64 height 5
click at [388, 119] on div "Aro Mammalian" at bounding box center [383, 120] width 27 height 6
click at [436, 148] on span "Choose a file" at bounding box center [431, 148] width 22 height 5
type input "C:\fakepath\R7B1.xlsx"
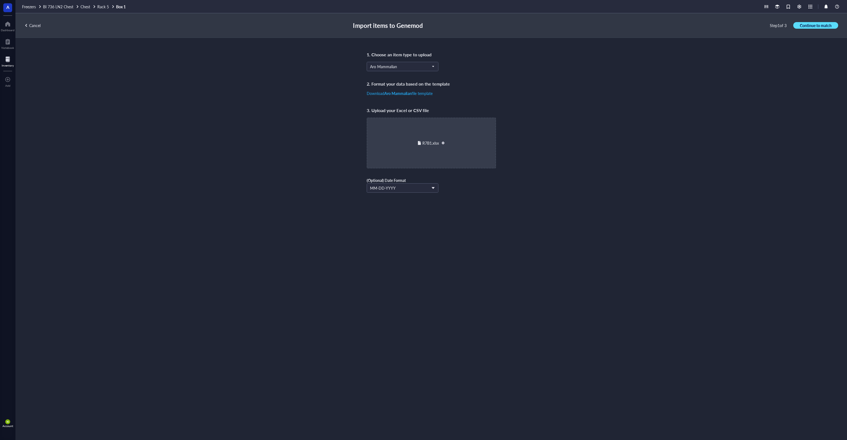
click at [836, 24] on button "Continue to match" at bounding box center [815, 25] width 45 height 7
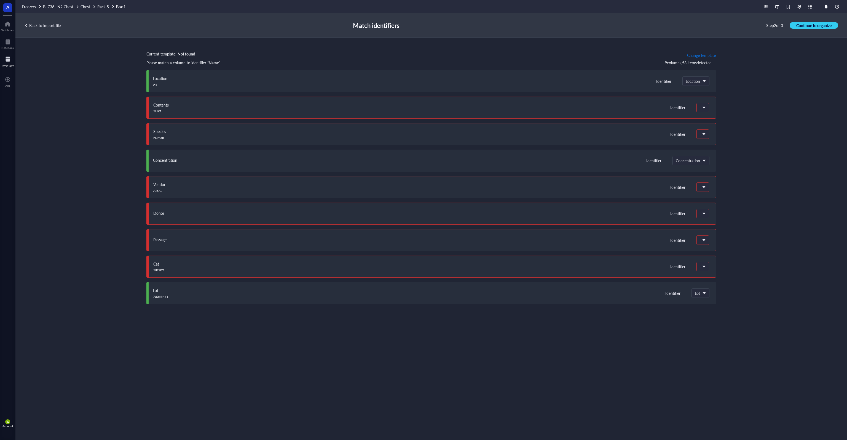
click at [695, 54] on span "Change template" at bounding box center [701, 55] width 29 height 4
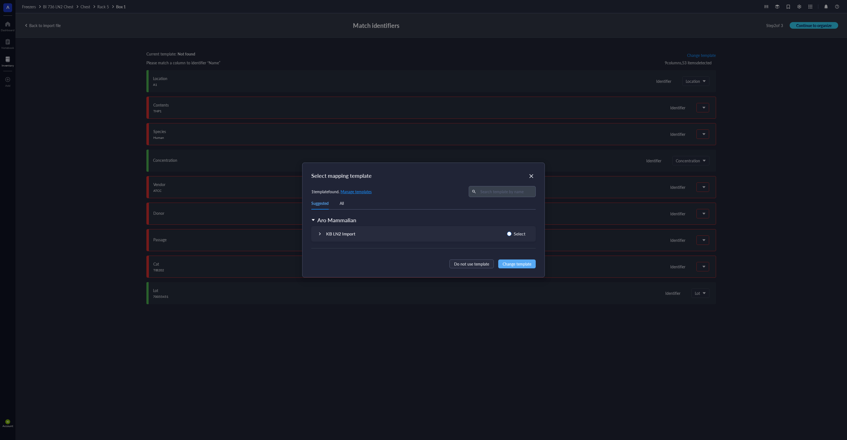
click at [523, 232] on span "Select" at bounding box center [520, 233] width 16 height 7
click at [512, 232] on input "Select" at bounding box center [509, 233] width 4 height 4
radio input "true"
click at [512, 263] on span "Change template" at bounding box center [517, 264] width 29 height 6
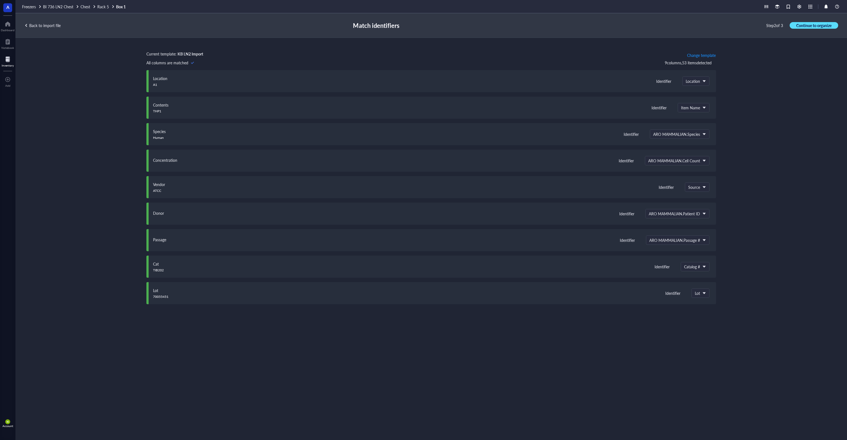
click at [814, 26] on span "Continue to organize" at bounding box center [814, 25] width 35 height 5
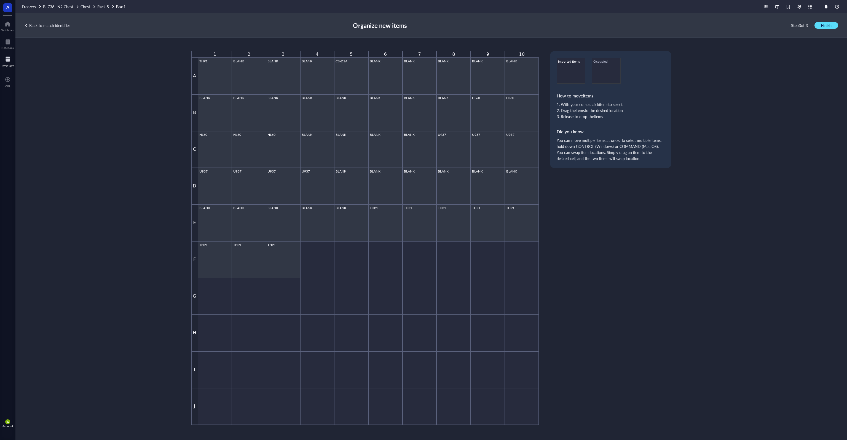
click at [824, 28] on span "Finish" at bounding box center [826, 25] width 10 height 5
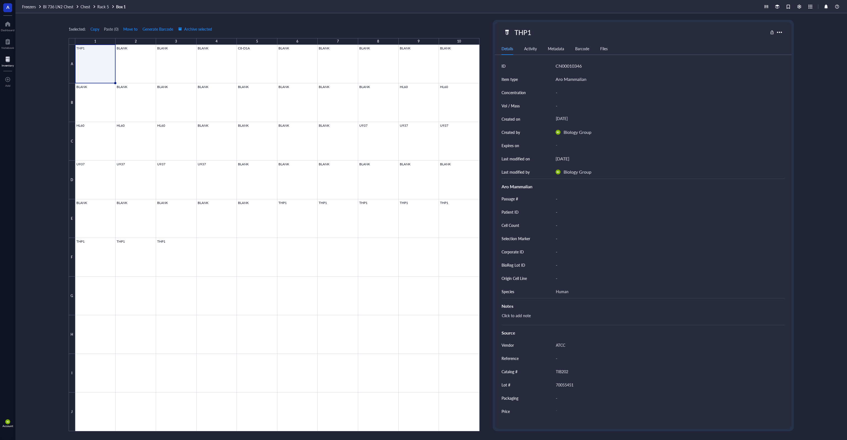
click at [127, 17] on div "1 selected: Copy Paste ( 0 ) Move to Generate Barcode Archive selected 1 2 3 4 …" at bounding box center [431, 226] width 832 height 426
click at [101, 8] on span "Rack 5" at bounding box center [103, 7] width 12 height 6
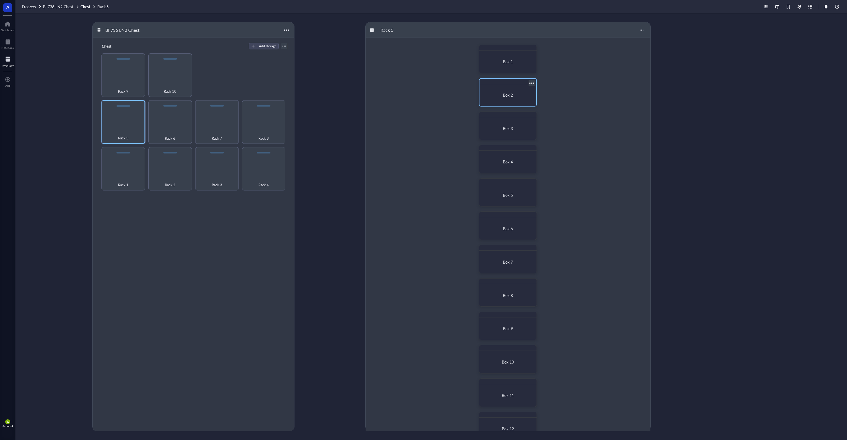
click at [515, 94] on div "Box 2" at bounding box center [508, 94] width 44 height 5
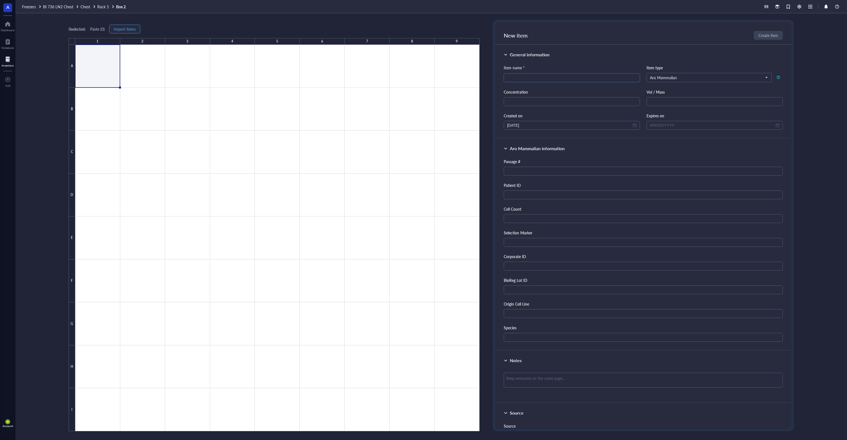
click at [136, 30] on span "Import items" at bounding box center [125, 29] width 22 height 4
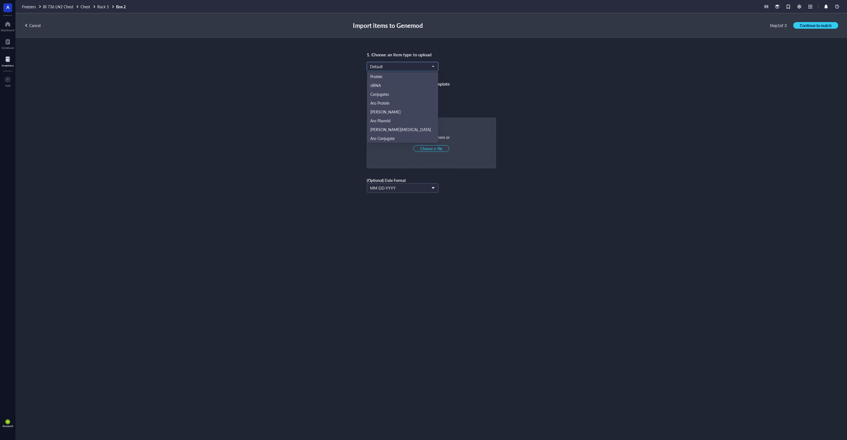
click at [389, 70] on input "search" at bounding box center [400, 66] width 60 height 8
click at [410, 121] on div "Aro Mammalian" at bounding box center [402, 120] width 65 height 6
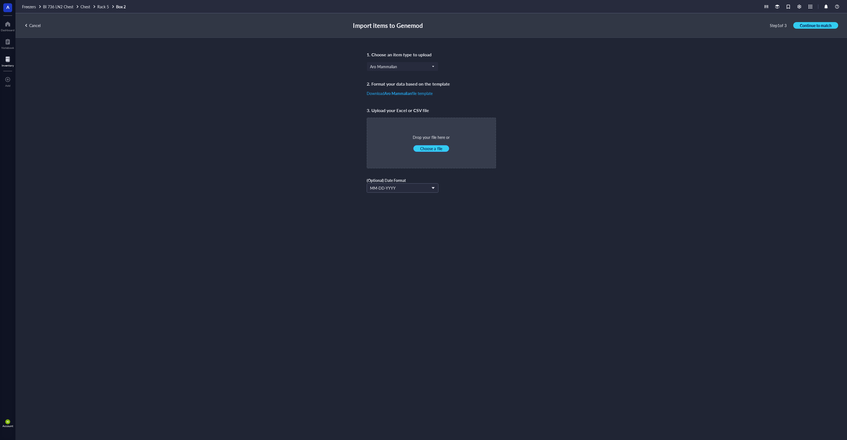
click at [434, 148] on span "Choose a file" at bounding box center [431, 148] width 22 height 5
type input "C:\fakepath\R7B1.xlsx"
click at [808, 24] on span "Continue to match" at bounding box center [816, 25] width 32 height 5
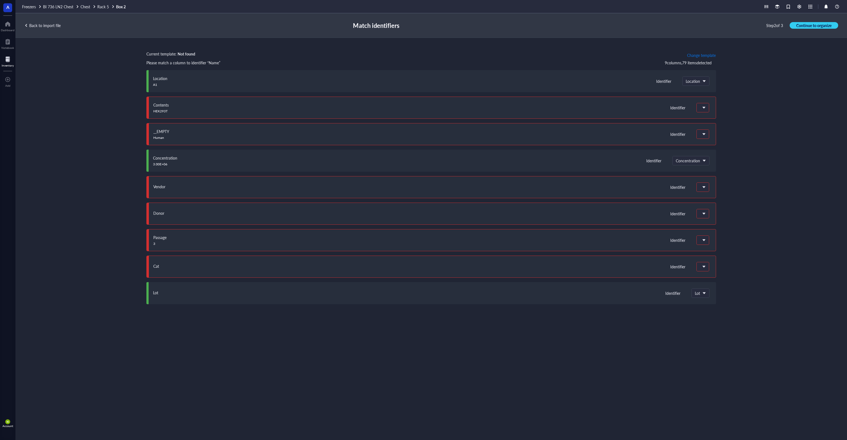
click at [699, 54] on span "Change template" at bounding box center [701, 55] width 29 height 4
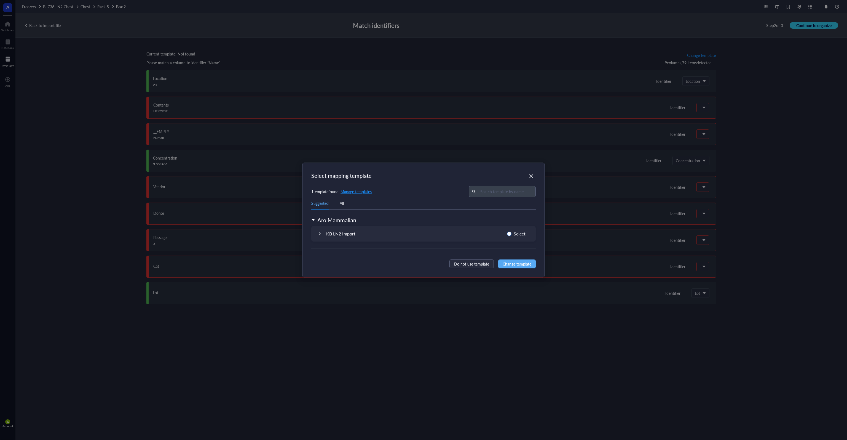
click at [521, 234] on span "Select" at bounding box center [520, 233] width 16 height 7
click at [512, 234] on input "Select" at bounding box center [509, 233] width 4 height 4
radio input "true"
click at [520, 260] on button "Change template" at bounding box center [517, 263] width 38 height 9
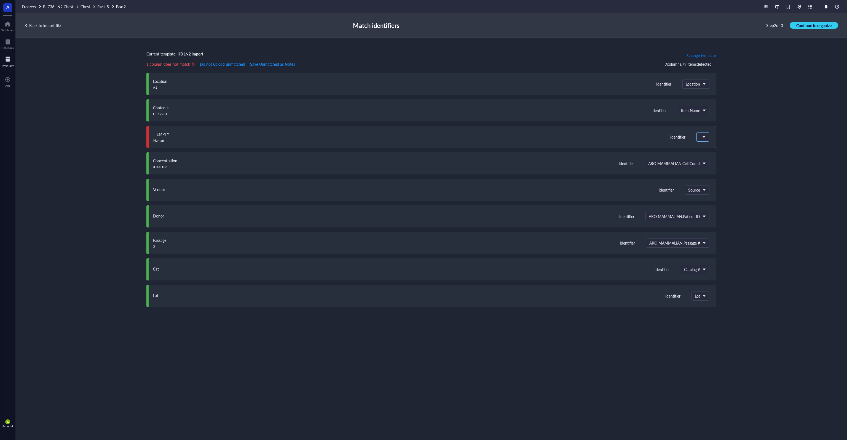
click at [704, 137] on span at bounding box center [702, 136] width 5 height 5
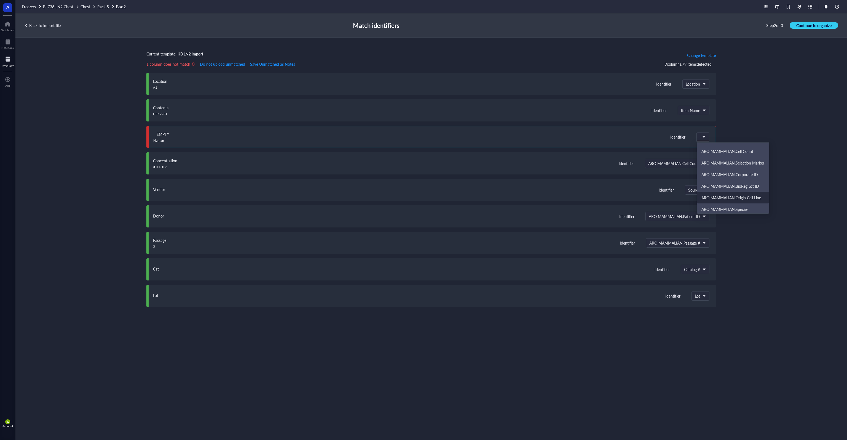
scroll to position [110, 0]
click at [751, 202] on div "ARO MAMMALIAN.Species" at bounding box center [733, 200] width 72 height 12
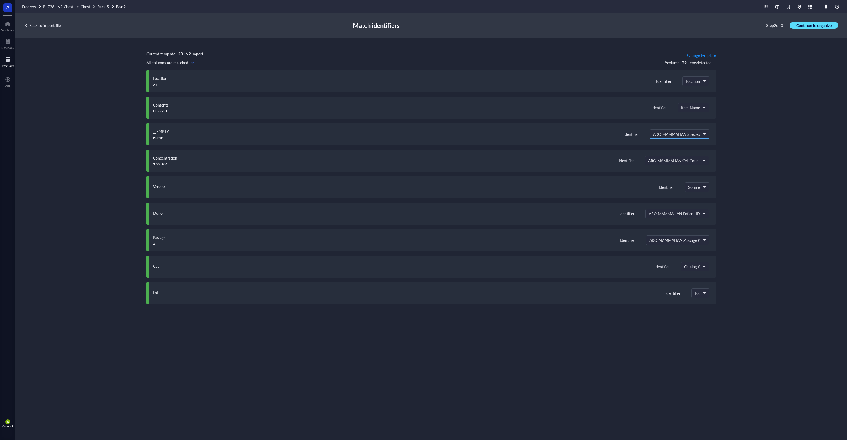
click at [821, 27] on span "Continue to organize" at bounding box center [814, 25] width 35 height 5
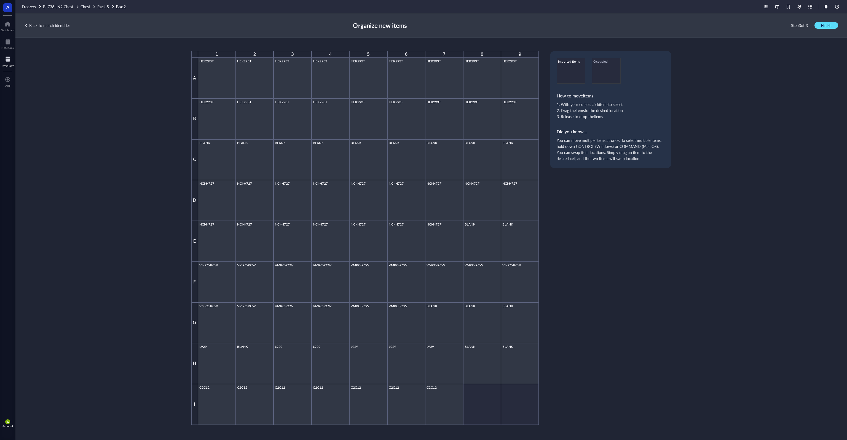
click at [826, 23] on span "Finish" at bounding box center [826, 25] width 10 height 5
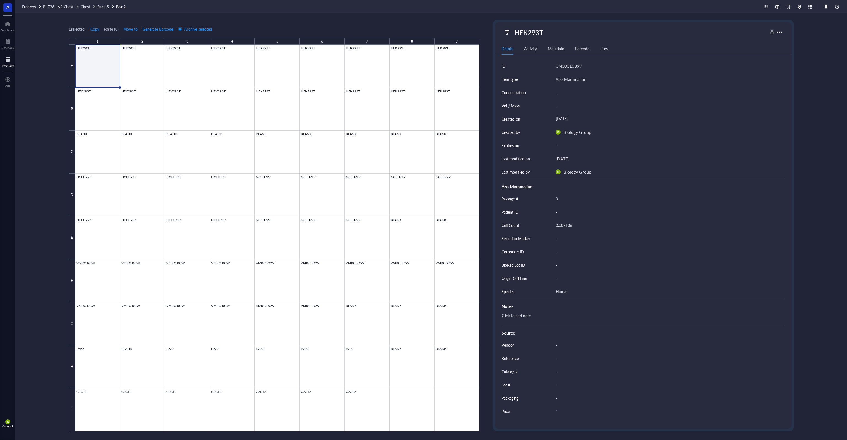
drag, startPoint x: 121, startPoint y: 18, endPoint x: 113, endPoint y: 12, distance: 11.0
click at [121, 18] on div "1 selected: Copy Paste ( 0 ) Move to Generate Barcode Archive selected 1 2 3 4 …" at bounding box center [431, 226] width 832 height 426
click at [101, 7] on span "Rack 5" at bounding box center [103, 7] width 12 height 6
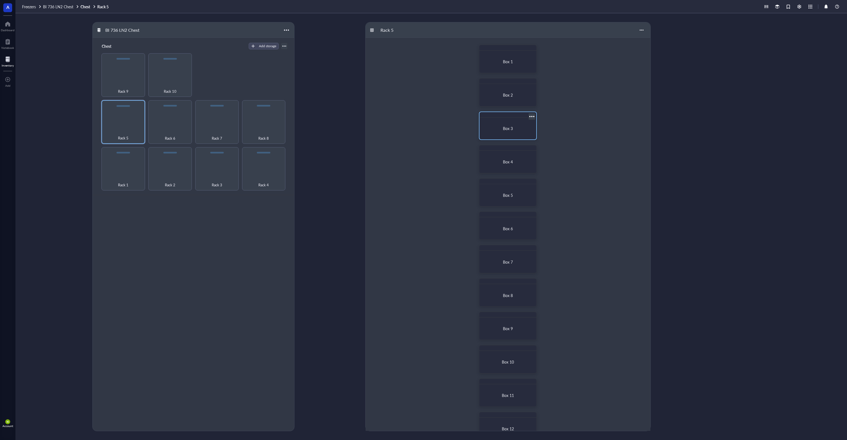
click at [507, 124] on div "Box 3" at bounding box center [508, 128] width 52 height 17
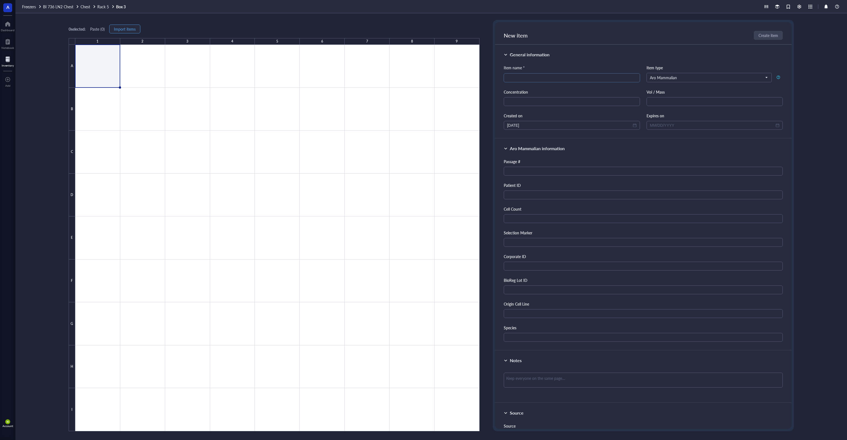
click at [132, 28] on span "Import items" at bounding box center [125, 29] width 22 height 4
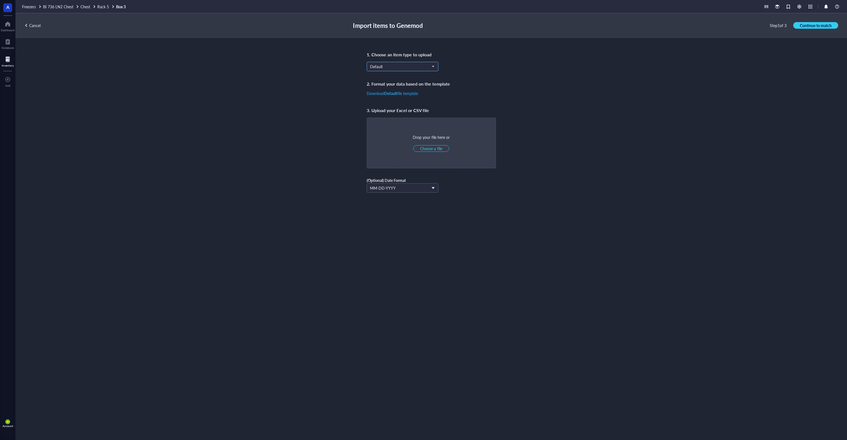
click at [388, 69] on span "Default" at bounding box center [402, 66] width 64 height 5
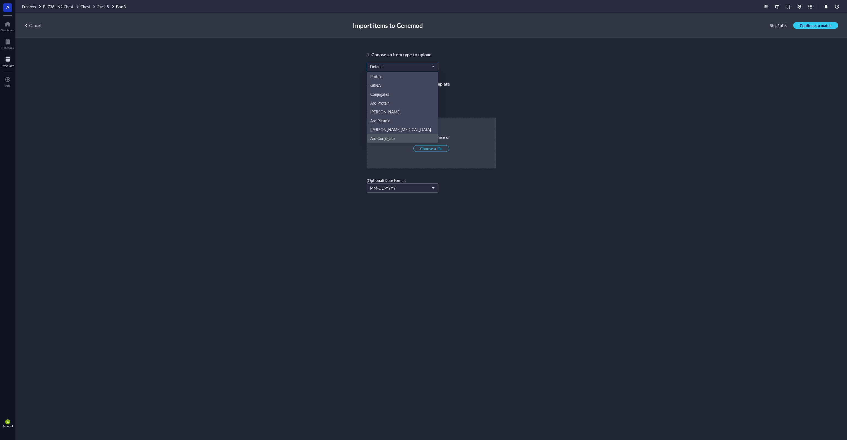
scroll to position [26, 0]
click at [402, 118] on div "Aro Mammalian" at bounding box center [402, 120] width 65 height 6
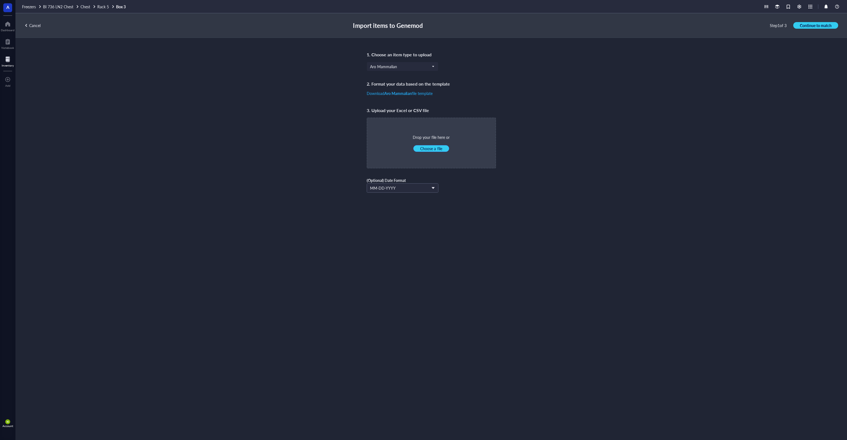
click at [429, 149] on span "Choose a file" at bounding box center [431, 148] width 22 height 5
type input "C:\fakepath\R7B1.xlsx"
click at [799, 25] on button "Continue to match" at bounding box center [815, 25] width 45 height 7
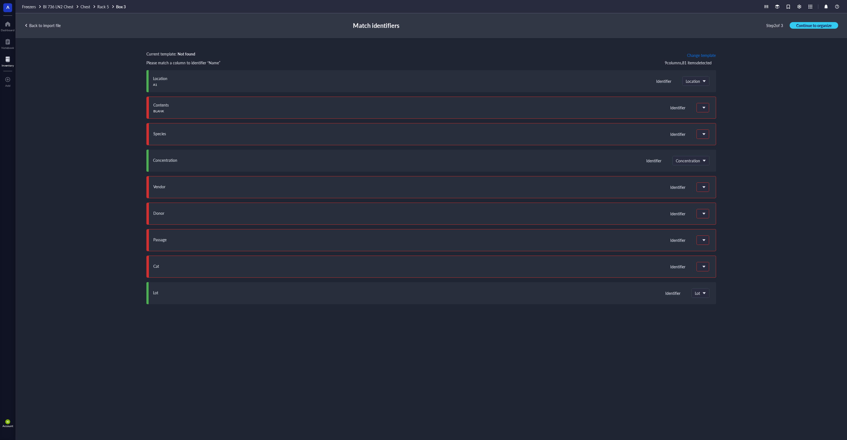
click at [706, 56] on span "Change template" at bounding box center [701, 55] width 29 height 4
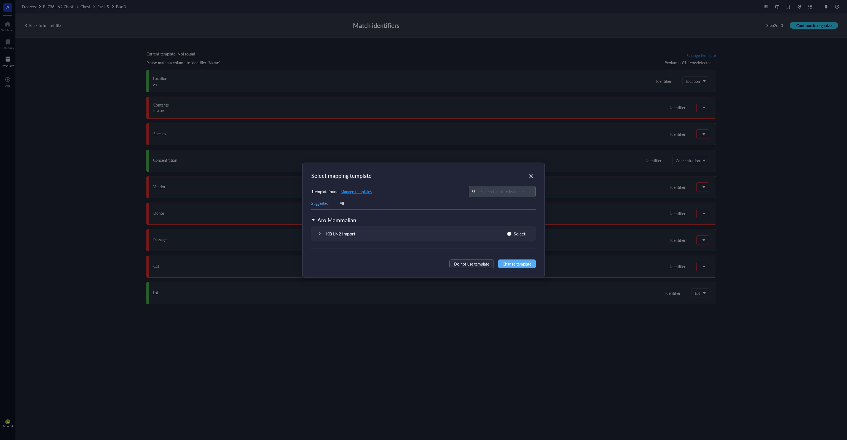
click at [514, 233] on span "Select" at bounding box center [520, 233] width 16 height 7
click at [512, 233] on input "Select" at bounding box center [509, 233] width 4 height 4
radio input "true"
click at [518, 262] on span "Change template" at bounding box center [517, 264] width 29 height 6
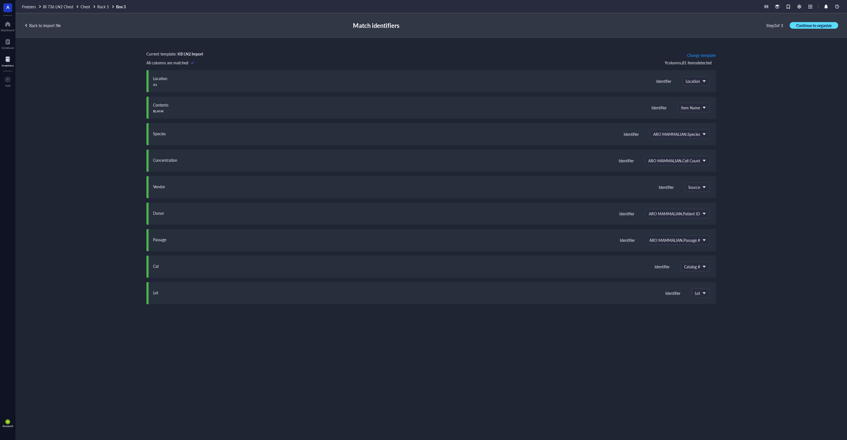
click at [803, 23] on span "Continue to organize" at bounding box center [814, 25] width 35 height 5
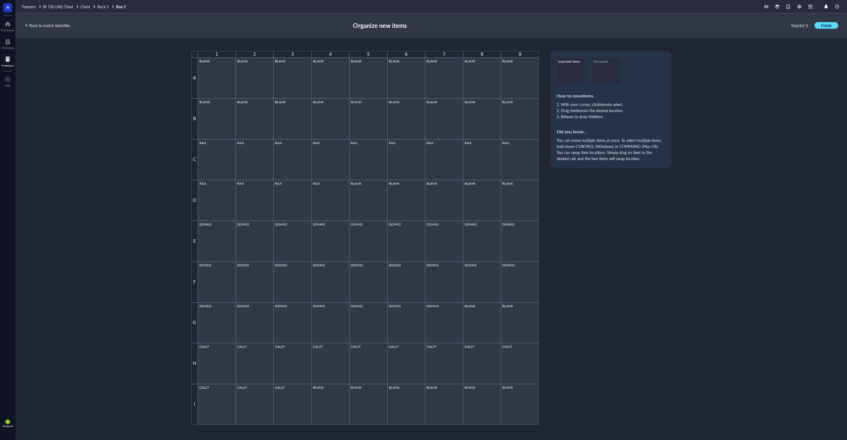
click at [827, 27] on span "Finish" at bounding box center [826, 25] width 10 height 5
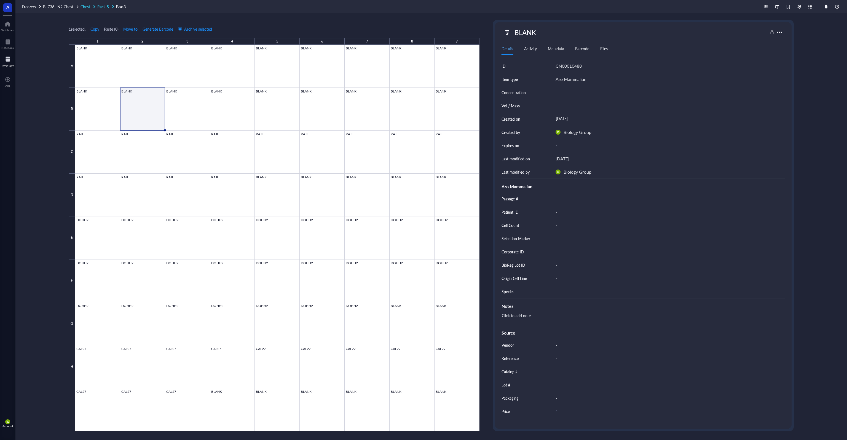
click at [103, 6] on span "Rack 5" at bounding box center [103, 7] width 12 height 6
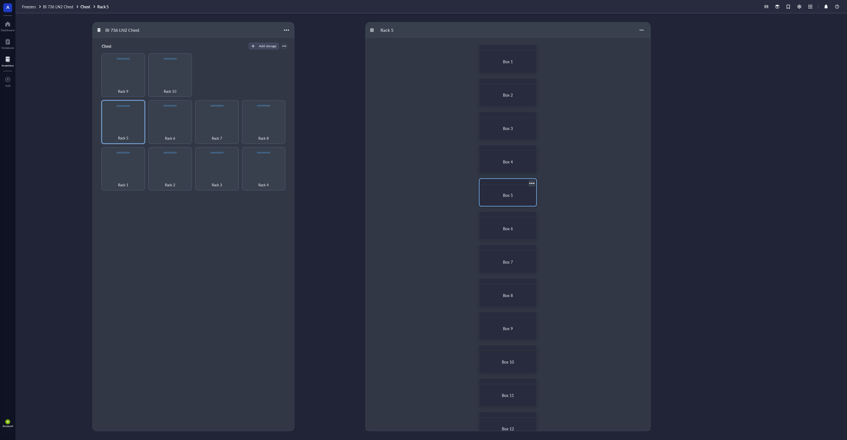
click at [509, 193] on span "Box 5" at bounding box center [508, 195] width 10 height 6
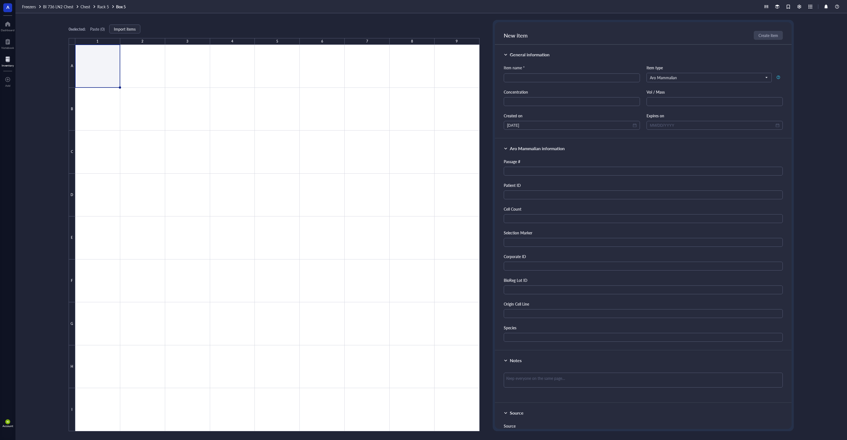
click at [105, 9] on div "Freezers BI [STREET_ADDRESS]" at bounding box center [431, 6] width 832 height 13
click at [105, 6] on span "Rack 5" at bounding box center [103, 7] width 12 height 6
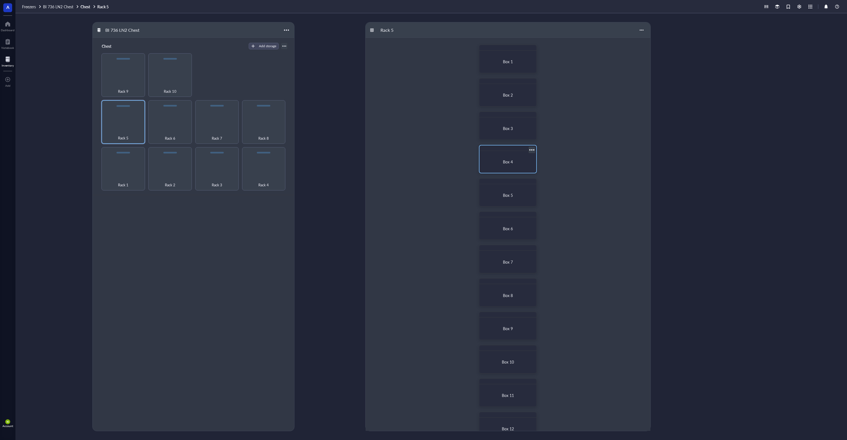
click at [506, 165] on div "Box 4" at bounding box center [508, 161] width 52 height 17
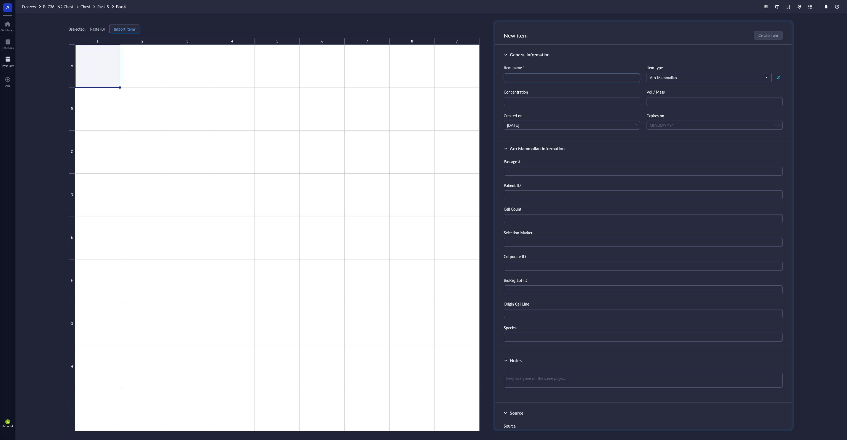
click at [129, 29] on span "Import items" at bounding box center [125, 29] width 22 height 4
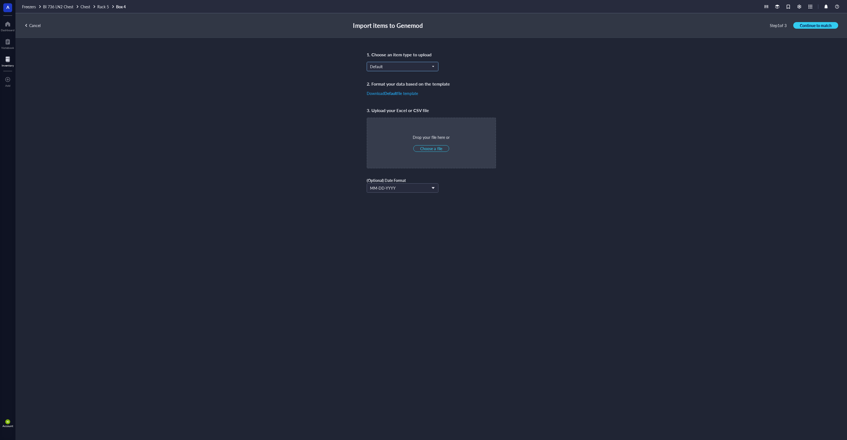
click at [382, 65] on span "Default" at bounding box center [402, 66] width 64 height 5
click at [398, 122] on div "Aro Mammalian" at bounding box center [402, 120] width 65 height 6
click at [442, 151] on div "Drop your file here or Choose a file" at bounding box center [431, 142] width 129 height 51
click at [441, 150] on span "Choose a file" at bounding box center [431, 148] width 22 height 5
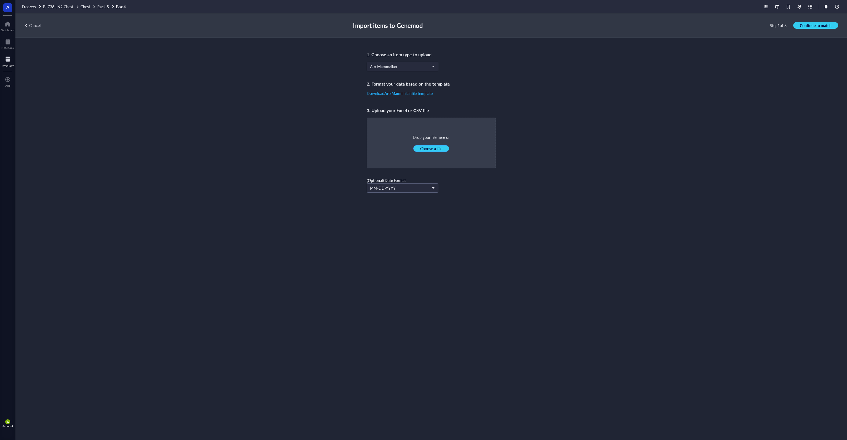
type input "C:\fakepath\R7B1.xlsx"
click at [811, 25] on span "Continue to match" at bounding box center [816, 25] width 32 height 5
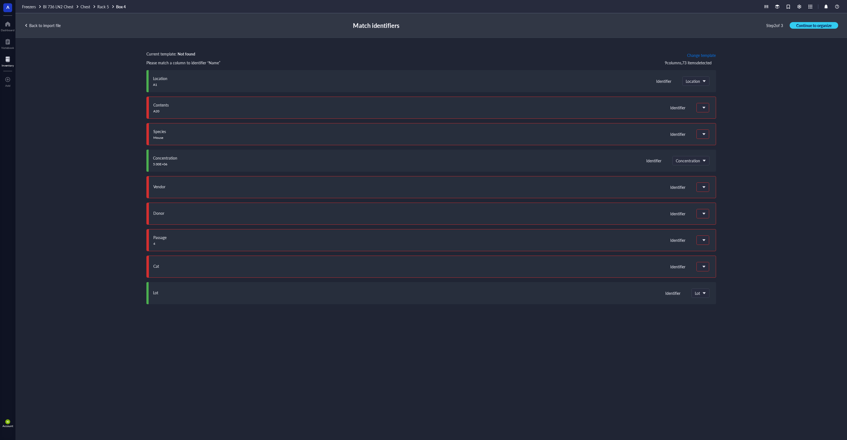
click at [707, 54] on span "Change template" at bounding box center [701, 55] width 29 height 4
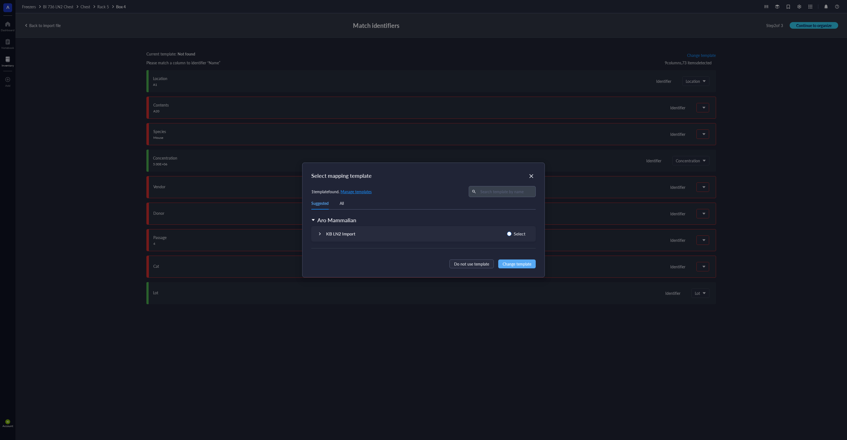
click at [514, 233] on span "Select" at bounding box center [520, 233] width 16 height 7
click at [512, 233] on input "Select" at bounding box center [509, 233] width 4 height 4
radio input "true"
click at [521, 265] on span "Change template" at bounding box center [517, 264] width 29 height 6
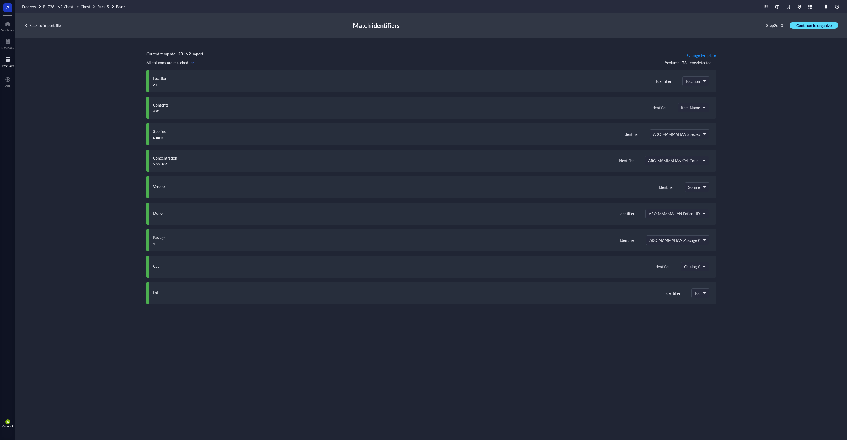
click at [799, 23] on span "Continue to organize" at bounding box center [814, 25] width 35 height 5
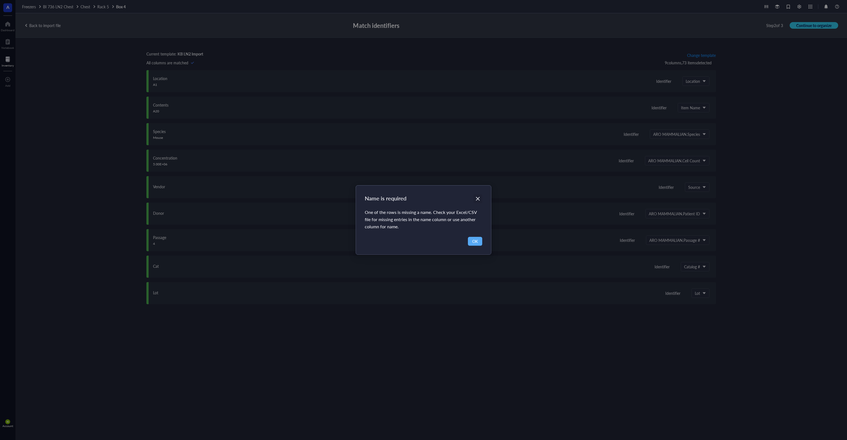
click at [479, 197] on icon "Close" at bounding box center [478, 199] width 4 height 4
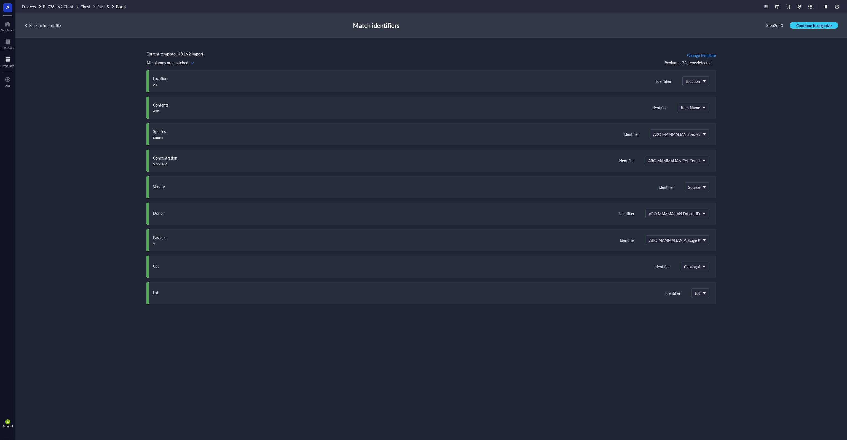
click at [275, 51] on div "Current template: KB LN2 Import Change template" at bounding box center [431, 55] width 570 height 9
click at [42, 24] on div "Back to import file" at bounding box center [42, 25] width 36 height 5
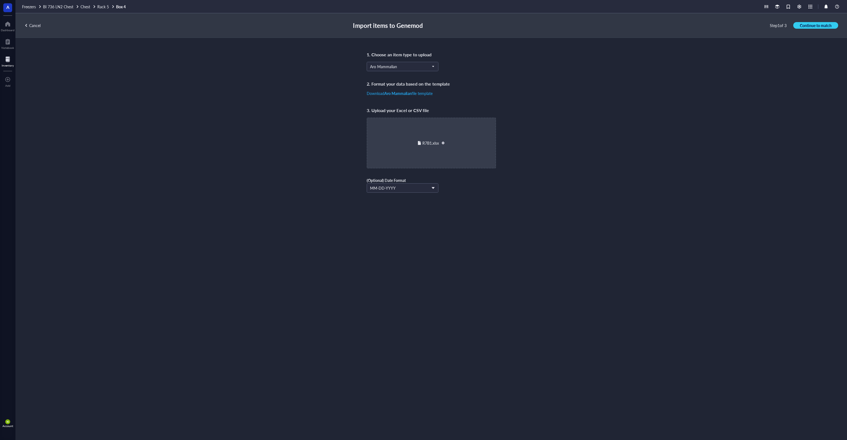
click at [442, 143] on div at bounding box center [443, 143] width 4 height 4
click at [435, 149] on span "Choose a file" at bounding box center [431, 148] width 22 height 5
type input "C:\fakepath\R7B1.xlsx"
click at [819, 23] on span "Continue to match" at bounding box center [816, 25] width 32 height 5
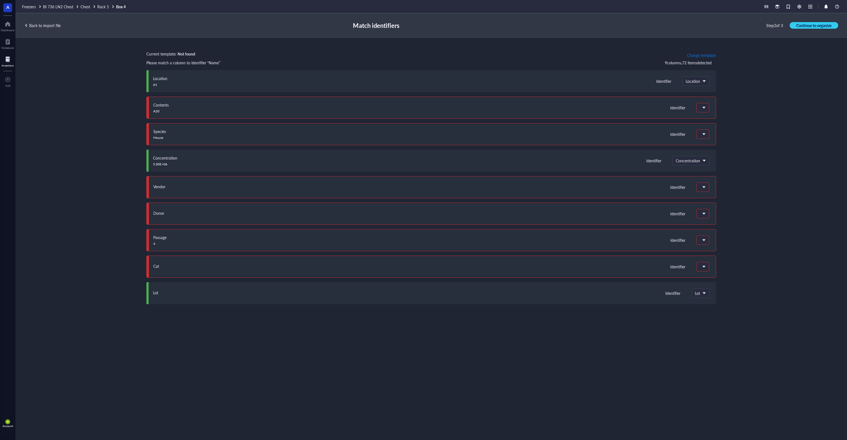
click at [710, 54] on span "Change template" at bounding box center [701, 55] width 29 height 4
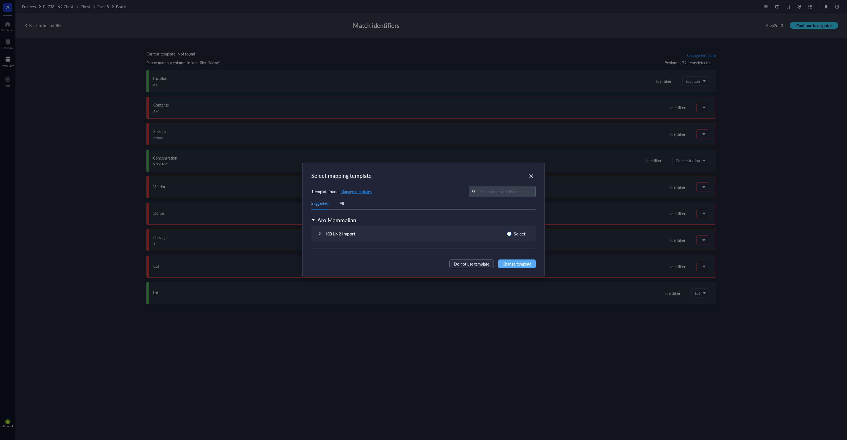
click at [522, 233] on span "Select" at bounding box center [520, 233] width 16 height 7
click at [512, 233] on input "Select" at bounding box center [509, 233] width 4 height 4
radio input "true"
click at [514, 261] on span "Change template" at bounding box center [517, 264] width 29 height 6
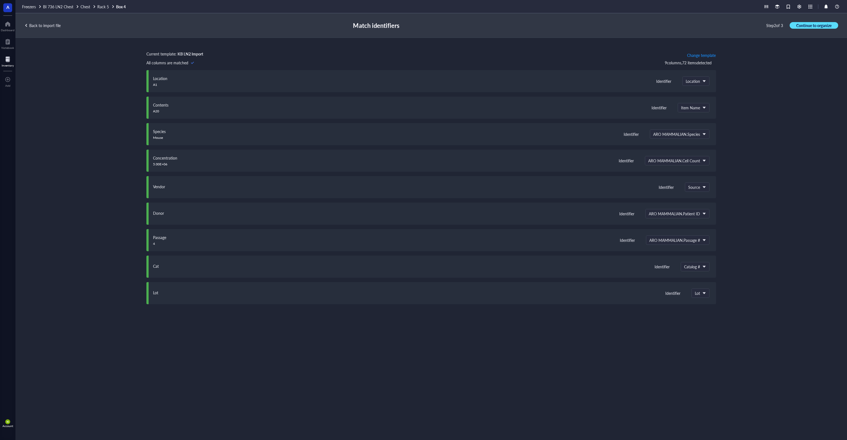
click at [820, 25] on span "Continue to organize" at bounding box center [814, 25] width 35 height 5
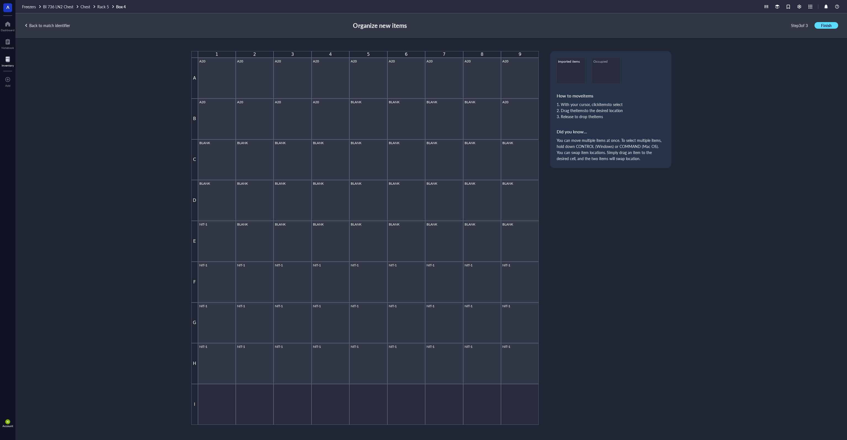
click at [827, 26] on span "Finish" at bounding box center [826, 25] width 10 height 5
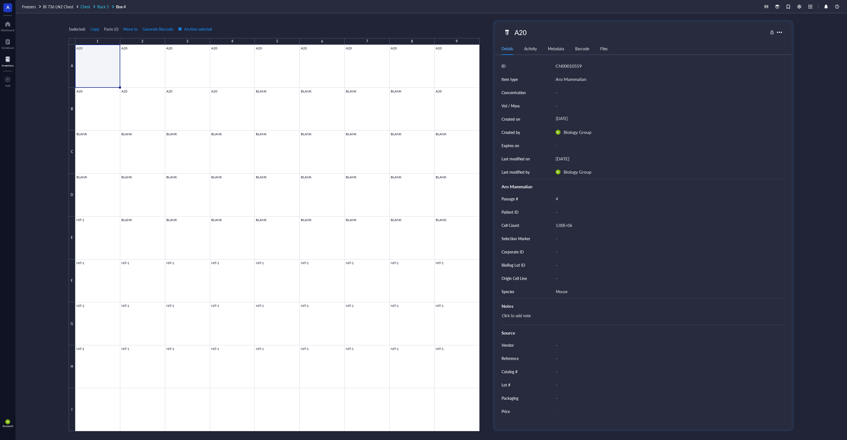
click at [104, 7] on span "Rack 5" at bounding box center [103, 7] width 12 height 6
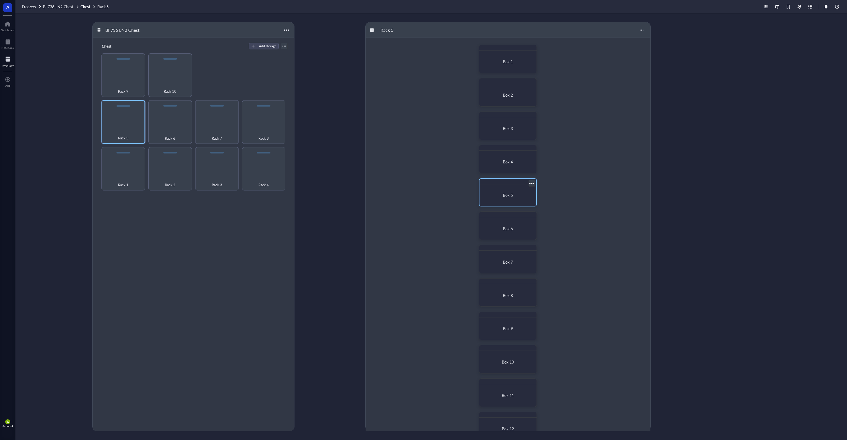
click at [520, 198] on div "Box 5" at bounding box center [508, 194] width 52 height 17
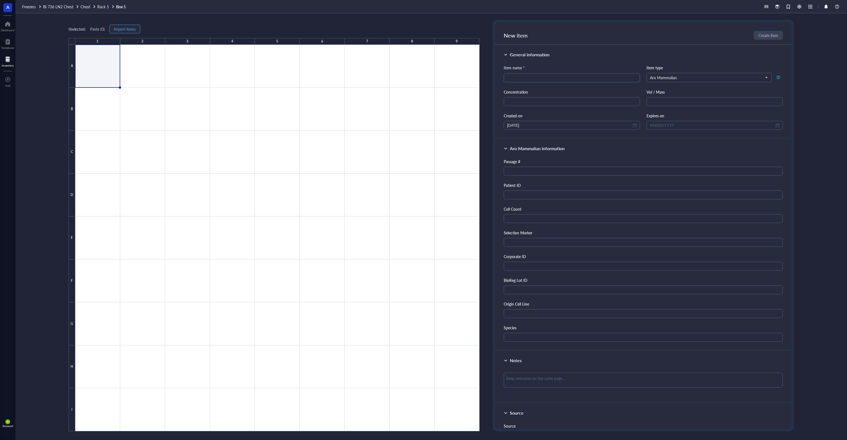
click at [129, 28] on span "Import items" at bounding box center [125, 29] width 22 height 4
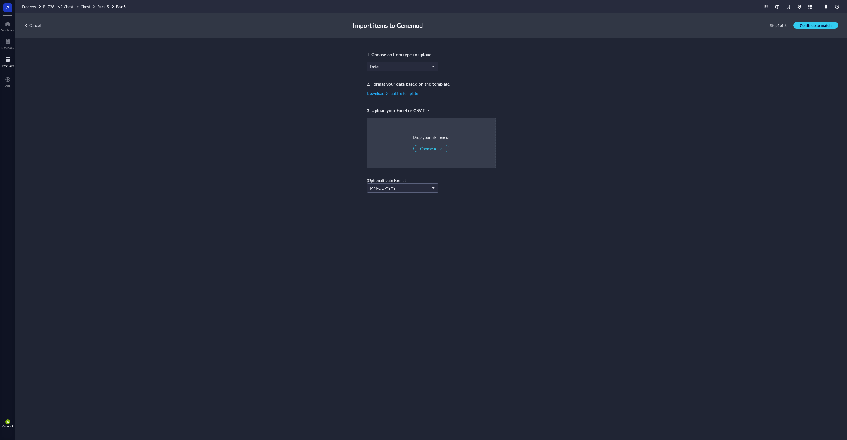
click at [391, 65] on span "Default" at bounding box center [402, 66] width 64 height 5
click at [398, 121] on div "Aro Mammalian" at bounding box center [402, 120] width 65 height 6
click at [435, 149] on span "Choose a file" at bounding box center [431, 148] width 22 height 5
type input "C:\fakepath\R7B1.xlsx"
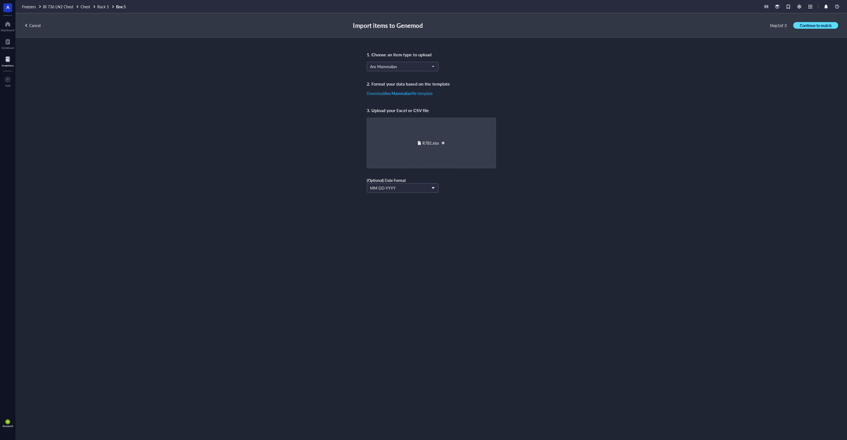
click at [813, 26] on span "Continue to match" at bounding box center [816, 25] width 32 height 5
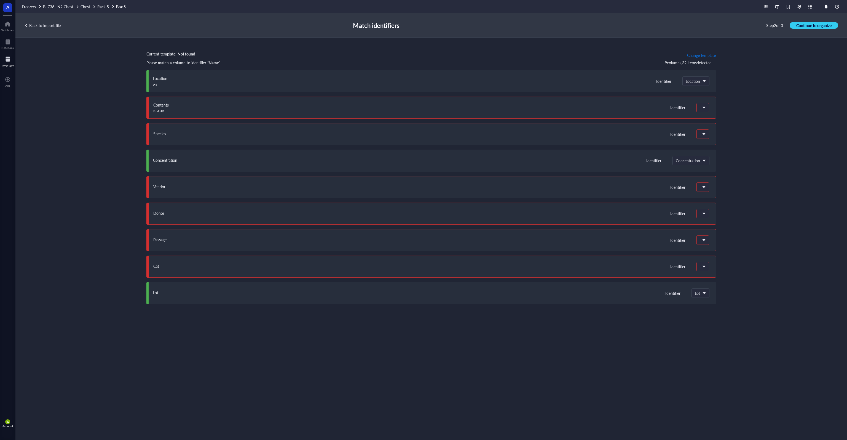
click at [697, 55] on span "Change template" at bounding box center [701, 55] width 29 height 4
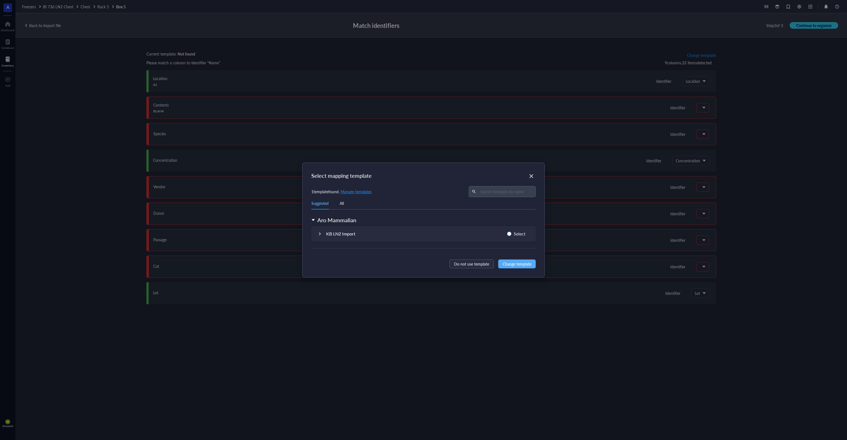
click at [516, 234] on span "Select" at bounding box center [520, 233] width 16 height 7
click at [512, 234] on input "Select" at bounding box center [509, 233] width 4 height 4
radio input "true"
click at [517, 264] on span "Change template" at bounding box center [517, 264] width 29 height 6
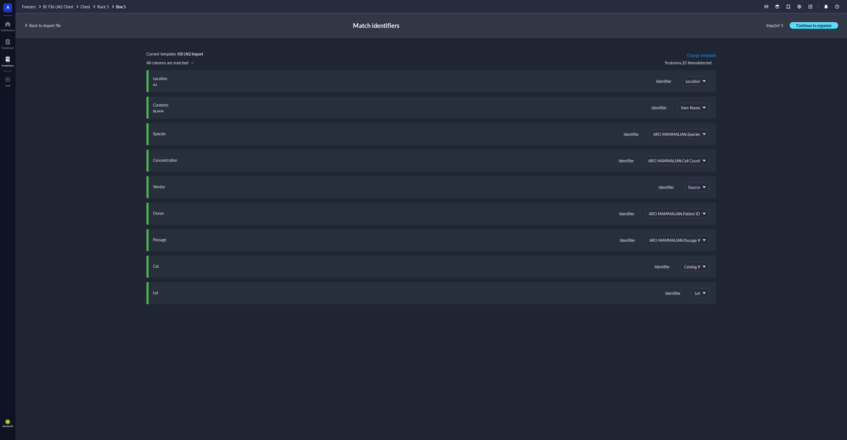
click at [823, 25] on span "Continue to organize" at bounding box center [814, 25] width 35 height 5
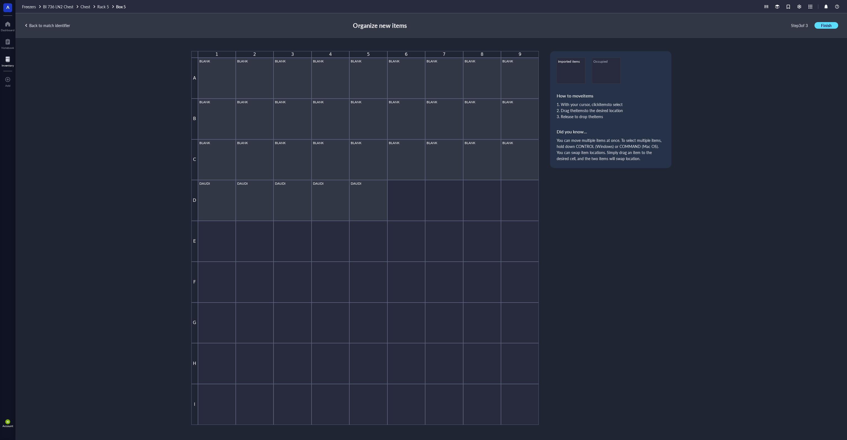
click at [819, 26] on button "Finish" at bounding box center [827, 25] width 24 height 7
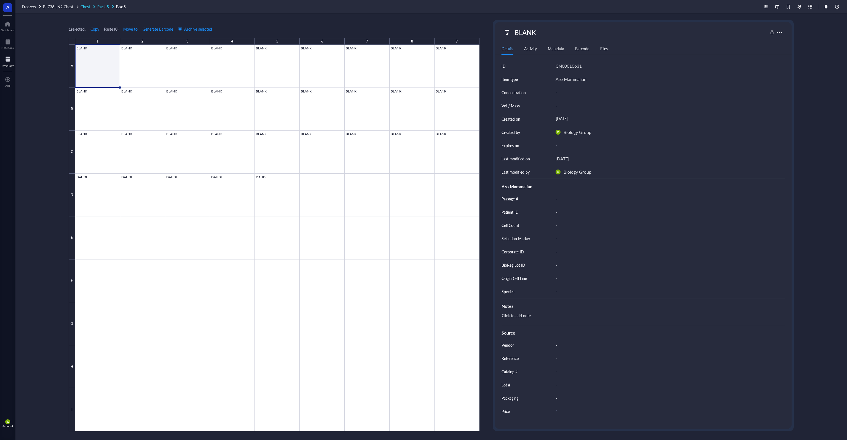
click at [103, 5] on span "Rack 5" at bounding box center [103, 7] width 12 height 6
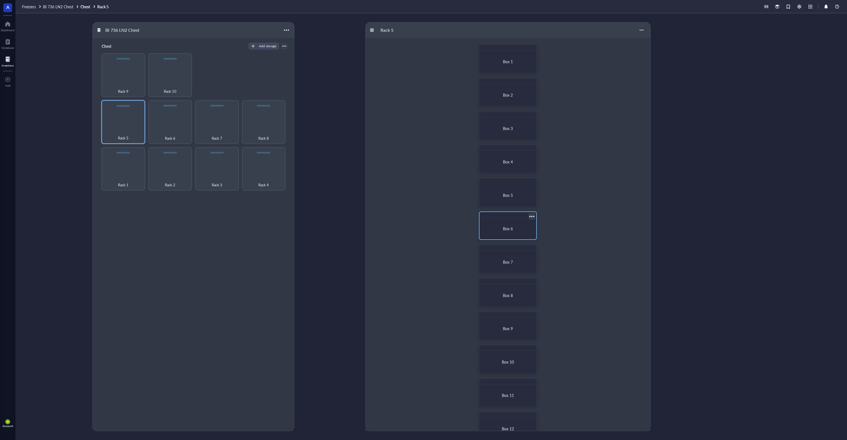
click at [512, 230] on span "Box 6" at bounding box center [508, 229] width 10 height 6
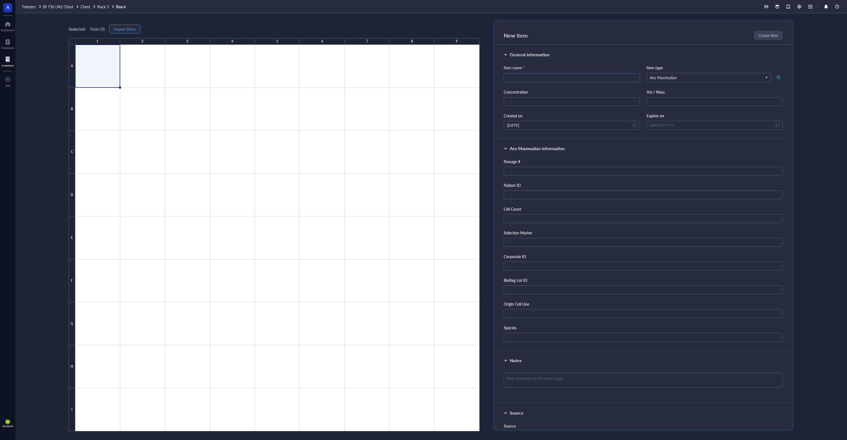
click at [127, 28] on span "Import items" at bounding box center [125, 29] width 22 height 4
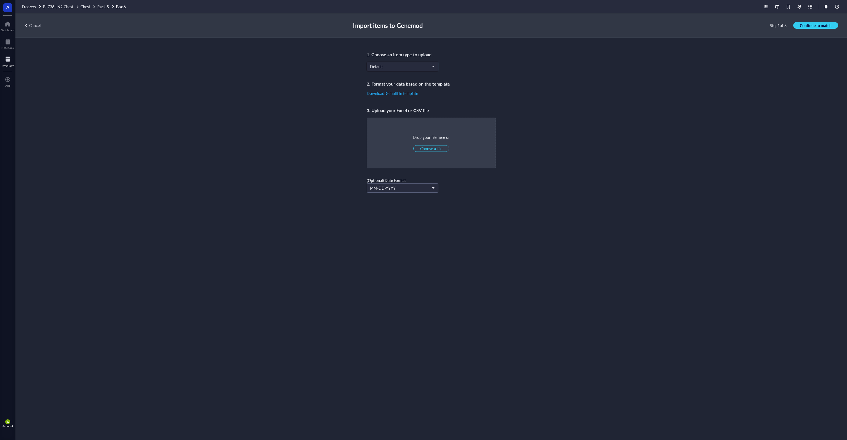
click at [388, 66] on span "Default" at bounding box center [402, 66] width 64 height 5
click at [395, 121] on div "Aro Mammalian" at bounding box center [383, 120] width 27 height 6
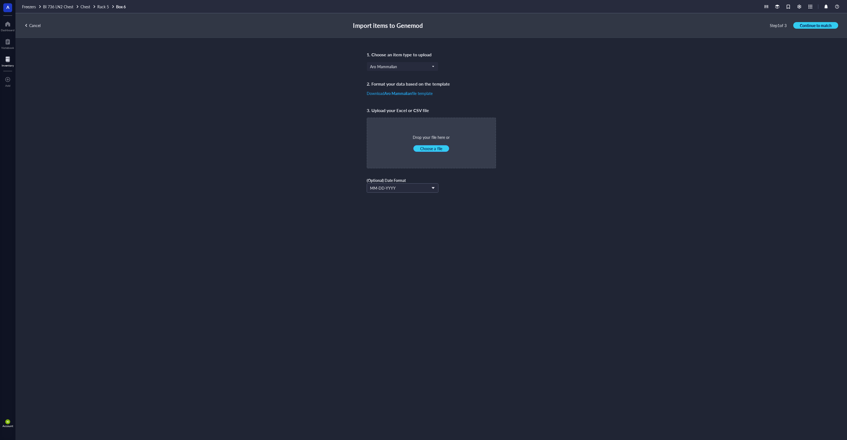
click at [435, 149] on span "Choose a file" at bounding box center [431, 148] width 22 height 5
type input "C:\fakepath\R7B1.xlsx"
click at [827, 25] on span "Continue to match" at bounding box center [816, 25] width 32 height 5
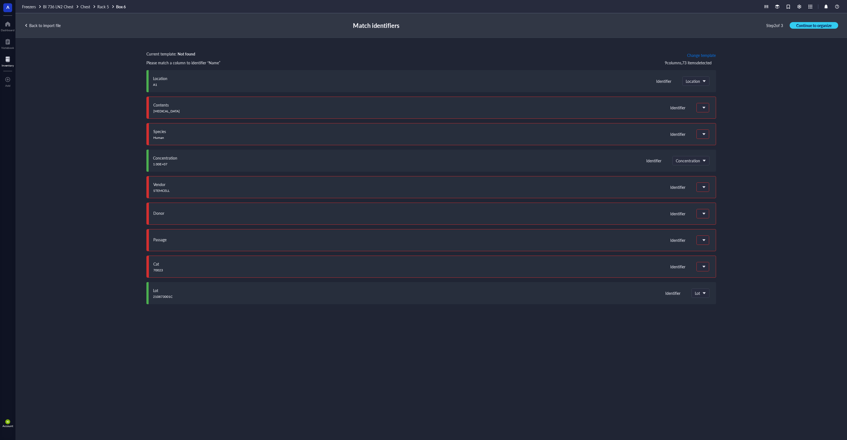
click at [712, 55] on span "Change template" at bounding box center [701, 55] width 29 height 4
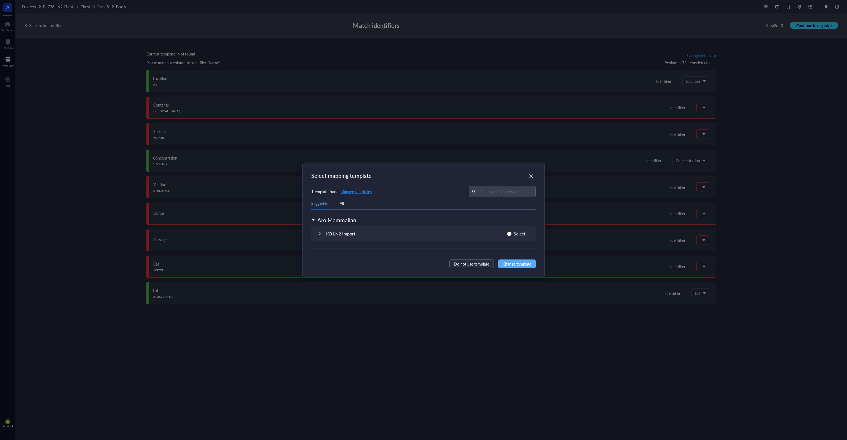
click at [353, 233] on div "KB LN2 Import" at bounding box center [340, 233] width 29 height 7
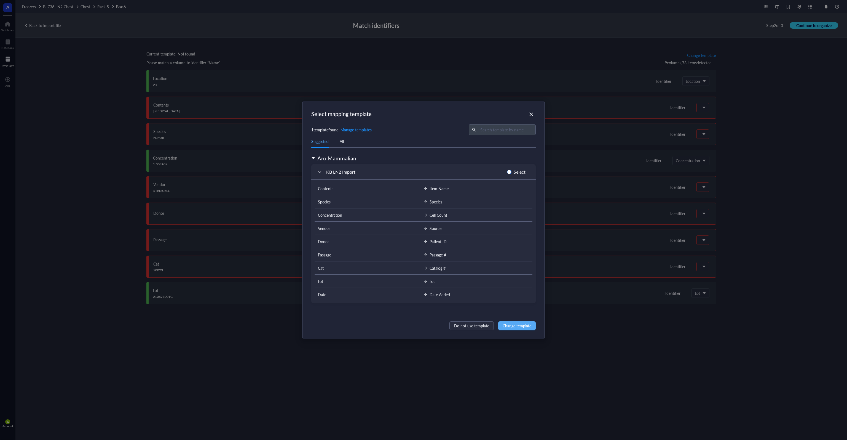
click at [521, 171] on span "Select" at bounding box center [520, 171] width 16 height 7
click at [512, 171] on input "Select" at bounding box center [509, 172] width 4 height 4
radio input "true"
click at [522, 328] on span "Change template" at bounding box center [517, 325] width 29 height 6
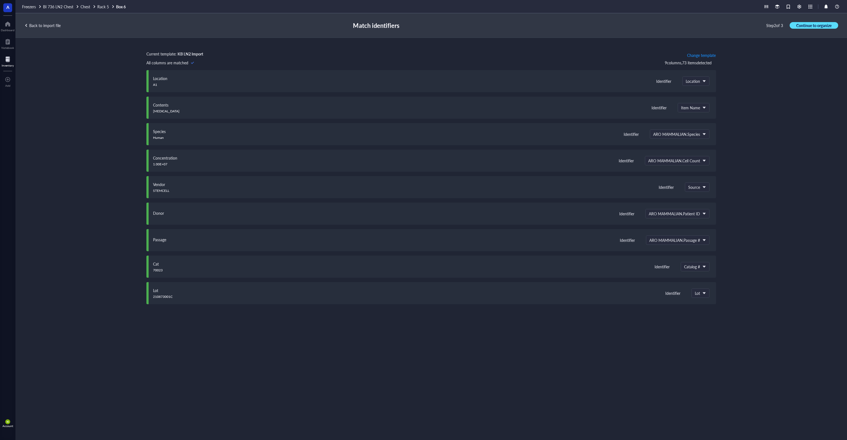
click at [811, 24] on span "Continue to organize" at bounding box center [814, 25] width 35 height 5
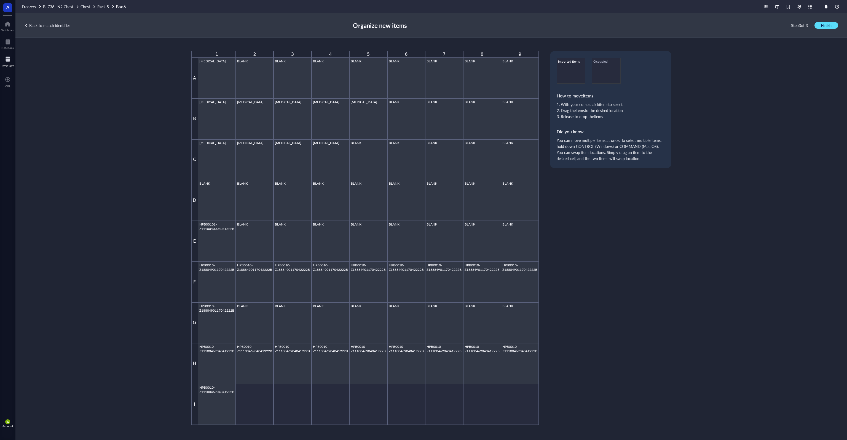
click at [824, 25] on span "Finish" at bounding box center [826, 25] width 10 height 5
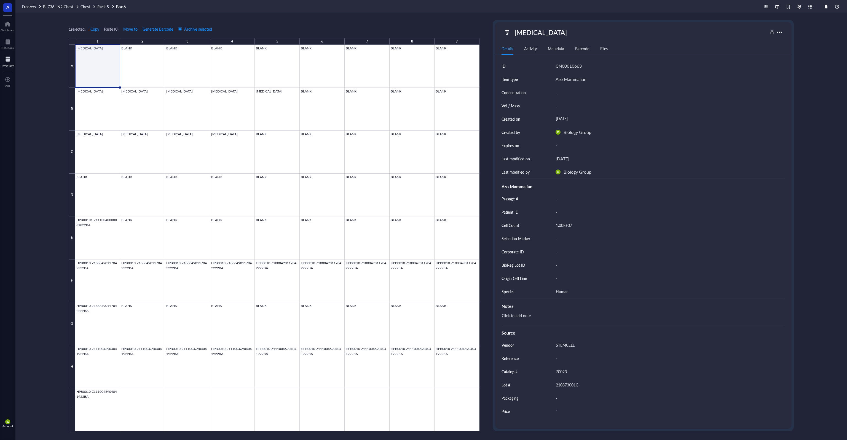
drag, startPoint x: 122, startPoint y: 17, endPoint x: 117, endPoint y: 11, distance: 7.4
click at [122, 15] on div "1 selected: Copy Paste ( 0 ) Move to Generate Barcode Archive selected 1 2 3 4 …" at bounding box center [431, 226] width 832 height 426
click at [105, 5] on span "Rack 5" at bounding box center [103, 7] width 12 height 6
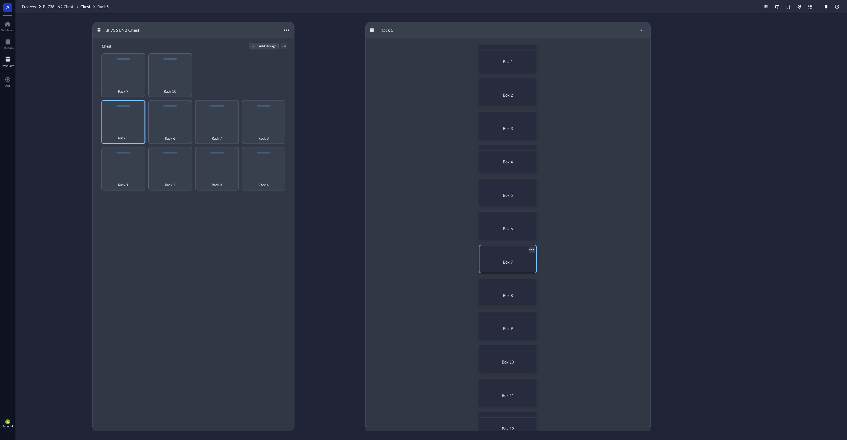
click at [508, 265] on div "Box 7" at bounding box center [508, 261] width 52 height 17
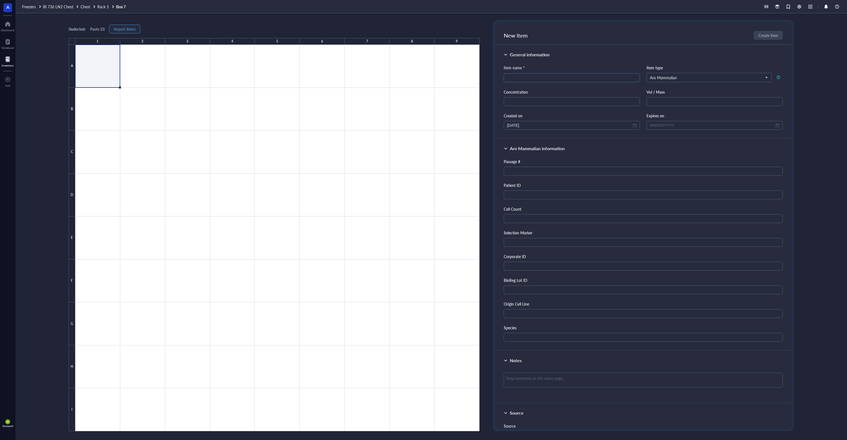
click at [127, 29] on span "Import items" at bounding box center [125, 29] width 22 height 4
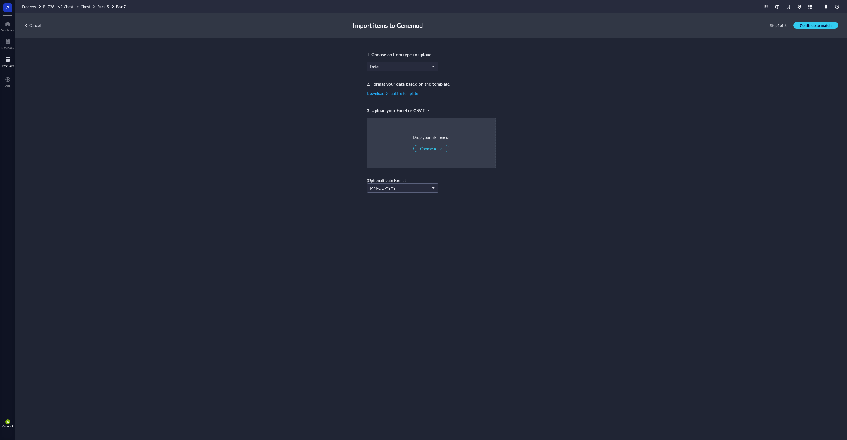
click at [397, 70] on input "search" at bounding box center [400, 66] width 60 height 8
click at [407, 119] on div "Aro Mammalian" at bounding box center [402, 120] width 65 height 6
click at [434, 149] on span "Choose a file" at bounding box center [431, 148] width 22 height 5
type input "C:\fakepath\R7B1.xlsx"
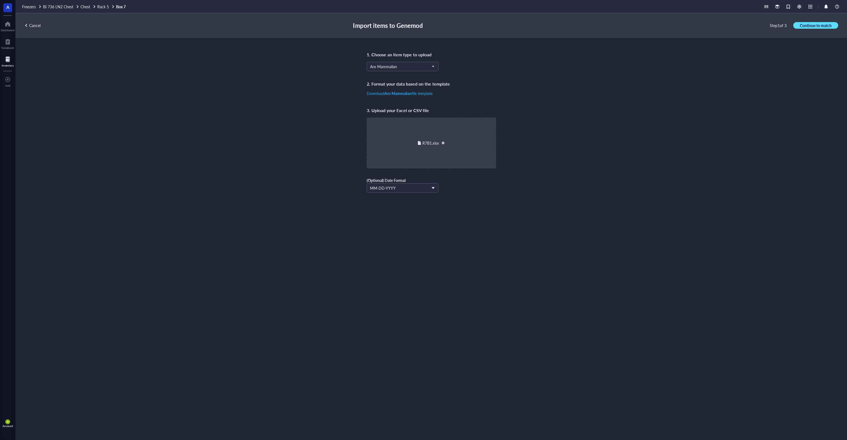
drag, startPoint x: 822, startPoint y: 26, endPoint x: 790, endPoint y: 30, distance: 32.3
click at [822, 26] on span "Continue to match" at bounding box center [816, 25] width 32 height 5
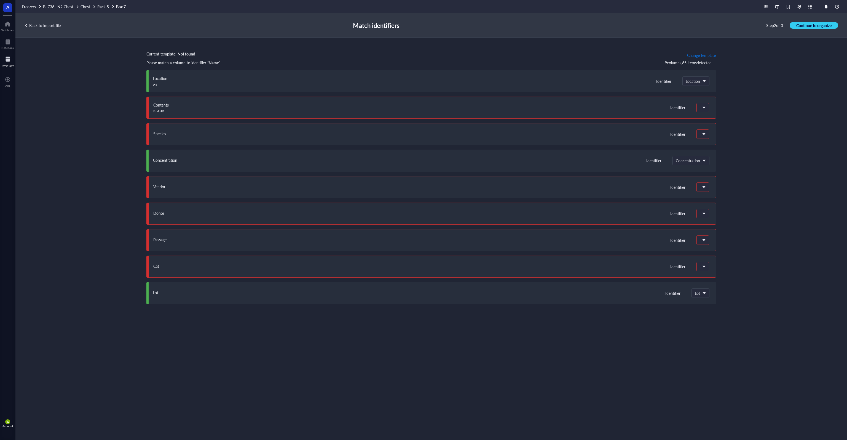
click at [694, 55] on span "Change template" at bounding box center [701, 55] width 29 height 4
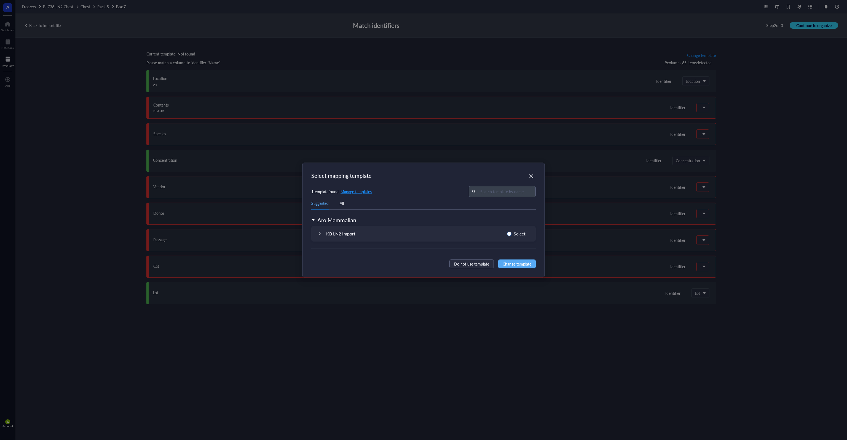
click at [512, 231] on span "Select" at bounding box center [520, 233] width 16 height 7
click at [512, 231] on input "Select" at bounding box center [509, 233] width 4 height 4
radio input "true"
click at [518, 265] on span "Change template" at bounding box center [517, 264] width 29 height 6
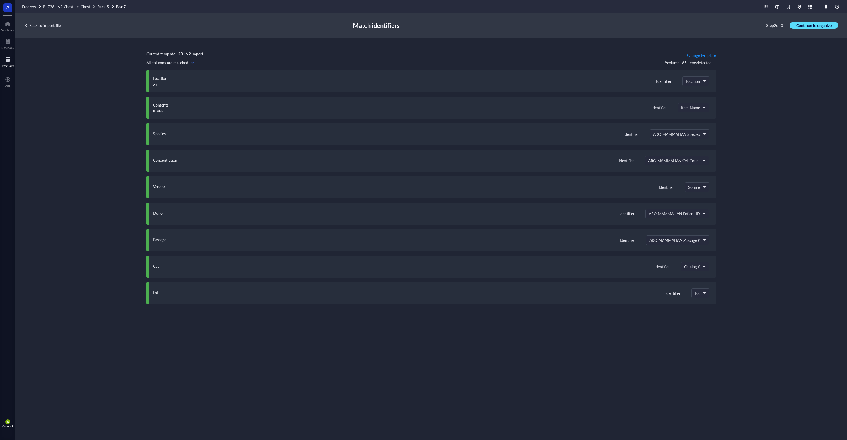
click at [813, 25] on span "Continue to organize" at bounding box center [814, 25] width 35 height 5
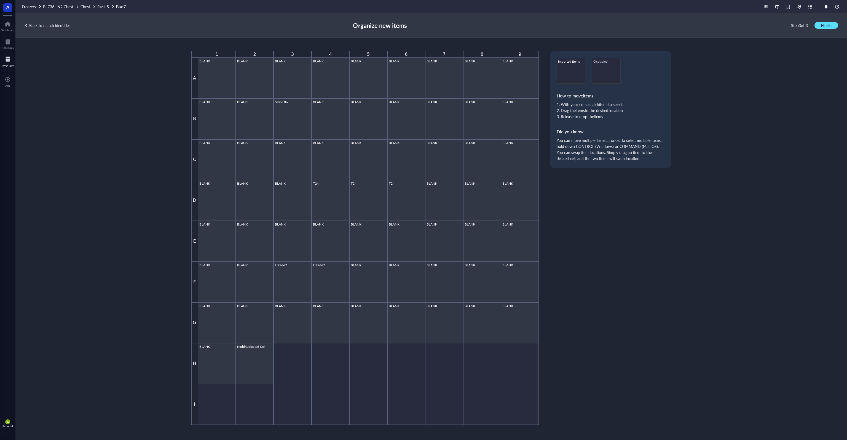
click at [828, 25] on span "Finish" at bounding box center [826, 25] width 10 height 5
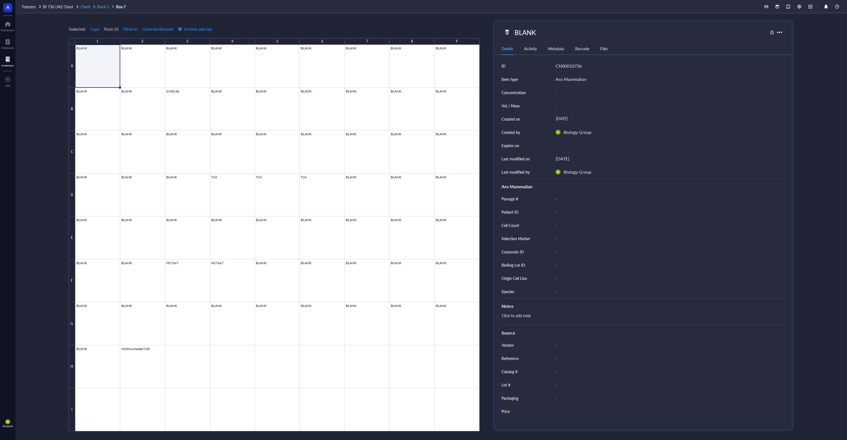
click at [101, 6] on span "Rack 5" at bounding box center [103, 7] width 12 height 6
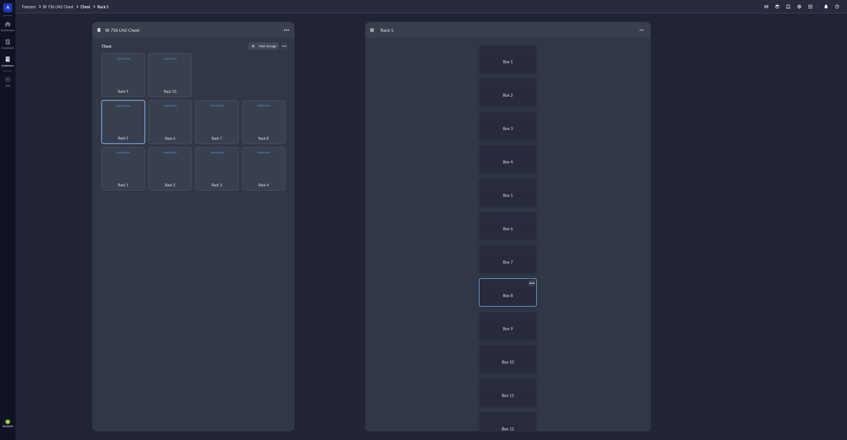
click at [491, 292] on div "Box 8" at bounding box center [508, 294] width 52 height 17
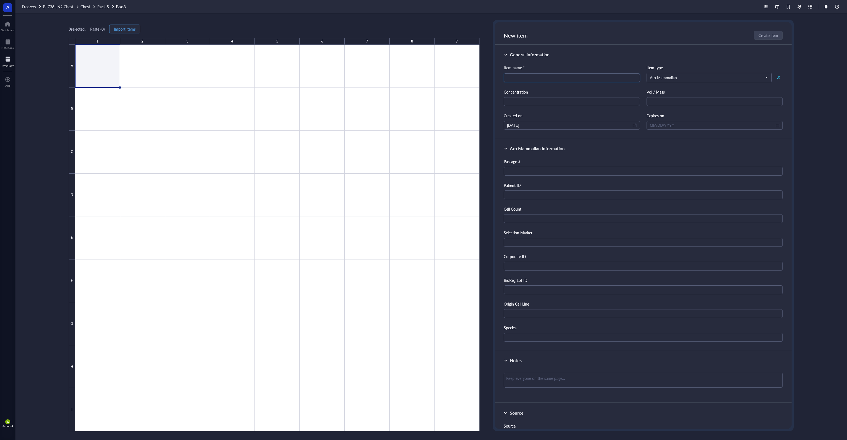
click at [132, 28] on span "Import items" at bounding box center [125, 29] width 22 height 4
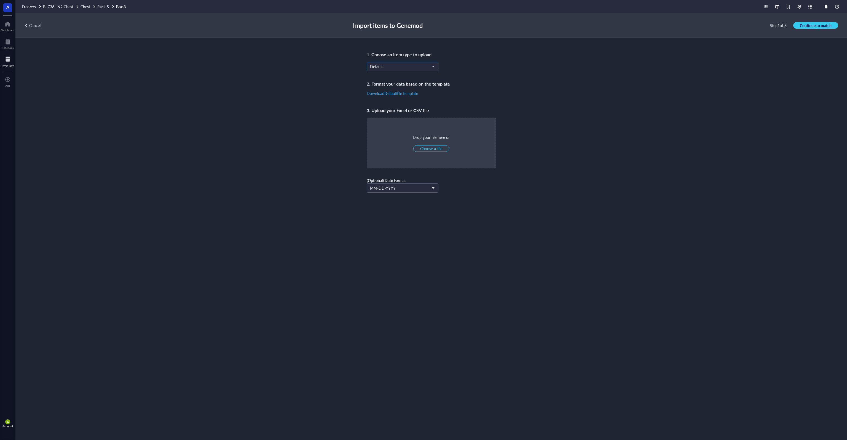
click at [373, 66] on span "Default" at bounding box center [402, 66] width 64 height 5
click at [395, 119] on div "Aro Mammalian" at bounding box center [383, 120] width 27 height 6
click at [437, 149] on span "Choose a file" at bounding box center [431, 148] width 22 height 5
type input "C:\fakepath\R7B1.xlsx"
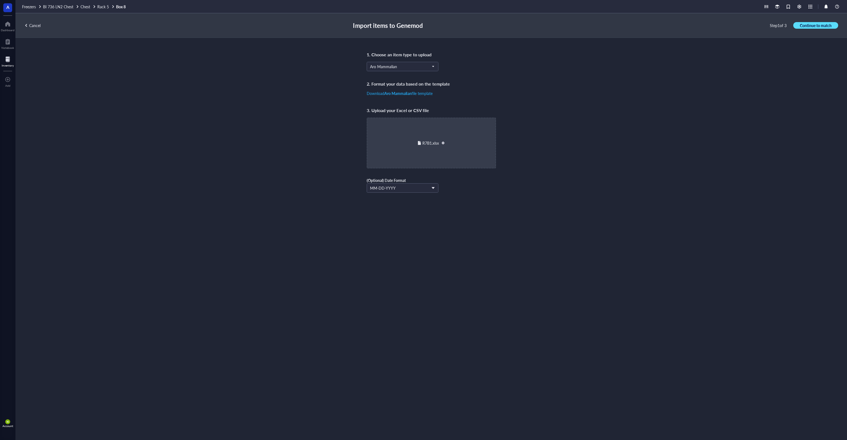
click at [823, 26] on span "Continue to match" at bounding box center [816, 25] width 32 height 5
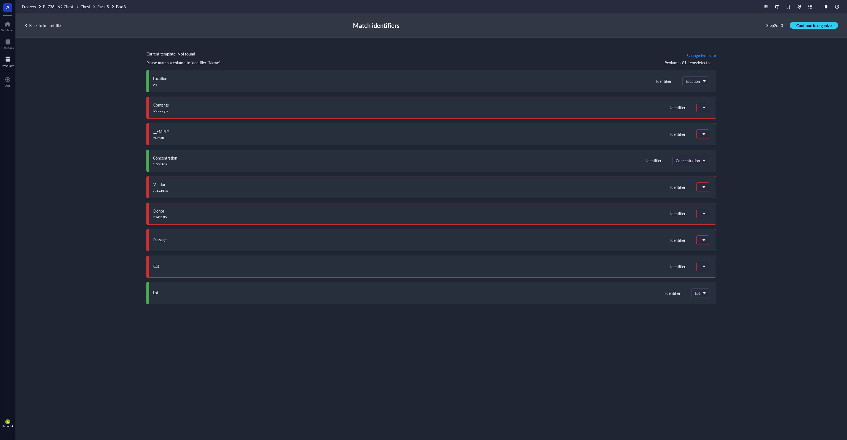
click at [717, 55] on div "Current template: Not found Change template Please match a column to identifier…" at bounding box center [431, 232] width 832 height 389
click at [711, 54] on span "Change template" at bounding box center [701, 55] width 29 height 4
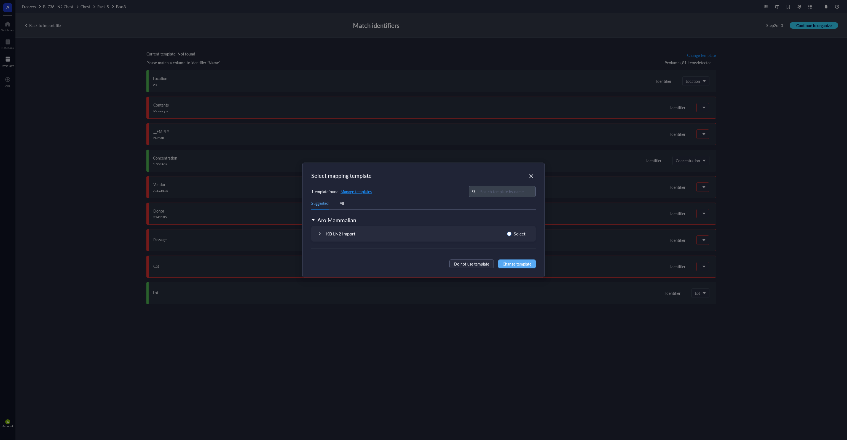
click at [520, 233] on span "Select" at bounding box center [520, 233] width 16 height 7
click at [512, 233] on input "Select" at bounding box center [509, 233] width 4 height 4
radio input "true"
click at [517, 264] on span "Change template" at bounding box center [517, 264] width 29 height 6
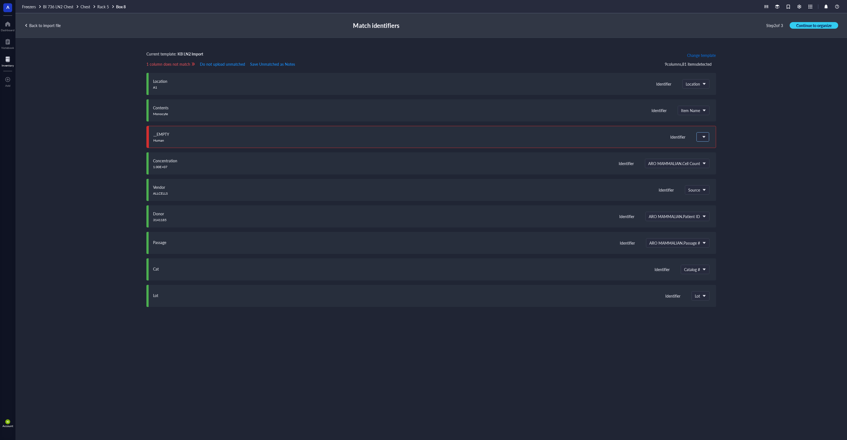
click at [705, 137] on span at bounding box center [702, 136] width 5 height 5
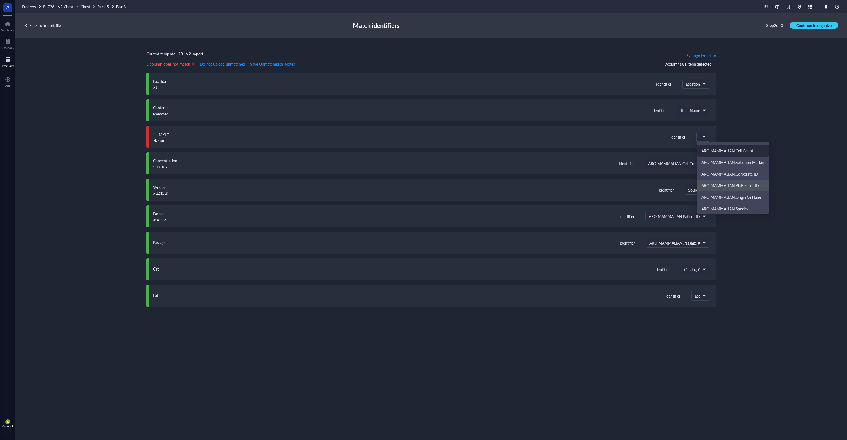
scroll to position [110, 0]
click at [750, 198] on div "ARO MAMMALIAN.Species" at bounding box center [733, 200] width 63 height 5
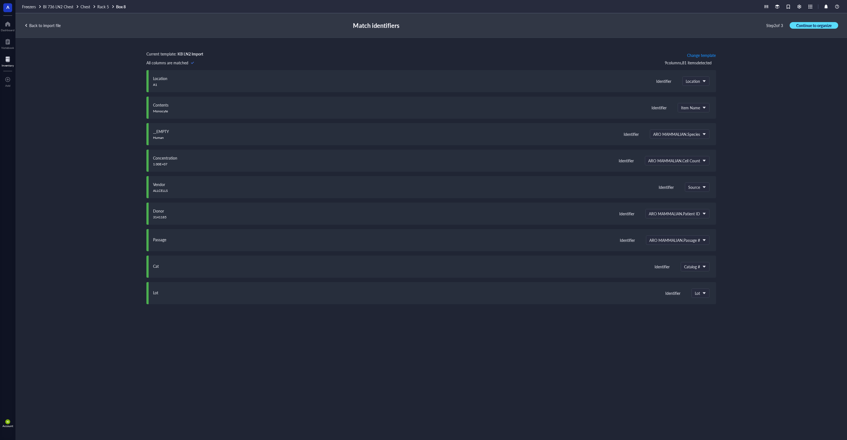
click at [813, 27] on span "Continue to organize" at bounding box center [814, 25] width 35 height 5
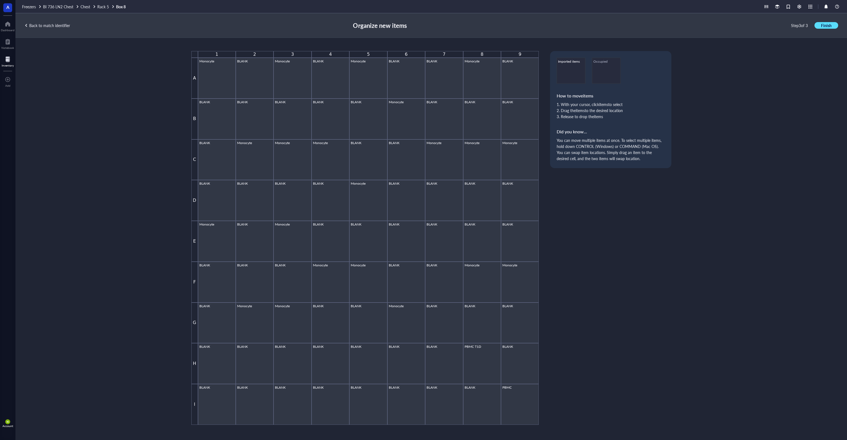
click at [822, 25] on span "Finish" at bounding box center [826, 25] width 10 height 5
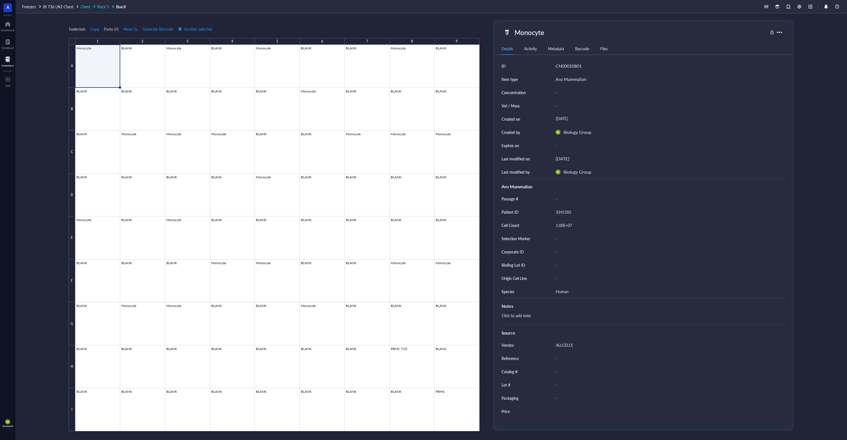
drag, startPoint x: 104, startPoint y: 7, endPoint x: 0, endPoint y: 74, distance: 123.6
click at [104, 7] on span "Rack 5" at bounding box center [103, 7] width 12 height 6
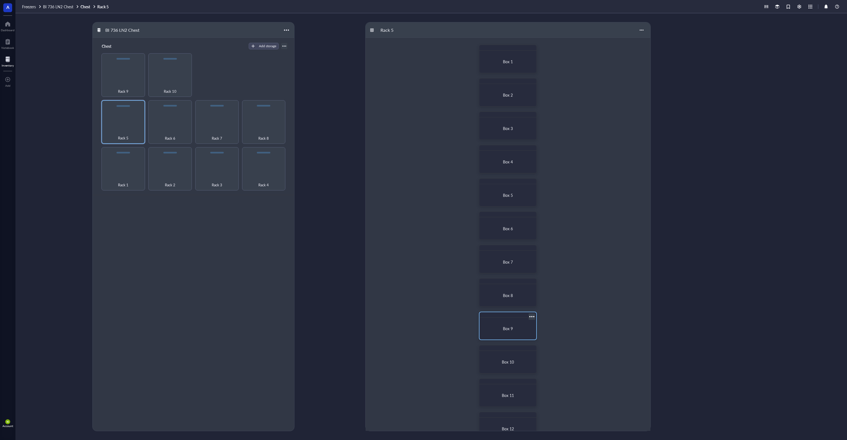
click at [511, 328] on span "Box 9" at bounding box center [508, 328] width 10 height 6
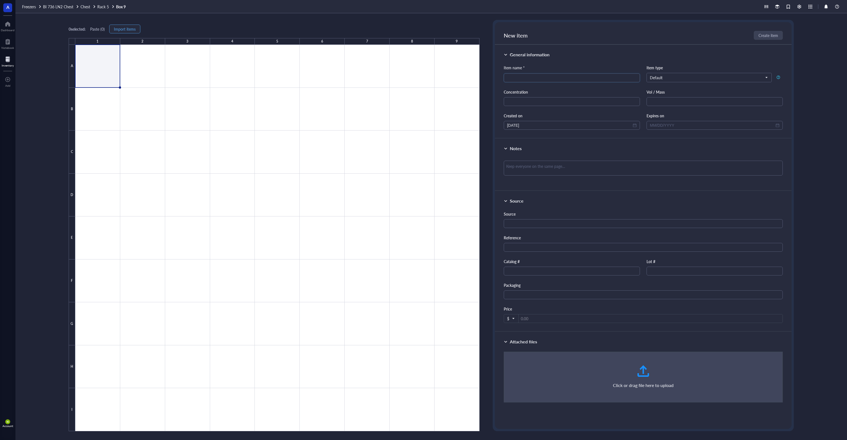
click at [129, 29] on span "Import items" at bounding box center [125, 29] width 22 height 4
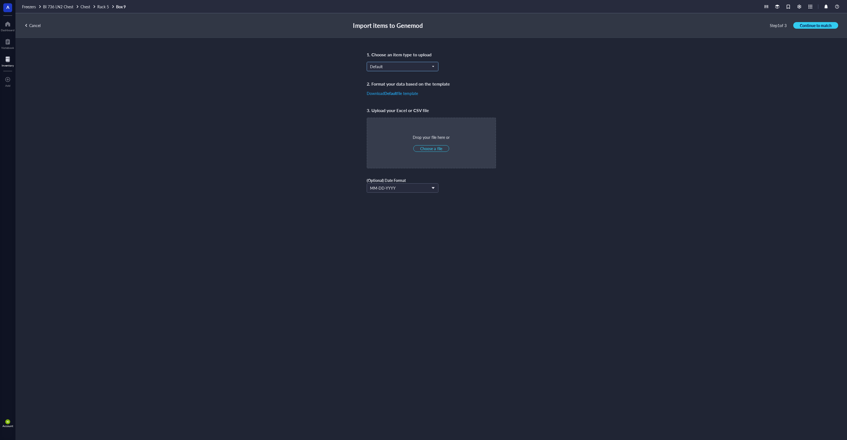
click at [383, 65] on span "Default" at bounding box center [402, 66] width 64 height 5
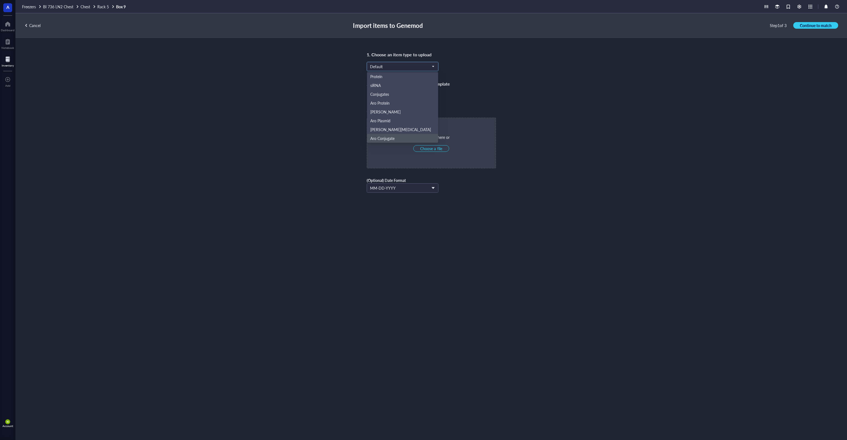
scroll to position [26, 0]
click at [402, 116] on div "Aro Mammalian" at bounding box center [402, 120] width 71 height 9
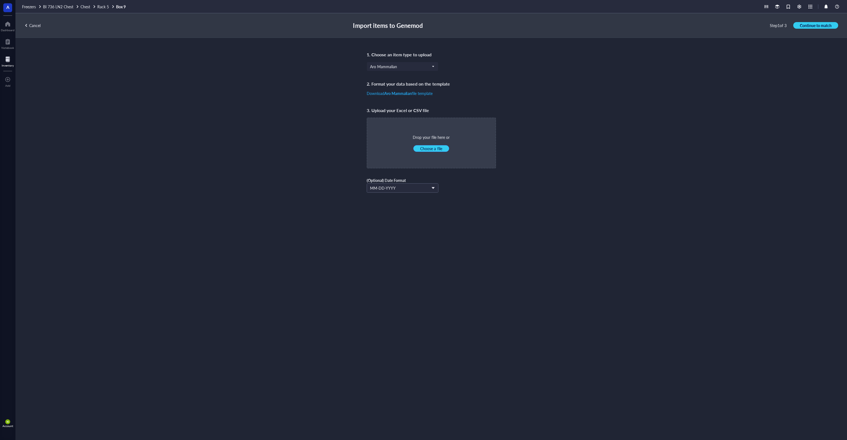
click at [433, 148] on span "Choose a file" at bounding box center [431, 148] width 22 height 5
type input "C:\fakepath\R7B1.xlsx"
click at [807, 25] on span "Continue to match" at bounding box center [816, 25] width 32 height 5
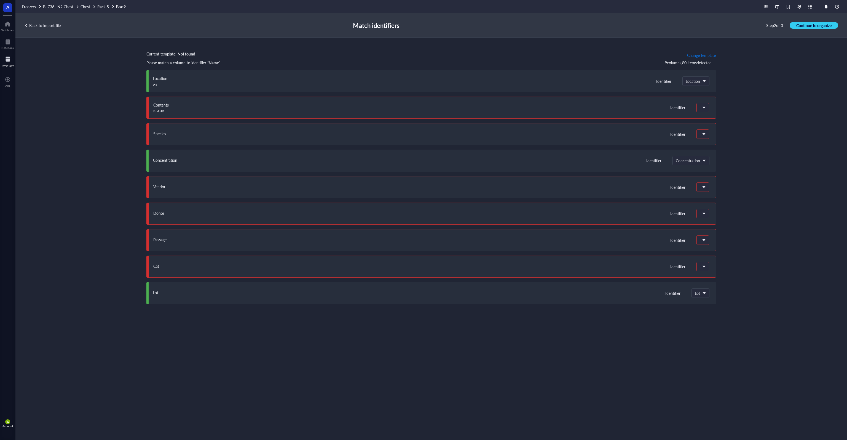
click at [708, 56] on span "Change template" at bounding box center [701, 55] width 29 height 4
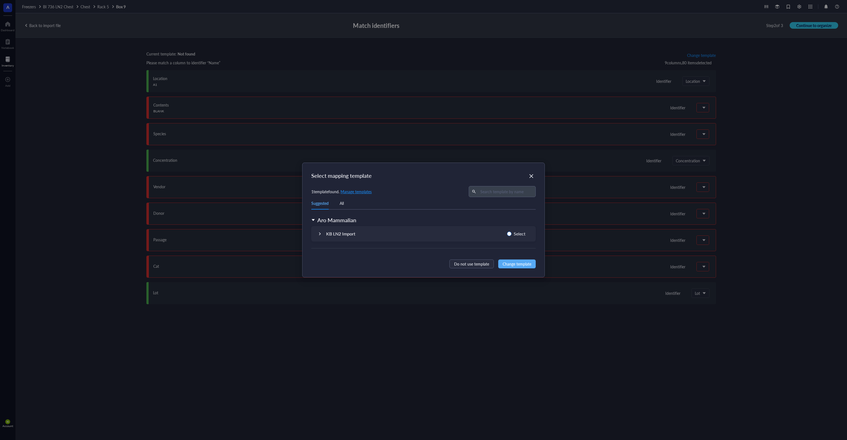
drag, startPoint x: 523, startPoint y: 233, endPoint x: 521, endPoint y: 236, distance: 4.0
click at [523, 233] on span "Select" at bounding box center [520, 233] width 16 height 7
click at [512, 233] on input "Select" at bounding box center [509, 233] width 4 height 4
radio input "true"
click at [520, 262] on span "Change template" at bounding box center [517, 264] width 29 height 6
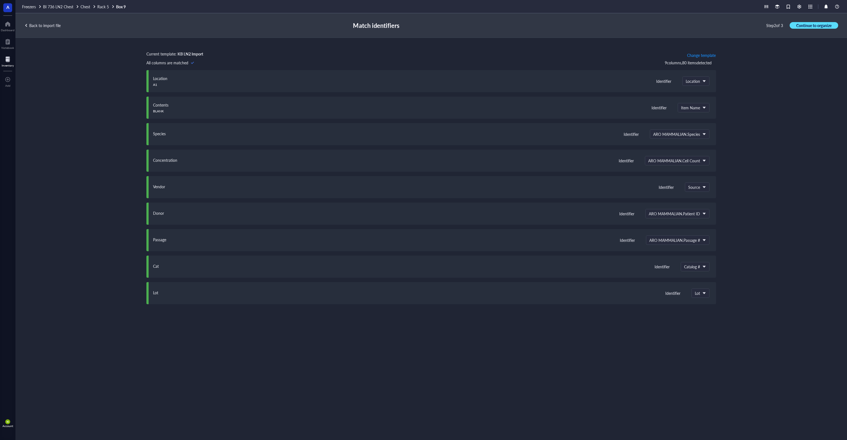
click at [817, 22] on button "Continue to organize" at bounding box center [814, 25] width 49 height 7
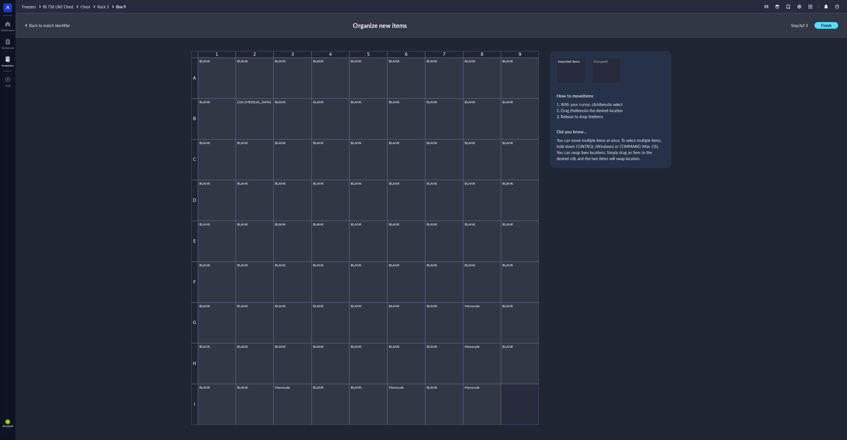
click at [825, 24] on span "Finish" at bounding box center [826, 25] width 10 height 5
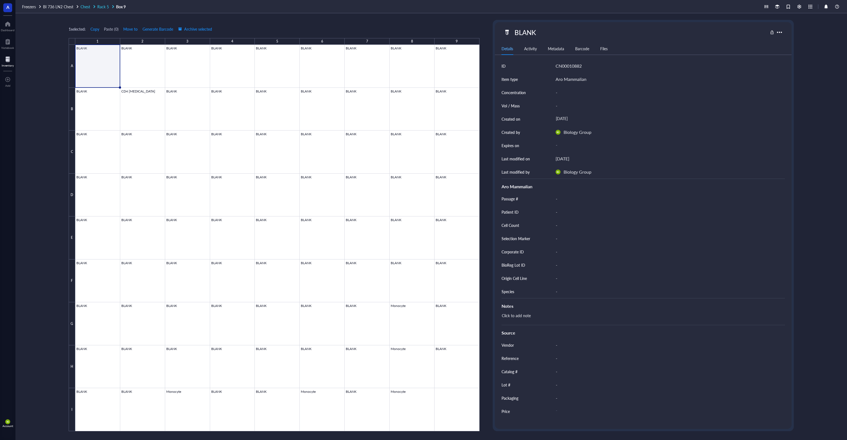
click at [100, 6] on span "Rack 5" at bounding box center [103, 7] width 12 height 6
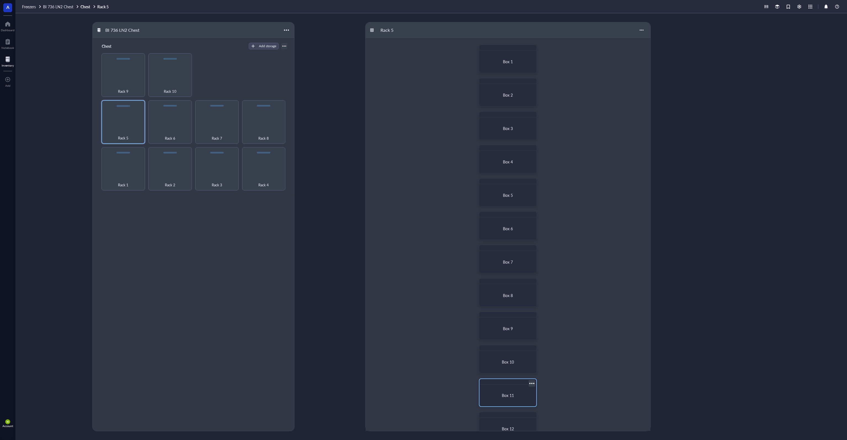
click at [499, 384] on div at bounding box center [508, 382] width 57 height 6
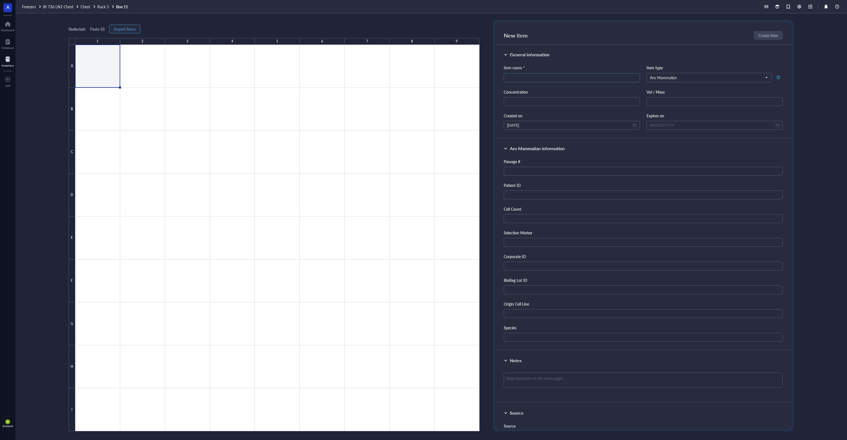
click at [115, 28] on button "Import items" at bounding box center [124, 29] width 31 height 9
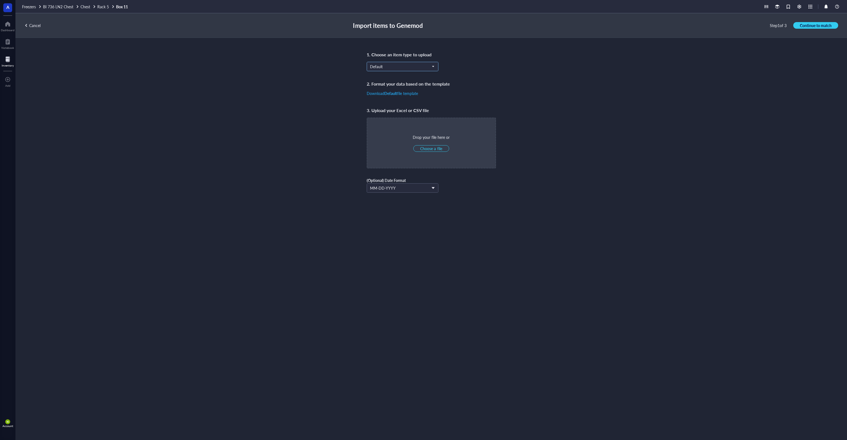
click at [404, 66] on span "Default" at bounding box center [402, 66] width 64 height 5
click at [399, 119] on div "Aro Mammalian" at bounding box center [402, 120] width 65 height 6
click at [439, 147] on span "Choose a file" at bounding box center [431, 148] width 22 height 5
type input "C:\fakepath\R7B1.xlsx"
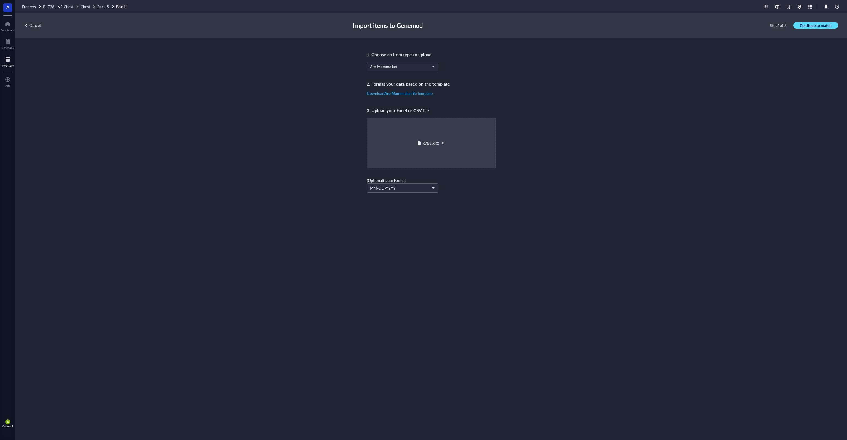
click at [803, 25] on span "Continue to match" at bounding box center [816, 25] width 32 height 5
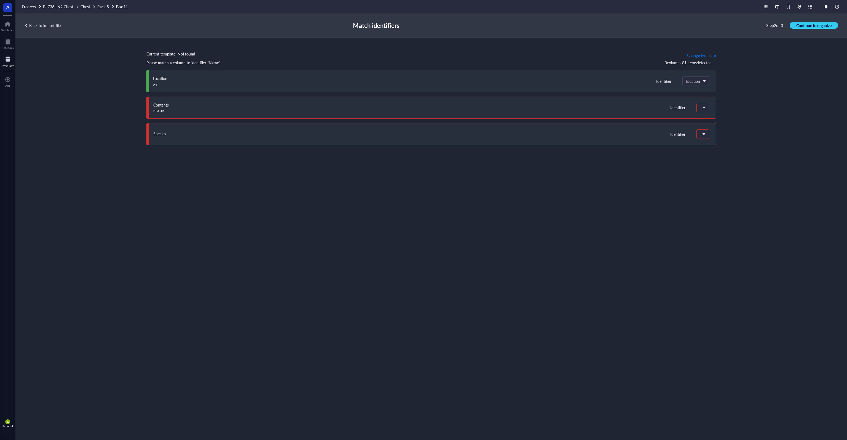
click at [690, 57] on span "Change template" at bounding box center [701, 55] width 29 height 4
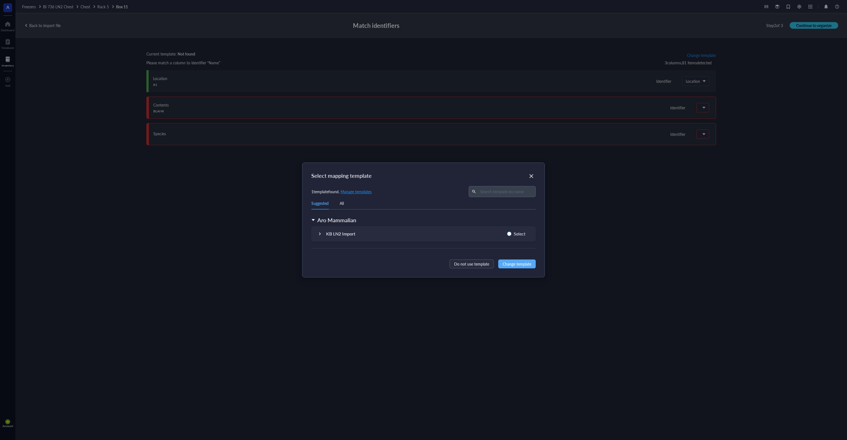
click at [520, 234] on span "Select" at bounding box center [520, 233] width 16 height 7
click at [512, 234] on input "Select" at bounding box center [509, 233] width 4 height 4
radio input "true"
click at [516, 263] on span "Change template" at bounding box center [517, 264] width 29 height 6
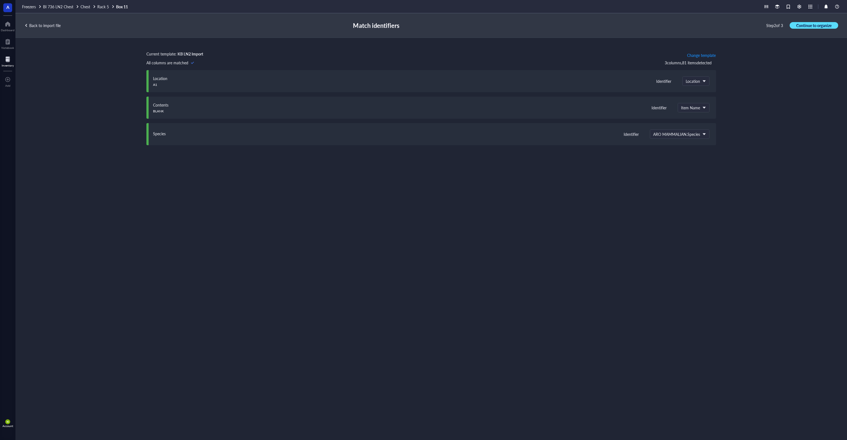
click at [814, 24] on span "Continue to organize" at bounding box center [814, 25] width 35 height 5
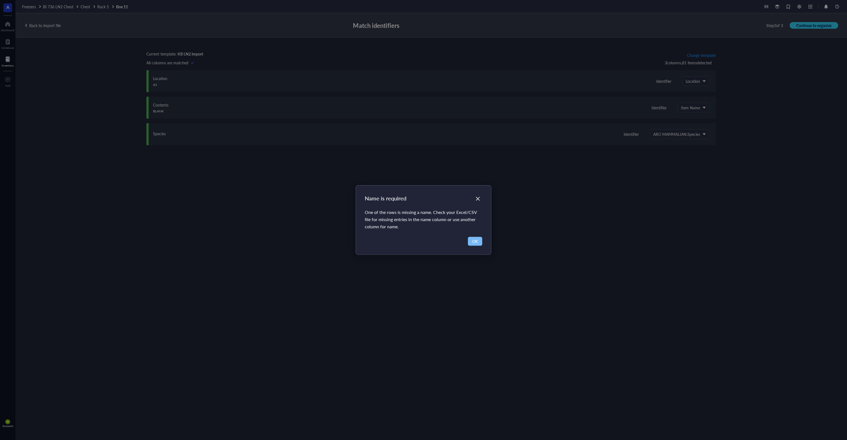
click at [475, 242] on span "OK" at bounding box center [475, 241] width 6 height 6
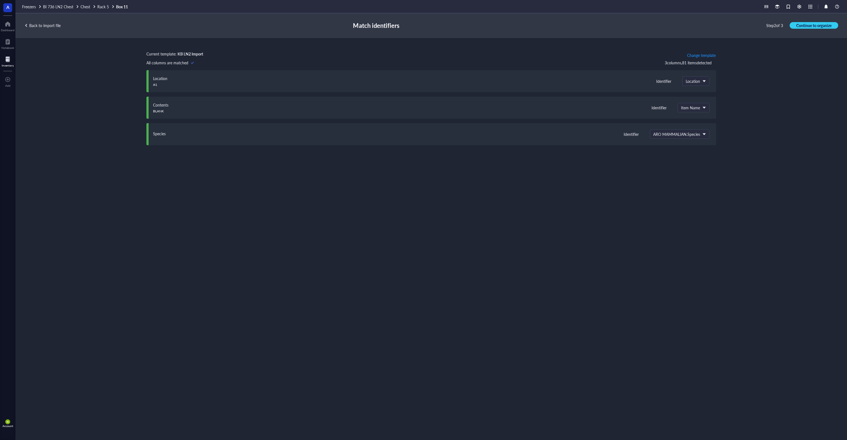
click at [208, 51] on div "Current template: KB LN2 Import Change template" at bounding box center [431, 55] width 570 height 9
click at [52, 28] on div "Back to import file" at bounding box center [42, 25] width 36 height 5
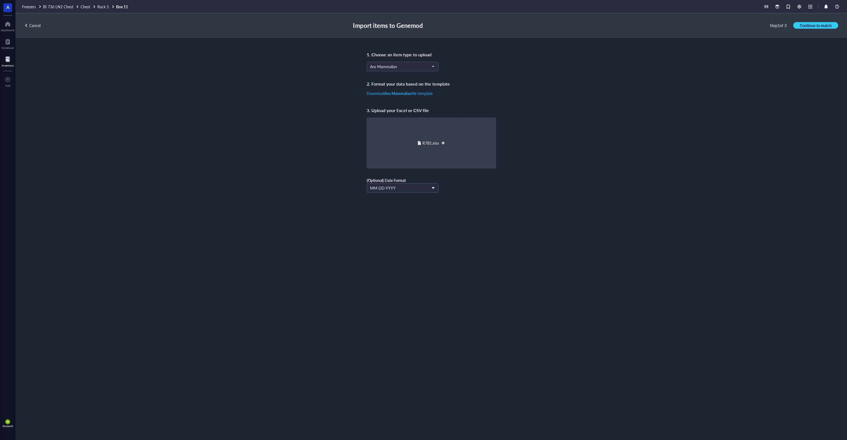
click at [443, 142] on div at bounding box center [443, 143] width 4 height 4
click at [440, 150] on span "Choose a file" at bounding box center [431, 148] width 22 height 5
type input "C:\fakepath\R7B1.xlsx"
click at [813, 23] on span "Continue to match" at bounding box center [816, 25] width 32 height 5
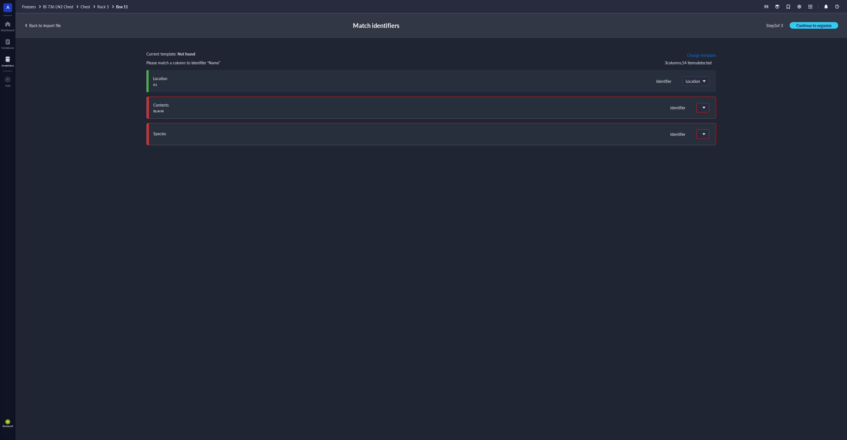
click at [695, 54] on span "Change template" at bounding box center [701, 55] width 29 height 4
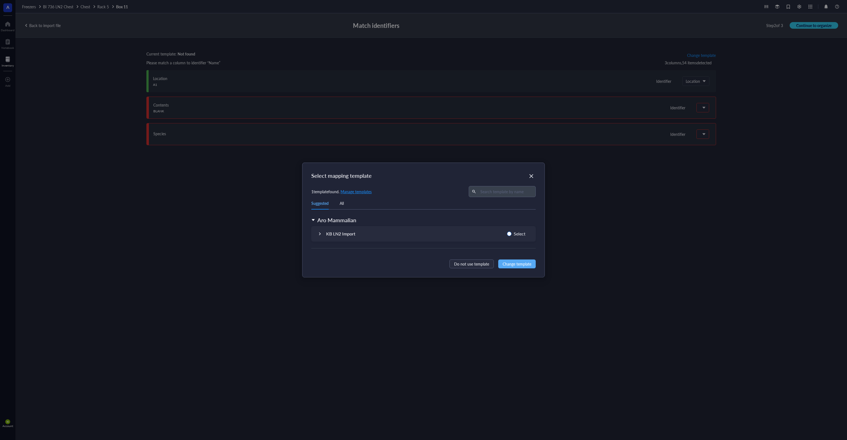
click at [516, 234] on span "Select" at bounding box center [520, 233] width 16 height 7
click at [512, 234] on input "Select" at bounding box center [509, 233] width 4 height 4
radio input "true"
click at [519, 262] on span "Change template" at bounding box center [517, 264] width 29 height 6
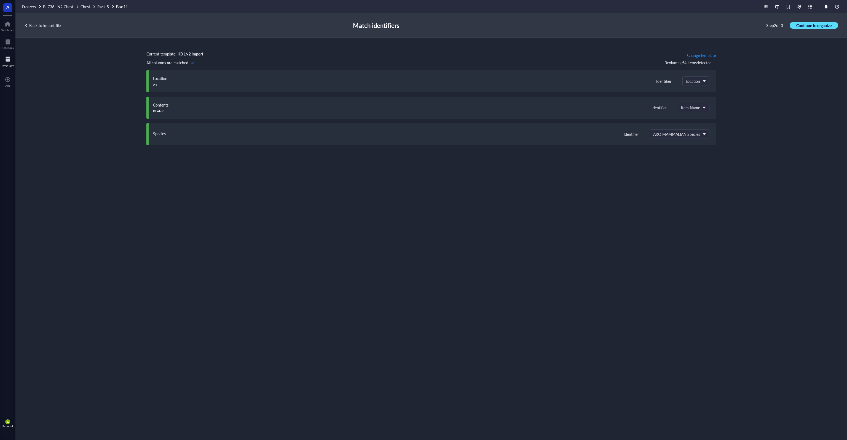
click at [821, 27] on span "Continue to organize" at bounding box center [814, 25] width 35 height 5
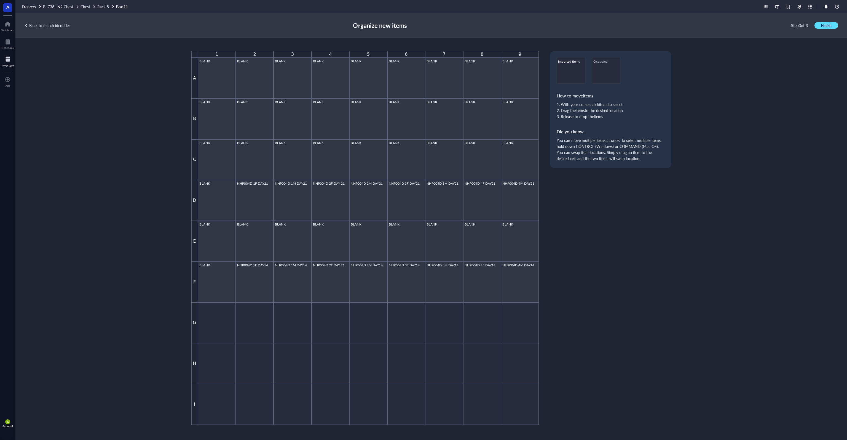
click at [819, 26] on button "Finish" at bounding box center [827, 25] width 24 height 7
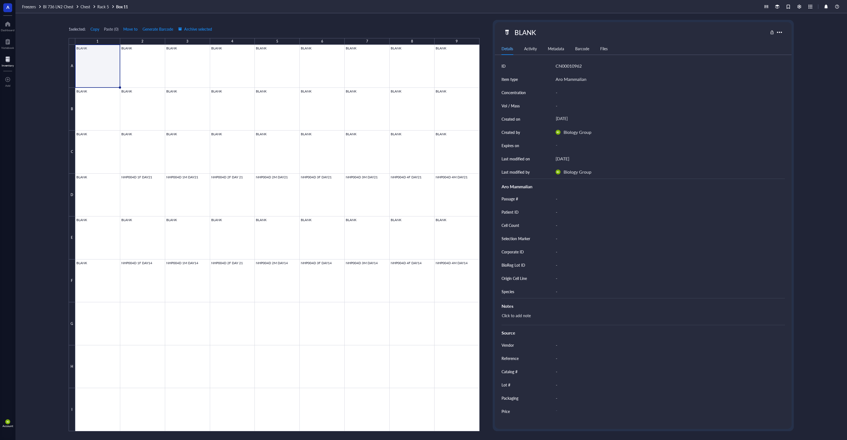
drag, startPoint x: 103, startPoint y: 6, endPoint x: 116, endPoint y: 11, distance: 13.6
click at [104, 6] on span "Rack 5" at bounding box center [103, 7] width 12 height 6
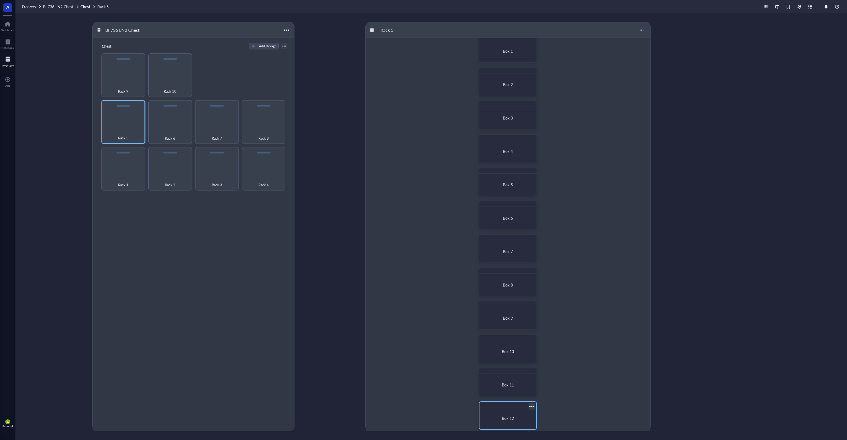
scroll to position [16, 0]
click at [503, 409] on div "Box 12" at bounding box center [508, 412] width 52 height 17
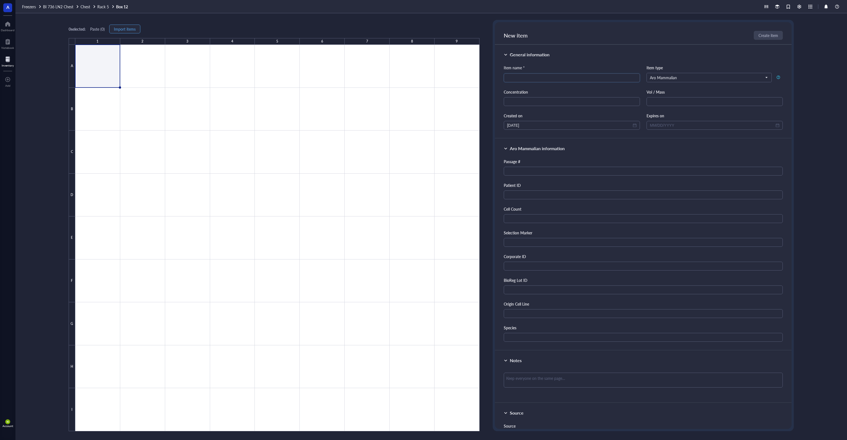
click at [133, 28] on span "Import items" at bounding box center [125, 29] width 22 height 4
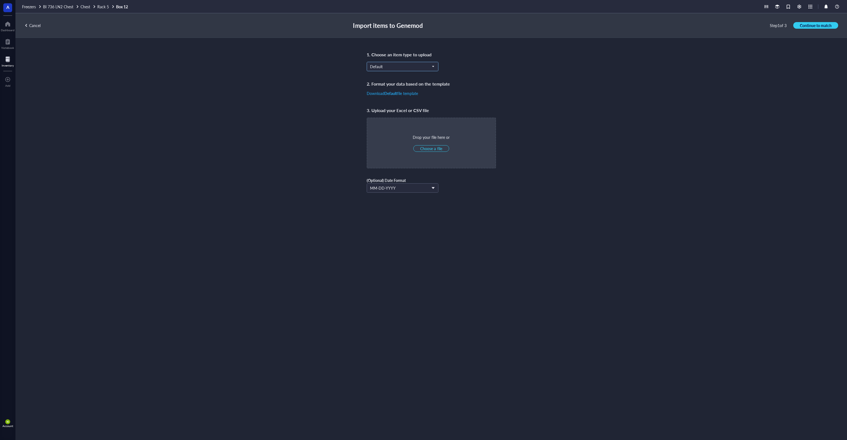
click at [387, 65] on span "Default" at bounding box center [402, 66] width 64 height 5
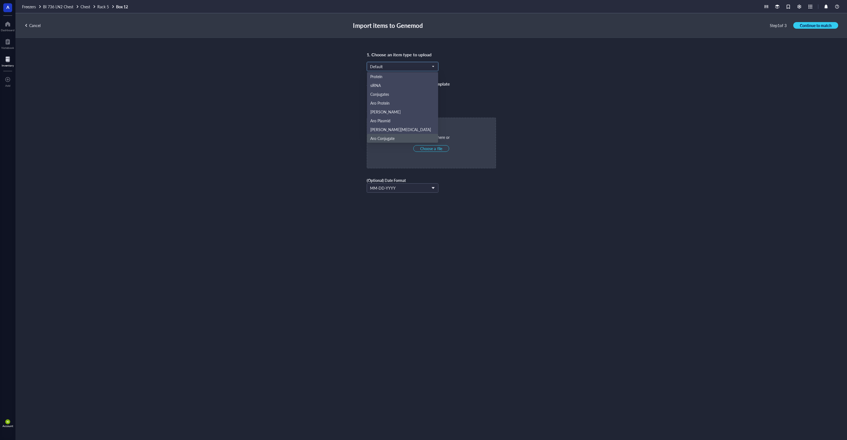
scroll to position [26, 0]
click at [397, 119] on div "Aro Mammalian" at bounding box center [402, 120] width 65 height 6
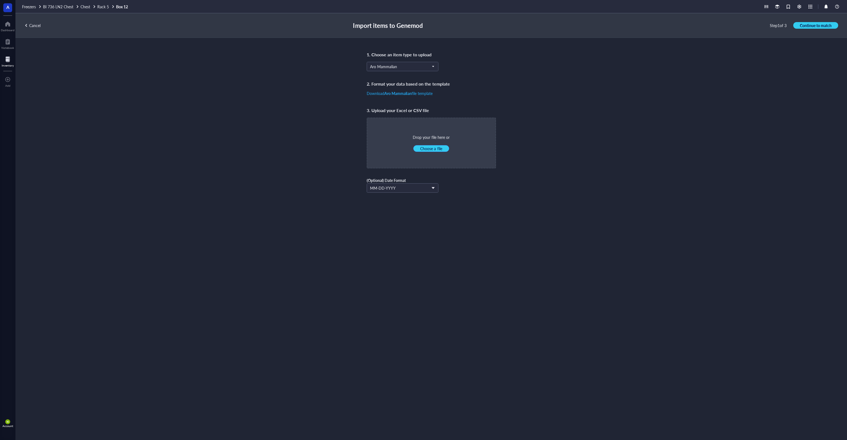
click at [439, 149] on span "Choose a file" at bounding box center [431, 148] width 22 height 5
type input "C:\fakepath\R7B1.xlsx"
click at [810, 26] on span "Continue to match" at bounding box center [816, 25] width 32 height 5
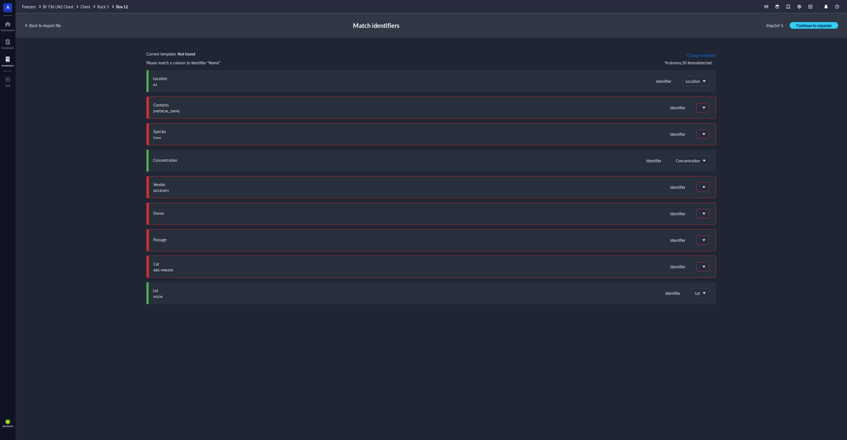
click at [700, 57] on span "Change template" at bounding box center [701, 55] width 29 height 4
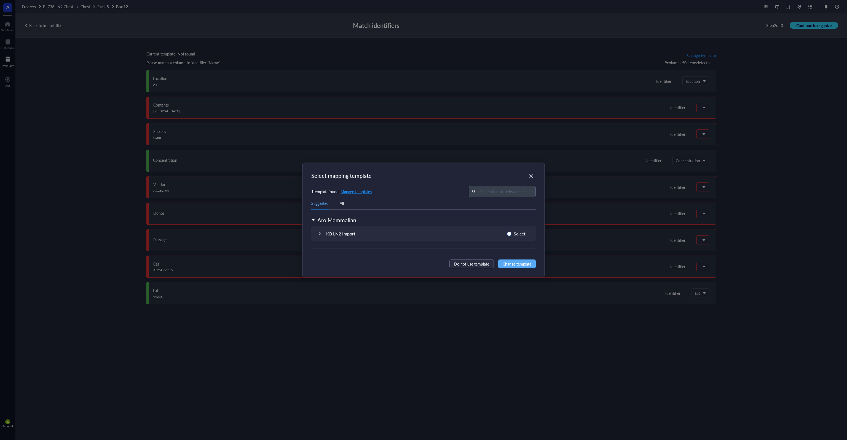
click at [517, 236] on span "Select" at bounding box center [520, 233] width 16 height 7
click at [512, 236] on input "Select" at bounding box center [509, 233] width 4 height 4
radio input "true"
click at [523, 263] on span "Change template" at bounding box center [517, 264] width 29 height 6
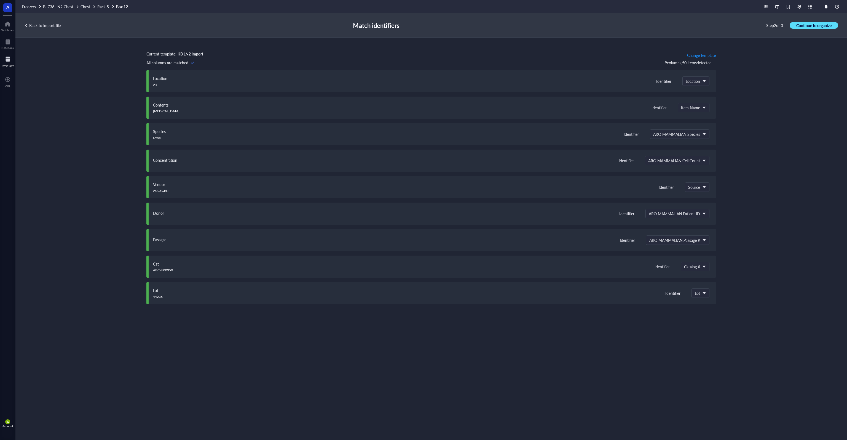
click at [821, 23] on span "Continue to organize" at bounding box center [814, 25] width 35 height 5
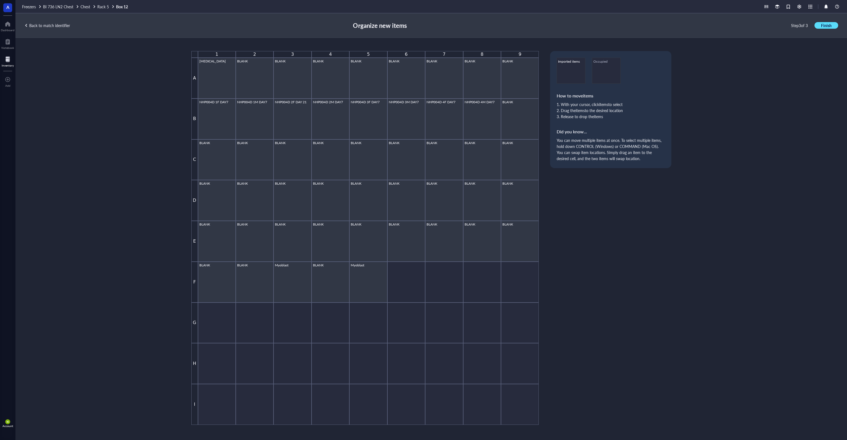
click at [820, 26] on button "Finish" at bounding box center [827, 25] width 24 height 7
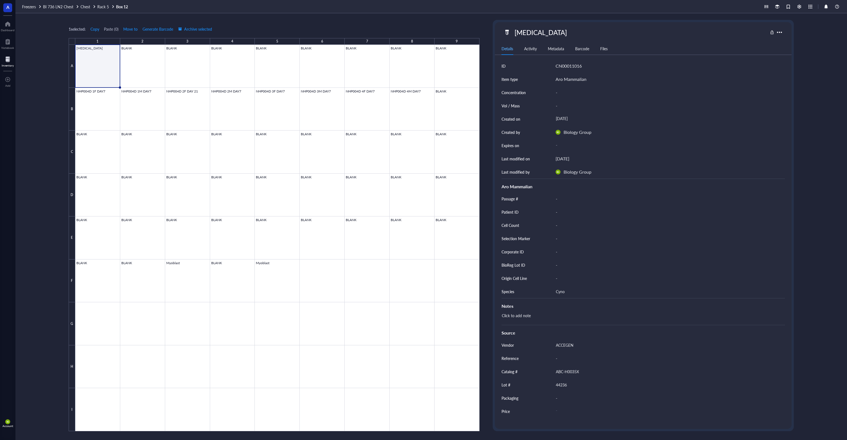
click at [55, 80] on div "1 selected: Copy Paste ( 0 ) Move to Generate Barcode Archive selected 1 2 3 4 …" at bounding box center [431, 226] width 832 height 426
click at [8, 60] on div at bounding box center [8, 59] width 12 height 9
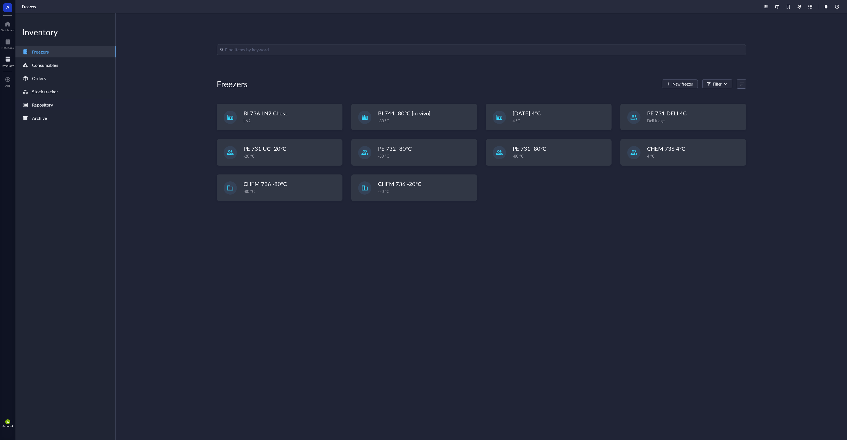
click at [54, 104] on div "Repository" at bounding box center [65, 104] width 100 height 11
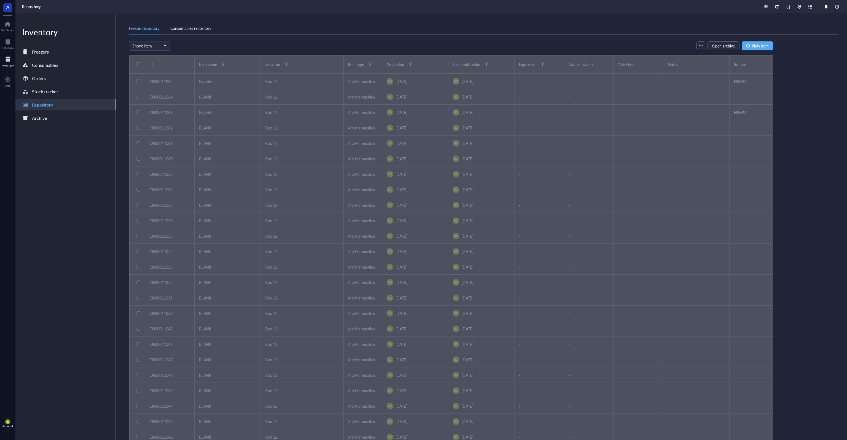
click at [252, 43] on div "Show: Item Open archive New item" at bounding box center [451, 45] width 644 height 9
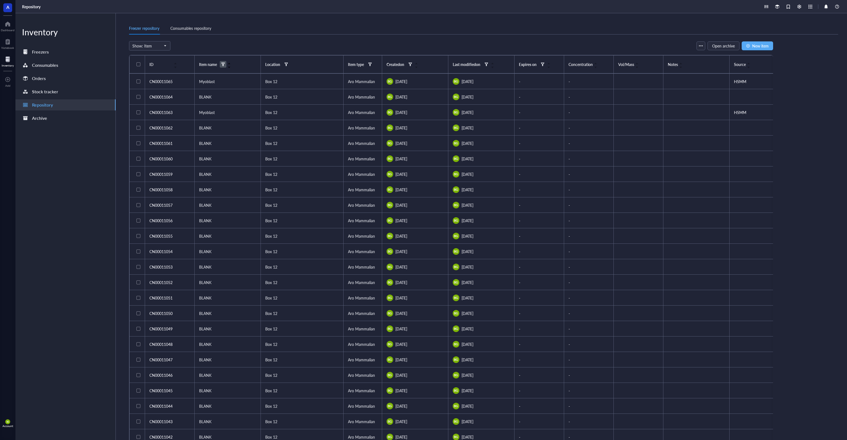
click at [224, 64] on div at bounding box center [223, 64] width 4 height 4
click at [242, 74] on input "search" at bounding box center [250, 75] width 39 height 8
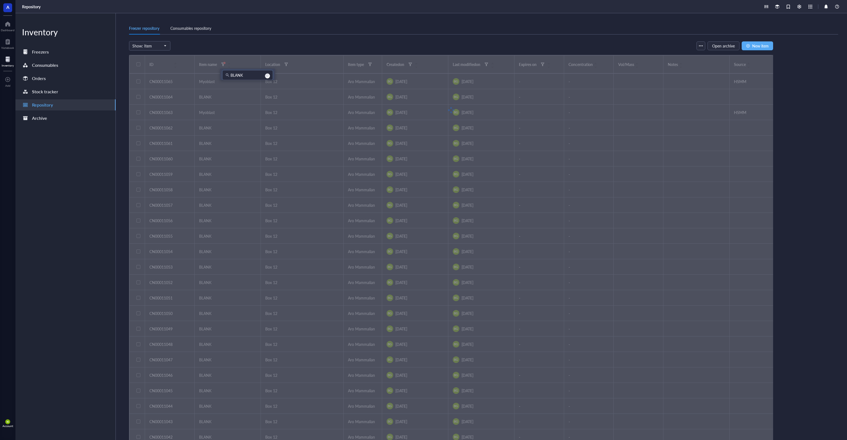
click at [244, 44] on div "Show: Item Open archive New item" at bounding box center [451, 45] width 644 height 9
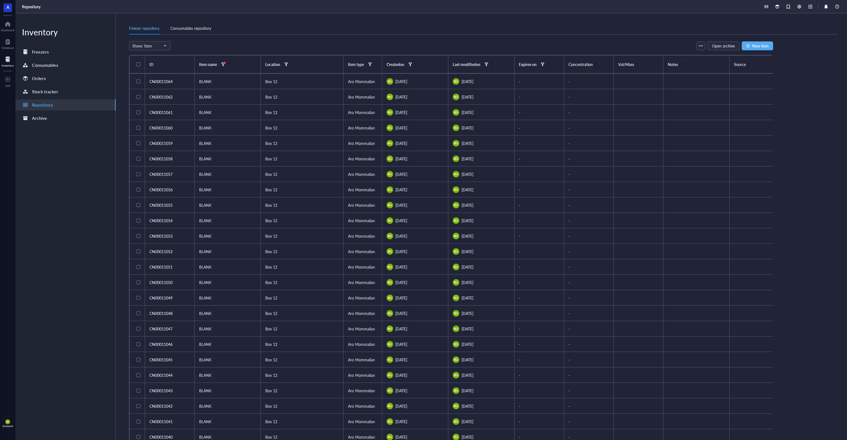
click at [138, 63] on div at bounding box center [139, 64] width 4 height 4
click at [312, 46] on span "Archive" at bounding box center [312, 46] width 13 height 4
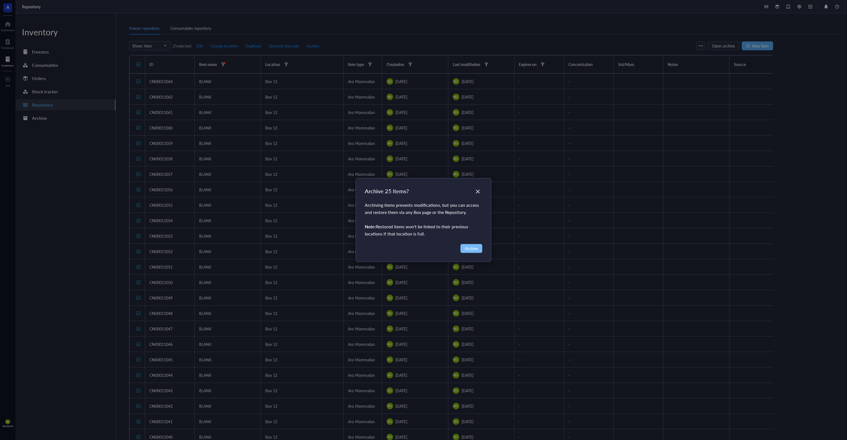
click at [471, 245] on span "Archive" at bounding box center [471, 248] width 13 height 6
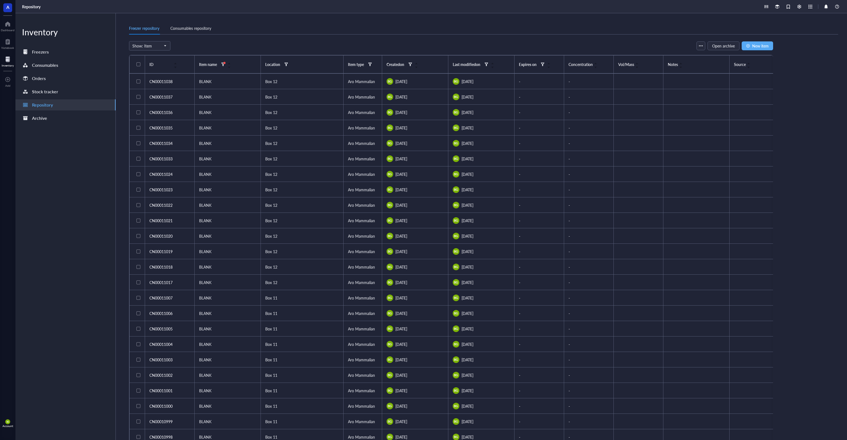
click at [139, 64] on div at bounding box center [139, 64] width 4 height 4
click at [311, 45] on span "Archive" at bounding box center [312, 46] width 13 height 4
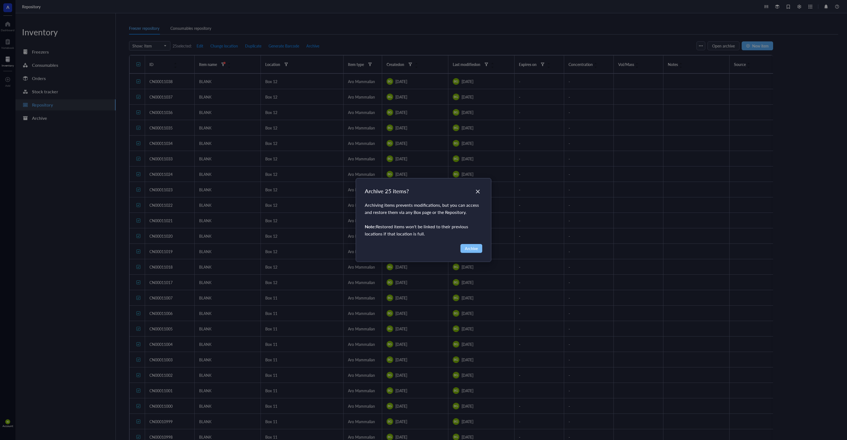
click at [471, 248] on span "Archive" at bounding box center [471, 248] width 13 height 6
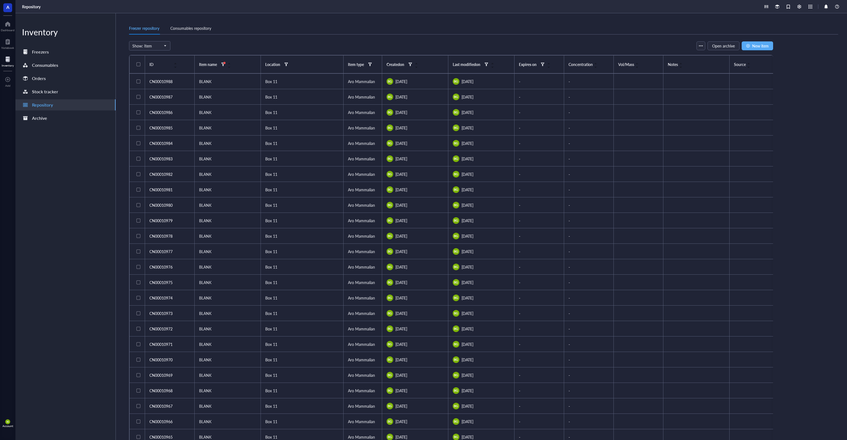
click at [139, 63] on div at bounding box center [139, 64] width 4 height 4
click at [314, 44] on span "Archive" at bounding box center [312, 46] width 13 height 4
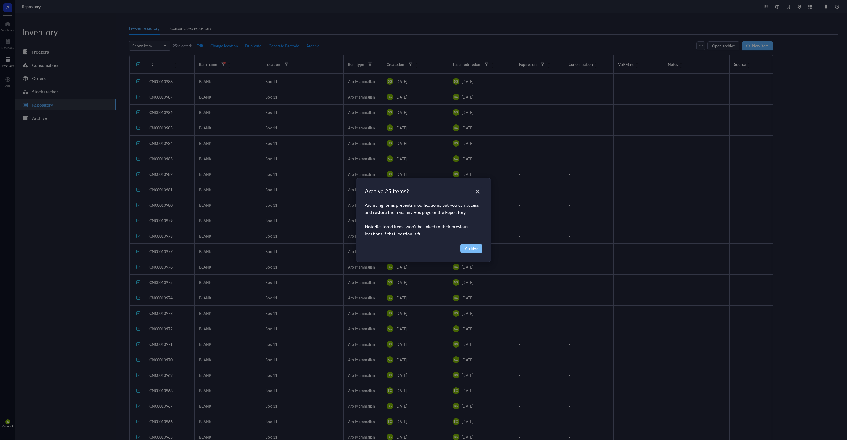
click at [474, 248] on span "Archive" at bounding box center [471, 248] width 13 height 6
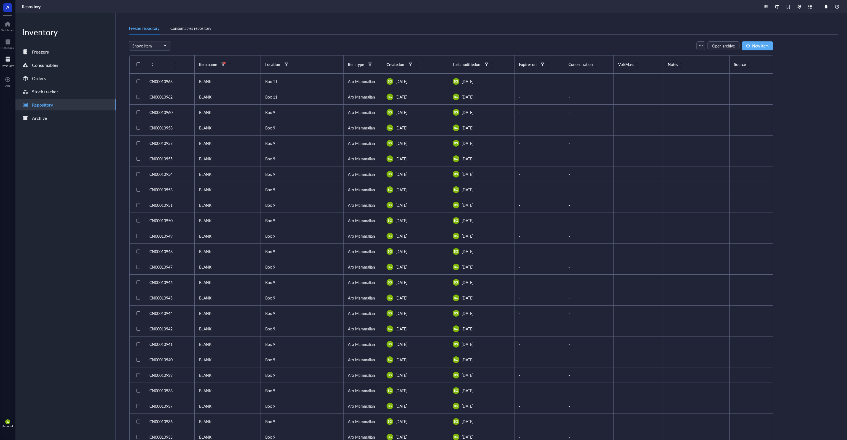
click at [139, 65] on div at bounding box center [139, 64] width 4 height 4
click at [315, 46] on span "Archive" at bounding box center [312, 46] width 13 height 4
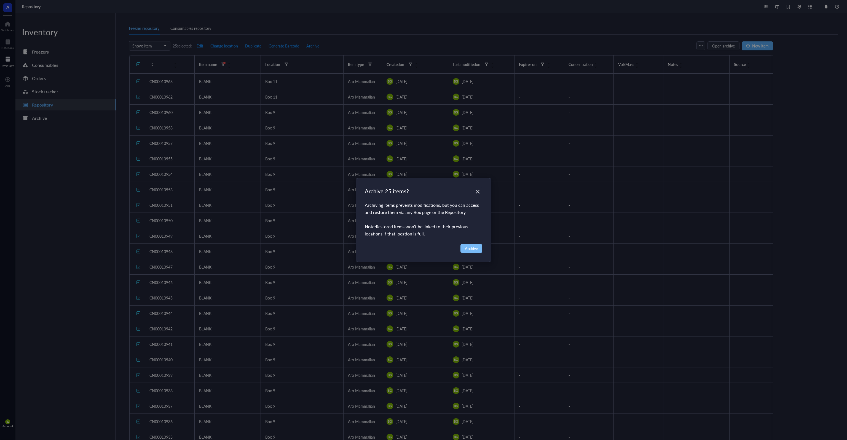
click at [473, 248] on span "Archive" at bounding box center [471, 248] width 13 height 6
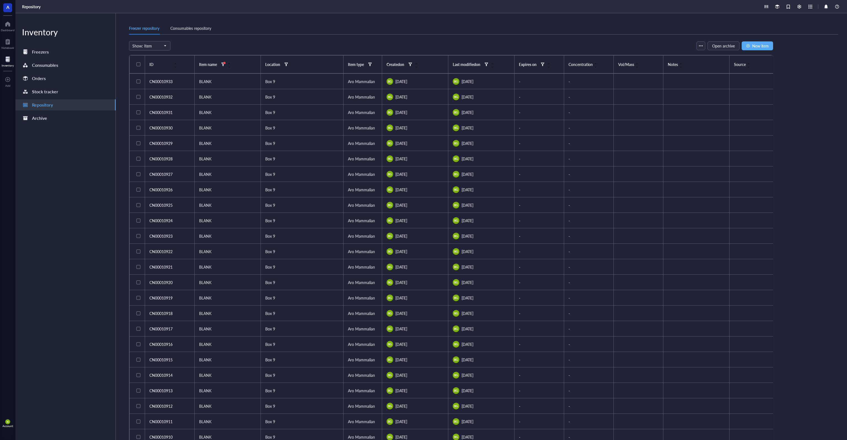
click at [297, 22] on div "Freezer repository Consumables repository" at bounding box center [483, 28] width 709 height 12
click at [138, 63] on div at bounding box center [139, 64] width 4 height 4
click at [312, 47] on span "Archive" at bounding box center [312, 46] width 13 height 4
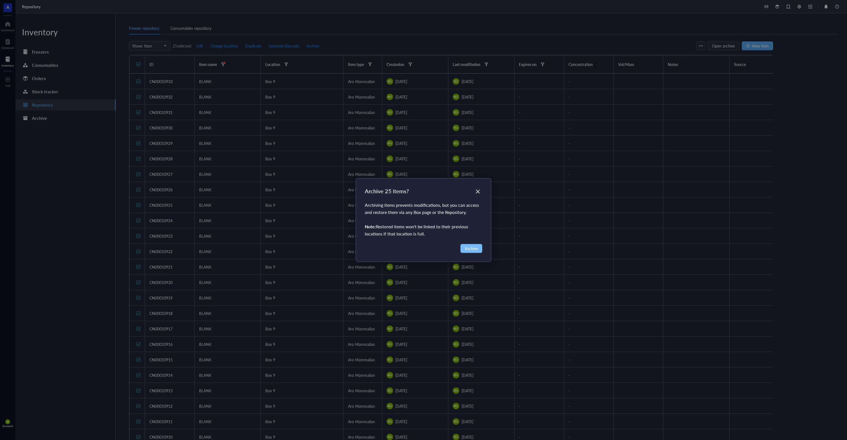
click at [472, 248] on span "Archive" at bounding box center [471, 248] width 13 height 6
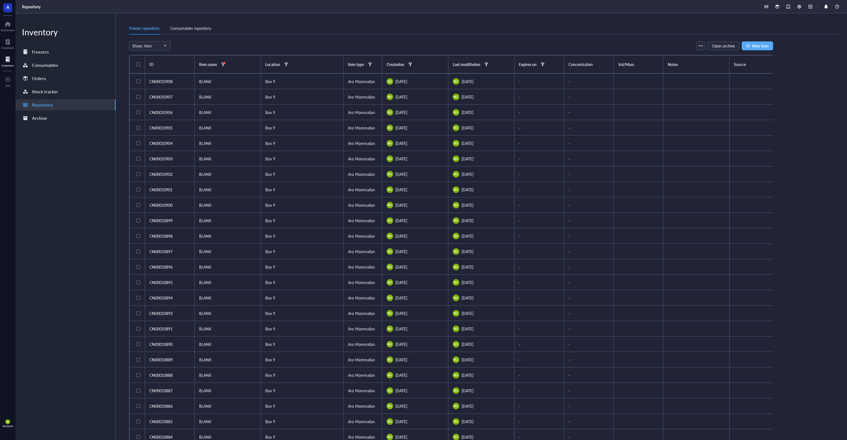
click at [137, 63] on div at bounding box center [139, 64] width 4 height 4
click at [312, 46] on span "Archive" at bounding box center [312, 46] width 13 height 4
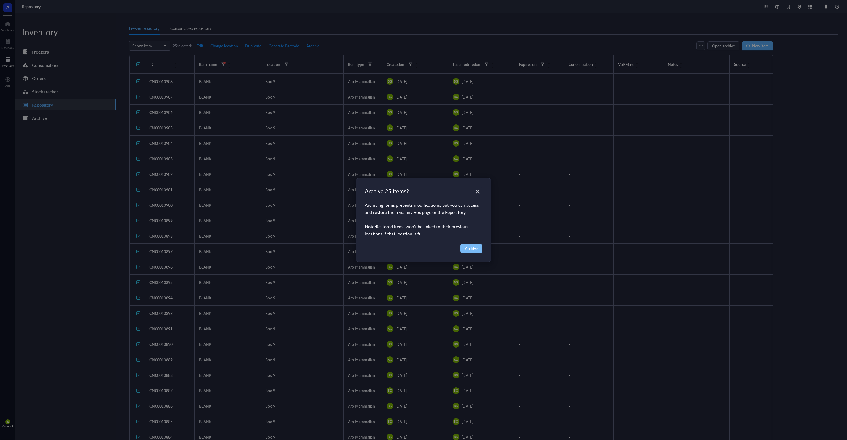
click at [470, 247] on span "Archive" at bounding box center [471, 248] width 13 height 6
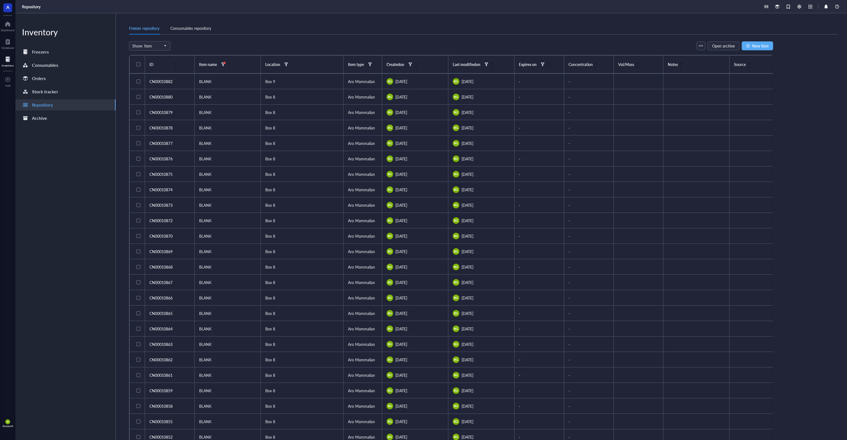
click at [137, 63] on div at bounding box center [139, 64] width 4 height 4
click at [312, 47] on span "Archive" at bounding box center [312, 46] width 13 height 4
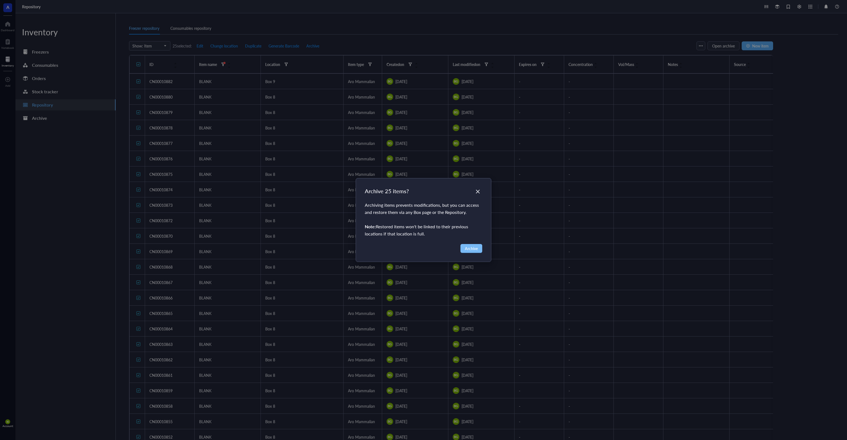
click at [472, 249] on span "Archive" at bounding box center [471, 248] width 13 height 6
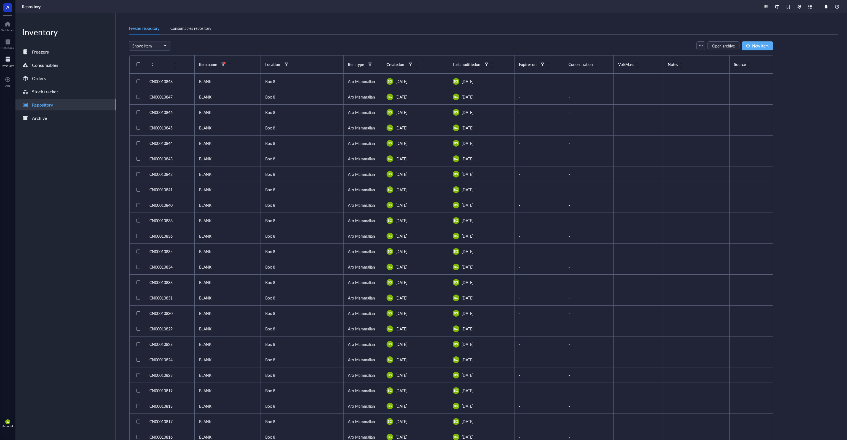
click at [138, 63] on div at bounding box center [139, 64] width 4 height 4
click at [314, 48] on span "Archive" at bounding box center [312, 46] width 13 height 4
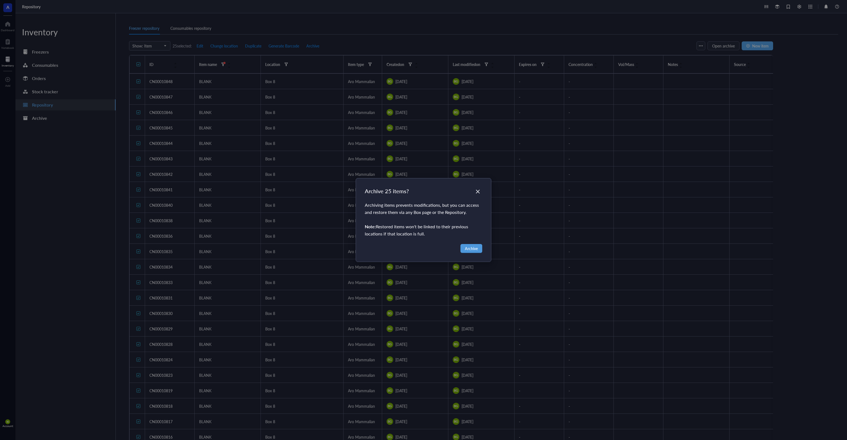
drag, startPoint x: 472, startPoint y: 246, endPoint x: 449, endPoint y: 218, distance: 36.2
click at [472, 246] on span "Archive" at bounding box center [471, 248] width 13 height 6
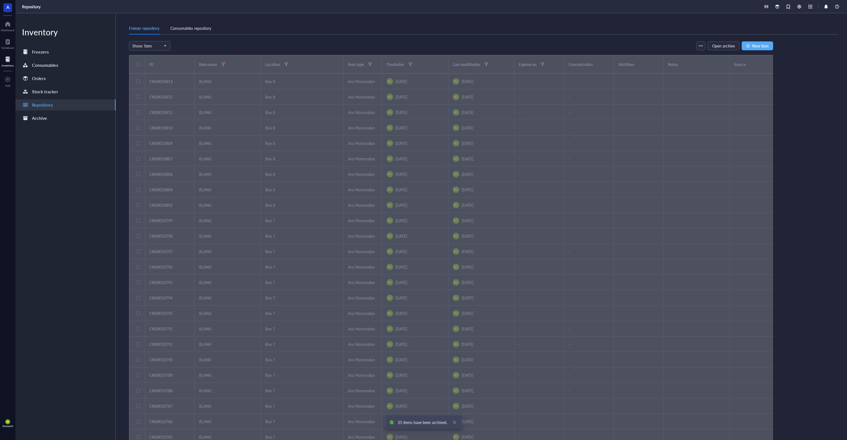
click at [224, 46] on div "Show: Item Open archive New item" at bounding box center [451, 45] width 644 height 9
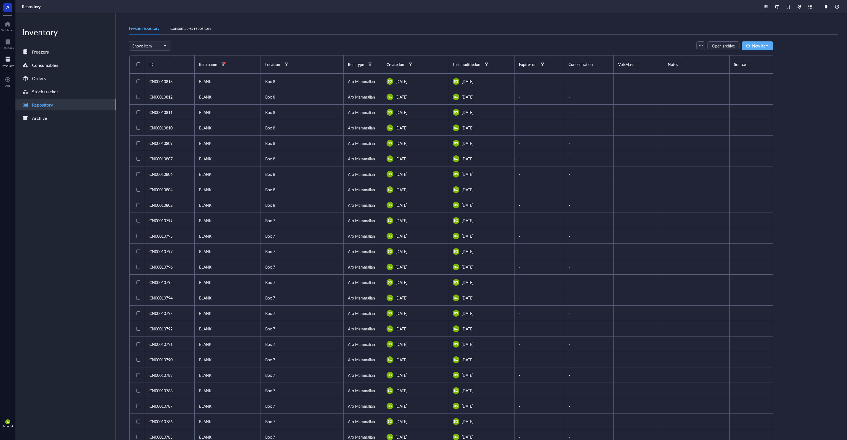
click at [138, 63] on div at bounding box center [139, 64] width 4 height 4
click at [310, 46] on span "Archive" at bounding box center [312, 46] width 13 height 4
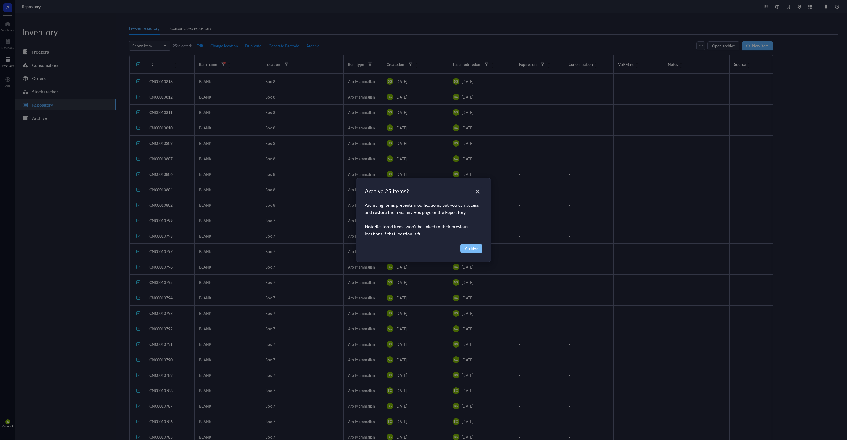
click at [474, 244] on button "Archive" at bounding box center [472, 248] width 22 height 9
click at [470, 249] on span "Archive" at bounding box center [471, 248] width 13 height 6
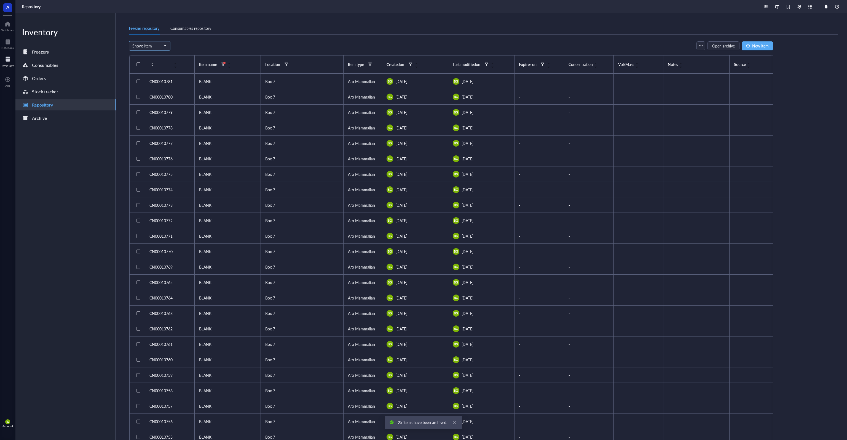
click at [149, 48] on span "Show: Item" at bounding box center [149, 45] width 34 height 5
click at [156, 100] on div "Item Group" at bounding box center [150, 100] width 34 height 6
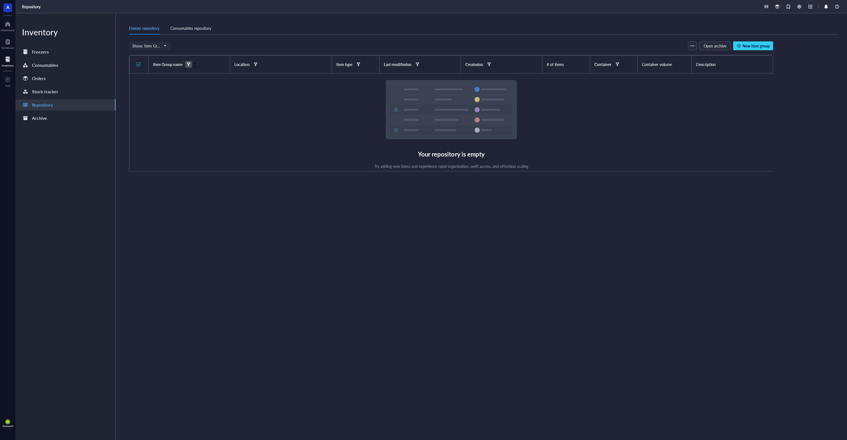
click at [190, 64] on div at bounding box center [189, 64] width 4 height 4
click at [173, 66] on div "Item Group name" at bounding box center [168, 64] width 30 height 6
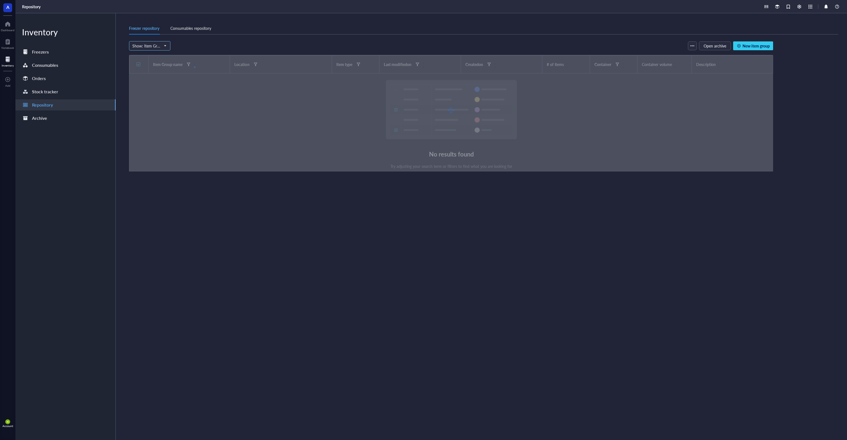
click at [161, 45] on span "Show: Item Group" at bounding box center [149, 45] width 34 height 5
click at [153, 107] on div "Item" at bounding box center [150, 109] width 34 height 6
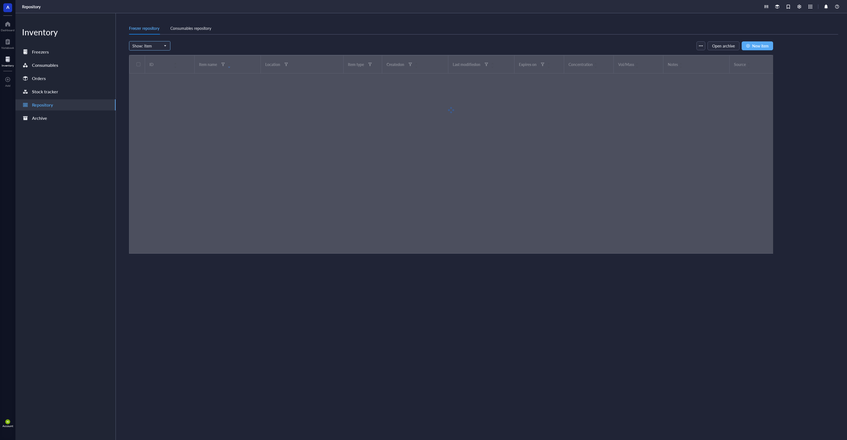
click at [153, 43] on span "Show: Item" at bounding box center [149, 45] width 34 height 5
click at [197, 46] on div "Show: Item Show: Item Freezer Shelf Rack Category Box Item Group Item Open arch…" at bounding box center [451, 45] width 644 height 9
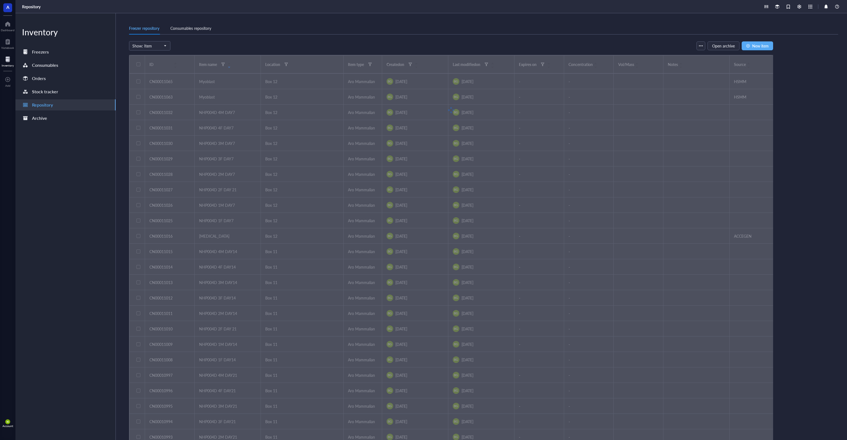
click at [212, 46] on div "Show: Item Freezer Shelf Rack Category Box Item Group Item Open archive New item" at bounding box center [451, 45] width 644 height 9
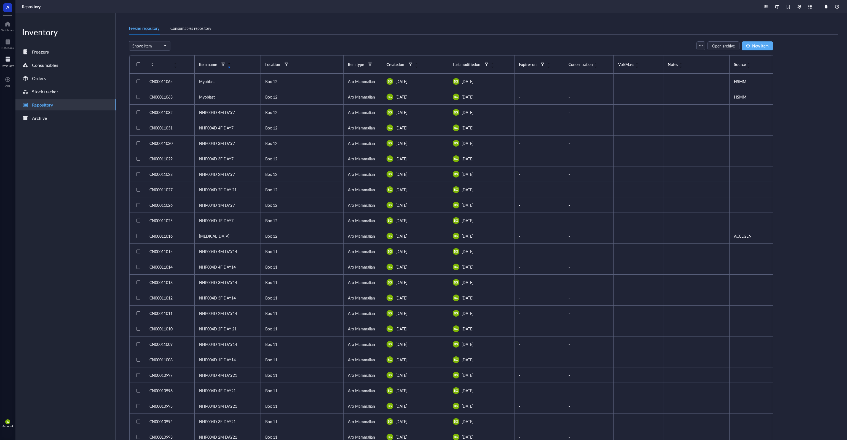
click at [231, 68] on div "Item name" at bounding box center [215, 64] width 32 height 7
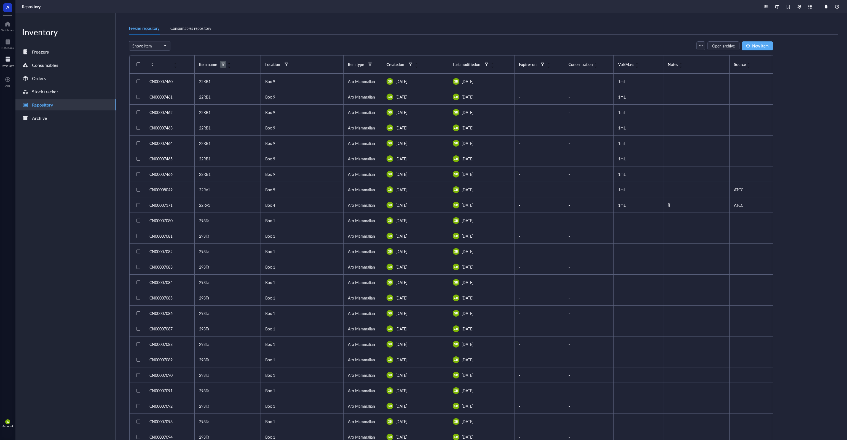
click at [220, 62] on span at bounding box center [223, 64] width 7 height 7
click at [244, 76] on input "search" at bounding box center [250, 75] width 39 height 8
type input "BLANK"
click at [139, 64] on div at bounding box center [139, 64] width 4 height 4
click at [313, 44] on span "Archive" at bounding box center [312, 46] width 13 height 4
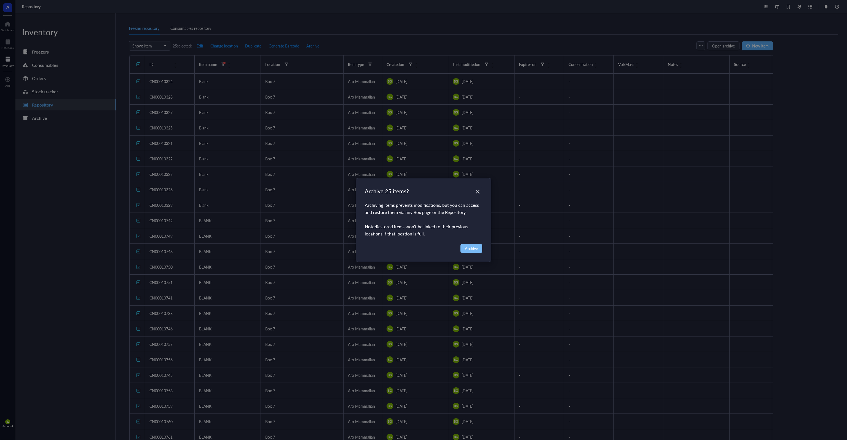
click at [480, 248] on button "Archive" at bounding box center [472, 248] width 22 height 9
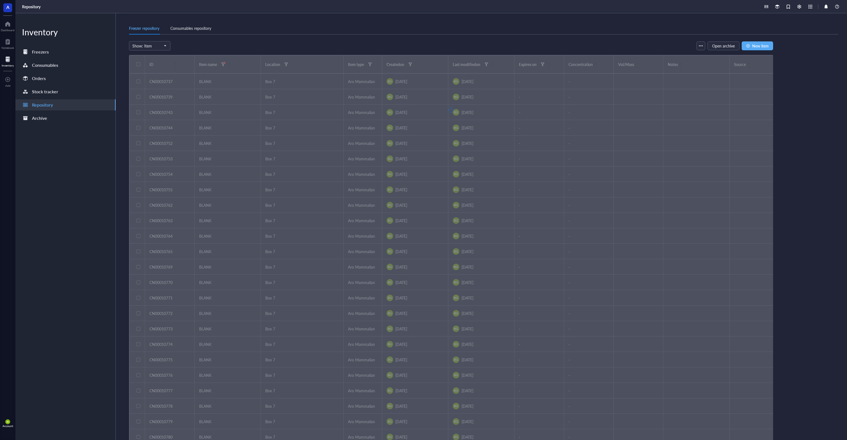
click at [234, 25] on div "Freezer repository Consumables repository" at bounding box center [483, 28] width 709 height 12
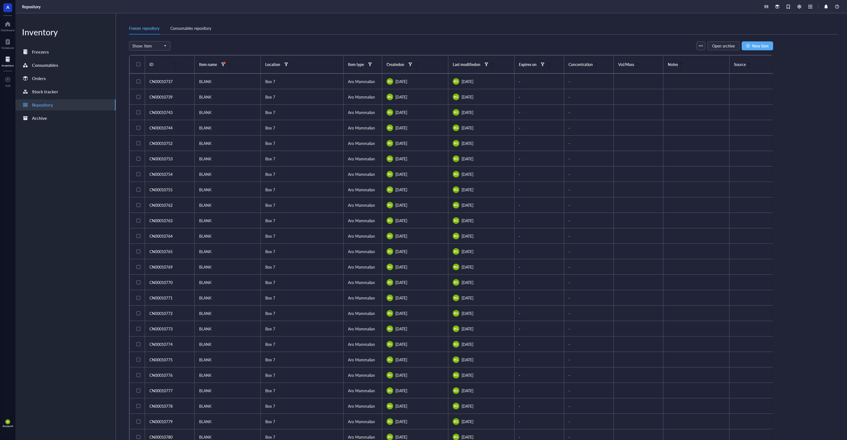
click at [140, 63] on div at bounding box center [138, 64] width 9 height 9
click at [315, 45] on span "Archive" at bounding box center [312, 46] width 13 height 4
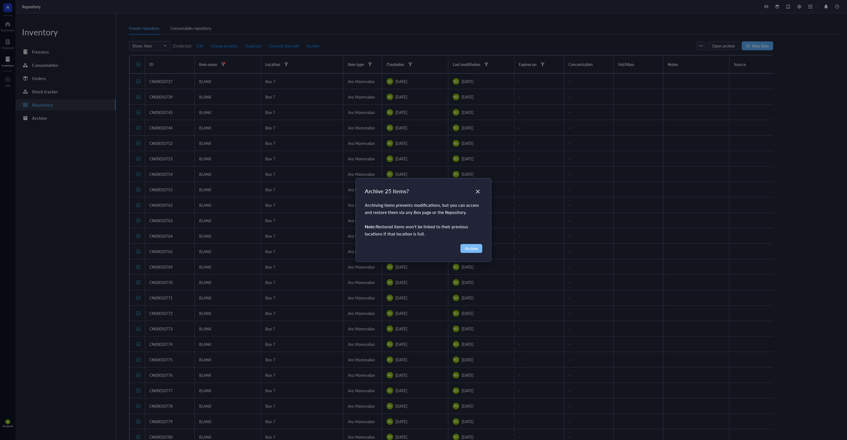
click at [474, 249] on span "Archive" at bounding box center [471, 248] width 13 height 6
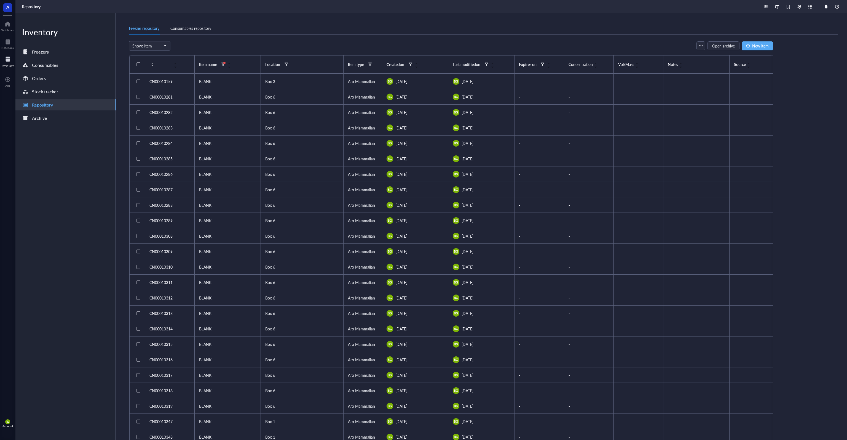
click at [137, 64] on div at bounding box center [139, 64] width 4 height 4
click at [316, 48] on span "Archive" at bounding box center [312, 46] width 13 height 4
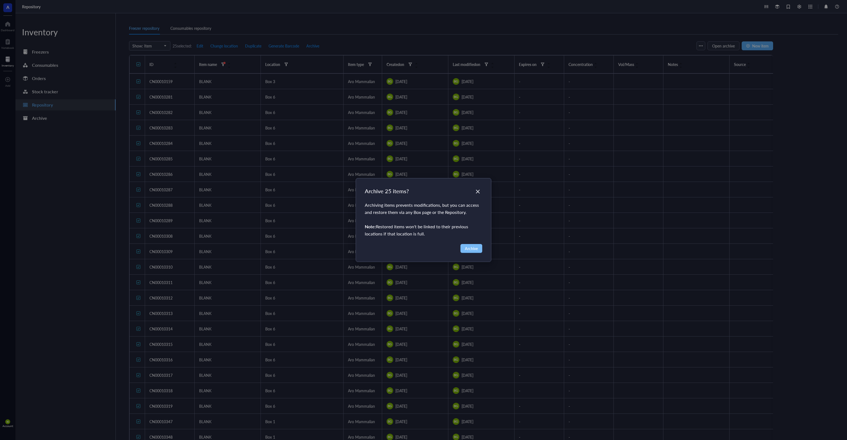
click at [479, 248] on button "Archive" at bounding box center [472, 248] width 22 height 9
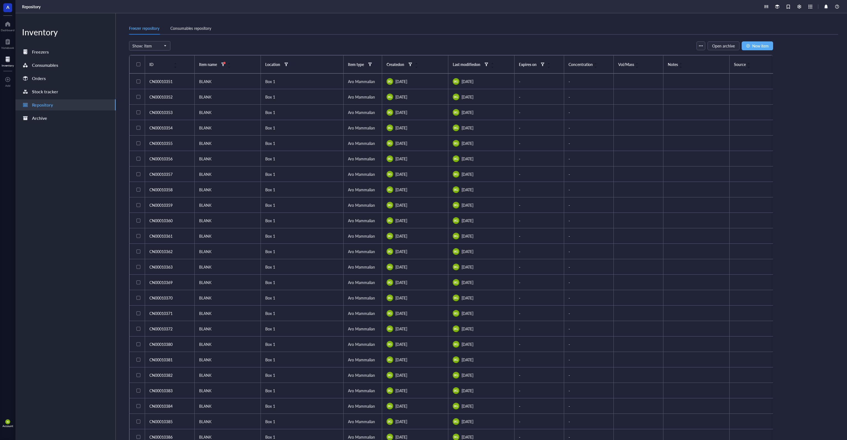
click at [137, 64] on div at bounding box center [139, 64] width 4 height 4
click at [316, 47] on span "Archive" at bounding box center [312, 46] width 13 height 4
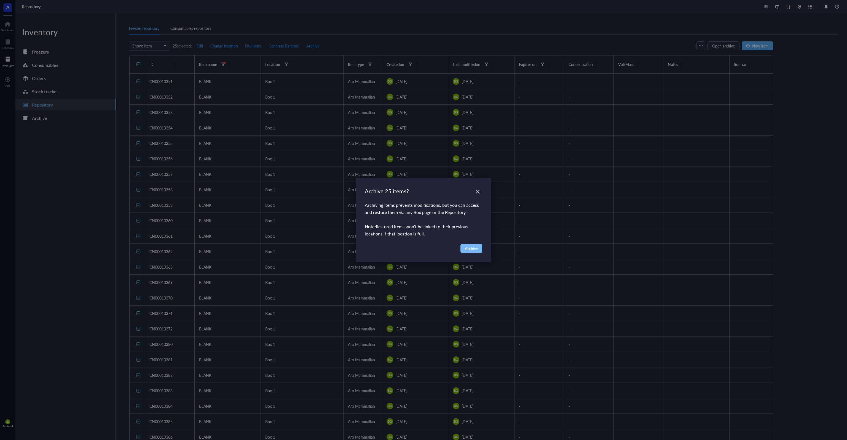
click at [475, 249] on span "Archive" at bounding box center [471, 248] width 13 height 6
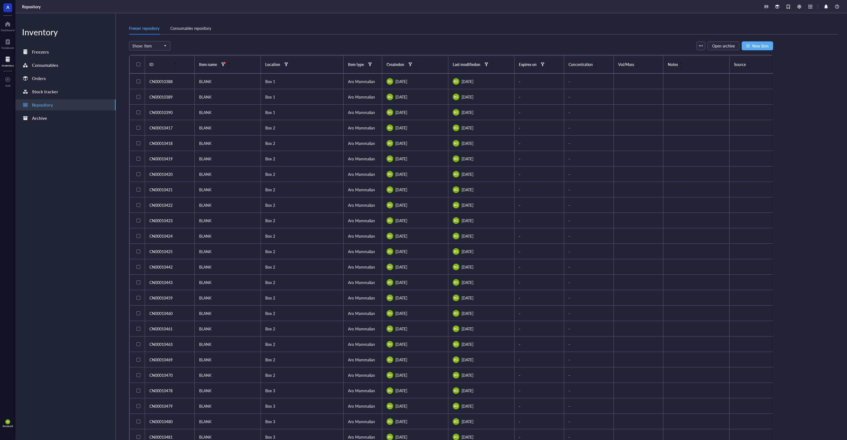
click at [137, 64] on div at bounding box center [139, 64] width 4 height 4
click at [317, 47] on span "Archive" at bounding box center [312, 46] width 13 height 4
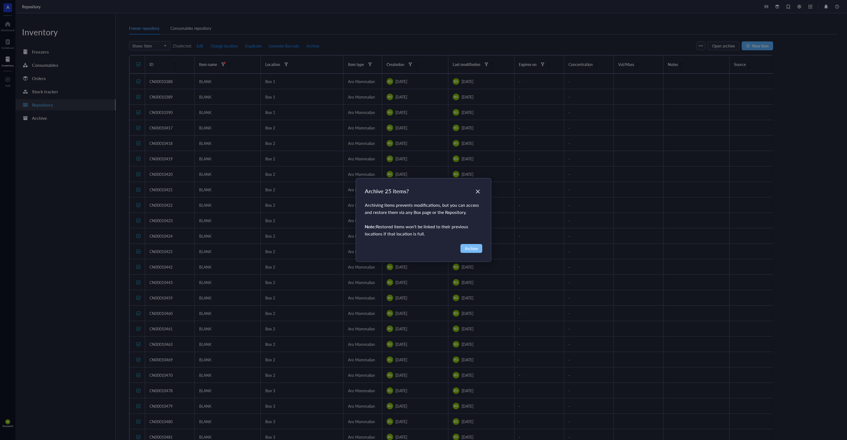
click at [473, 248] on span "Archive" at bounding box center [471, 248] width 13 height 6
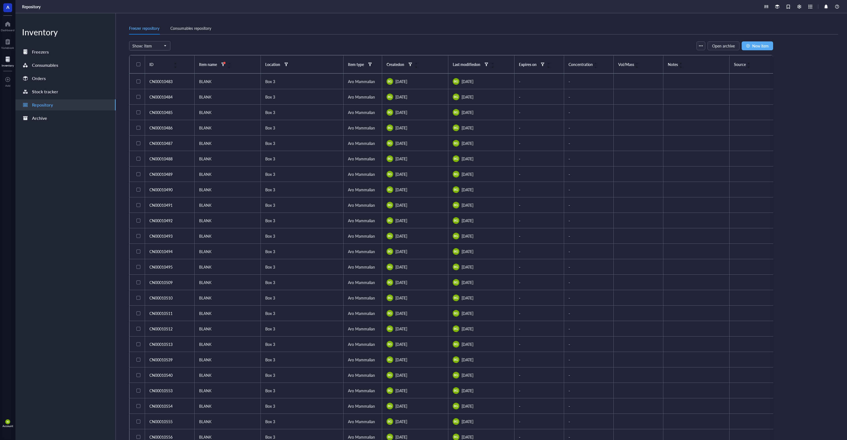
click at [138, 64] on div at bounding box center [139, 64] width 4 height 4
click at [310, 46] on span "Archive" at bounding box center [312, 46] width 13 height 4
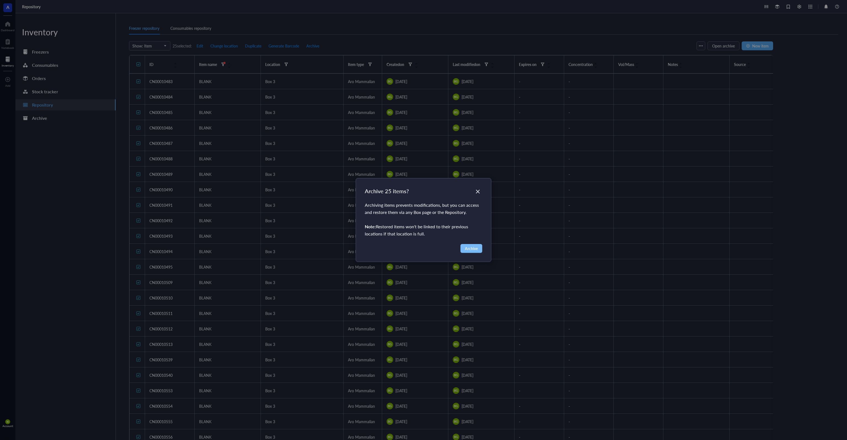
click at [472, 249] on span "Archive" at bounding box center [471, 248] width 13 height 6
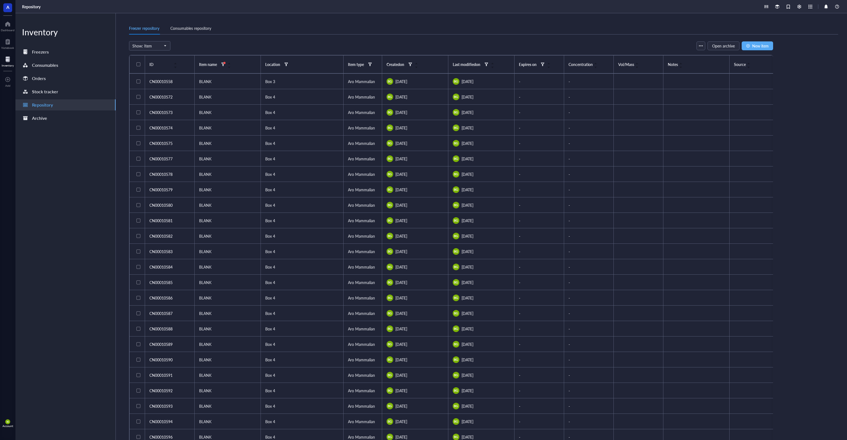
click at [138, 64] on div at bounding box center [139, 64] width 4 height 4
click at [313, 47] on span "Archive" at bounding box center [312, 46] width 13 height 4
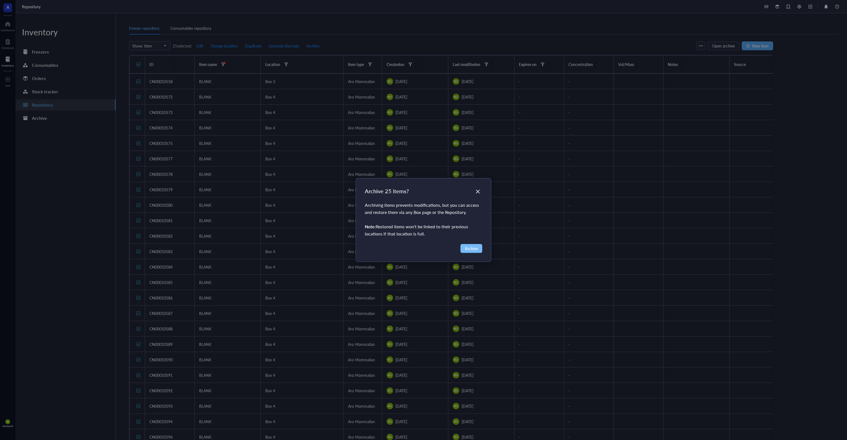
click at [464, 249] on button "Archive" at bounding box center [472, 248] width 22 height 9
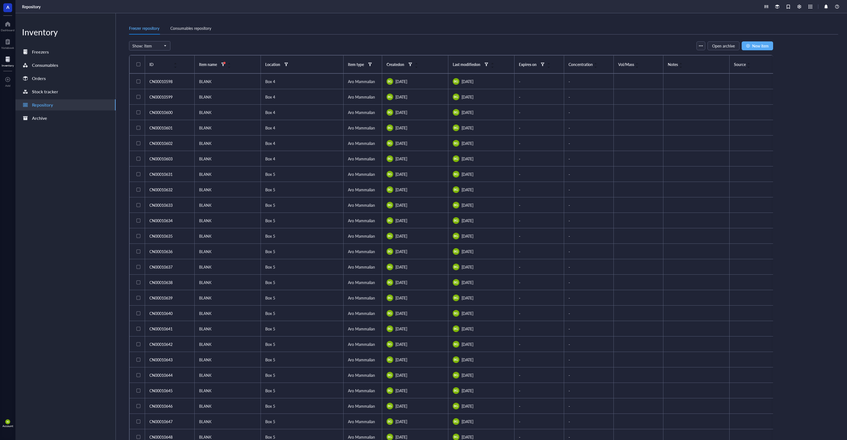
click at [139, 65] on div at bounding box center [139, 64] width 4 height 4
click at [314, 46] on span "Archive" at bounding box center [312, 46] width 13 height 4
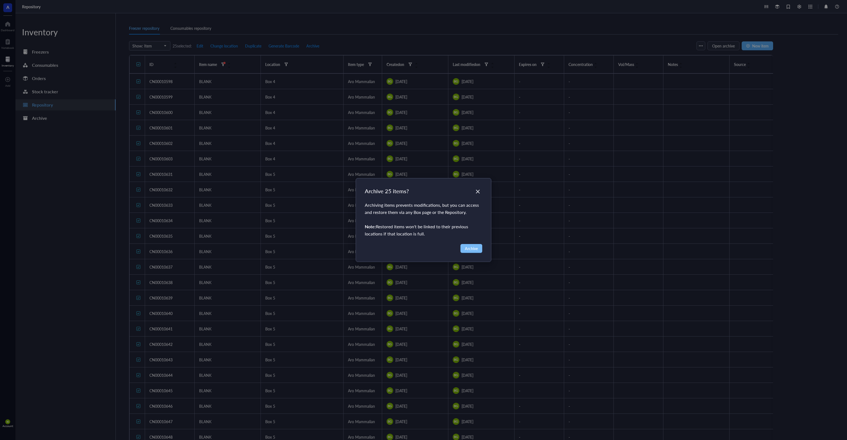
click at [474, 246] on span "Archive" at bounding box center [471, 248] width 13 height 6
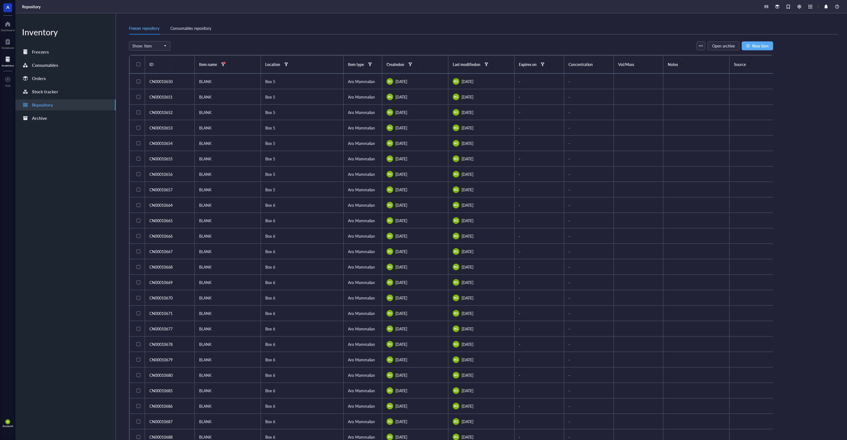
click at [140, 64] on div at bounding box center [139, 64] width 4 height 4
click at [313, 44] on span "Archive" at bounding box center [312, 46] width 13 height 4
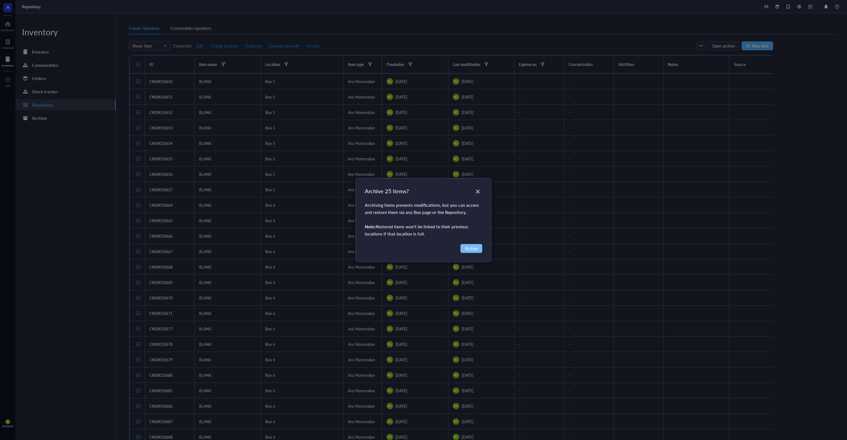
click at [475, 249] on span "Archive" at bounding box center [471, 248] width 13 height 6
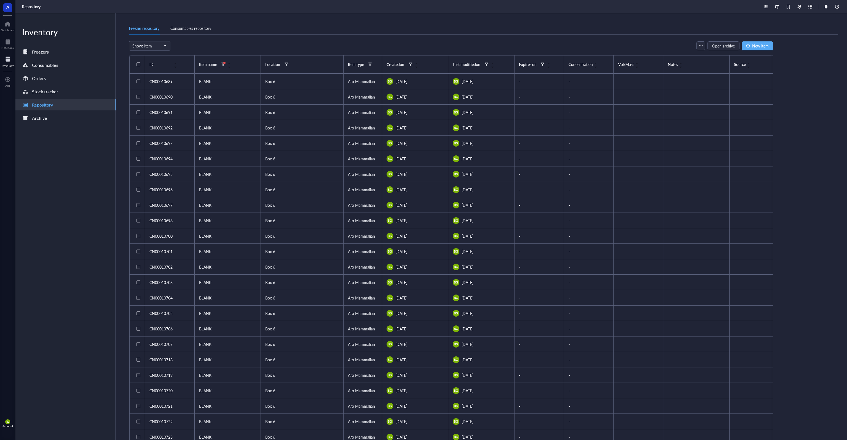
click at [138, 63] on div at bounding box center [139, 64] width 4 height 4
click at [313, 46] on span "Archive" at bounding box center [312, 46] width 13 height 4
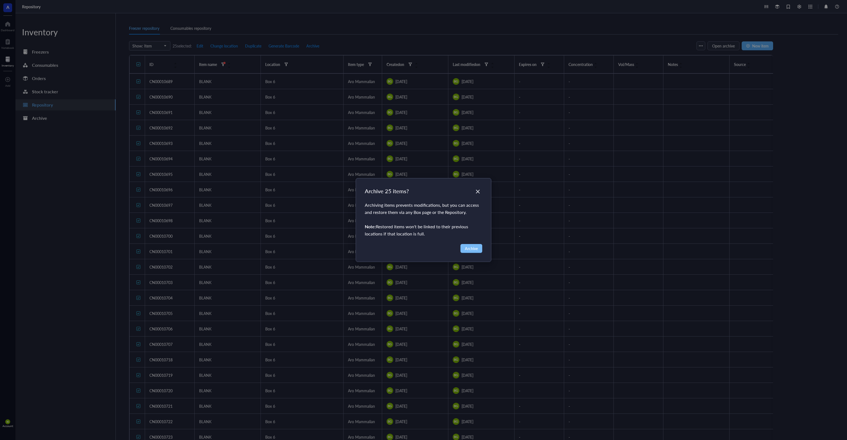
click at [474, 249] on span "Archive" at bounding box center [471, 248] width 13 height 6
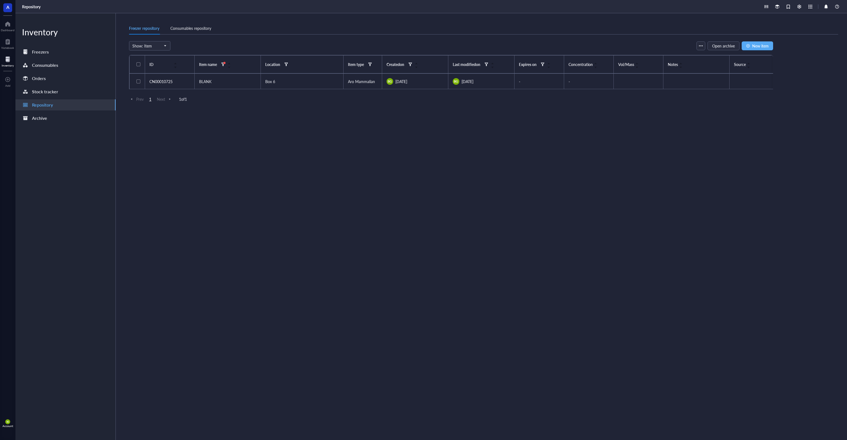
click at [138, 63] on div at bounding box center [139, 64] width 4 height 4
click at [309, 47] on span "Archive" at bounding box center [310, 46] width 13 height 4
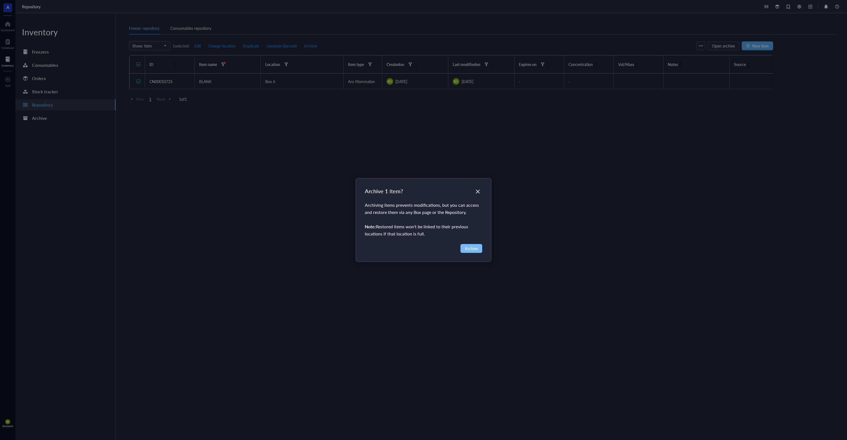
click at [468, 247] on span "Archive" at bounding box center [471, 248] width 13 height 6
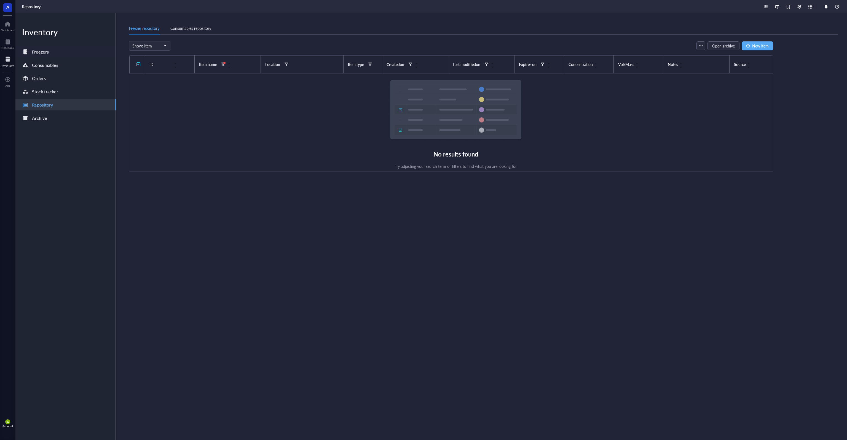
click at [47, 53] on div "Freezers" at bounding box center [40, 52] width 17 height 8
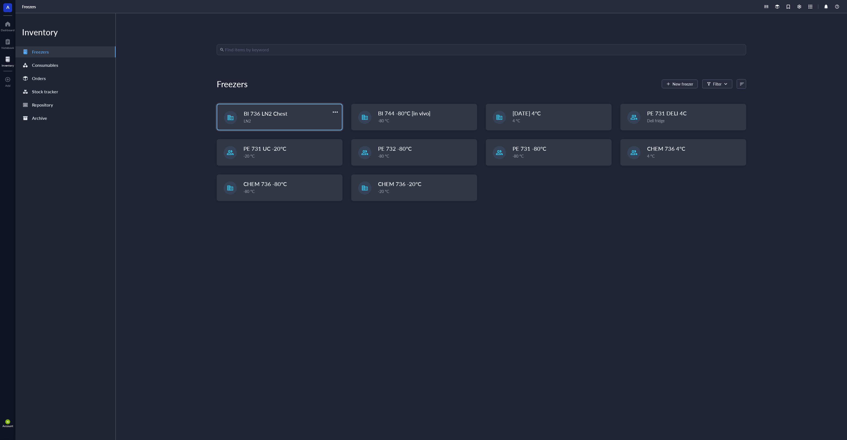
click at [298, 117] on div "BI 736 LN2 Chest" at bounding box center [285, 113] width 82 height 8
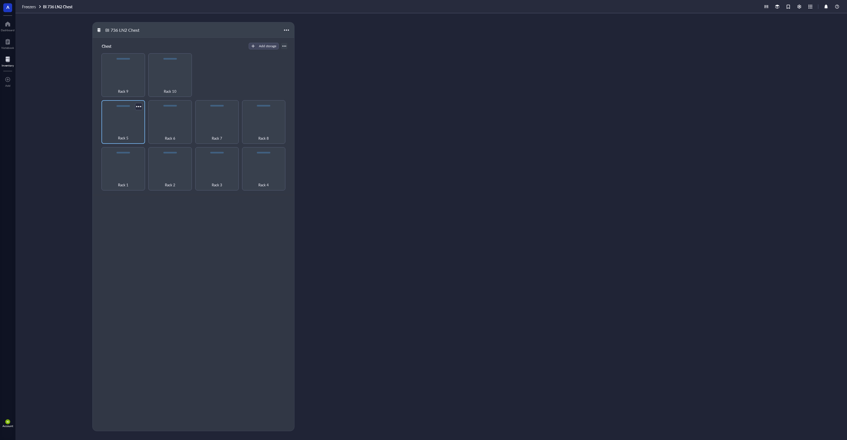
click at [132, 132] on div "Rack 5" at bounding box center [123, 135] width 38 height 12
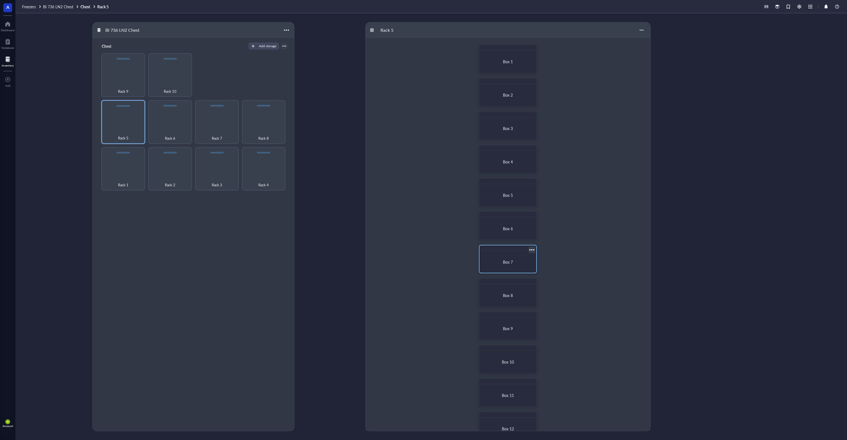
click at [512, 262] on span "Box 7" at bounding box center [508, 262] width 10 height 6
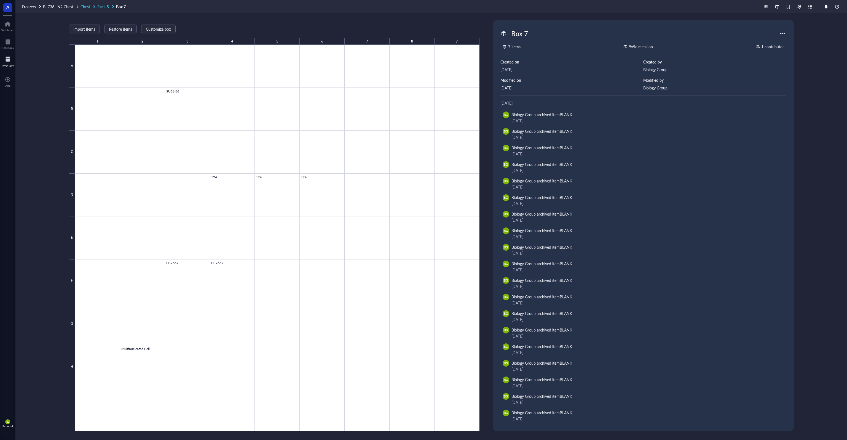
click at [104, 7] on span "Rack 5" at bounding box center [103, 7] width 12 height 6
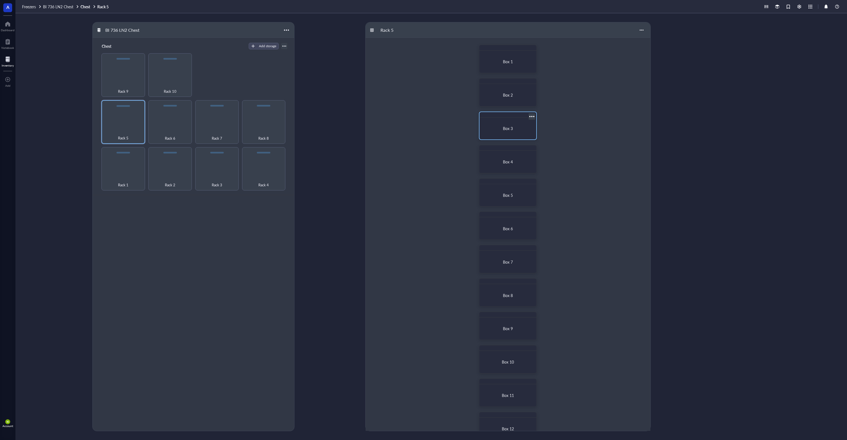
click at [503, 131] on div "Box 3" at bounding box center [508, 128] width 52 height 17
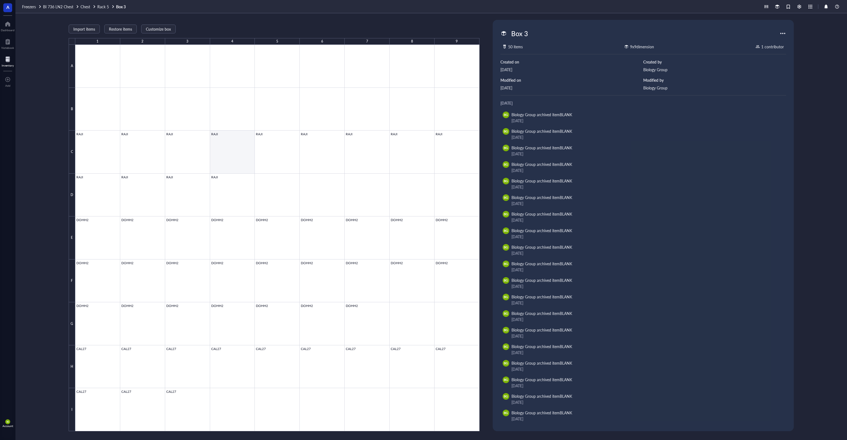
click at [218, 155] on div at bounding box center [277, 238] width 404 height 386
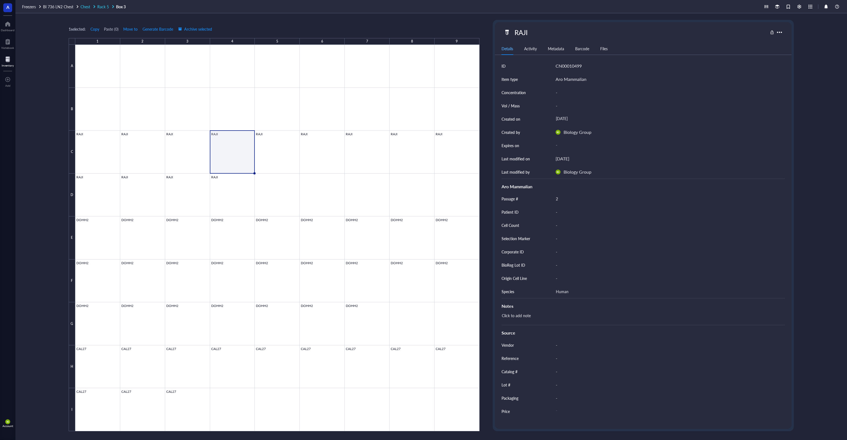
click at [101, 8] on span "Rack 5" at bounding box center [103, 7] width 12 height 6
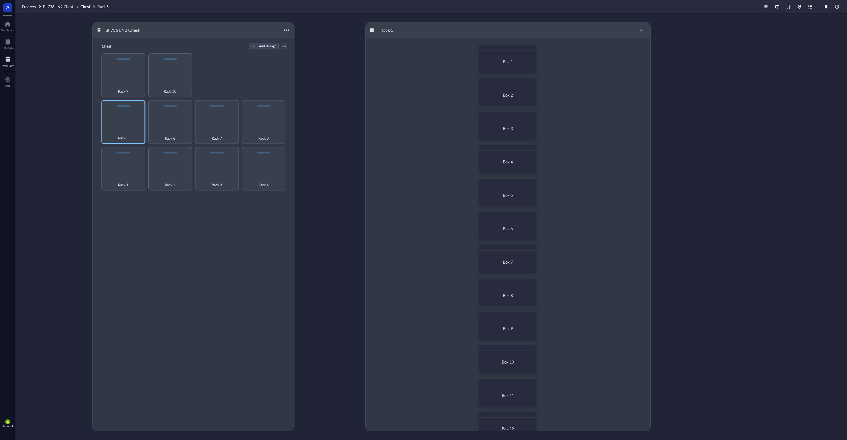
click at [65, 85] on div "BI 736 LN2 Chest Chest Add storage Rack 1 Rack 2 Rack 3 Rack 4 Rack 5 Rack 6 Ra…" at bounding box center [431, 226] width 832 height 426
click at [220, 124] on div "Rack 7" at bounding box center [217, 122] width 44 height 44
click at [264, 129] on div "Rack 8" at bounding box center [264, 135] width 38 height 12
drag, startPoint x: 268, startPoint y: 131, endPoint x: 331, endPoint y: 126, distance: 63.4
click at [273, 130] on div "Rack 8" at bounding box center [264, 135] width 38 height 12
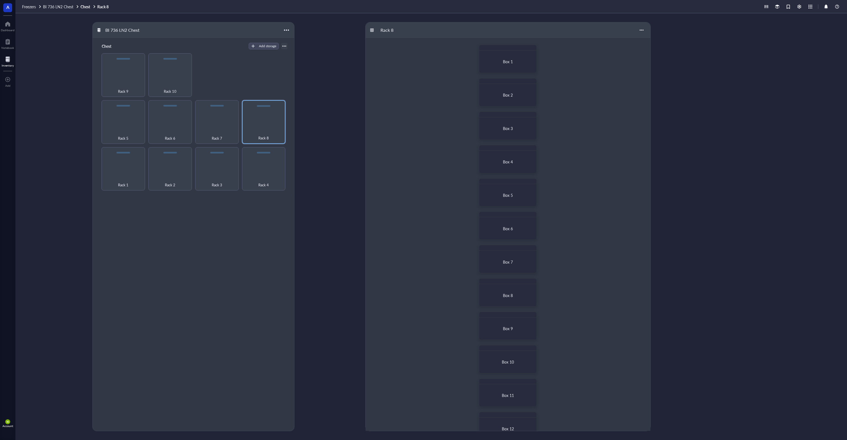
click at [326, 121] on div "BI 736 LN2 Chest Chest Add storage Rack 1 Rack 2 Rack 3 Rack 4 Rack 5 Rack 6 Ra…" at bounding box center [226, 226] width 268 height 409
click at [264, 171] on div "Rack 4" at bounding box center [264, 169] width 44 height 44
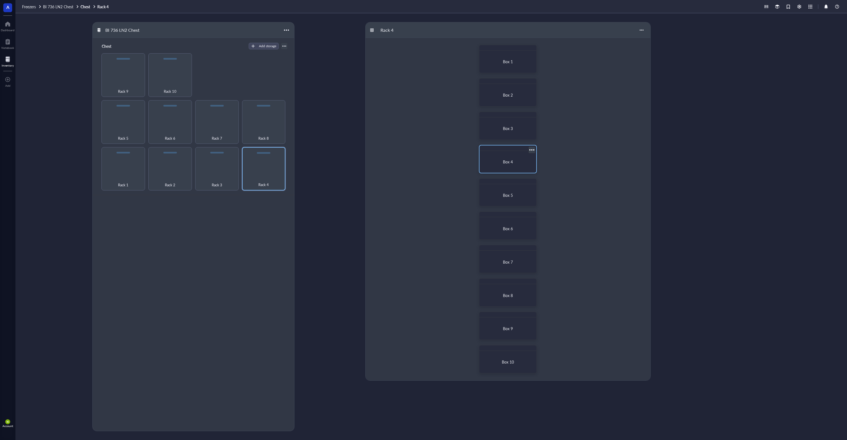
click at [496, 156] on div "Box 4" at bounding box center [508, 161] width 52 height 17
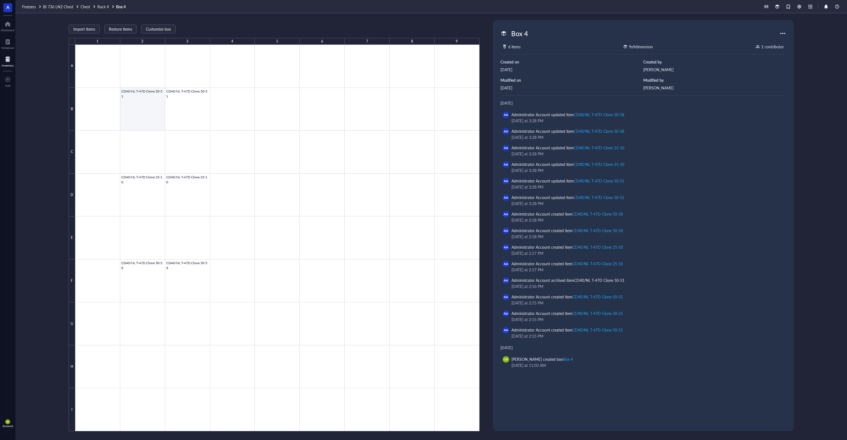
click at [151, 106] on div at bounding box center [277, 238] width 404 height 386
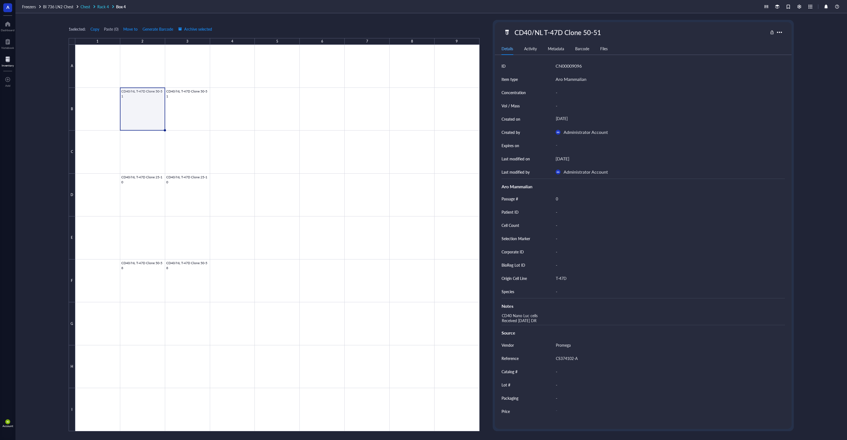
click at [105, 7] on span "Rack 4" at bounding box center [103, 7] width 12 height 6
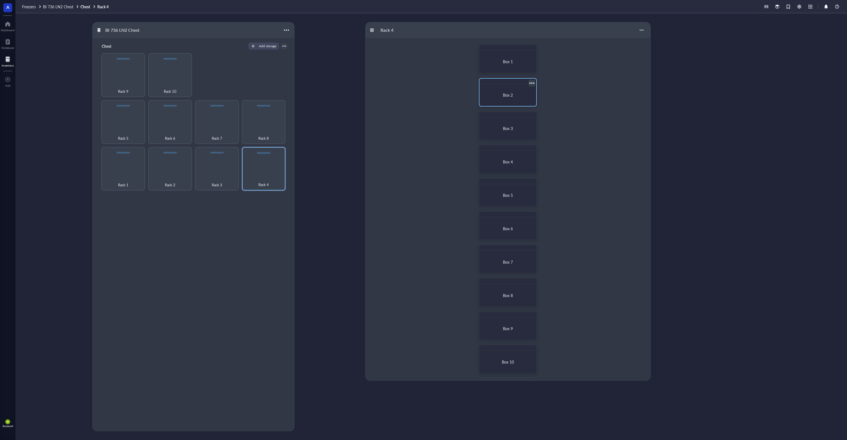
click at [504, 95] on span "Box 2" at bounding box center [508, 95] width 10 height 6
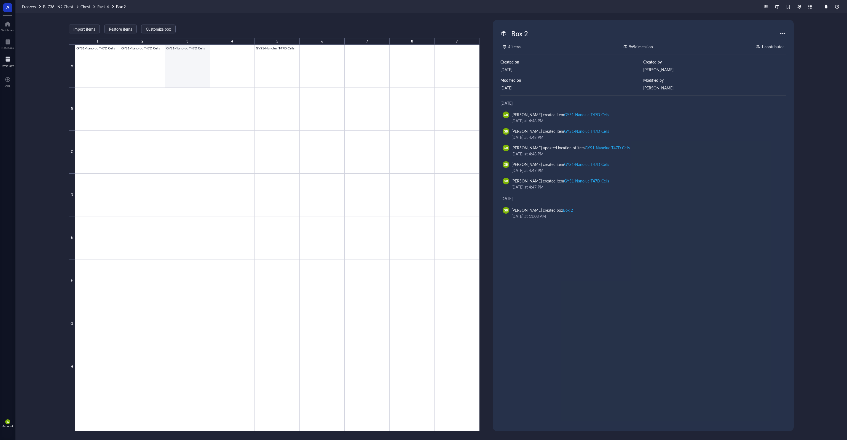
click at [191, 64] on div at bounding box center [277, 238] width 404 height 386
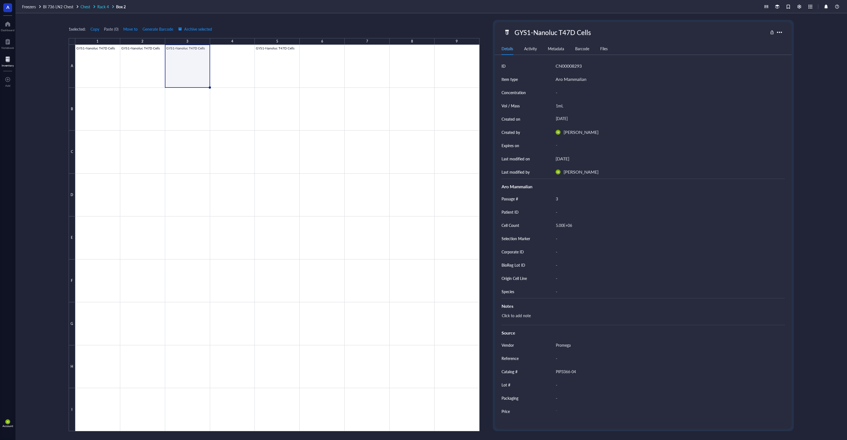
click at [105, 6] on span "Rack 4" at bounding box center [103, 7] width 12 height 6
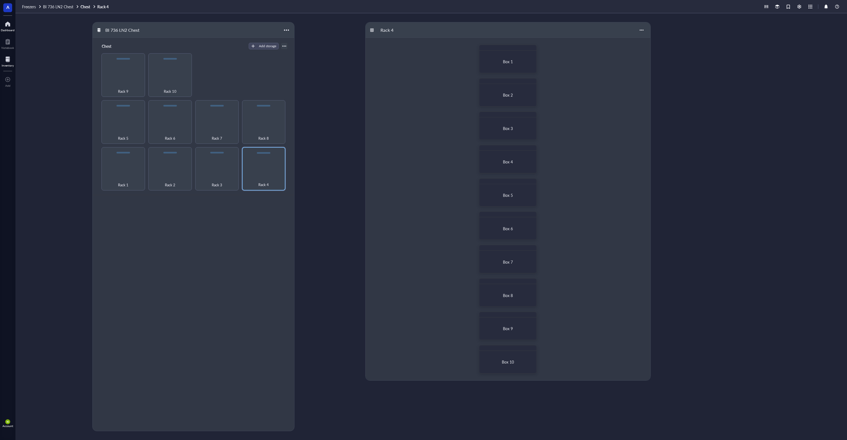
click at [13, 26] on div at bounding box center [8, 24] width 14 height 9
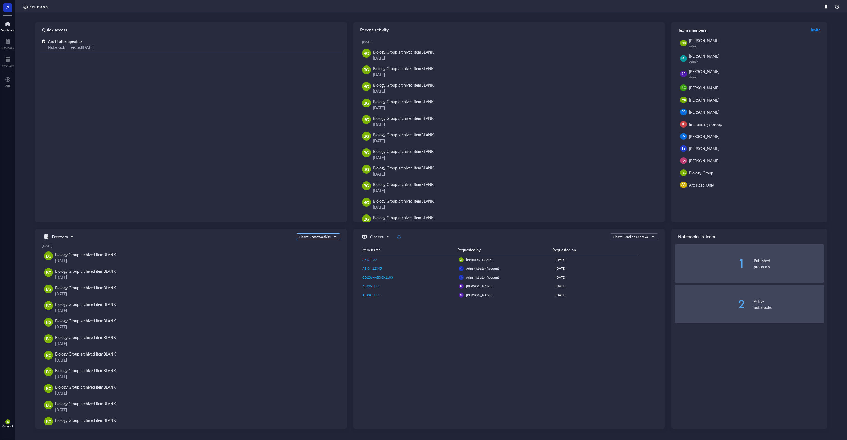
click at [323, 237] on div "Show: Recent activity" at bounding box center [315, 236] width 31 height 5
click at [325, 244] on div "Show: Recently added" at bounding box center [318, 244] width 37 height 5
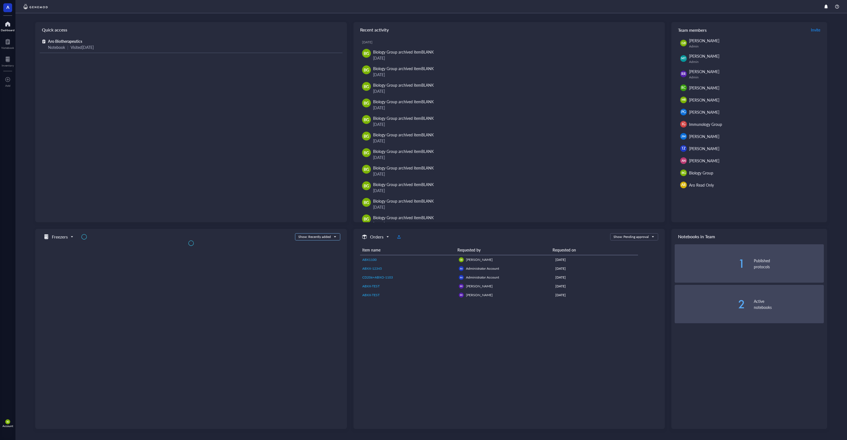
click at [322, 237] on div "Show: Recently added" at bounding box center [314, 236] width 33 height 5
click at [327, 254] on div "Show: Recent activity" at bounding box center [318, 253] width 38 height 5
click at [7, 23] on div at bounding box center [8, 24] width 14 height 9
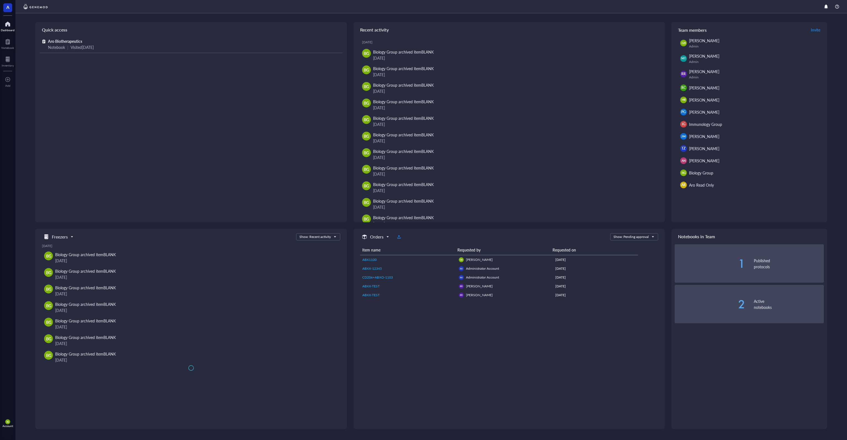
click at [7, 23] on div at bounding box center [8, 24] width 14 height 9
